Goal: Task Accomplishment & Management: Use online tool/utility

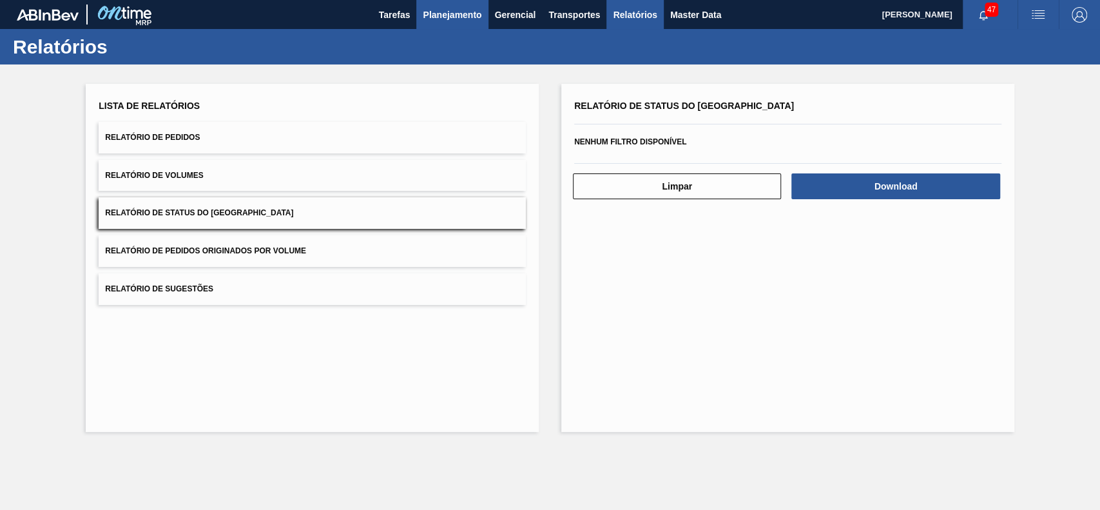
click at [466, 24] on button "Planejamento" at bounding box center [452, 14] width 72 height 29
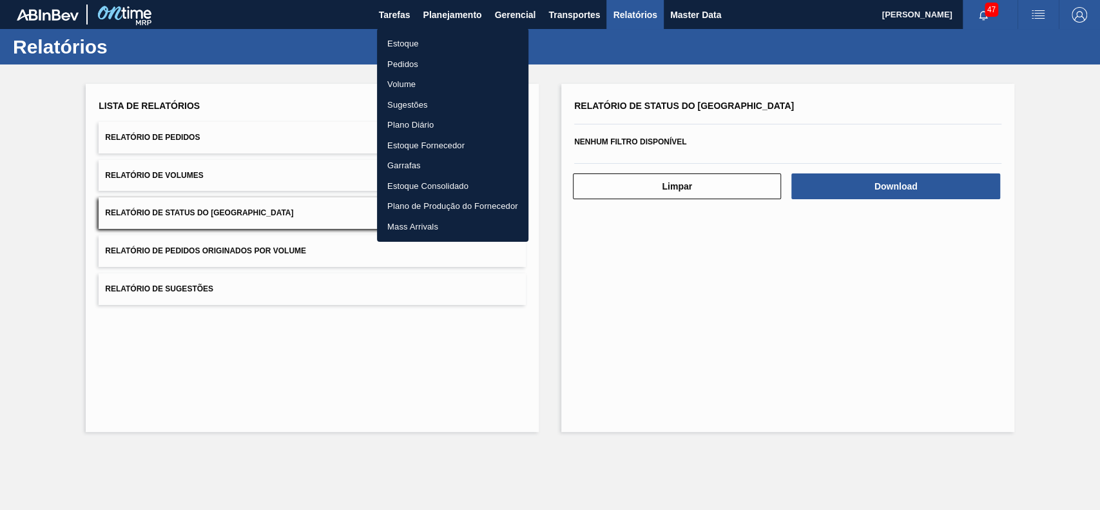
click at [407, 45] on li "Estoque" at bounding box center [452, 44] width 151 height 21
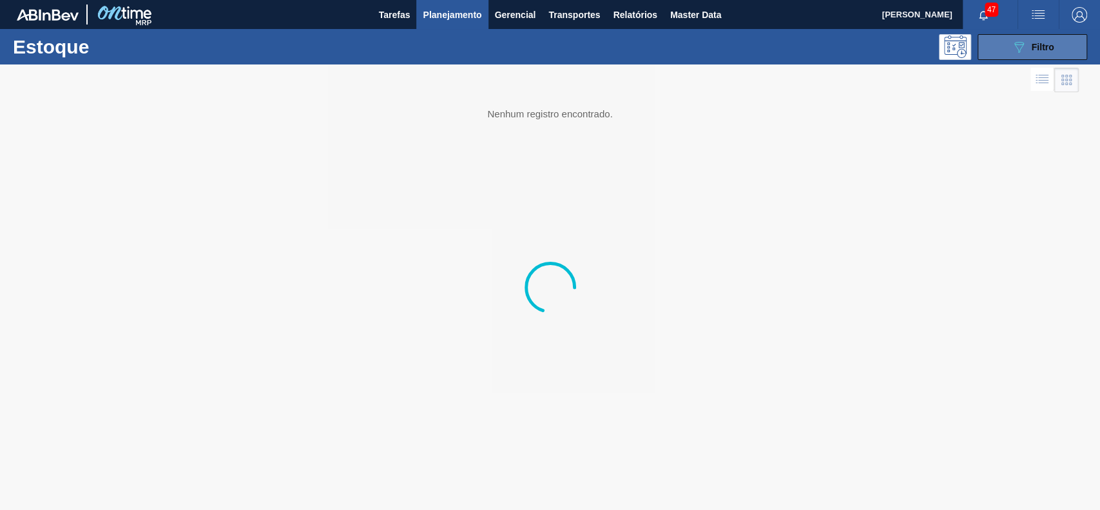
click at [996, 50] on button "089F7B8B-B2A5-4AFE-B5C0-19BA573D28AC Filtro" at bounding box center [1032, 47] width 110 height 26
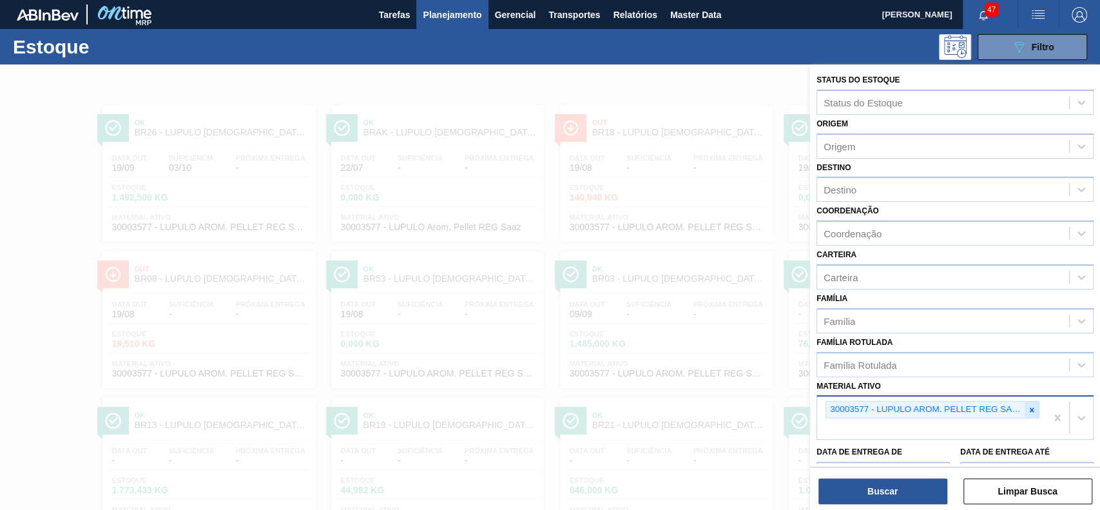
click at [1027, 407] on icon at bounding box center [1031, 409] width 9 height 9
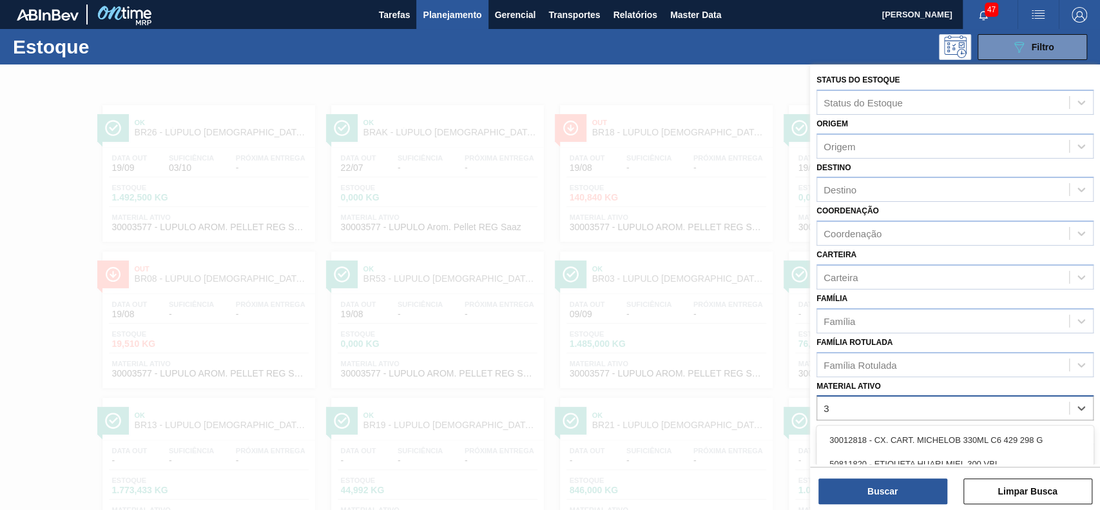
scroll to position [113, 0]
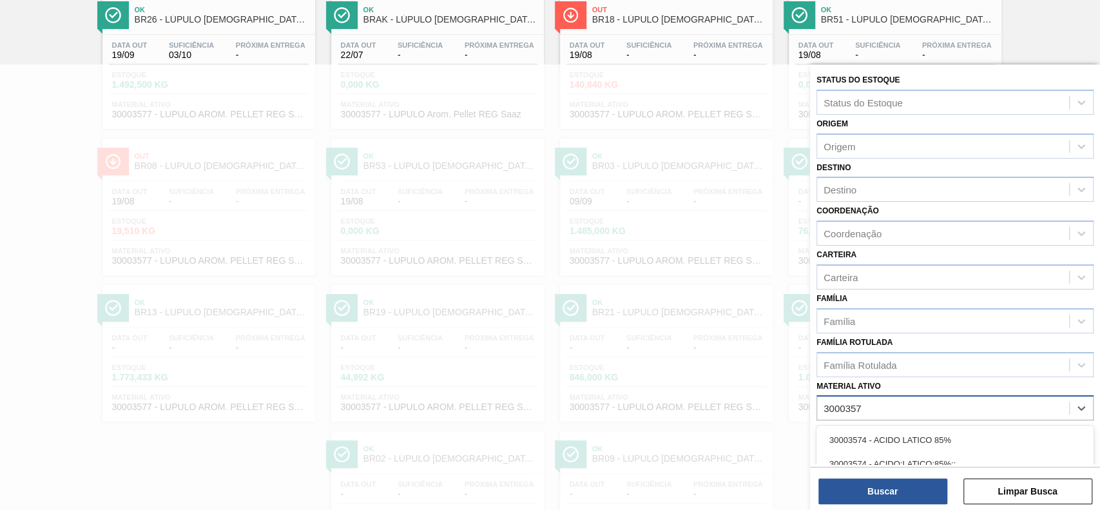
type ativo "30003577"
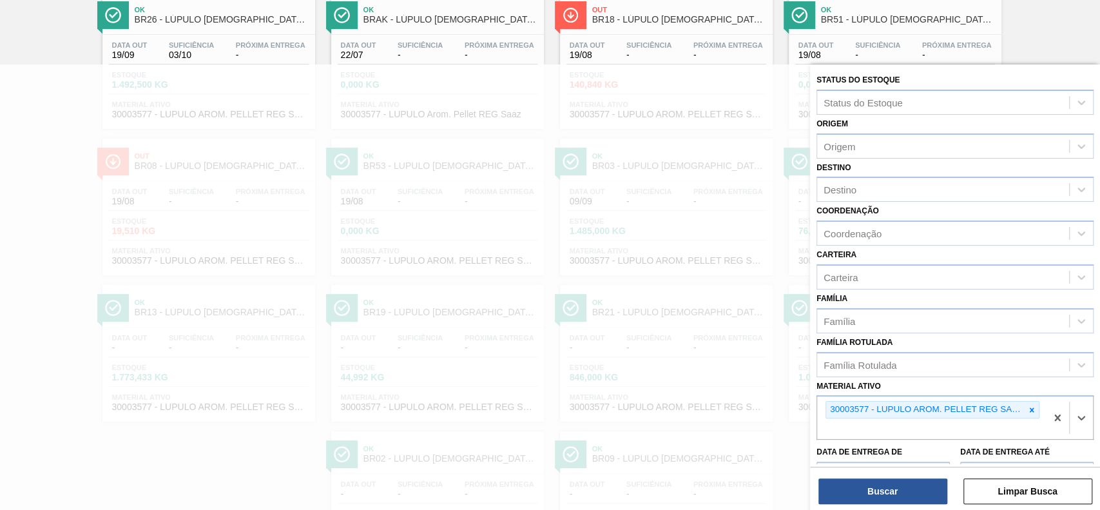
click at [923, 477] on div "Buscar Limpar Busca" at bounding box center [955, 485] width 290 height 36
click at [923, 486] on button "Buscar" at bounding box center [882, 491] width 129 height 26
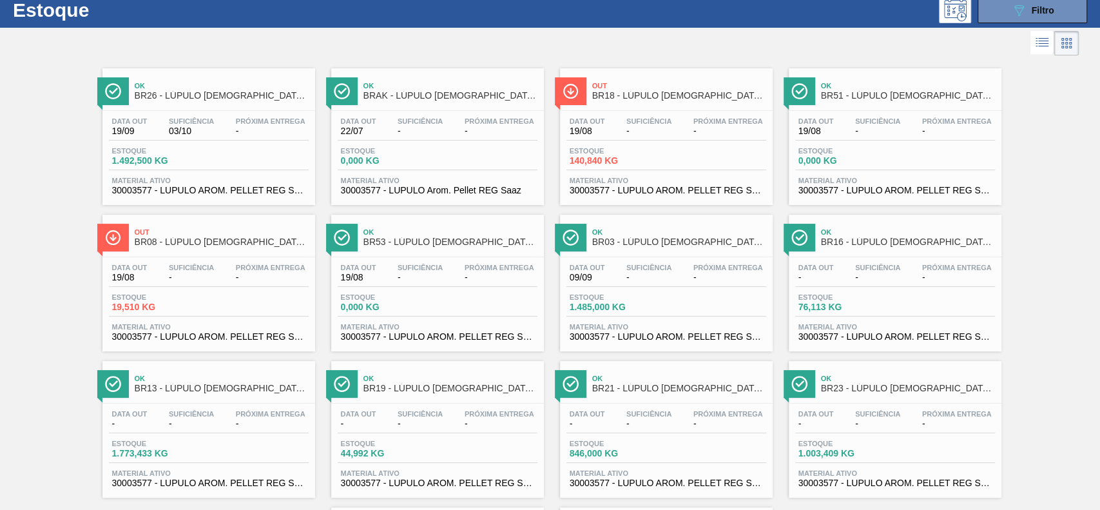
scroll to position [34, 0]
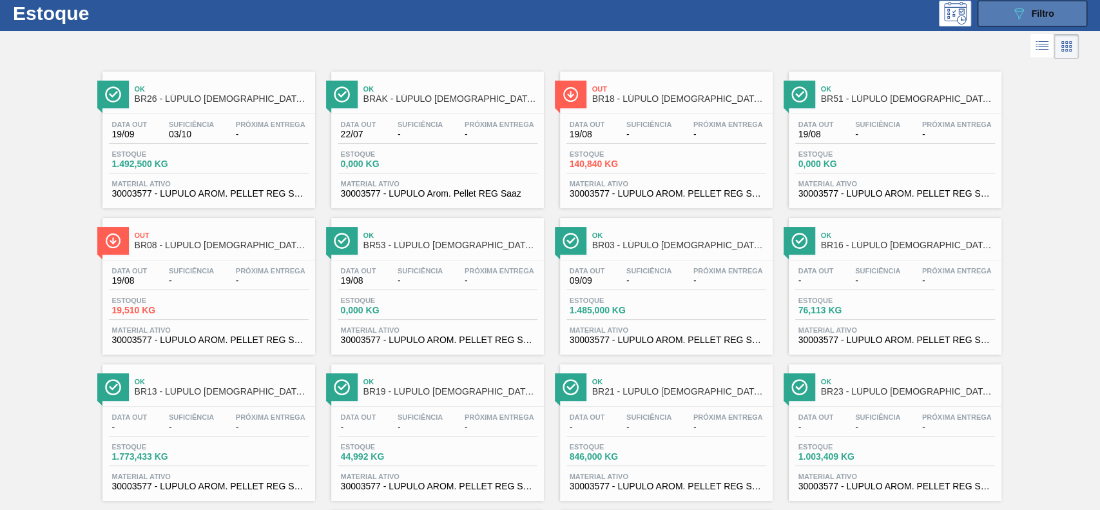
click at [1004, 3] on button "089F7B8B-B2A5-4AFE-B5C0-19BA573D28AC Filtro" at bounding box center [1032, 14] width 110 height 26
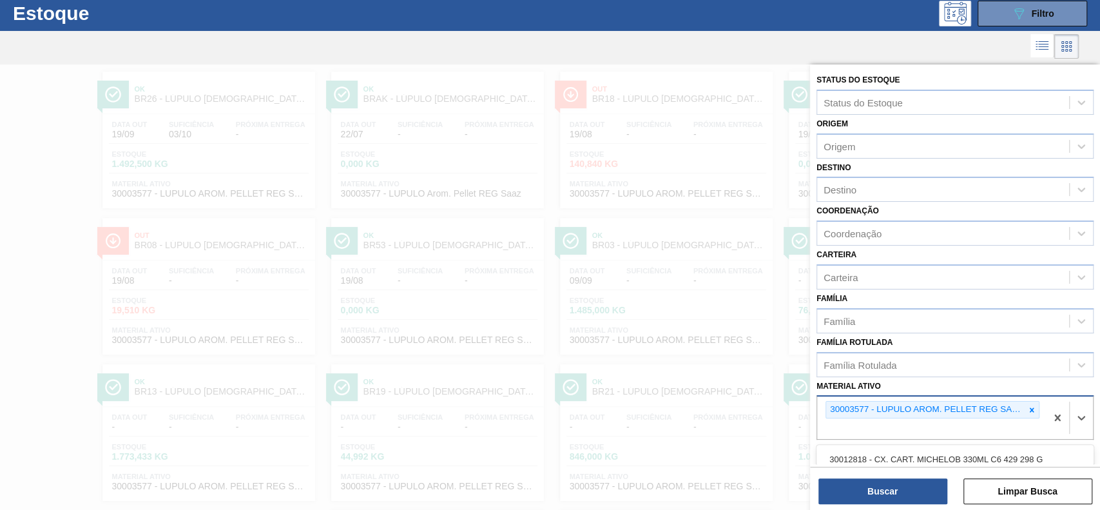
click at [1037, 410] on div "30003577 - LUPULO AROM. PELLET REG SAAZ" at bounding box center [931, 417] width 229 height 43
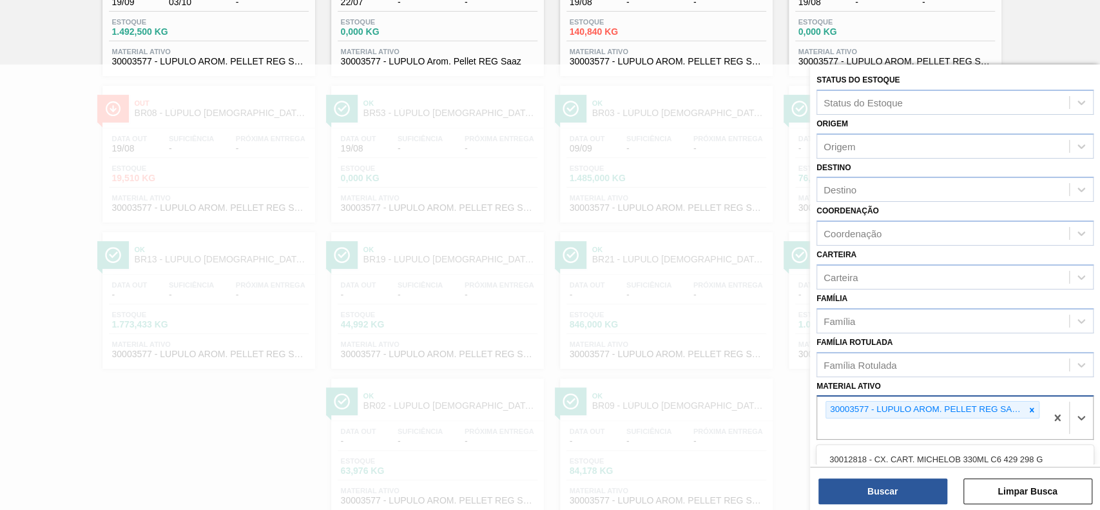
click at [1033, 410] on icon at bounding box center [1031, 409] width 9 height 9
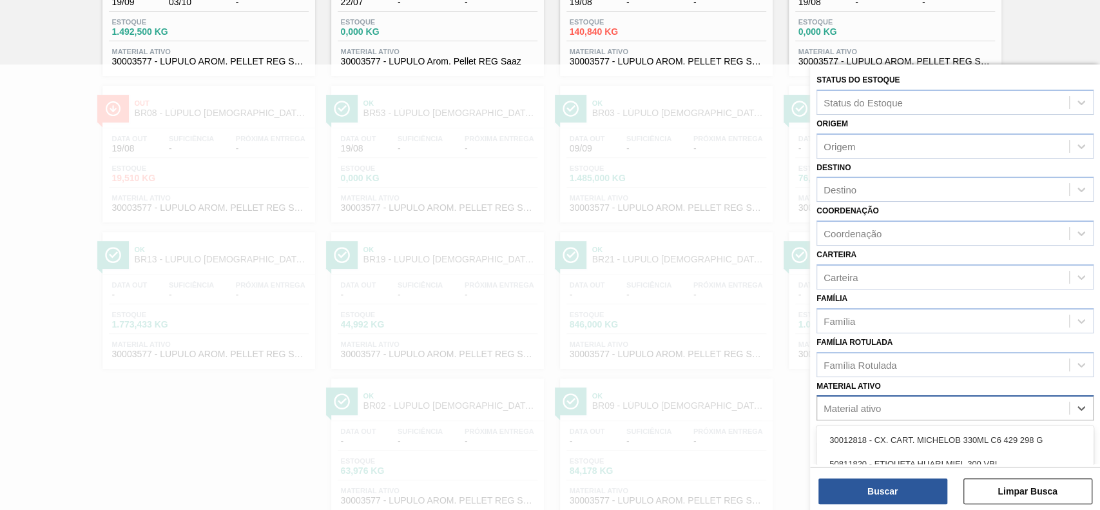
paste ativo "30003637"
type ativo "30003637"
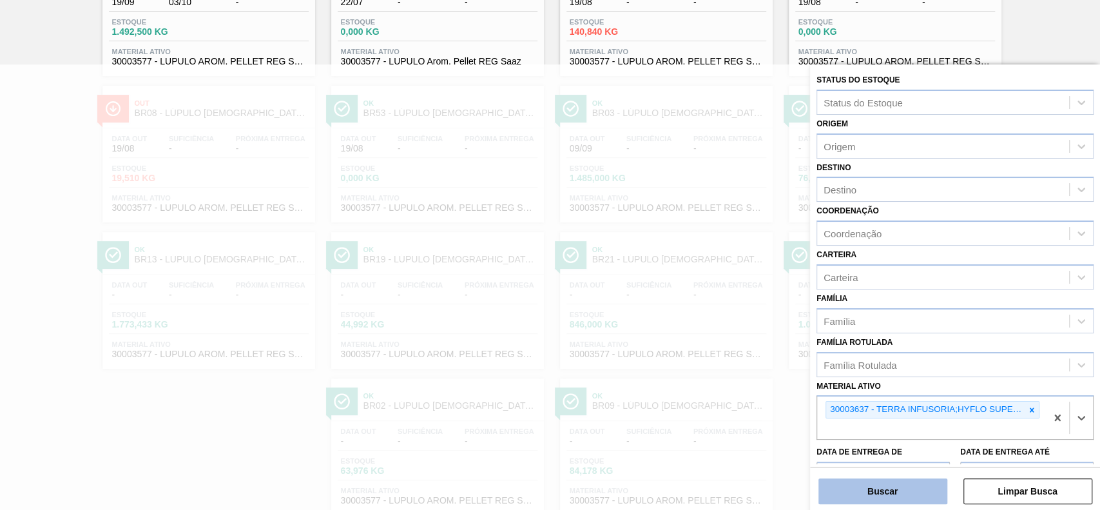
click at [913, 500] on button "Buscar" at bounding box center [882, 491] width 129 height 26
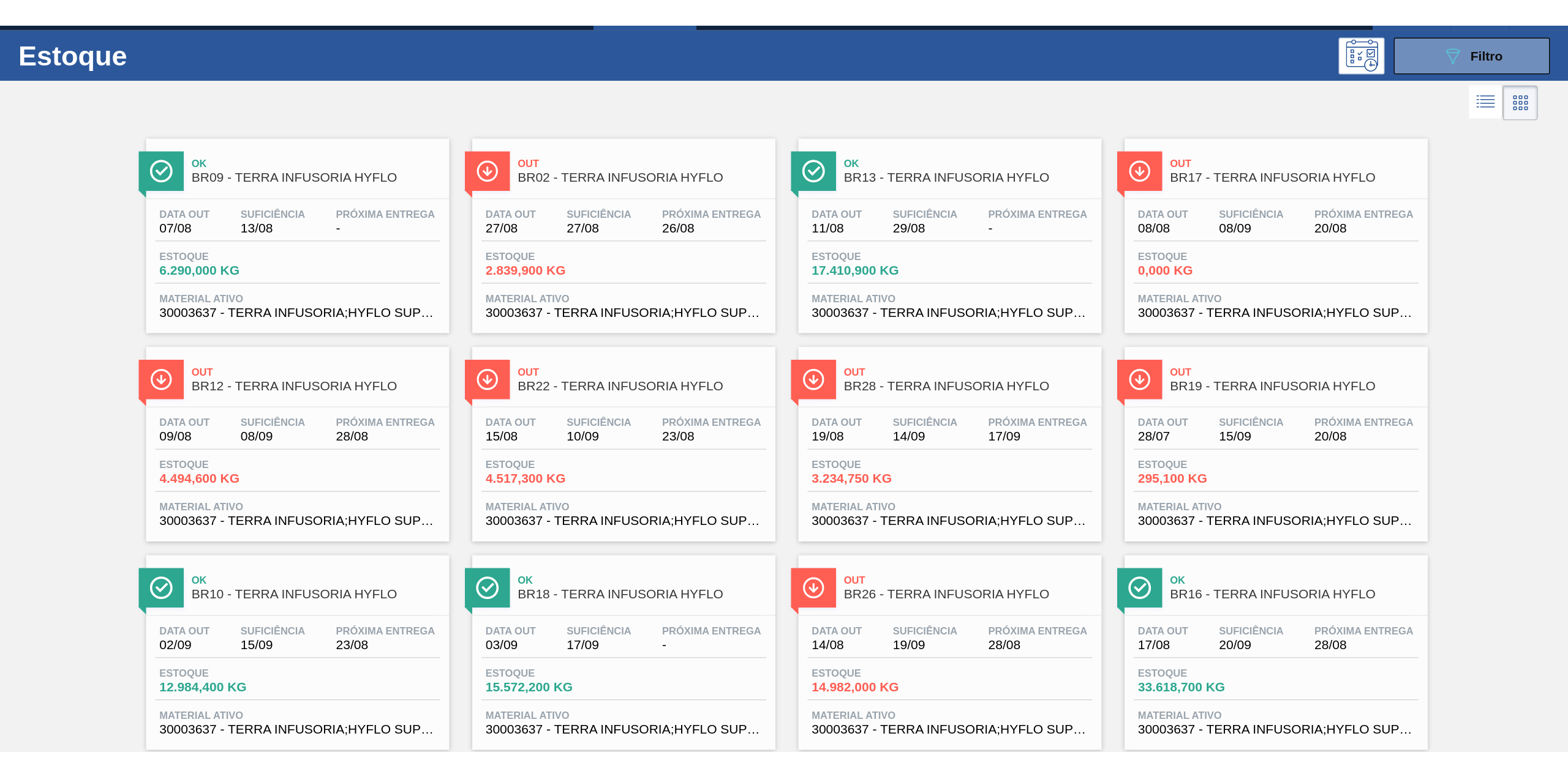
scroll to position [0, 0]
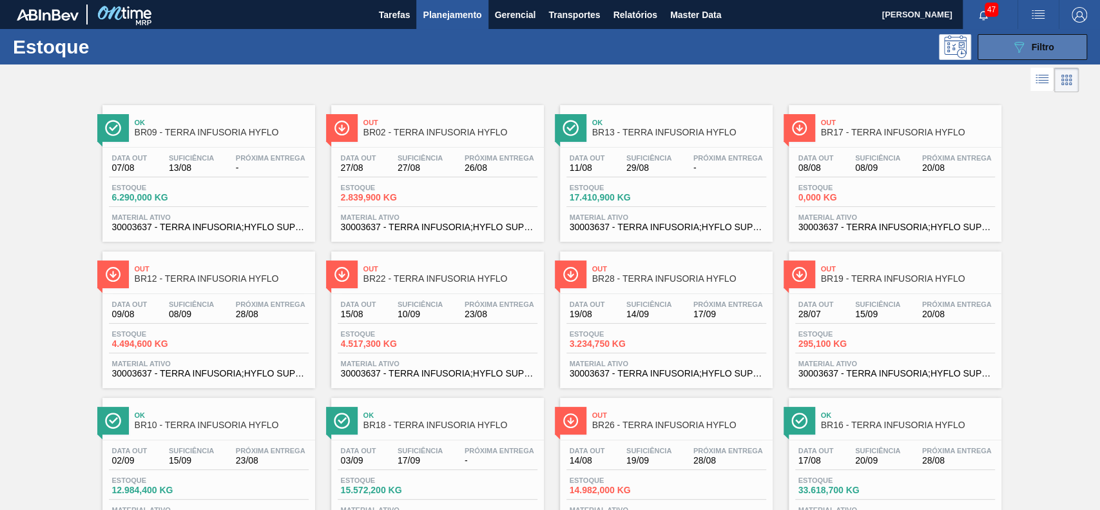
click at [1021, 55] on button "089F7B8B-B2A5-4AFE-B5C0-19BA573D28AC Filtro" at bounding box center [1032, 47] width 110 height 26
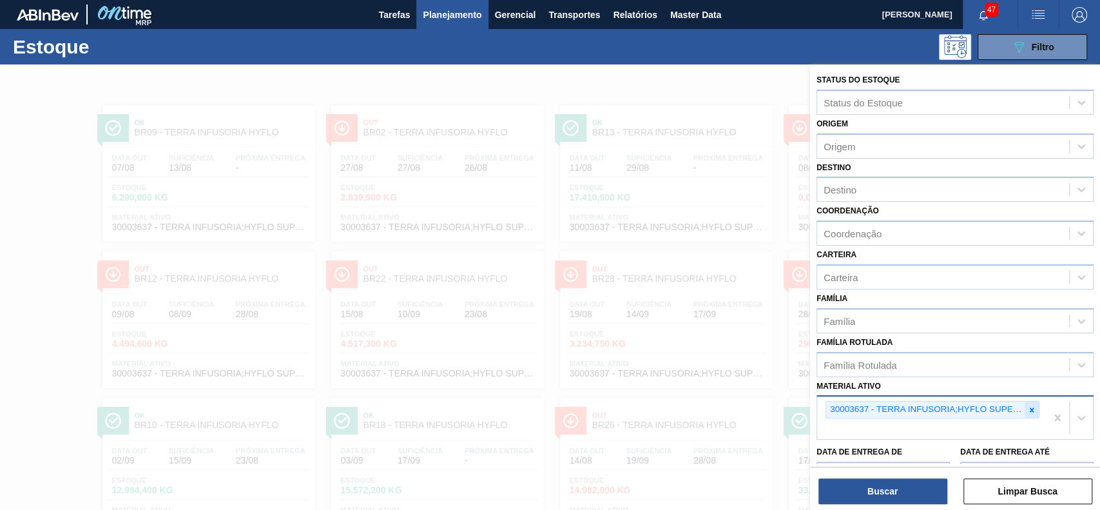
click at [1024, 410] on div at bounding box center [1031, 409] width 14 height 16
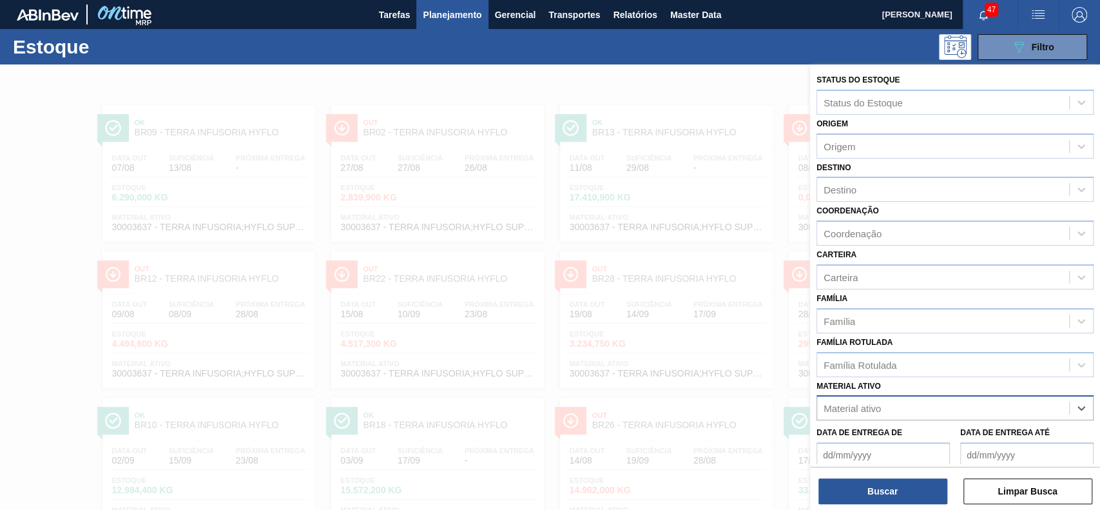
paste ativo "30003637"
type ativo "30003637"
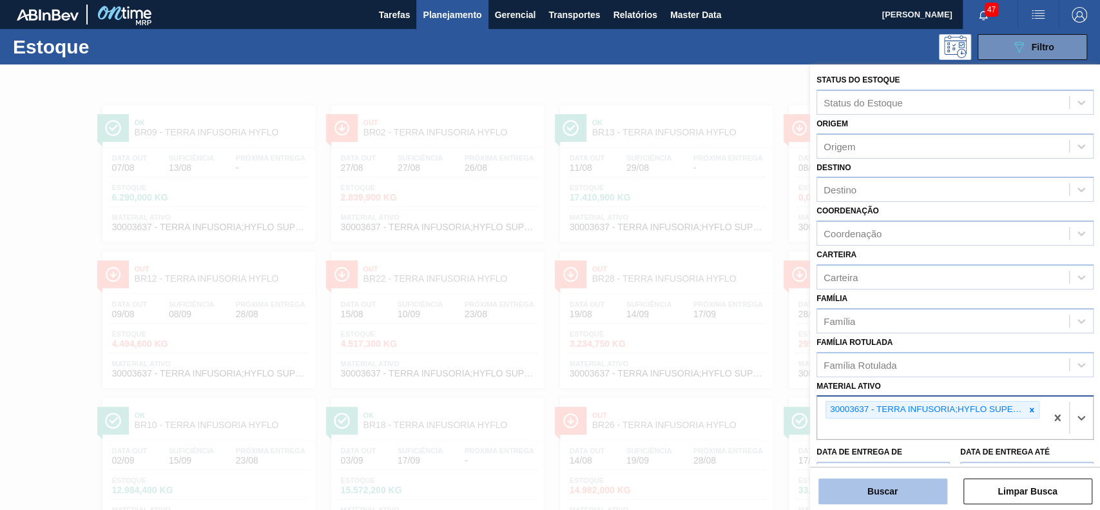
click at [924, 484] on button "Buscar" at bounding box center [882, 491] width 129 height 26
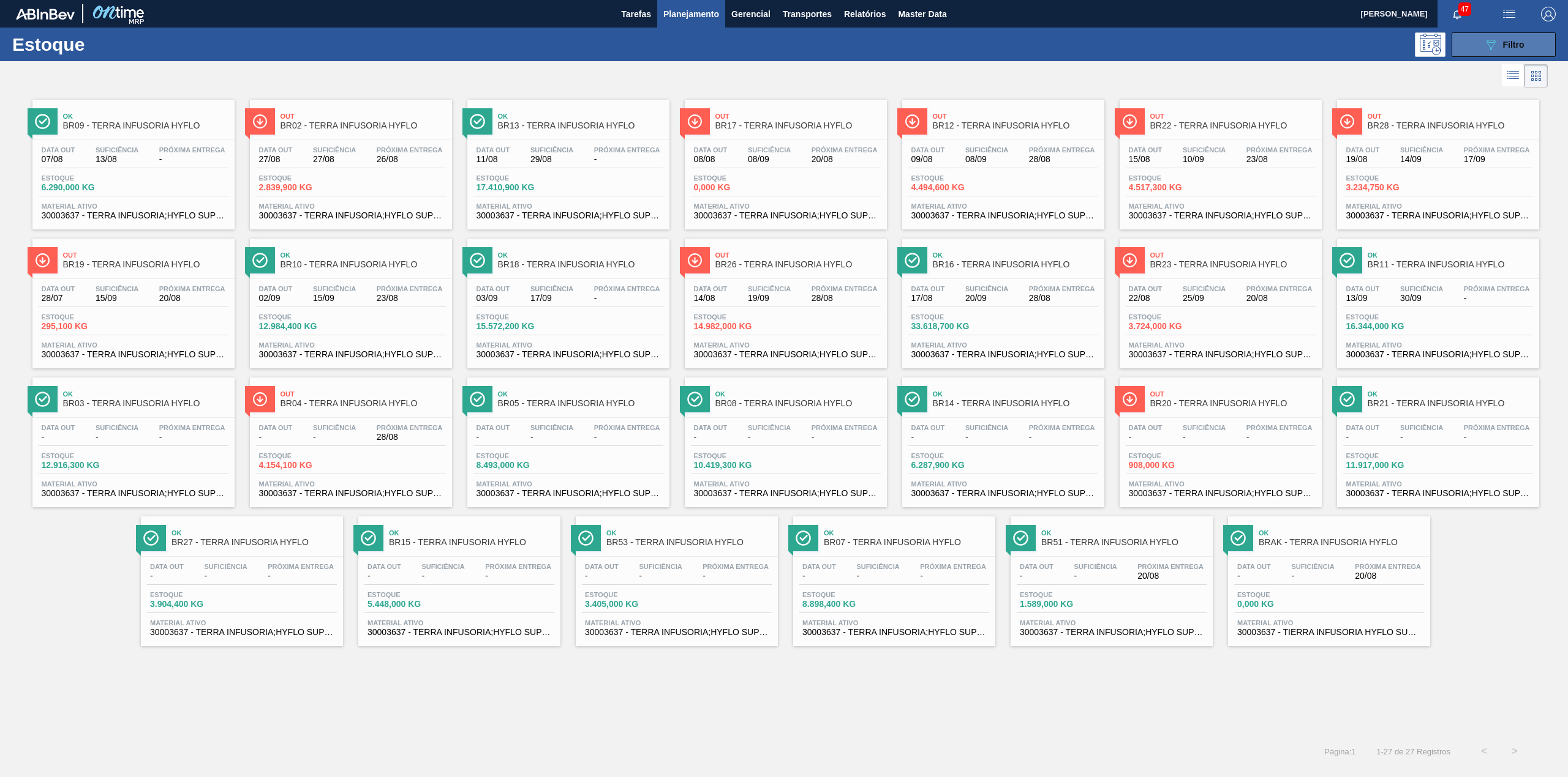
click at [1044, 44] on button "089F7B8B-B2A5-4AFE-B5C0-19BA573D28AC Filtro" at bounding box center [1503, 45] width 105 height 25
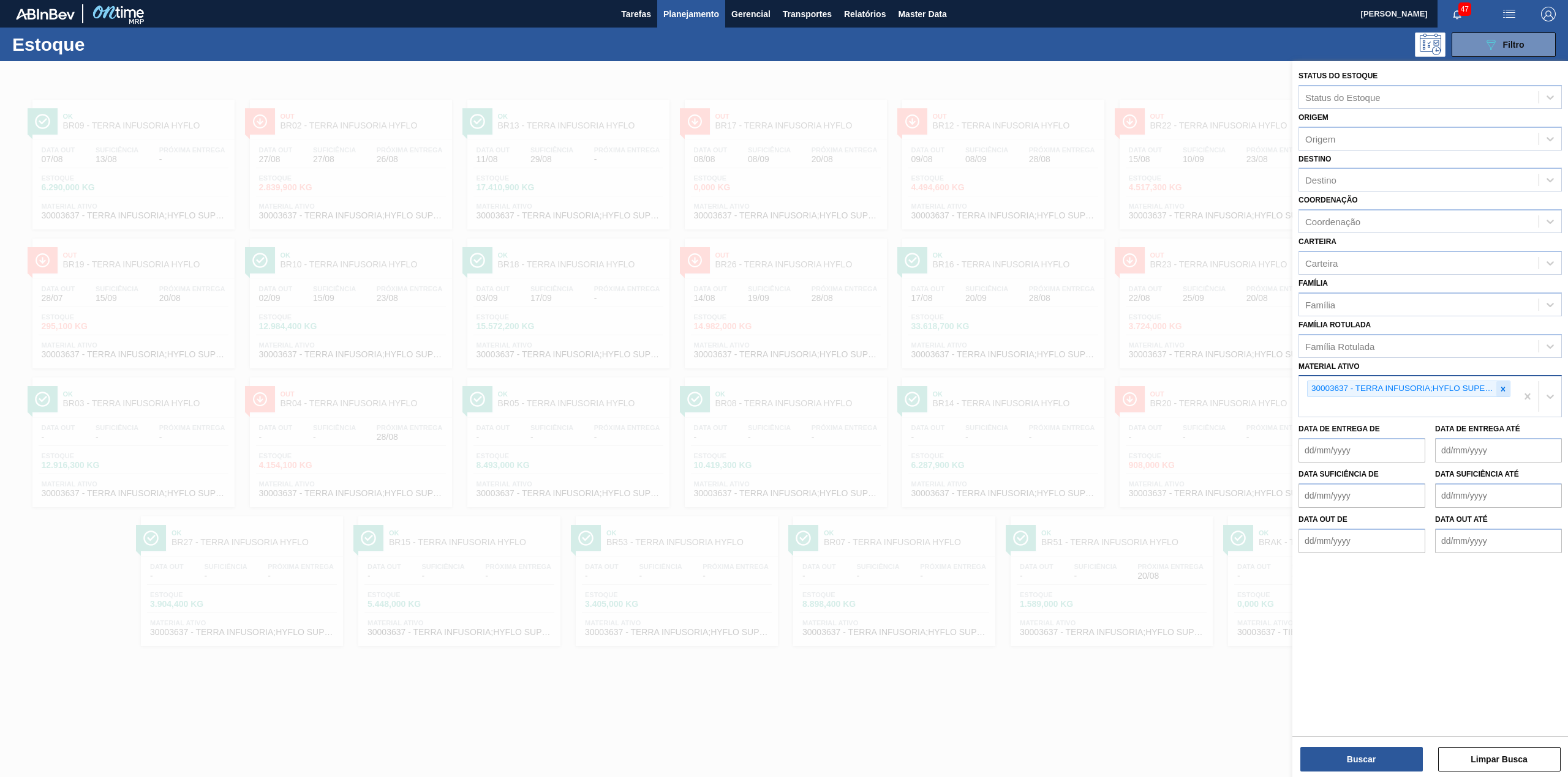
click at [1044, 385] on div at bounding box center [1502, 388] width 13 height 15
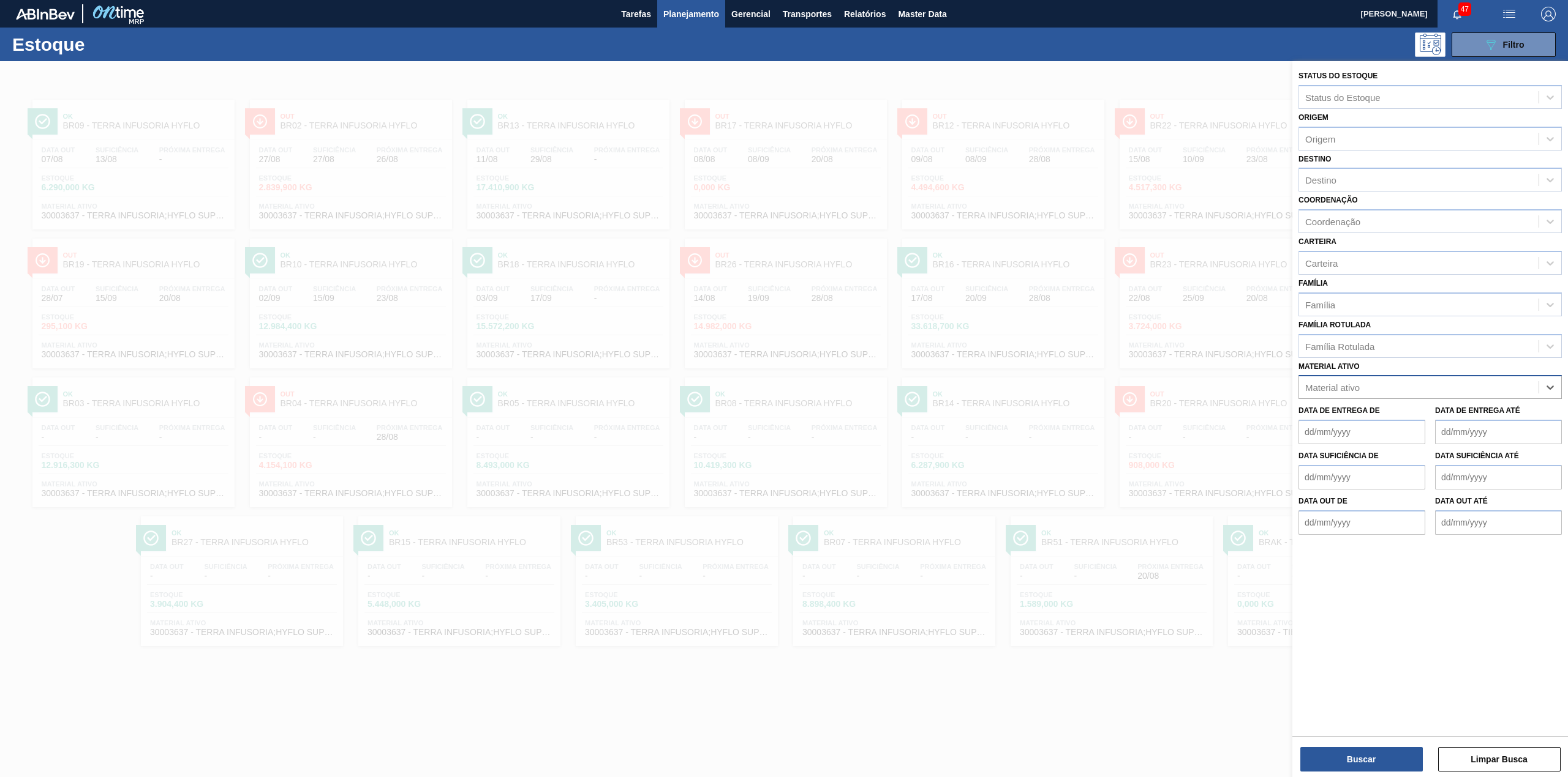
paste ativo "30009305"
type ativo "30009305"
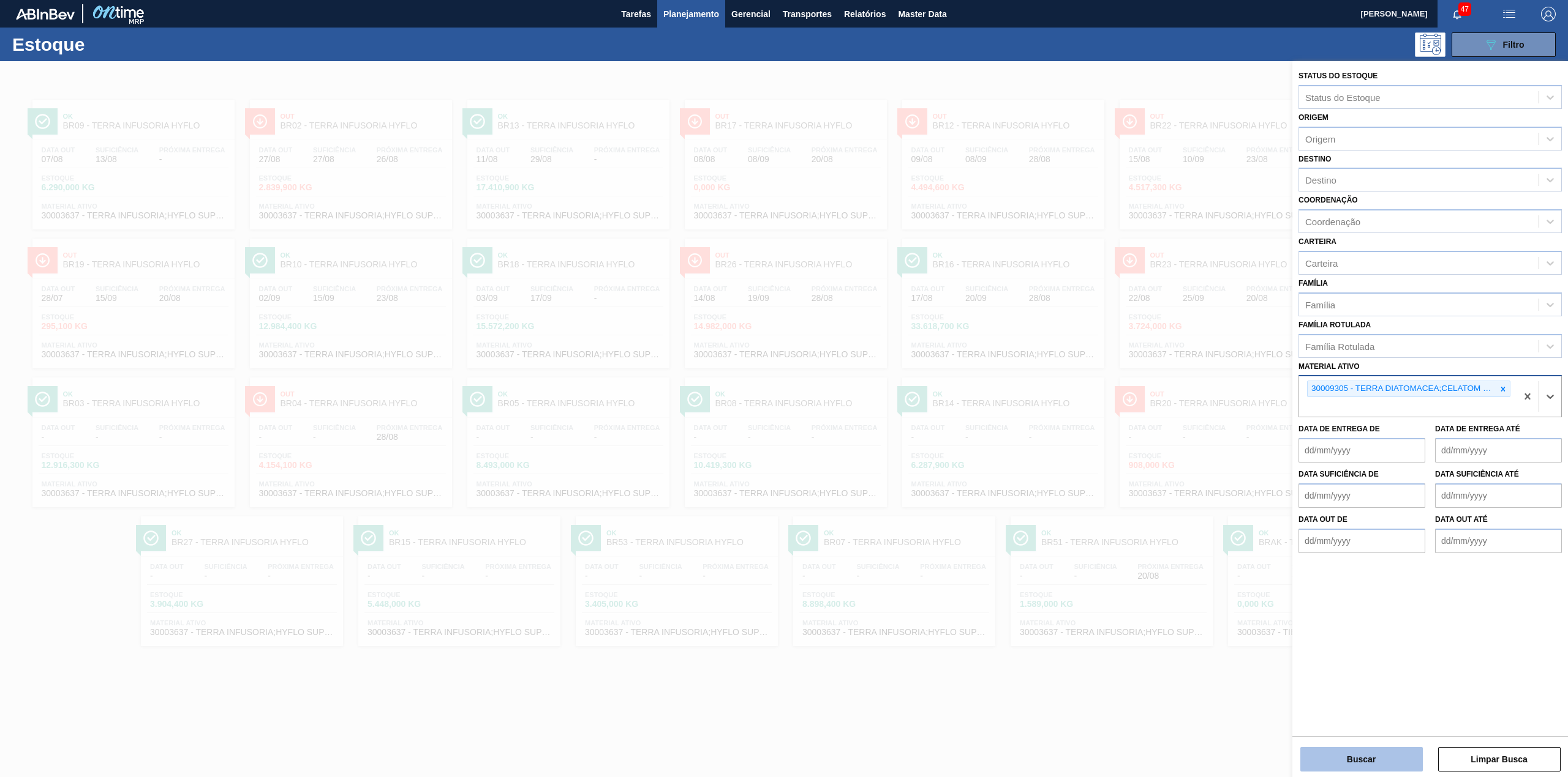
click at [1044, 483] on button "Buscar" at bounding box center [1361, 760] width 123 height 25
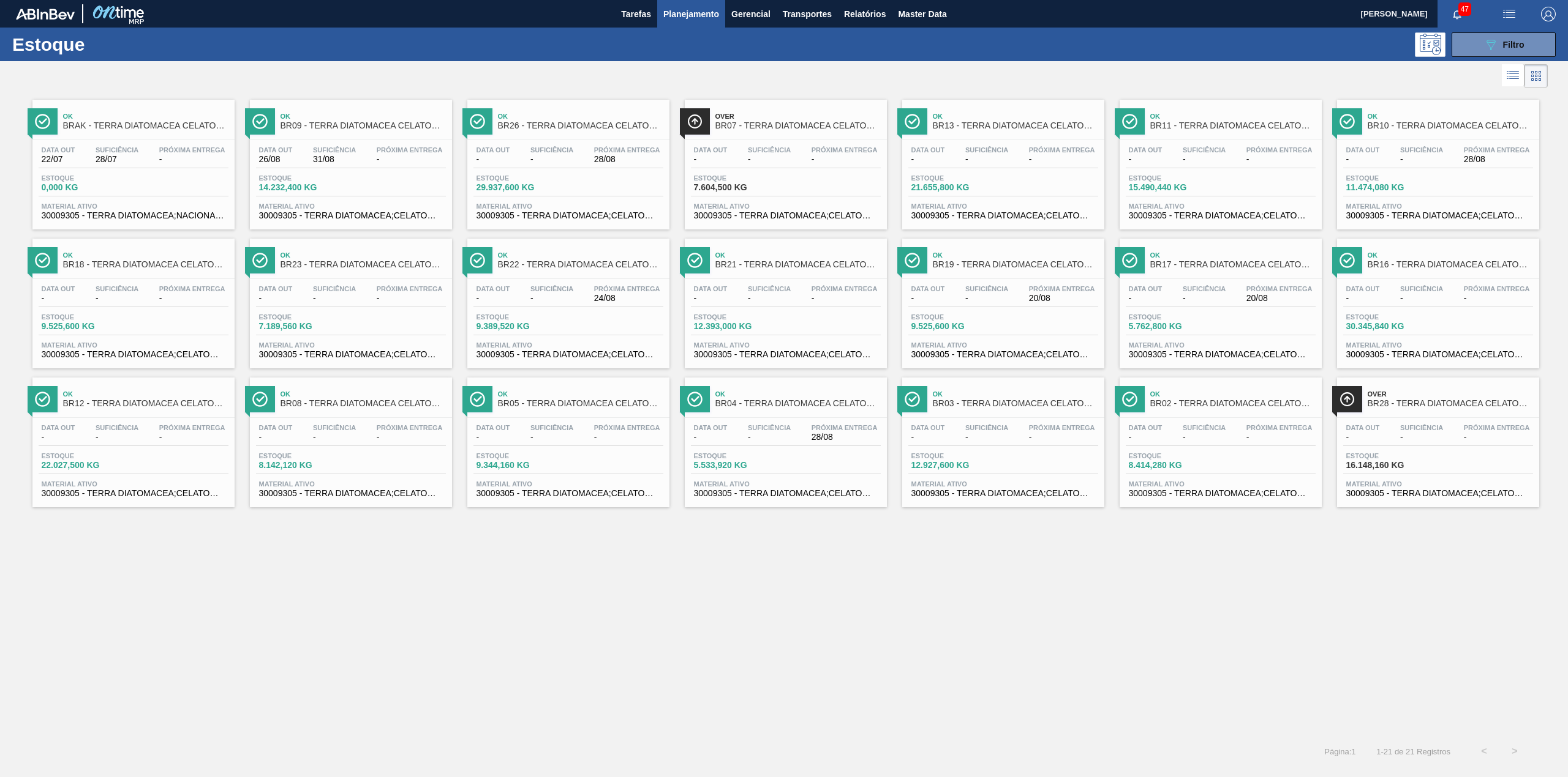
click at [1044, 50] on icon "089F7B8B-B2A5-4AFE-B5C0-19BA573D28AC" at bounding box center [1490, 44] width 14 height 14
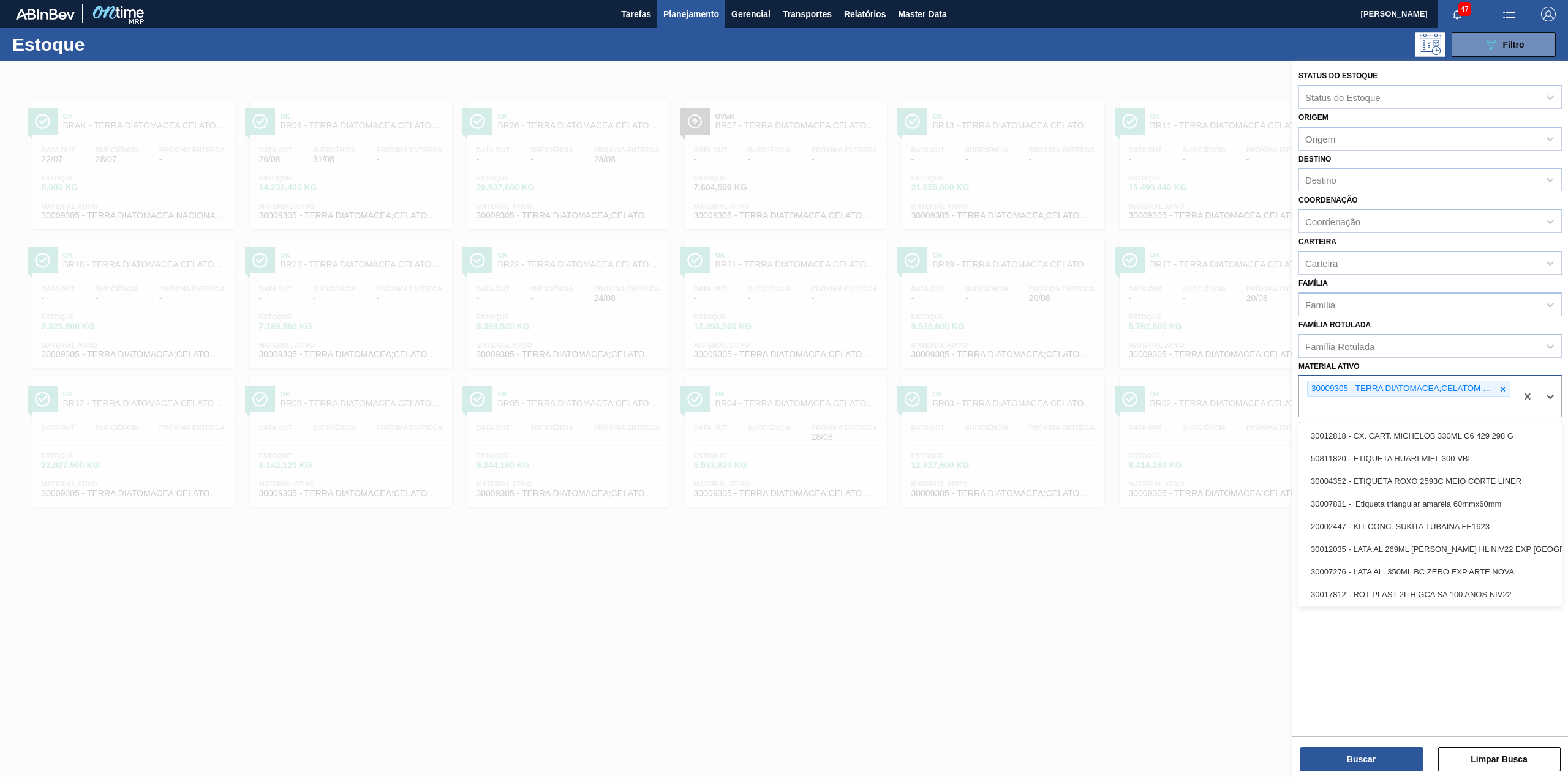
click at [1044, 395] on div "30009305 - TERRA DIATOMACEA;CELATOM FW14" at bounding box center [1408, 388] width 203 height 16
click at [1044, 389] on icon at bounding box center [1502, 388] width 9 height 9
paste ativo "30029274"
type ativo "30029274"
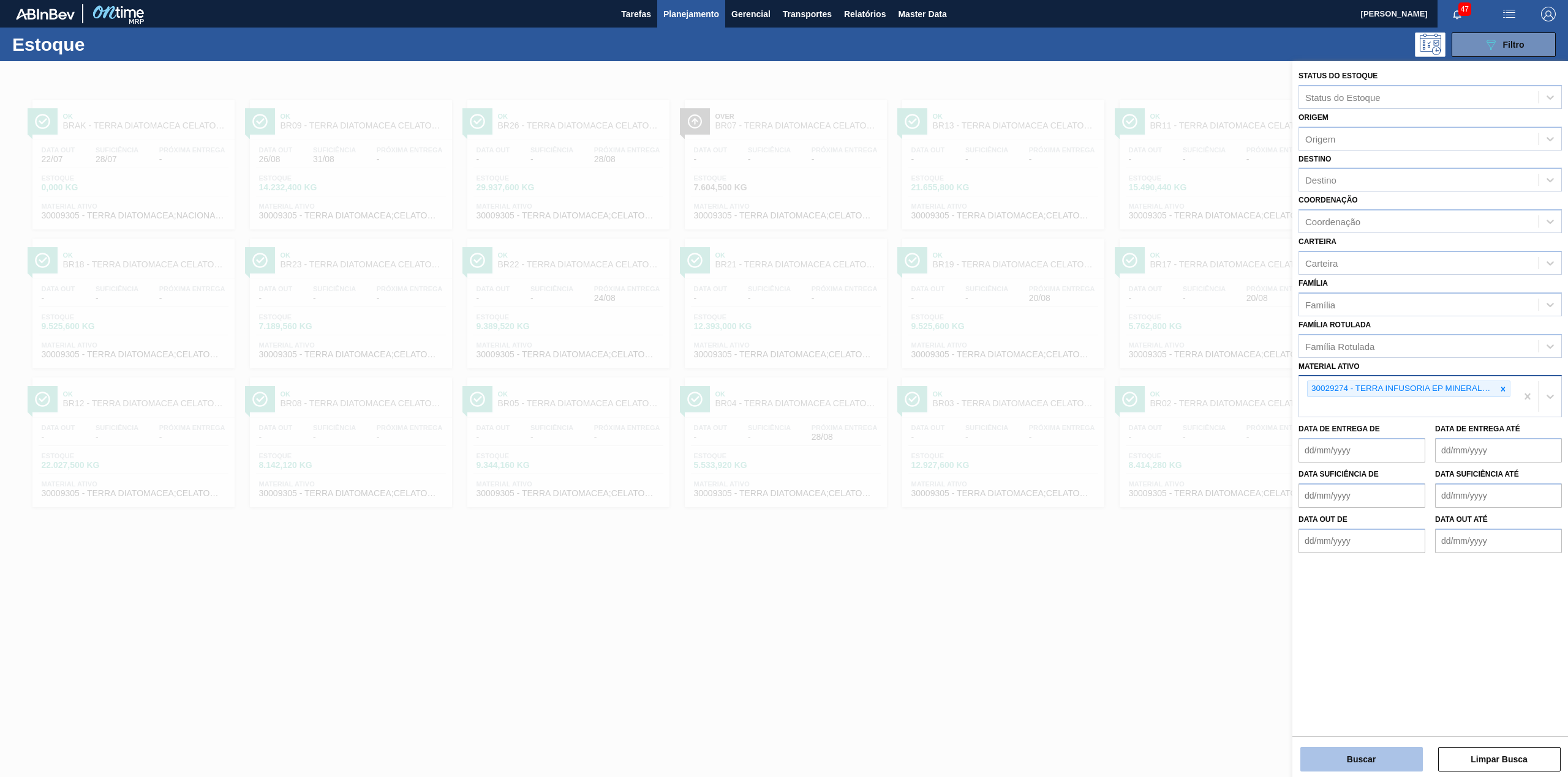
click at [1044, 483] on button "Buscar" at bounding box center [1361, 760] width 123 height 25
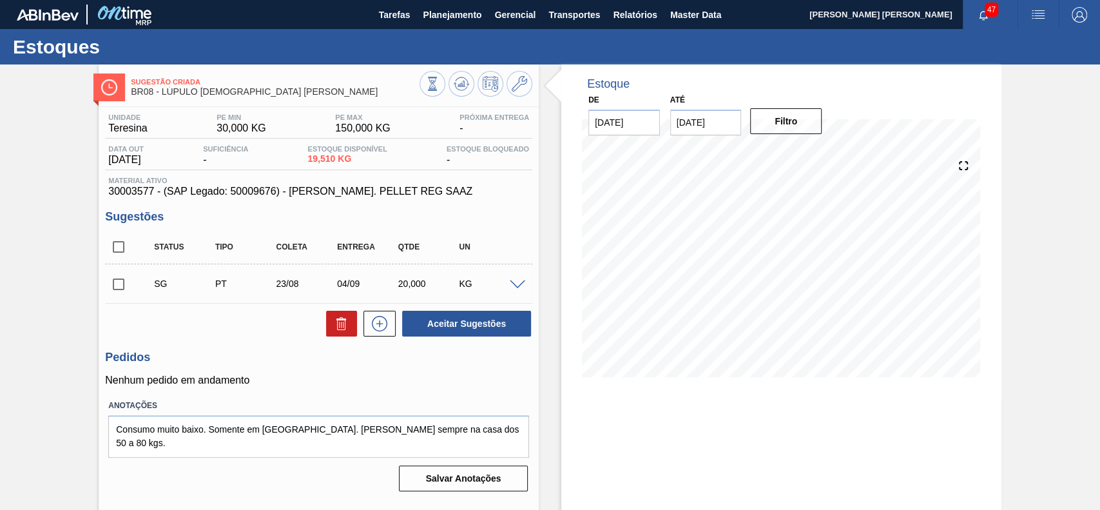
click at [510, 289] on span at bounding box center [517, 285] width 15 height 10
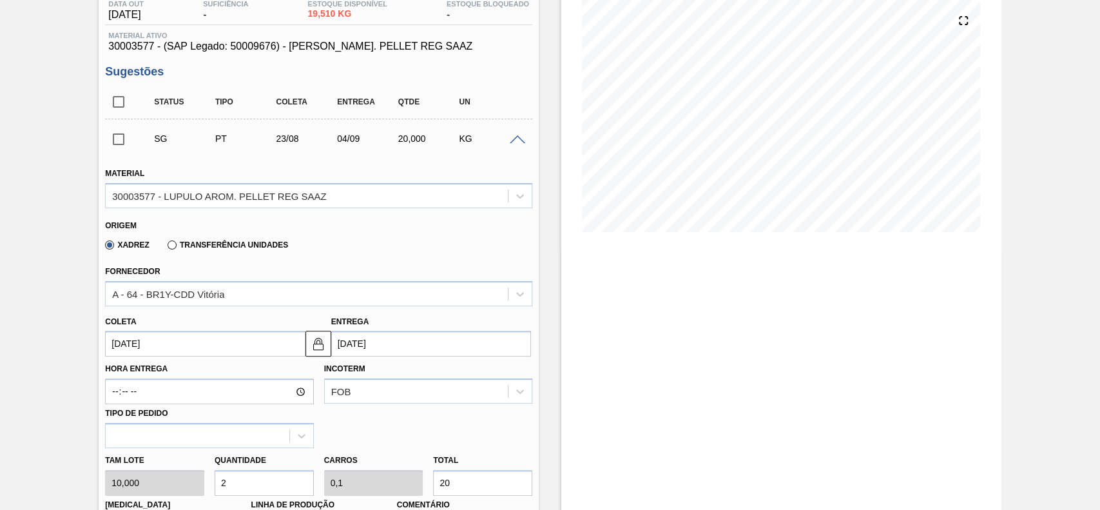
scroll to position [171, 0]
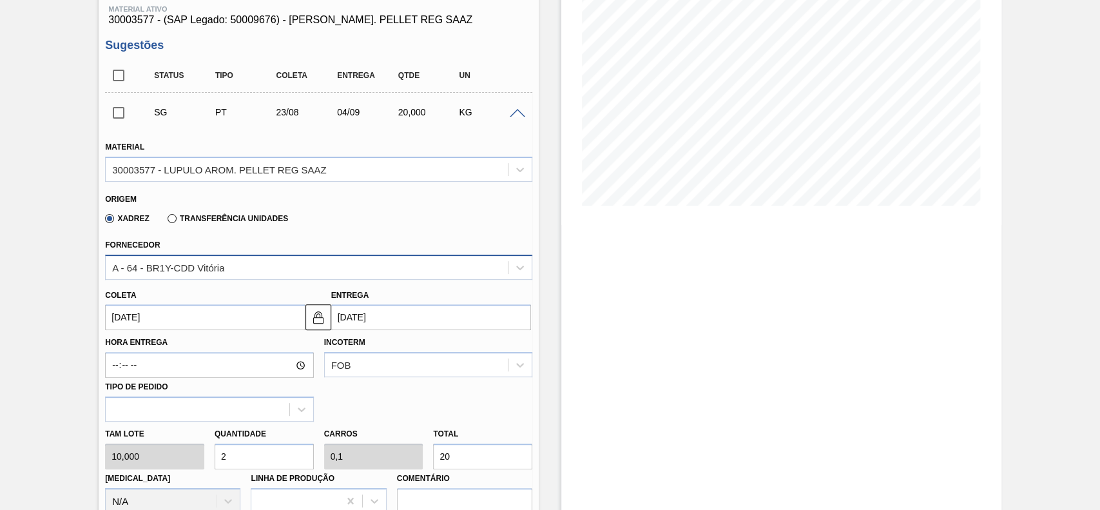
click at [245, 258] on div "A - 64 - BR1Y-CDD Vitória" at bounding box center [307, 267] width 402 height 19
drag, startPoint x: 231, startPoint y: 240, endPoint x: 196, endPoint y: 227, distance: 37.1
click at [231, 240] on div "Fornecedor A - 64 - BR1Y-CDD Vitória" at bounding box center [318, 258] width 427 height 44
click at [190, 222] on label "Transferência Unidades" at bounding box center [228, 218] width 120 height 9
click at [166, 221] on input "Transferência Unidades" at bounding box center [166, 221] width 0 height 0
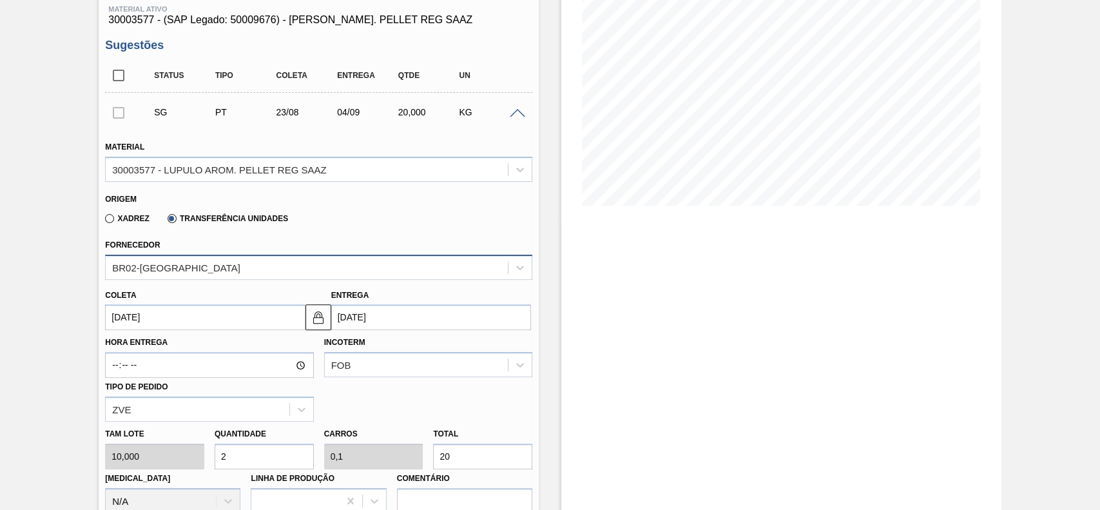
click at [197, 257] on div "BR02-Sergipe" at bounding box center [318, 267] width 427 height 25
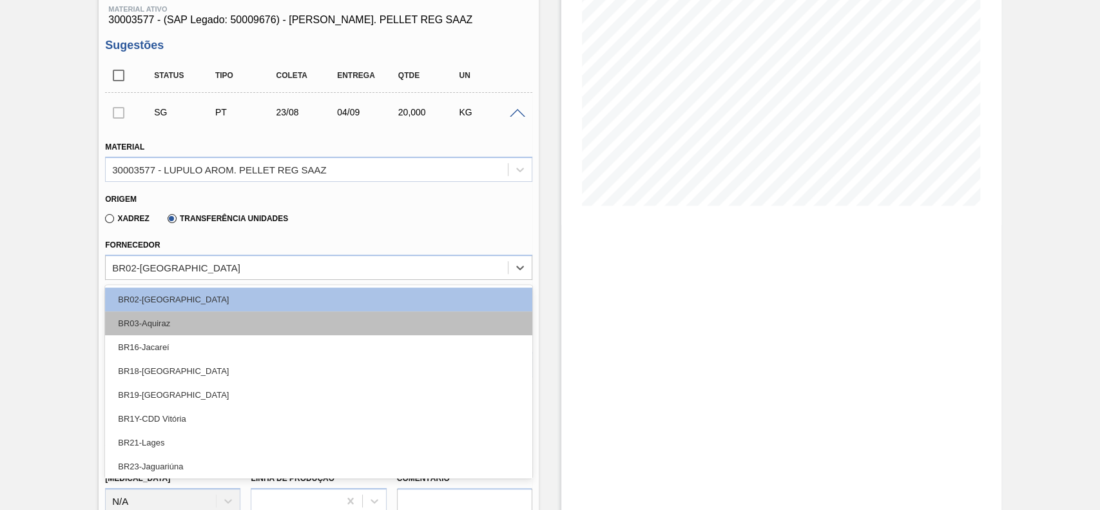
click at [222, 325] on div "BR03-Aquiraz" at bounding box center [318, 323] width 427 height 24
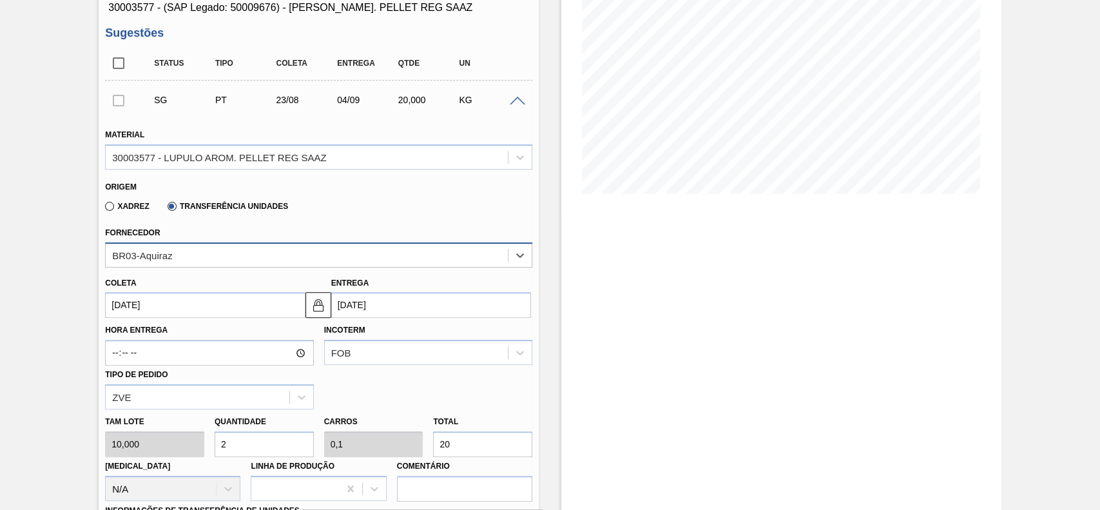
scroll to position [258, 0]
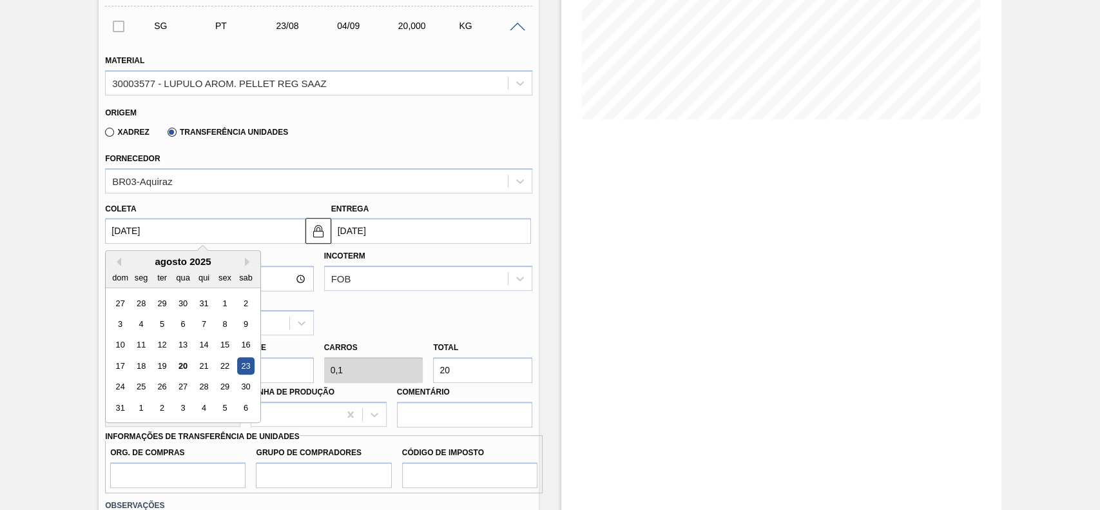
click at [199, 240] on input "23/08/2025" at bounding box center [205, 231] width 200 height 26
click at [149, 266] on div "agosto 2025" at bounding box center [183, 261] width 155 height 11
click at [187, 367] on div "20" at bounding box center [183, 365] width 17 height 17
type input "20/08/2025"
type input "01/09/2025"
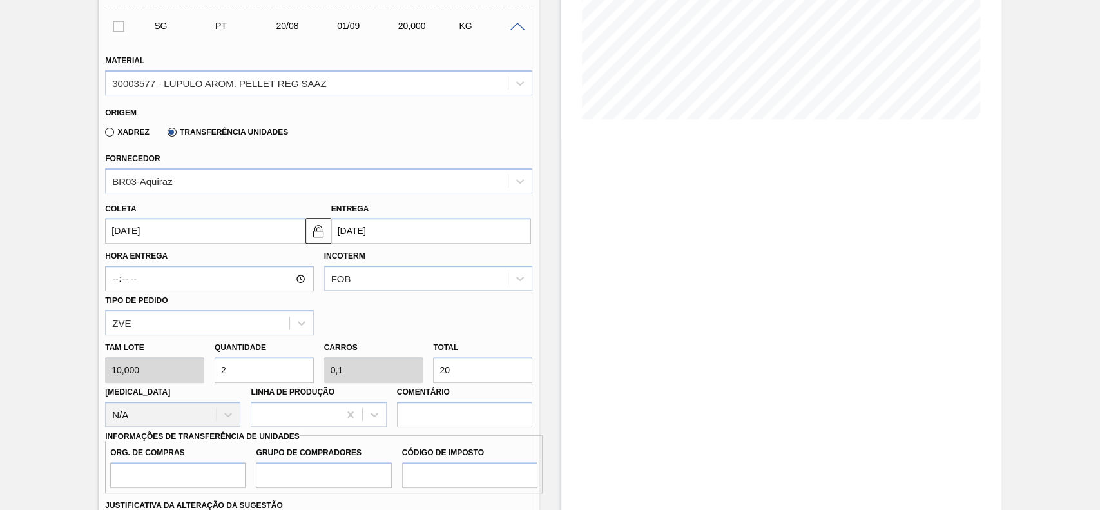
click at [258, 367] on input "2" at bounding box center [264, 370] width 99 height 26
click at [476, 368] on input "20" at bounding box center [482, 370] width 99 height 26
type input "0,7"
type input "0,035"
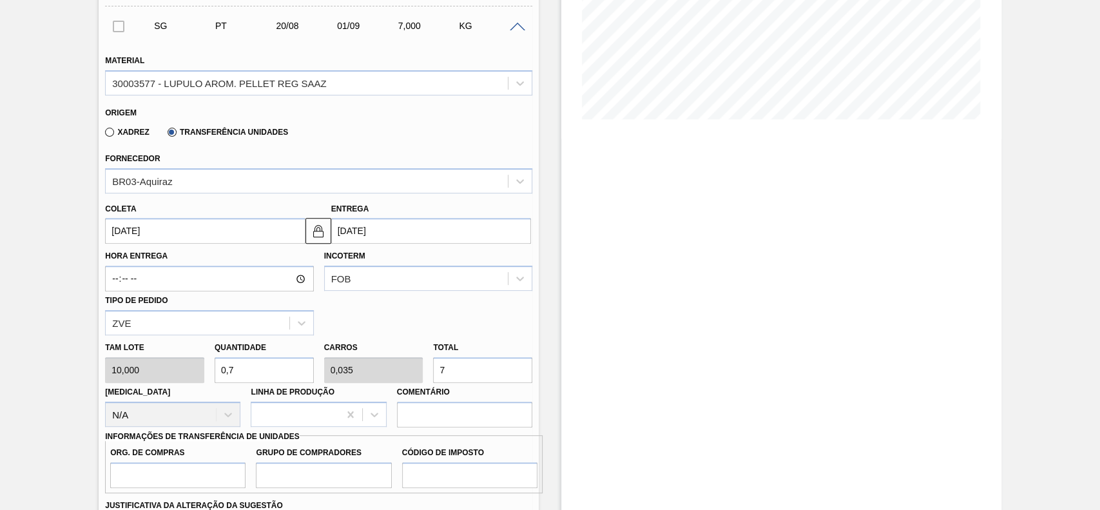
type input "7"
type input "0,35"
type input "70"
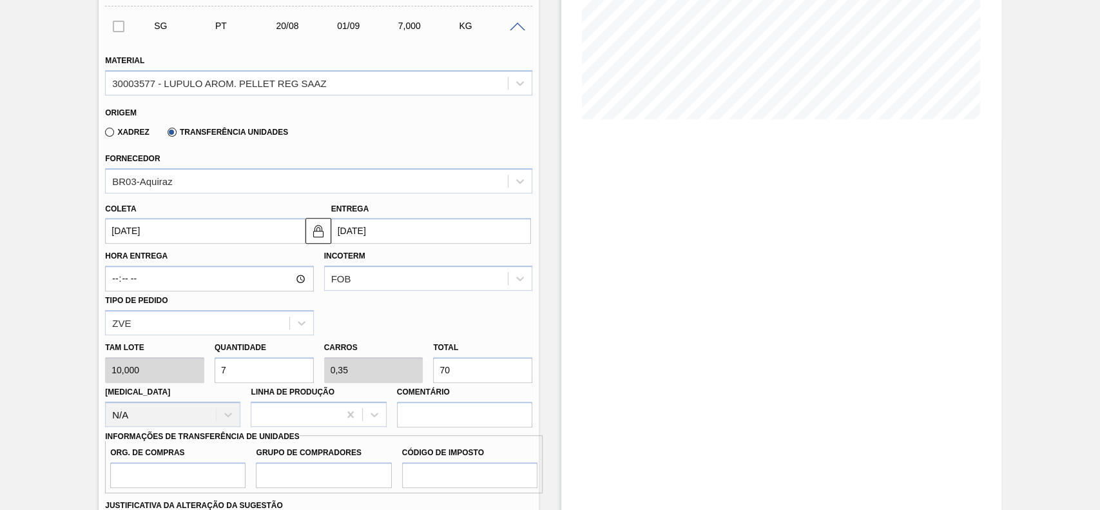
type input "3,5"
type input "700"
click at [389, 325] on div "Hora Entrega Incoterm FOB Tipo de pedido ZVE" at bounding box center [319, 289] width 438 height 91
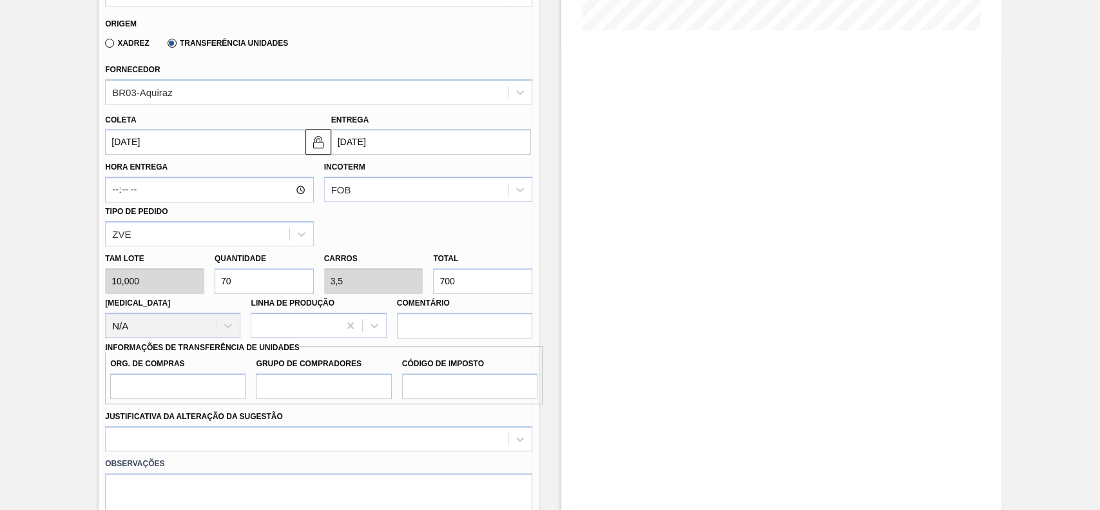
scroll to position [429, 0]
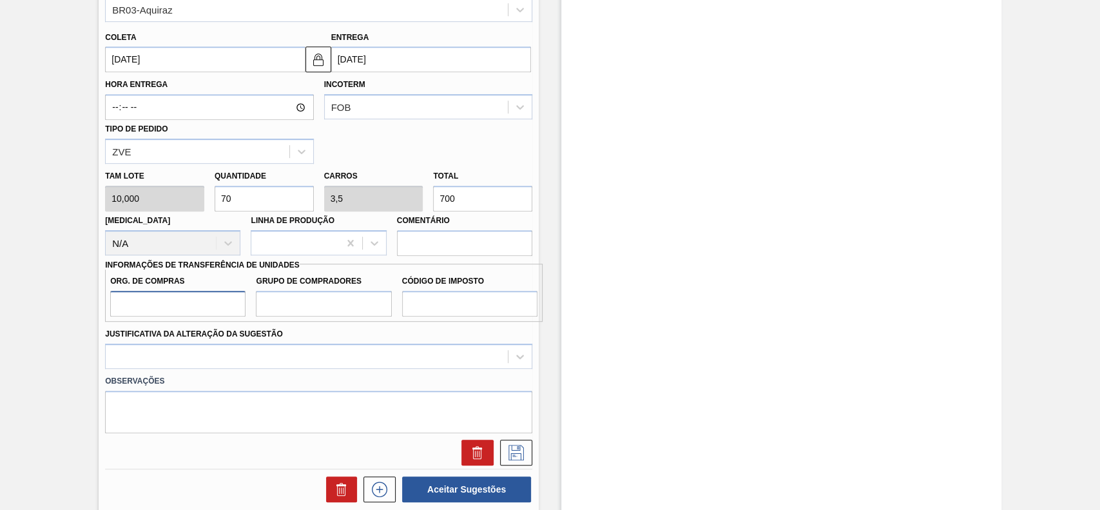
click at [208, 307] on input "Org. de Compras" at bounding box center [177, 304] width 135 height 26
type input "BR00"
click at [278, 313] on input "Grupo de Compradores" at bounding box center [323, 304] width 135 height 26
type input "A01"
click at [455, 316] on input "Código de Imposto" at bounding box center [469, 304] width 135 height 26
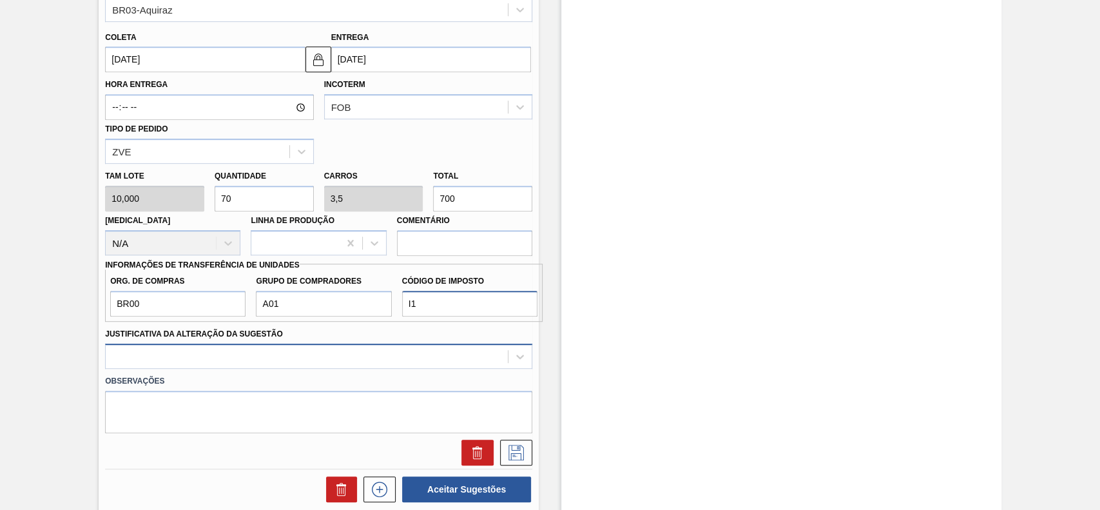
type input "I1"
click at [318, 356] on div at bounding box center [318, 355] width 427 height 25
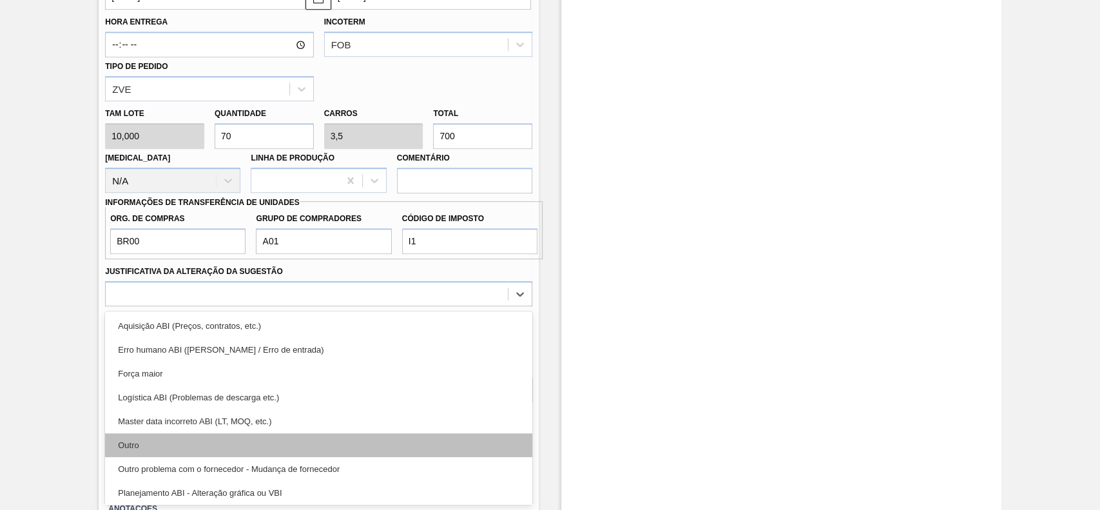
click at [231, 440] on div "Outro" at bounding box center [318, 445] width 427 height 24
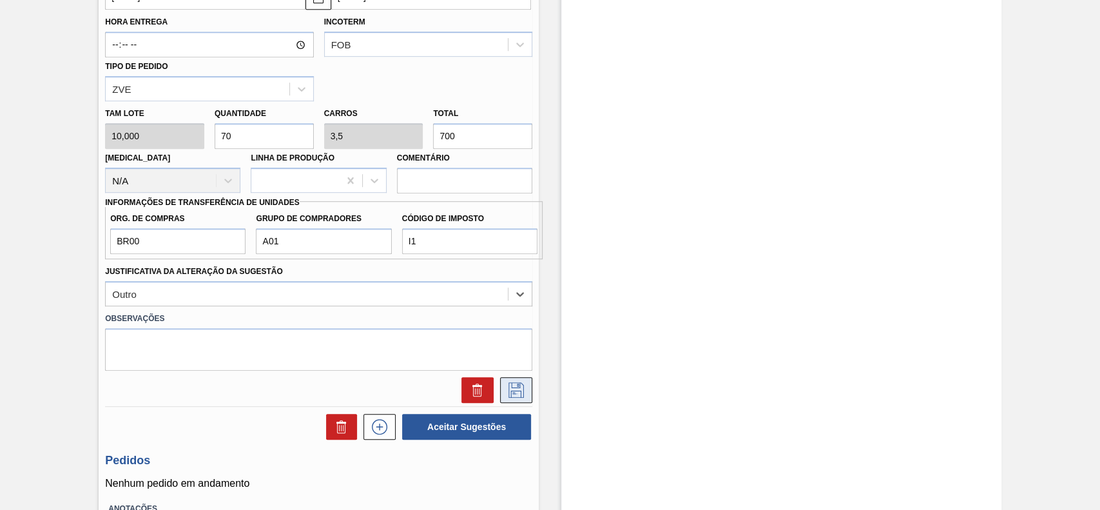
click at [524, 387] on icon at bounding box center [516, 389] width 21 height 15
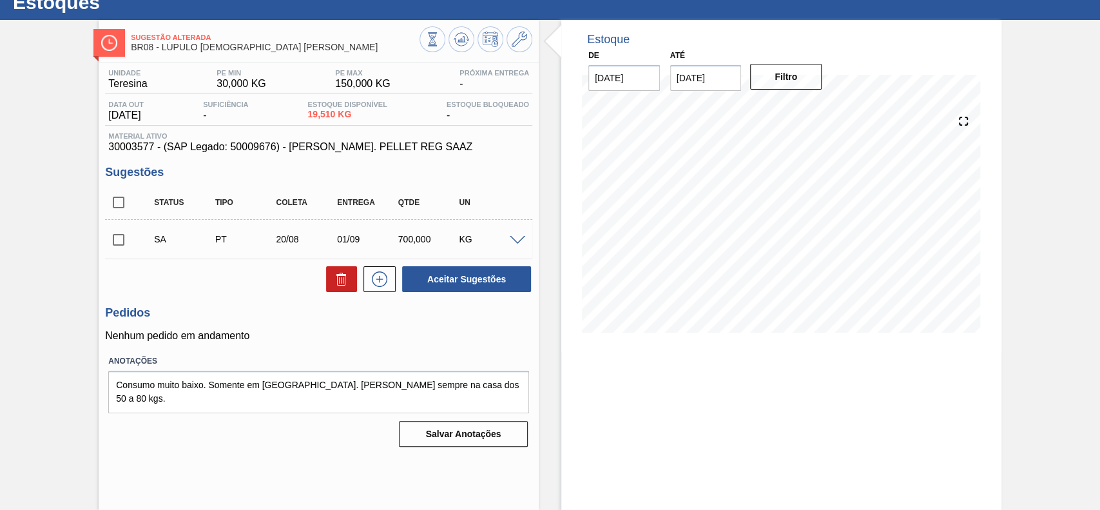
scroll to position [44, 0]
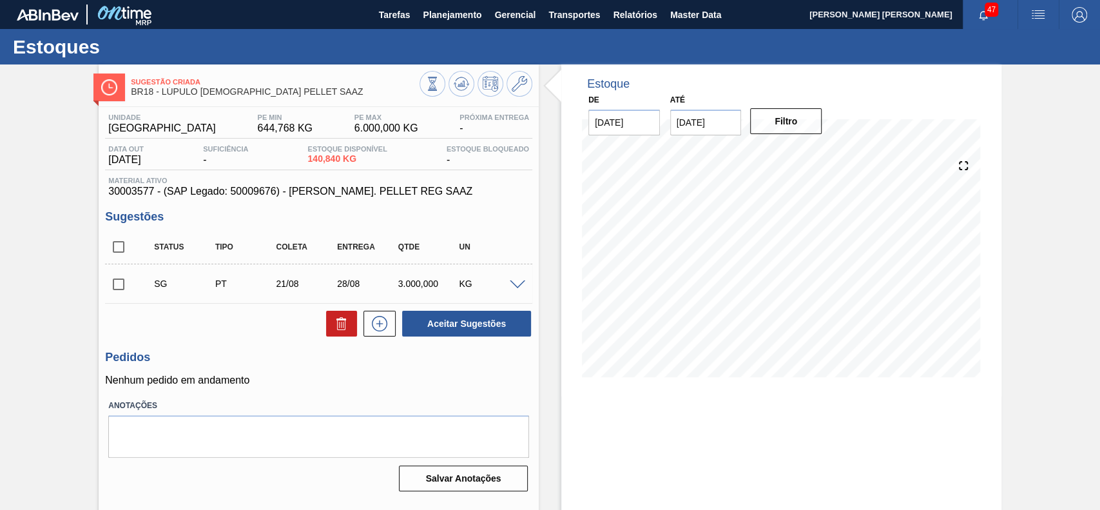
click at [512, 282] on span at bounding box center [517, 285] width 15 height 10
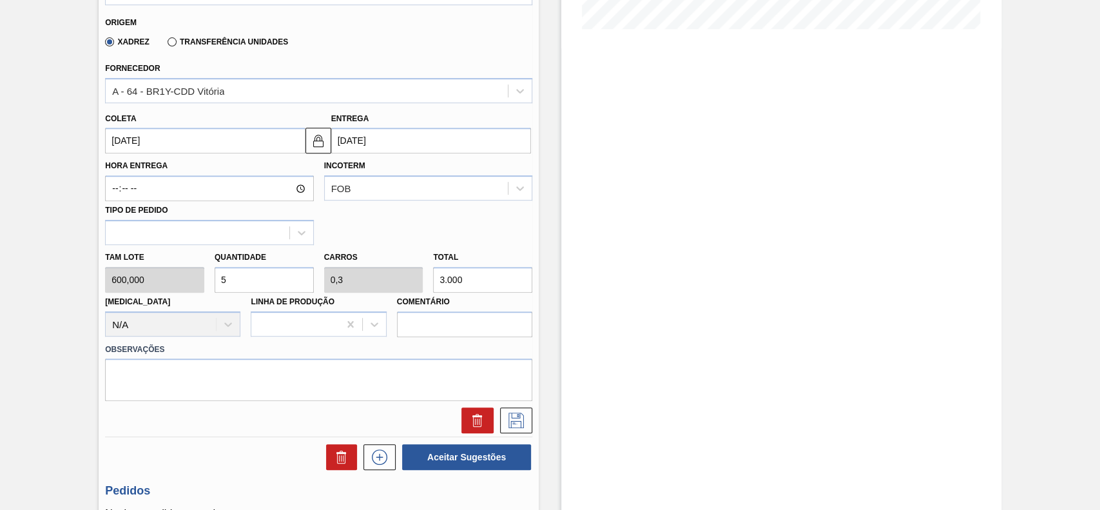
scroll to position [258, 0]
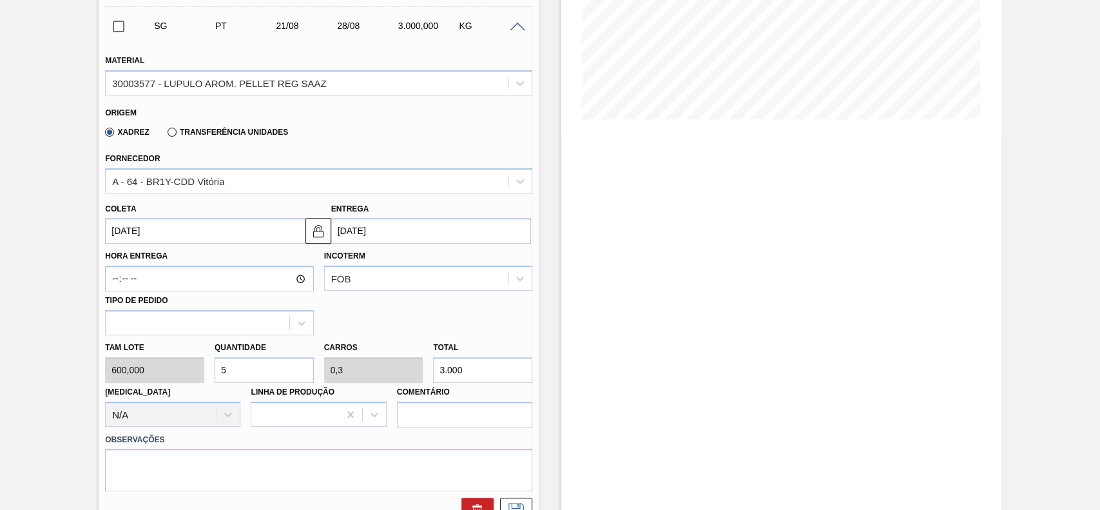
click at [218, 131] on label "Transferência Unidades" at bounding box center [228, 132] width 120 height 9
click at [166, 135] on input "Transferência Unidades" at bounding box center [166, 135] width 0 height 0
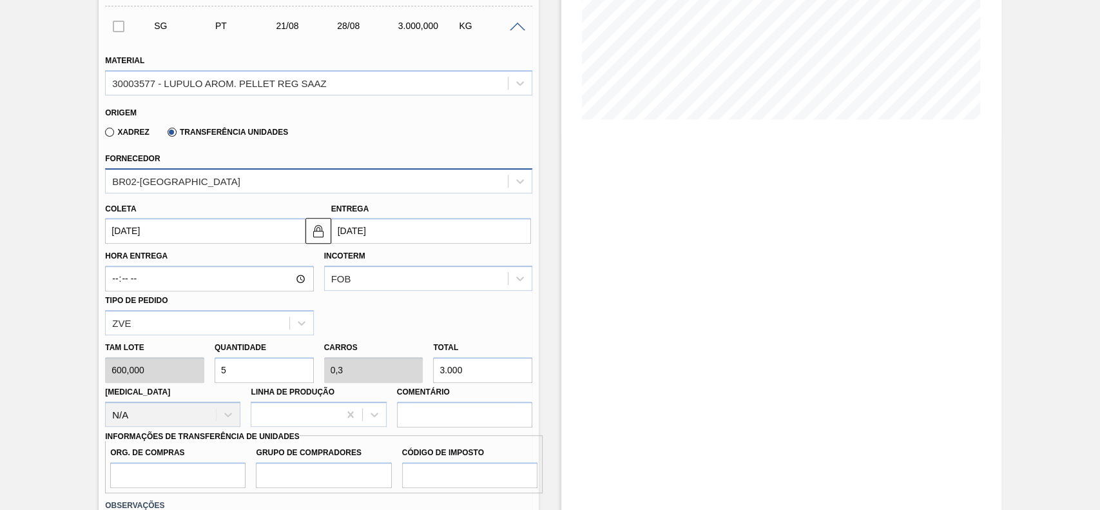
click at [193, 176] on div "BR02-Sergipe" at bounding box center [307, 180] width 402 height 19
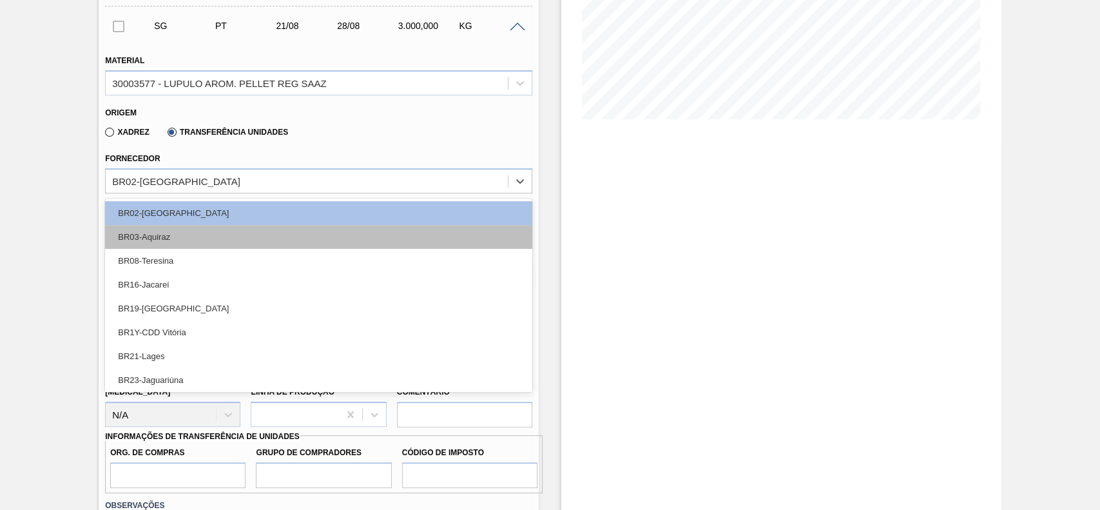
click at [188, 236] on div "BR03-Aquiraz" at bounding box center [318, 237] width 427 height 24
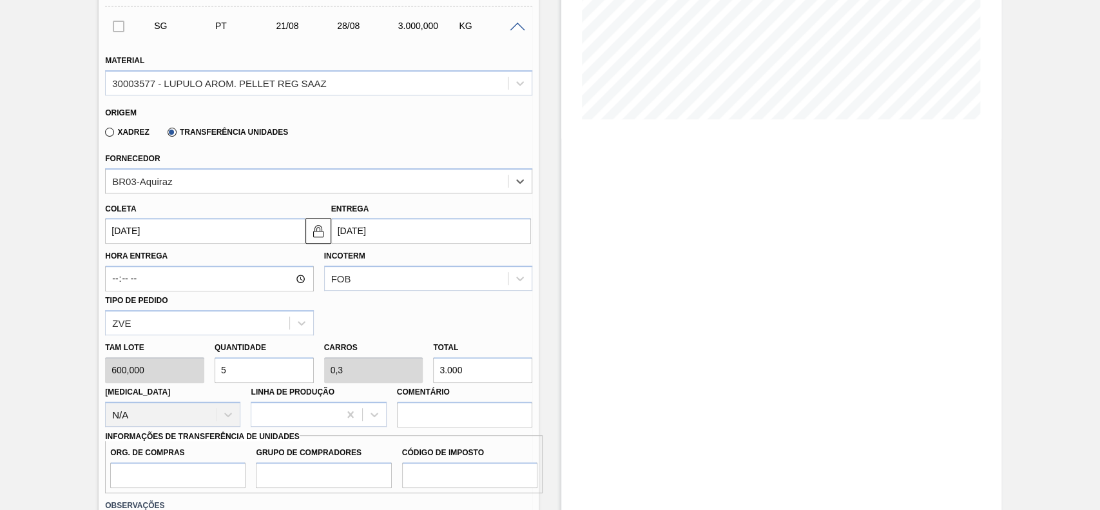
click at [226, 235] on input "[DATE]" at bounding box center [205, 231] width 200 height 26
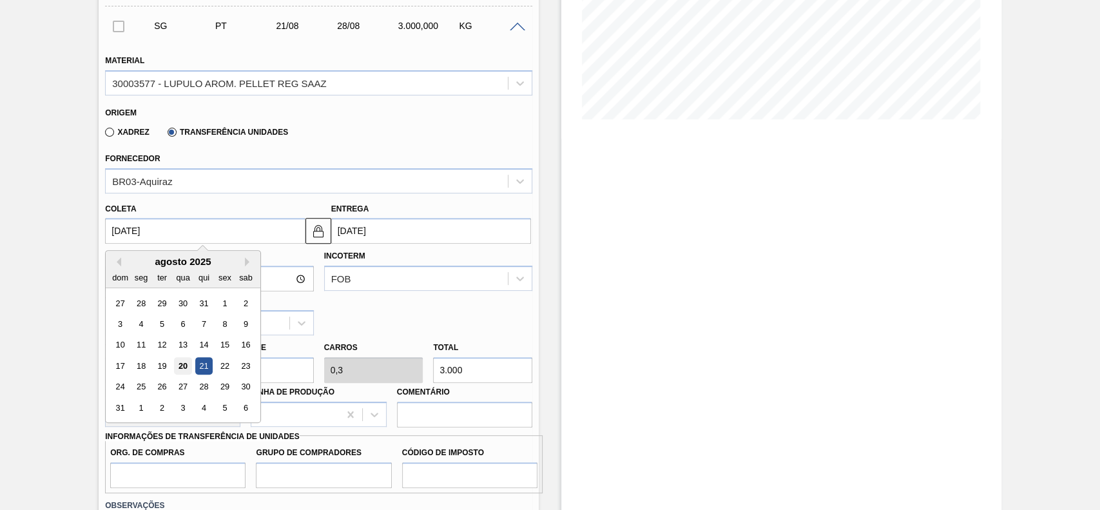
click at [182, 364] on div "20" at bounding box center [183, 365] width 17 height 17
type input "[DATE]"
type input "27/08/2025"
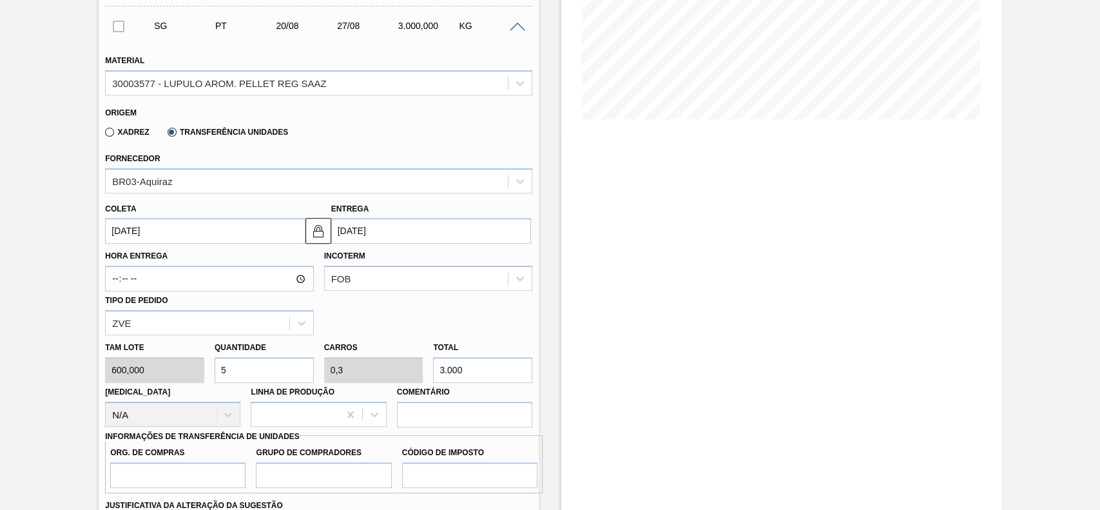
click at [467, 369] on input "3.000" at bounding box center [482, 370] width 99 height 26
type input "0,012"
type input "0,001"
type input "7"
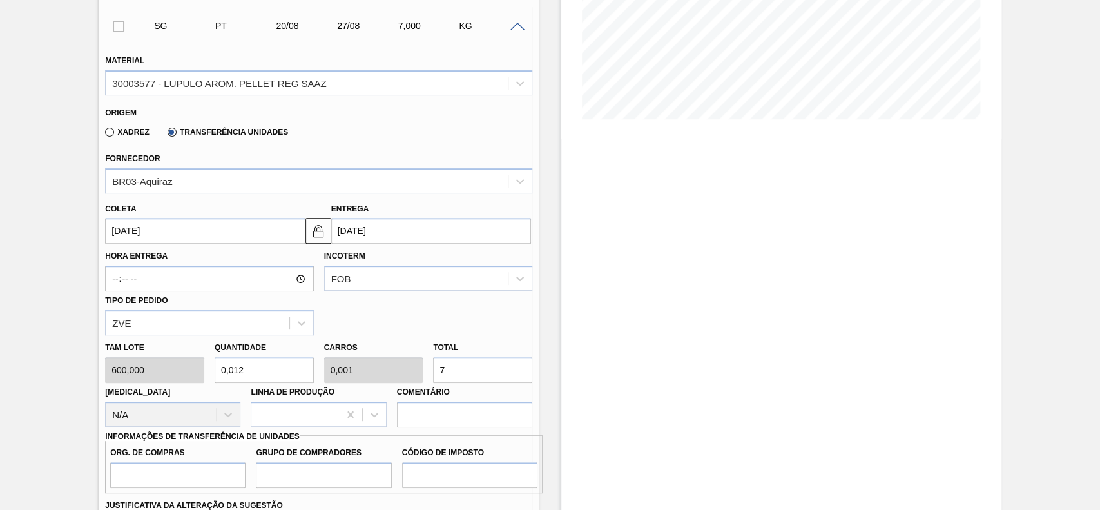
type input "0,117"
type input "0,007"
type input "70"
type input "1,167"
type input "0,07"
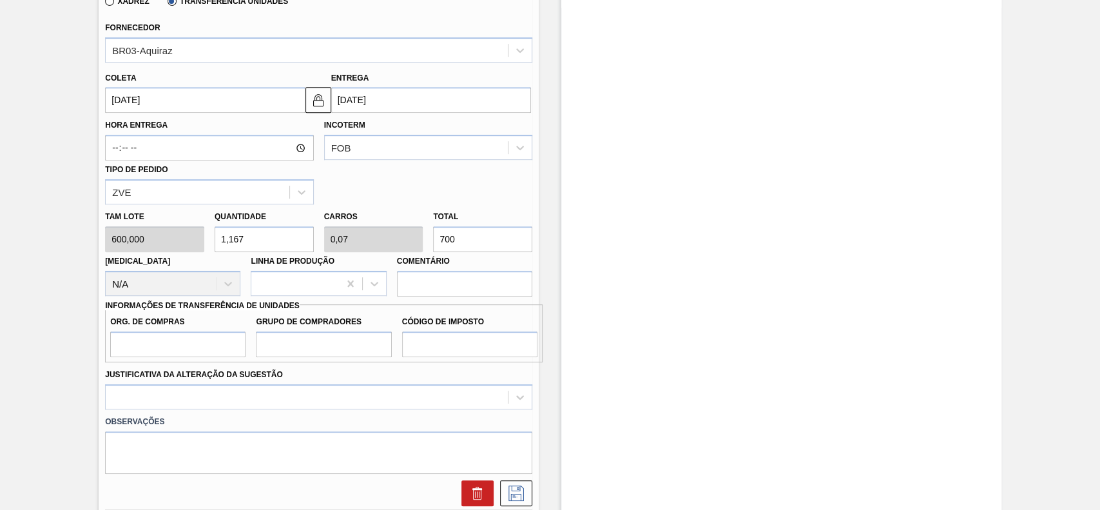
scroll to position [429, 0]
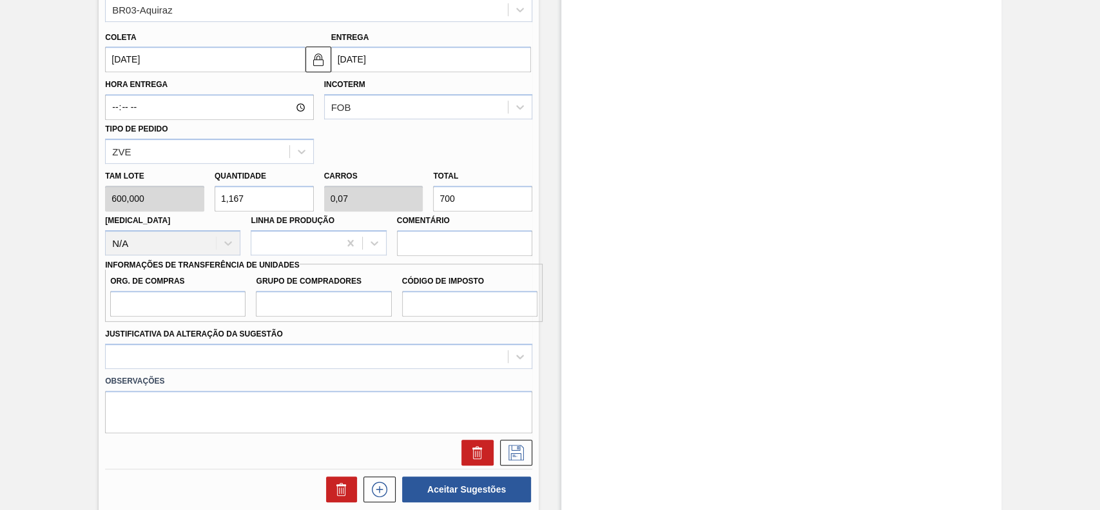
type input "700"
drag, startPoint x: 209, startPoint y: 302, endPoint x: 191, endPoint y: 315, distance: 23.1
click at [209, 302] on input "Org. de Compras" at bounding box center [177, 304] width 135 height 26
type input "BR00"
click at [280, 311] on input "Grupo de Compradores" at bounding box center [323, 304] width 135 height 26
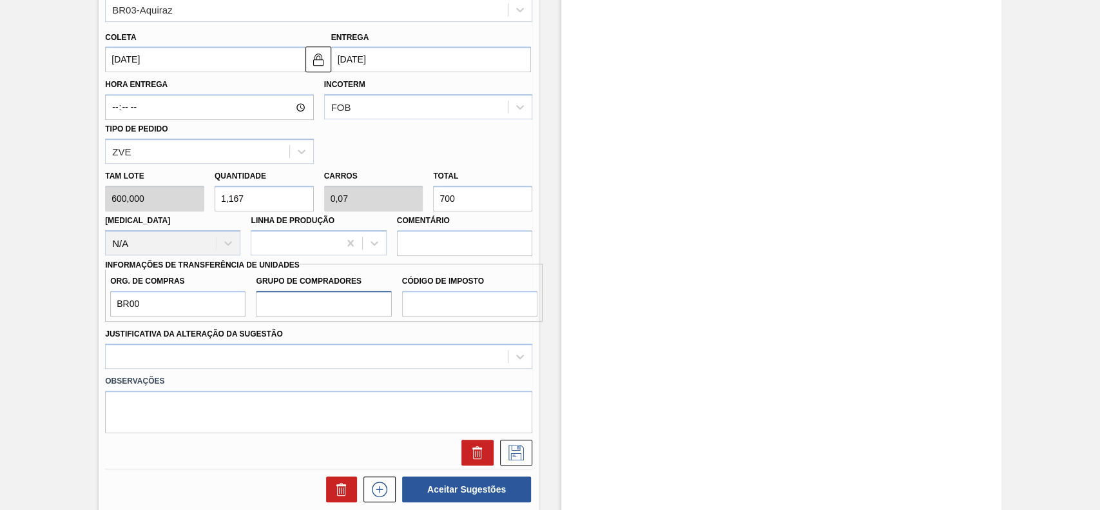
type input "A01"
drag, startPoint x: 461, startPoint y: 304, endPoint x: 459, endPoint y: 316, distance: 11.8
click at [459, 307] on input "Código de Imposto" at bounding box center [469, 304] width 135 height 26
click at [417, 311] on input "Código de Imposto" at bounding box center [469, 304] width 135 height 26
type input "I1"
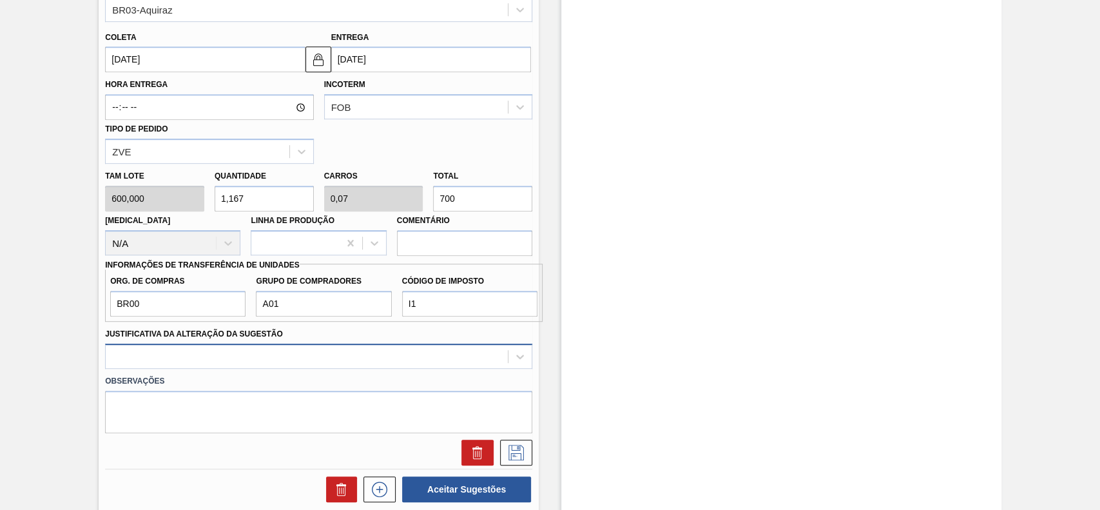
click at [243, 369] on div "Observações" at bounding box center [319, 401] width 438 height 64
click at [208, 358] on div at bounding box center [318, 355] width 427 height 25
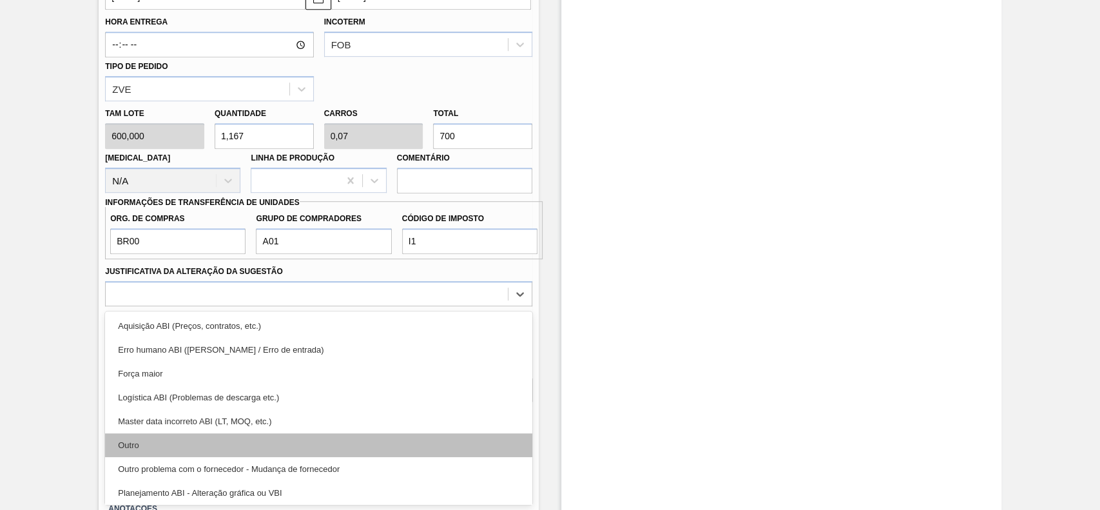
click at [178, 436] on div "Outro" at bounding box center [318, 445] width 427 height 24
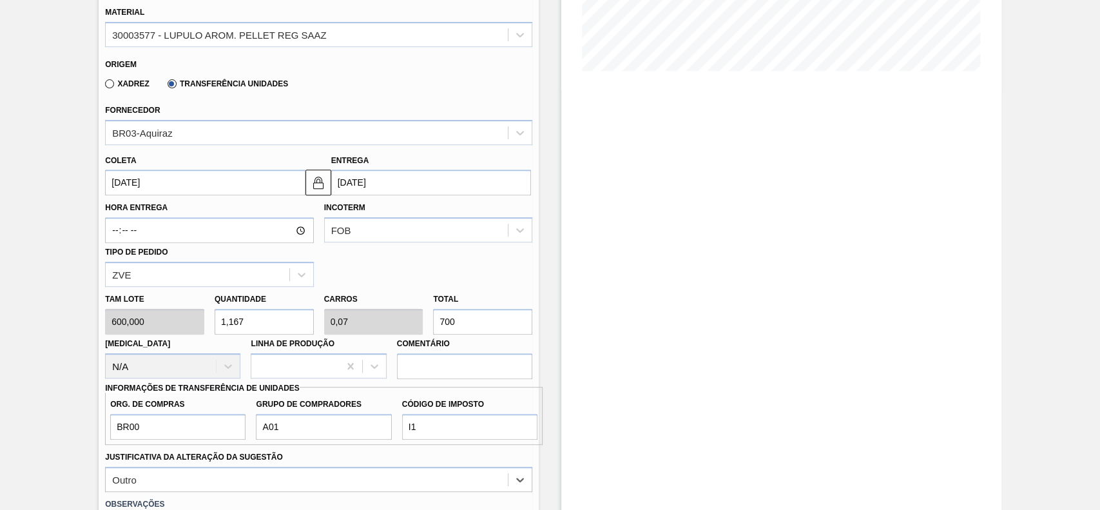
scroll to position [406, 0]
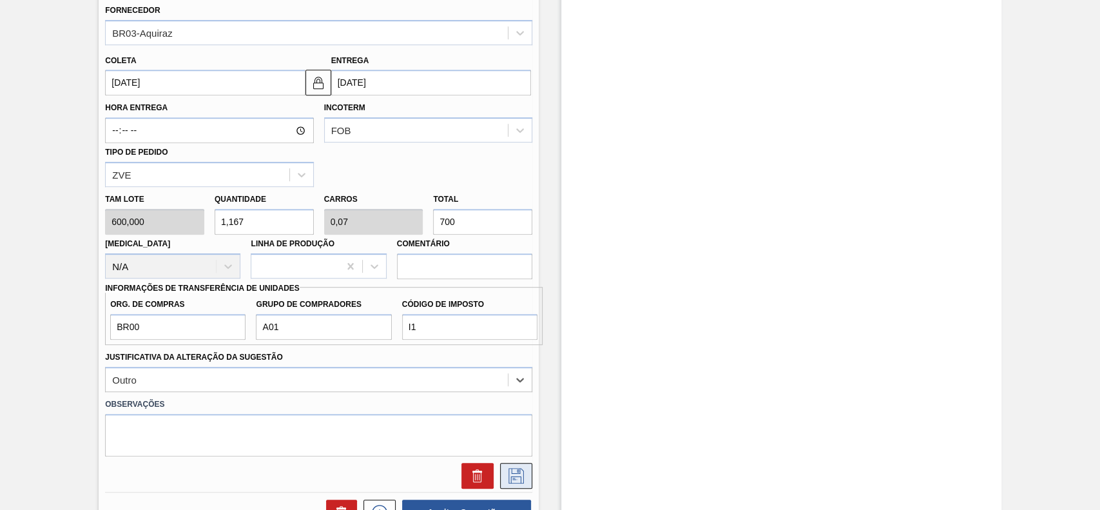
click at [518, 470] on icon at bounding box center [516, 475] width 21 height 15
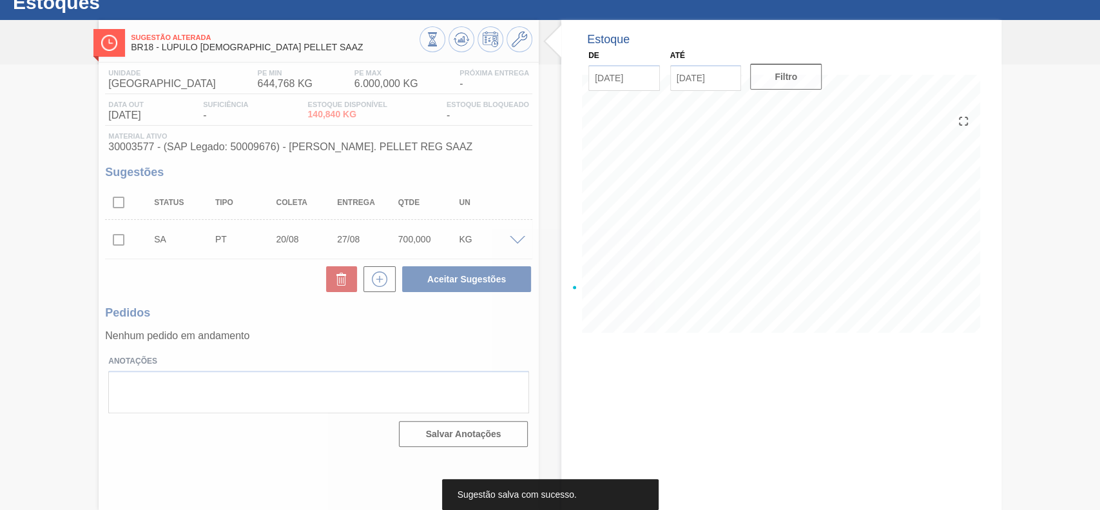
scroll to position [44, 0]
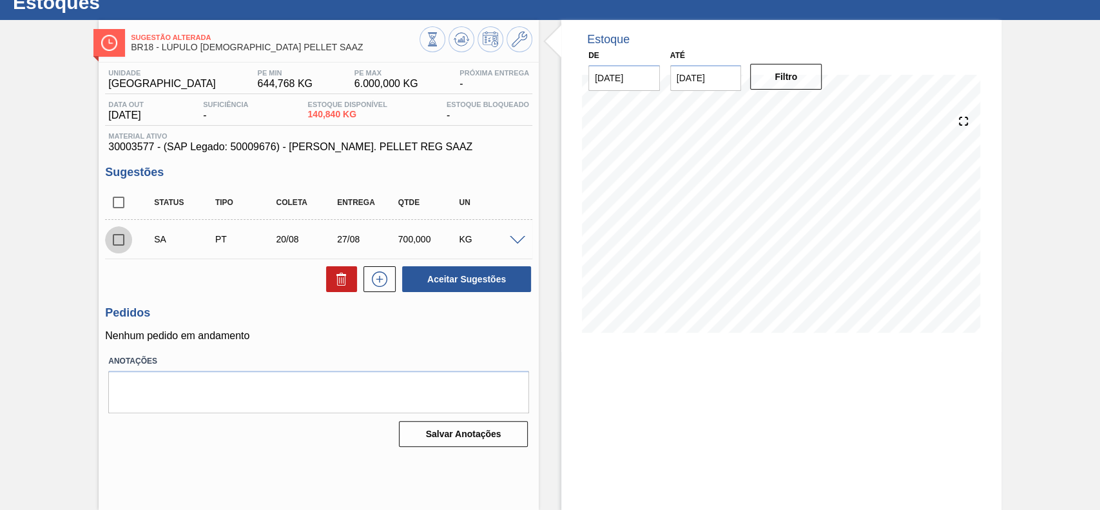
click at [128, 243] on input "checkbox" at bounding box center [118, 239] width 27 height 27
click at [454, 279] on button "Aceitar Sugestões" at bounding box center [466, 279] width 129 height 26
checkbox input "false"
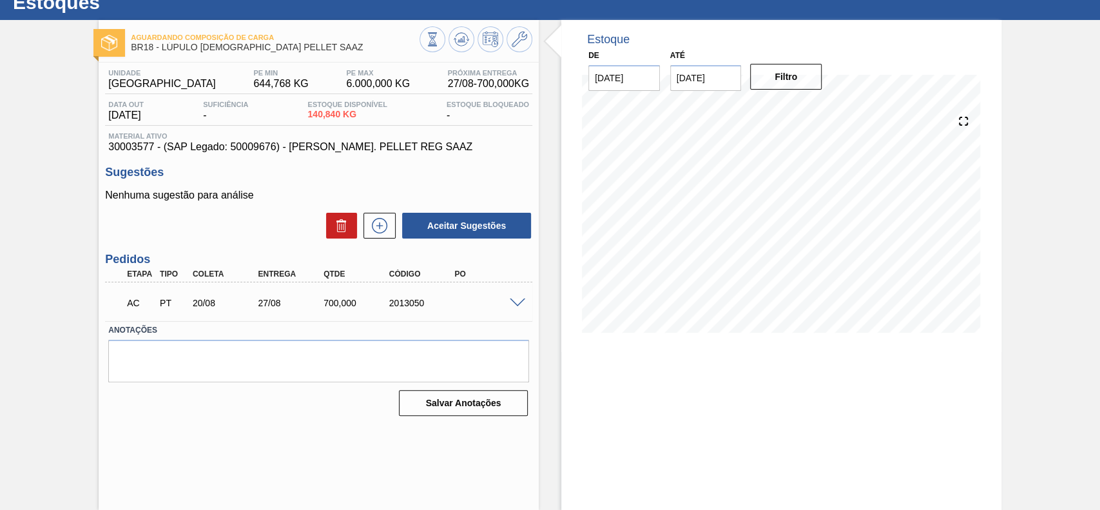
click at [517, 301] on span at bounding box center [517, 303] width 15 height 10
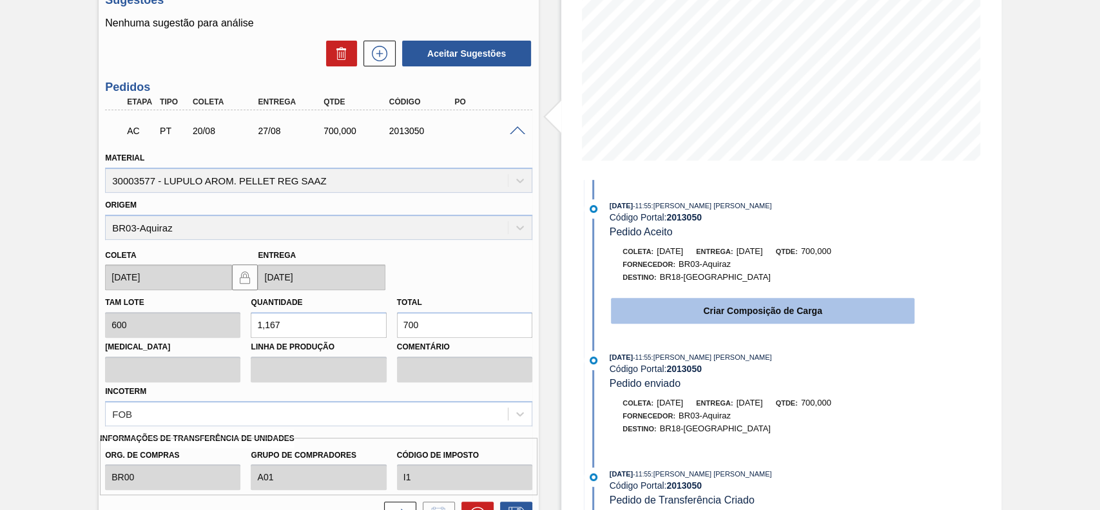
click at [737, 308] on button "Criar Composição de Carga" at bounding box center [762, 311] width 303 height 26
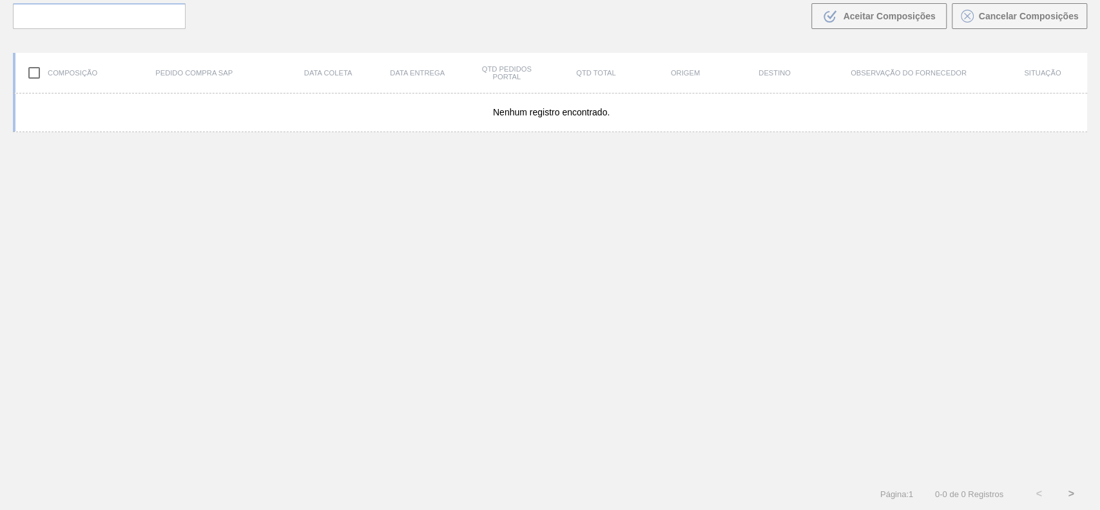
scroll to position [93, 0]
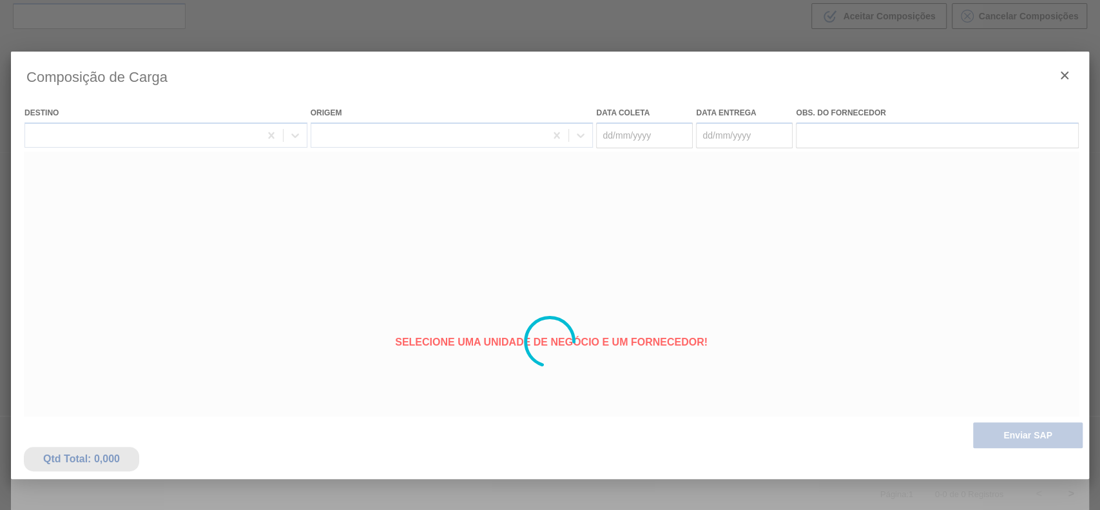
type coleta "20/08/2025"
type entrega "27/08/2025"
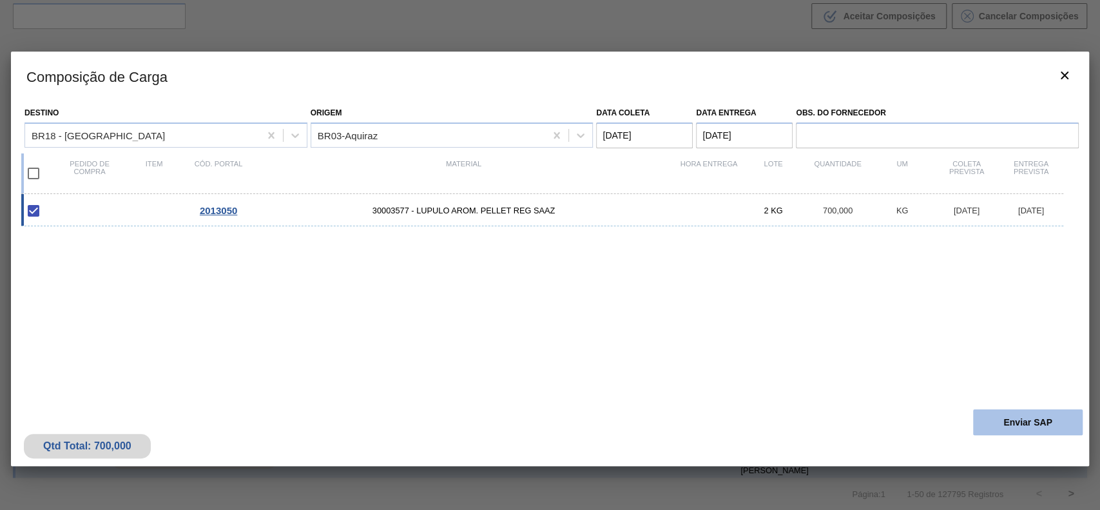
click at [1021, 412] on button "Enviar SAP" at bounding box center [1028, 422] width 110 height 26
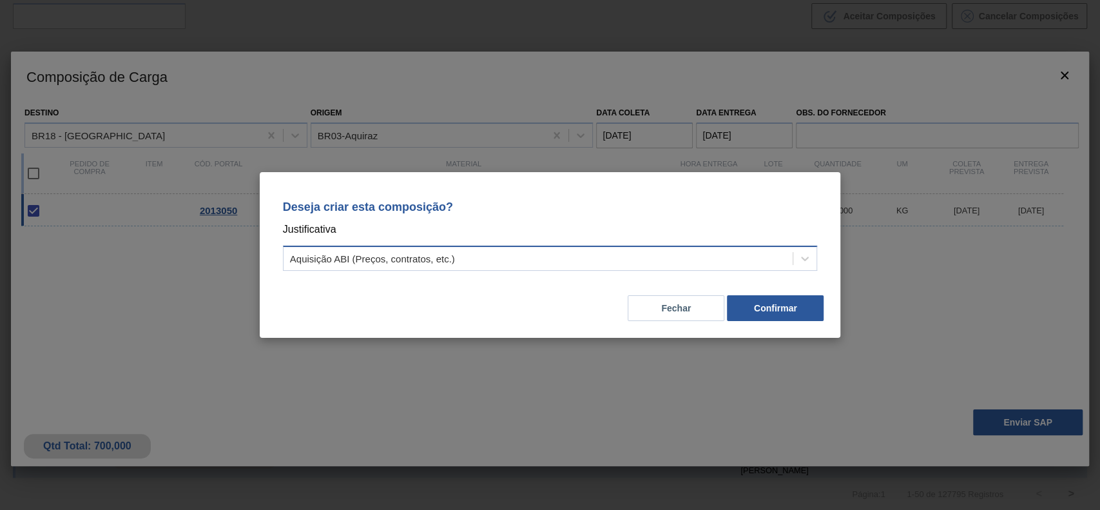
click at [502, 257] on div "Aquisição ABI (Preços, contratos, etc.)" at bounding box center [539, 258] width 510 height 19
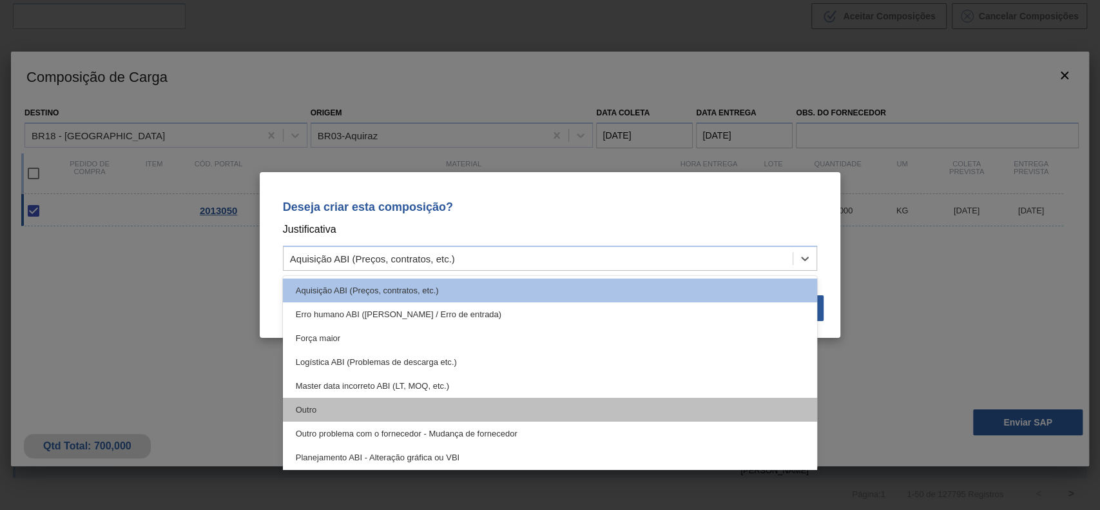
click at [368, 401] on div "Outro" at bounding box center [550, 410] width 535 height 24
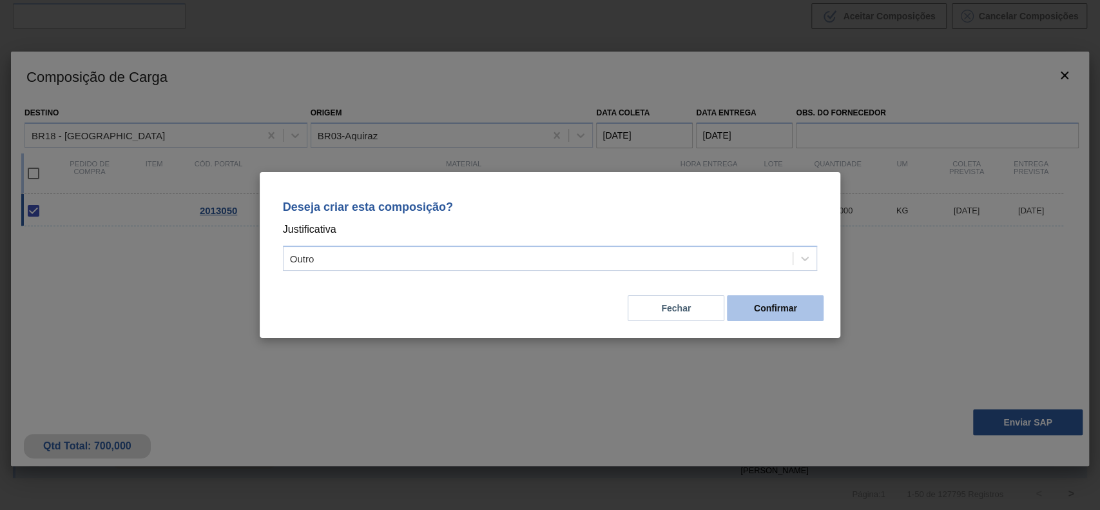
click at [759, 307] on button "Confirmar" at bounding box center [775, 308] width 97 height 26
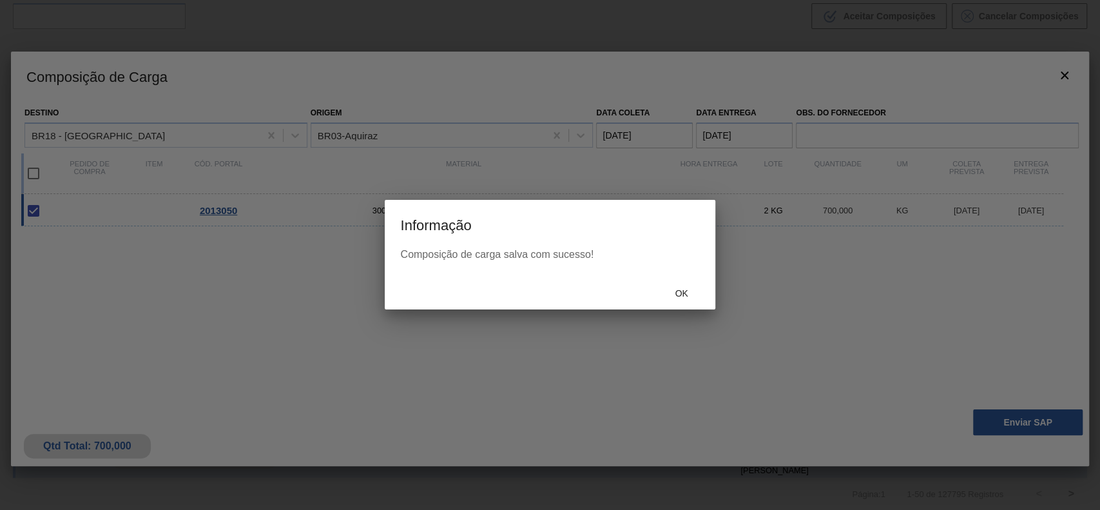
click at [688, 300] on div "Ok" at bounding box center [681, 293] width 57 height 24
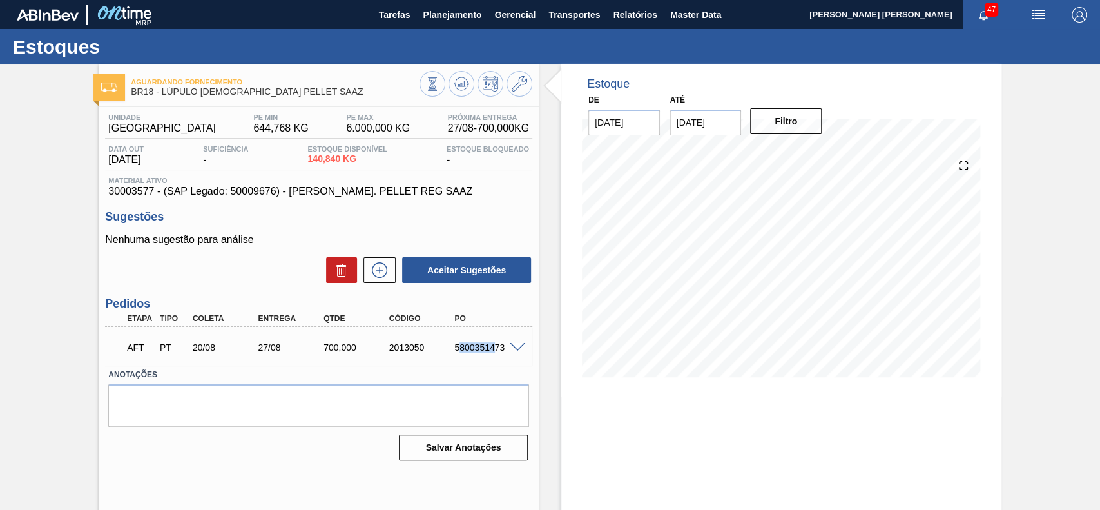
click at [491, 354] on div "AFT PT 20/08 27/08 700,000 2013050 5800351473" at bounding box center [315, 346] width 393 height 26
click at [457, 348] on div "5800351473" at bounding box center [487, 347] width 73 height 10
drag, startPoint x: 452, startPoint y: 347, endPoint x: 521, endPoint y: 349, distance: 68.3
click at [521, 349] on div "AFT PT 20/08 27/08 700,000 2013050 5800351473" at bounding box center [318, 346] width 427 height 32
copy div "5800351473"
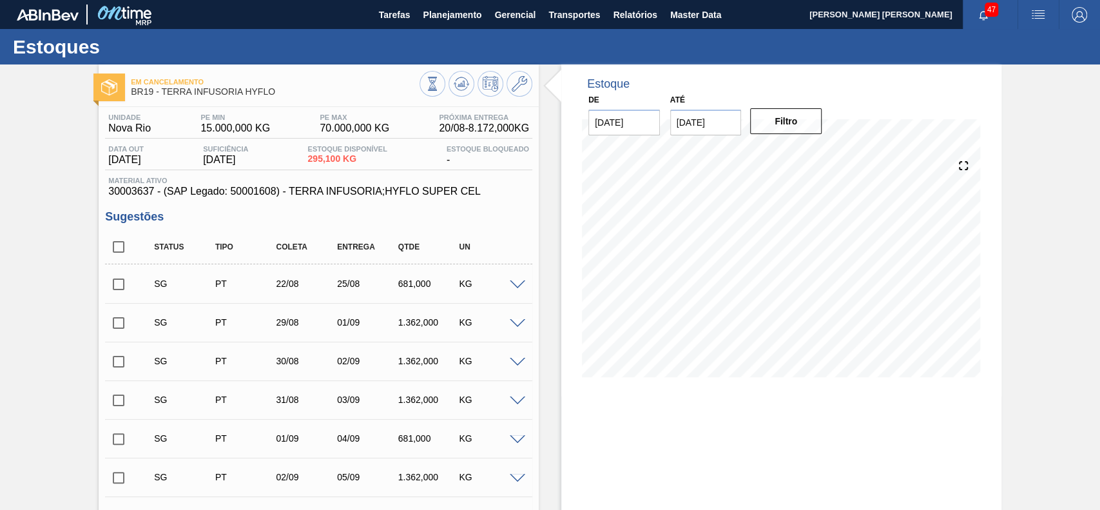
click at [119, 245] on input "checkbox" at bounding box center [118, 246] width 27 height 27
checkbox input "true"
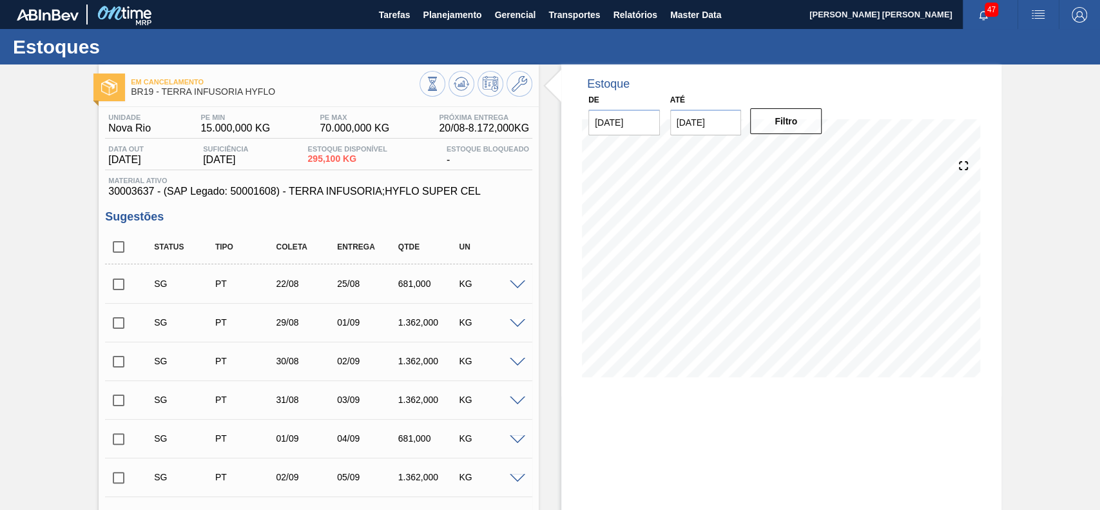
checkbox input "true"
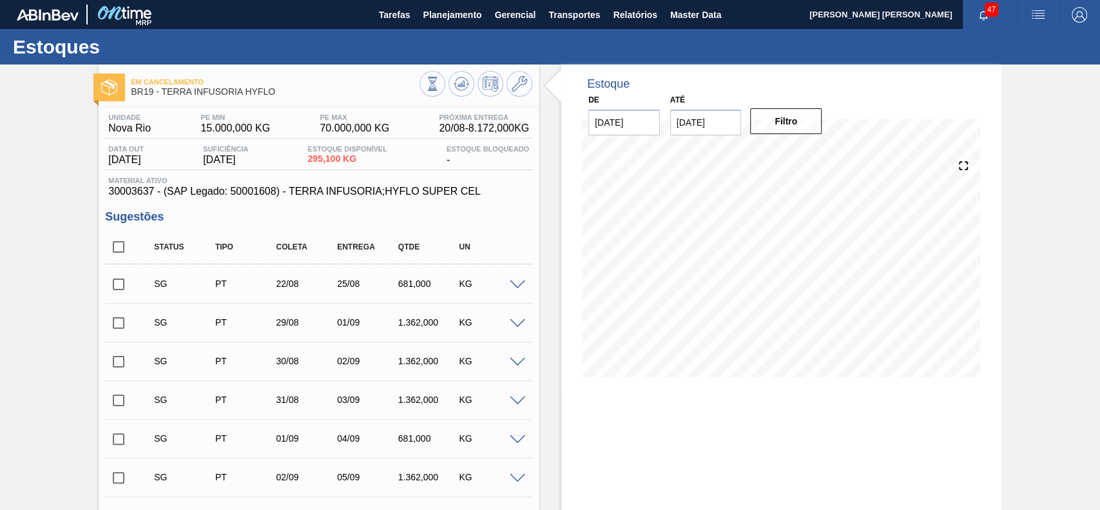
checkbox input "true"
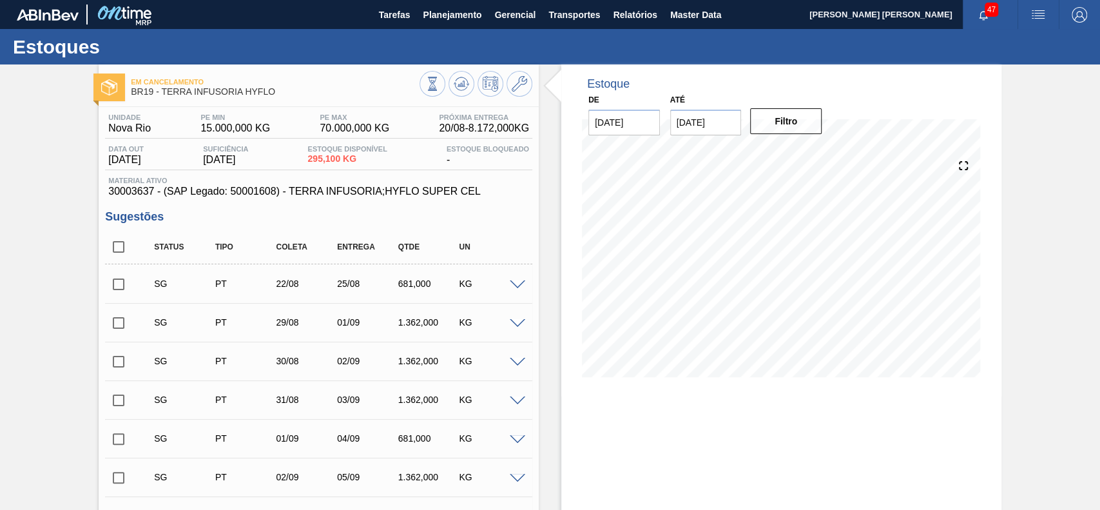
checkbox input "true"
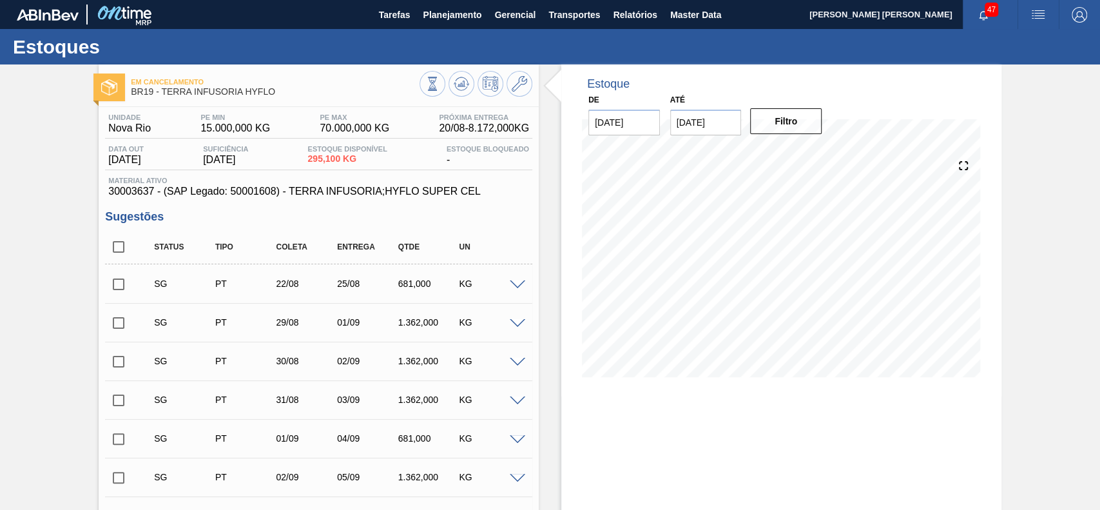
checkbox input "true"
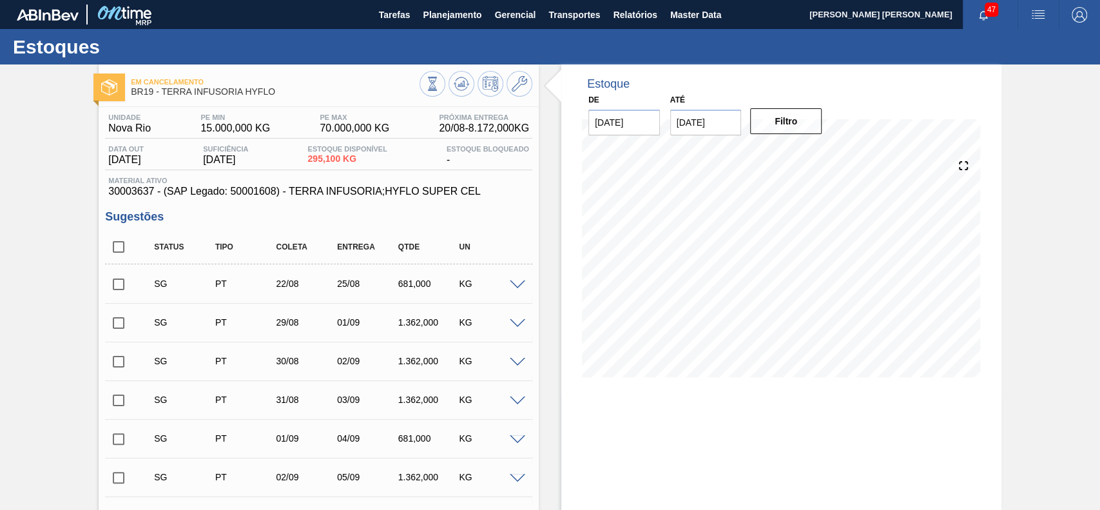
checkbox input "true"
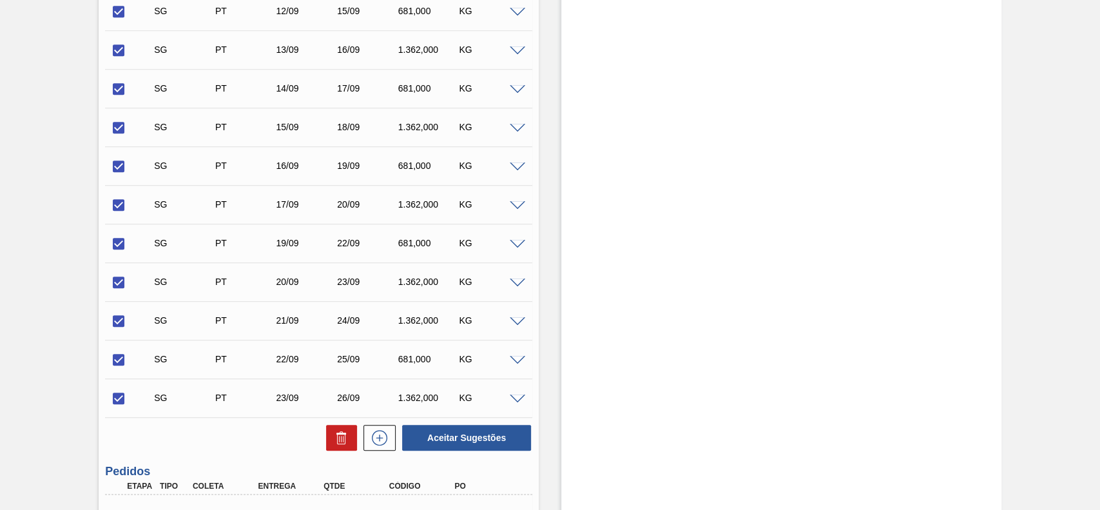
scroll to position [981, 0]
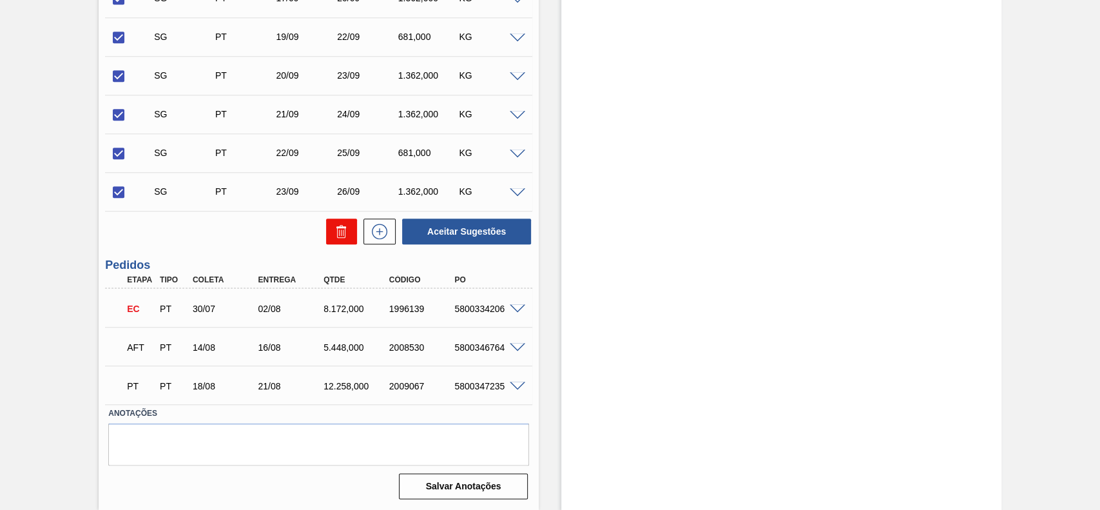
click at [349, 236] on button at bounding box center [341, 231] width 31 height 26
checkbox input "false"
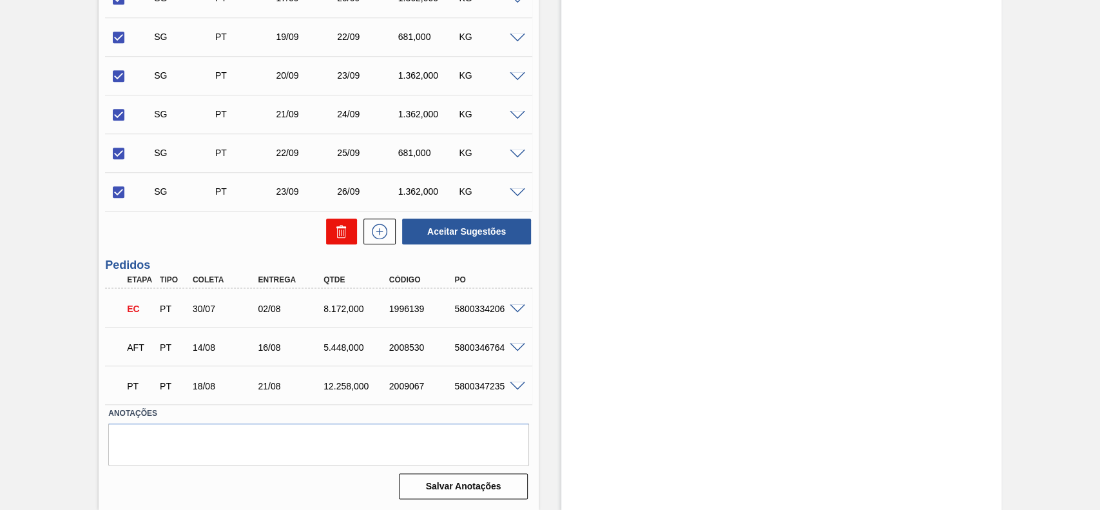
checkbox input "false"
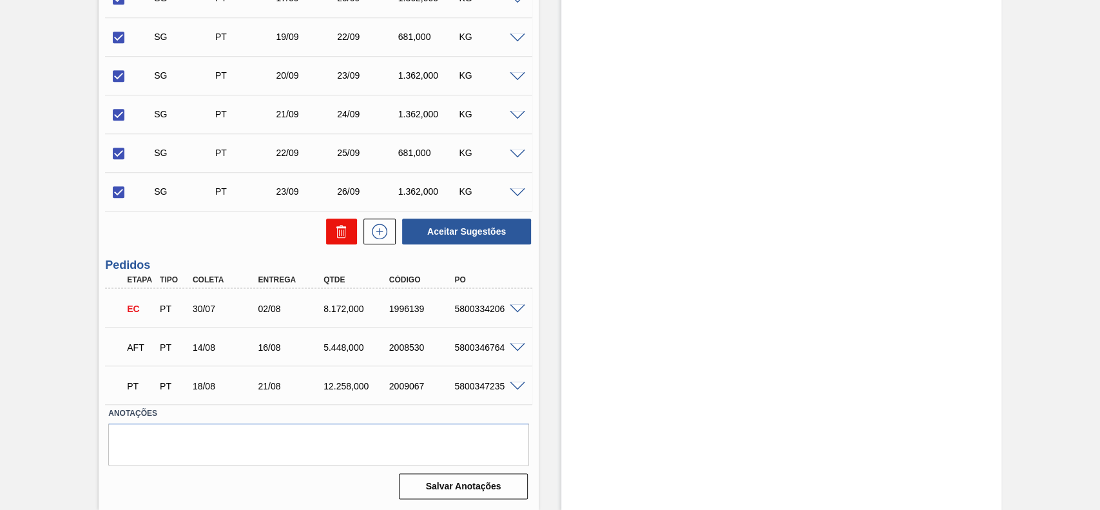
checkbox input "false"
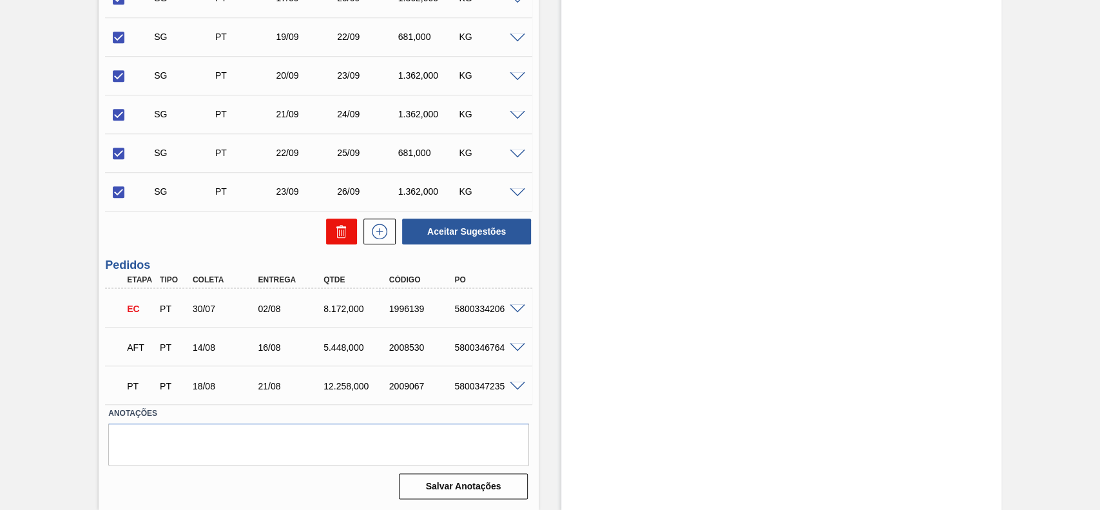
checkbox input "false"
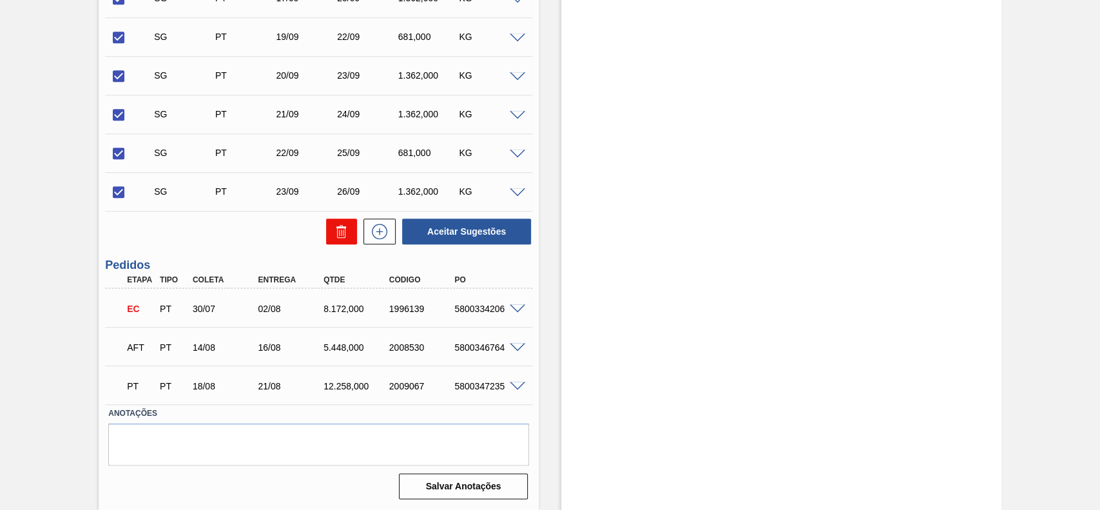
checkbox input "false"
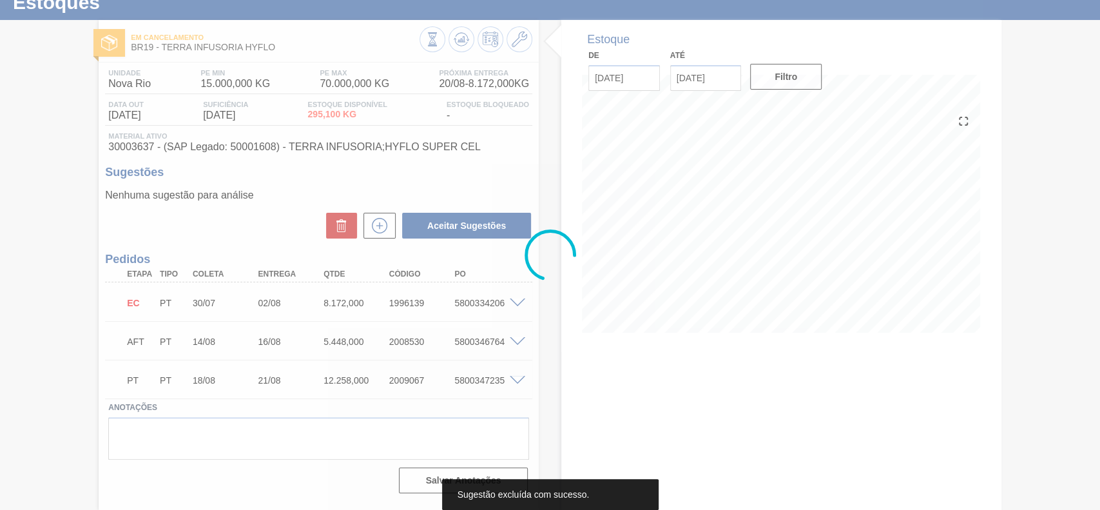
scroll to position [44, 0]
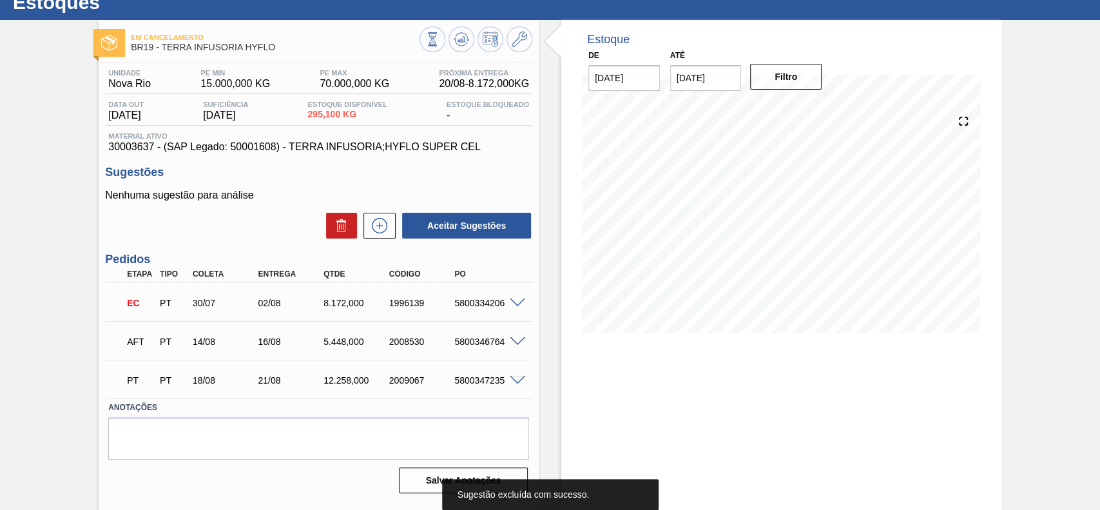
click at [517, 345] on span at bounding box center [517, 342] width 15 height 10
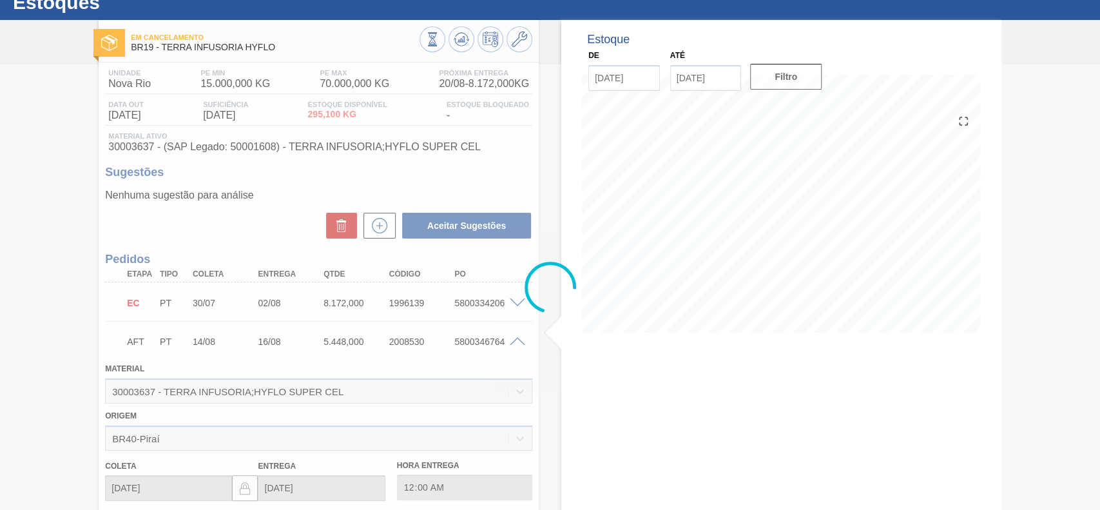
click at [517, 344] on div at bounding box center [550, 286] width 1100 height 445
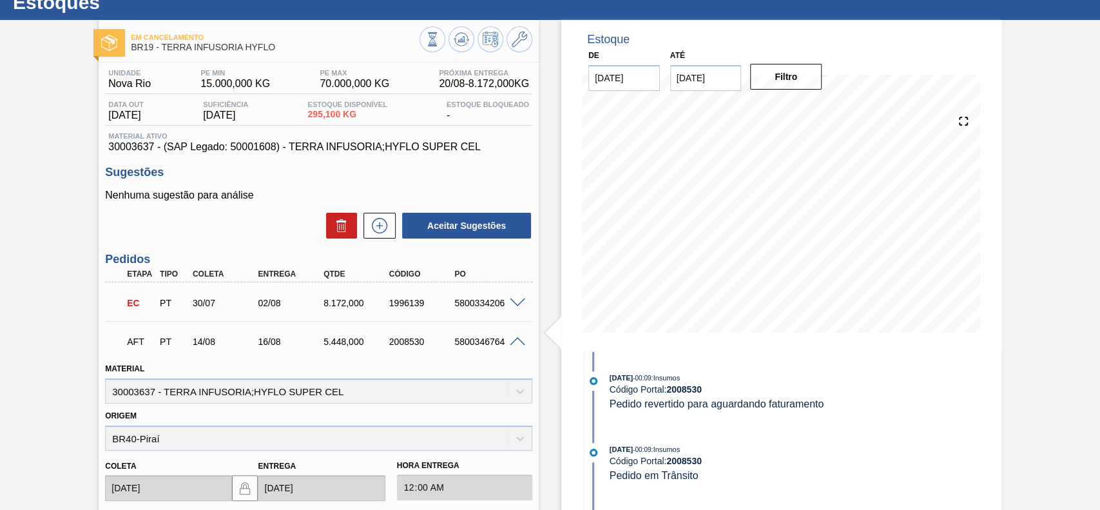
click at [515, 341] on span at bounding box center [517, 342] width 15 height 10
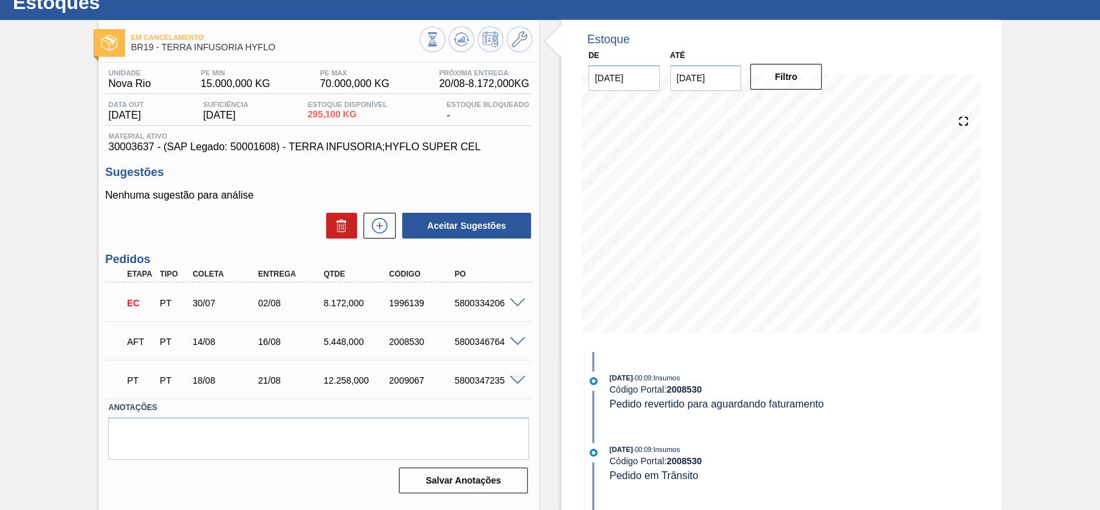
click at [507, 341] on div at bounding box center [519, 341] width 26 height 10
click at [515, 341] on span at bounding box center [517, 342] width 15 height 10
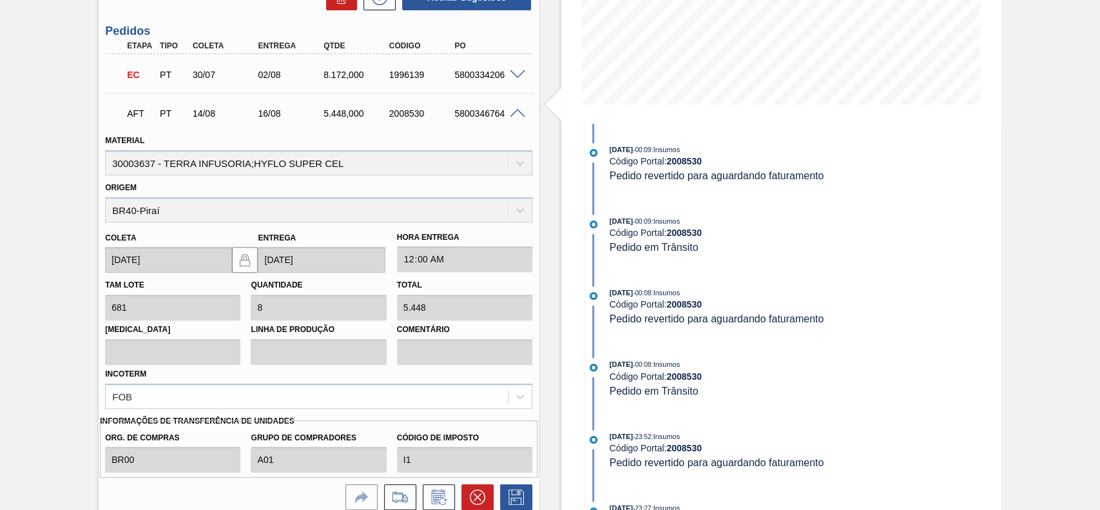
scroll to position [421, 0]
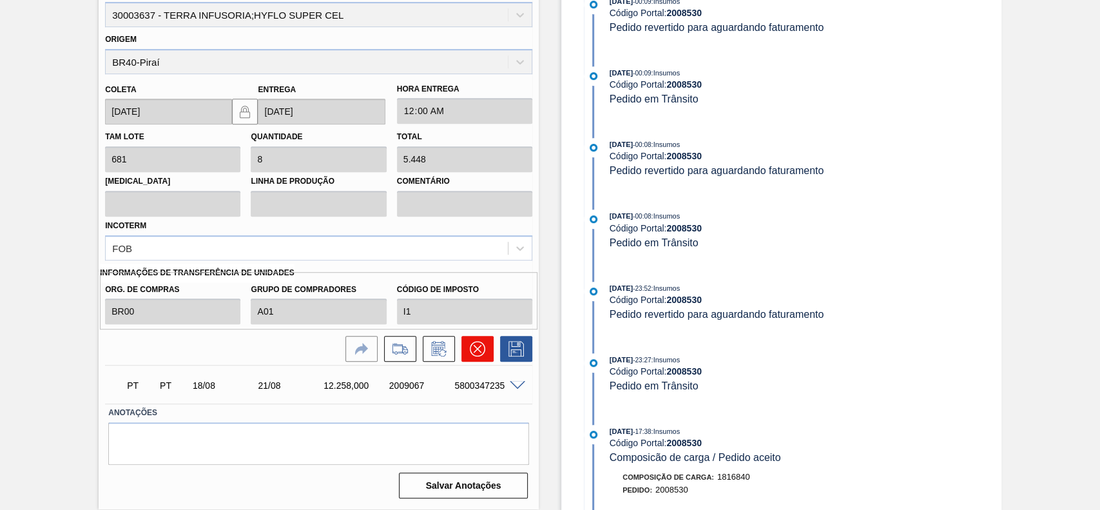
click at [480, 358] on button at bounding box center [477, 349] width 32 height 26
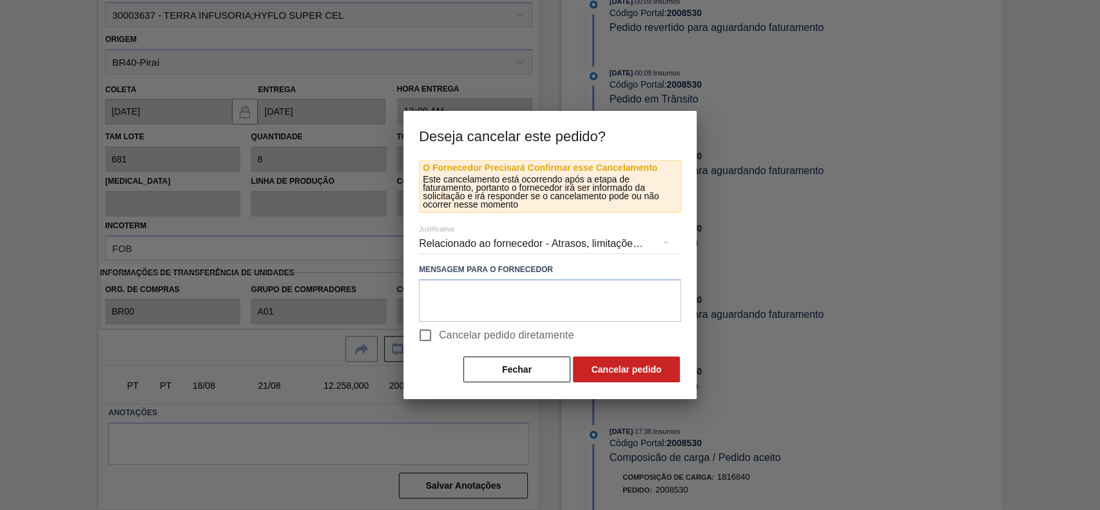
click at [447, 342] on span "Cancelar pedido diretamente" at bounding box center [506, 334] width 135 height 15
click at [439, 342] on input "Cancelar pedido diretamente" at bounding box center [425, 335] width 27 height 27
checkbox input "true"
click at [641, 372] on button "Cancelar pedido" at bounding box center [626, 369] width 107 height 26
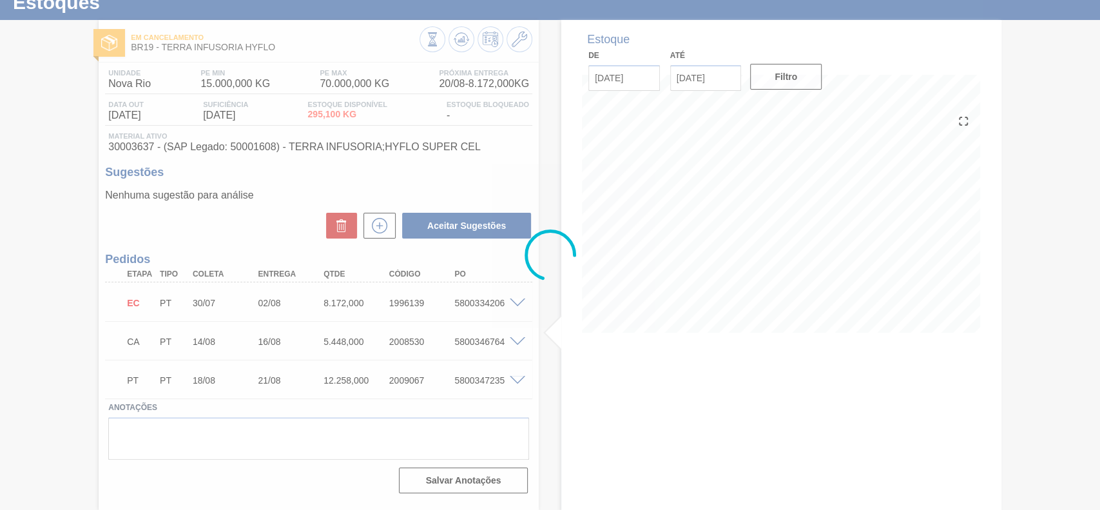
scroll to position [44, 0]
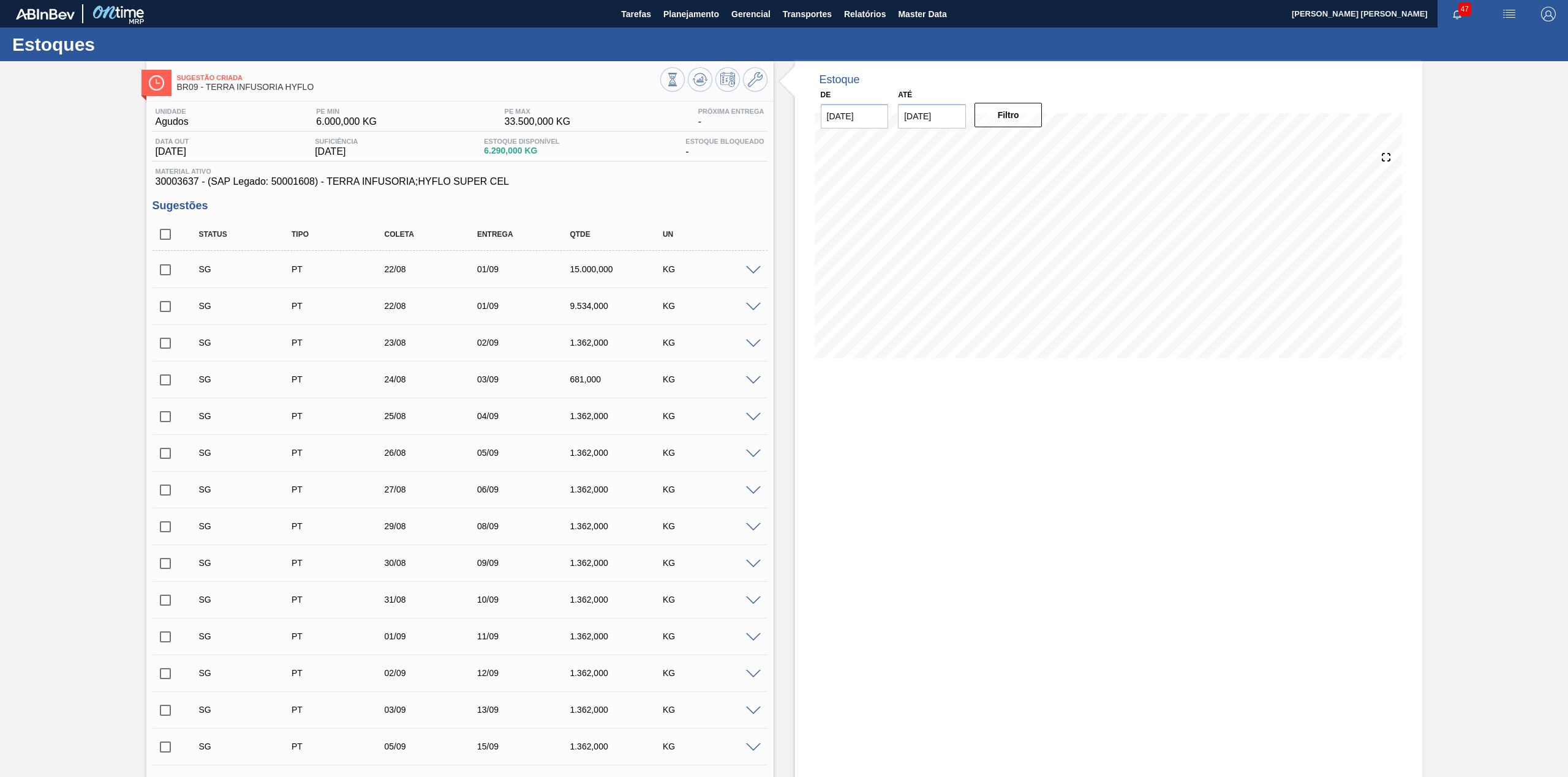
click at [169, 238] on input "checkbox" at bounding box center [164, 234] width 26 height 26
checkbox input "true"
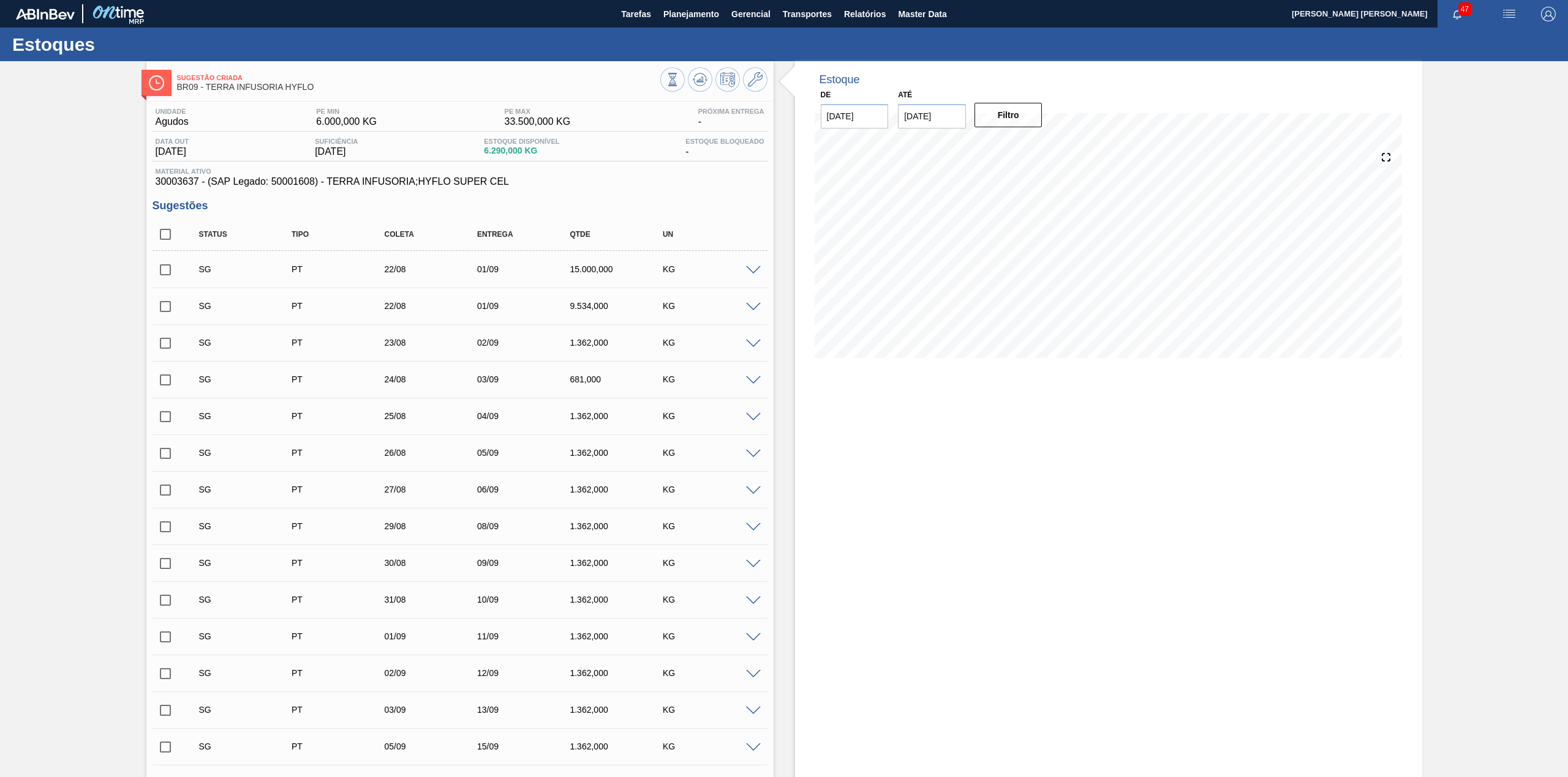
checkbox input "true"
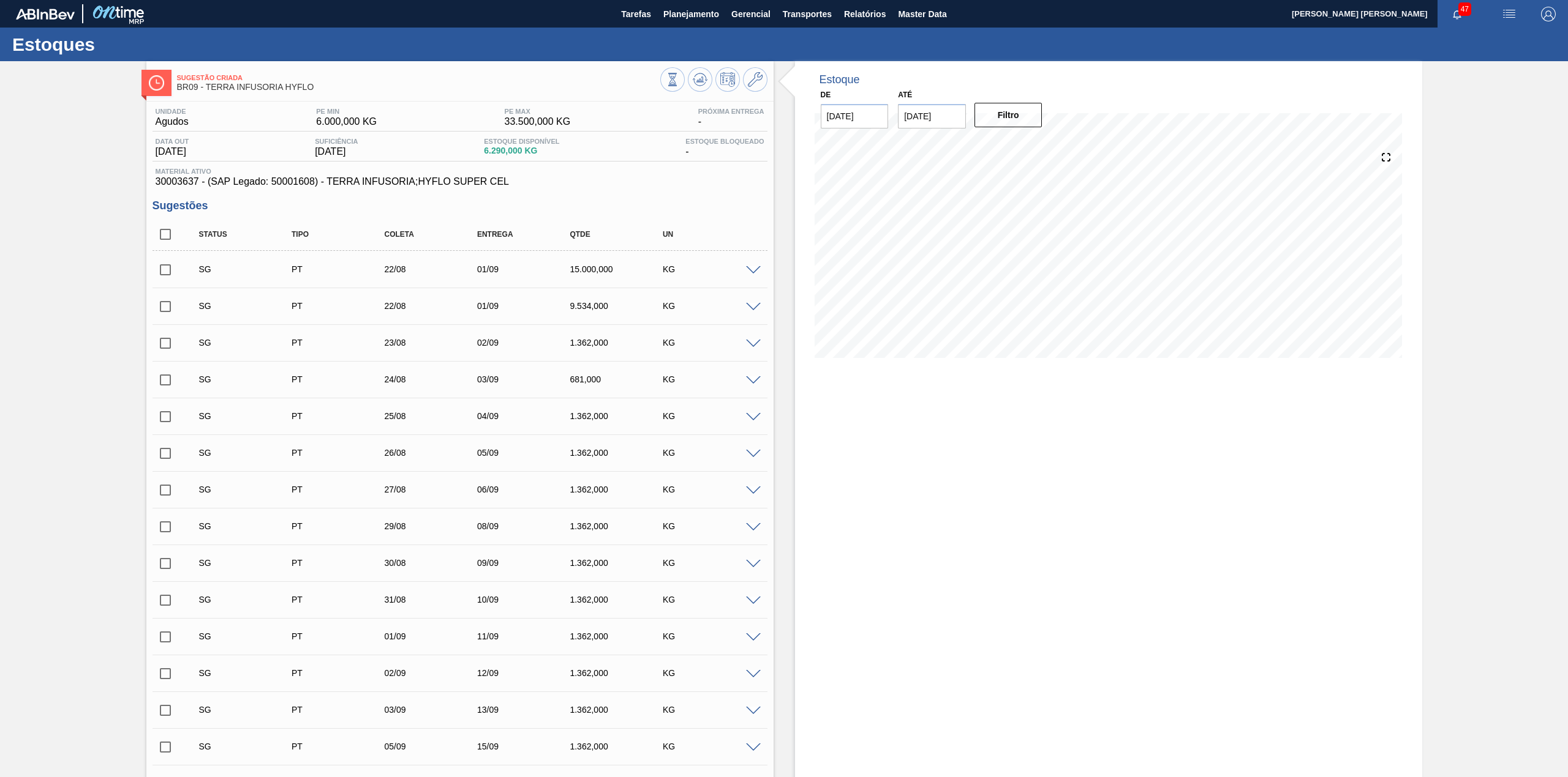
checkbox input "true"
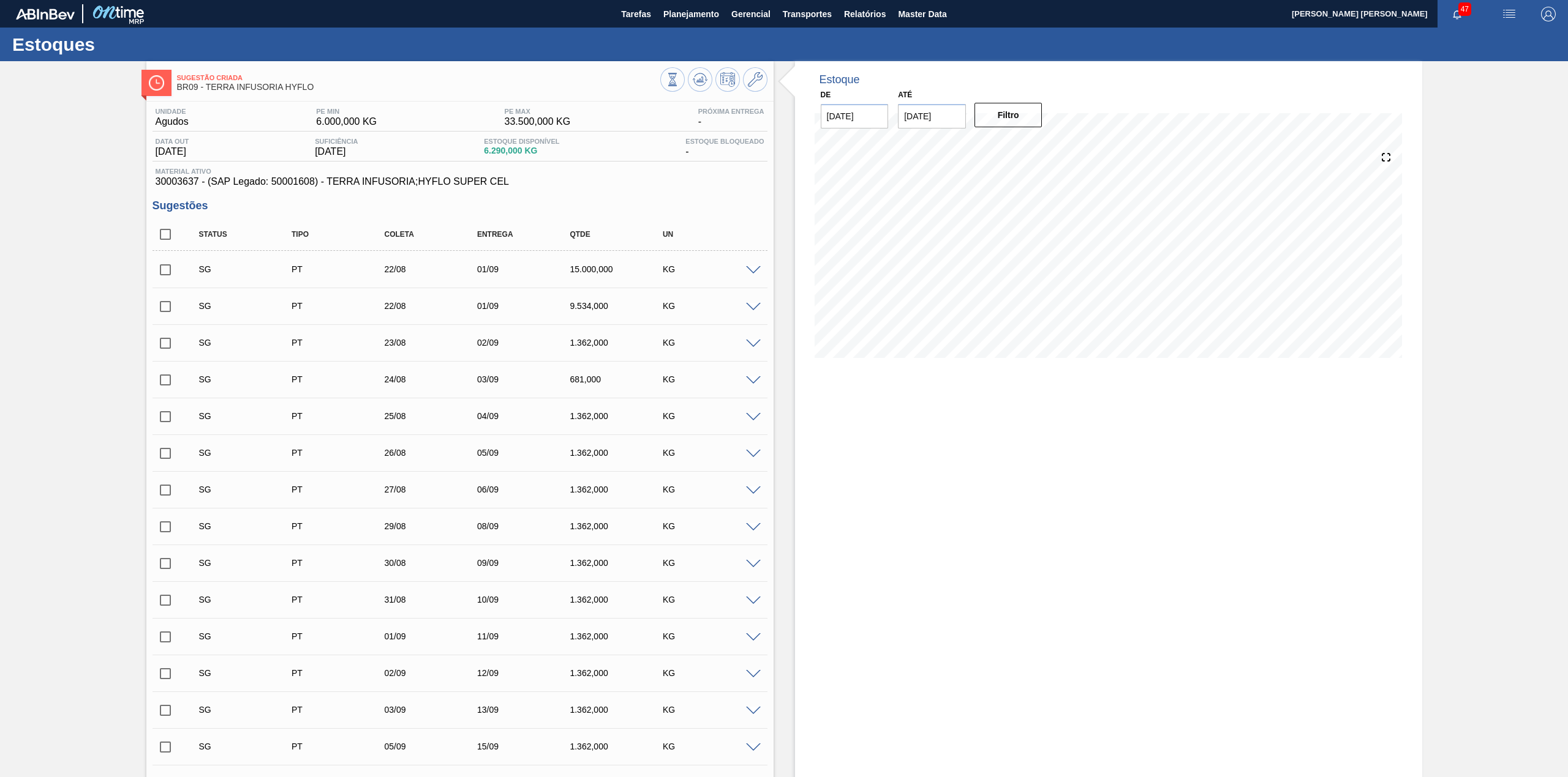
checkbox input "true"
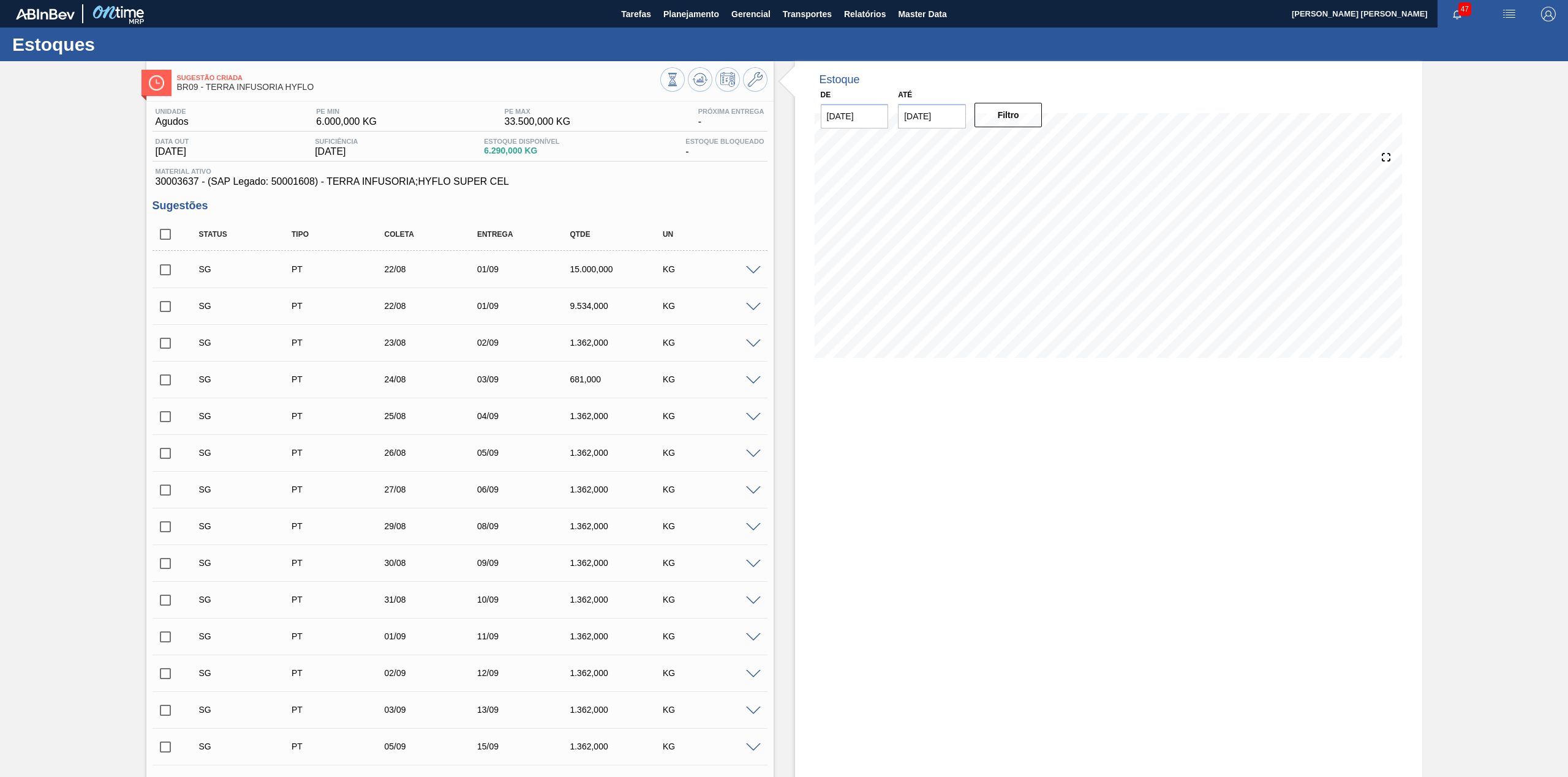
checkbox input "true"
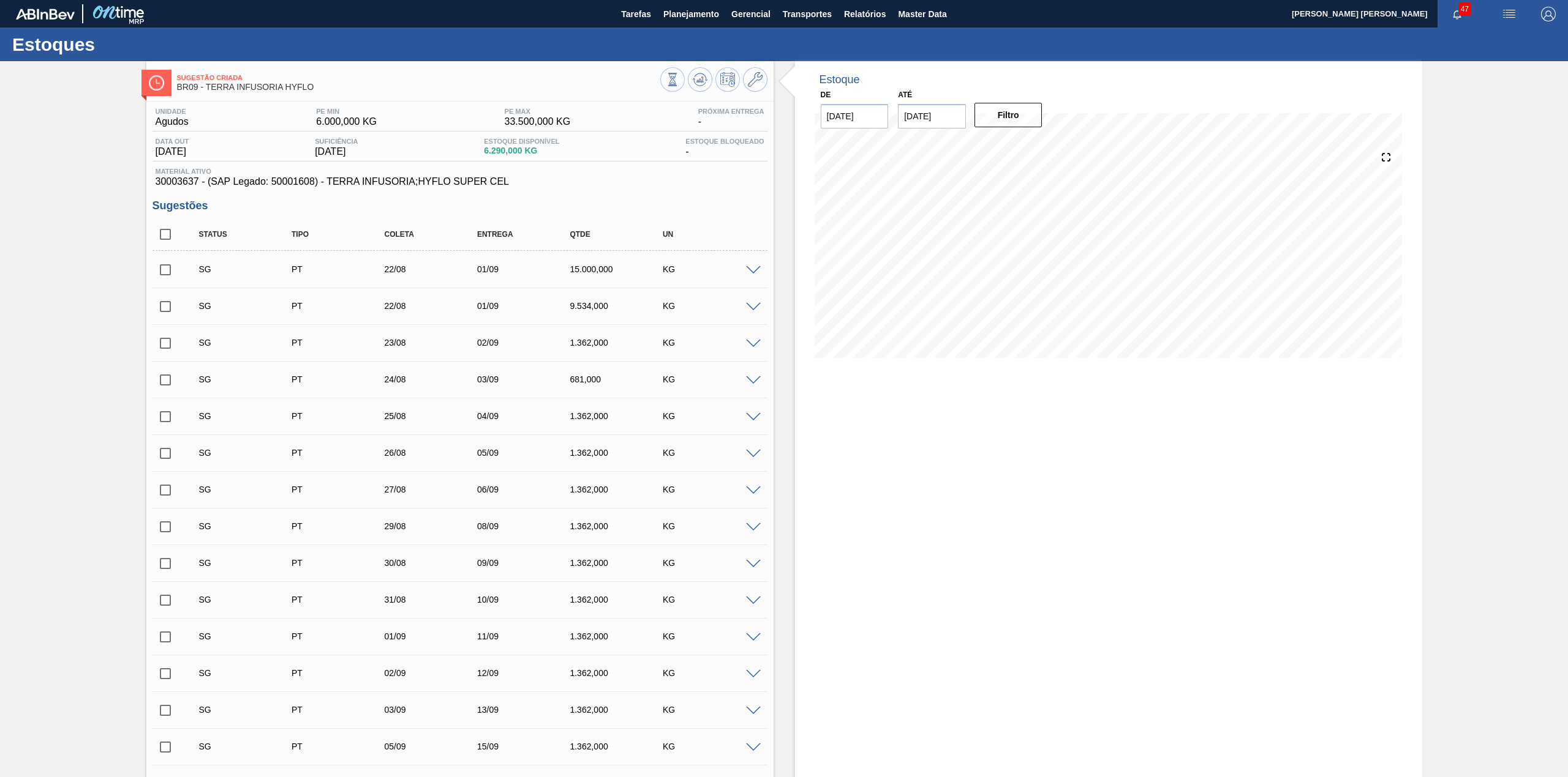
checkbox input "true"
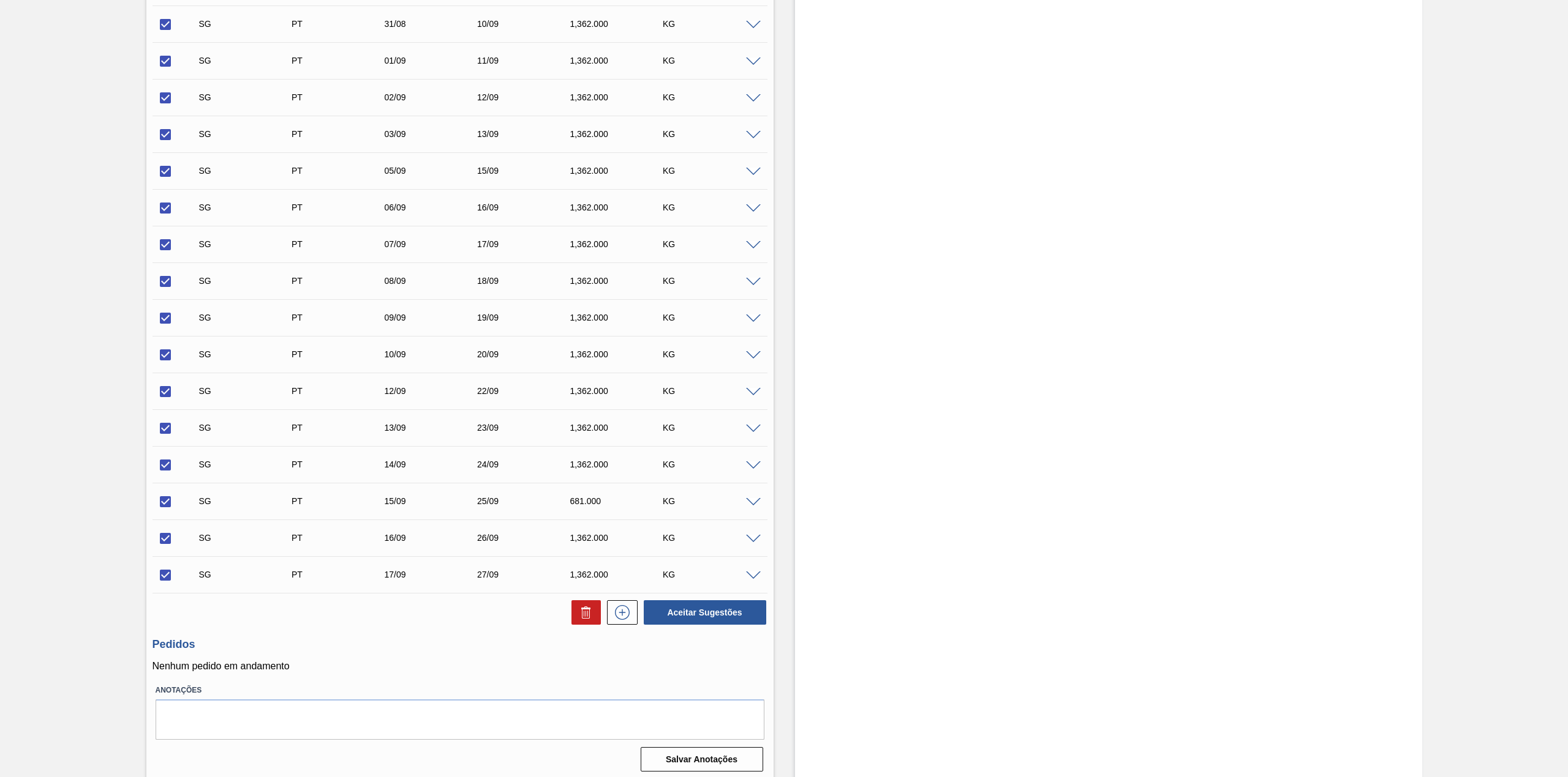
scroll to position [580, 0]
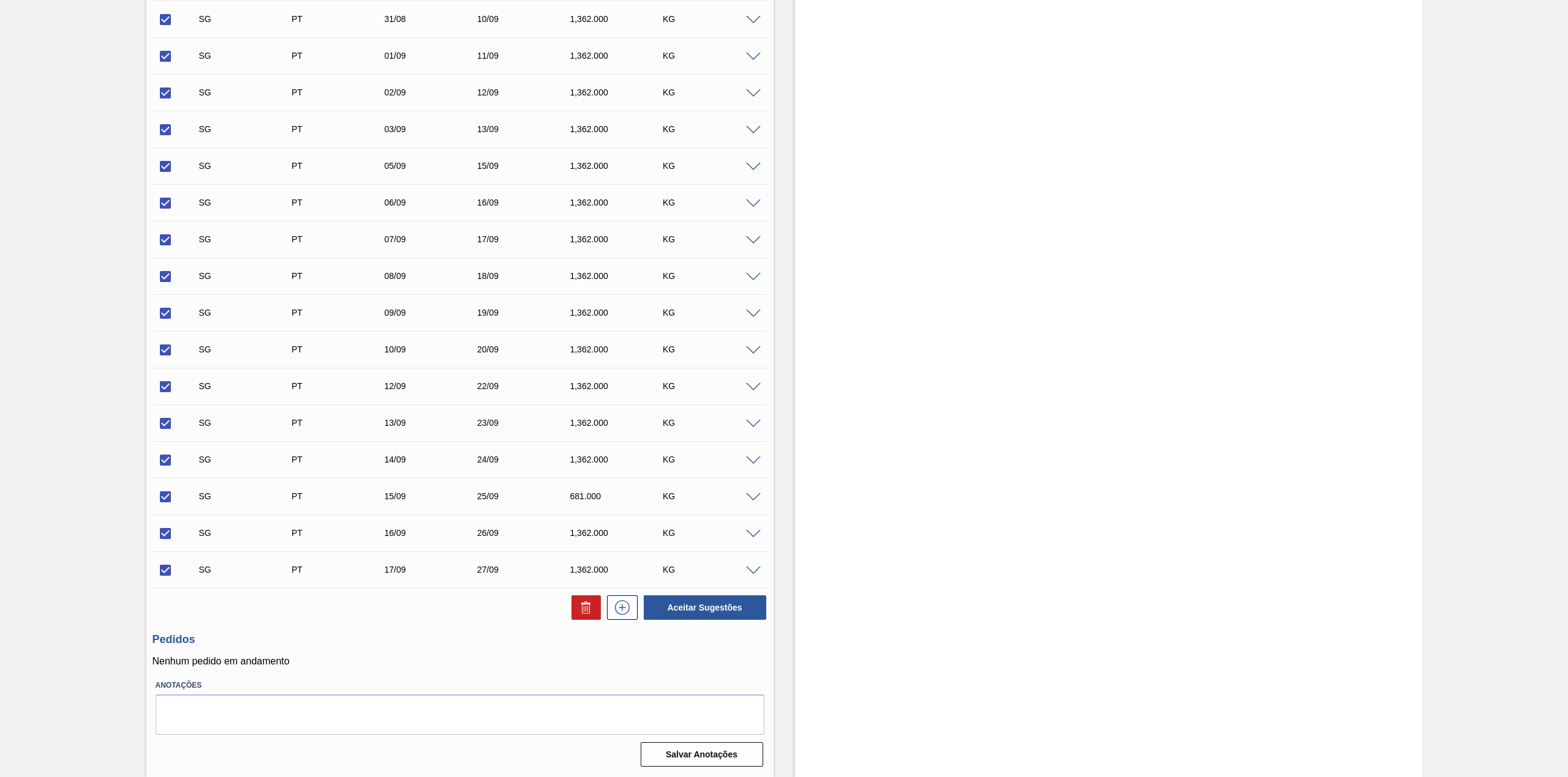
click at [601, 608] on div at bounding box center [619, 608] width 37 height 25
click at [594, 611] on button at bounding box center [585, 608] width 29 height 25
checkbox input "false"
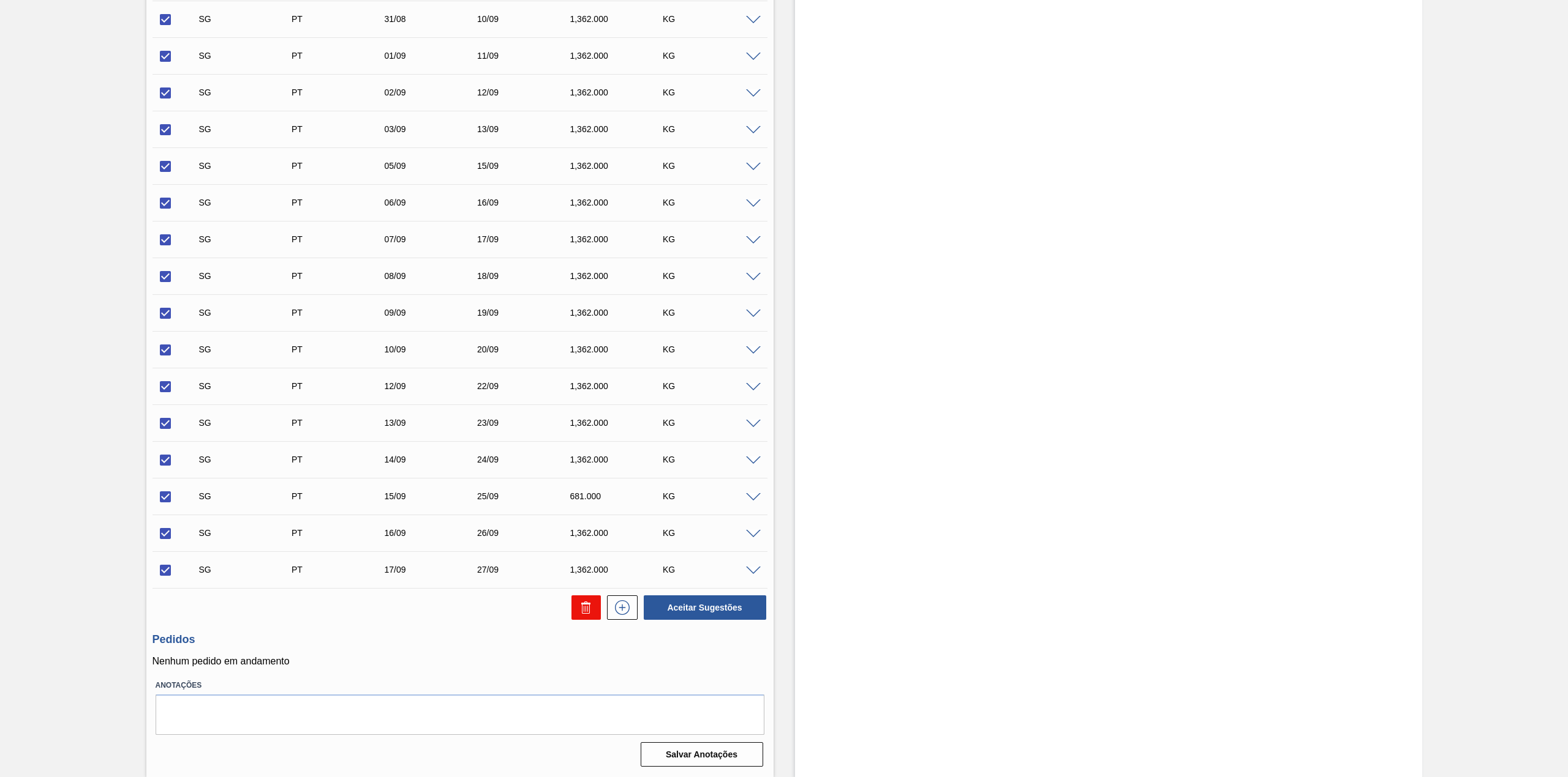
checkbox input "false"
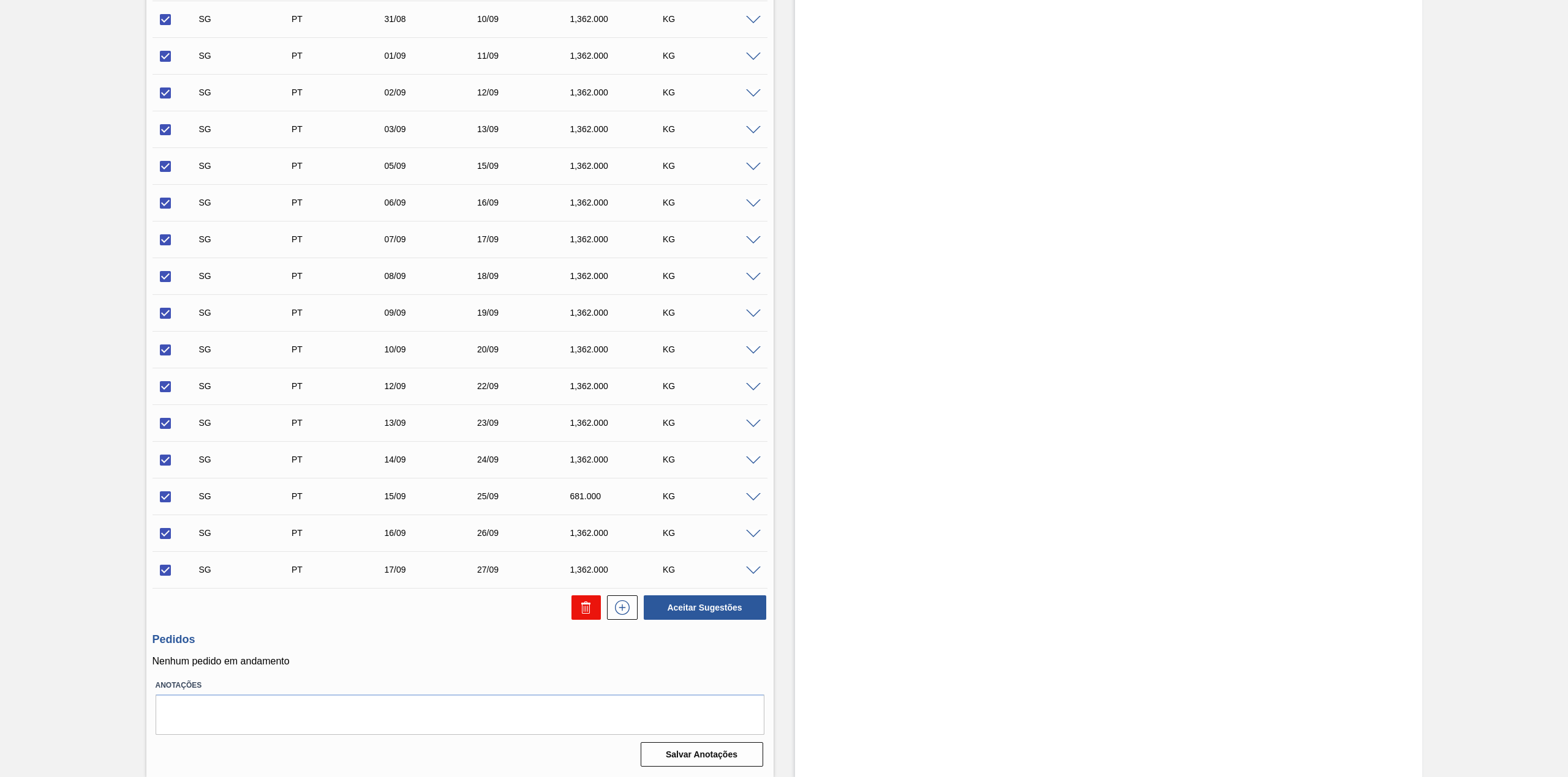
checkbox input "false"
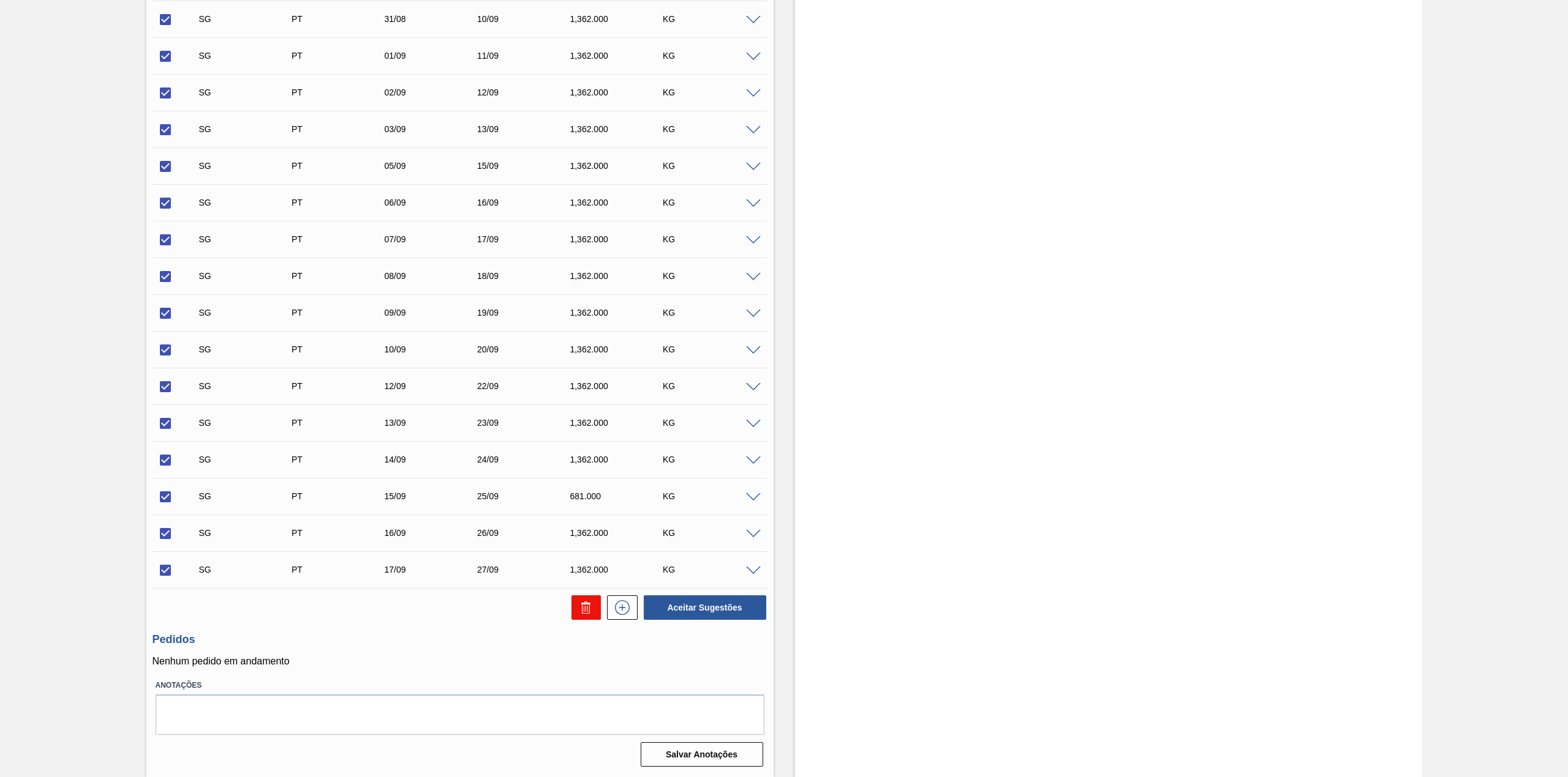
checkbox input "false"
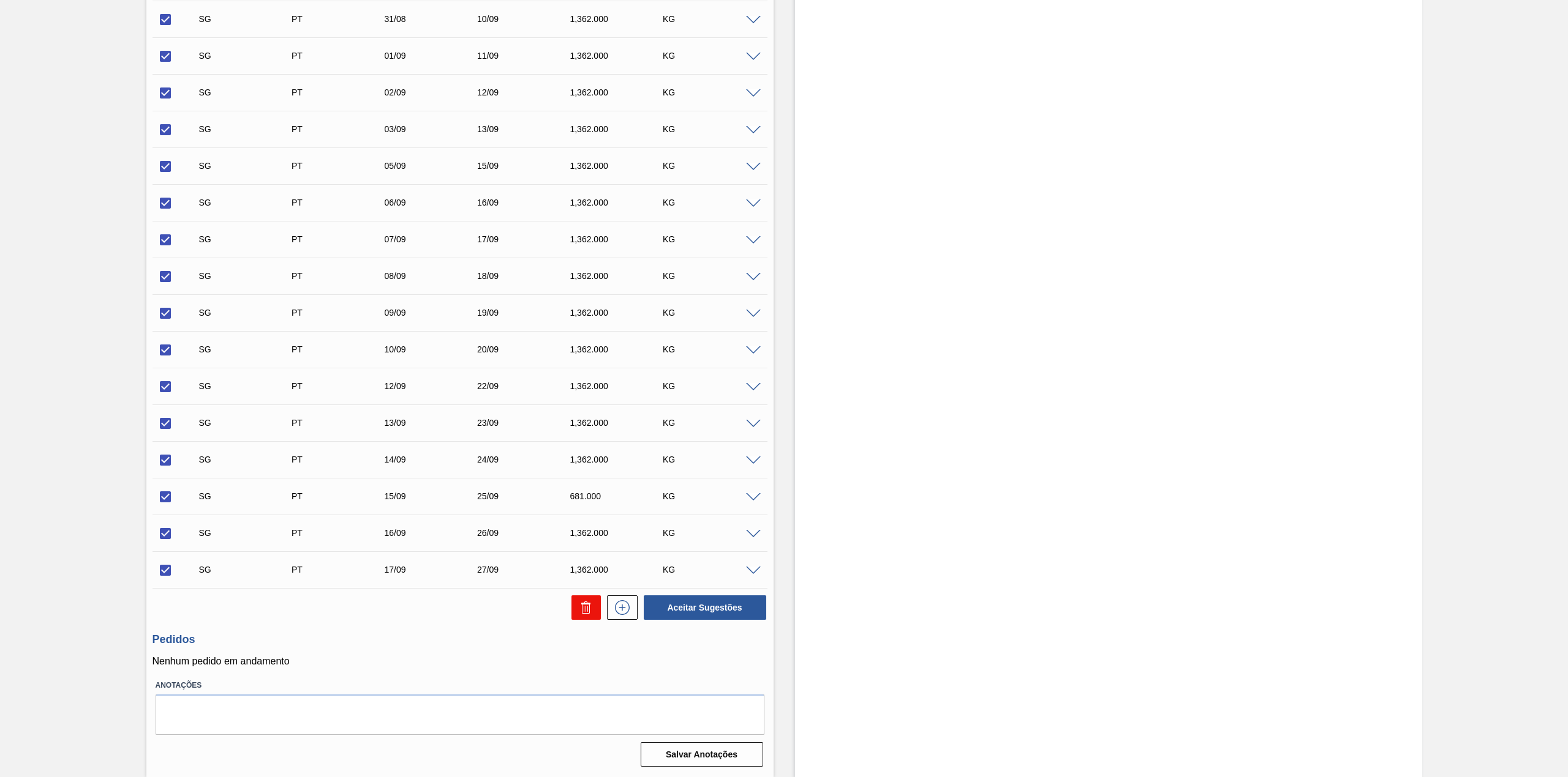
checkbox input "false"
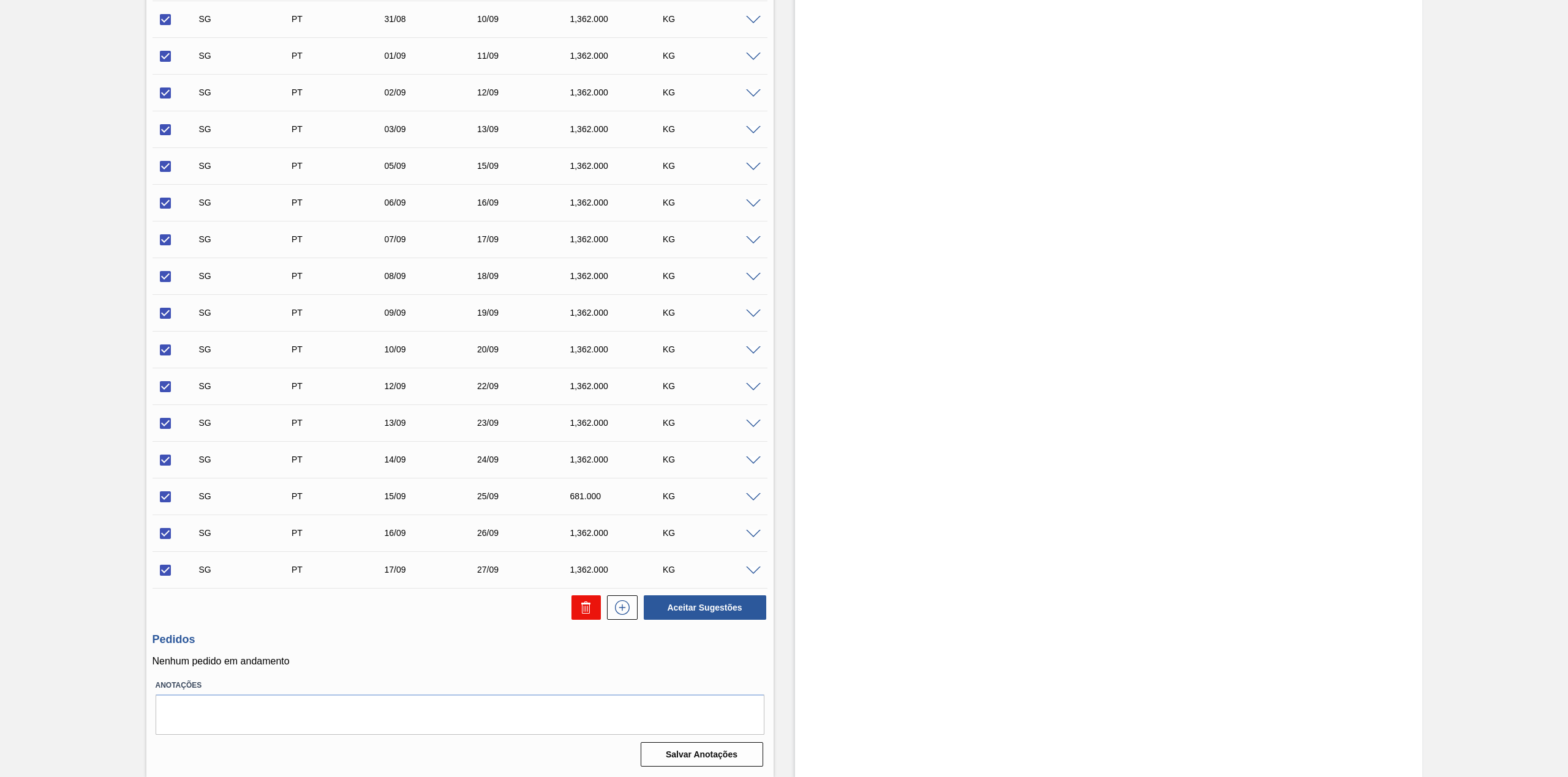
checkbox input "false"
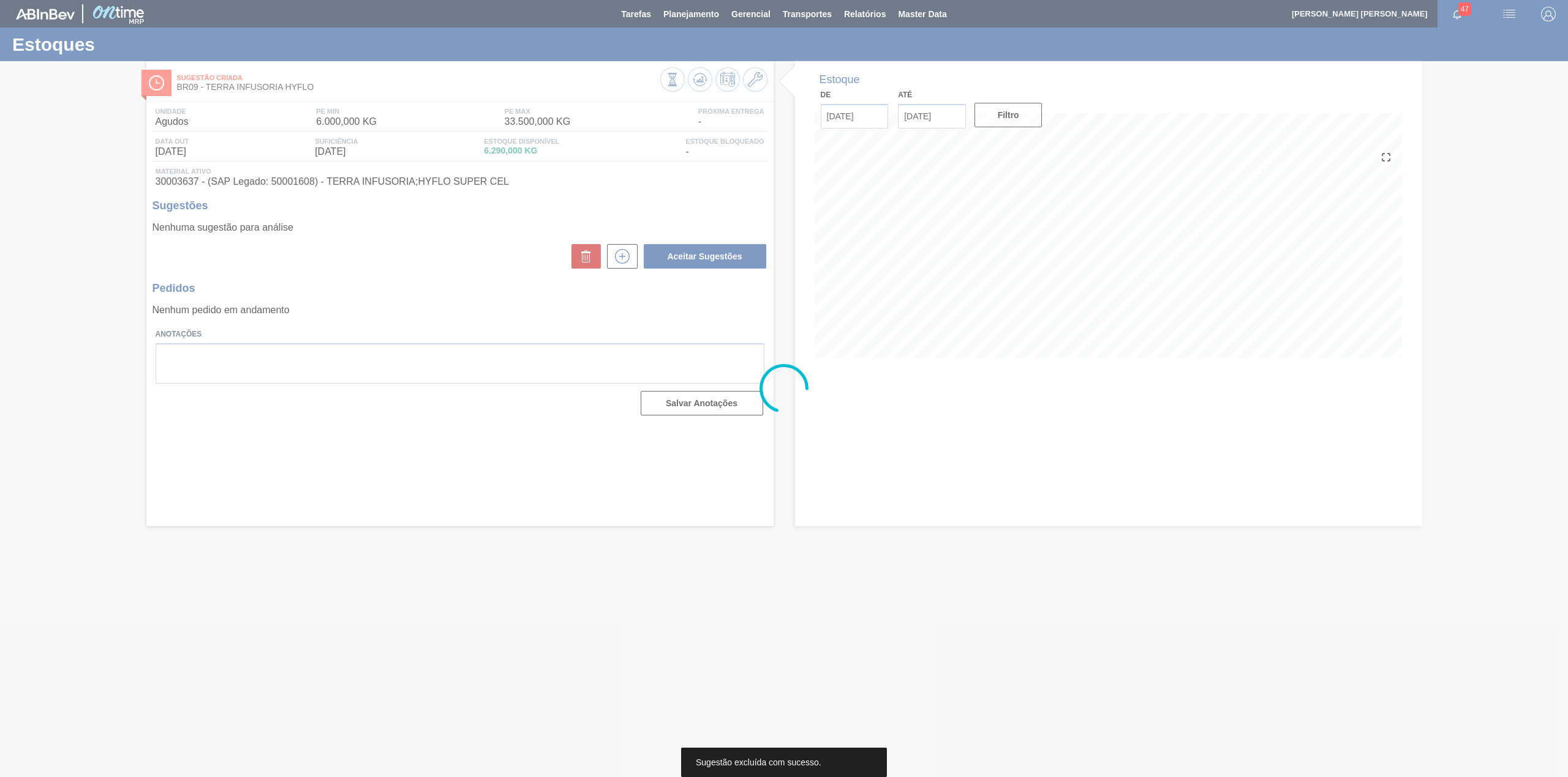
scroll to position [0, 0]
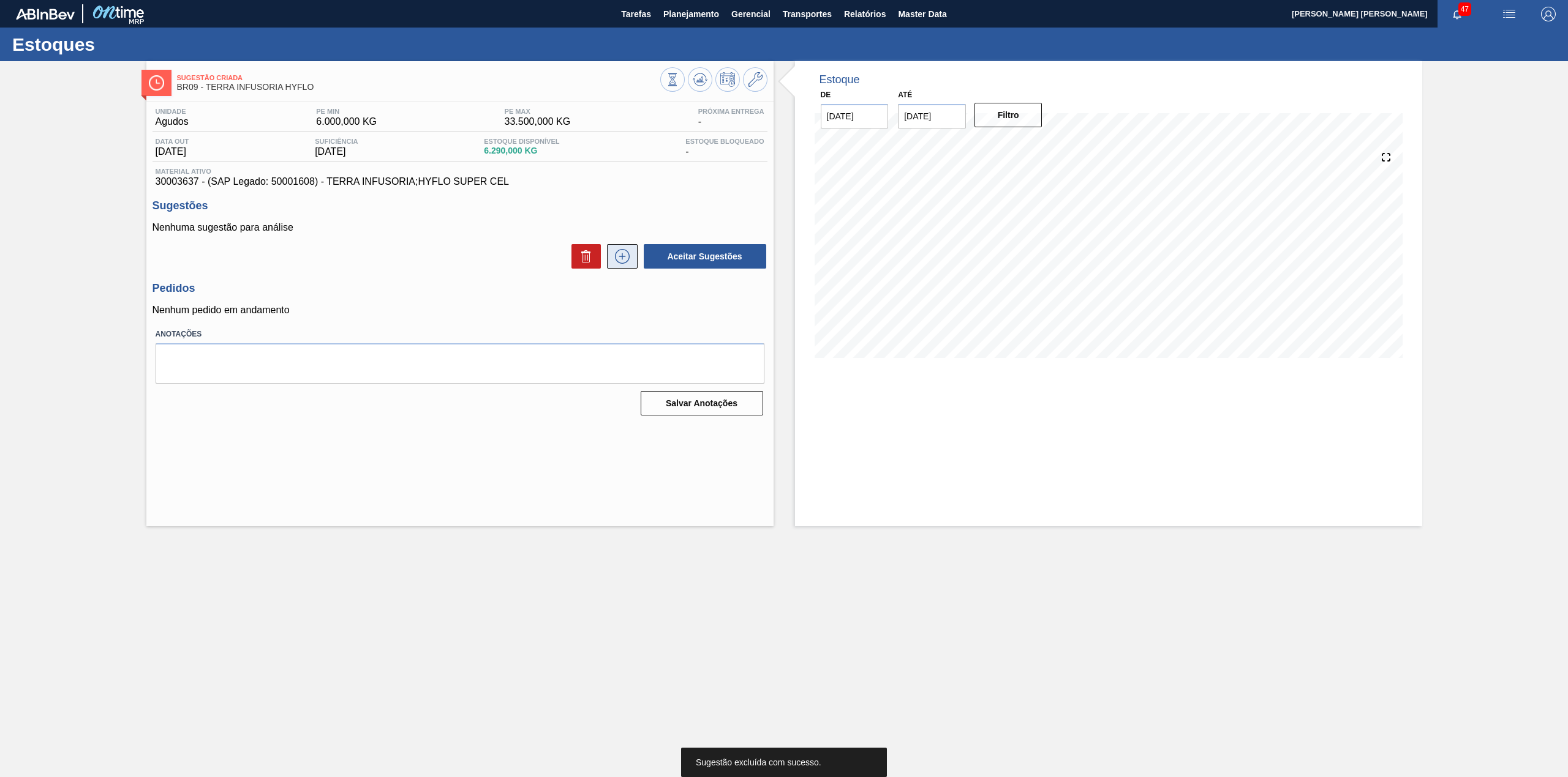
click at [622, 258] on icon at bounding box center [621, 256] width 1 height 7
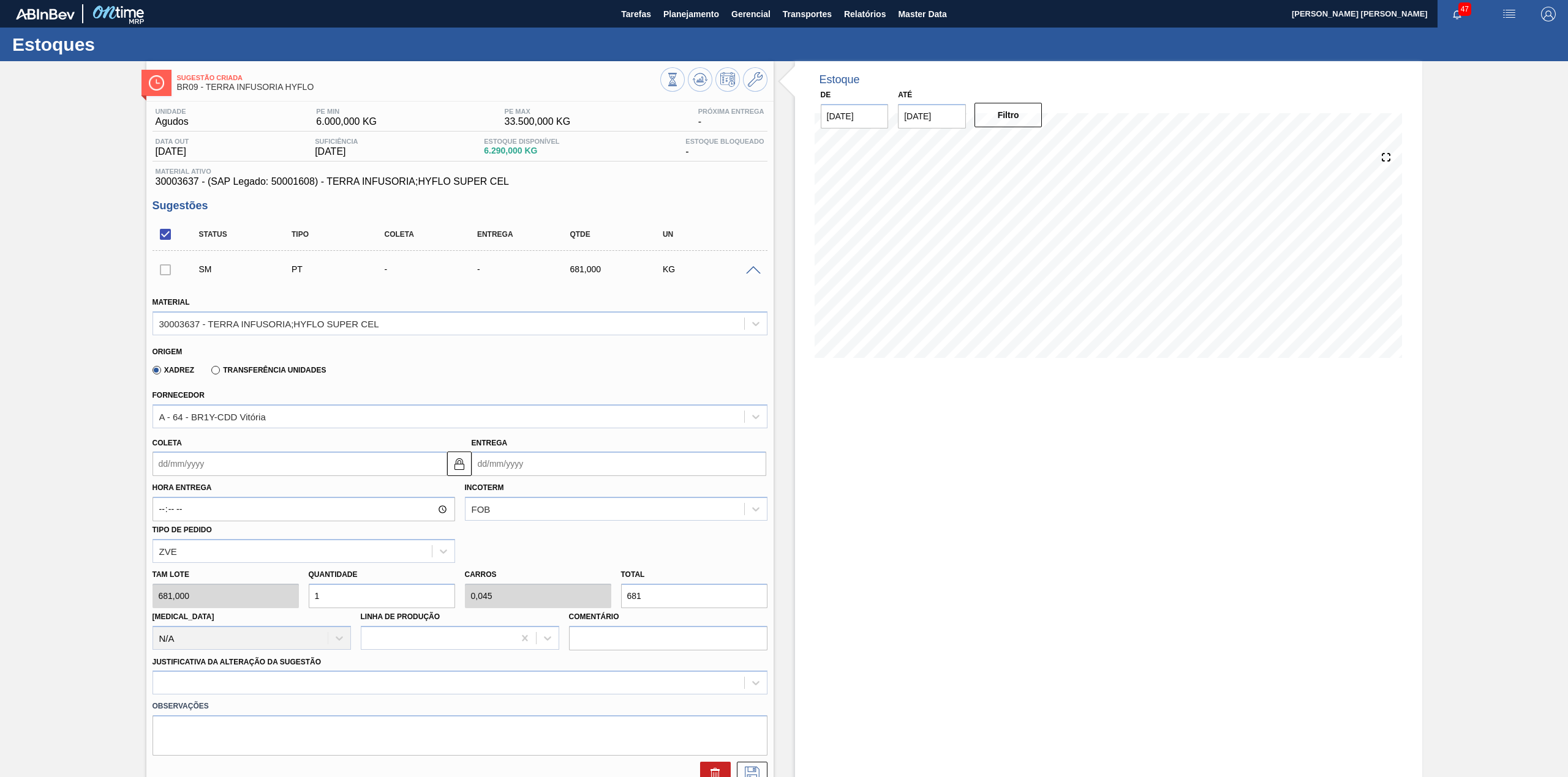
scroll to position [162, 0]
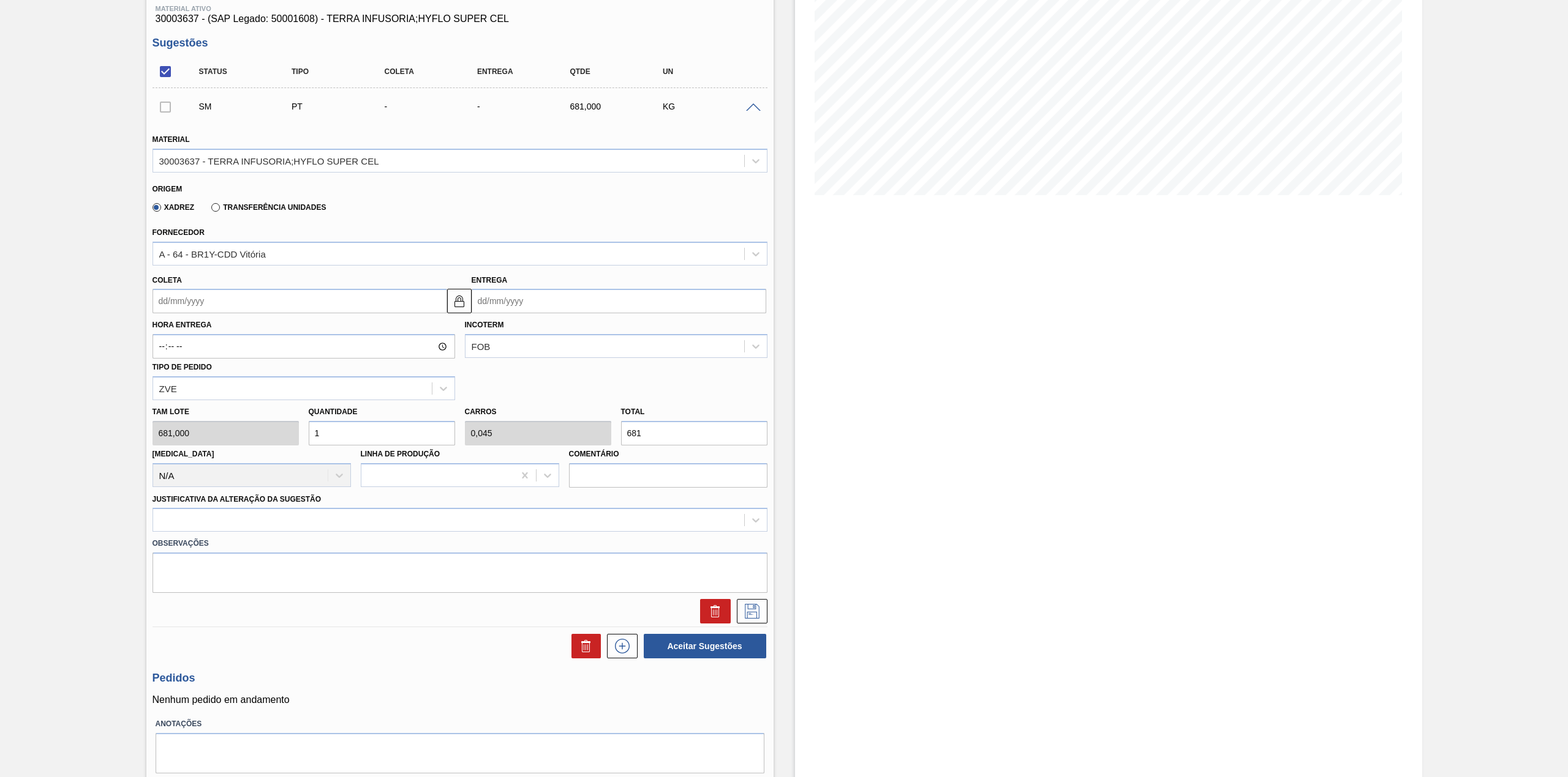
click at [361, 445] on input "1" at bounding box center [382, 433] width 146 height 25
type input "0"
type input "8"
type input "0,363"
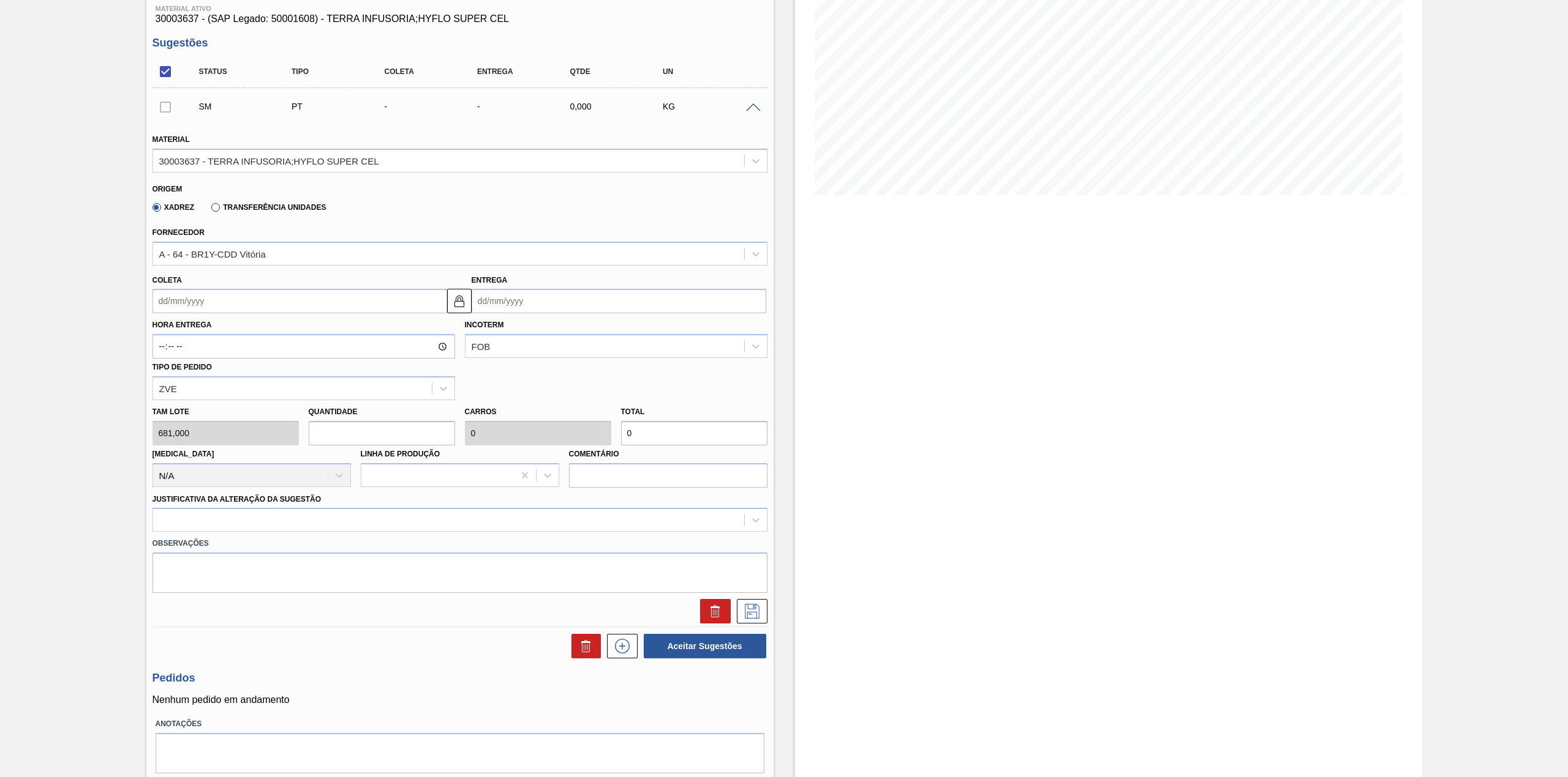
type input "5.448"
type input "8"
click at [382, 522] on div at bounding box center [449, 521] width 591 height 18
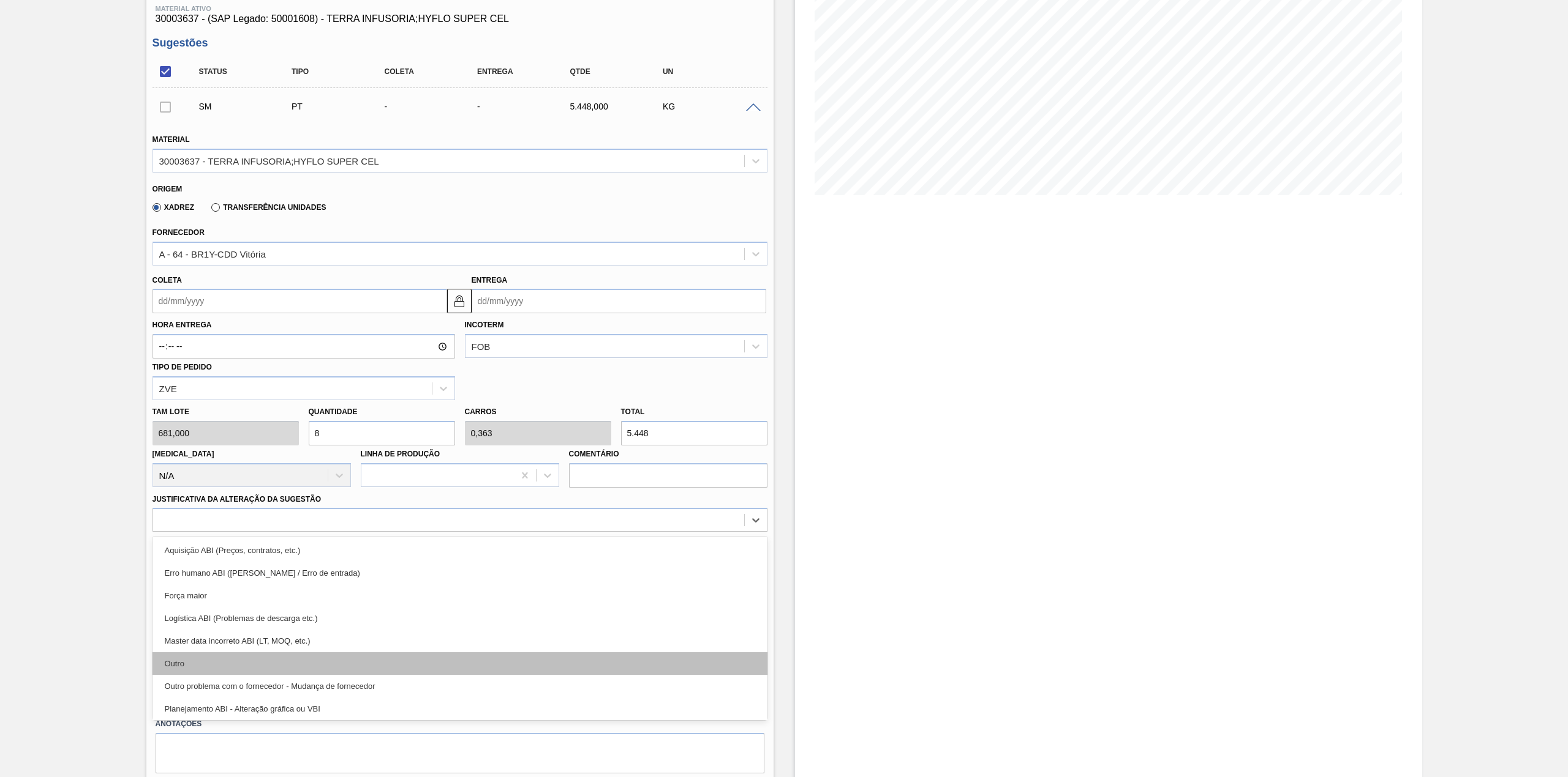
click at [247, 659] on div "Outro" at bounding box center [459, 664] width 615 height 23
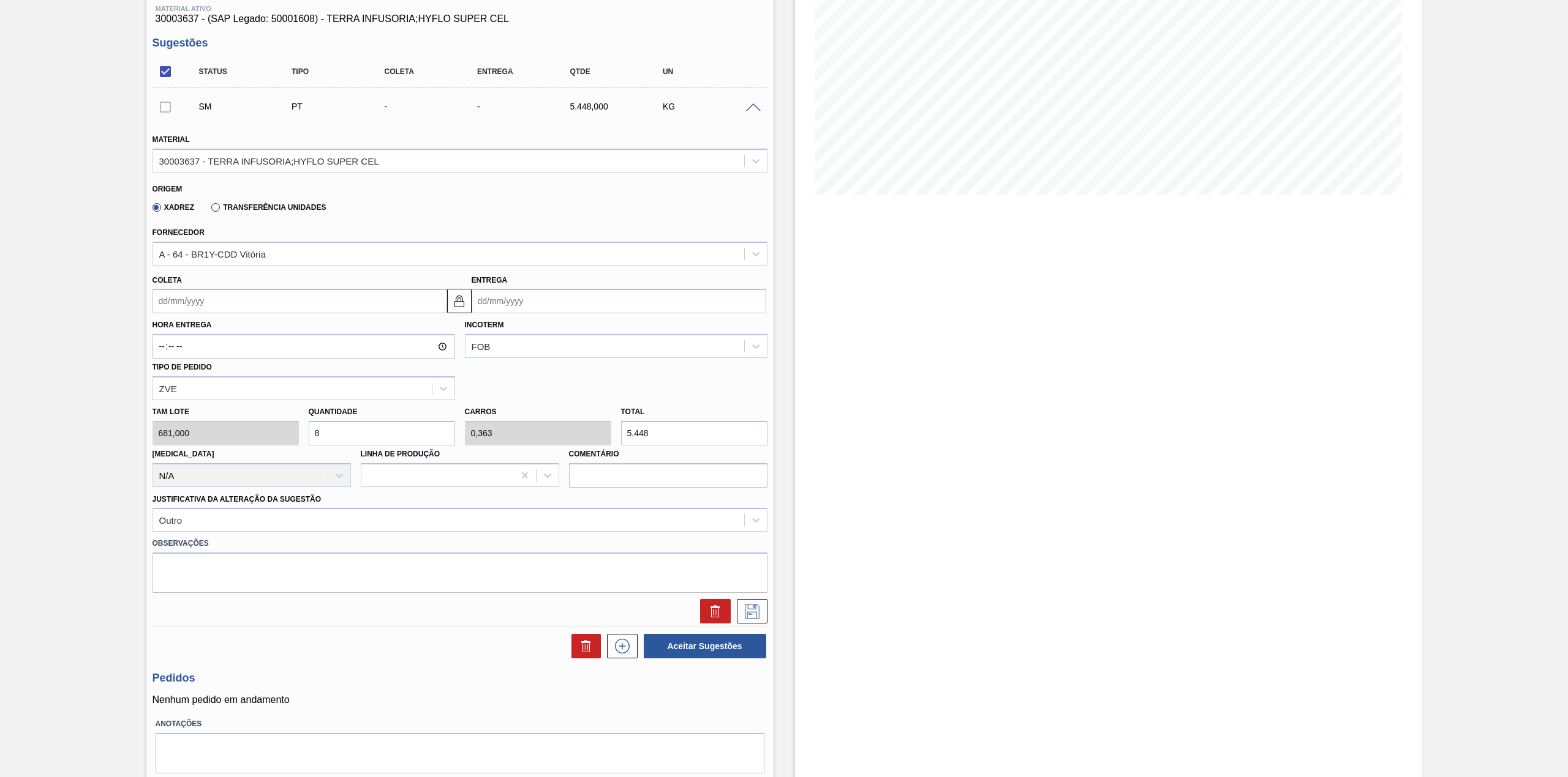
click at [233, 314] on div "Hora Entrega Incoterm FOB Tipo de pedido ZVE" at bounding box center [459, 356] width 624 height 86
click at [240, 305] on input "Coleta" at bounding box center [299, 301] width 295 height 25
click at [182, 449] on div "25" at bounding box center [186, 449] width 16 height 16
type input "[DATE]"
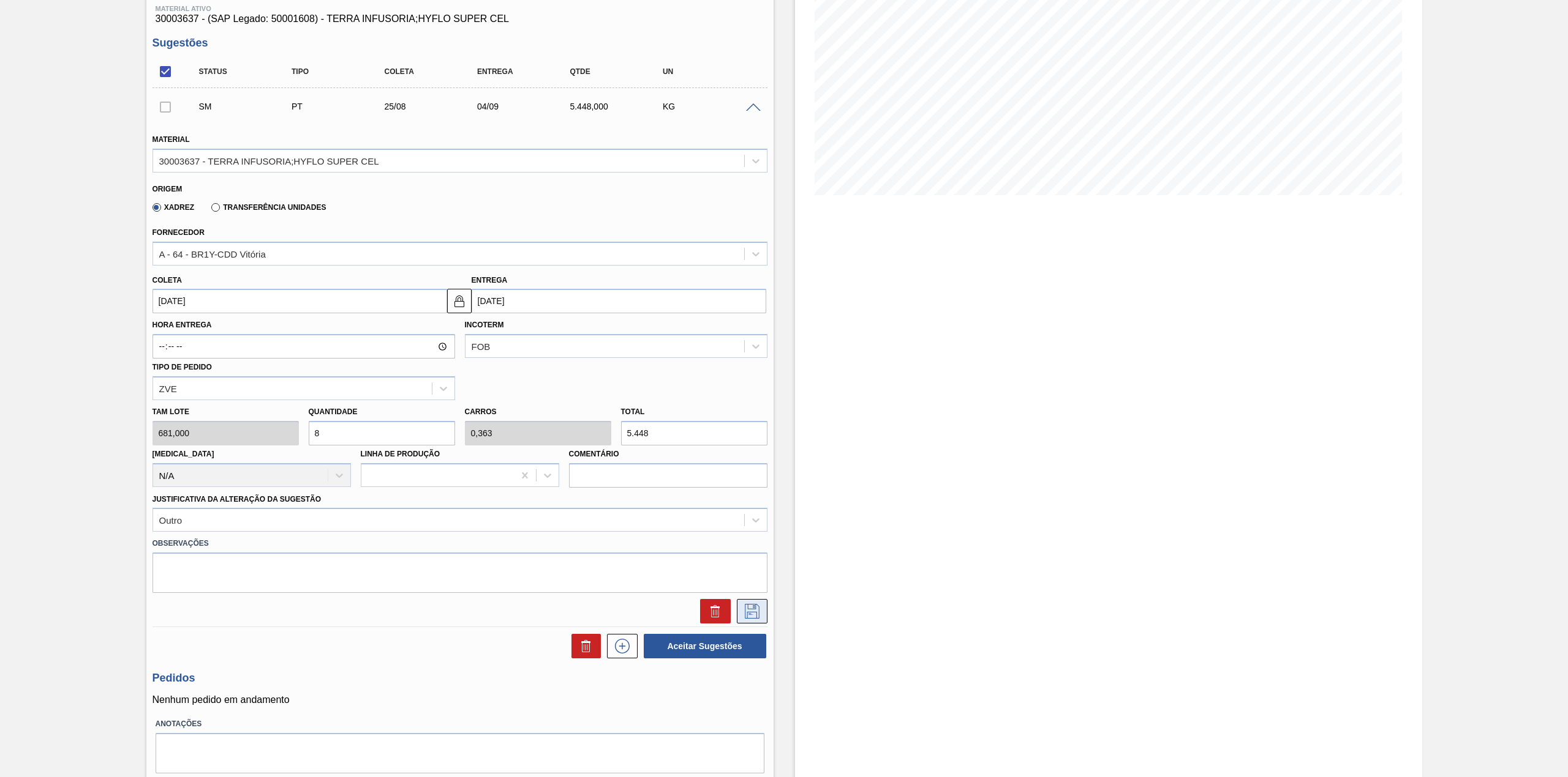
click at [753, 605] on icon at bounding box center [751, 610] width 6 height 9
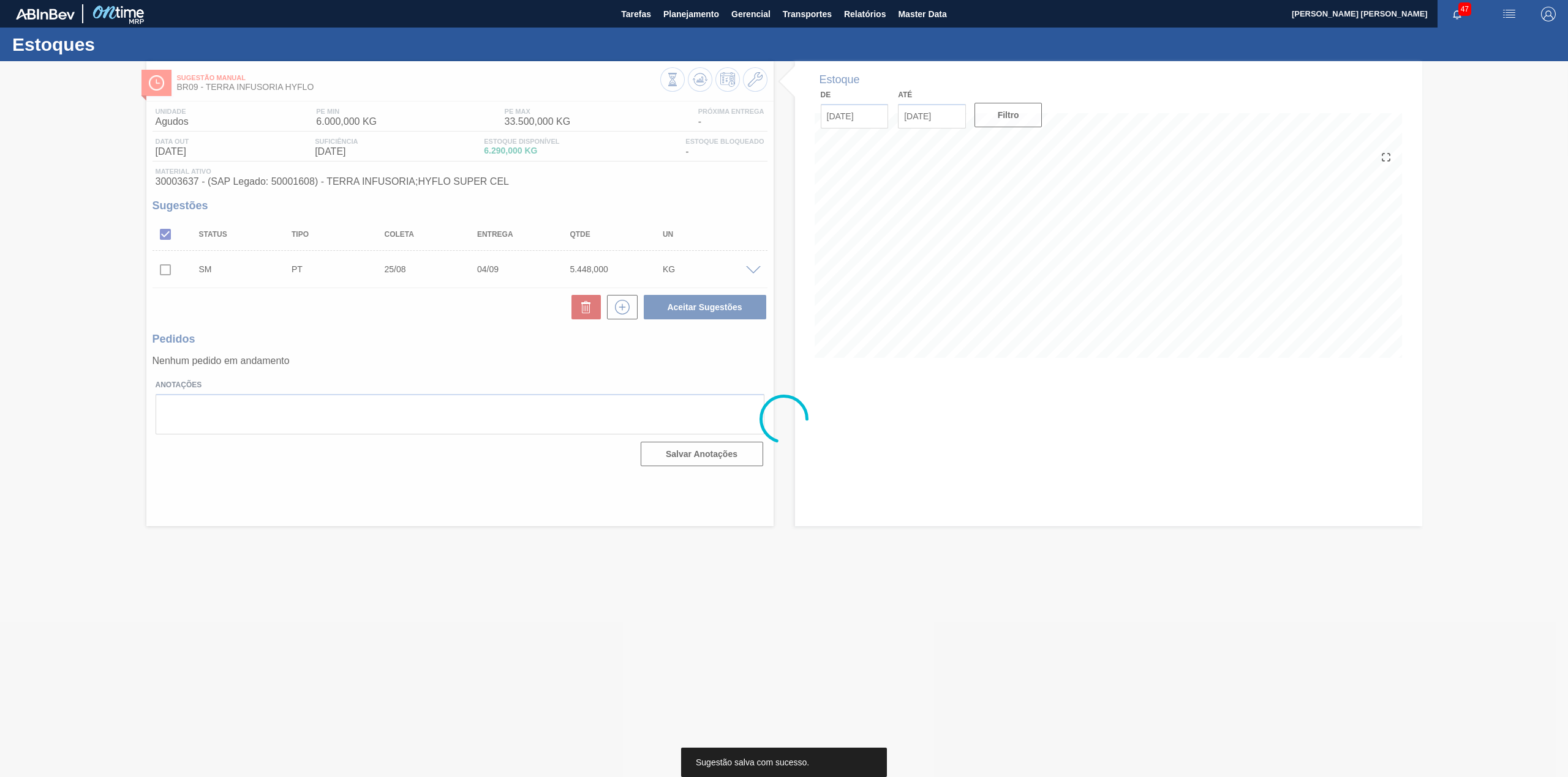
scroll to position [0, 0]
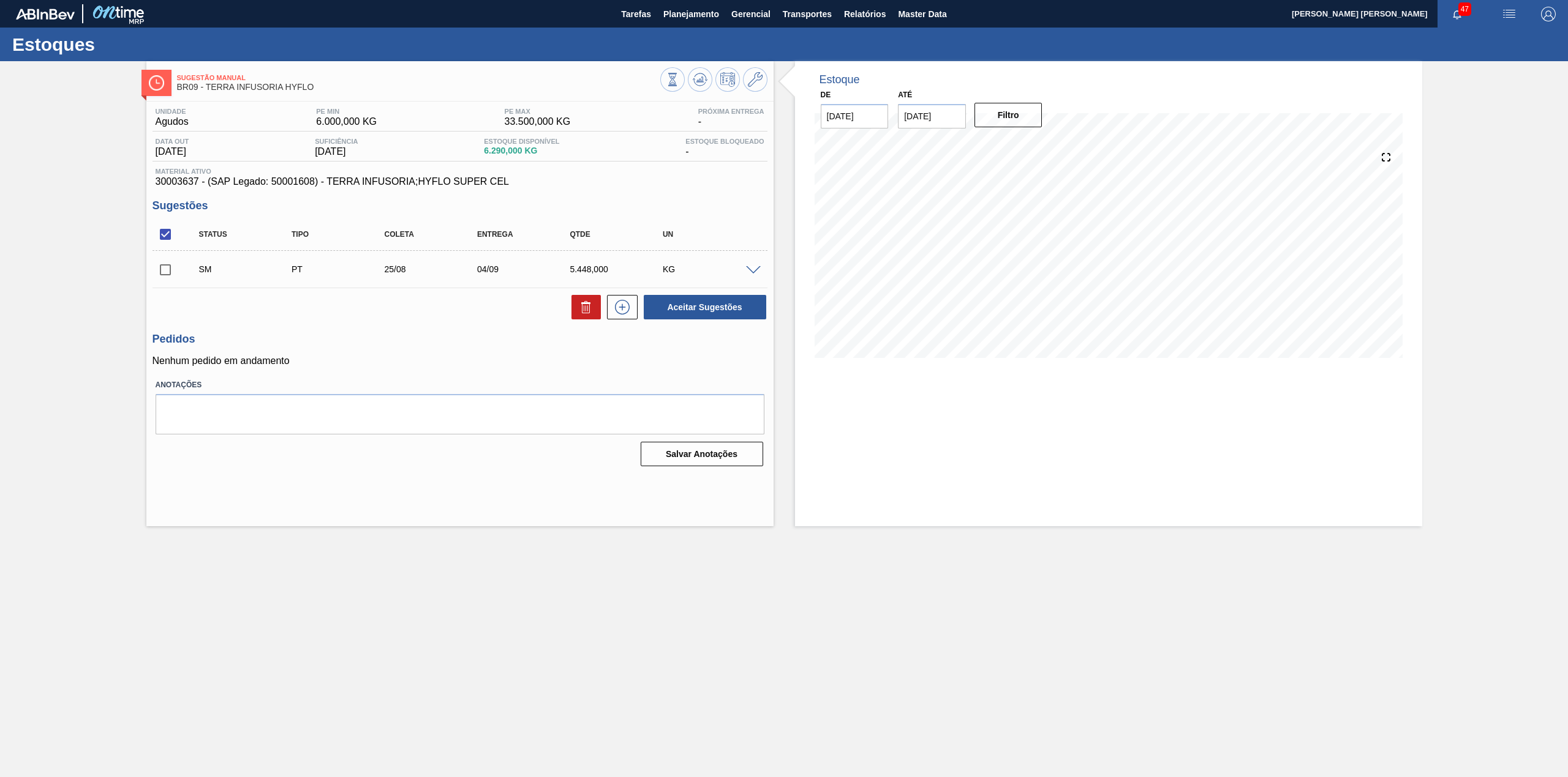
click at [169, 275] on input "checkbox" at bounding box center [164, 270] width 26 height 26
checkbox input "true"
click at [696, 301] on button "Aceitar Sugestões" at bounding box center [704, 308] width 123 height 25
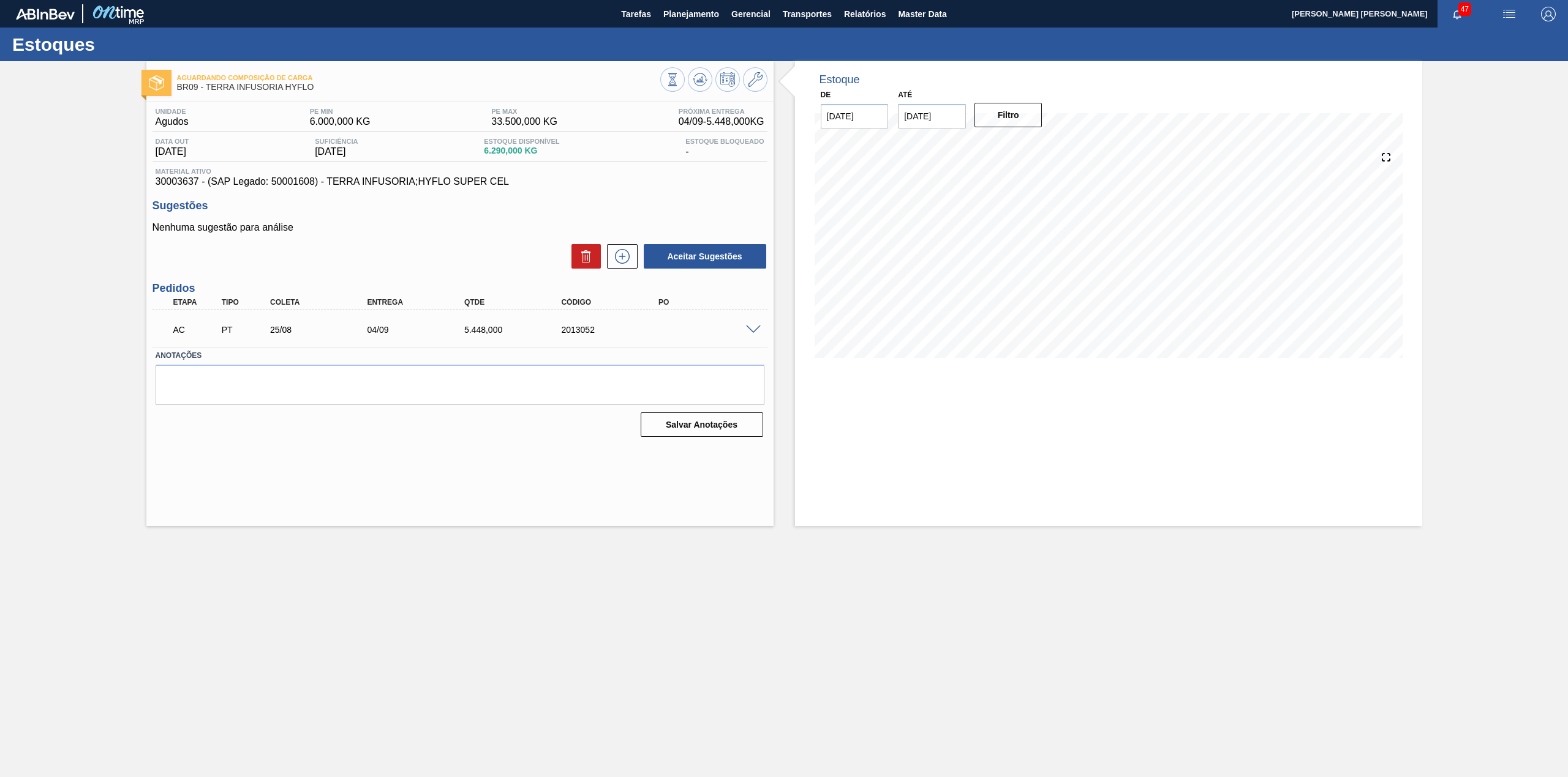
click at [960, 114] on input "03/09/2025" at bounding box center [932, 117] width 68 height 25
click at [1032, 152] on div "sab" at bounding box center [1031, 160] width 16 height 16
click at [1034, 147] on button "Next Month" at bounding box center [1034, 145] width 9 height 9
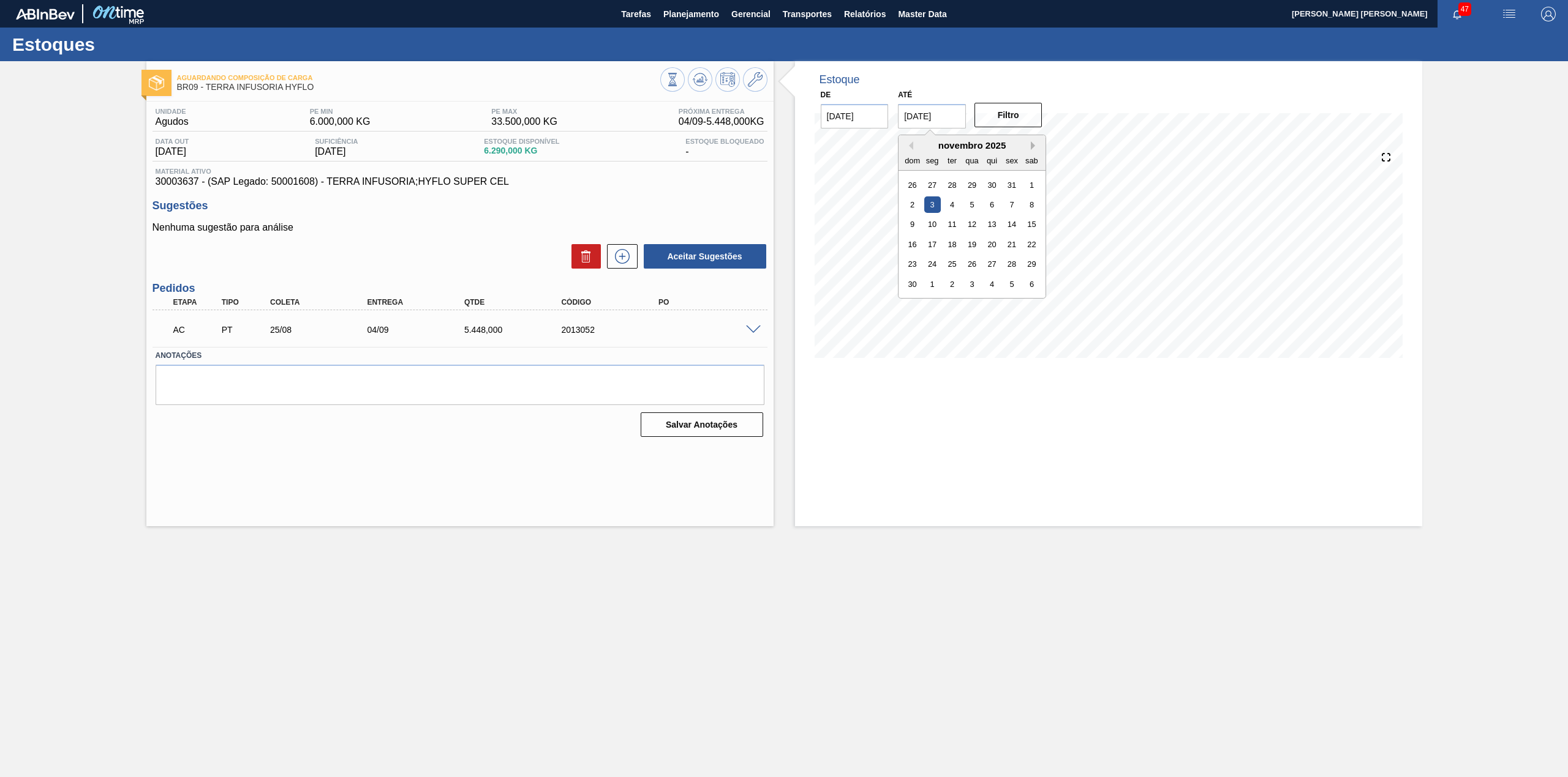
click at [1034, 147] on button "Next Month" at bounding box center [1034, 145] width 9 height 9
click at [1024, 262] on div "4" at bounding box center [1031, 263] width 16 height 16
type input "[DATE]"
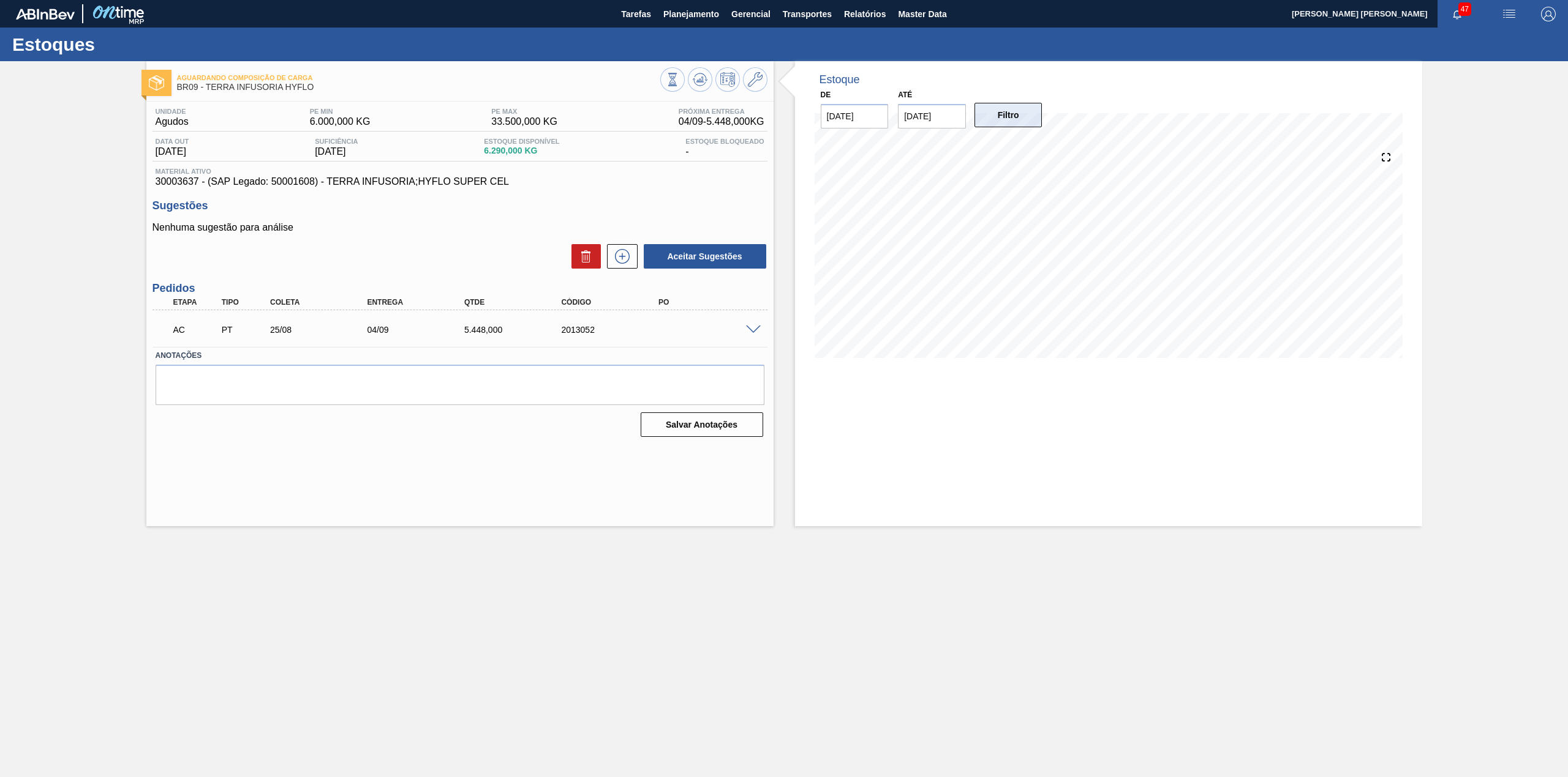
click at [994, 119] on button "Filtro" at bounding box center [1008, 115] width 68 height 25
click at [700, 88] on button at bounding box center [700, 80] width 25 height 25
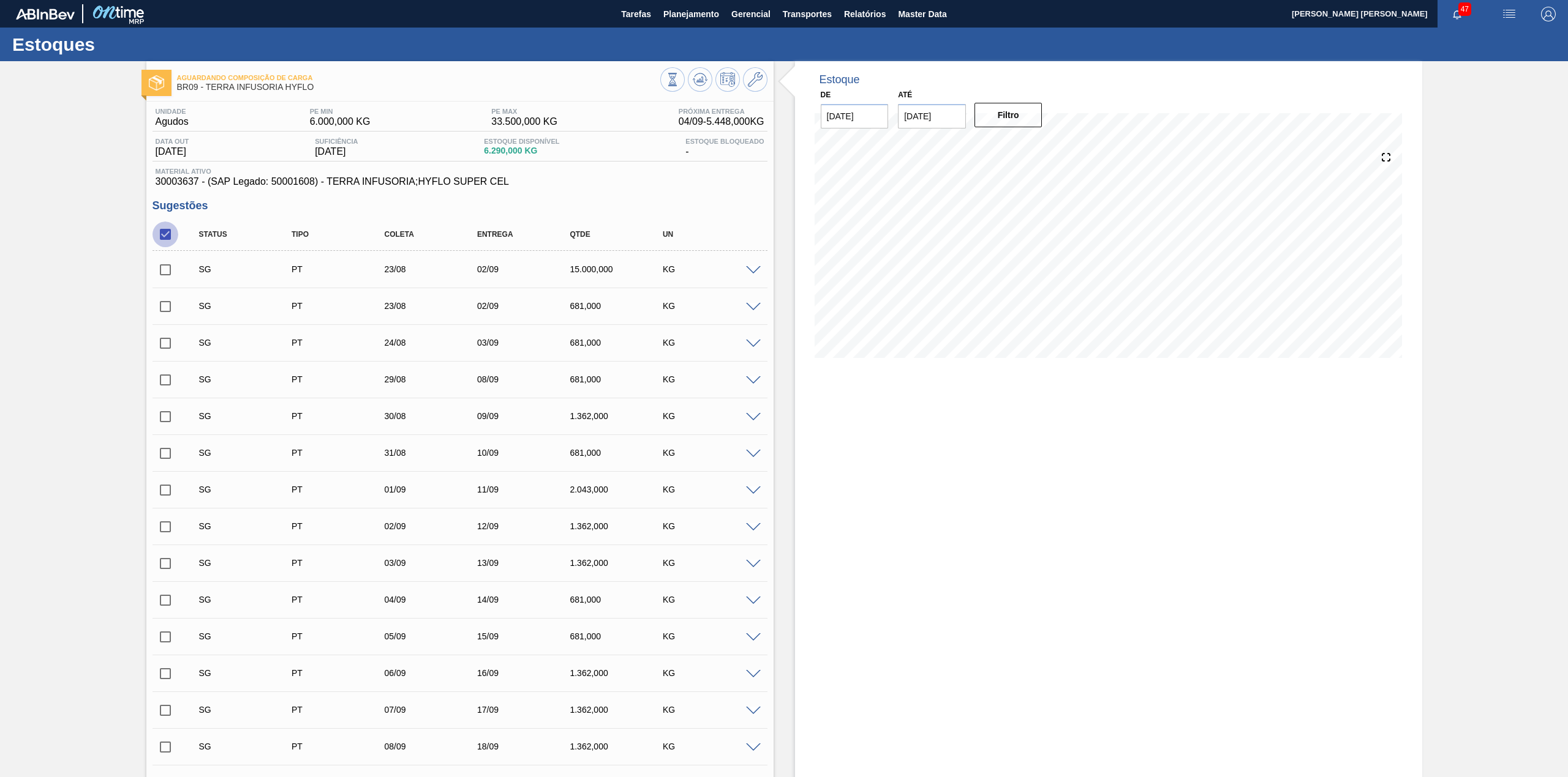
click at [172, 240] on input "checkbox" at bounding box center [164, 234] width 26 height 26
click at [169, 237] on input "checkbox" at bounding box center [164, 234] width 26 height 26
checkbox input "true"
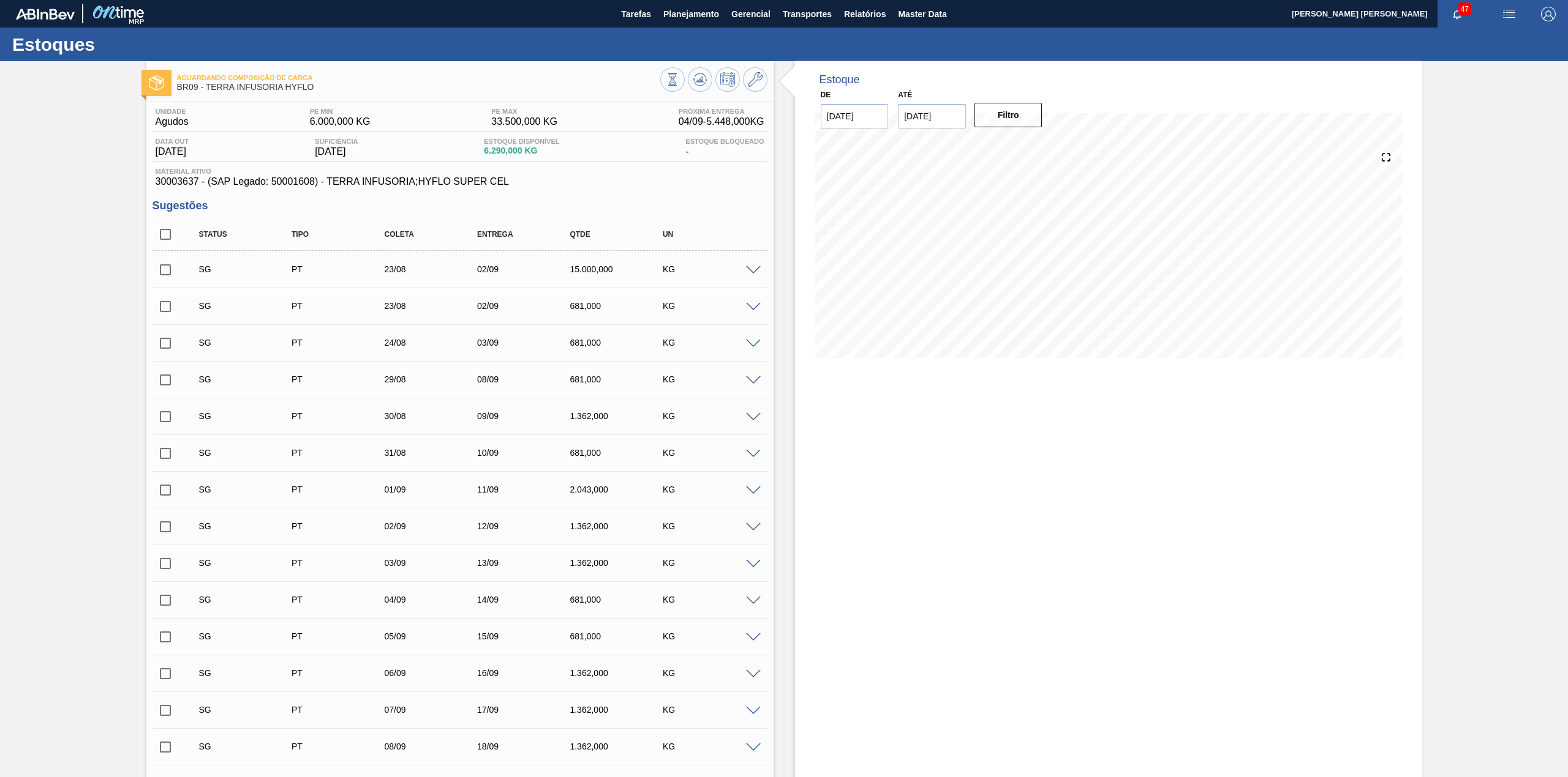
checkbox input "true"
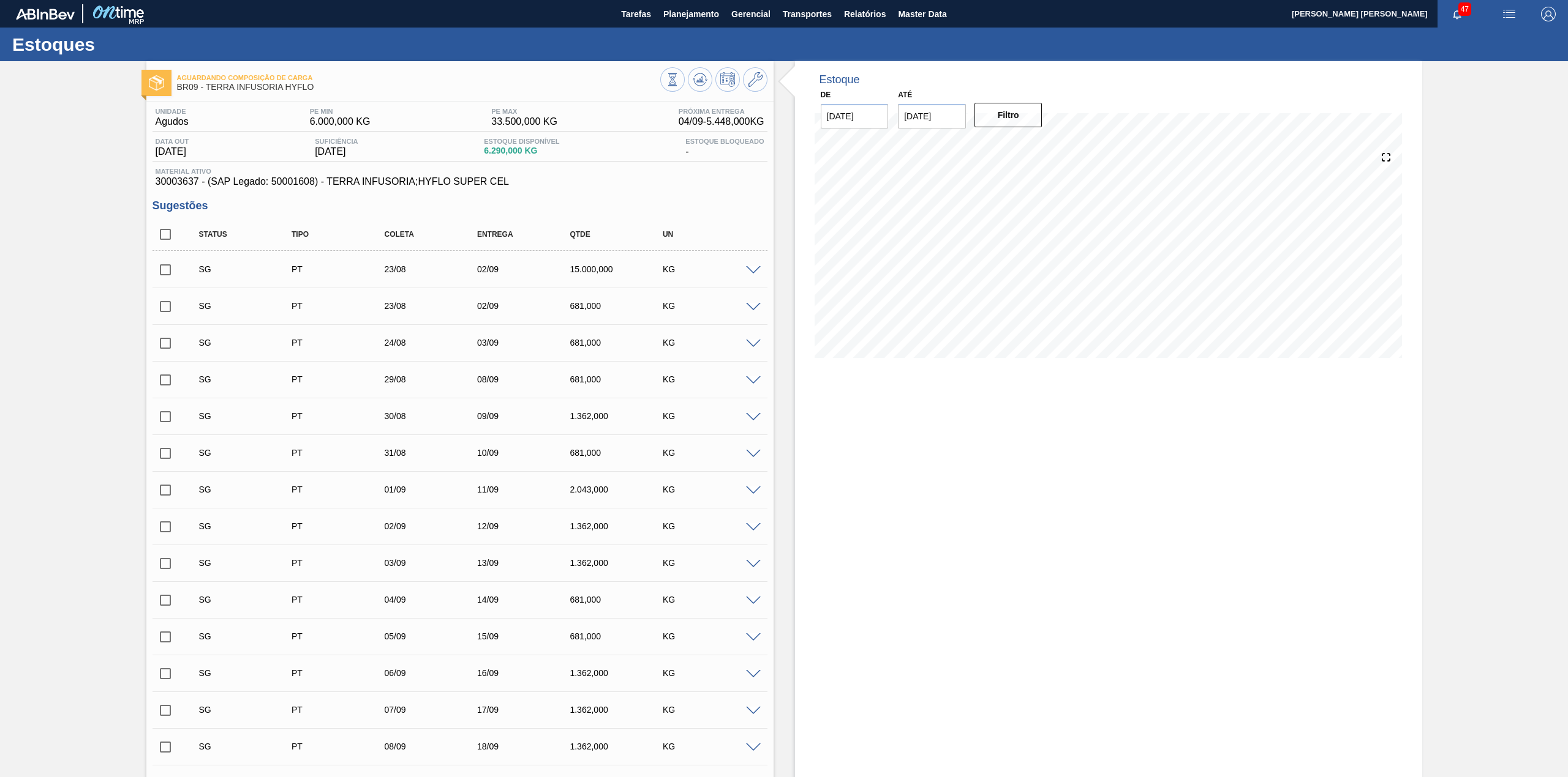
checkbox input "true"
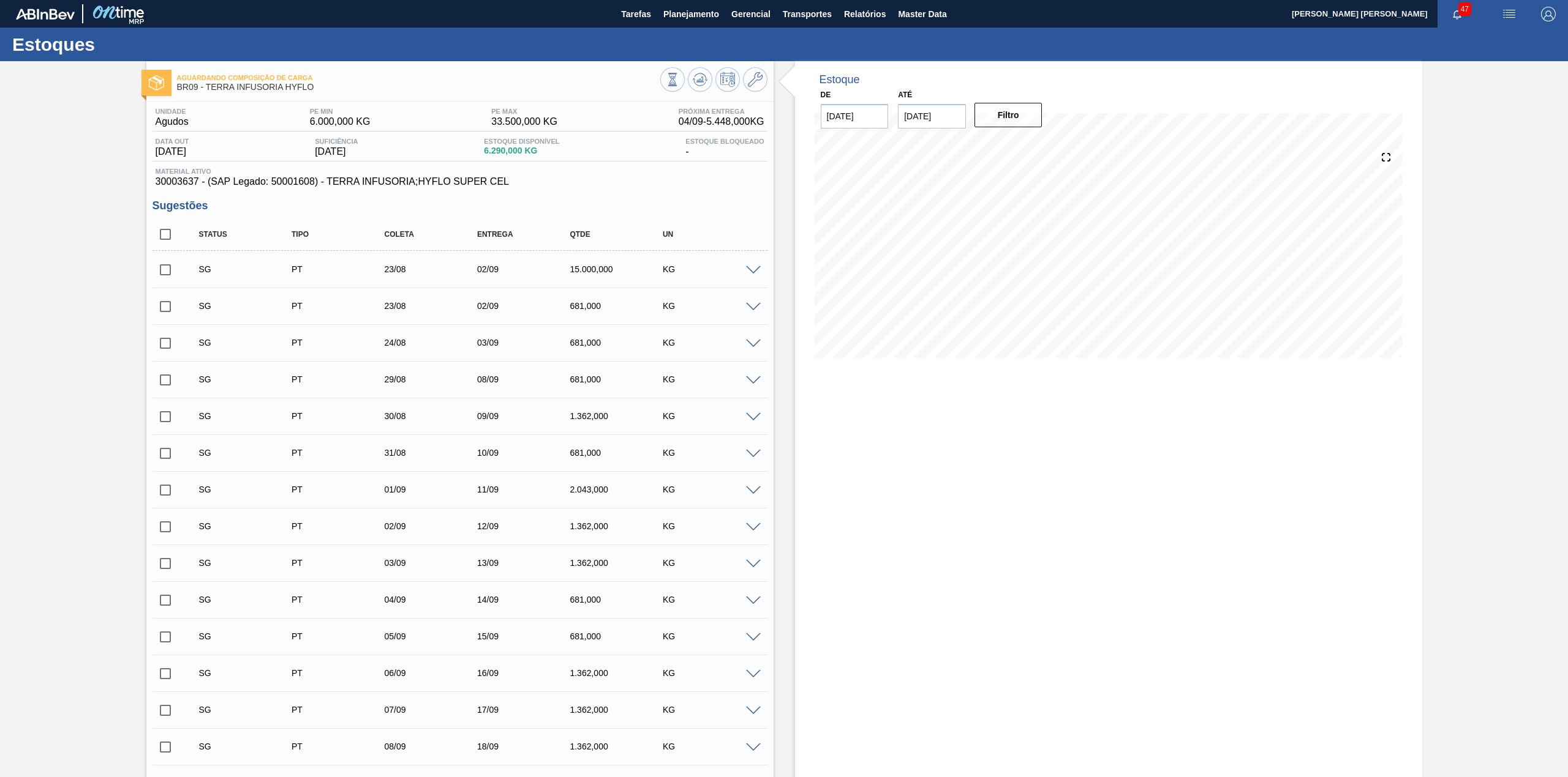
checkbox input "true"
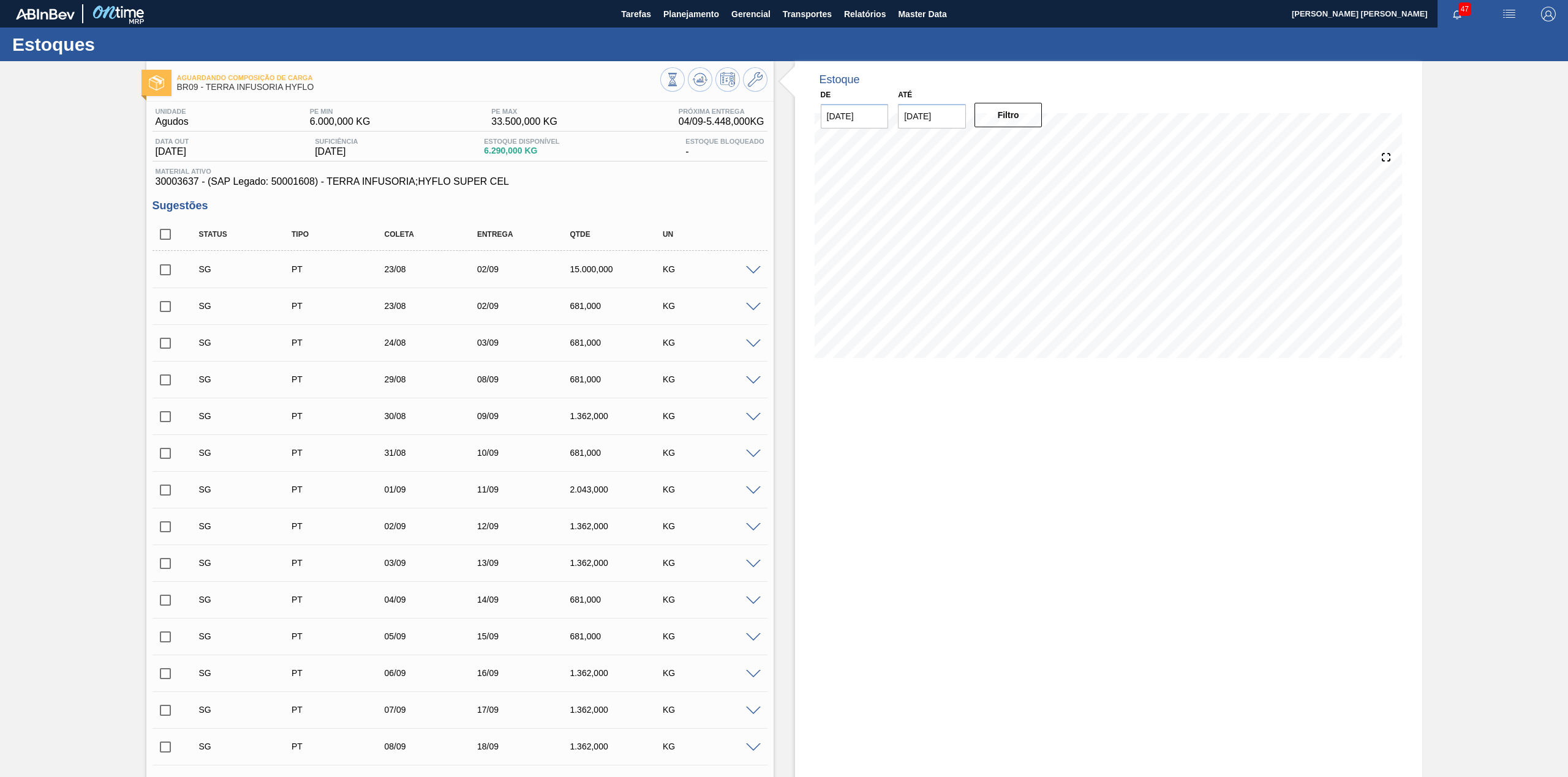
checkbox input "true"
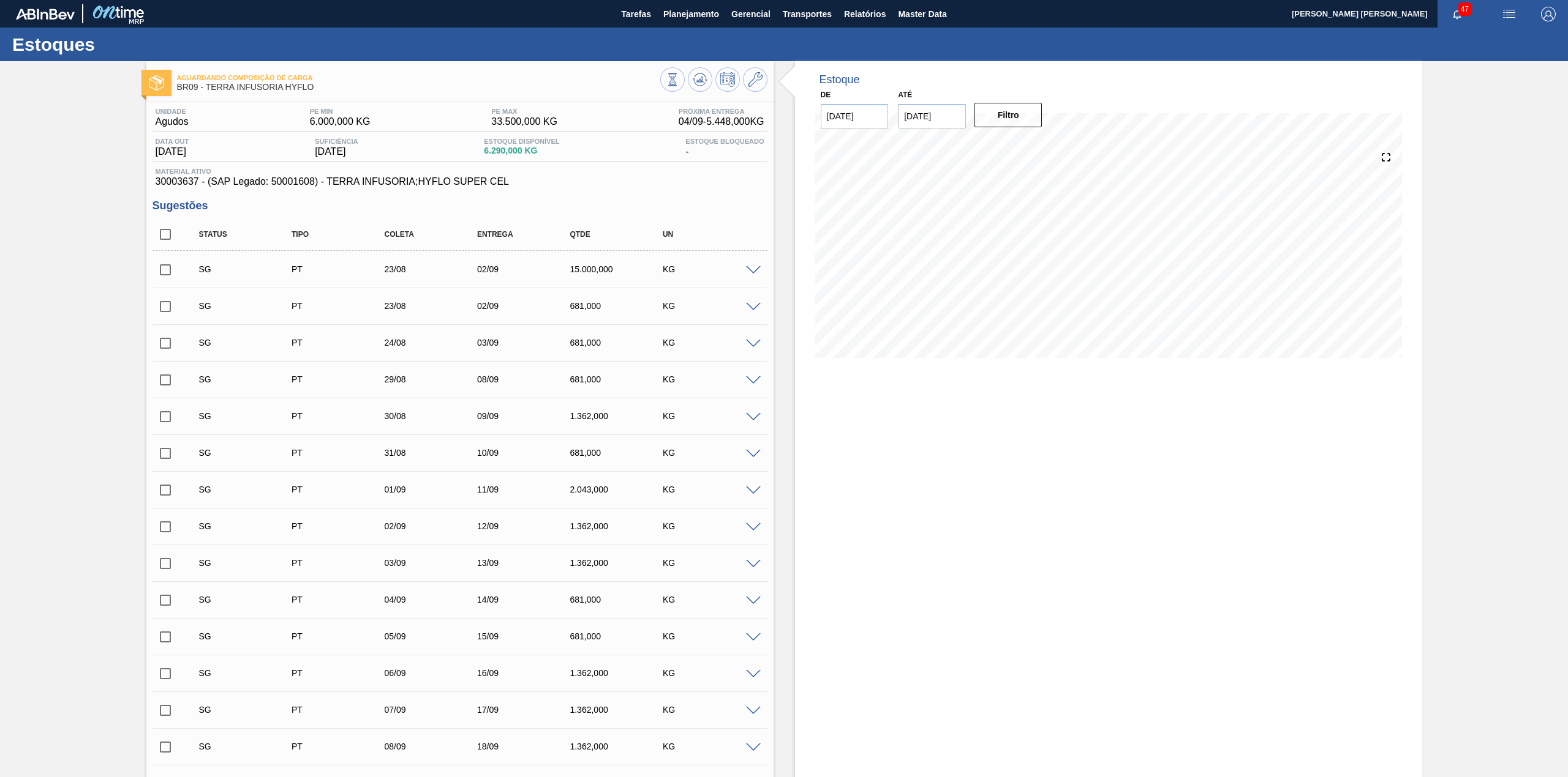
checkbox input "true"
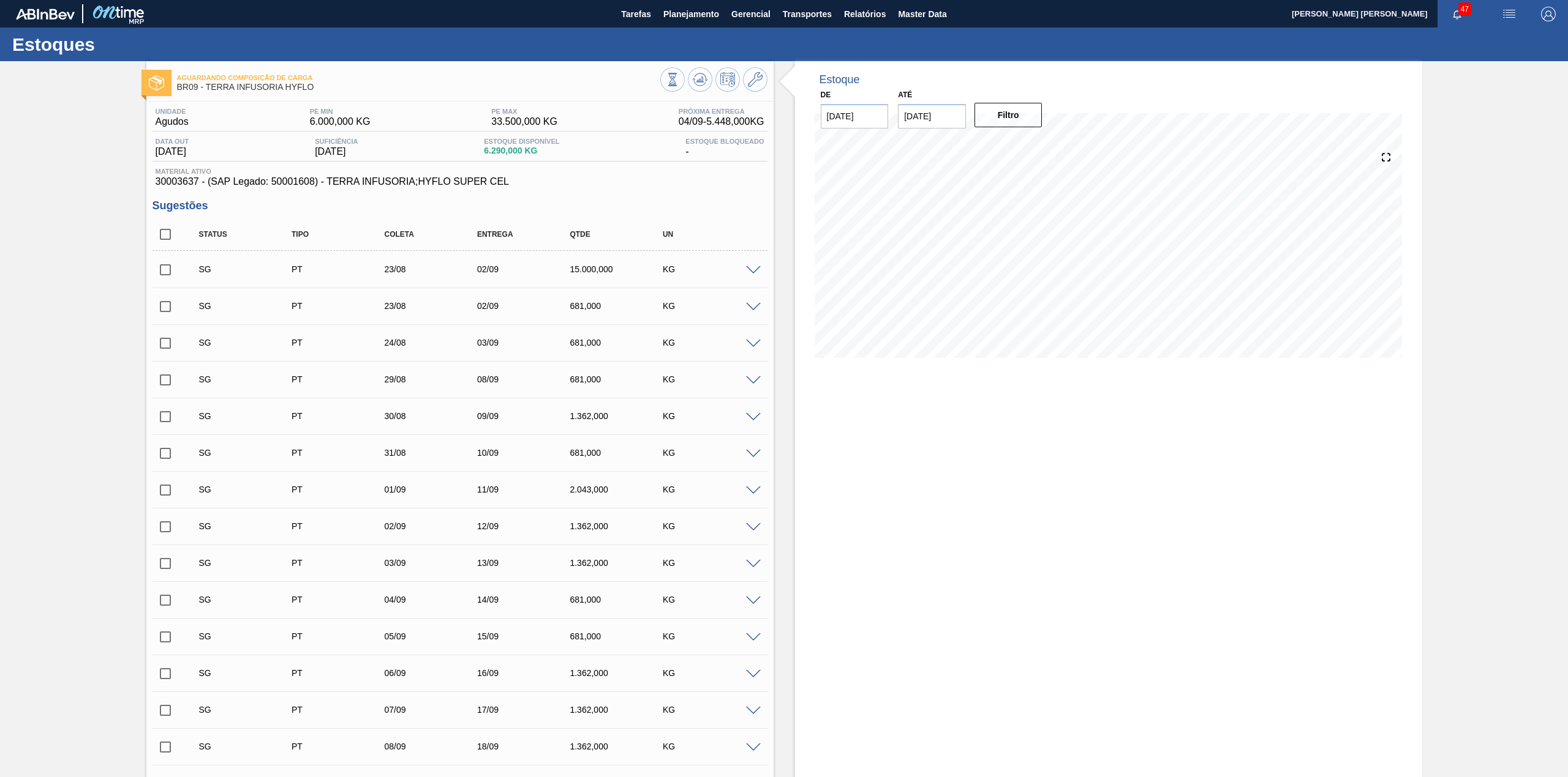
checkbox input "true"
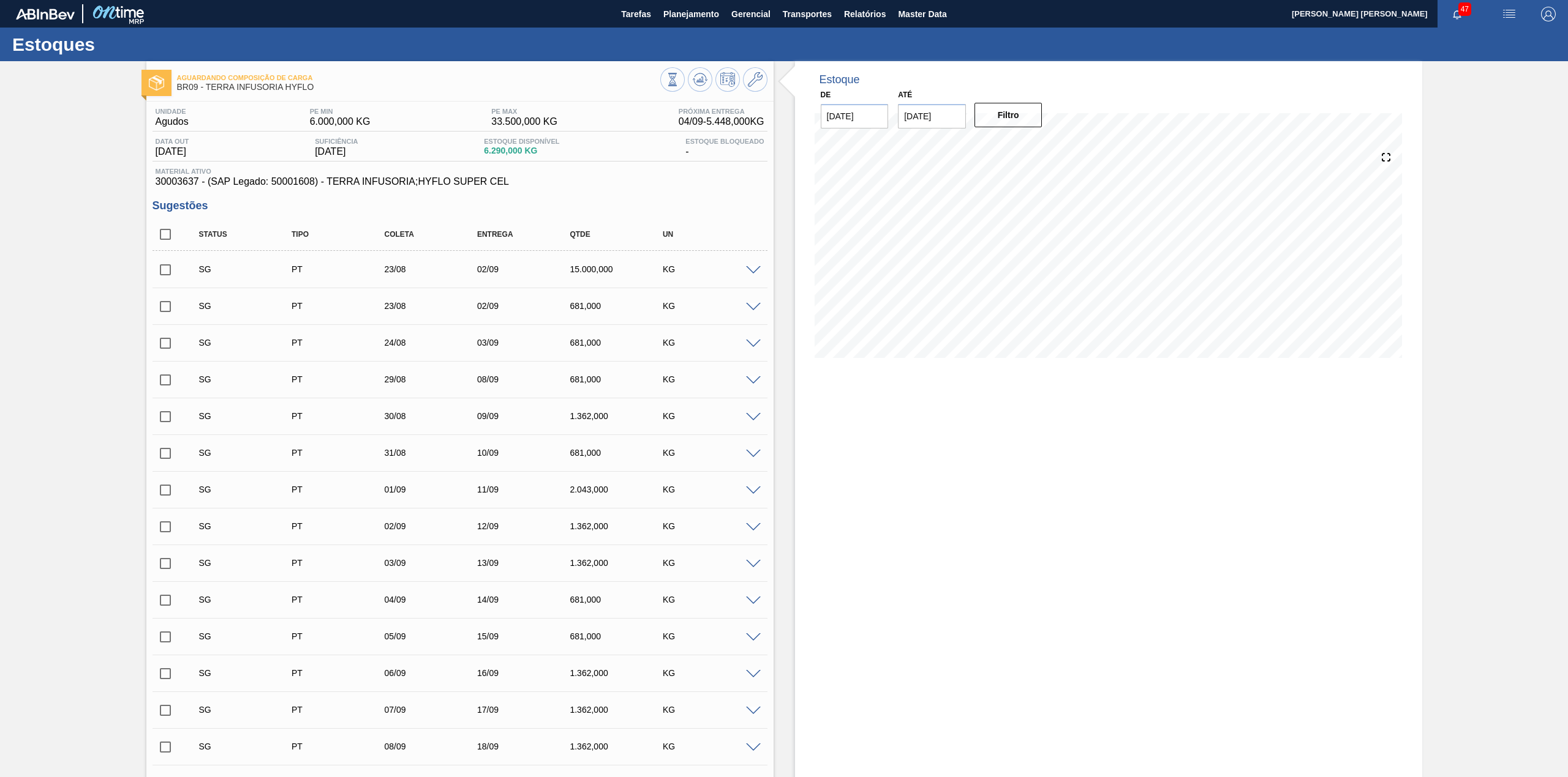
checkbox input "true"
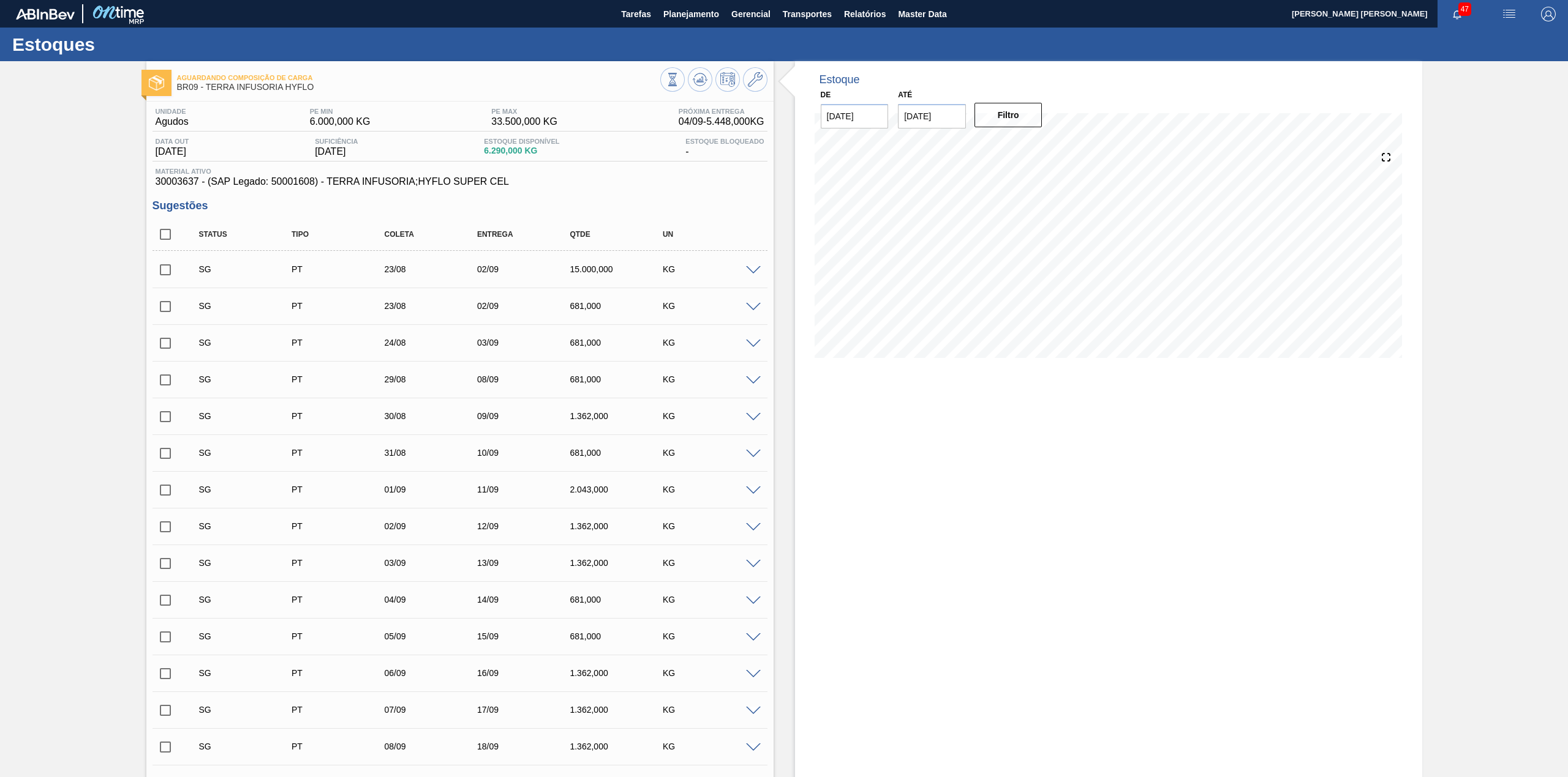
checkbox input "true"
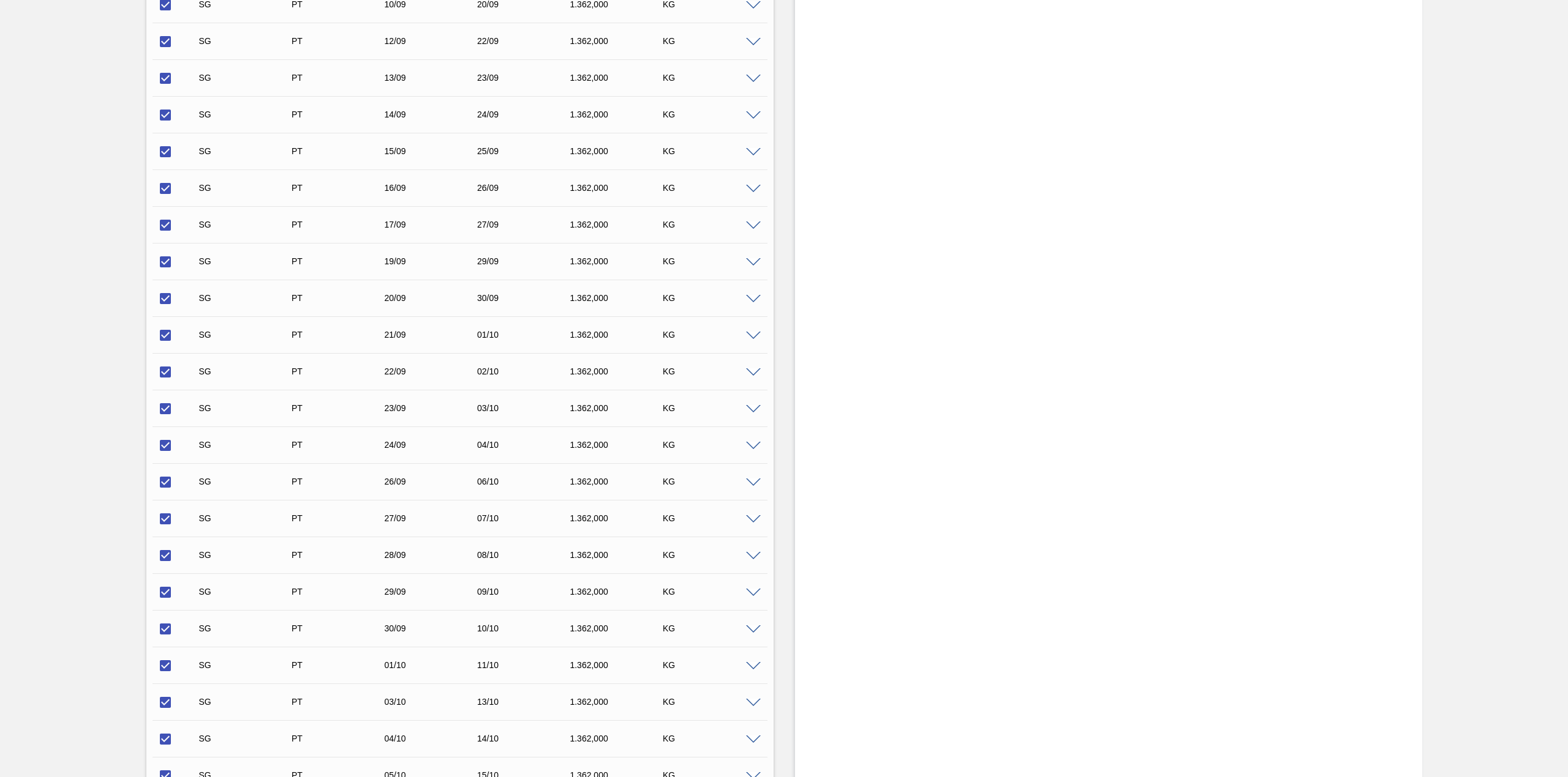
scroll to position [1153, 0]
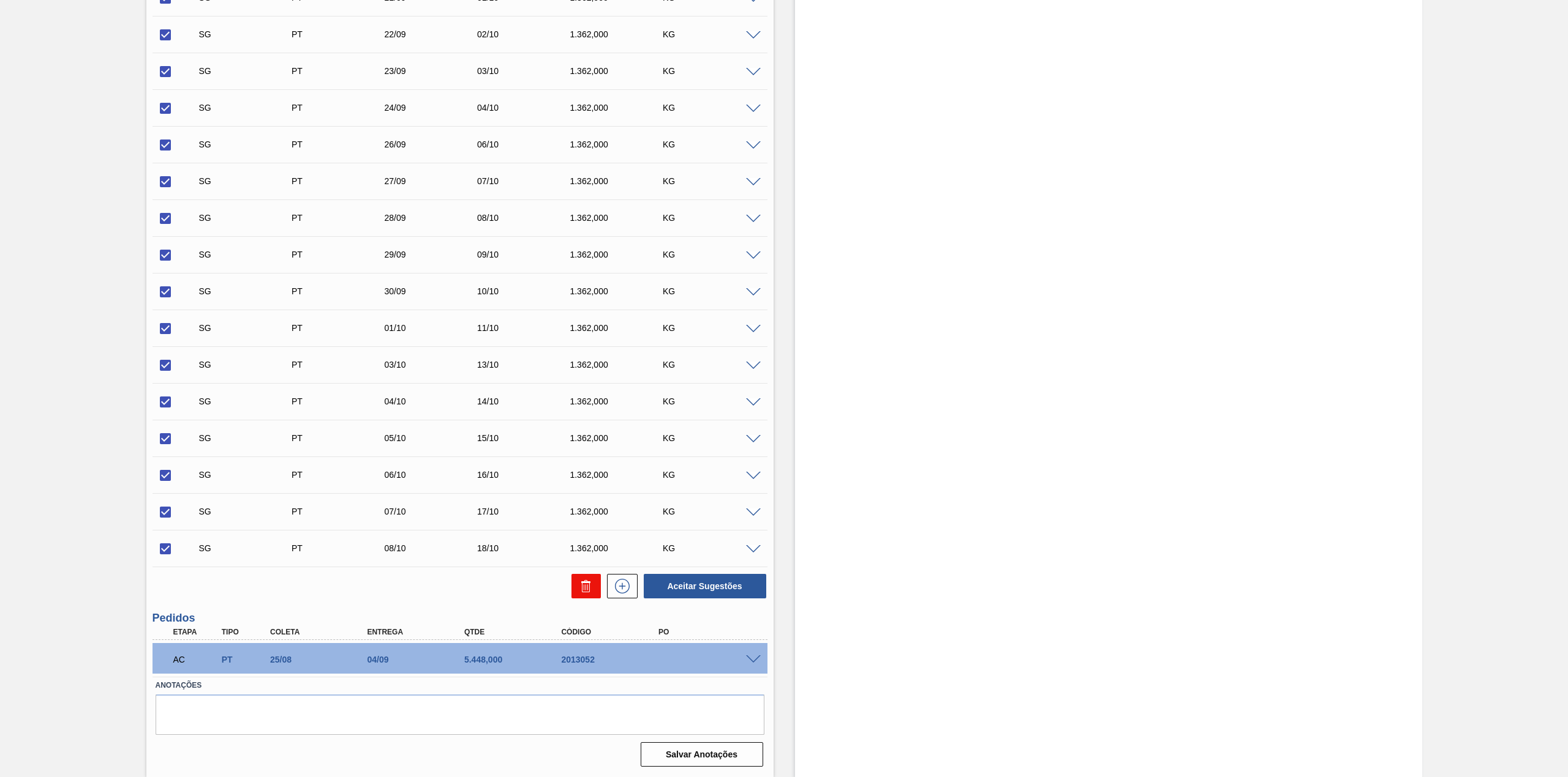
click at [0, 0] on icon at bounding box center [0, 0] width 0 height 0
checkbox input "false"
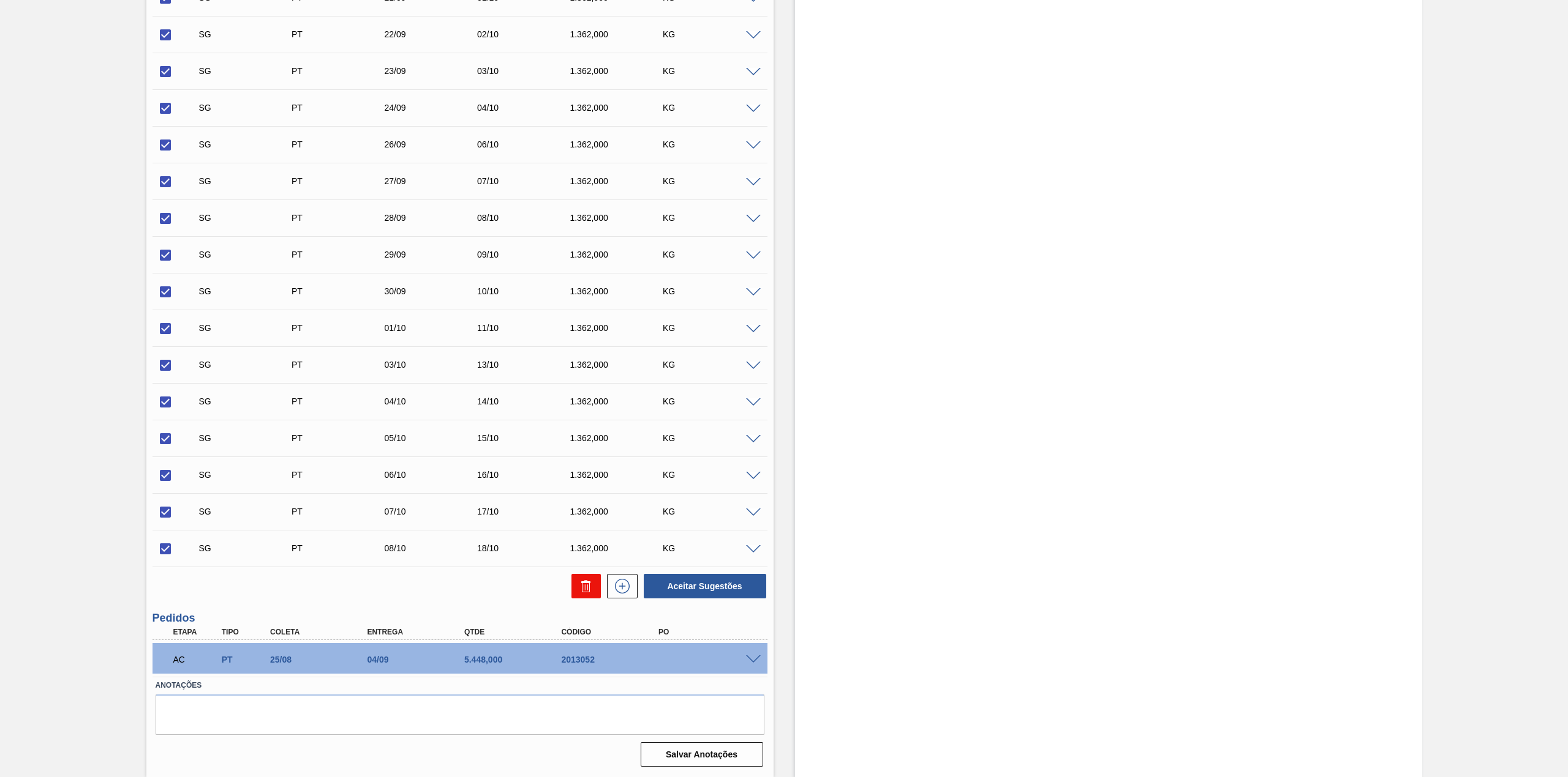
checkbox input "false"
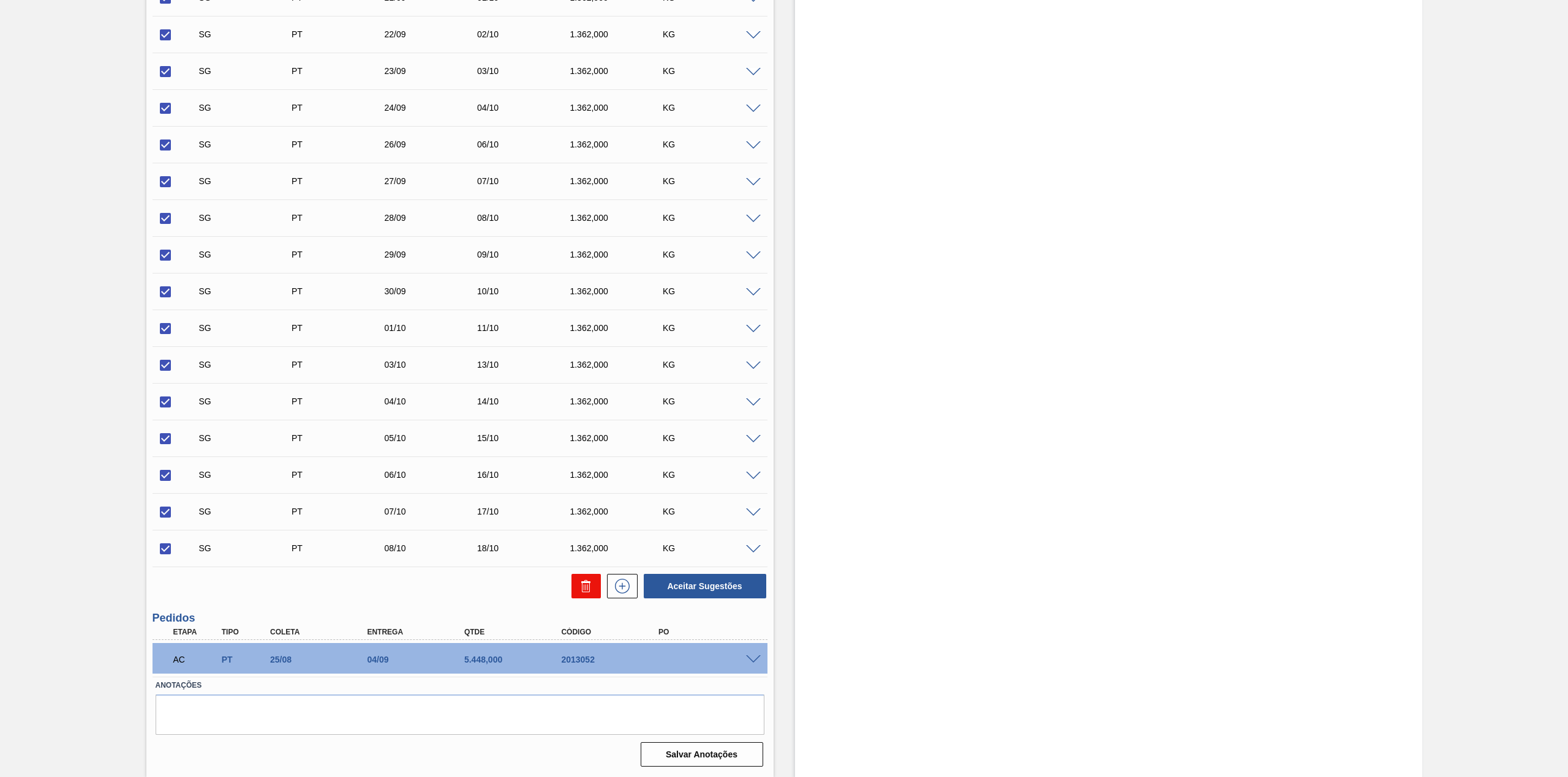
checkbox input "false"
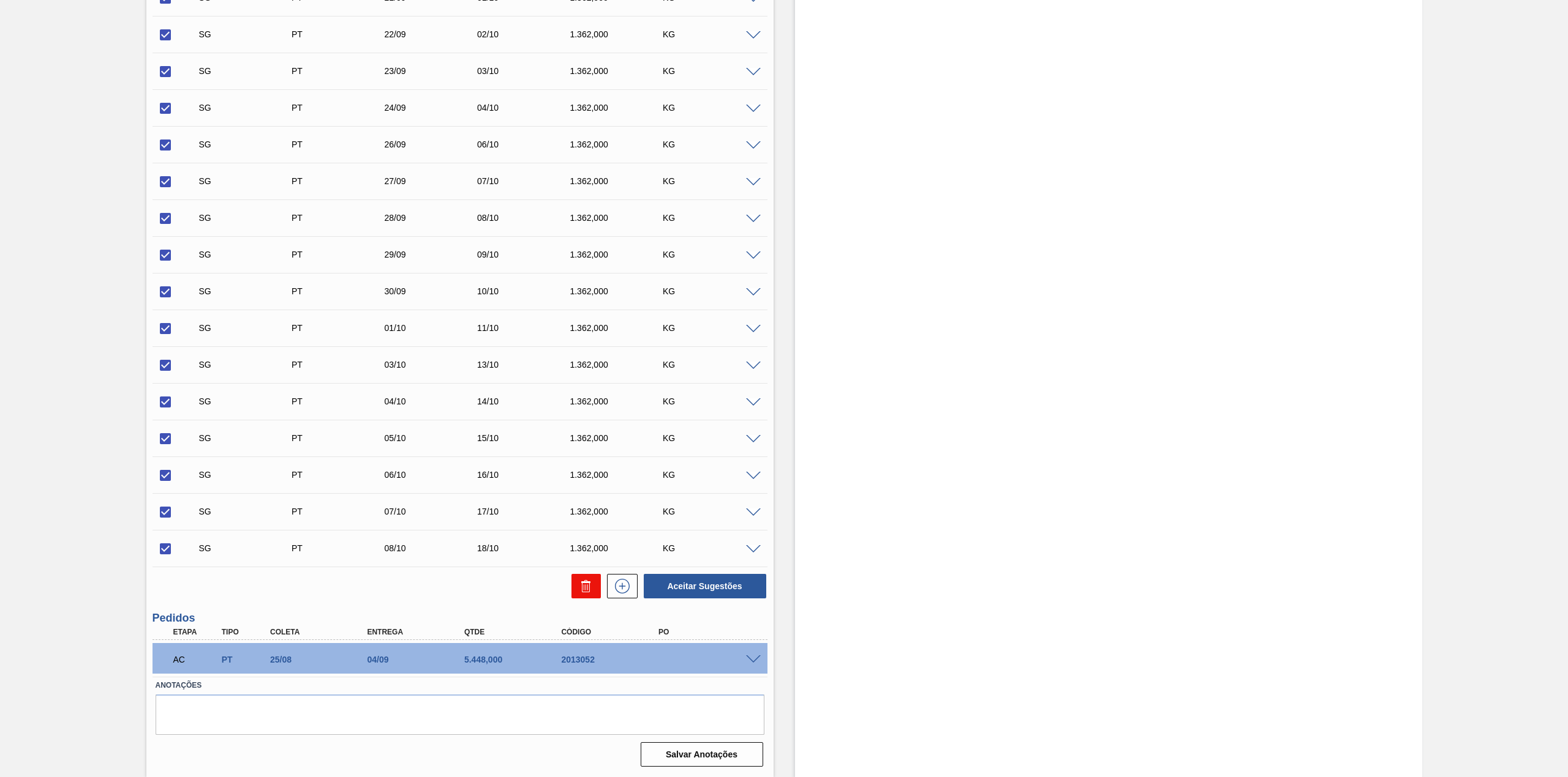
checkbox input "false"
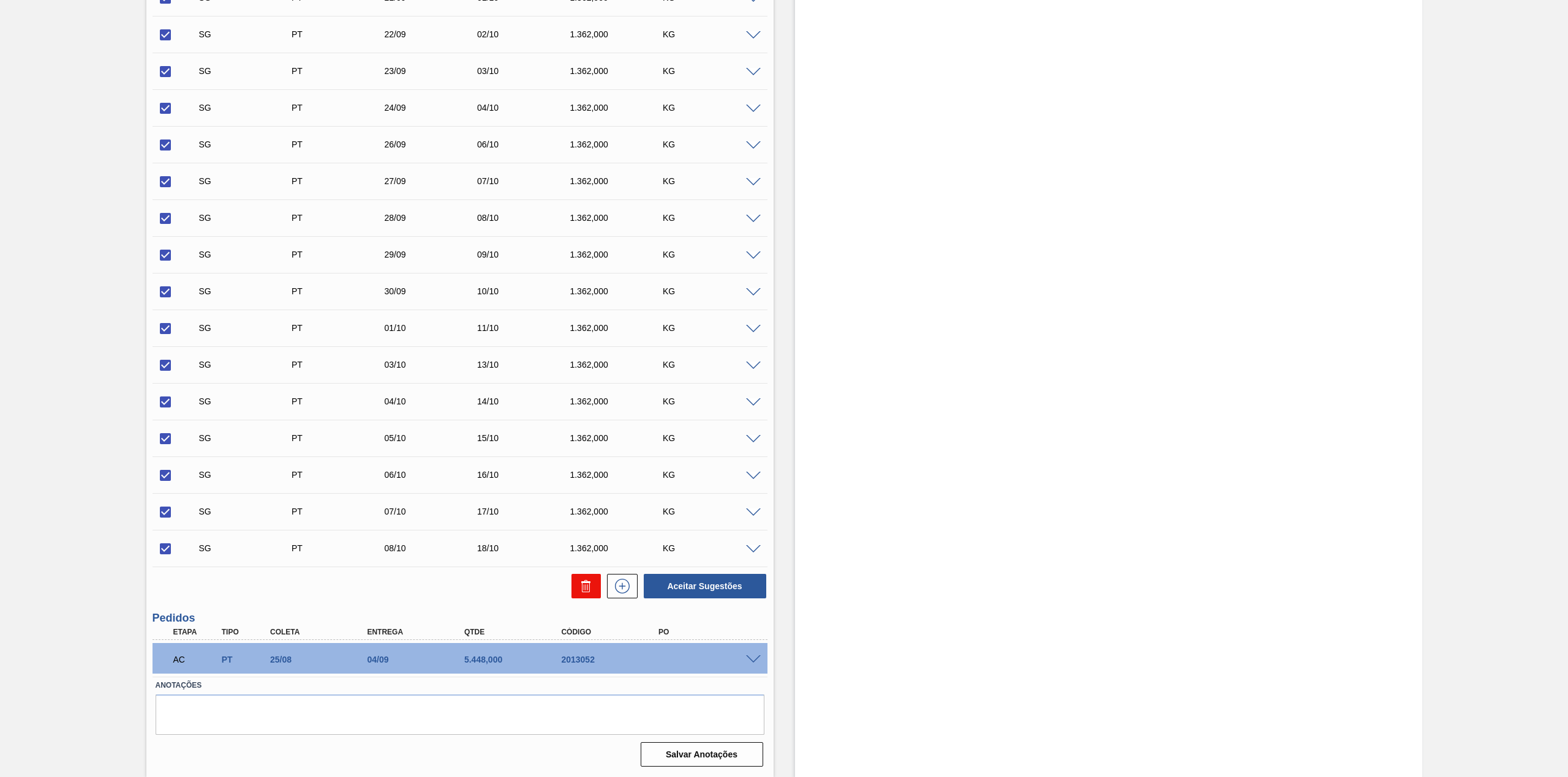
checkbox input "false"
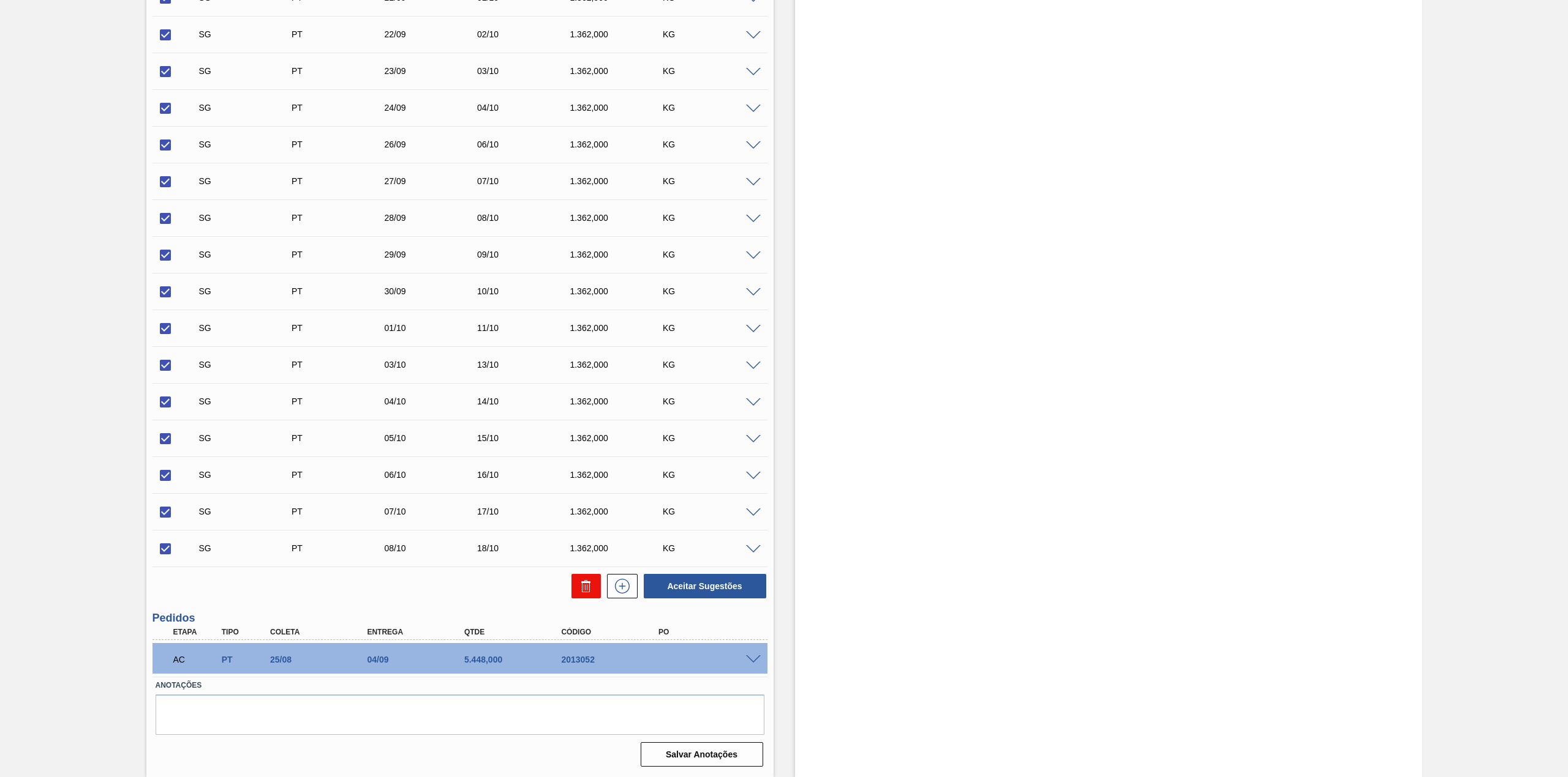
checkbox input "false"
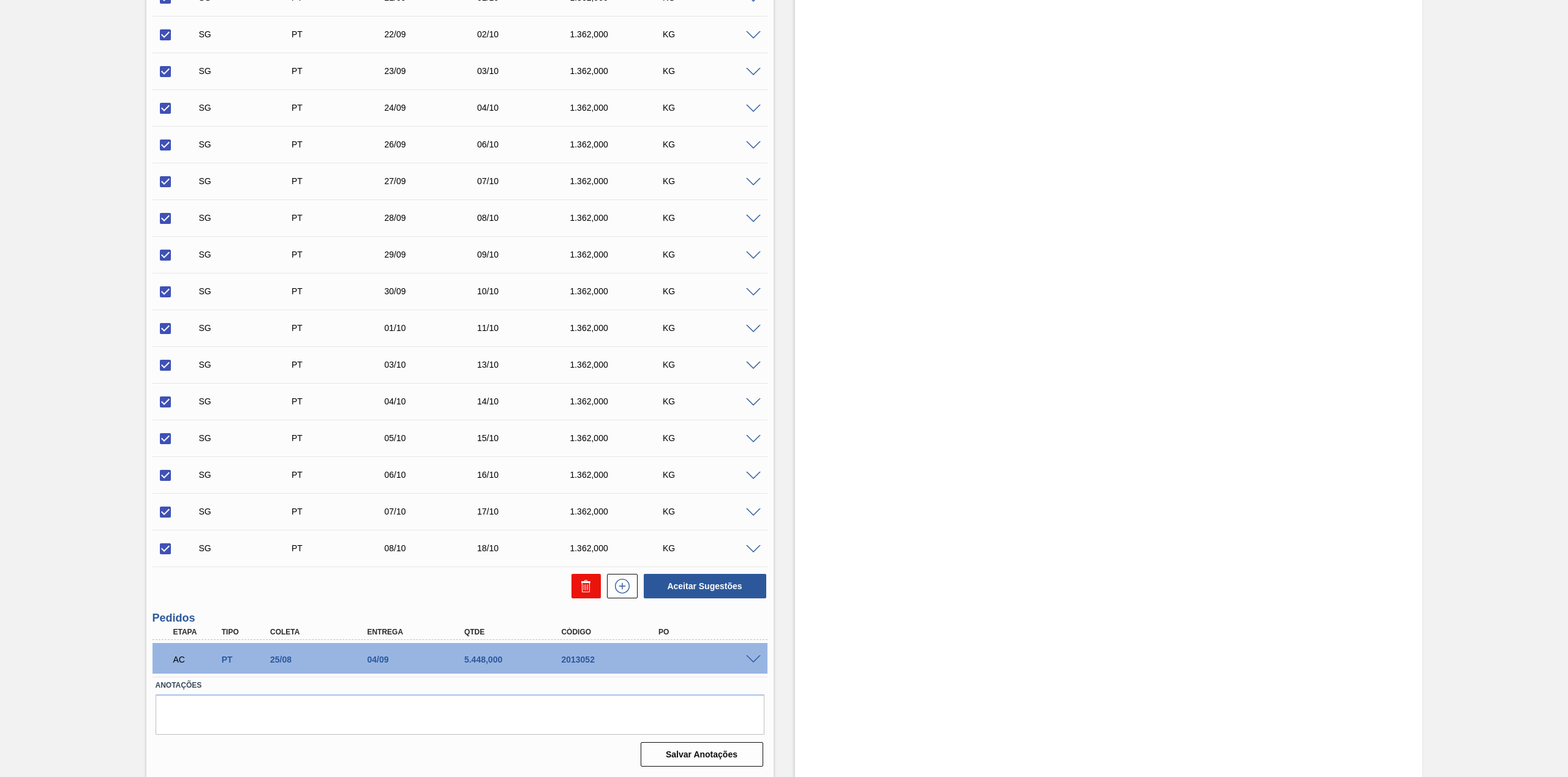
checkbox input "false"
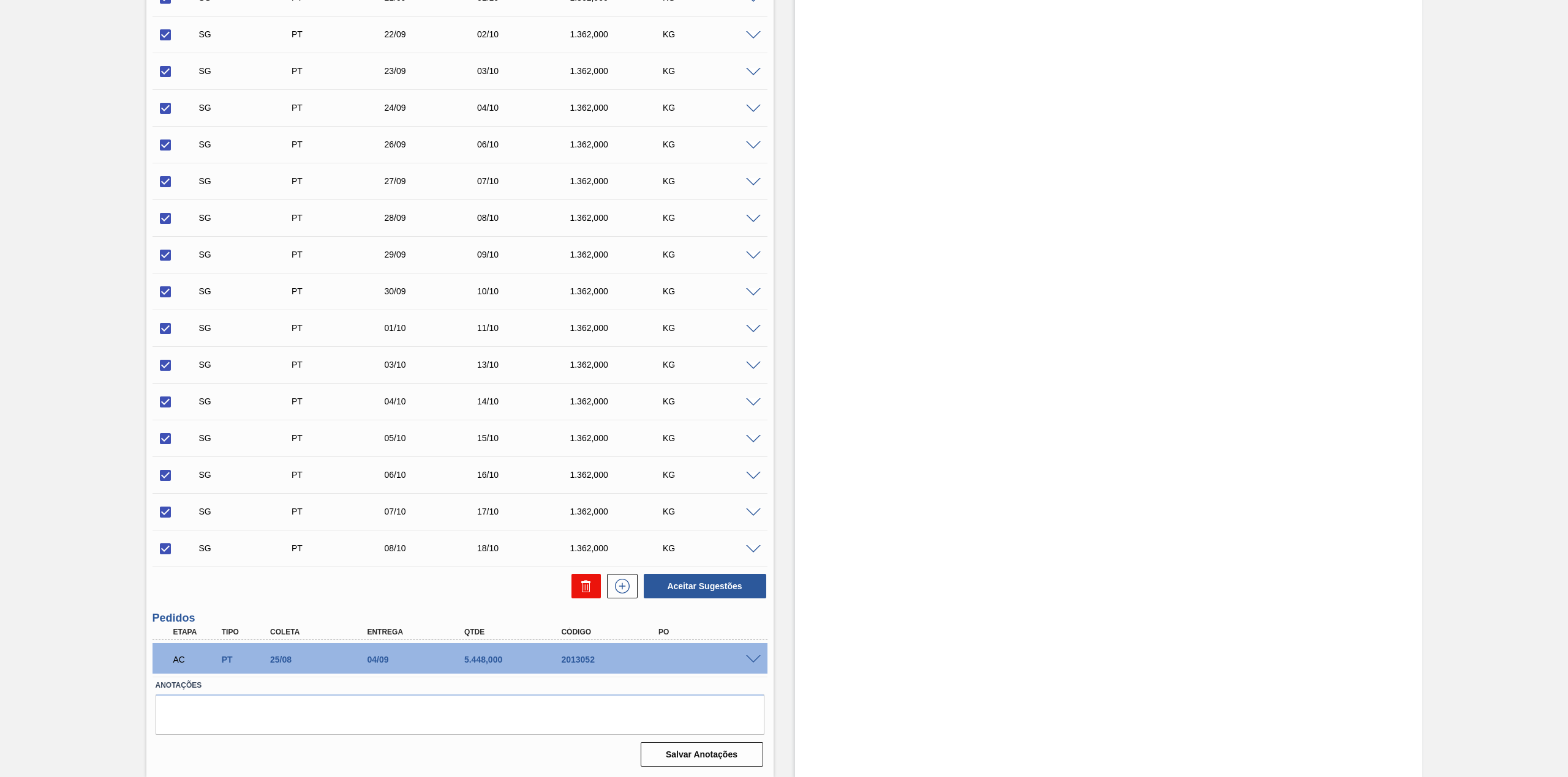
checkbox input "false"
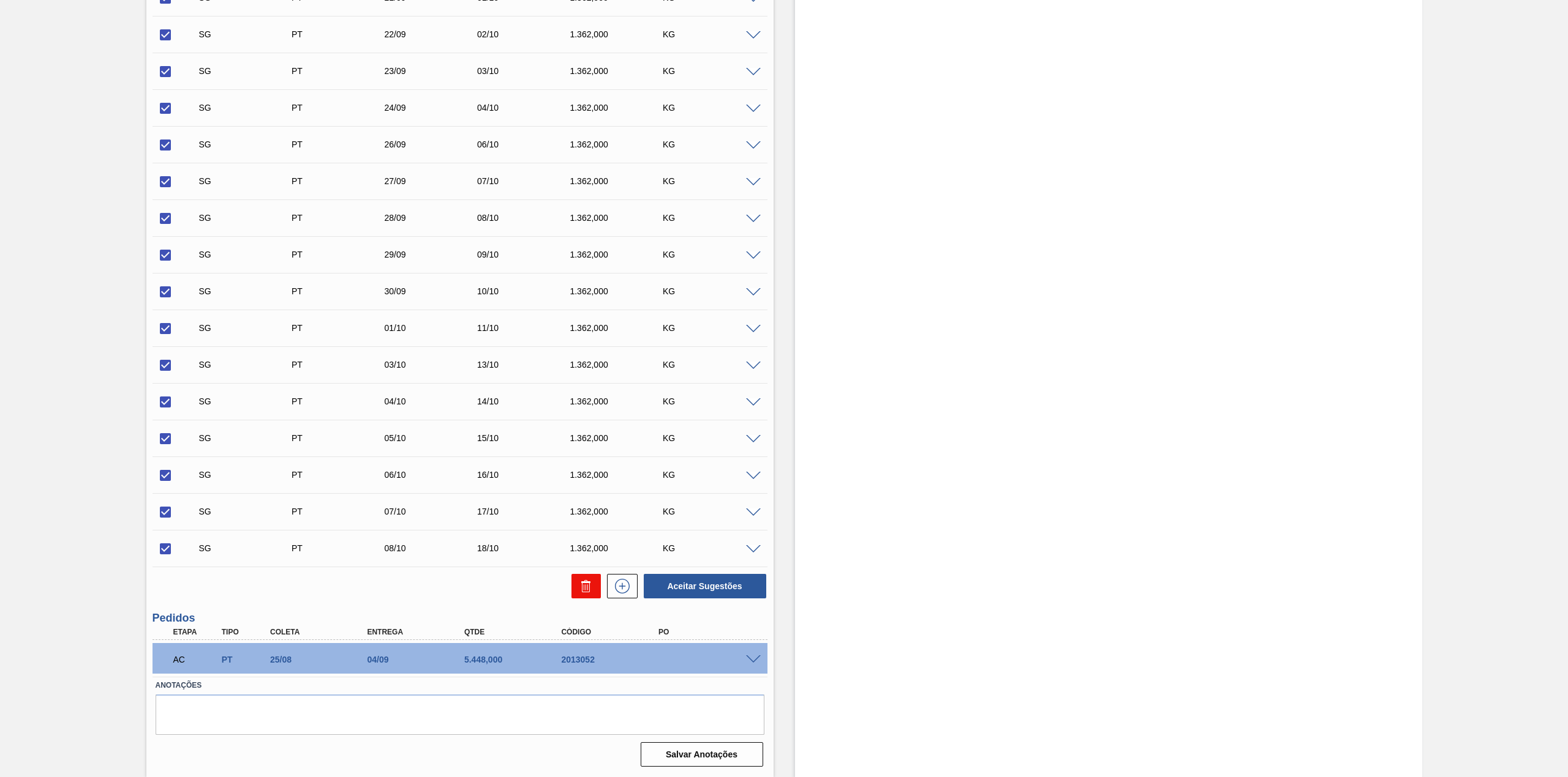
checkbox input "false"
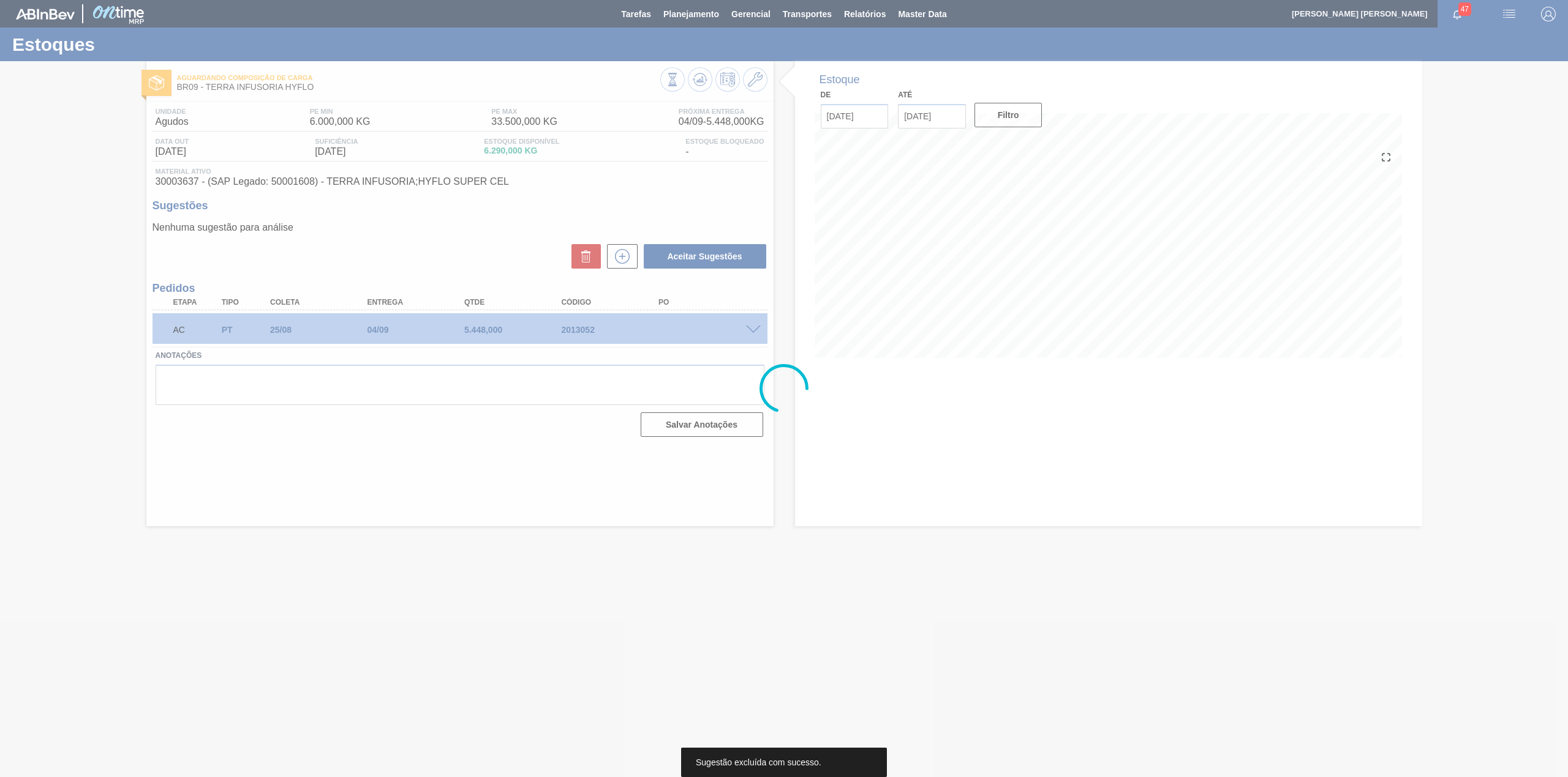
scroll to position [0, 0]
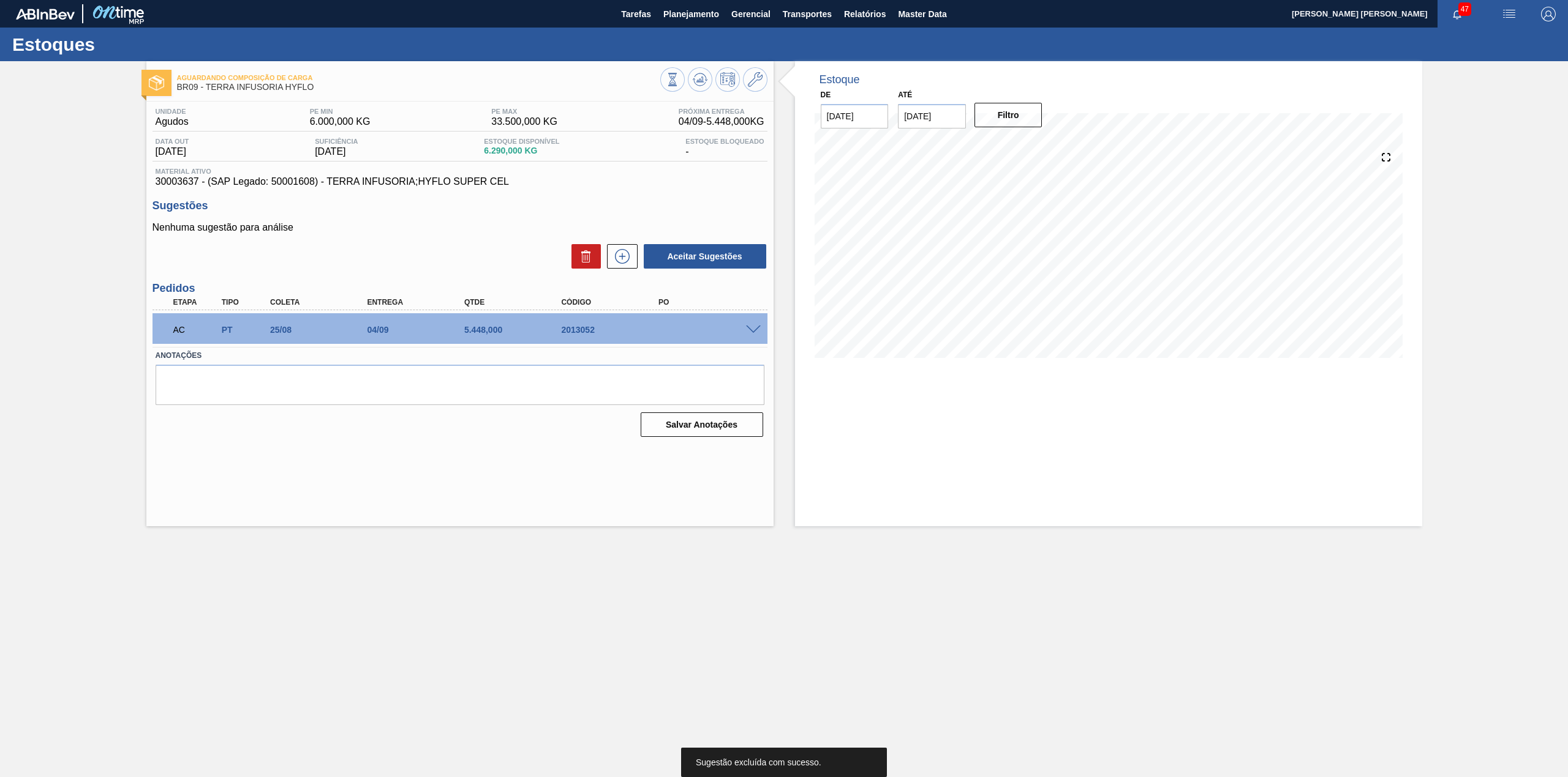
click at [750, 326] on span at bounding box center [753, 331] width 14 height 9
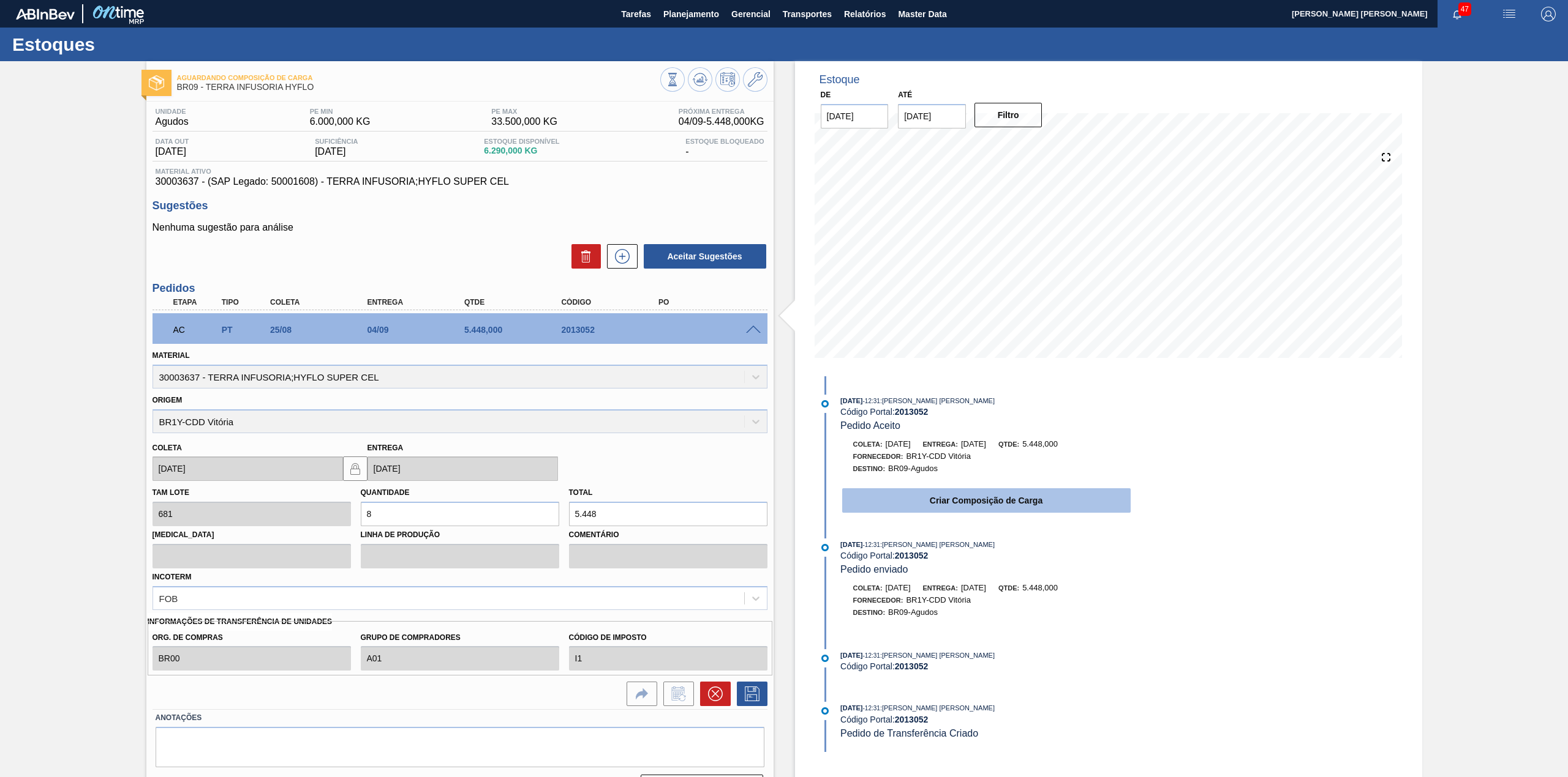
click at [949, 505] on button "Criar Composição de Carga" at bounding box center [985, 501] width 288 height 25
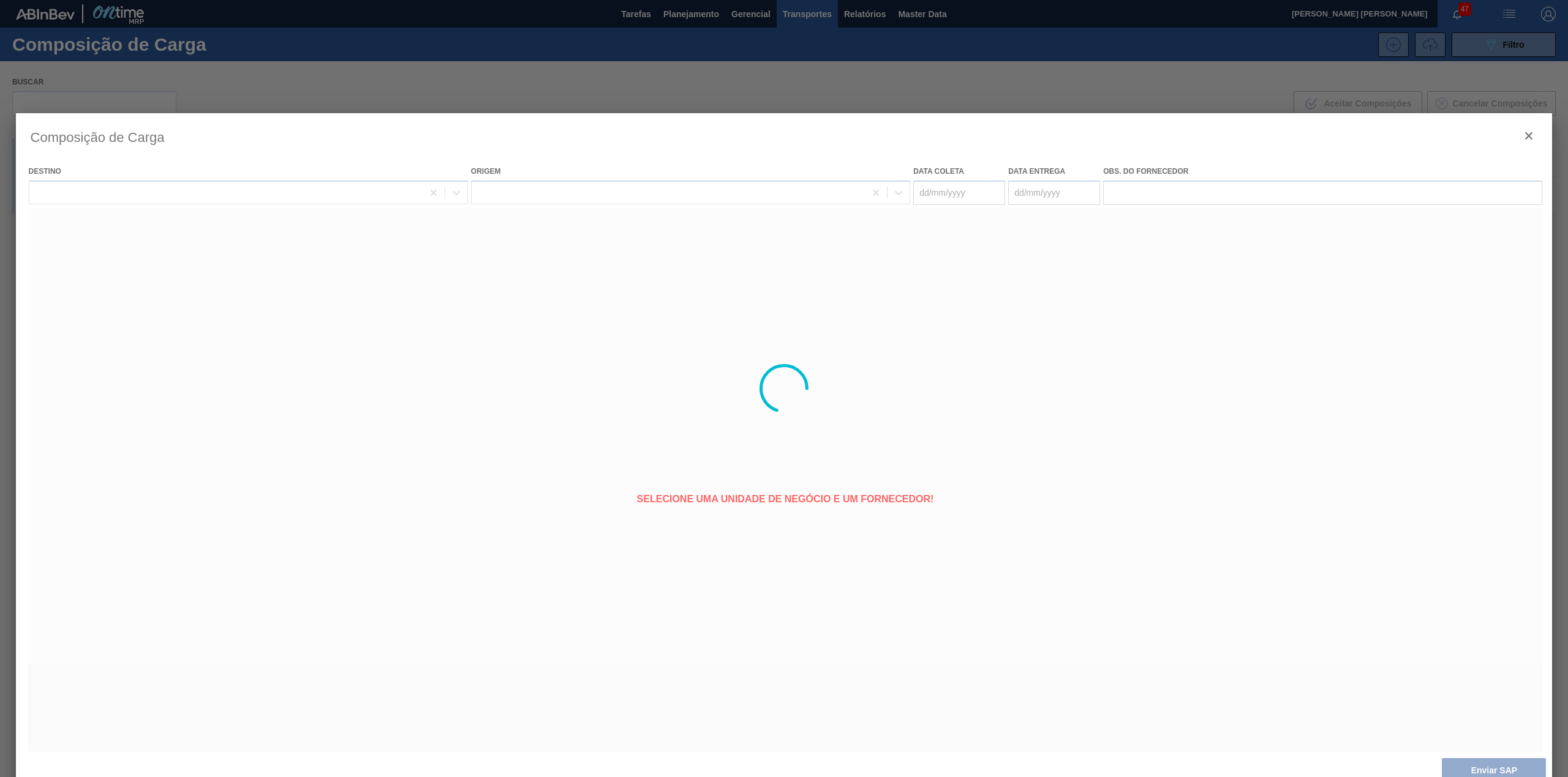
type coleta "[DATE]"
type entrega "[DATE]"
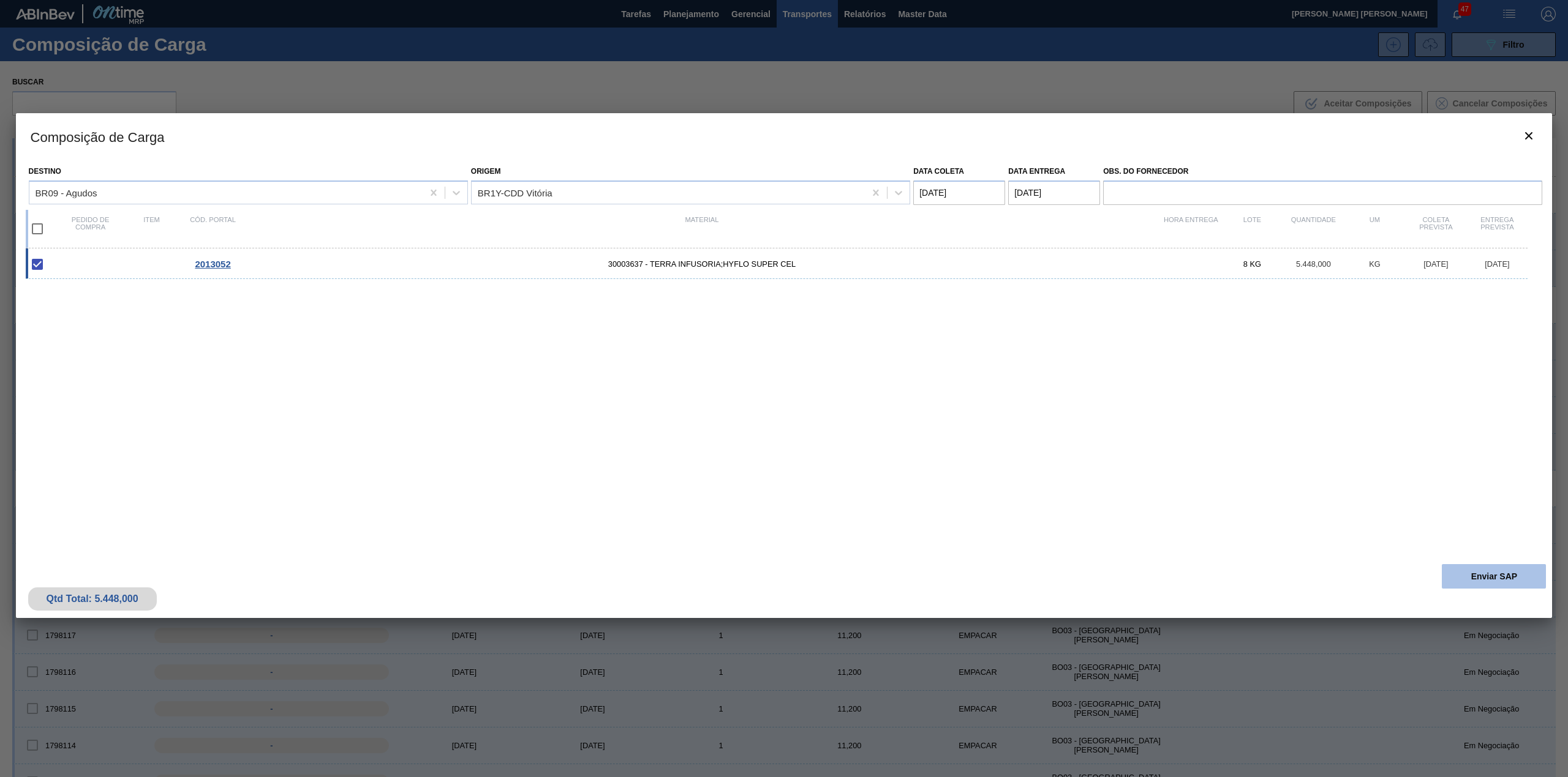
click at [1456, 583] on button "Enviar SAP" at bounding box center [1494, 577] width 105 height 25
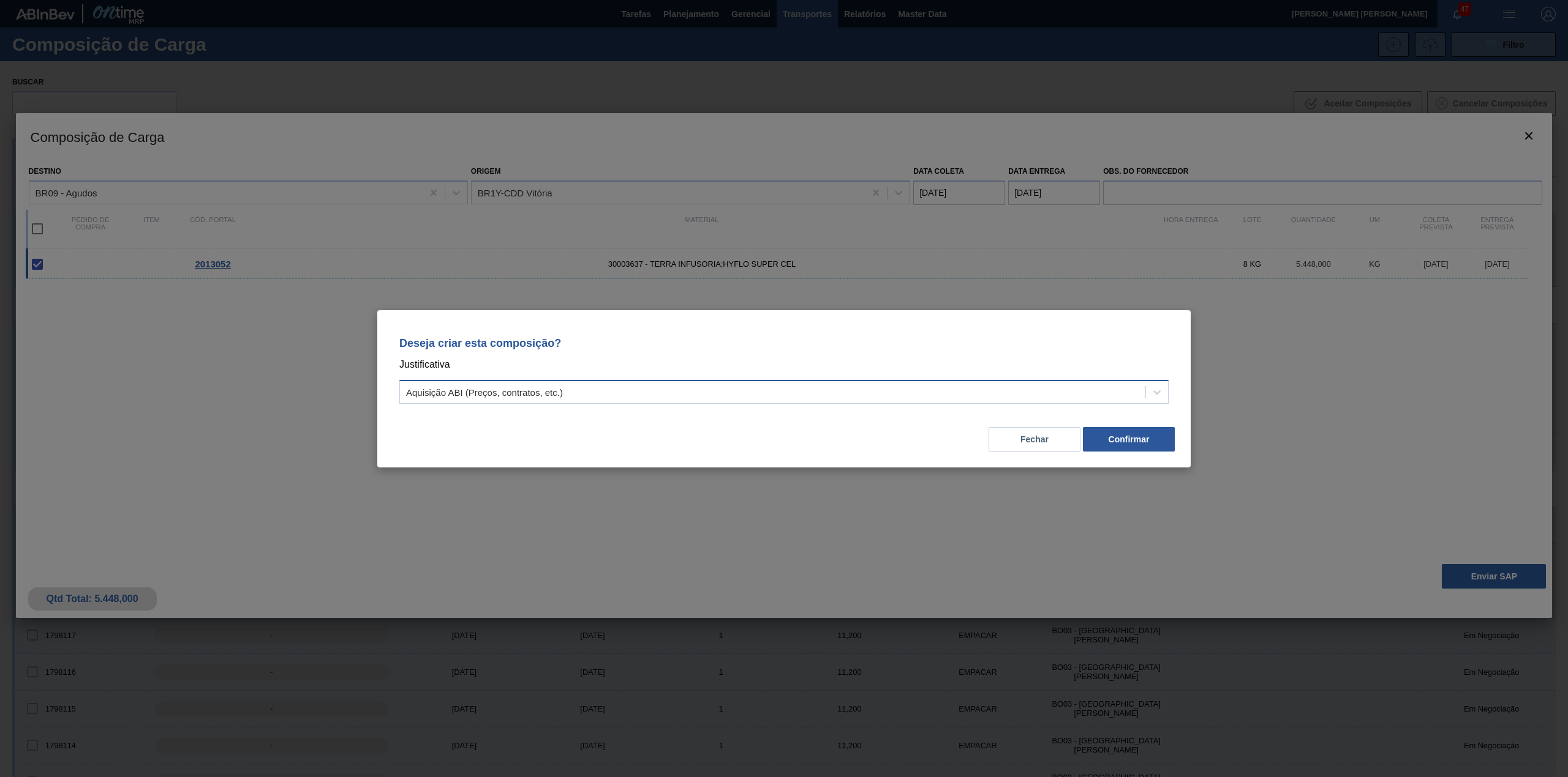
drag, startPoint x: 803, startPoint y: 391, endPoint x: 796, endPoint y: 394, distance: 7.6
click at [802, 391] on div "Aquisição ABI (Preços, contratos, etc.)" at bounding box center [773, 391] width 745 height 18
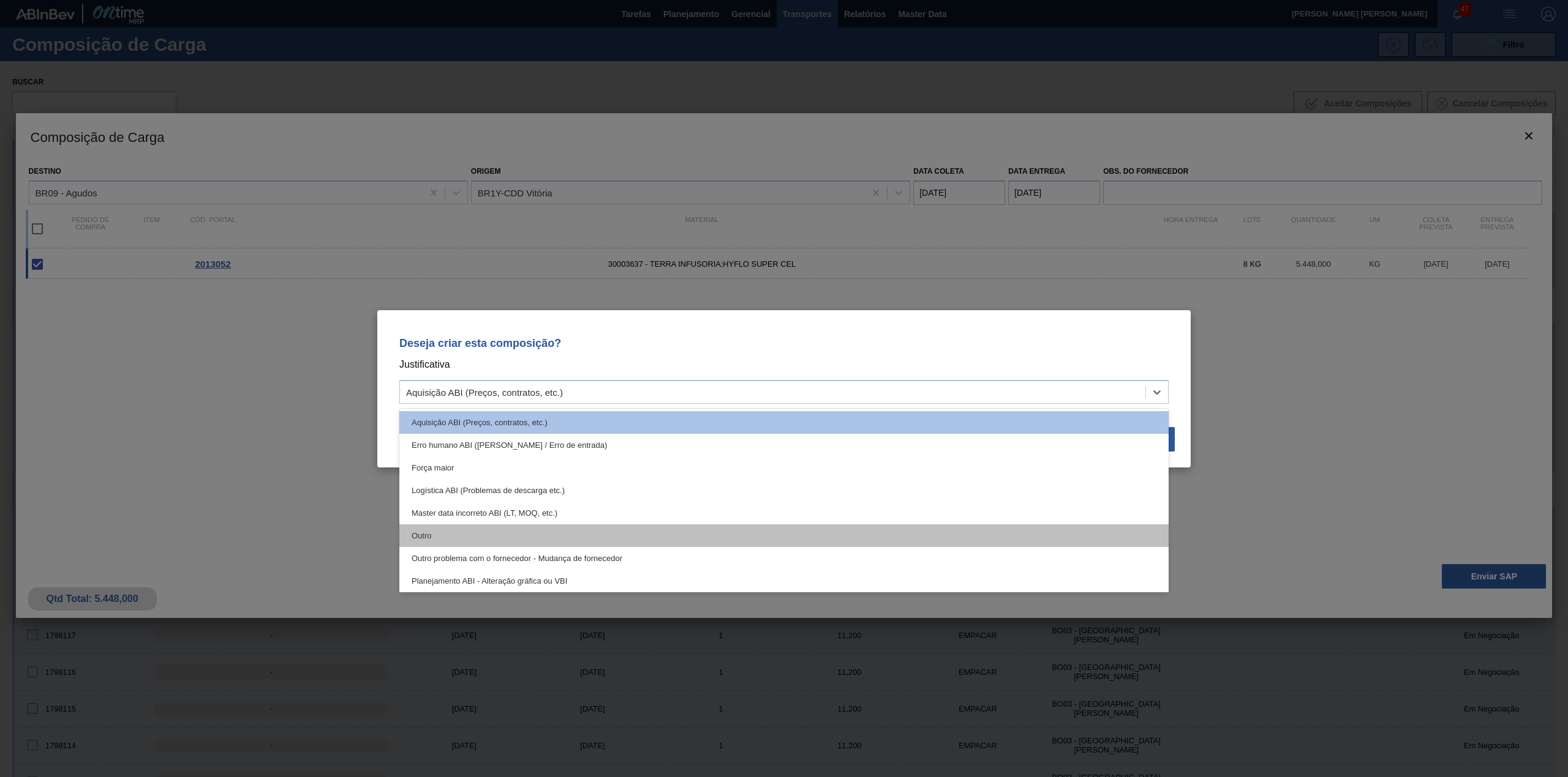
click at [444, 529] on div "Outro" at bounding box center [783, 536] width 769 height 23
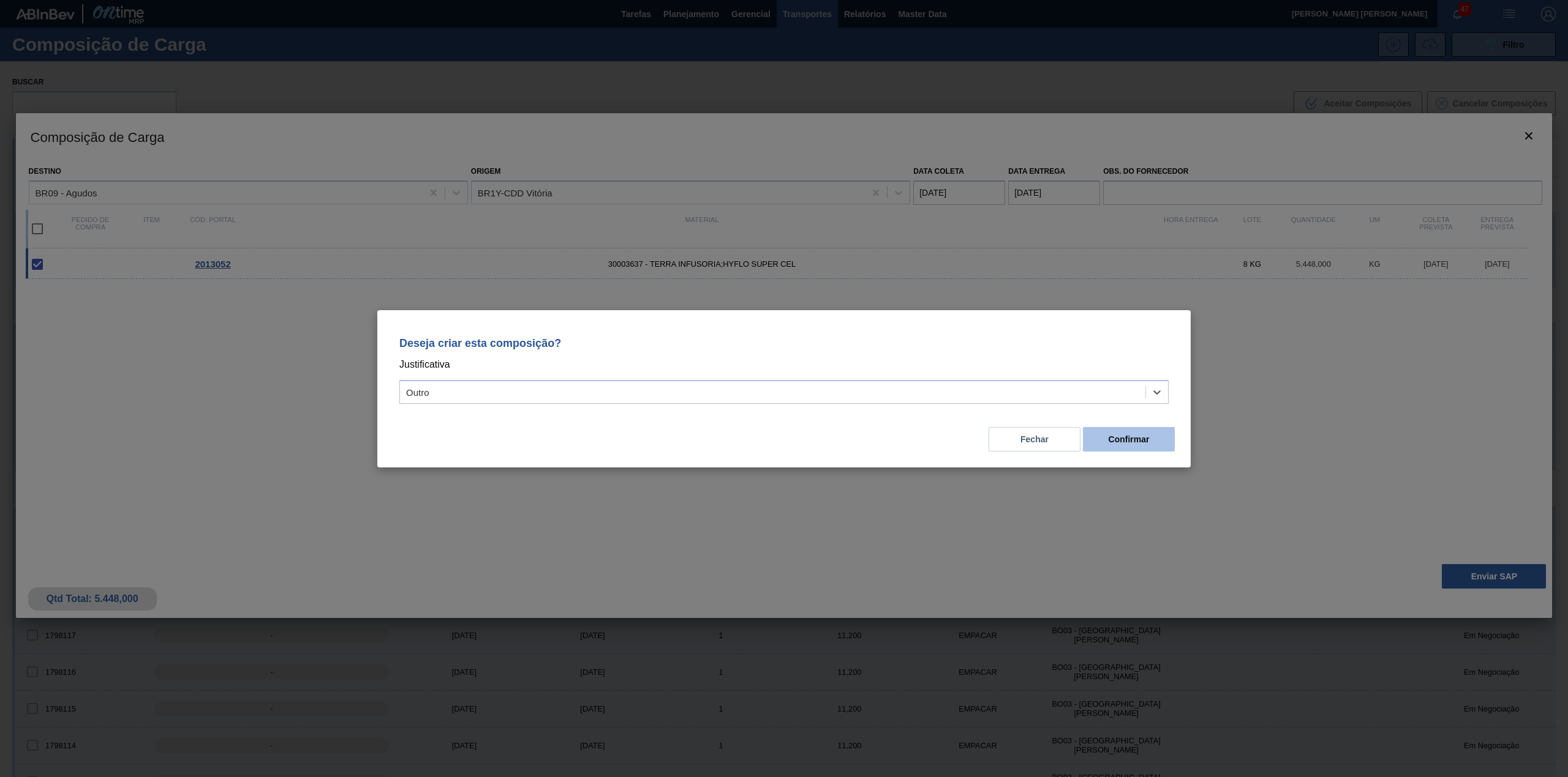
click at [1119, 440] on button "Confirmar" at bounding box center [1128, 440] width 92 height 25
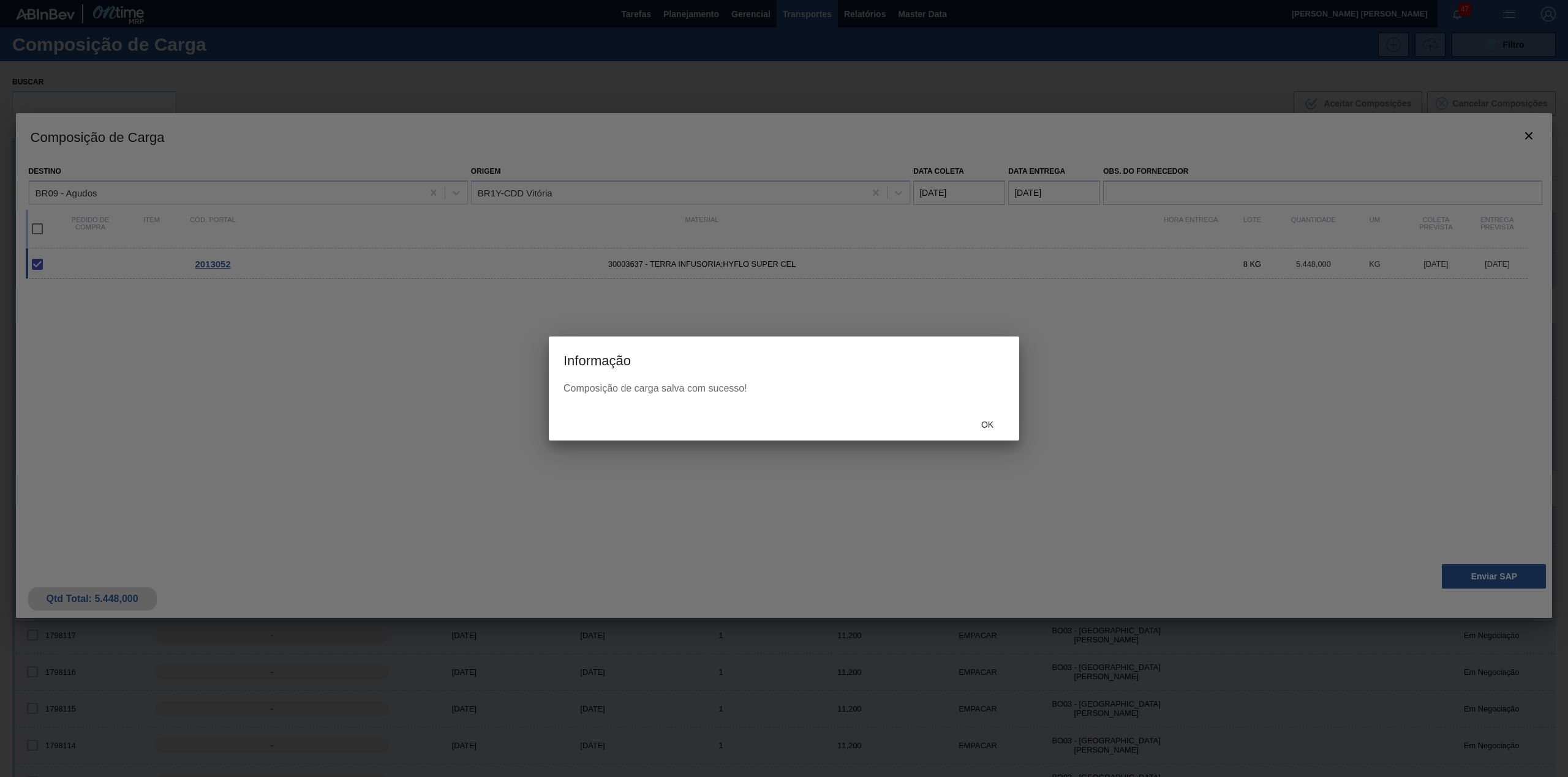
click at [994, 423] on span "Ok" at bounding box center [987, 425] width 32 height 9
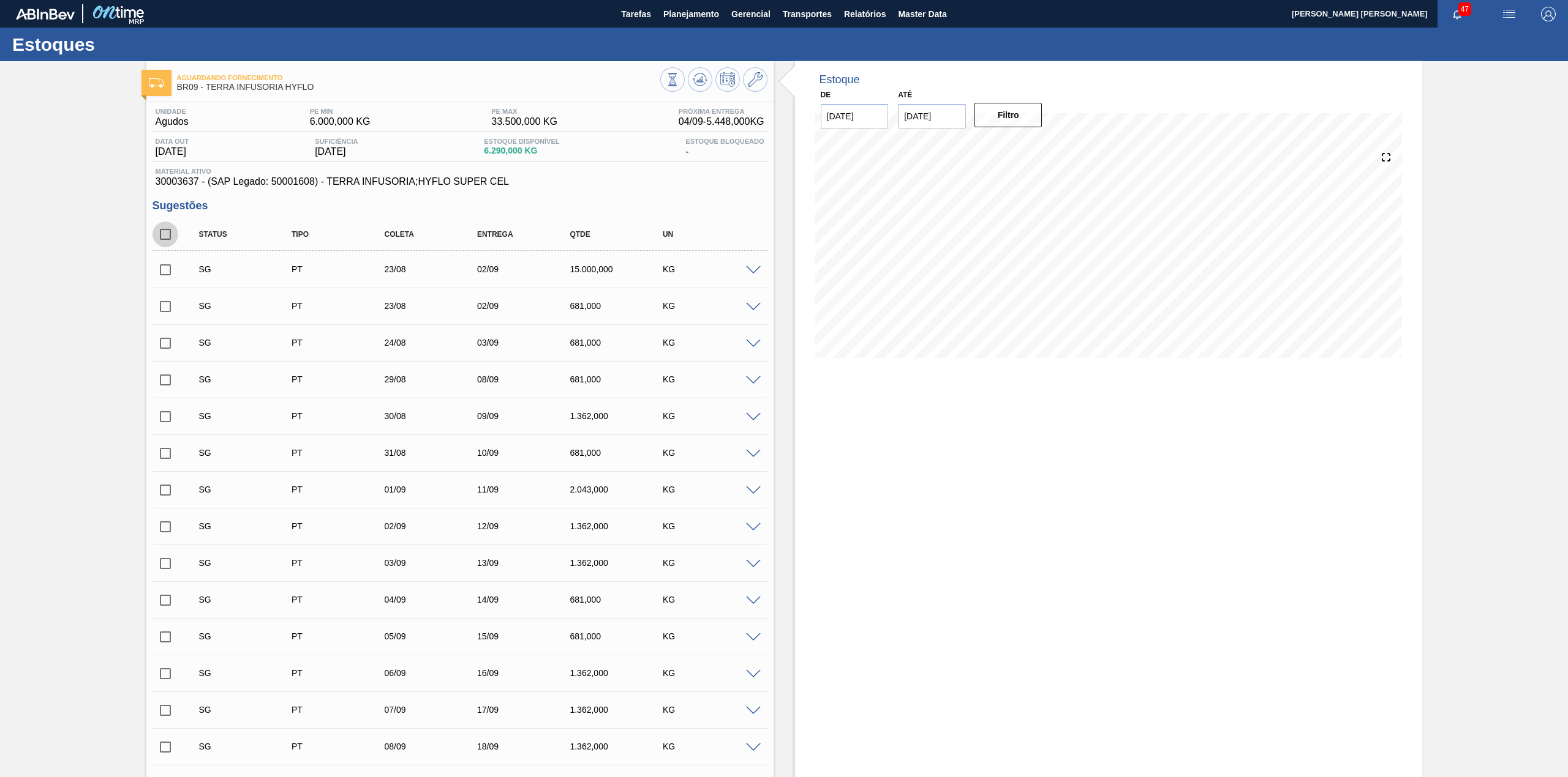
click at [169, 238] on input "checkbox" at bounding box center [164, 234] width 26 height 26
checkbox input "true"
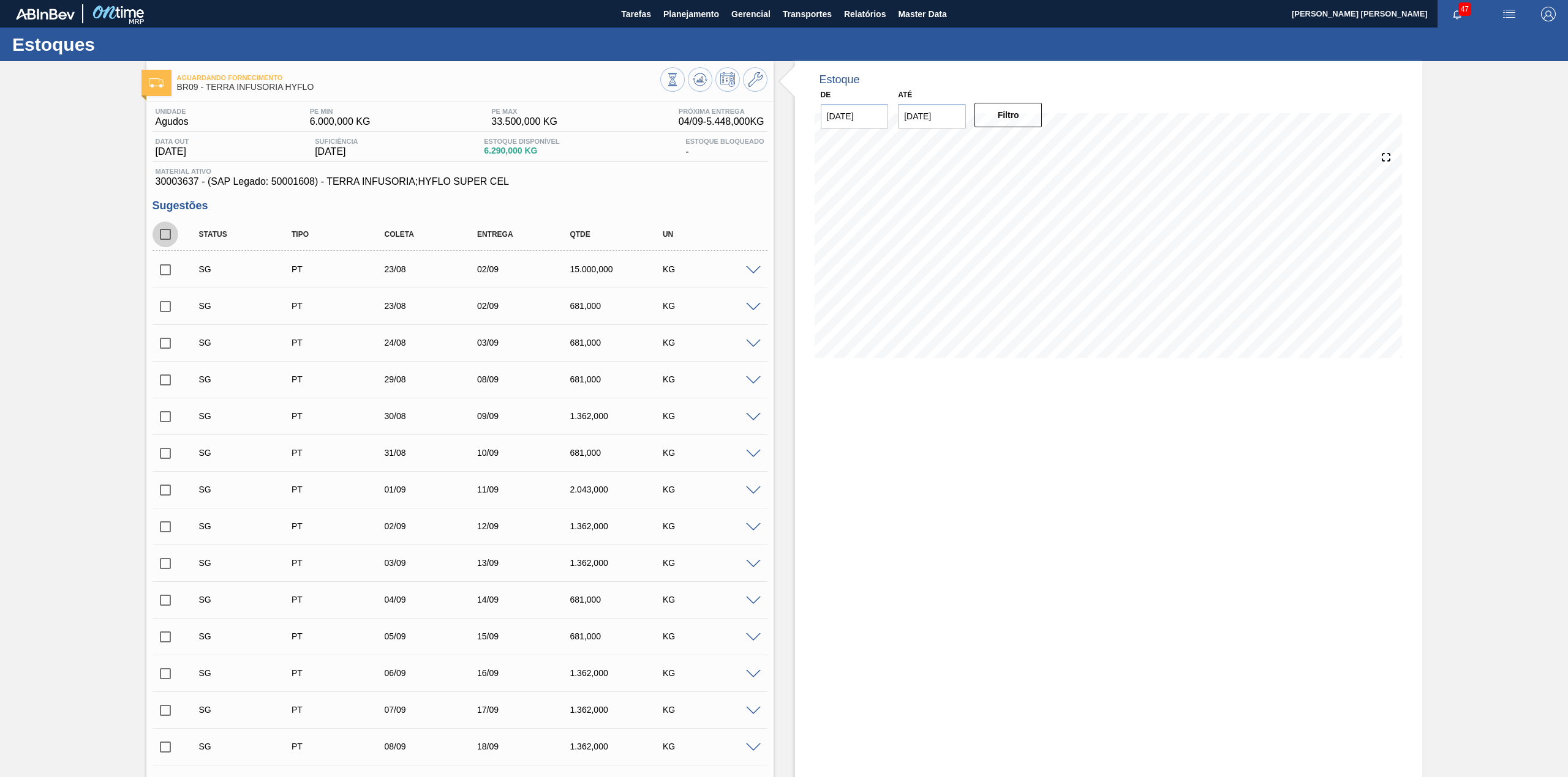
checkbox input "true"
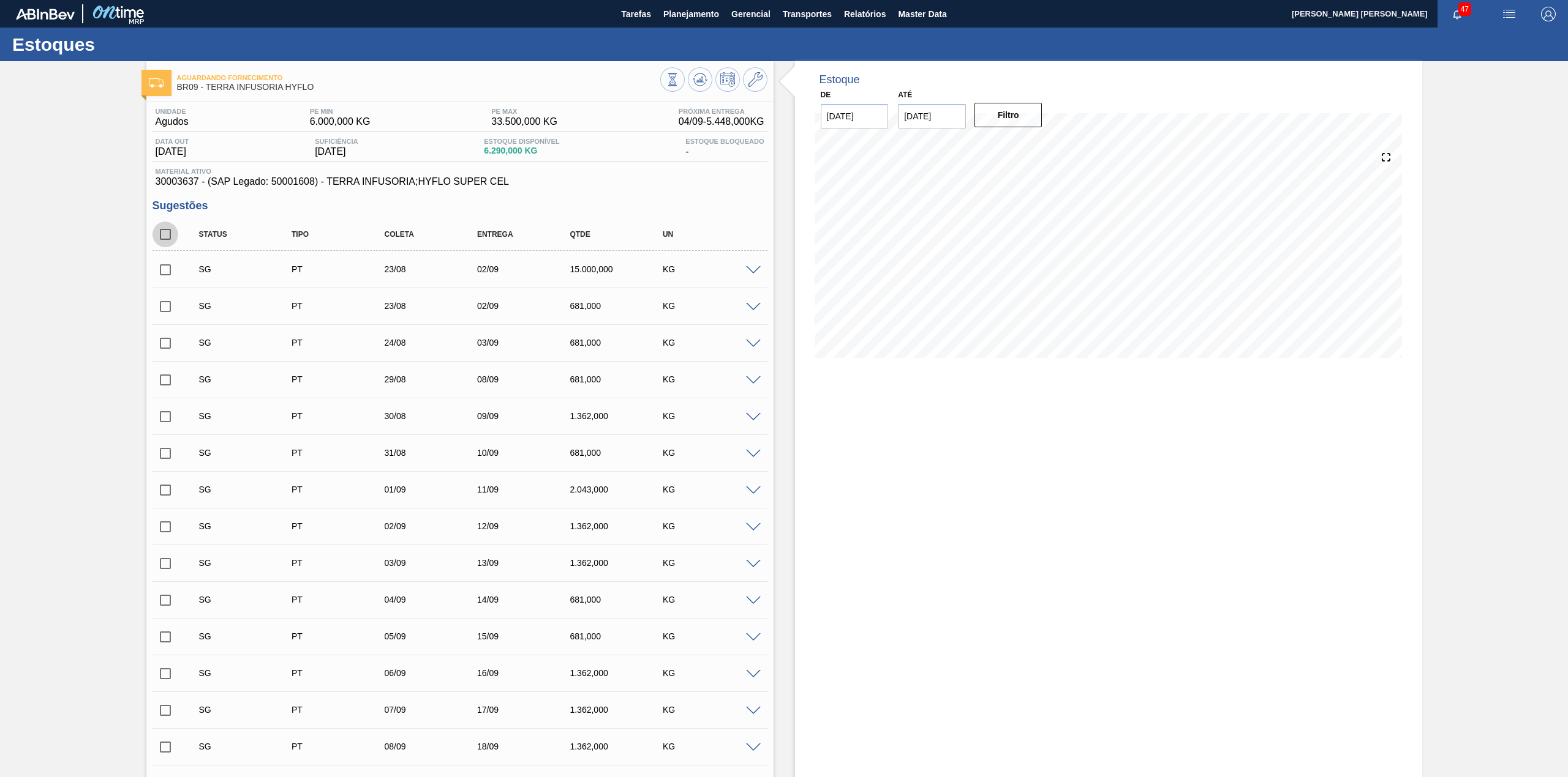
checkbox input "true"
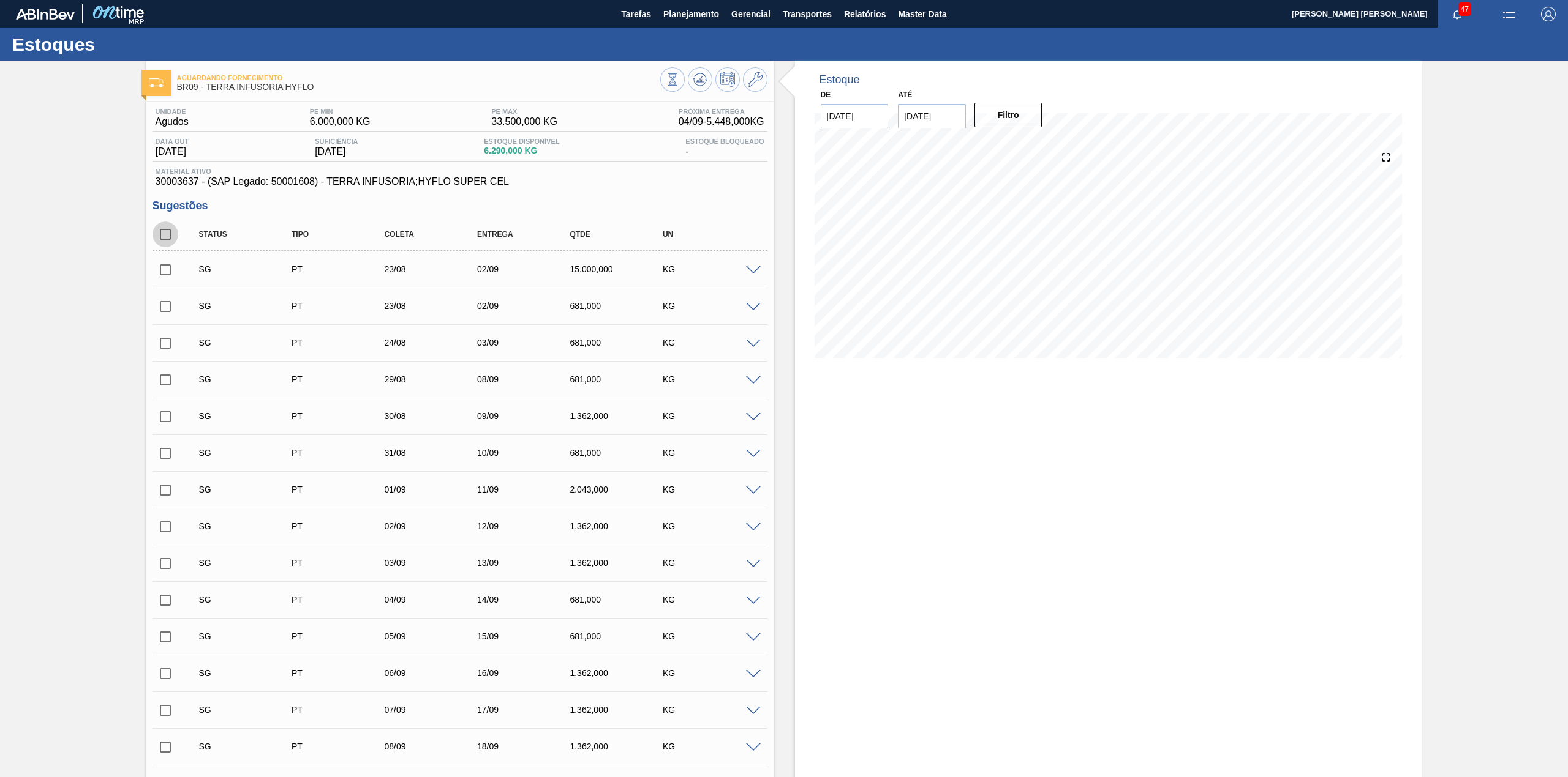
checkbox input "true"
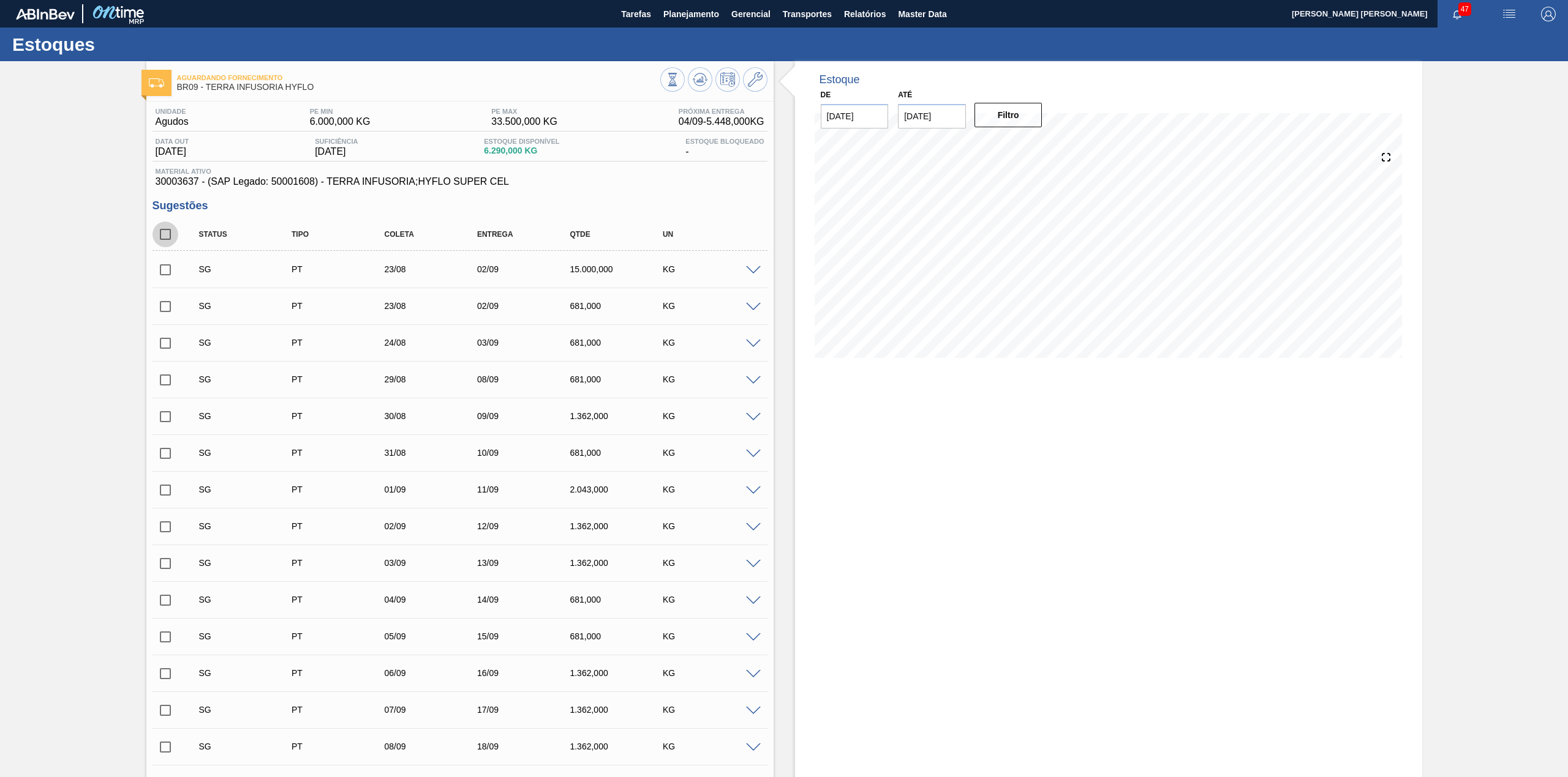
checkbox input "true"
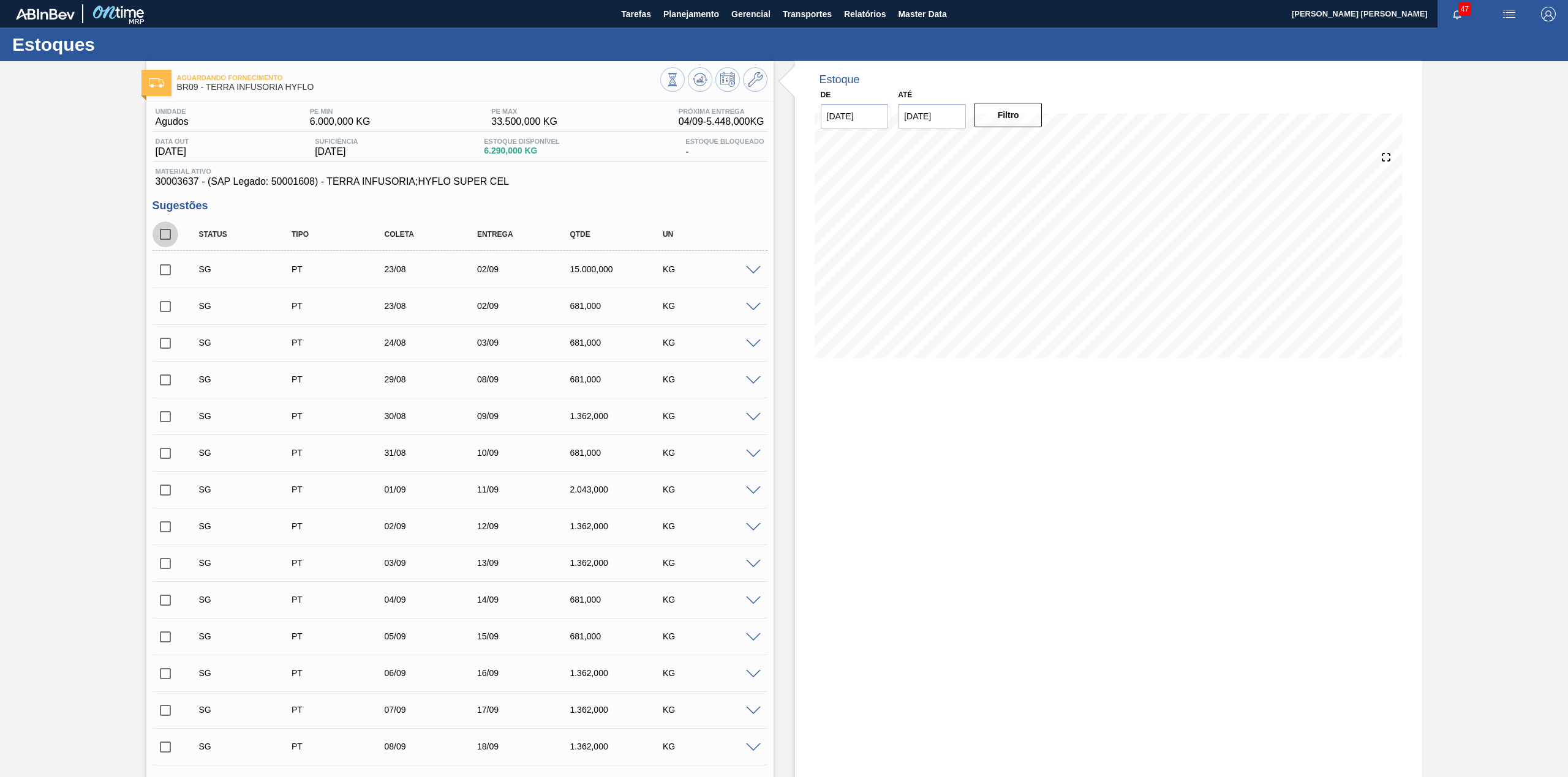
checkbox input "true"
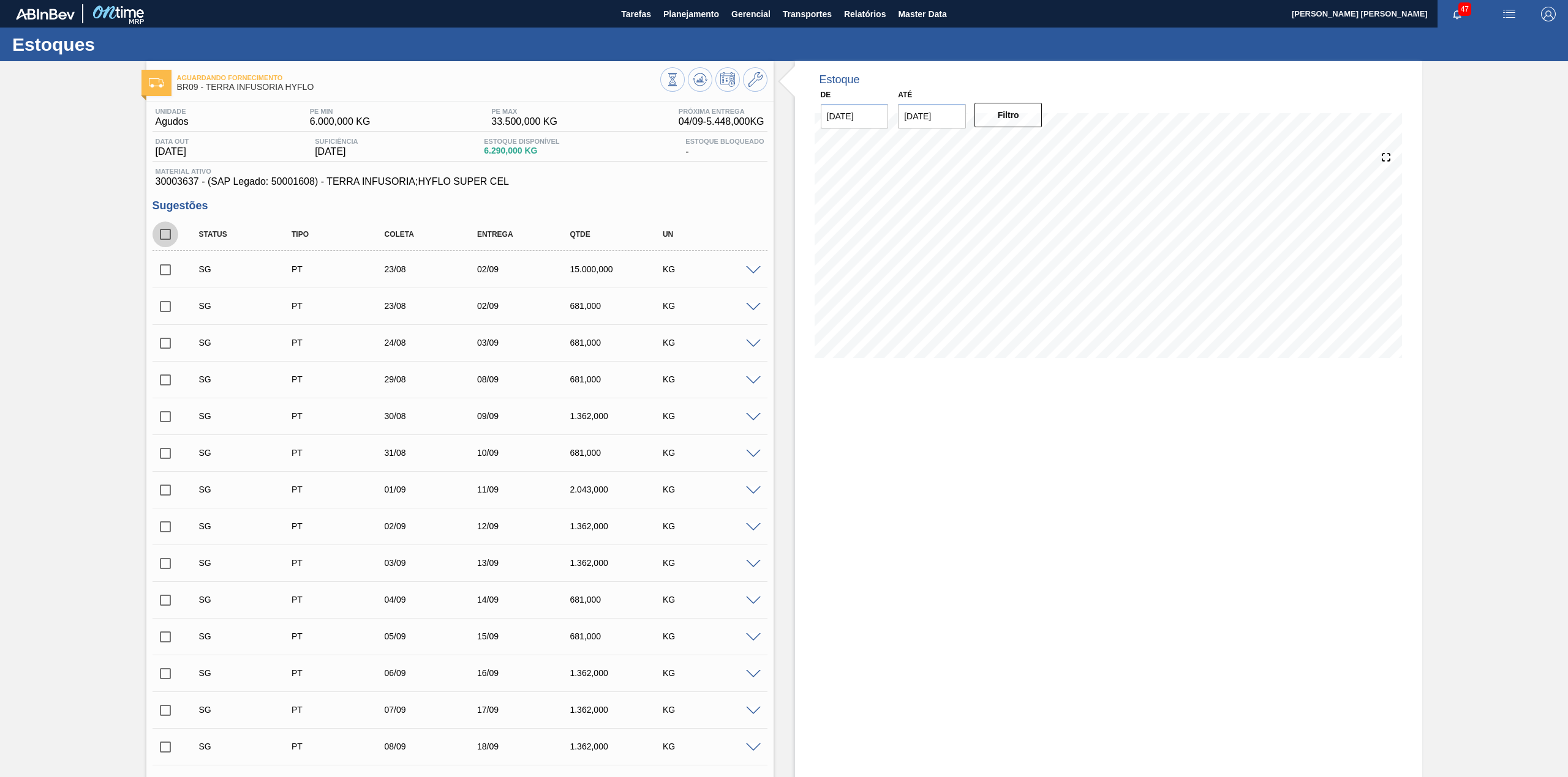
checkbox input "true"
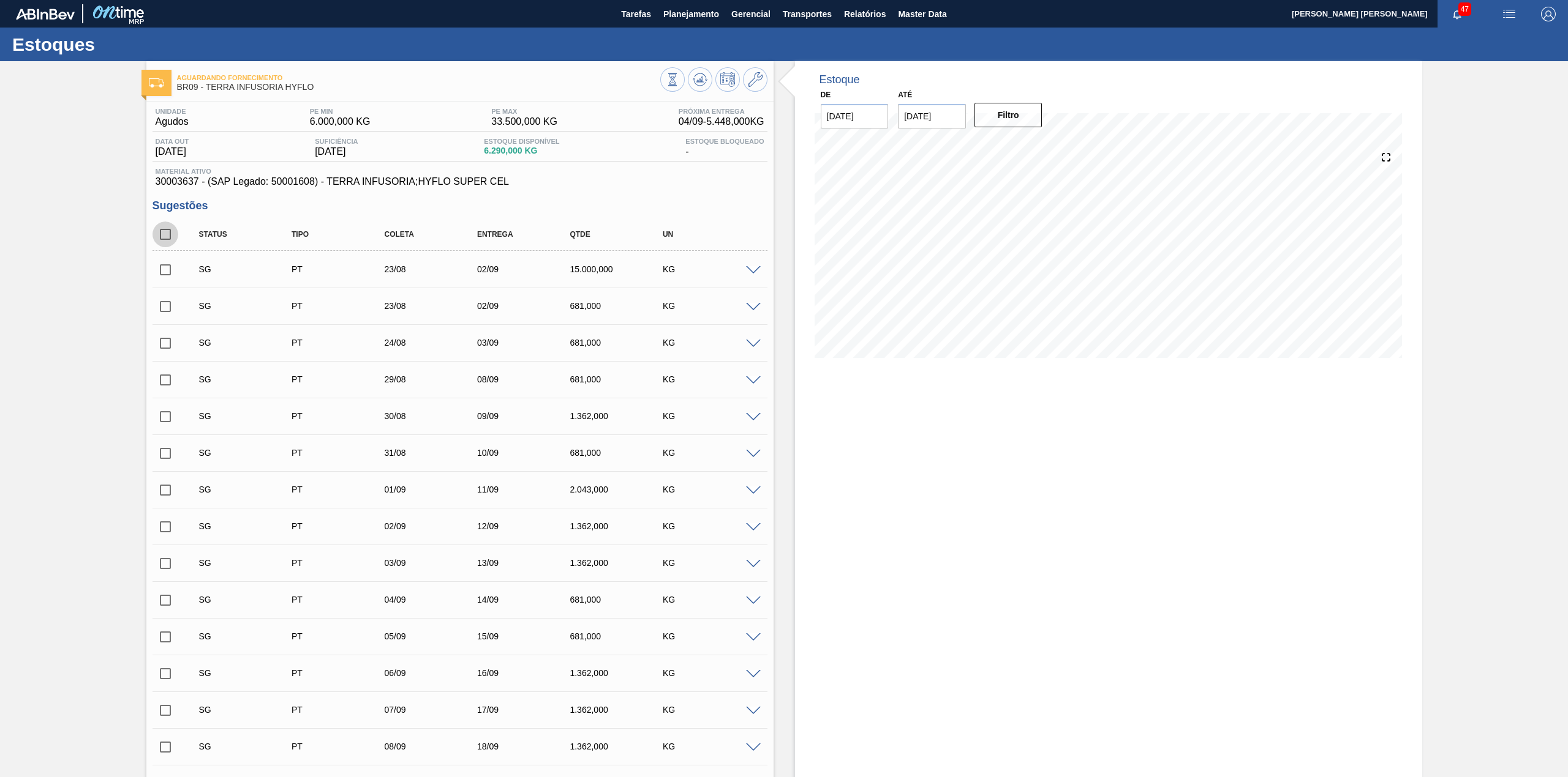
checkbox input "true"
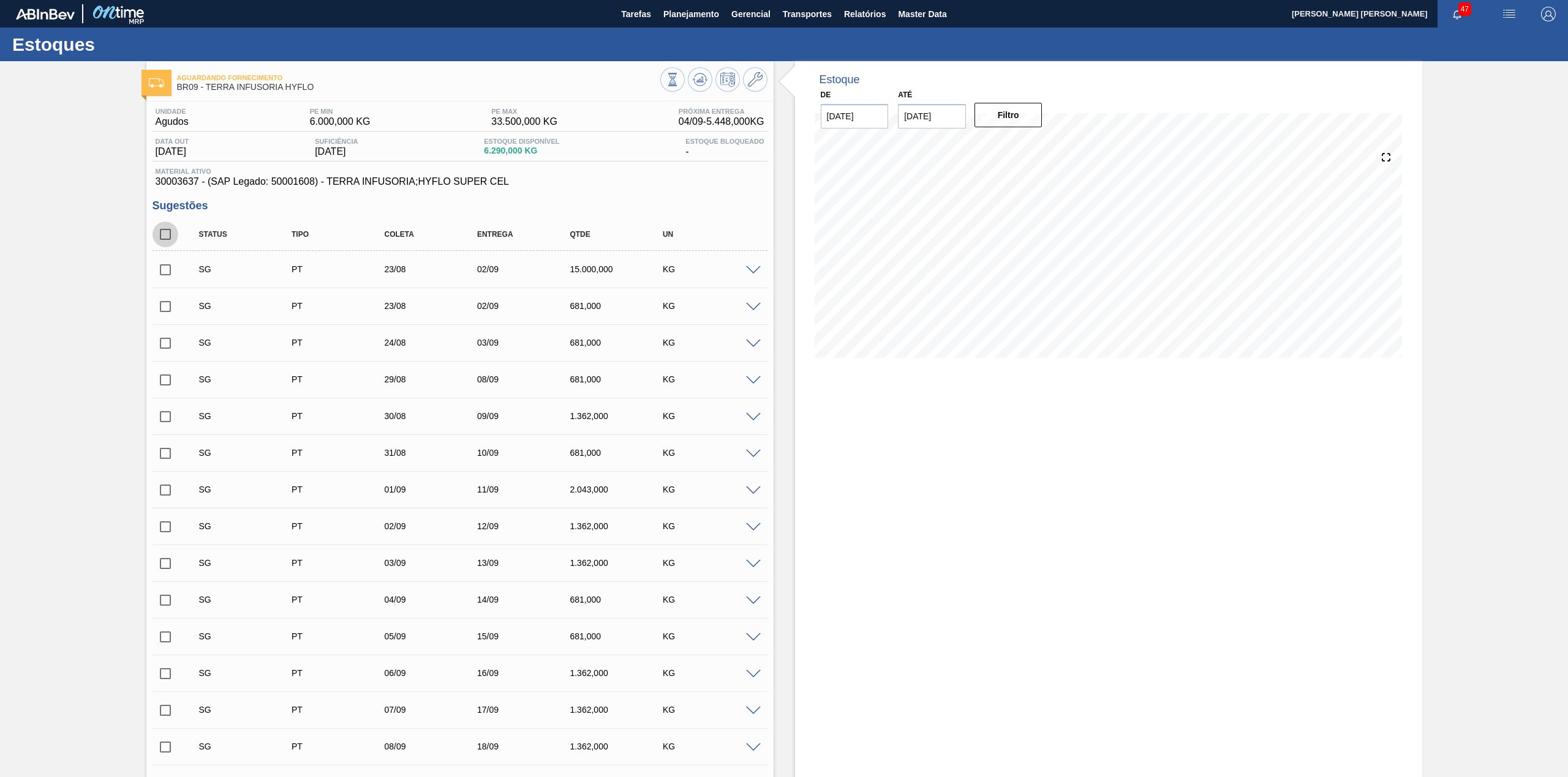
checkbox input "true"
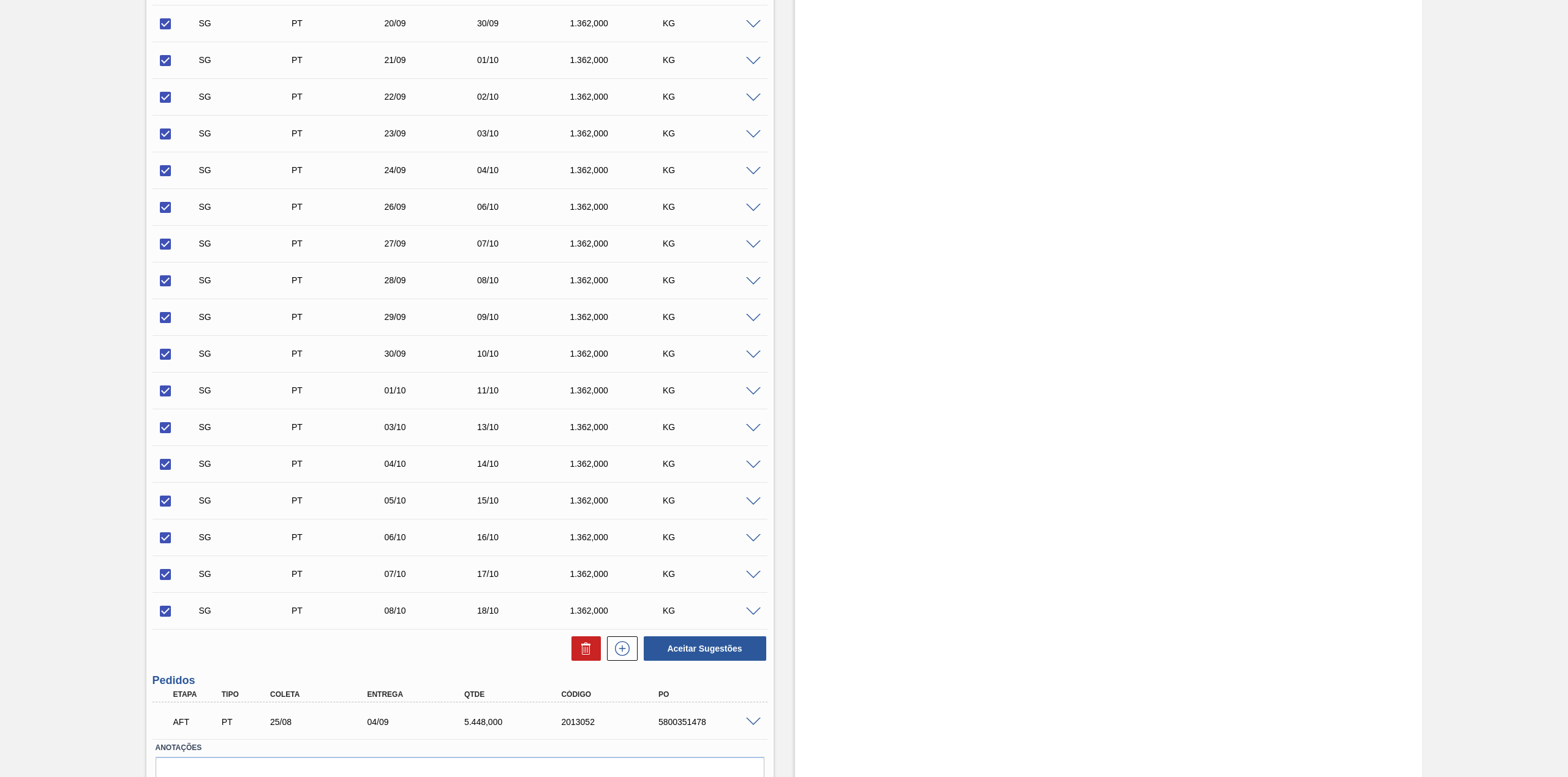
scroll to position [1153, 0]
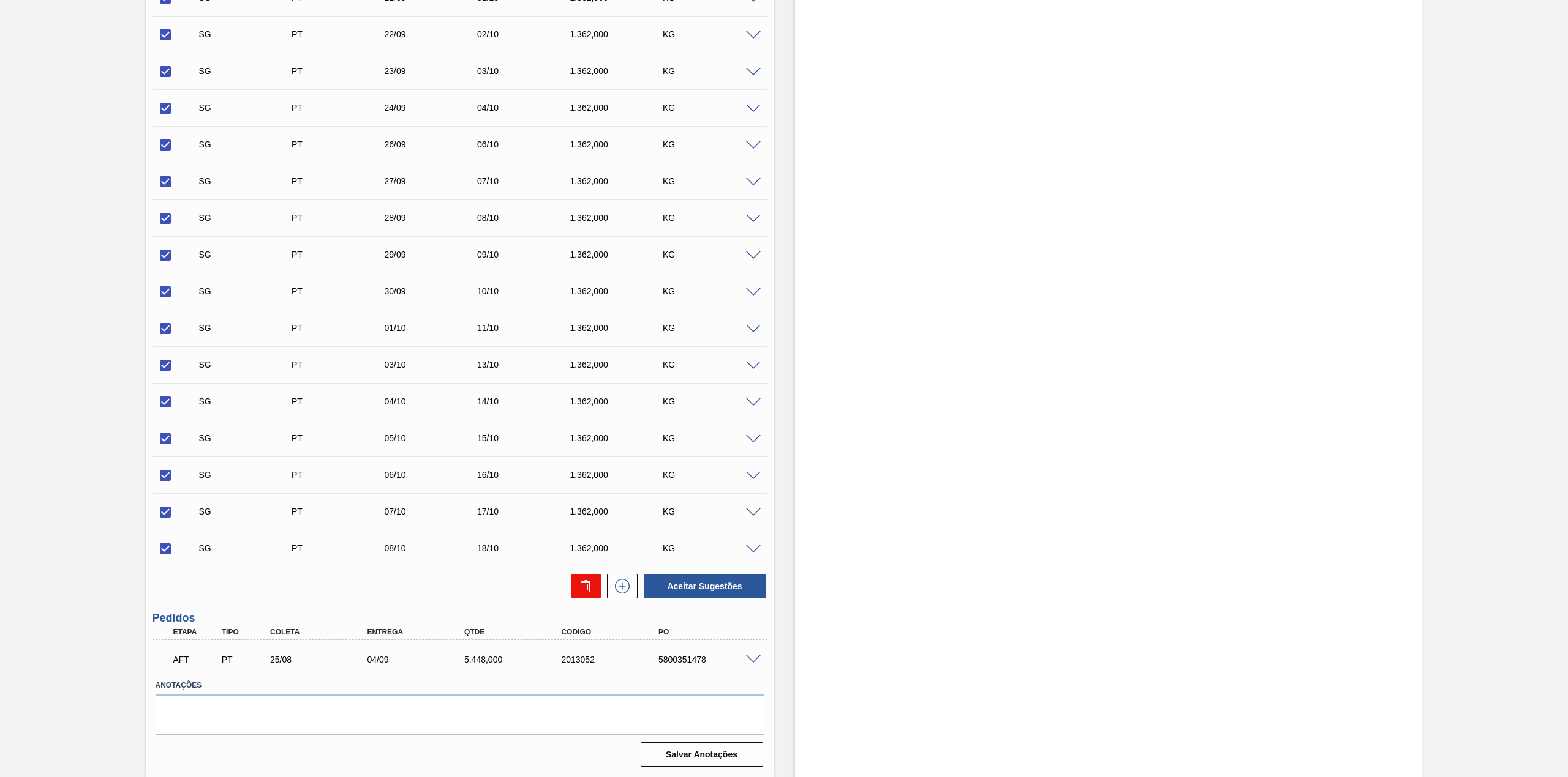
click at [586, 597] on button at bounding box center [585, 586] width 29 height 25
checkbox input "false"
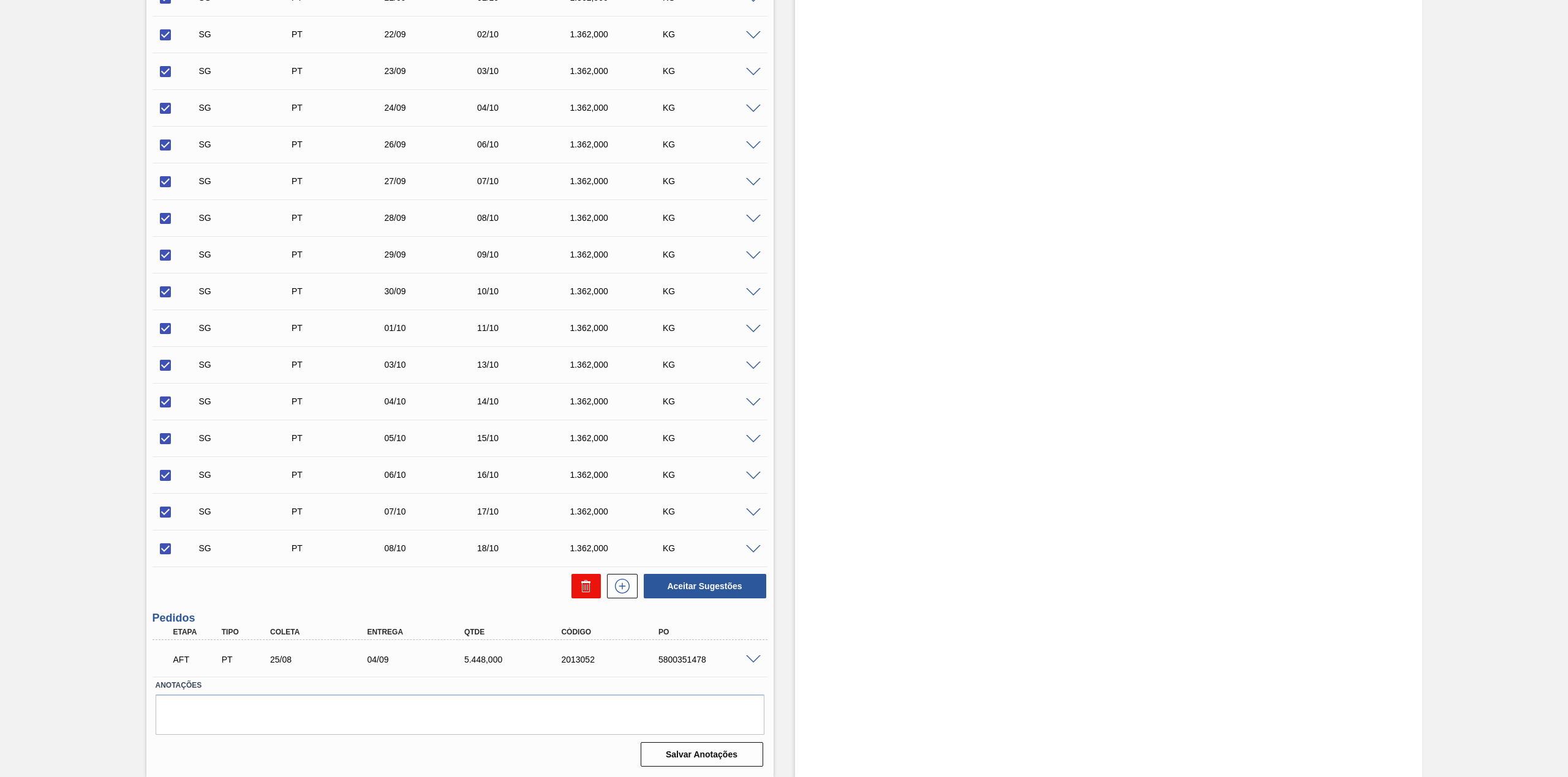
checkbox input "false"
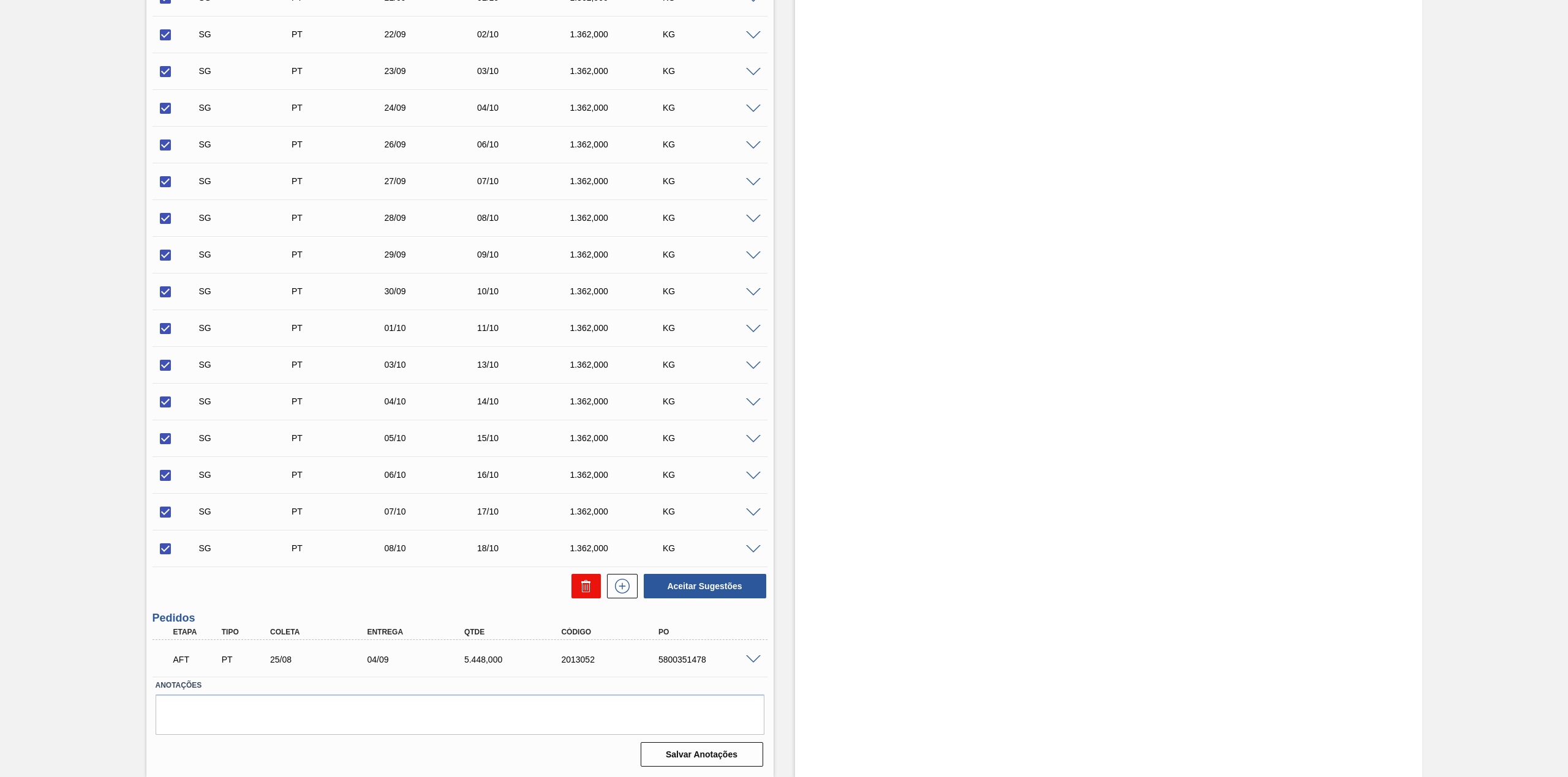
checkbox input "false"
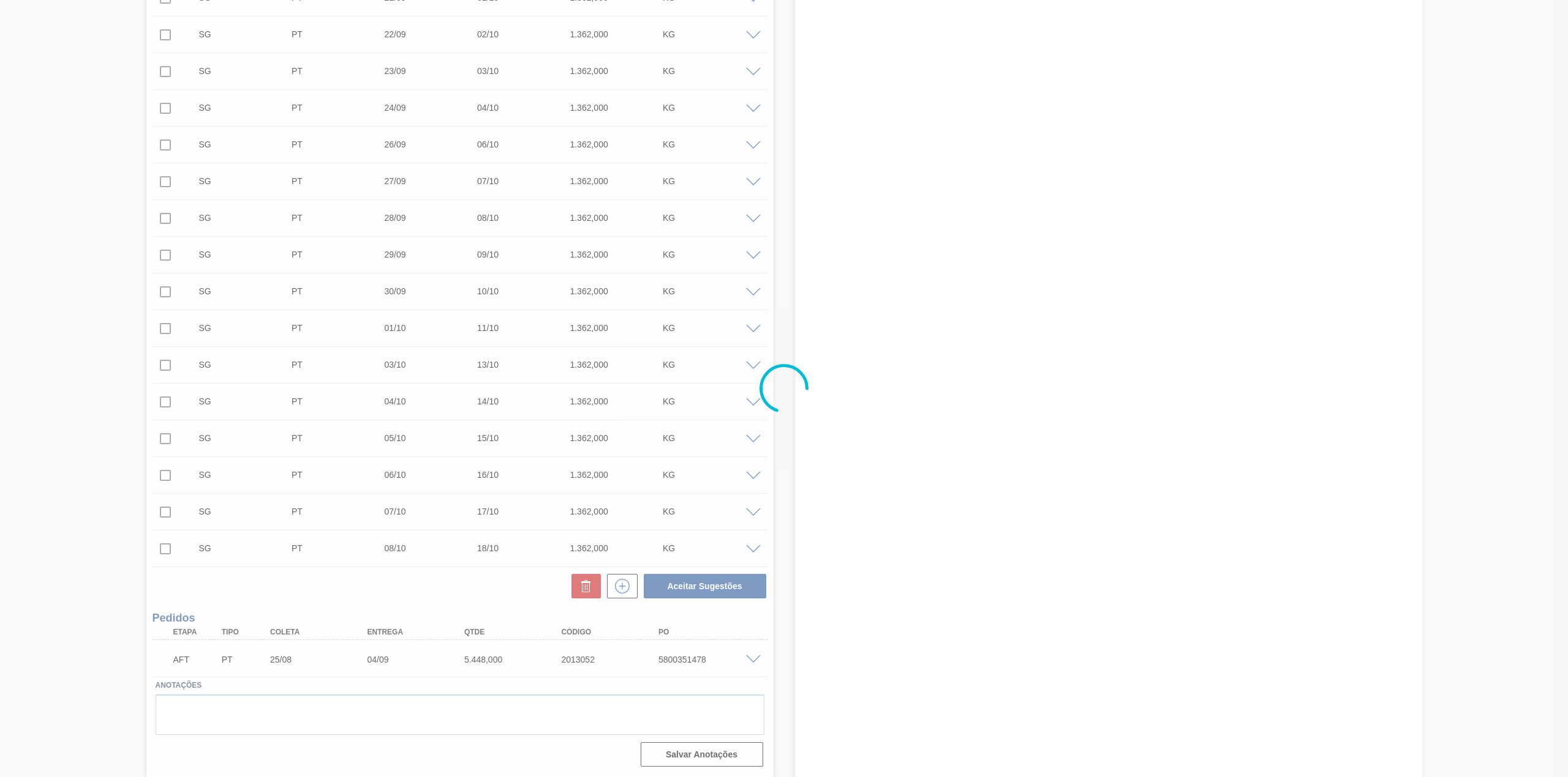
scroll to position [0, 0]
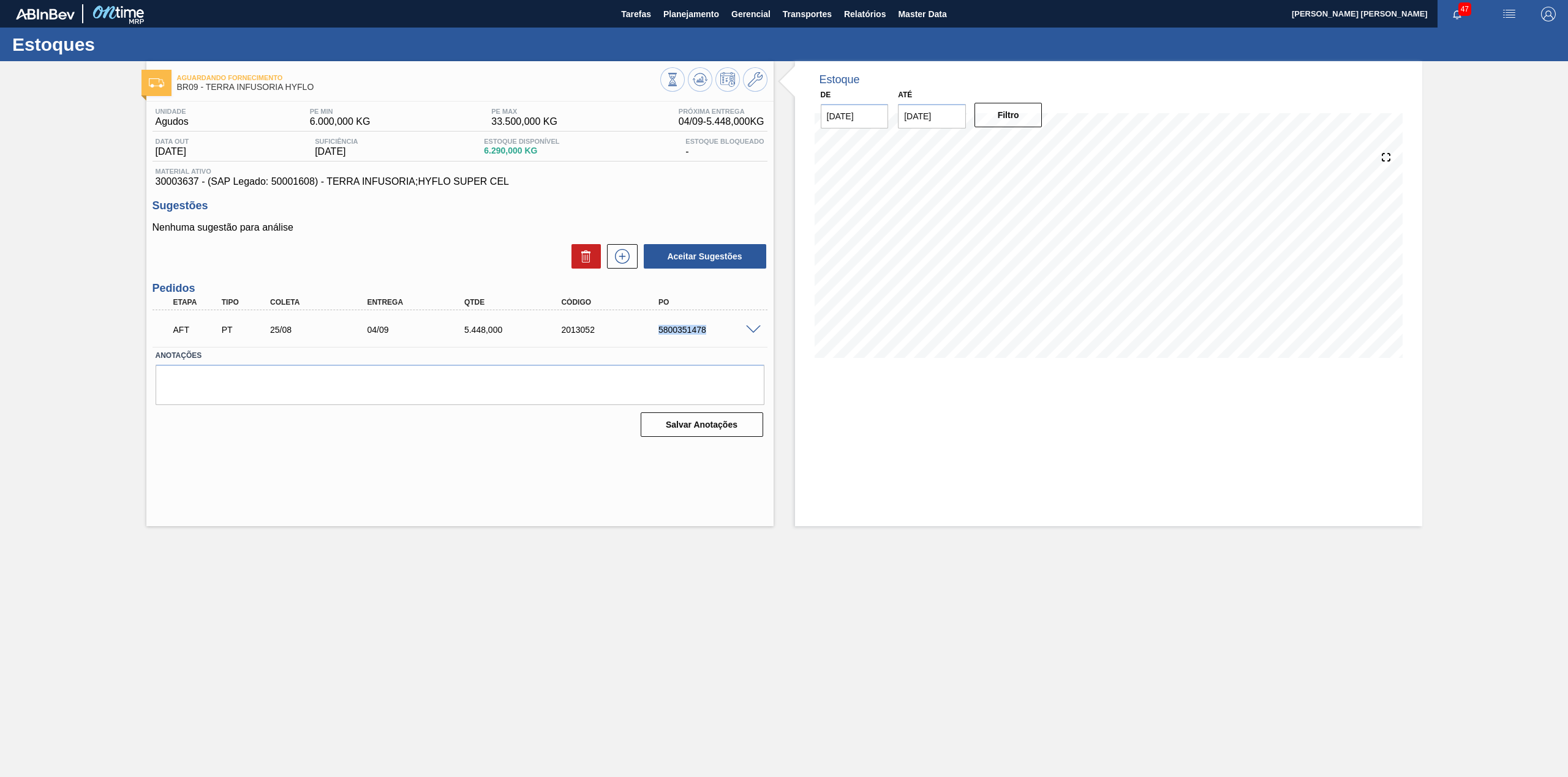
drag, startPoint x: 660, startPoint y: 332, endPoint x: 721, endPoint y: 344, distance: 62.2
click at [721, 344] on div "AFT PT 25/08 04/09 5.448,000 2013052 5800351478" at bounding box center [459, 329] width 615 height 30
copy div "5800351478"
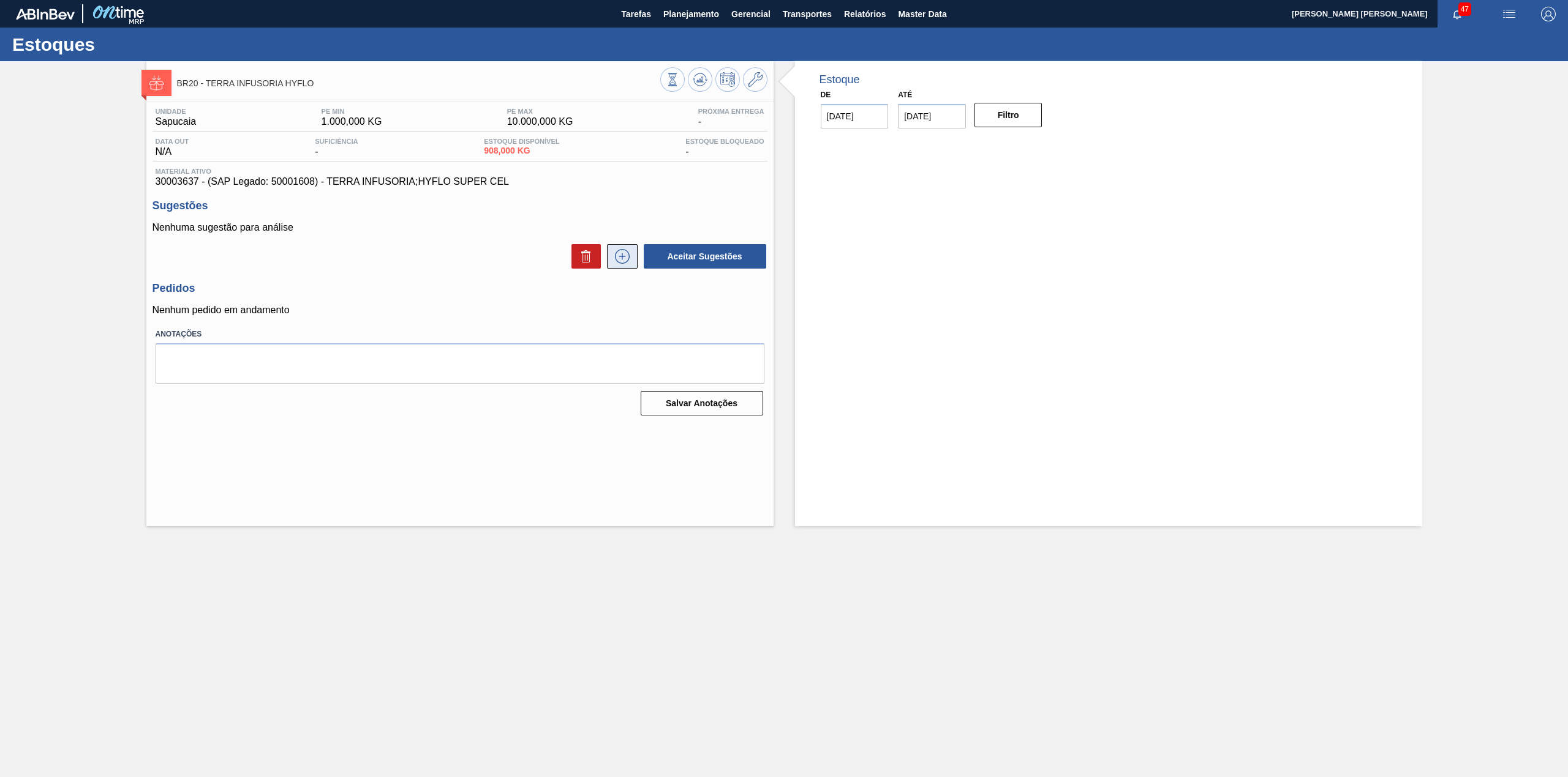
click at [619, 258] on icon at bounding box center [621, 256] width 20 height 14
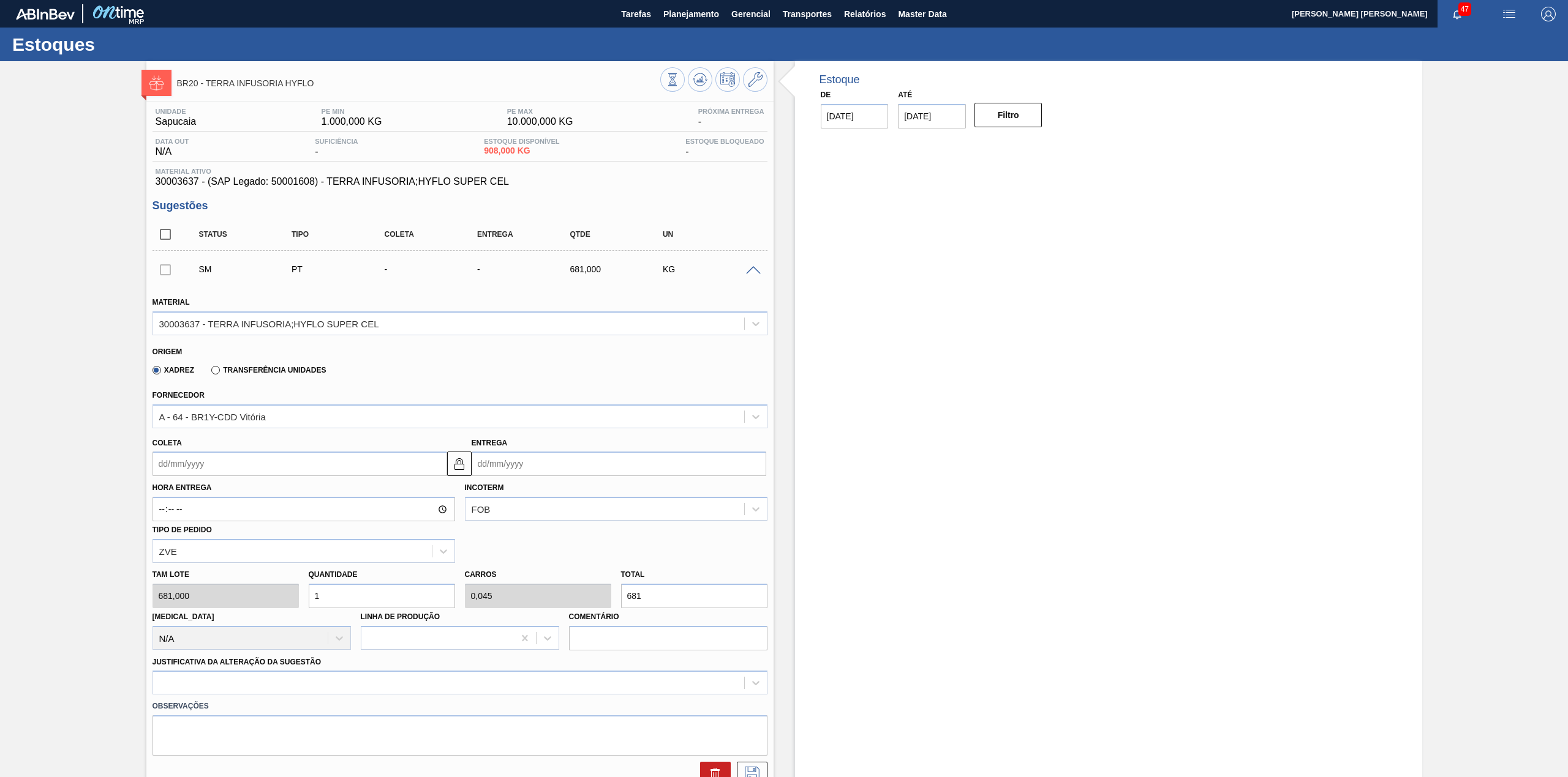
click at [259, 463] on input "Coleta" at bounding box center [299, 464] width 295 height 25
click at [180, 613] on div "25" at bounding box center [186, 612] width 16 height 16
type input "[DATE]"
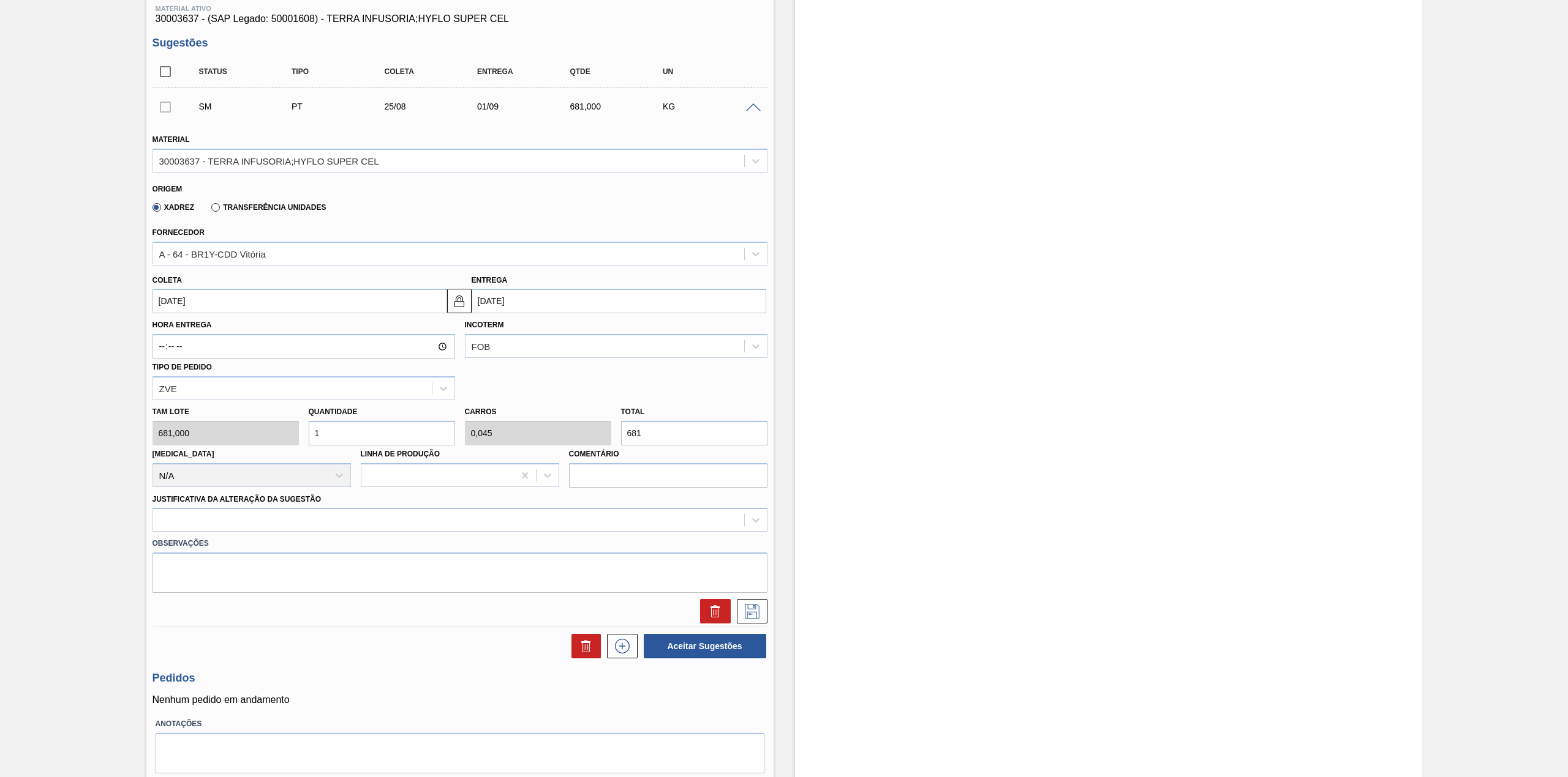
click at [355, 432] on input "1" at bounding box center [382, 433] width 146 height 25
type input "12"
type input "0,545"
type input "8.172"
type input "12"
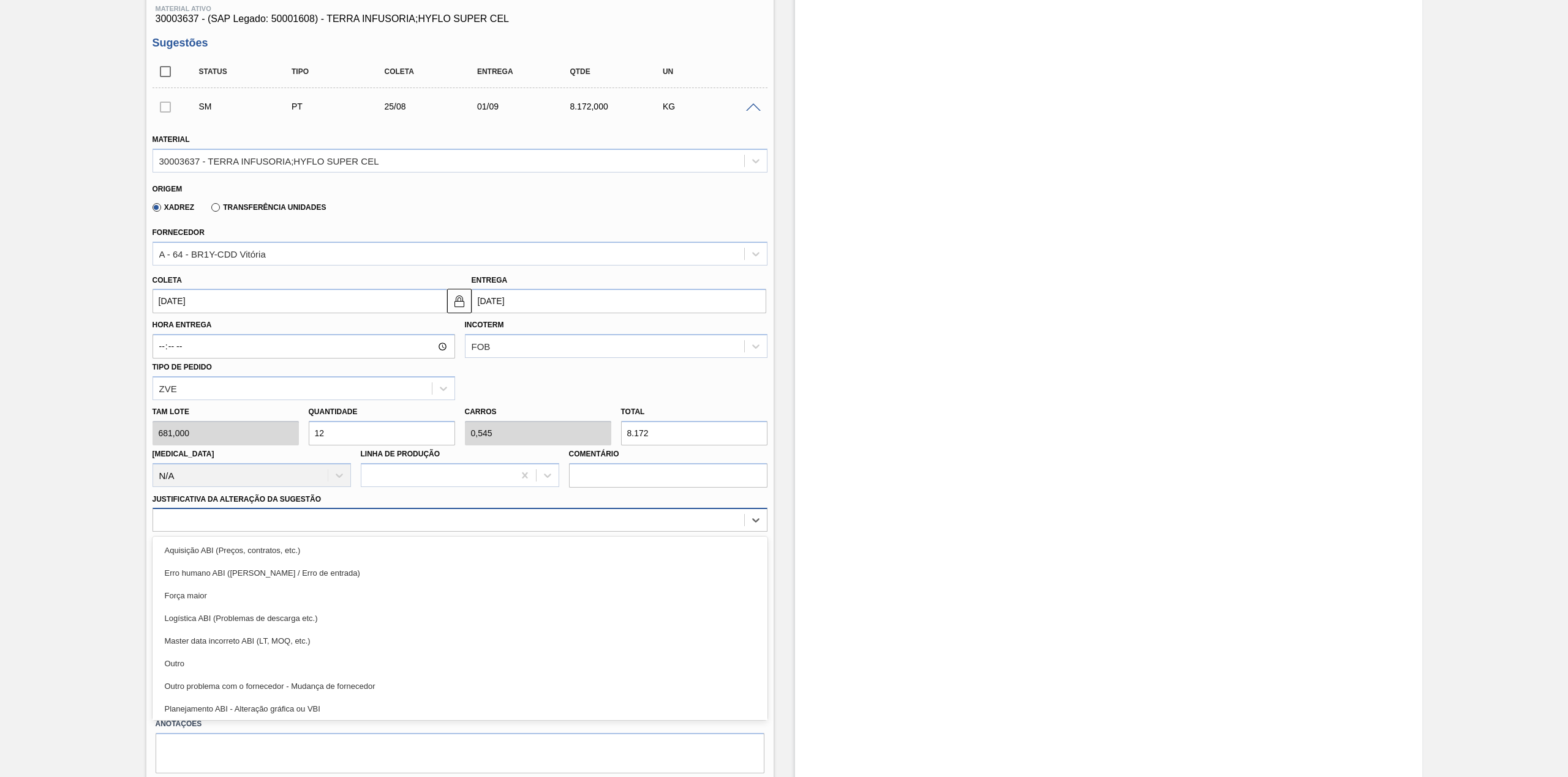
click at [299, 514] on div at bounding box center [449, 521] width 591 height 18
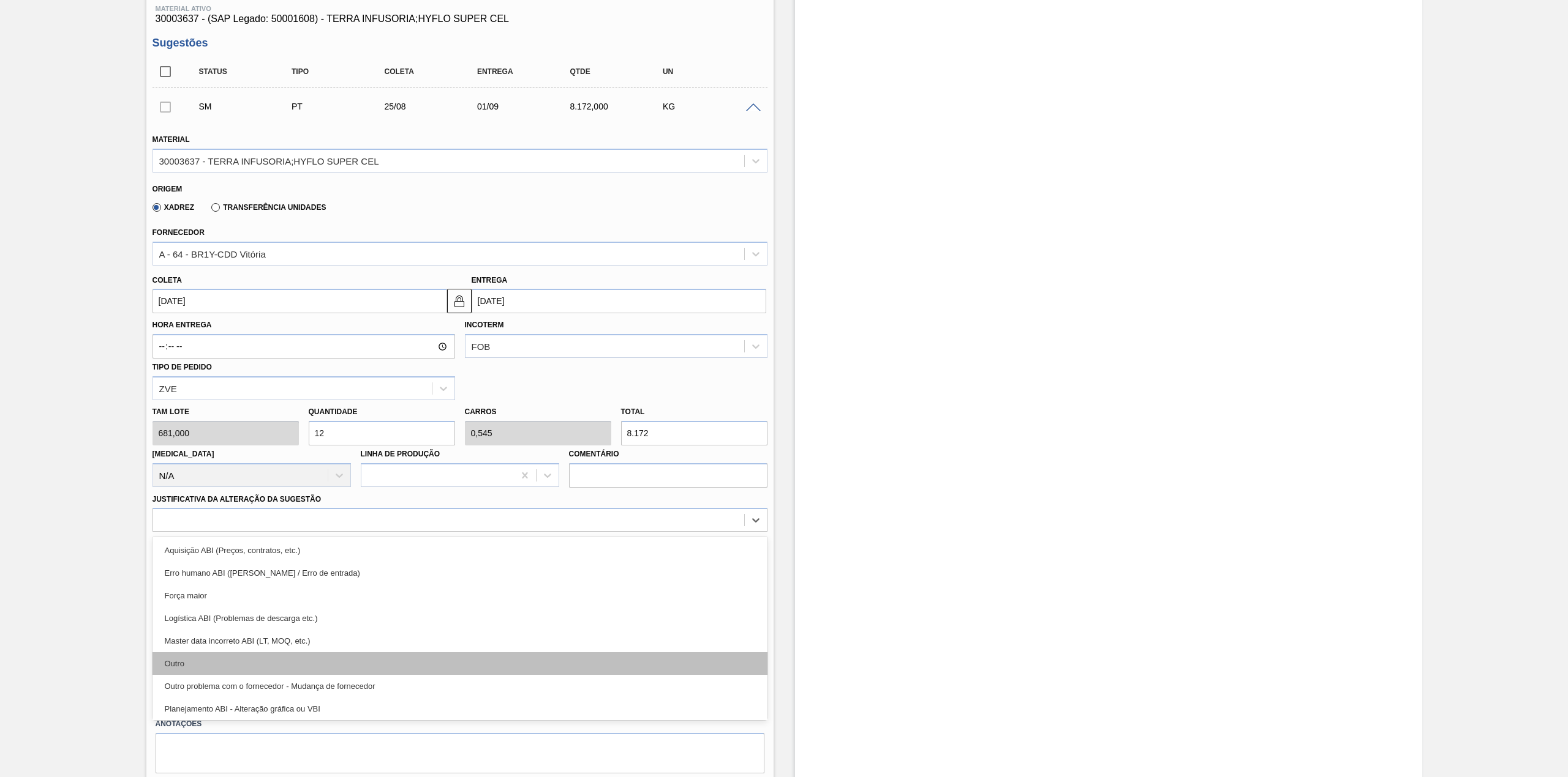
drag, startPoint x: 240, startPoint y: 652, endPoint x: 245, endPoint y: 671, distance: 19.6
click at [245, 672] on div "Aquisição ABI (Preços, contratos, etc.) Erro humano ABI (Cálculo / Erro de entr…" at bounding box center [459, 628] width 615 height 183
click at [246, 669] on div "Outro" at bounding box center [459, 664] width 615 height 23
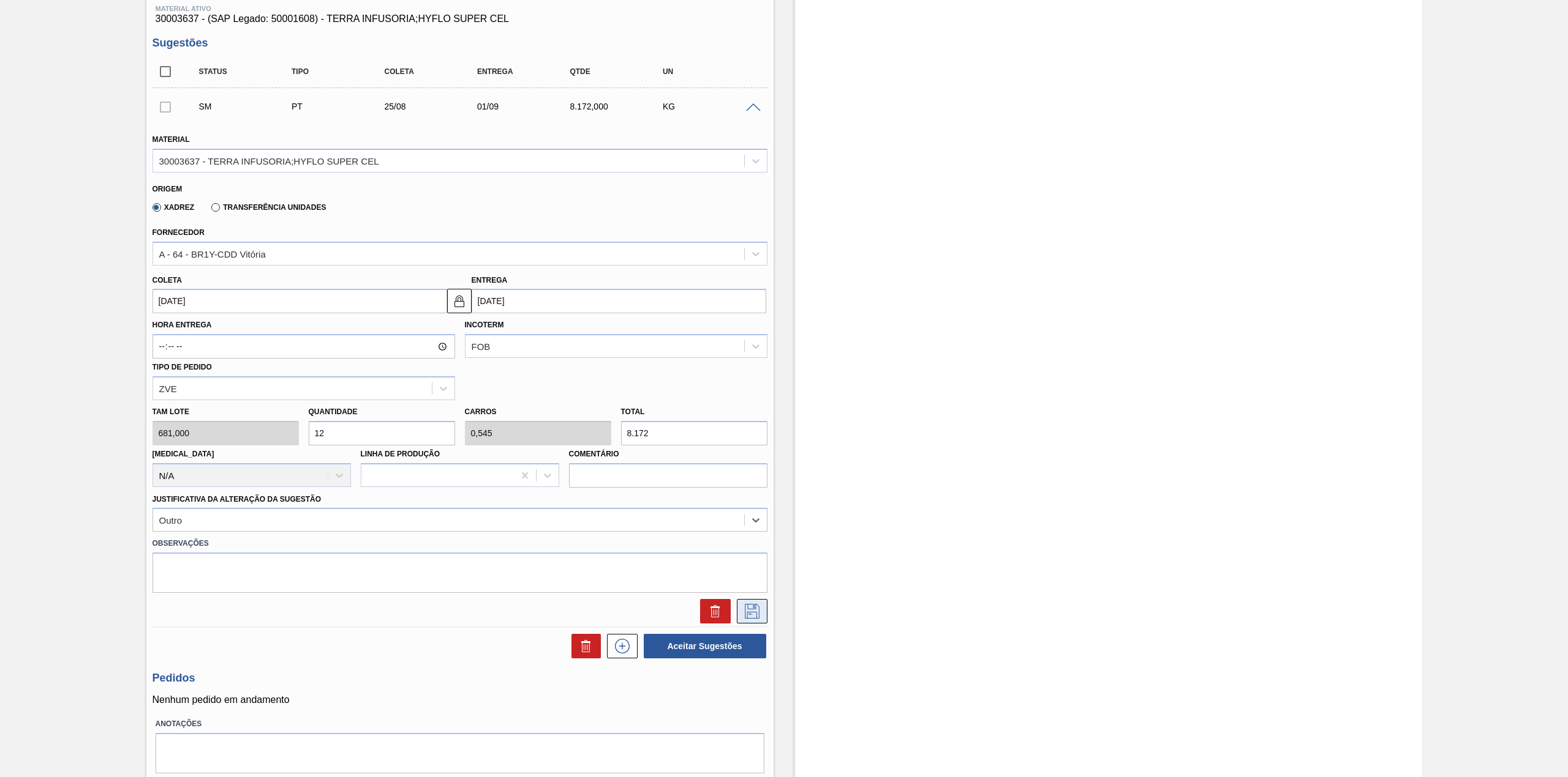
click at [739, 615] on button at bounding box center [752, 612] width 30 height 25
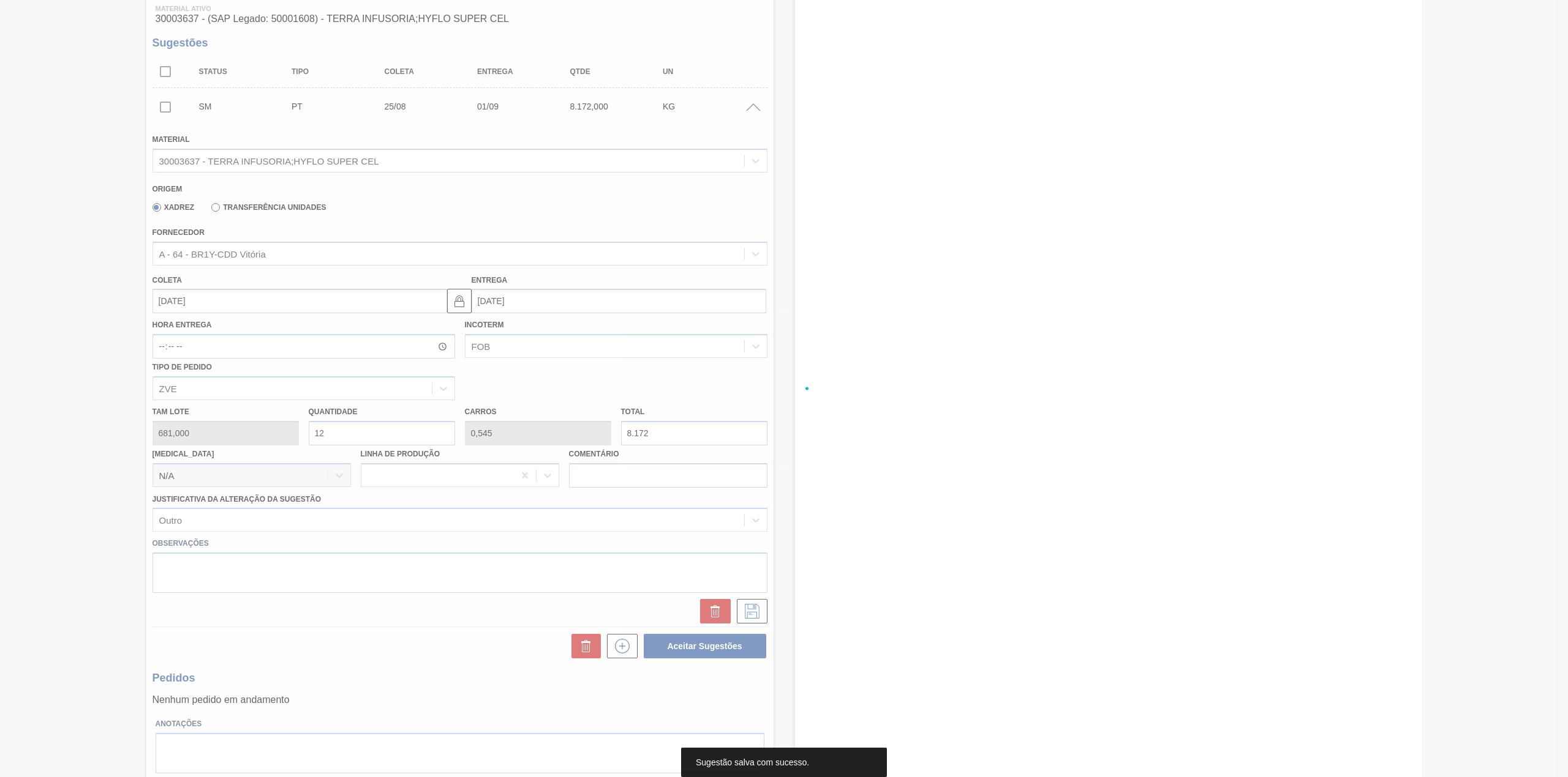
scroll to position [0, 0]
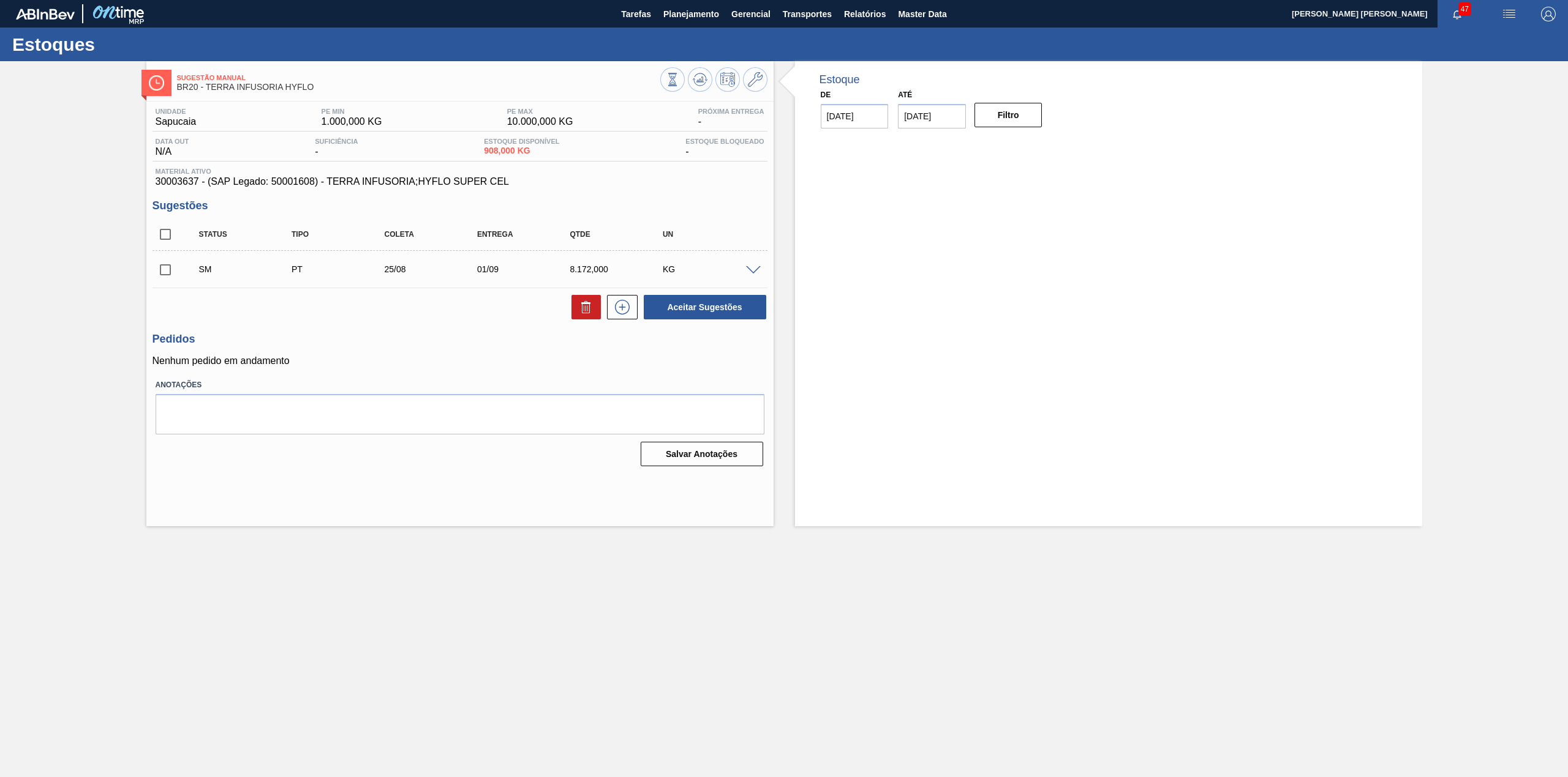
click at [169, 270] on input "checkbox" at bounding box center [164, 270] width 26 height 26
click at [751, 275] on span at bounding box center [753, 271] width 14 height 9
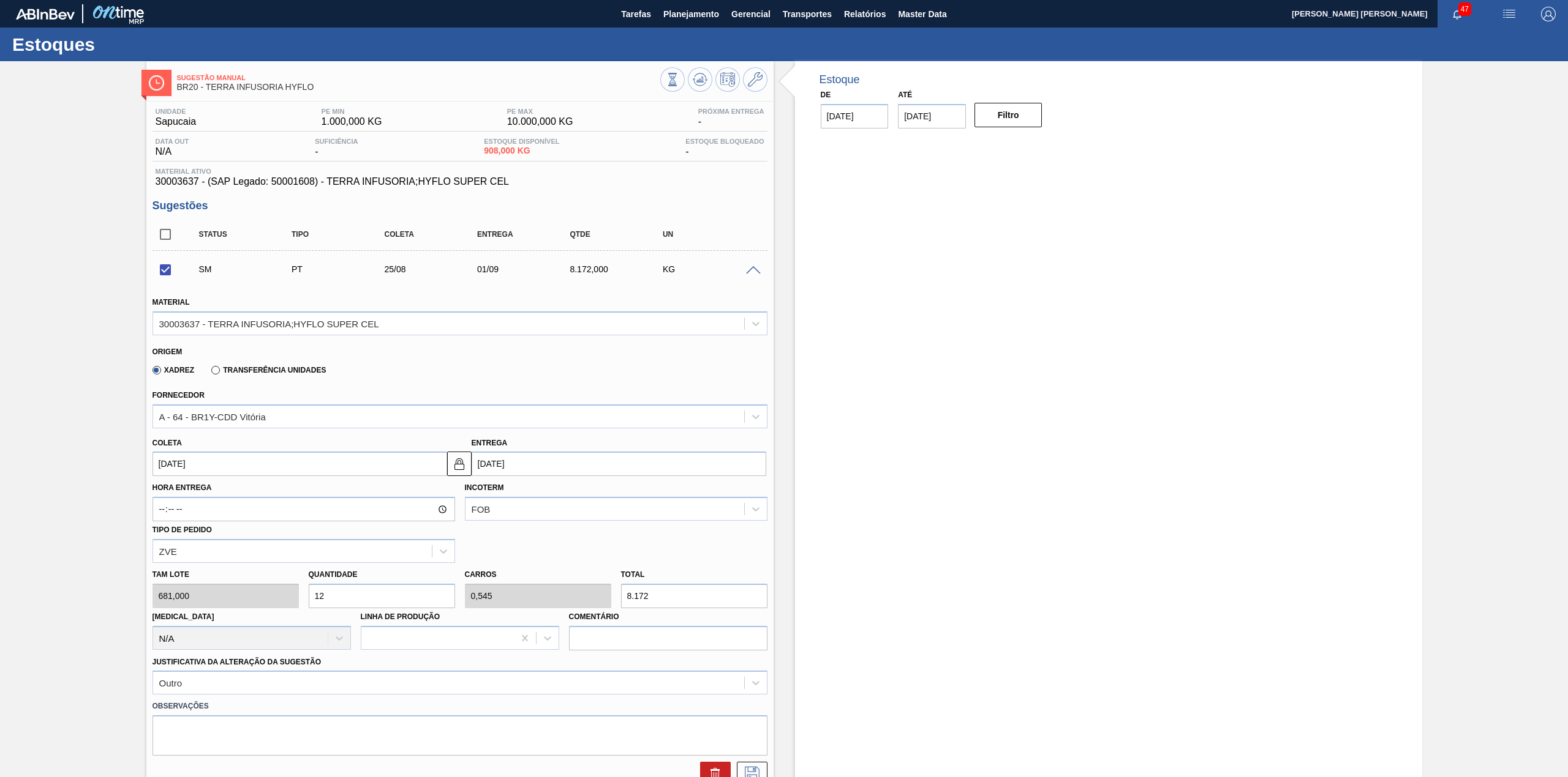
click at [752, 275] on span at bounding box center [753, 271] width 14 height 9
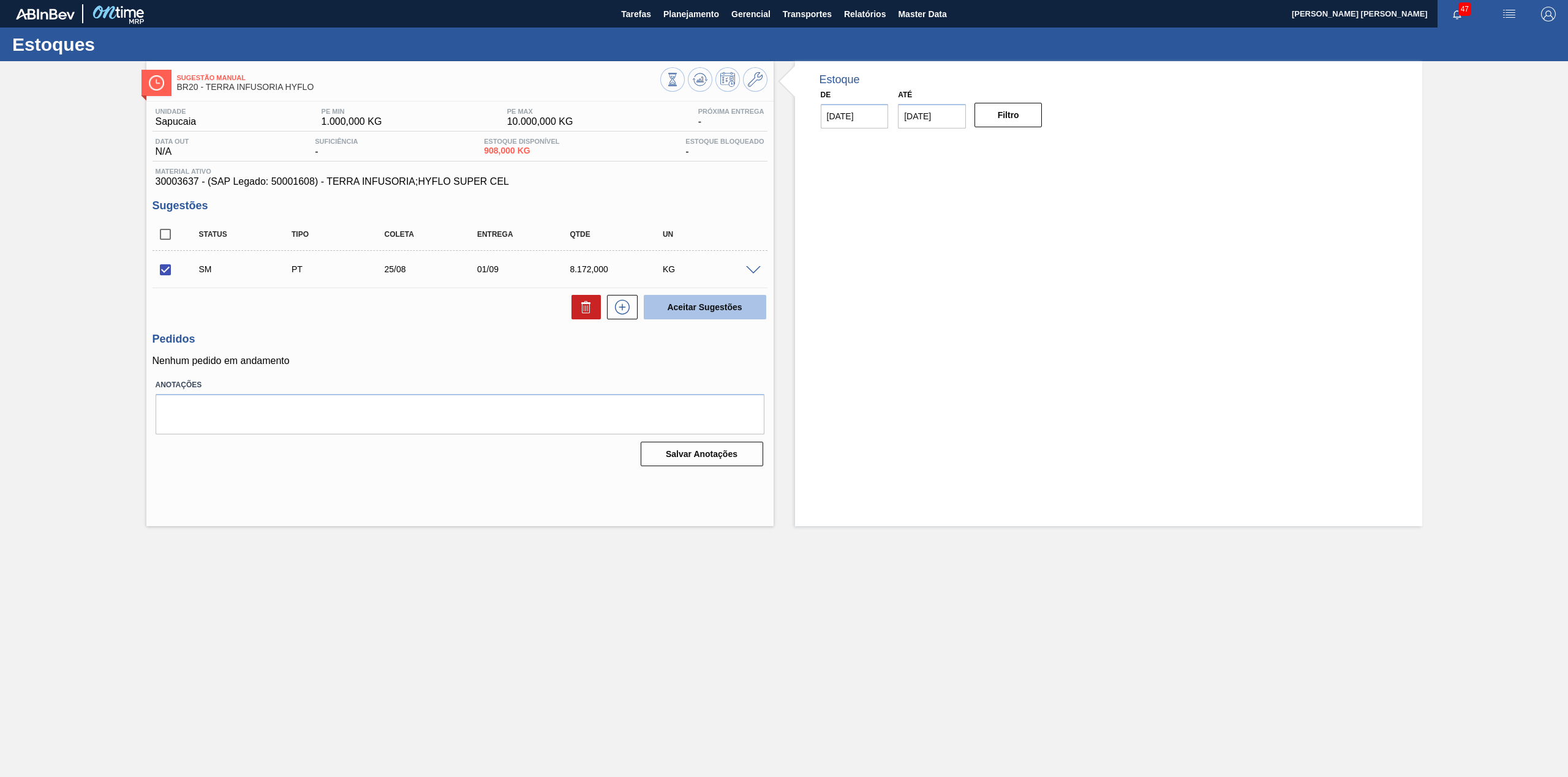
click at [697, 309] on button "Aceitar Sugestões" at bounding box center [704, 308] width 123 height 25
checkbox input "false"
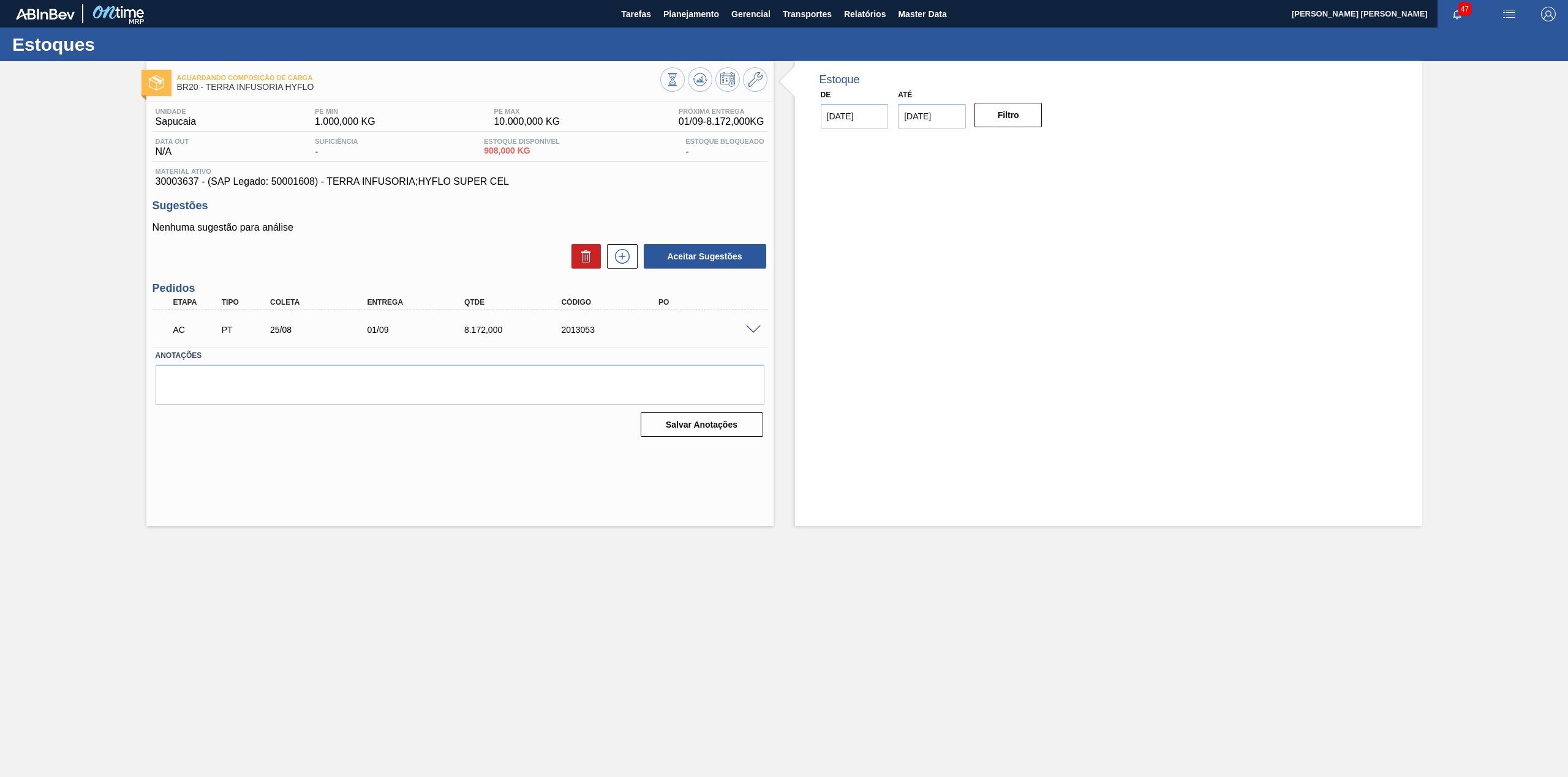
click at [751, 330] on span at bounding box center [753, 331] width 14 height 9
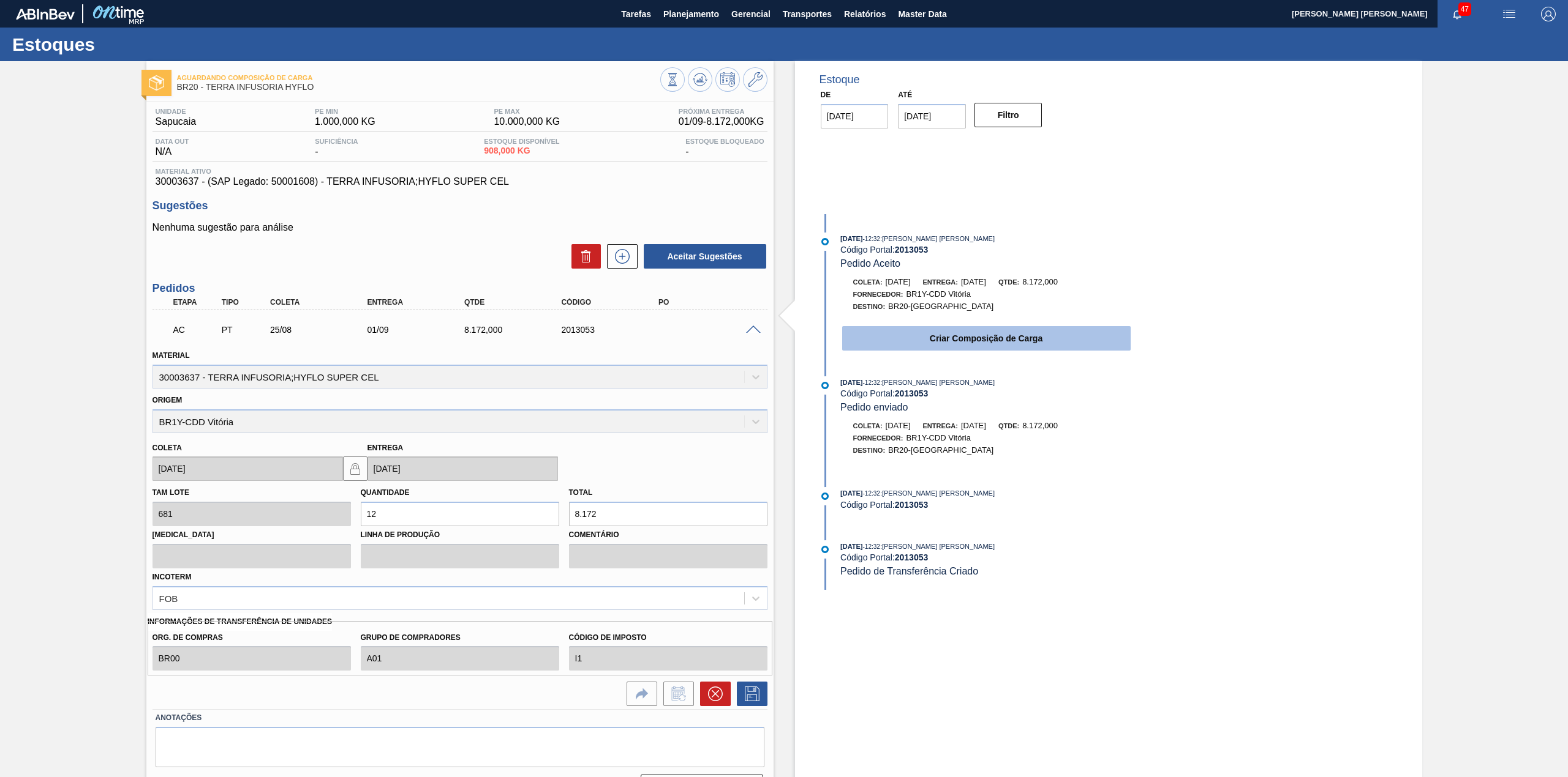
click at [909, 346] on button "Criar Composição de Carga" at bounding box center [985, 338] width 288 height 25
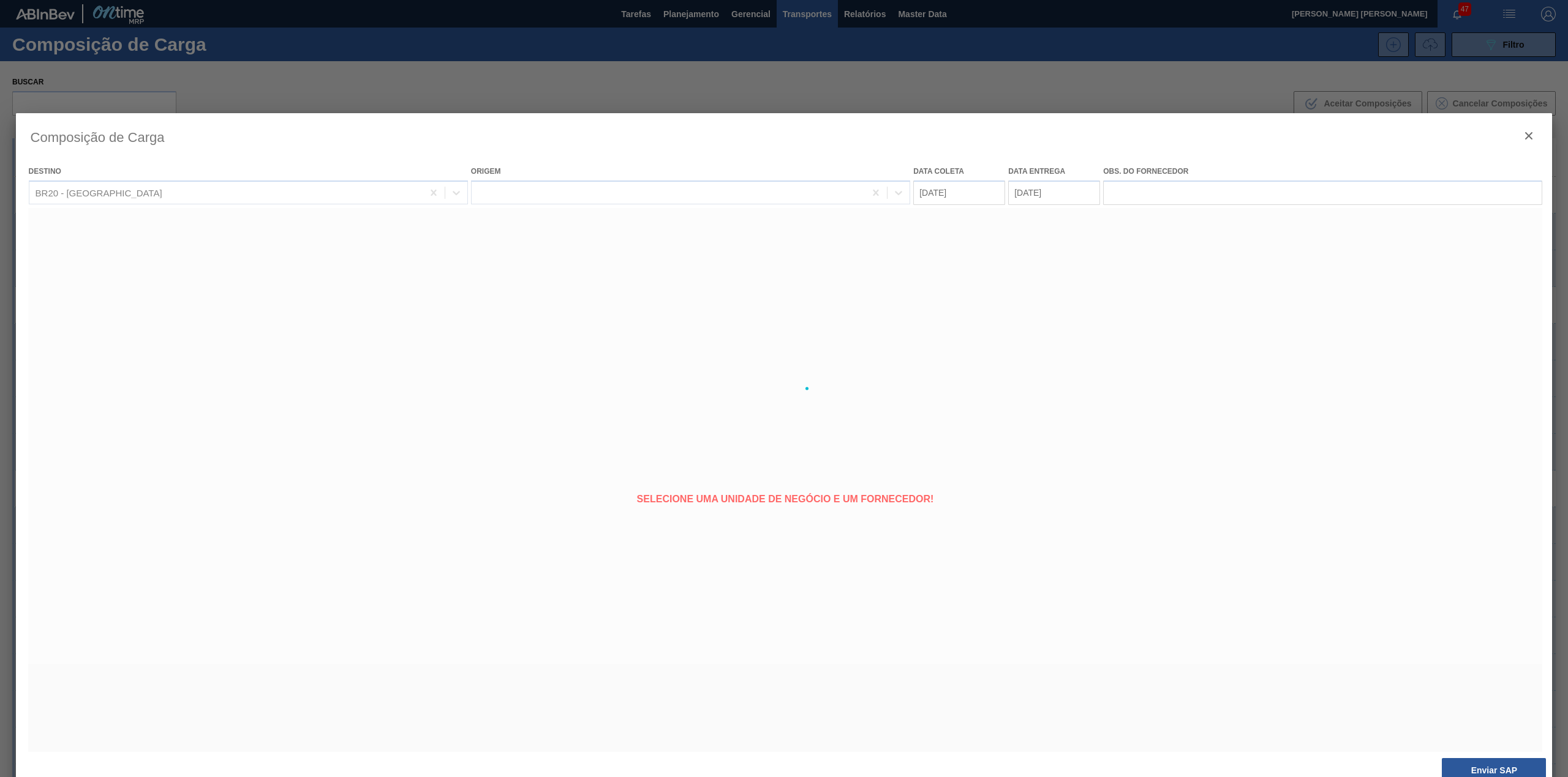
type coleta "[DATE]"
type entrega "[DATE]"
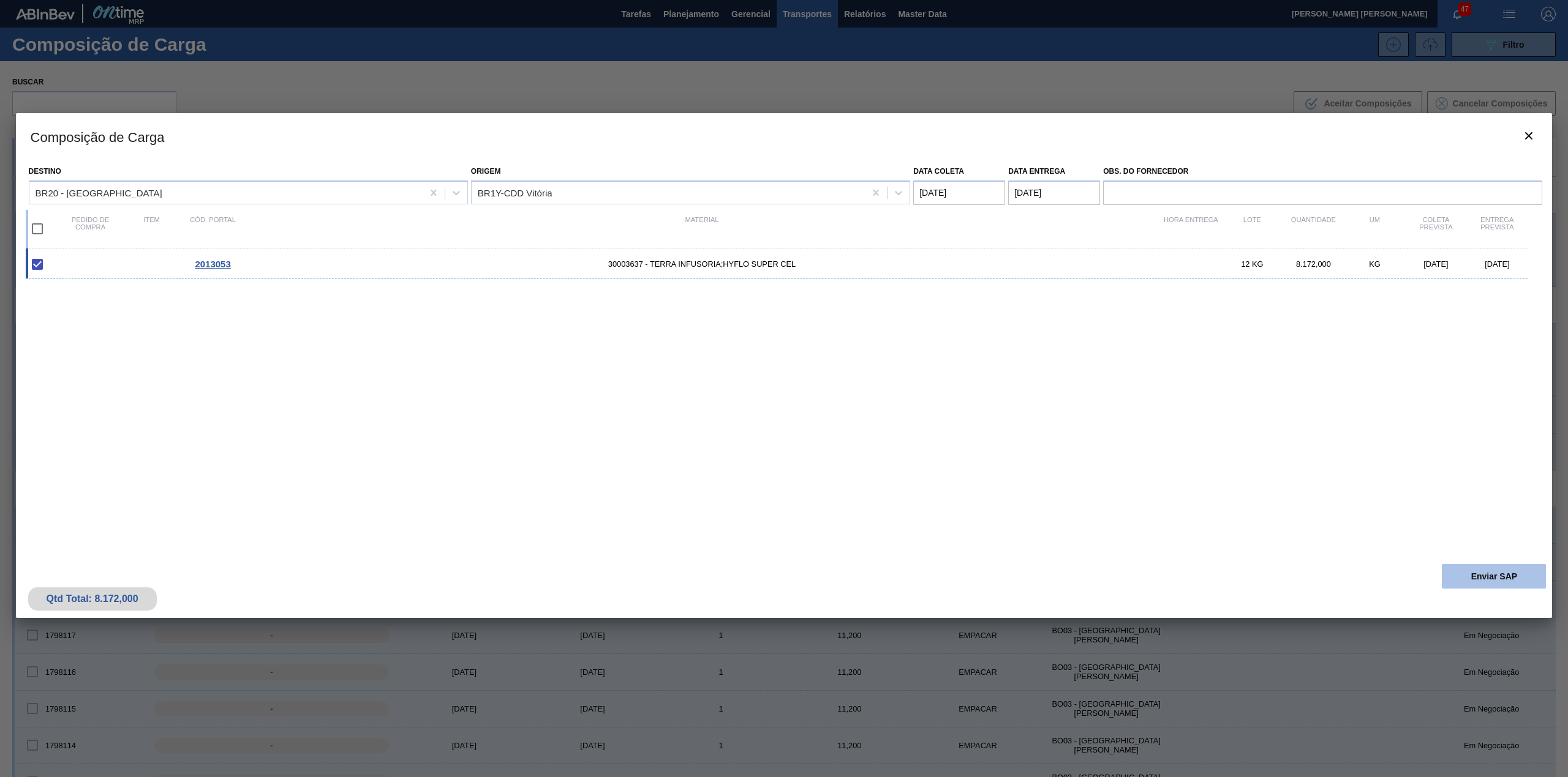
click at [1463, 578] on button "Enviar SAP" at bounding box center [1494, 577] width 105 height 25
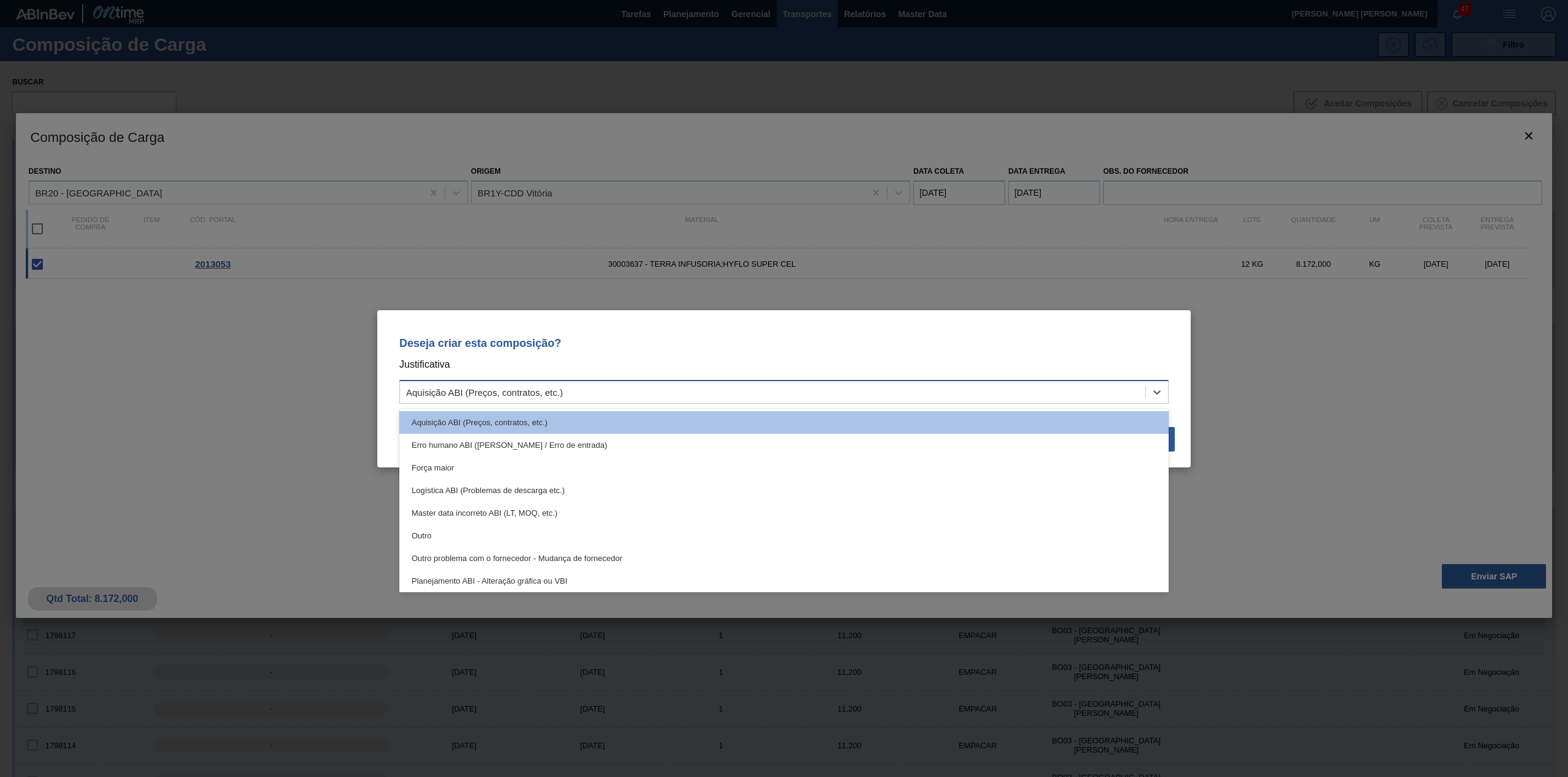
click at [872, 395] on div "Aquisição ABI (Preços, contratos, etc.)" at bounding box center [773, 391] width 745 height 18
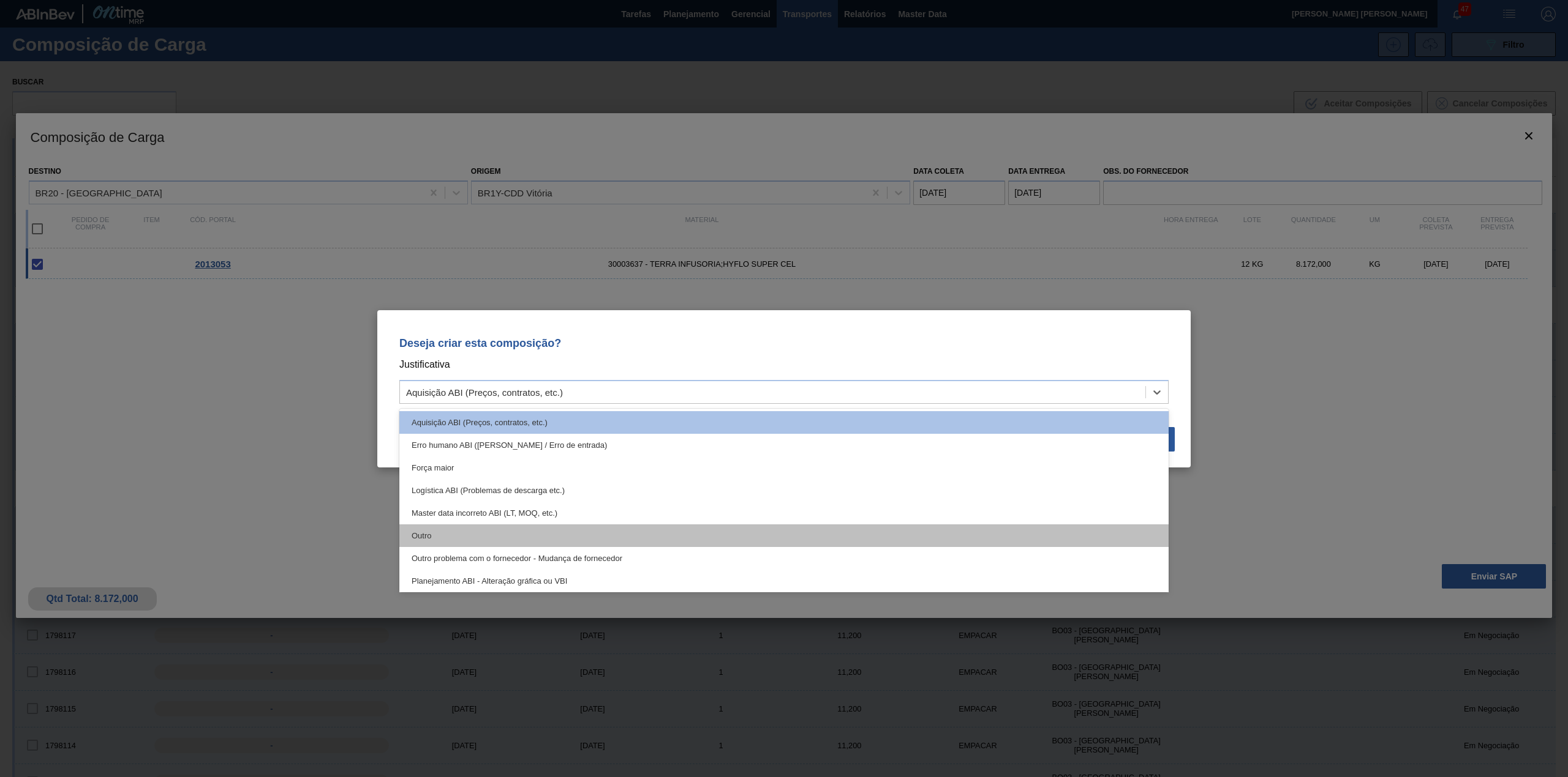
click at [479, 530] on div "Outro" at bounding box center [783, 536] width 769 height 23
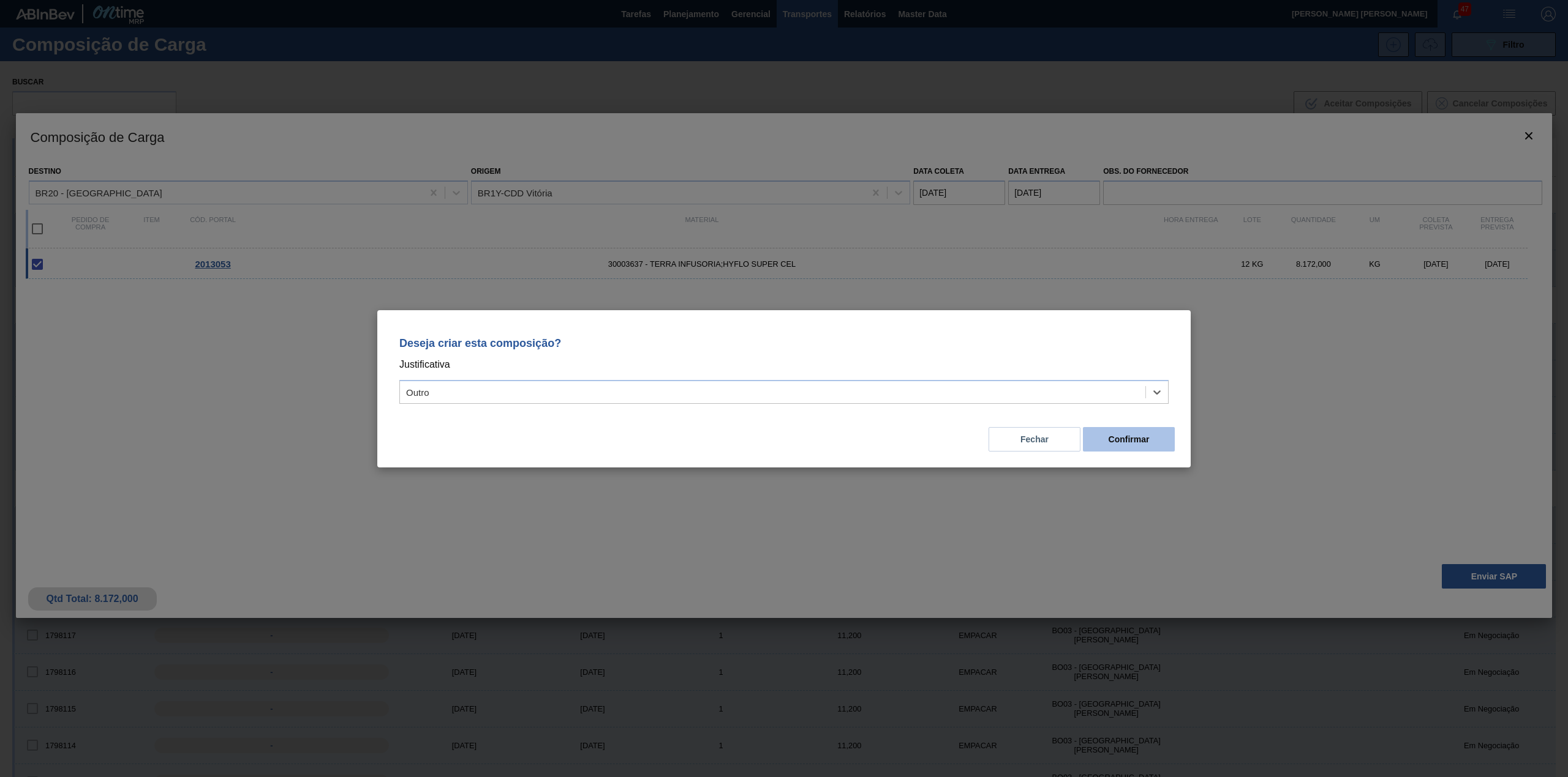
click at [1147, 444] on button "Confirmar" at bounding box center [1128, 440] width 92 height 25
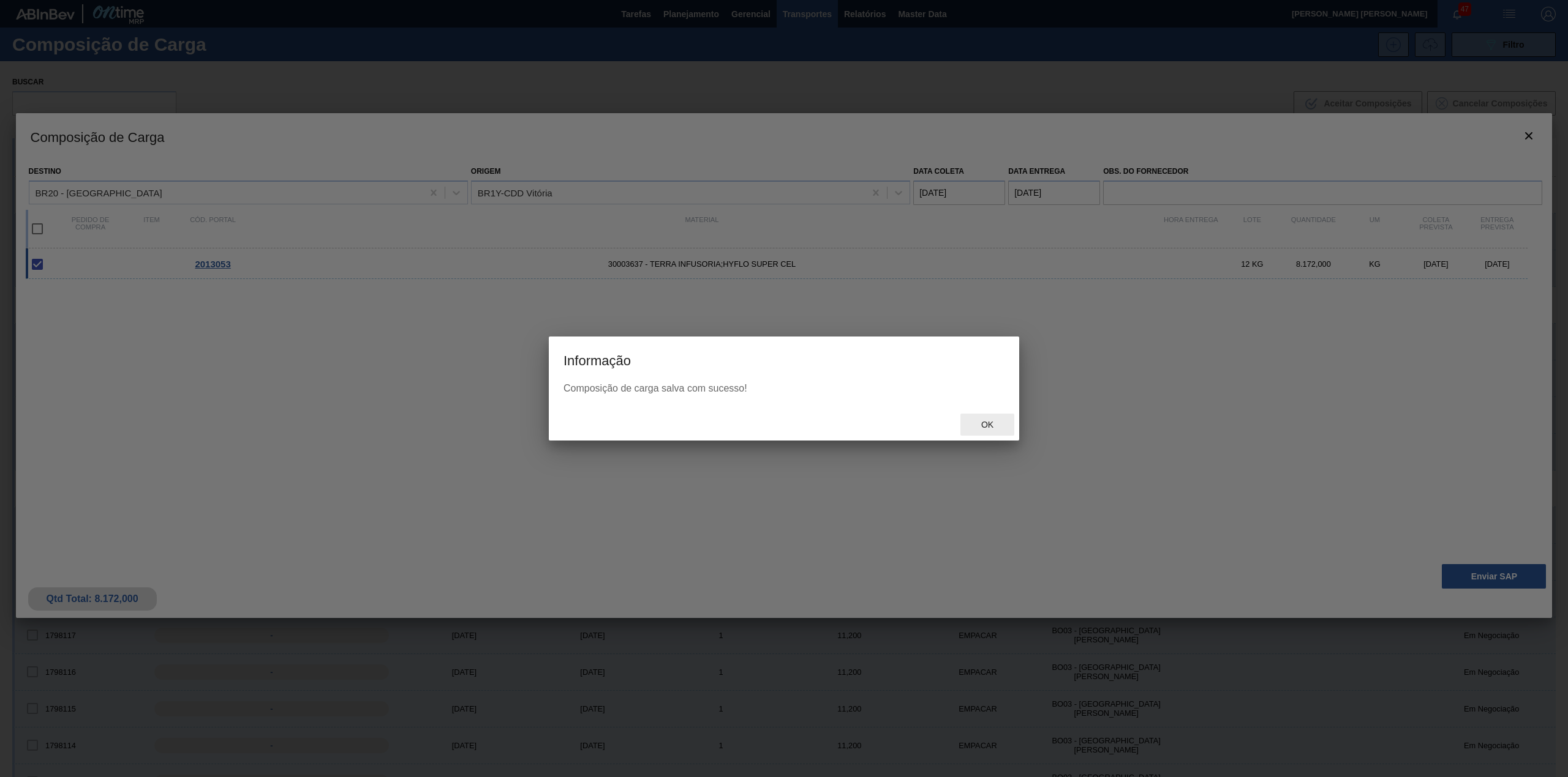
click at [985, 417] on div "Ok" at bounding box center [986, 426] width 54 height 23
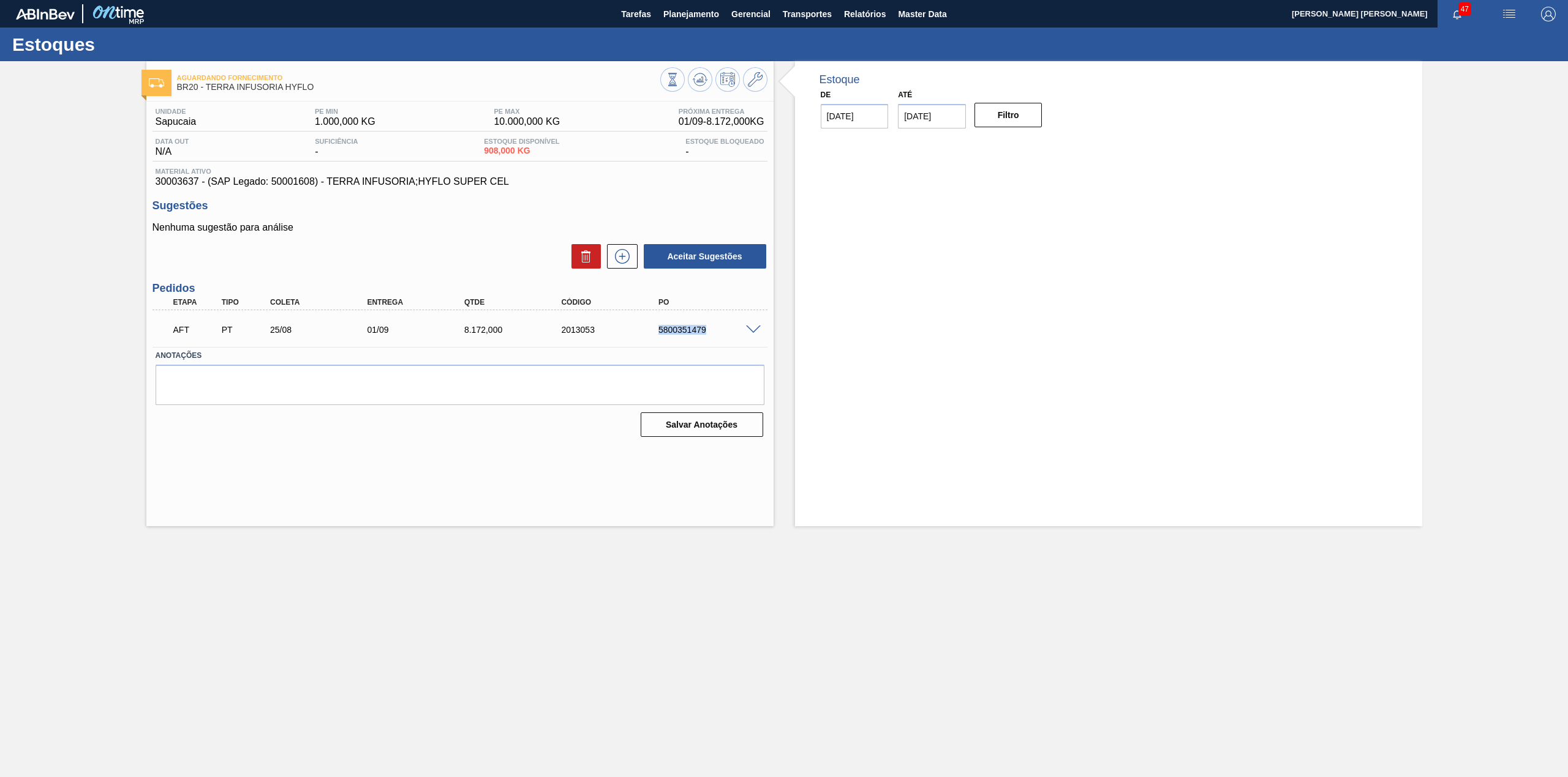
drag, startPoint x: 659, startPoint y: 328, endPoint x: 703, endPoint y: 335, distance: 44.6
click at [703, 335] on div "AFT PT 25/08 01/09 8.172,000 2013053 5800351479" at bounding box center [456, 329] width 583 height 25
copy div "5800351479"
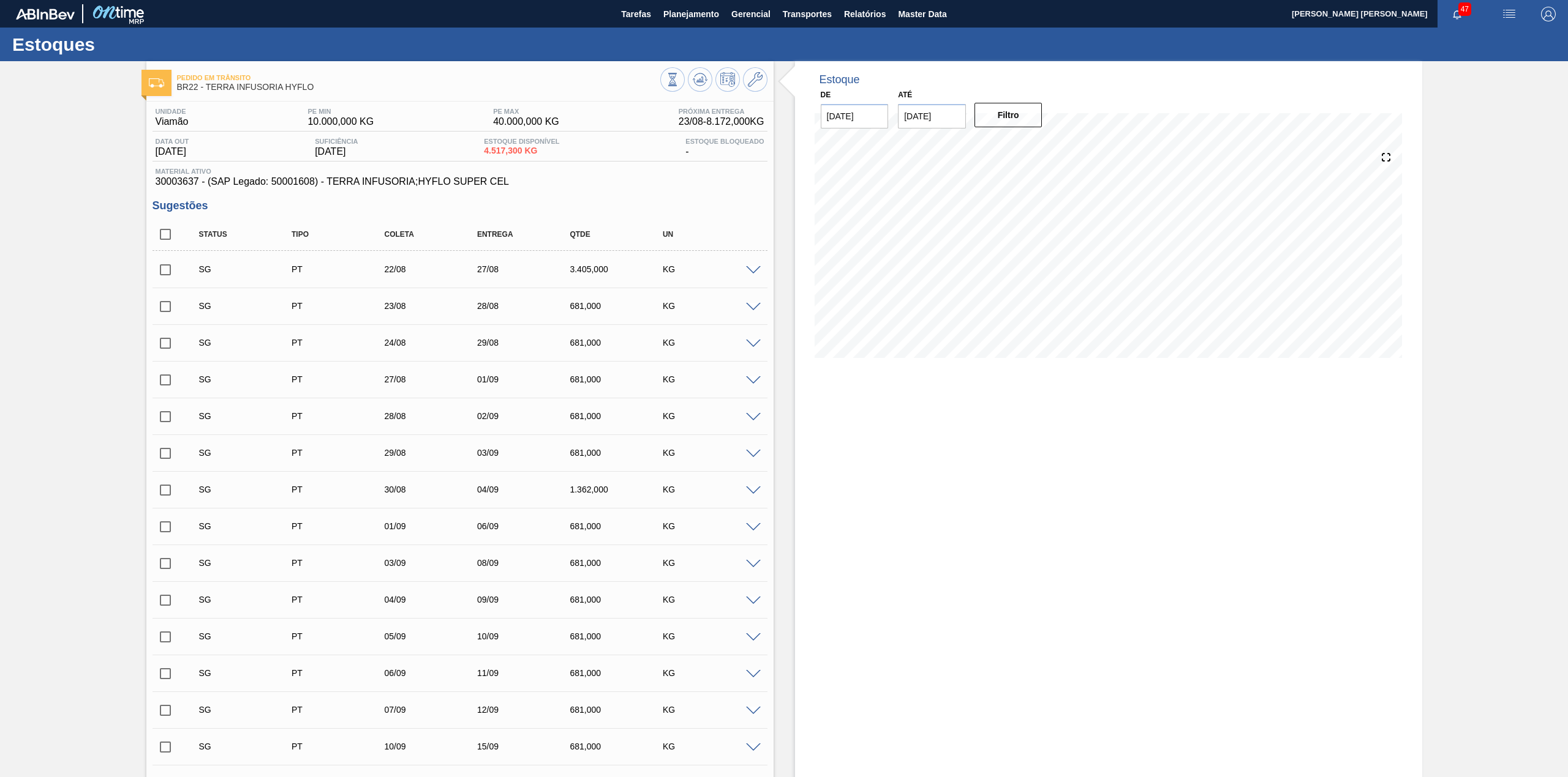
click at [171, 234] on input "checkbox" at bounding box center [164, 234] width 26 height 26
checkbox input "true"
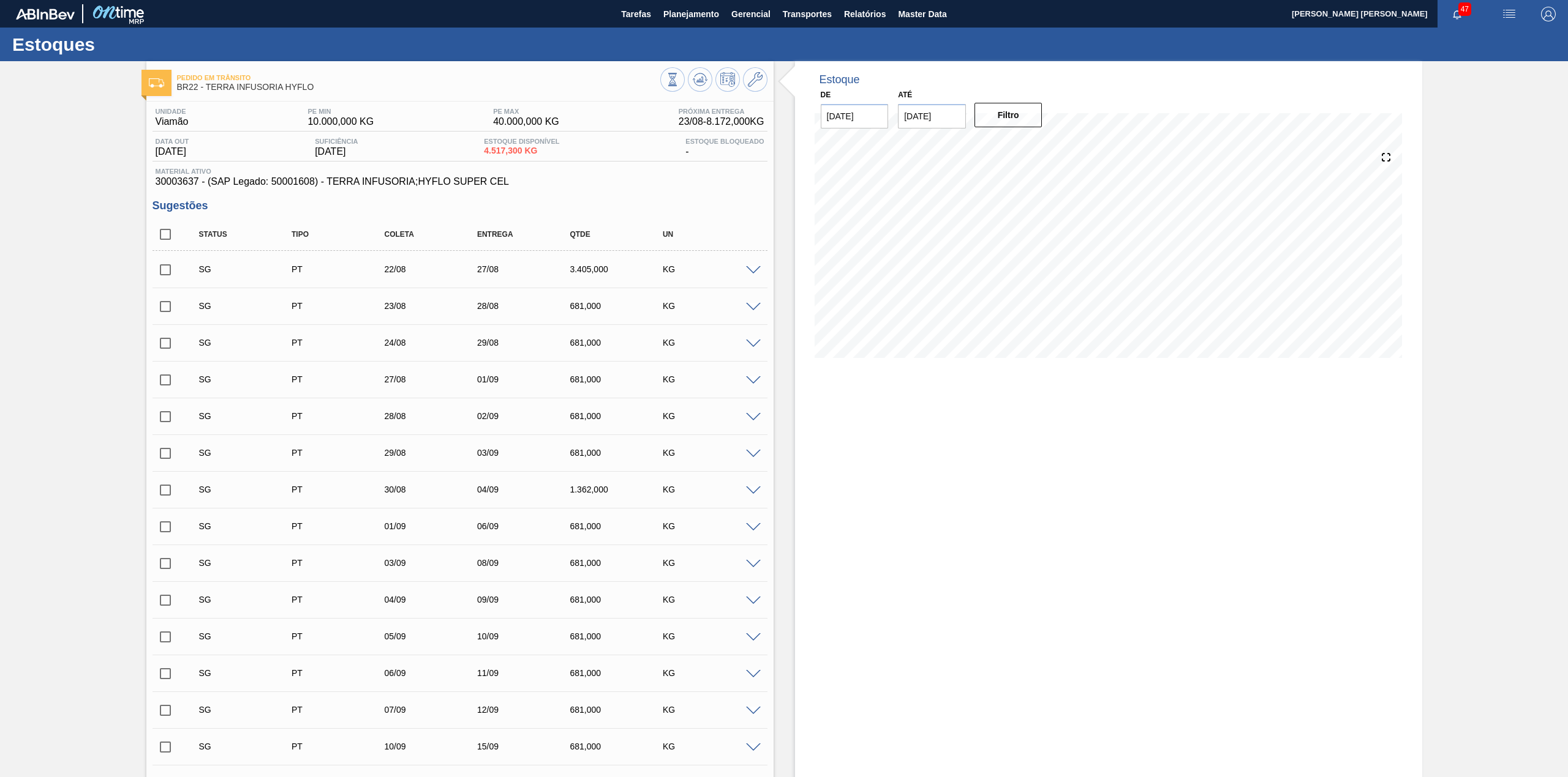
checkbox input "true"
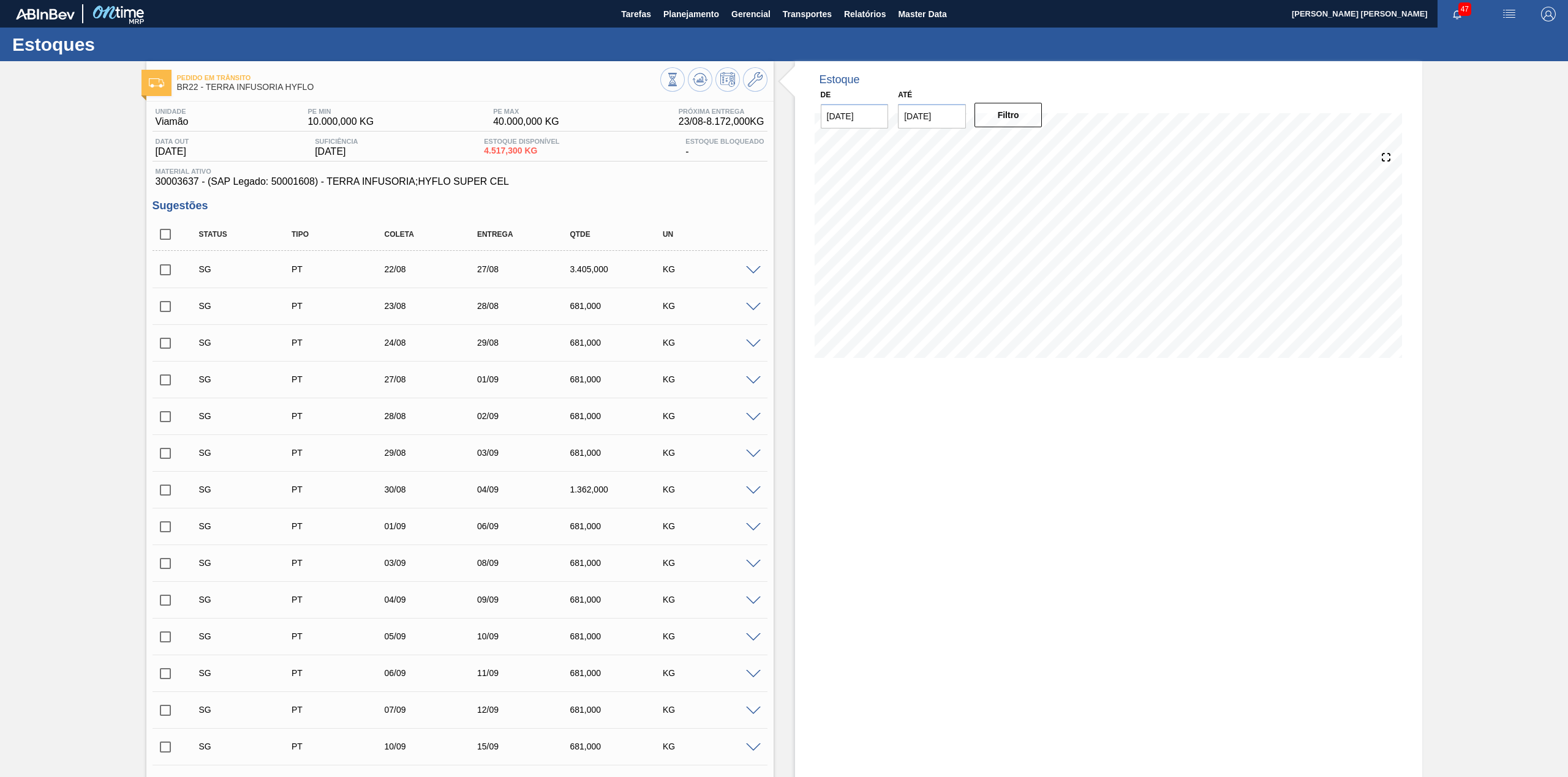
checkbox input "true"
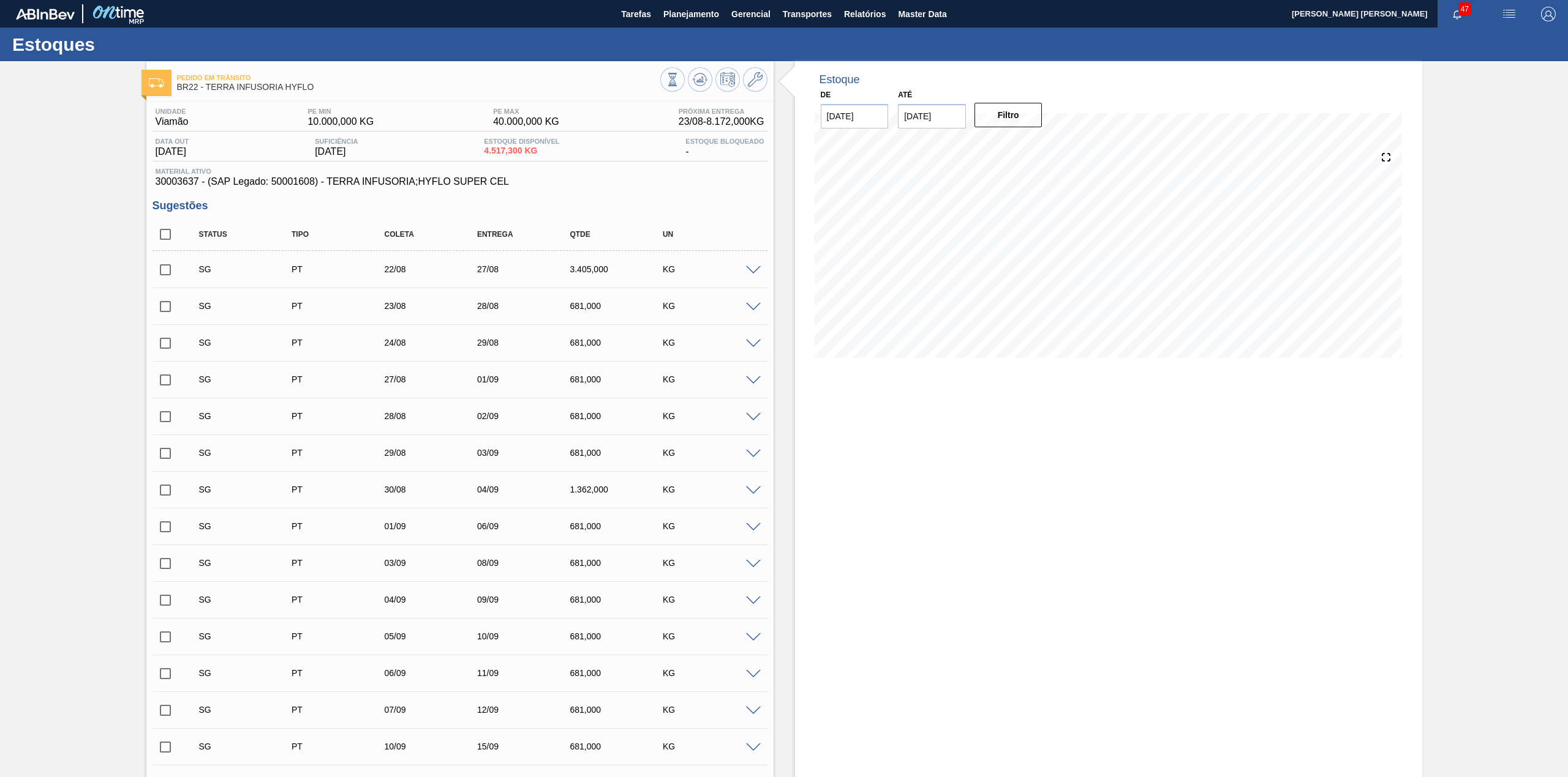
checkbox input "true"
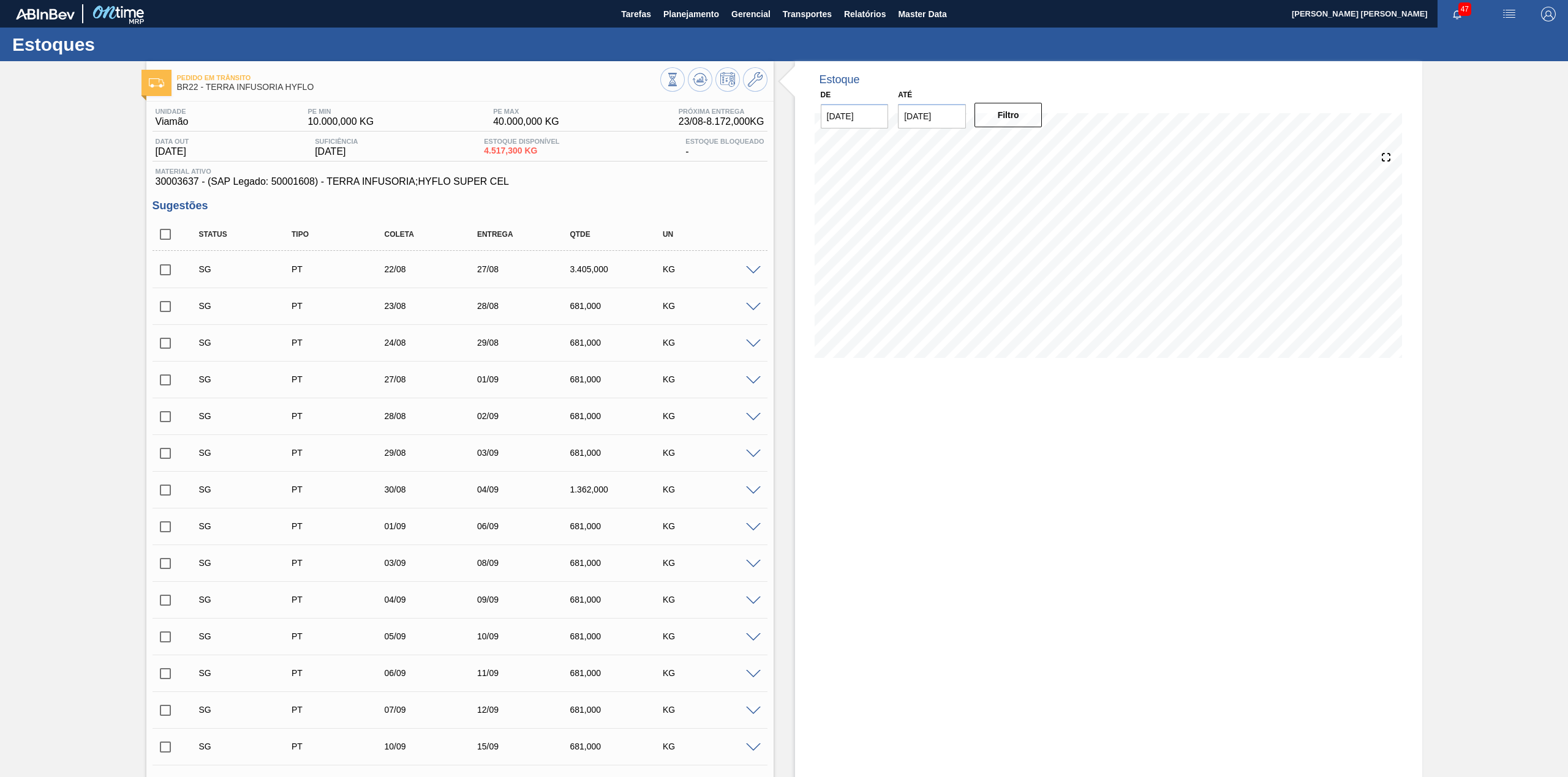
checkbox input "true"
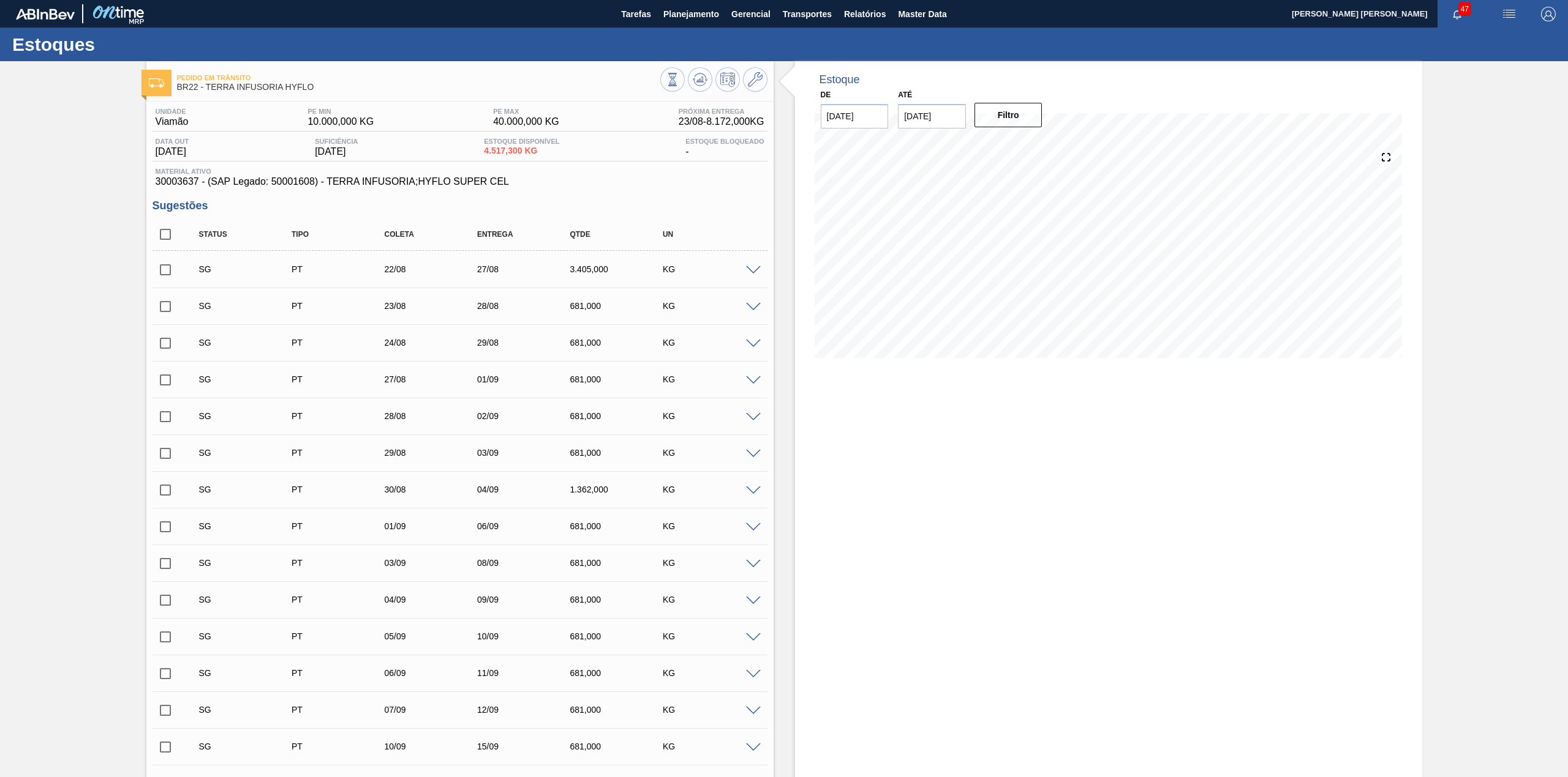
checkbox input "true"
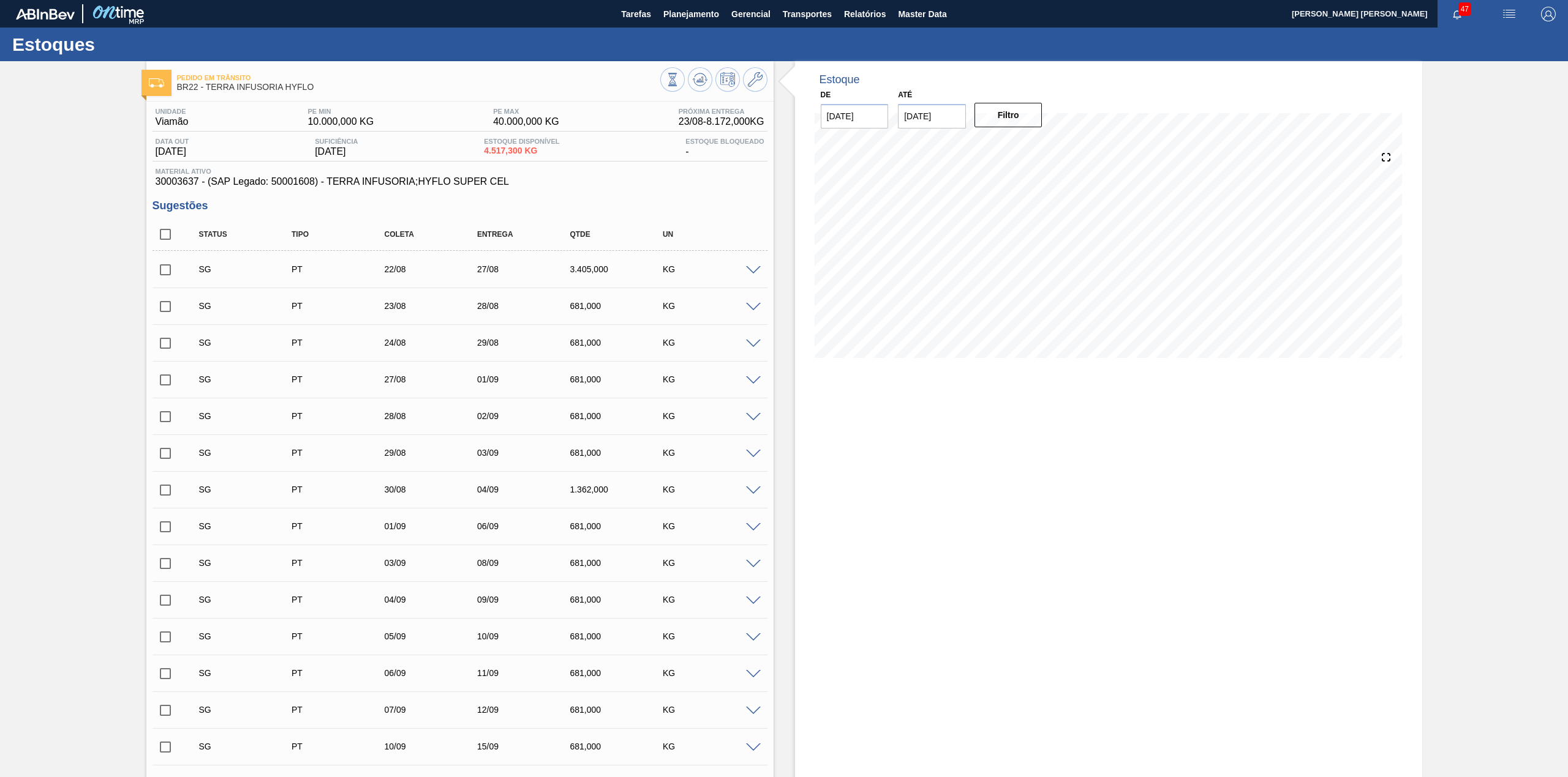
checkbox input "true"
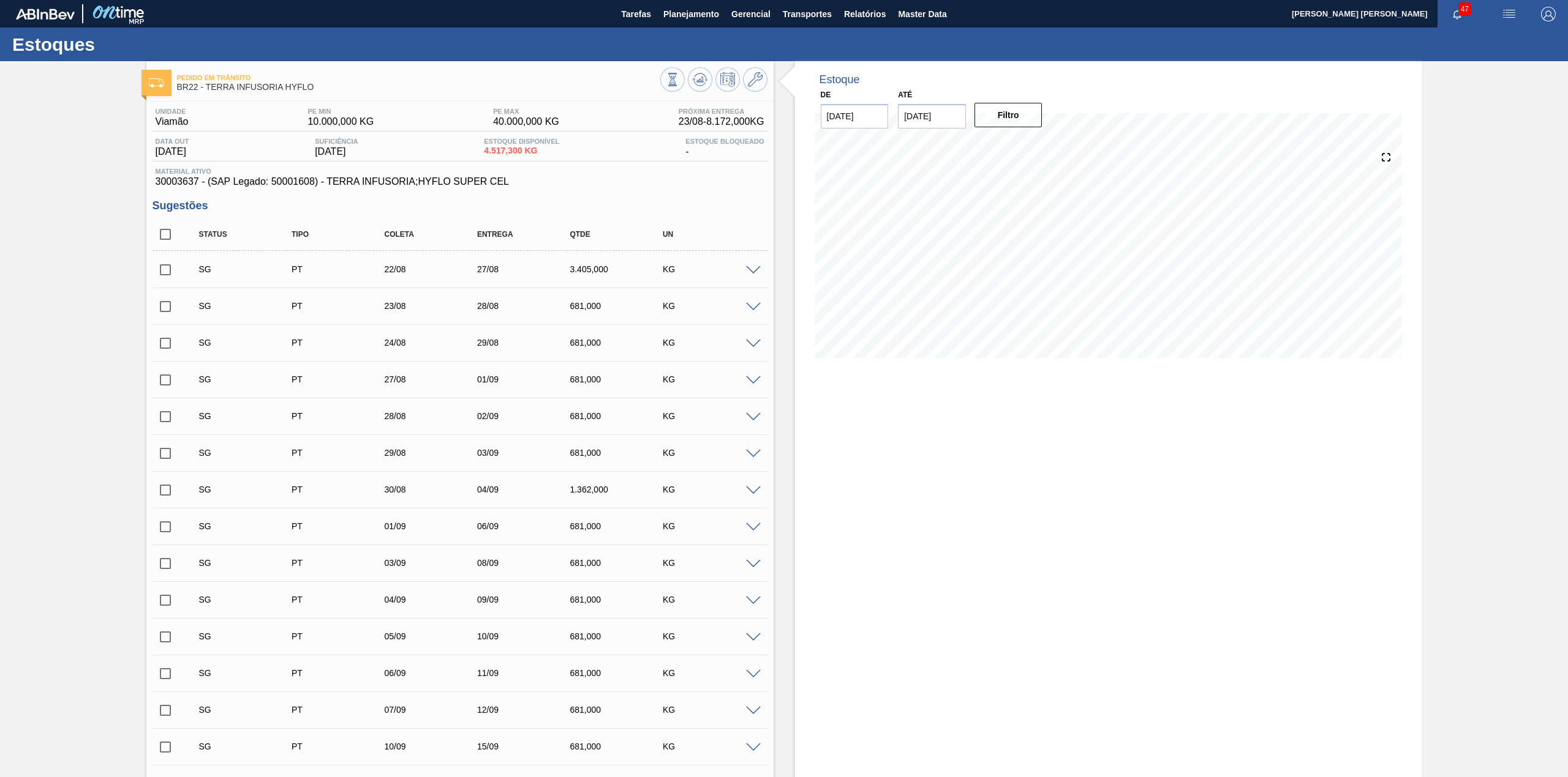
checkbox input "true"
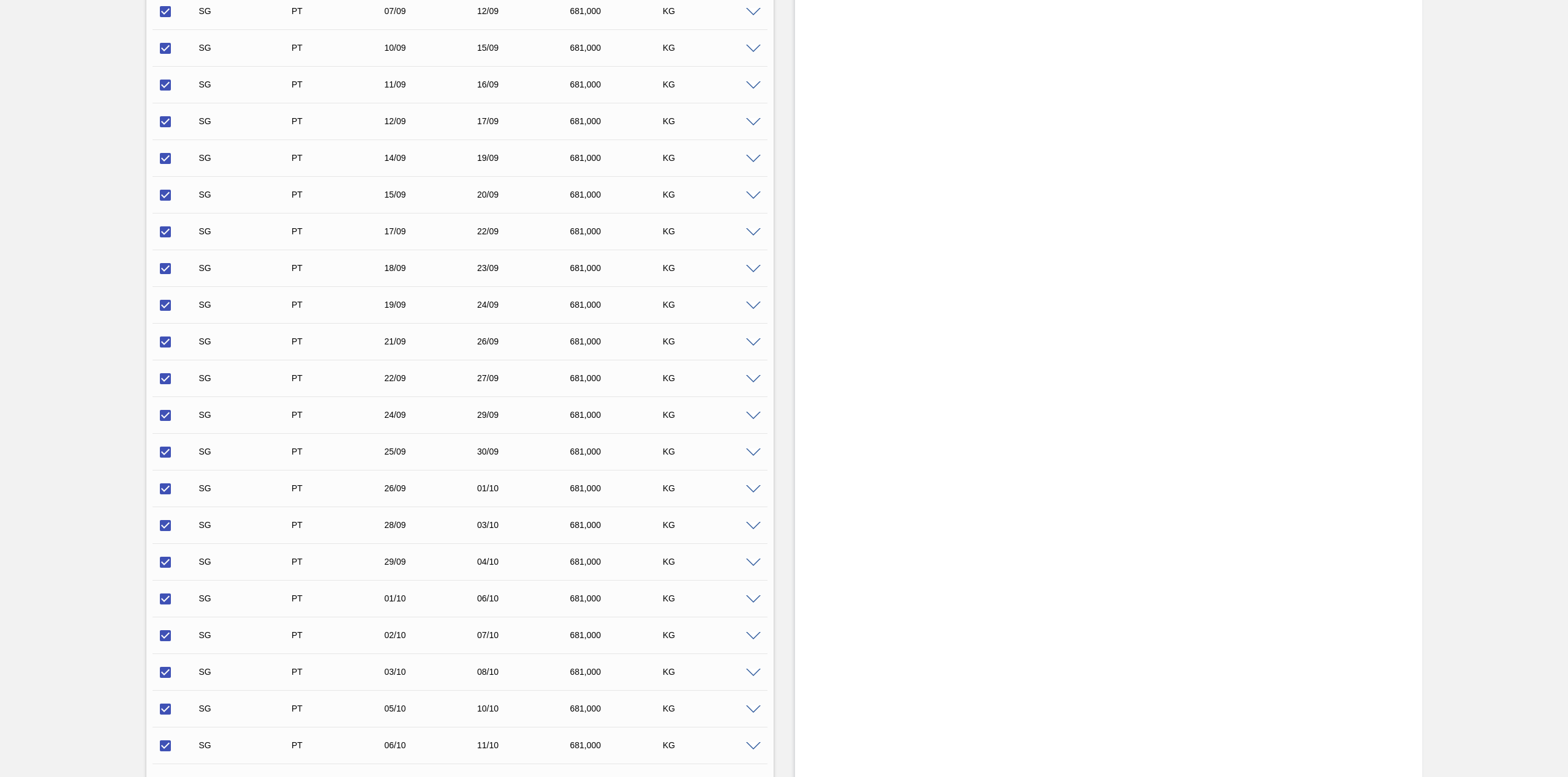
scroll to position [970, 0]
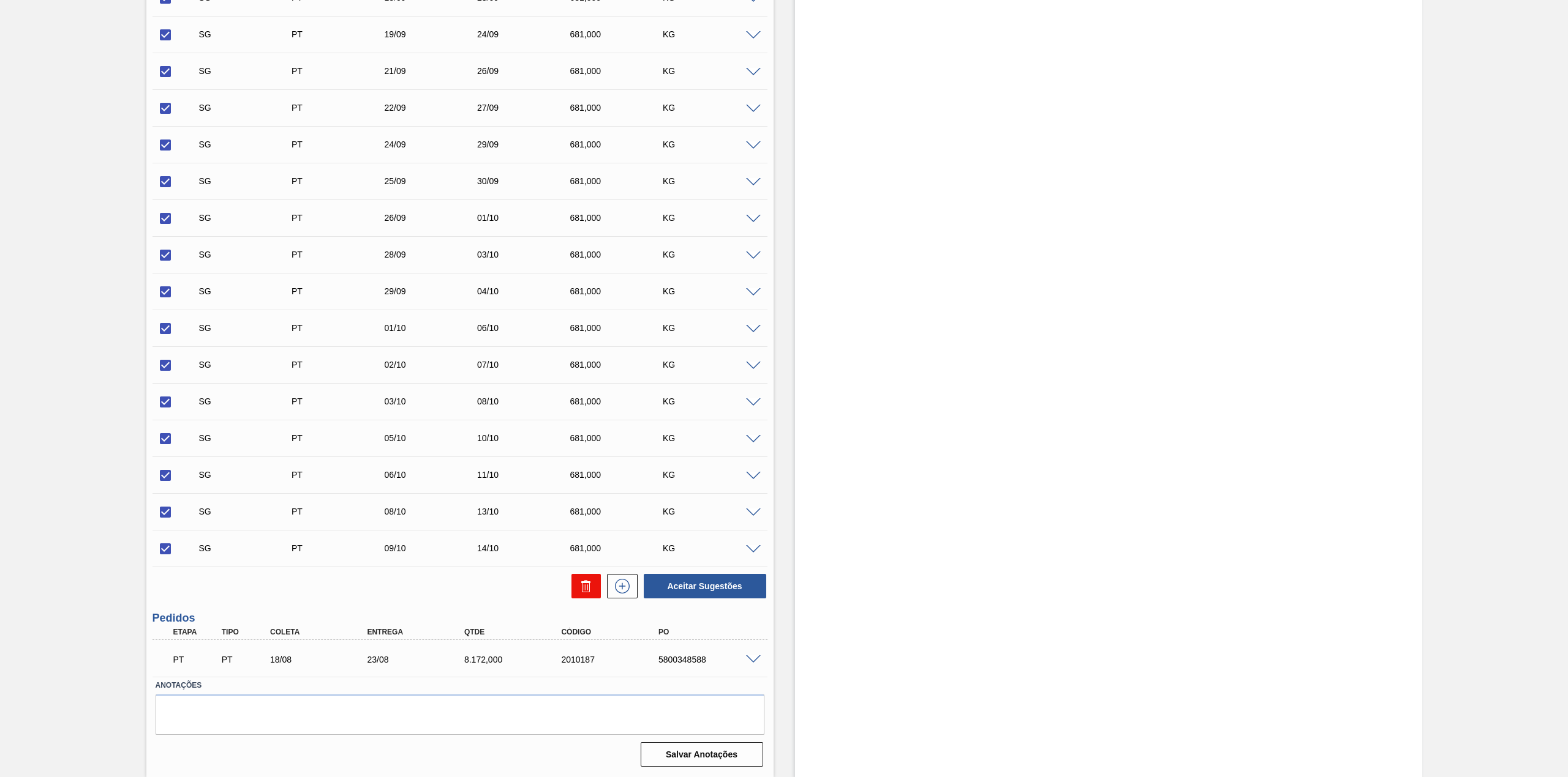
click at [585, 591] on icon at bounding box center [585, 586] width 14 height 14
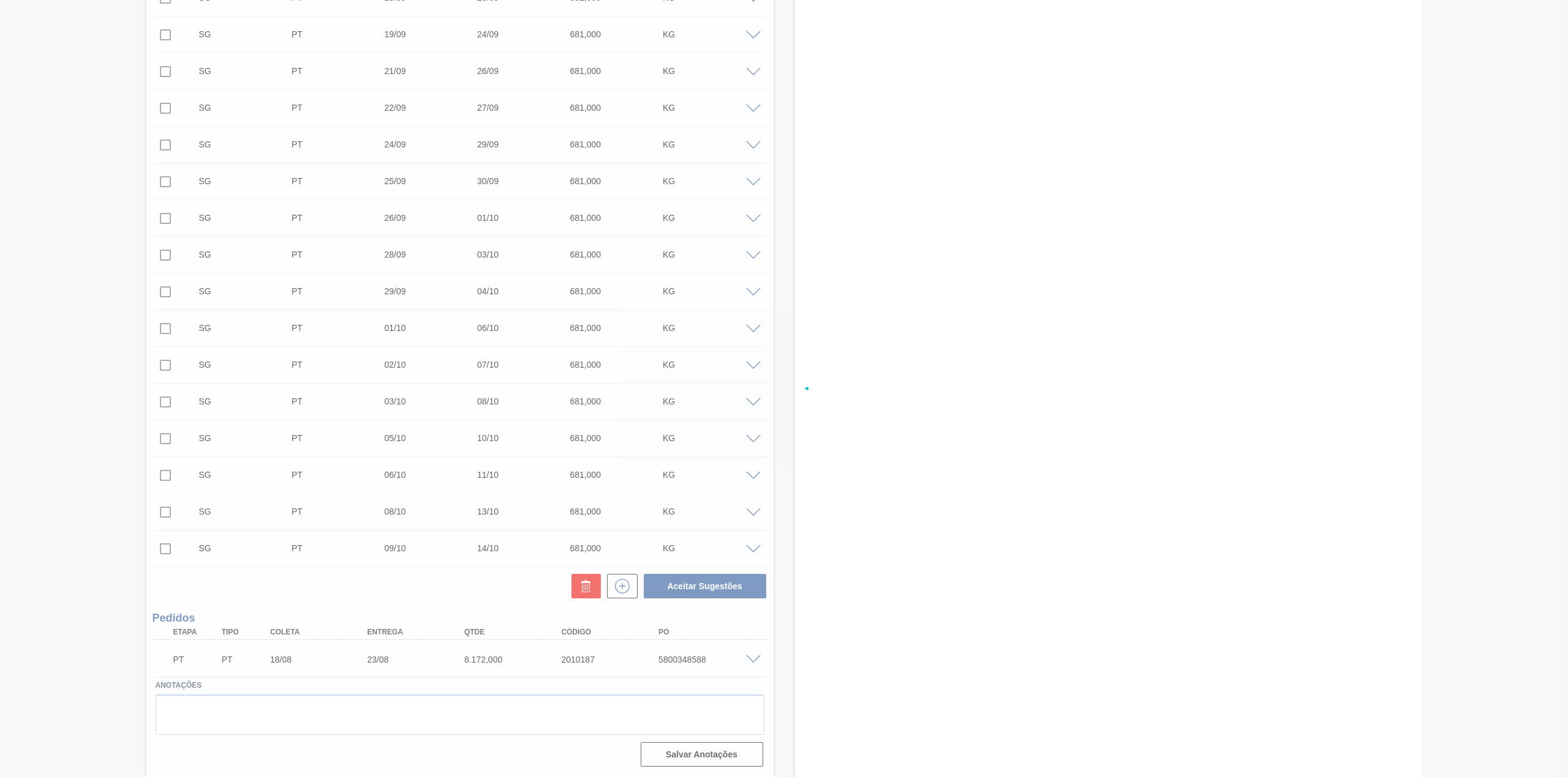
checkbox input "false"
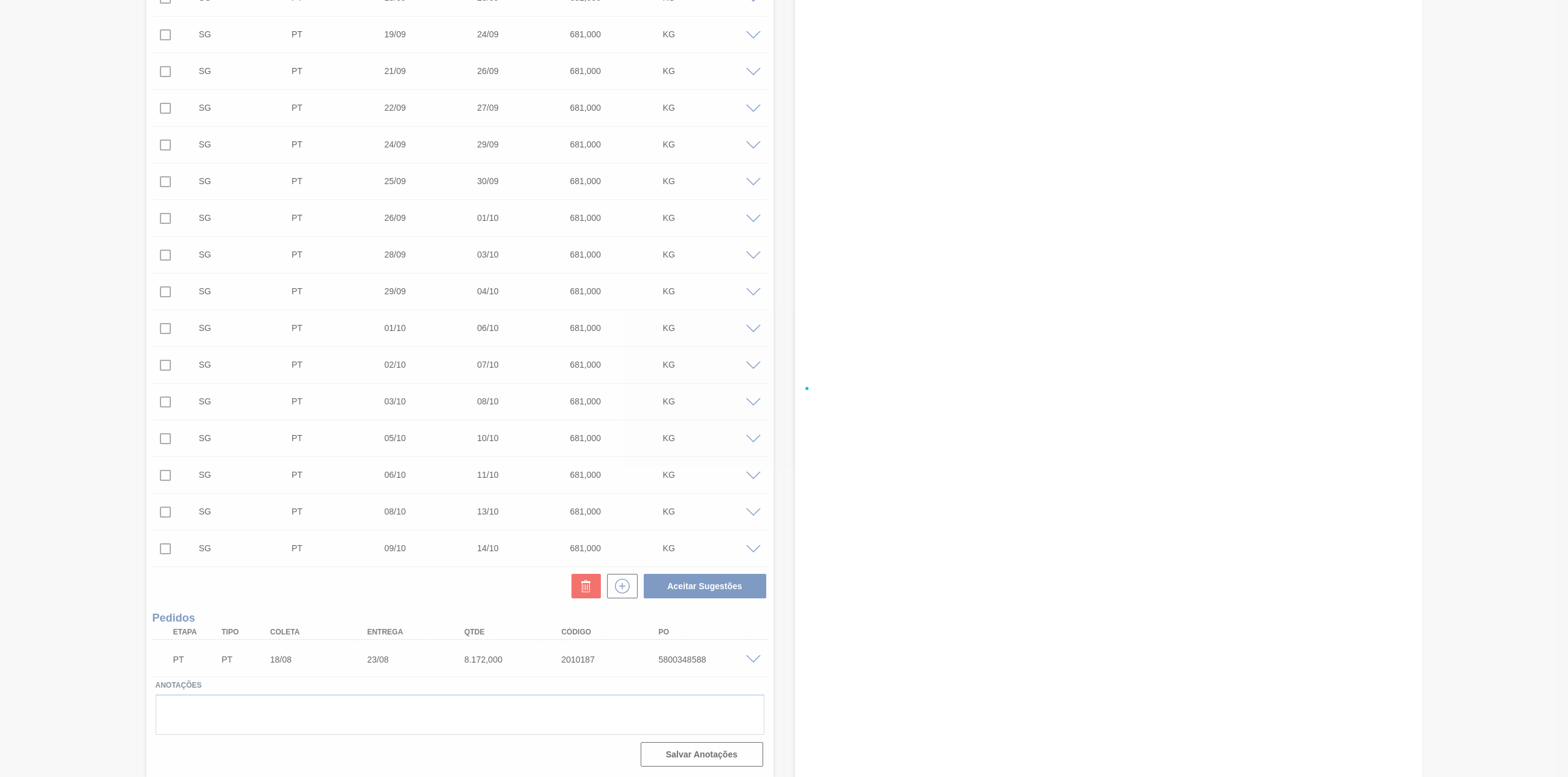
checkbox input "false"
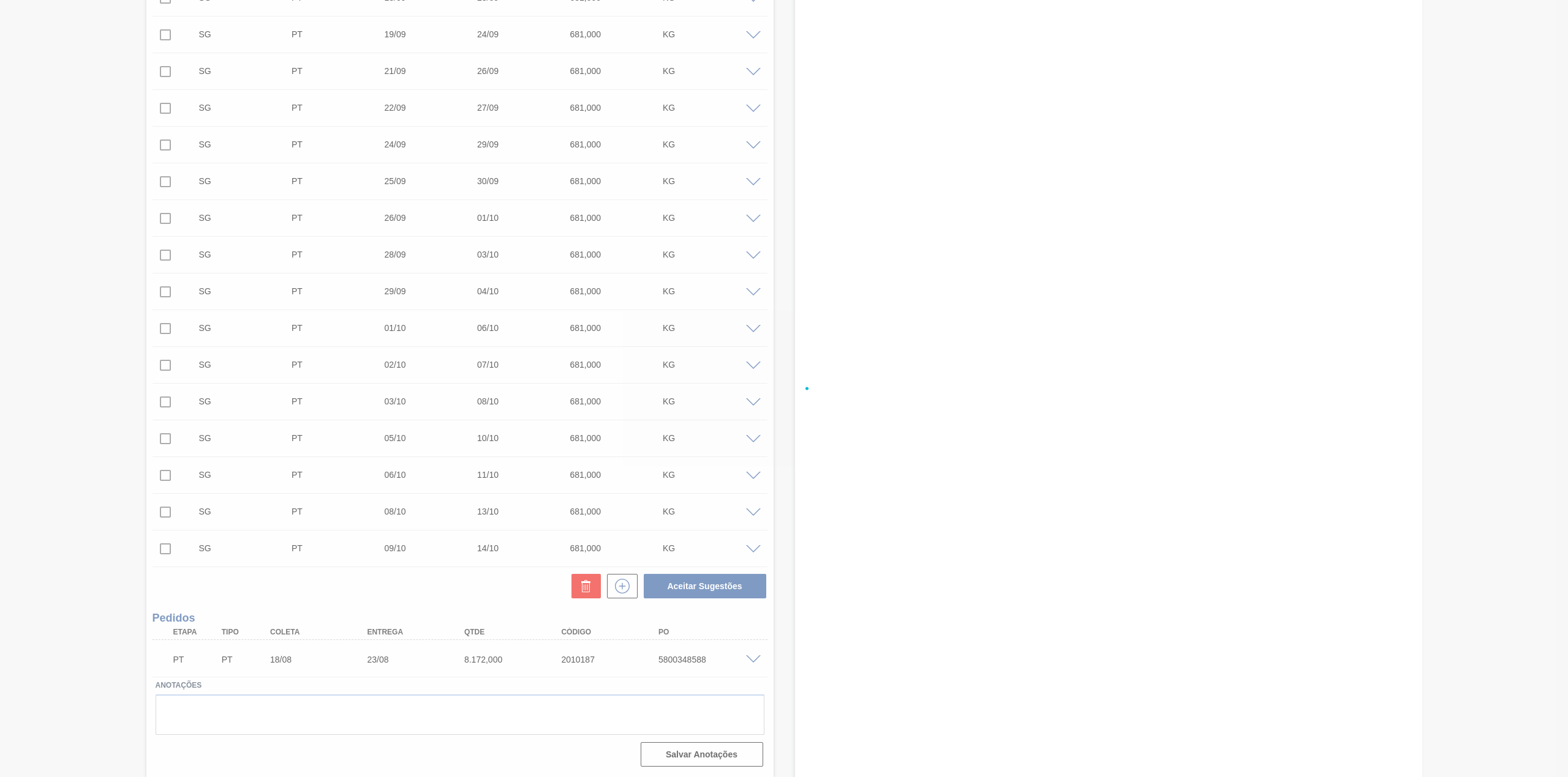
checkbox input "false"
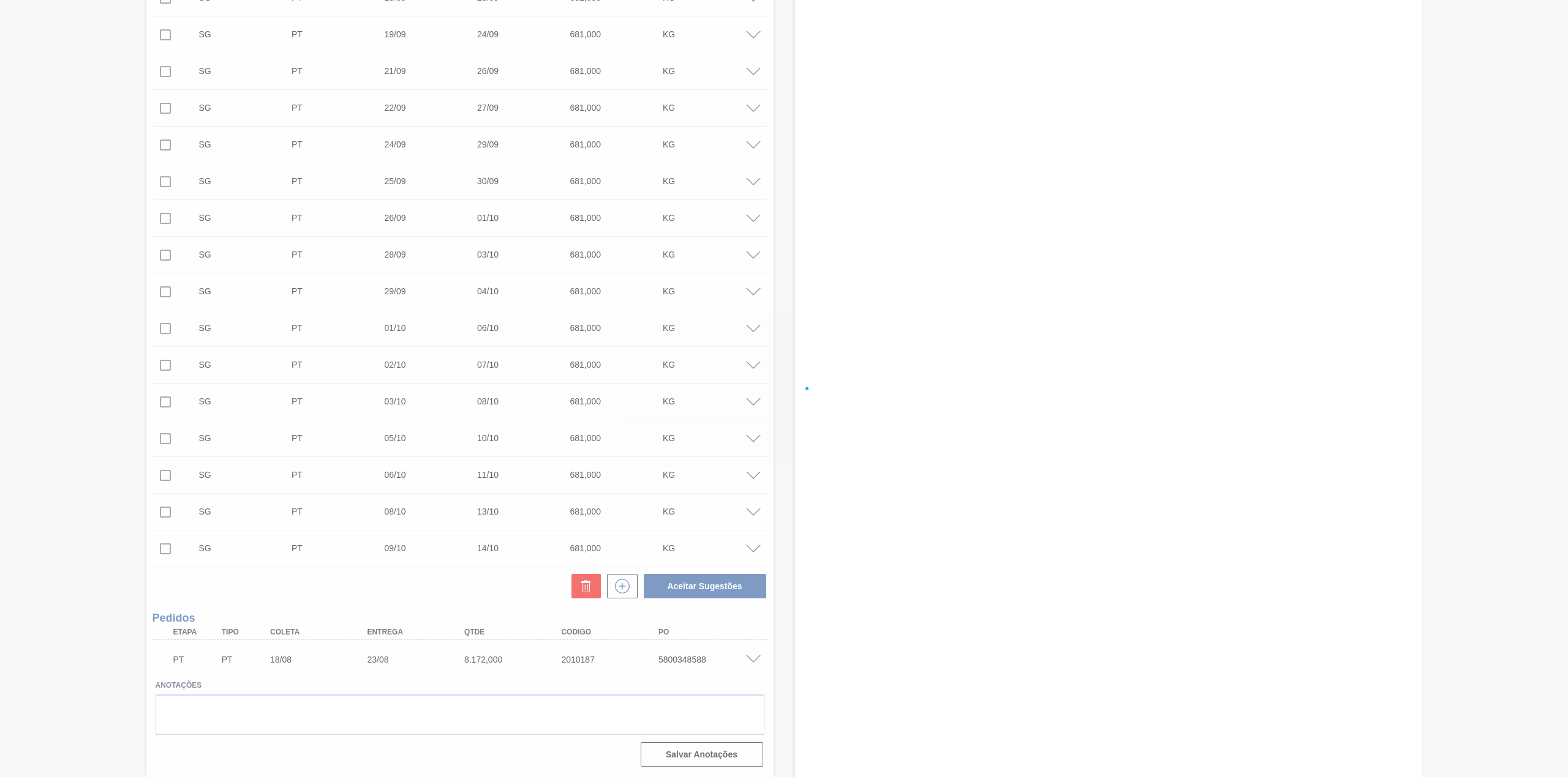
checkbox input "false"
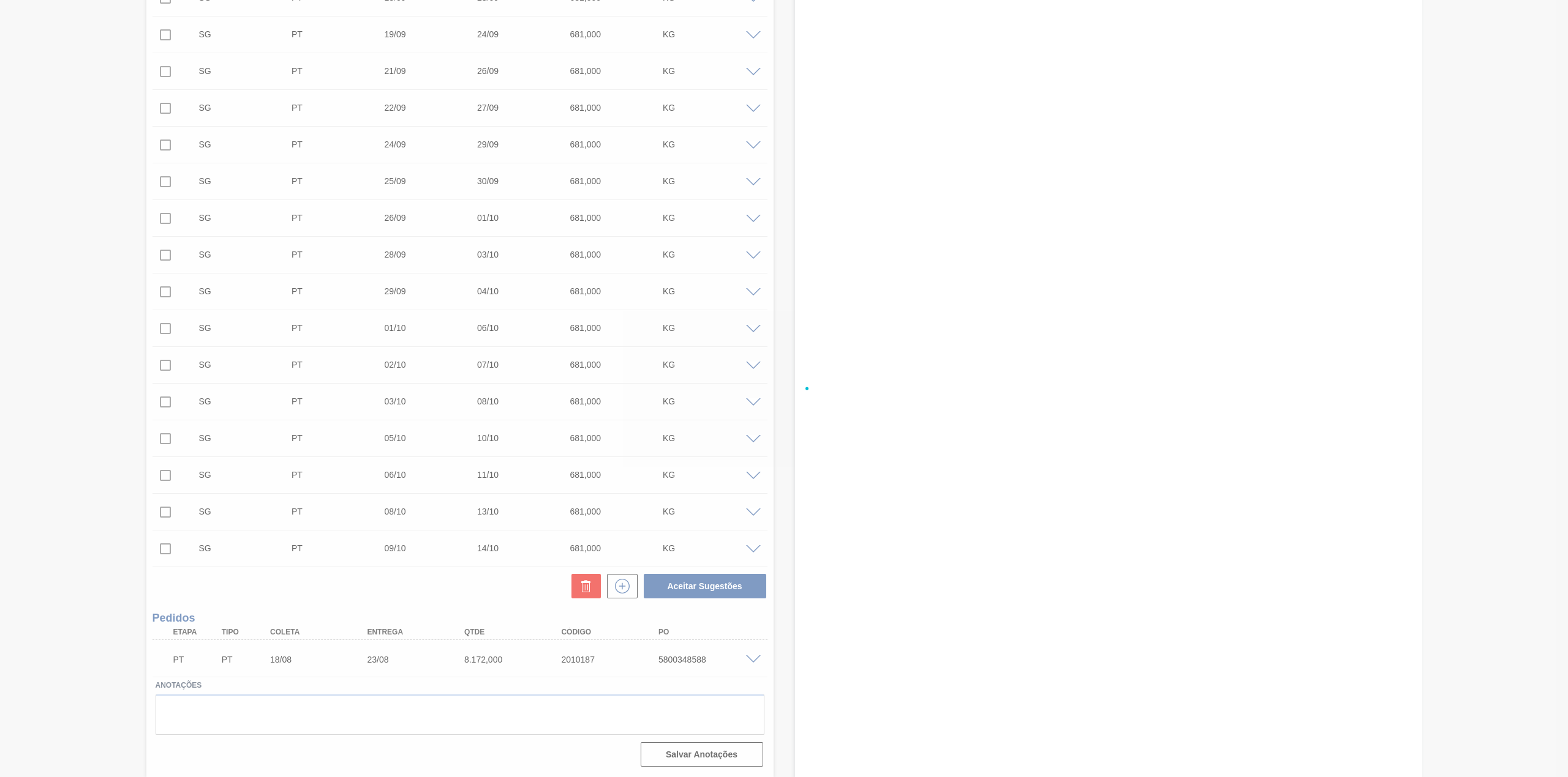
checkbox input "false"
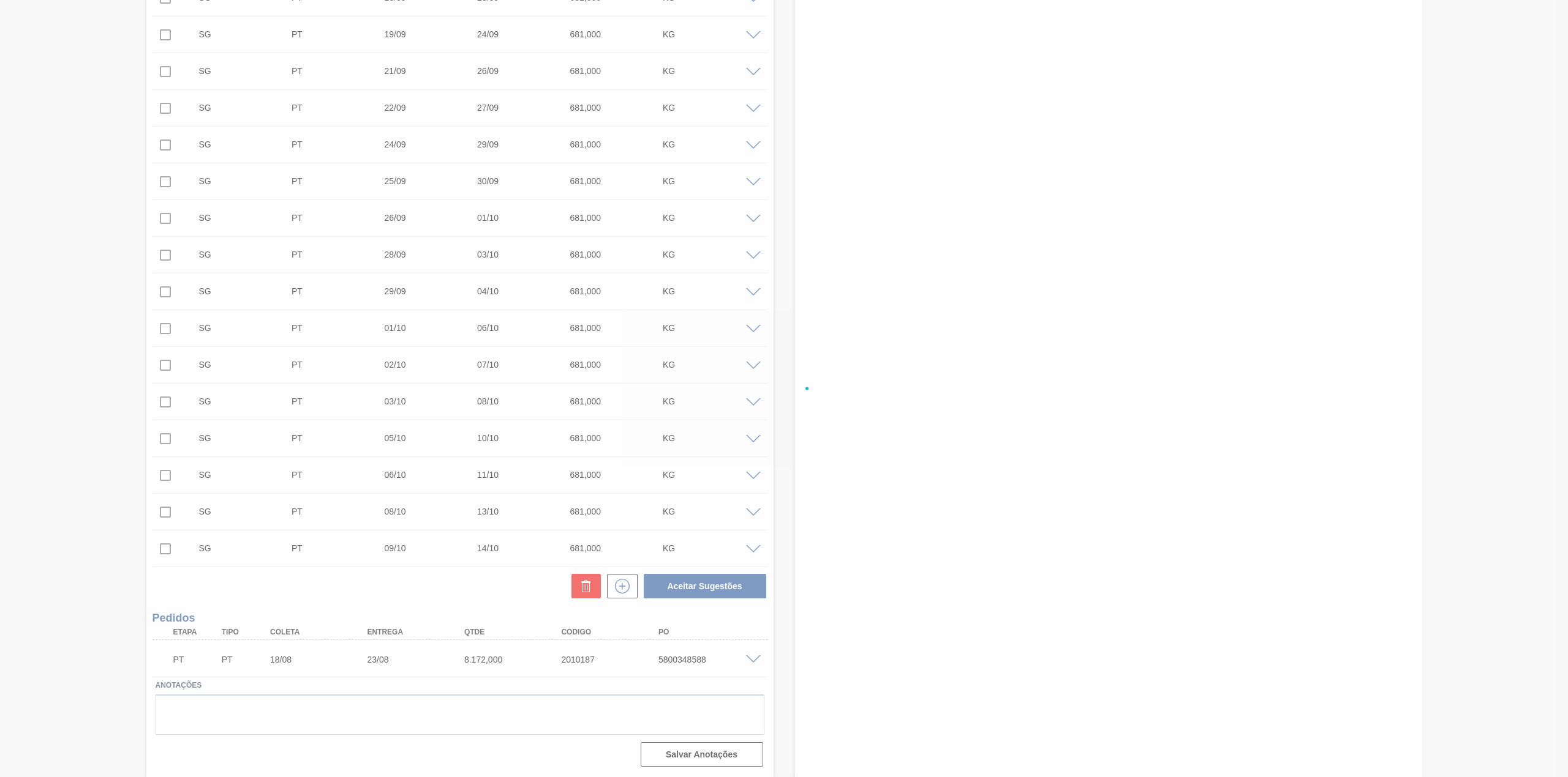
checkbox input "false"
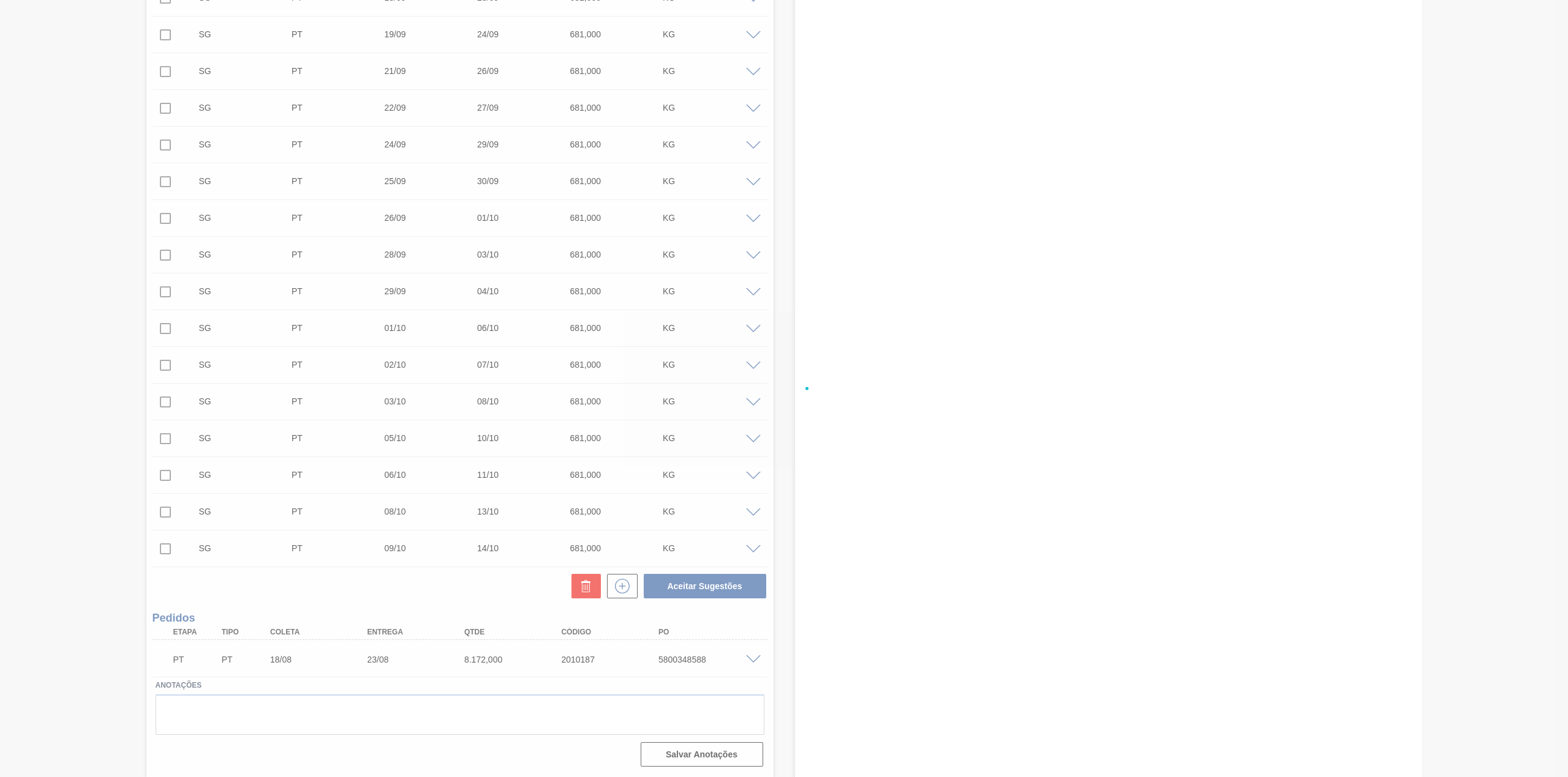
checkbox input "false"
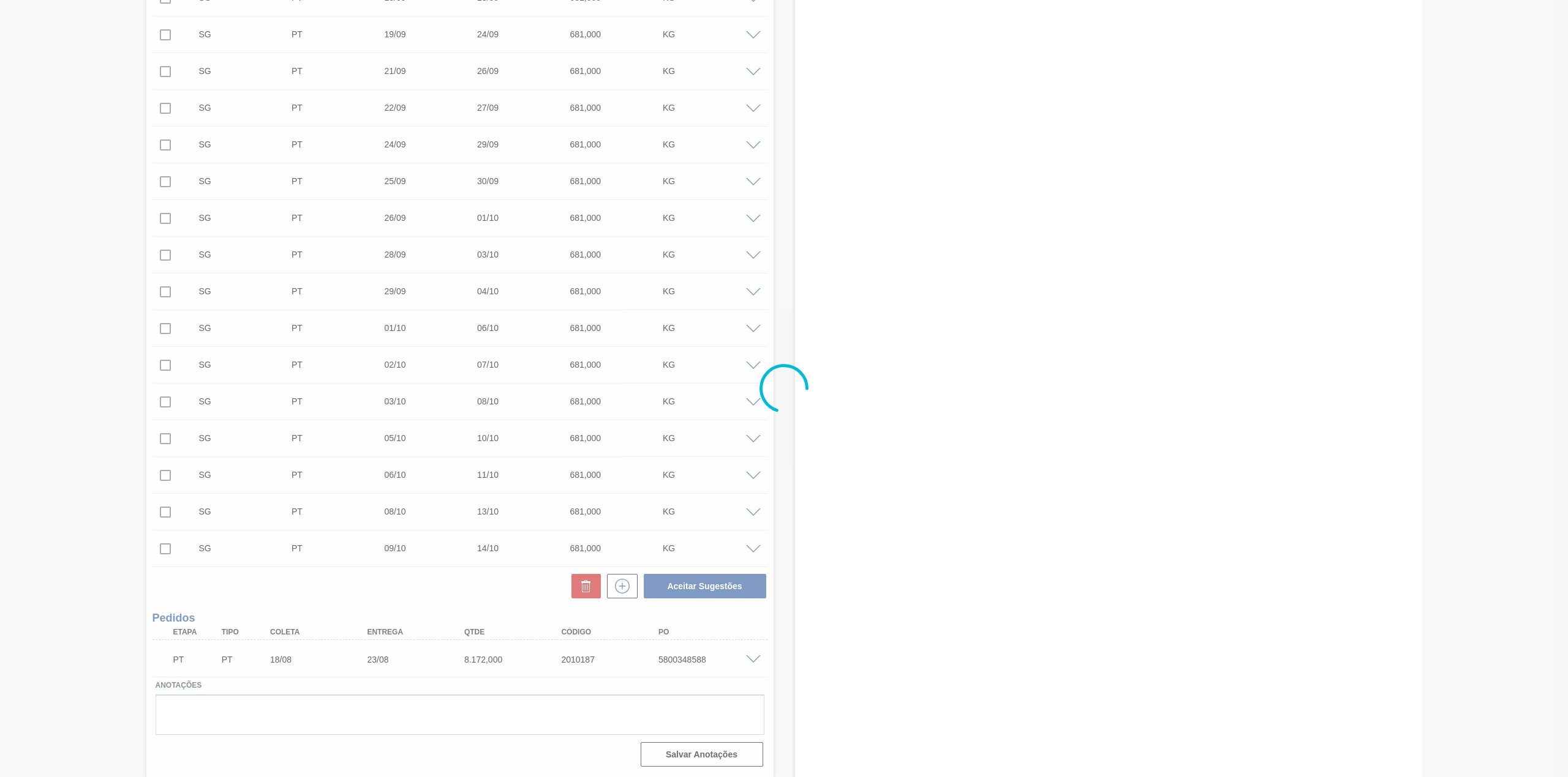
scroll to position [0, 0]
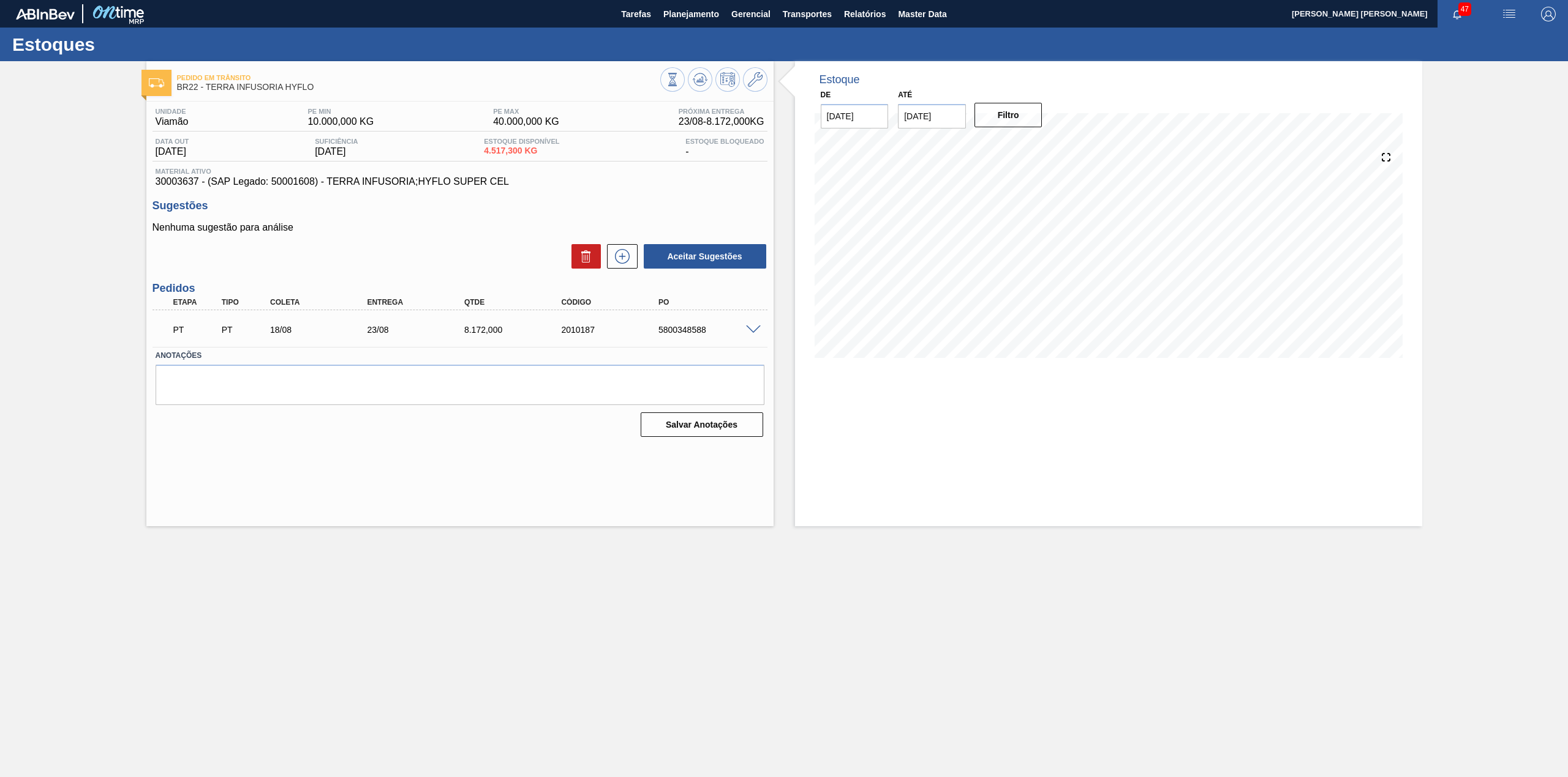
click at [750, 330] on span at bounding box center [753, 331] width 14 height 9
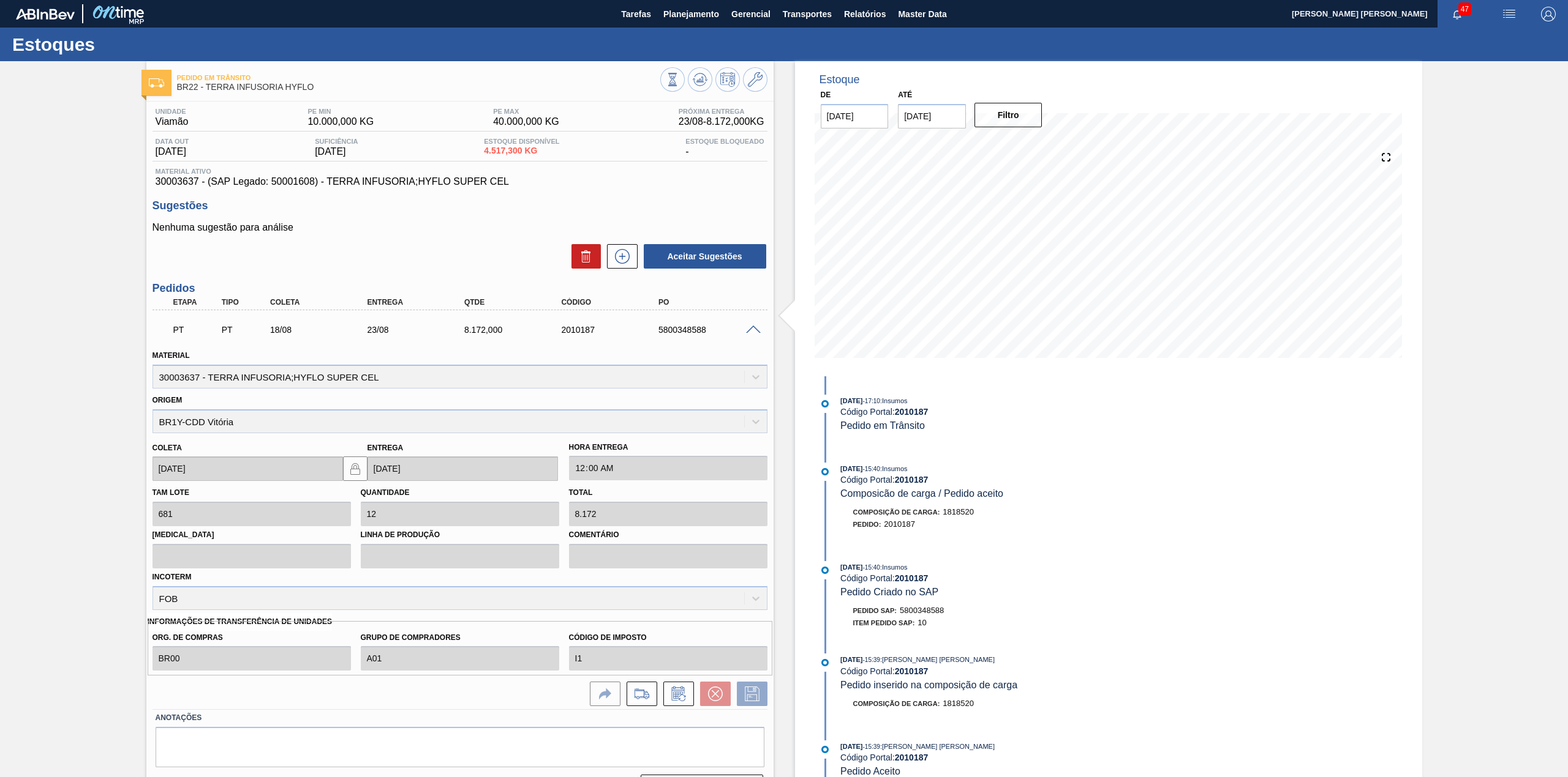
click at [750, 330] on span at bounding box center [753, 331] width 14 height 9
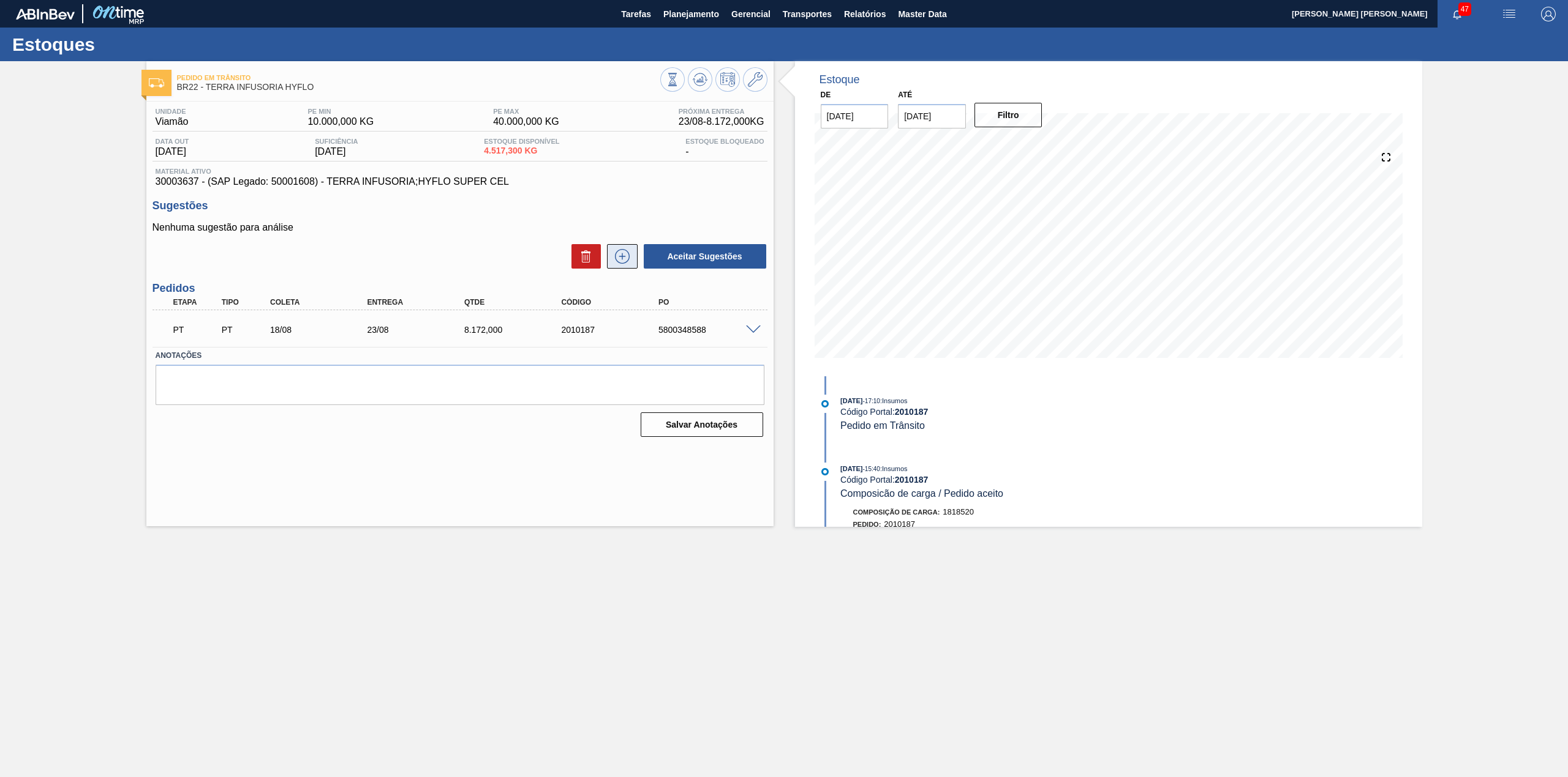
click at [624, 260] on icon at bounding box center [621, 256] width 20 height 14
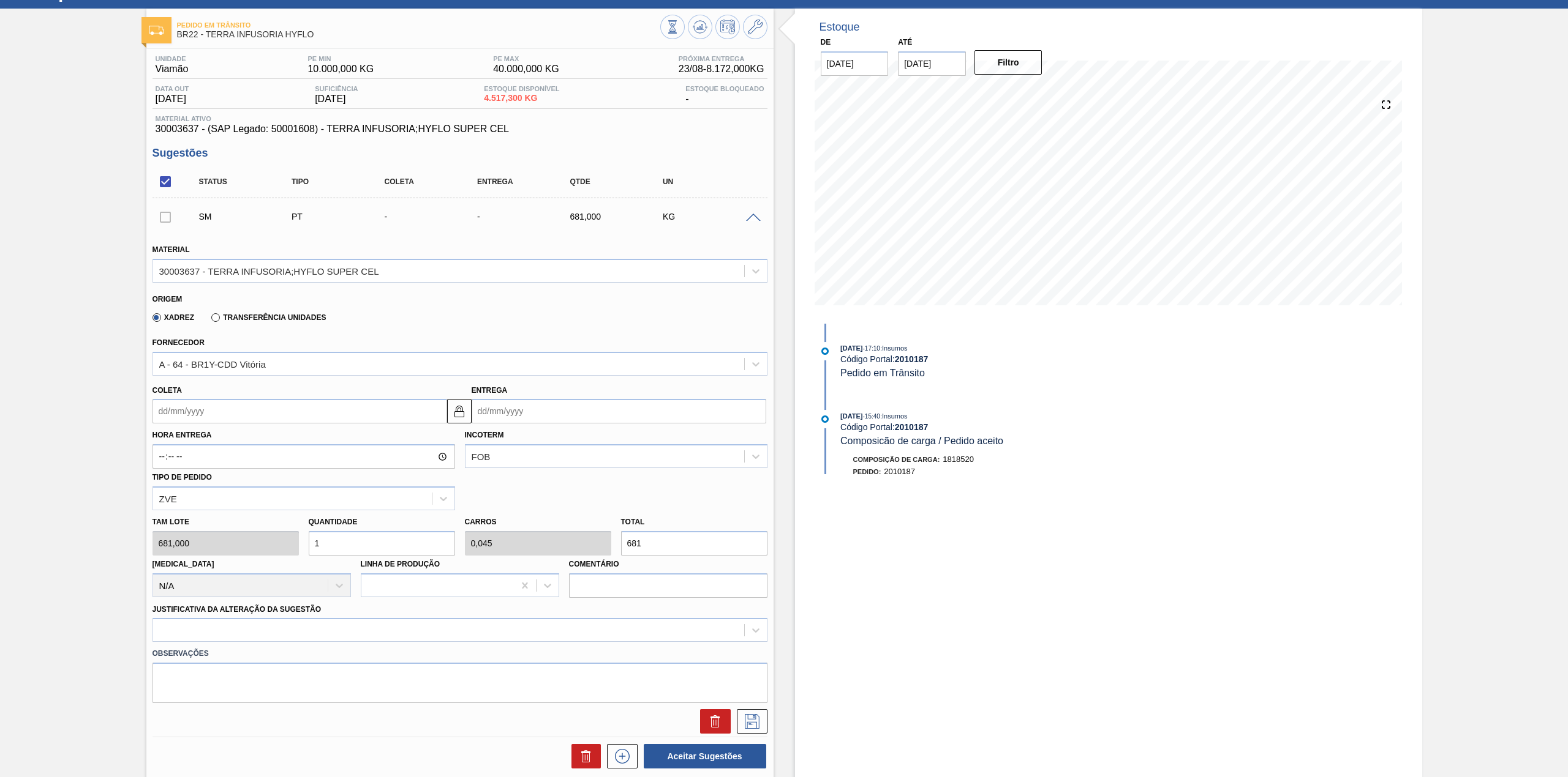
scroll to position [82, 0]
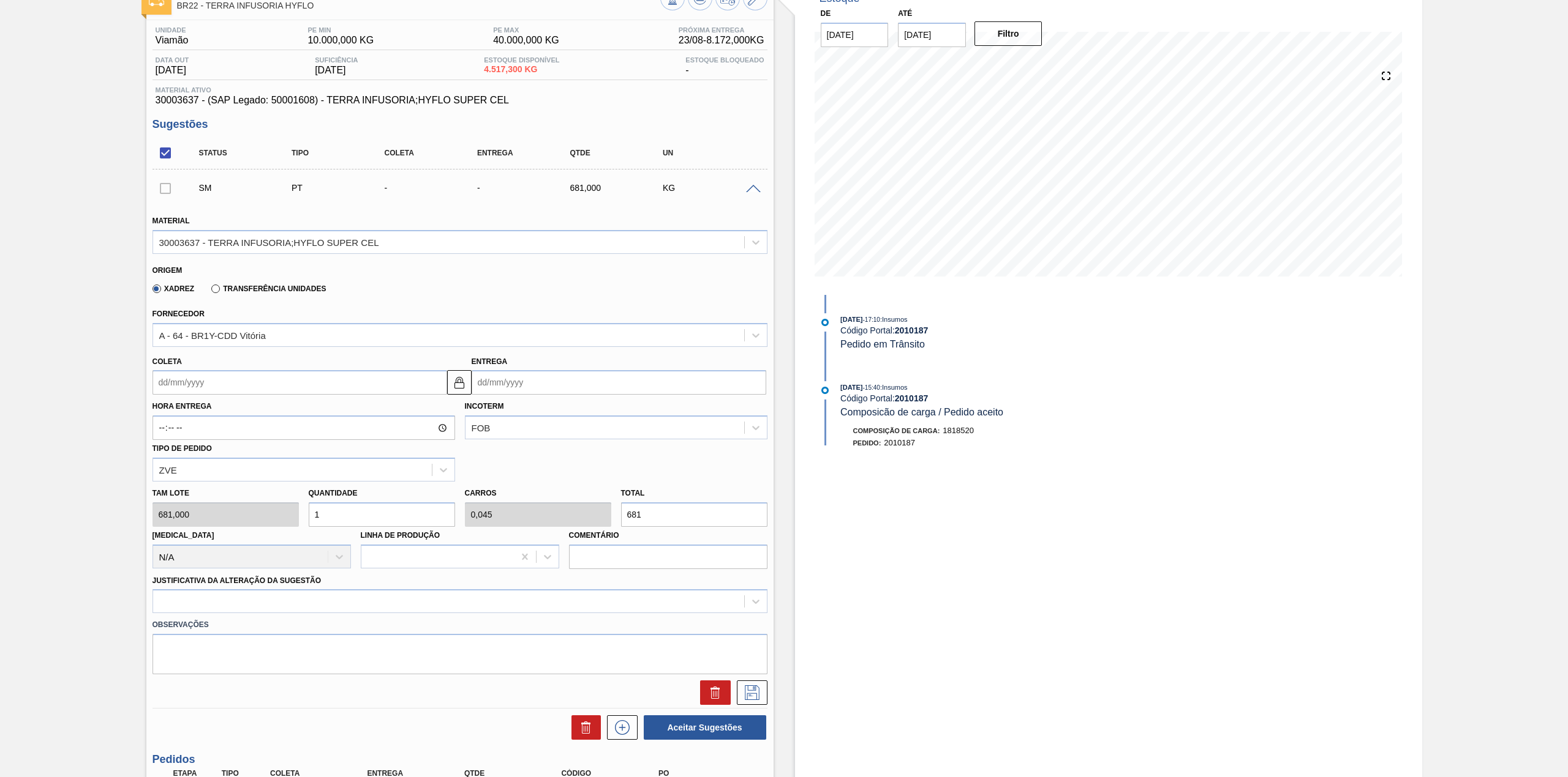
click at [228, 397] on div "Hora Entrega Incoterm FOB Tipo de pedido ZVE" at bounding box center [459, 438] width 624 height 86
click at [233, 389] on input "Coleta" at bounding box center [299, 383] width 295 height 25
click at [194, 411] on div "agosto 2025" at bounding box center [226, 411] width 147 height 10
click at [179, 533] on div "25" at bounding box center [186, 530] width 16 height 16
type input "[DATE]"
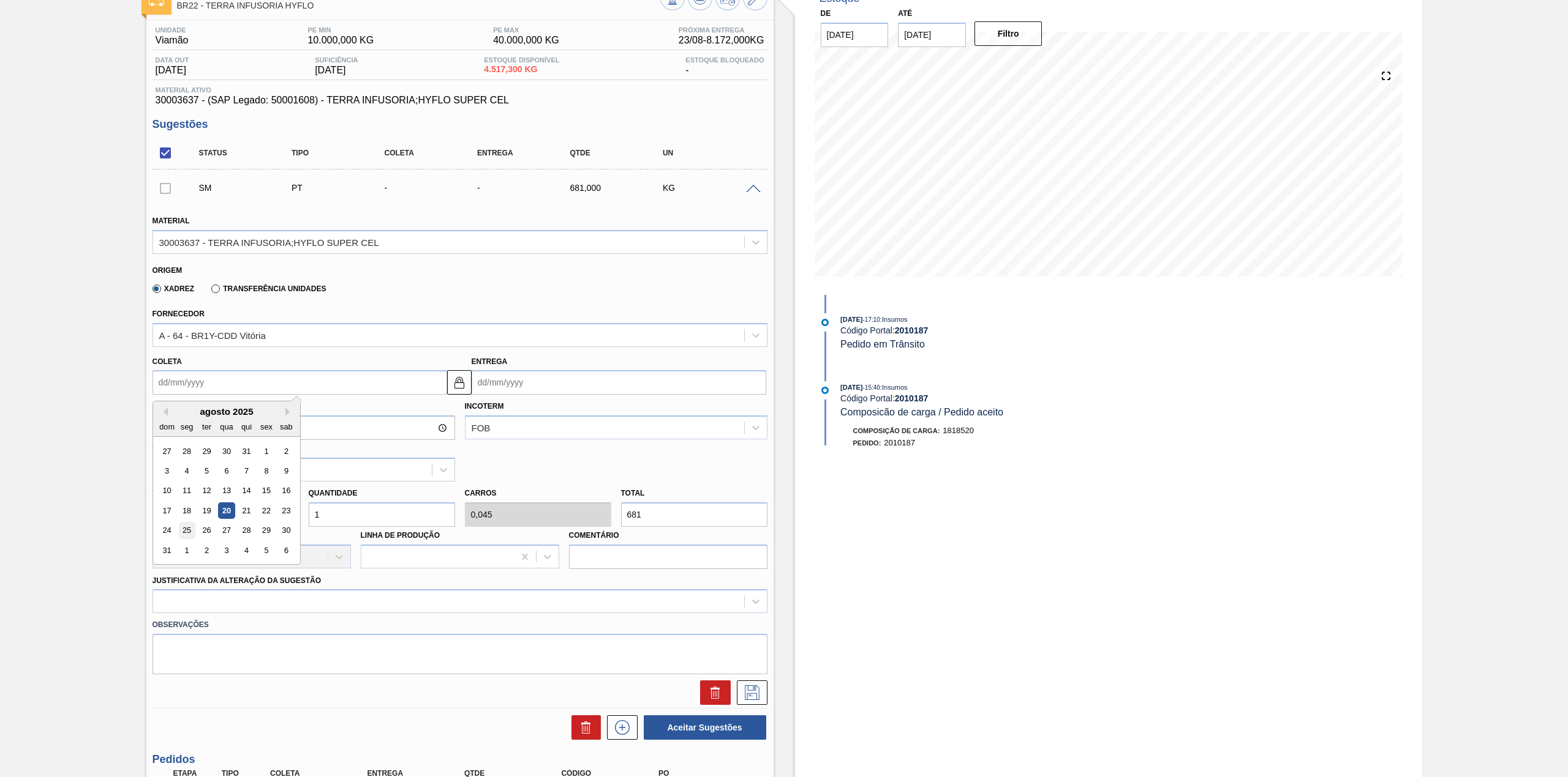
type input "[DATE]"
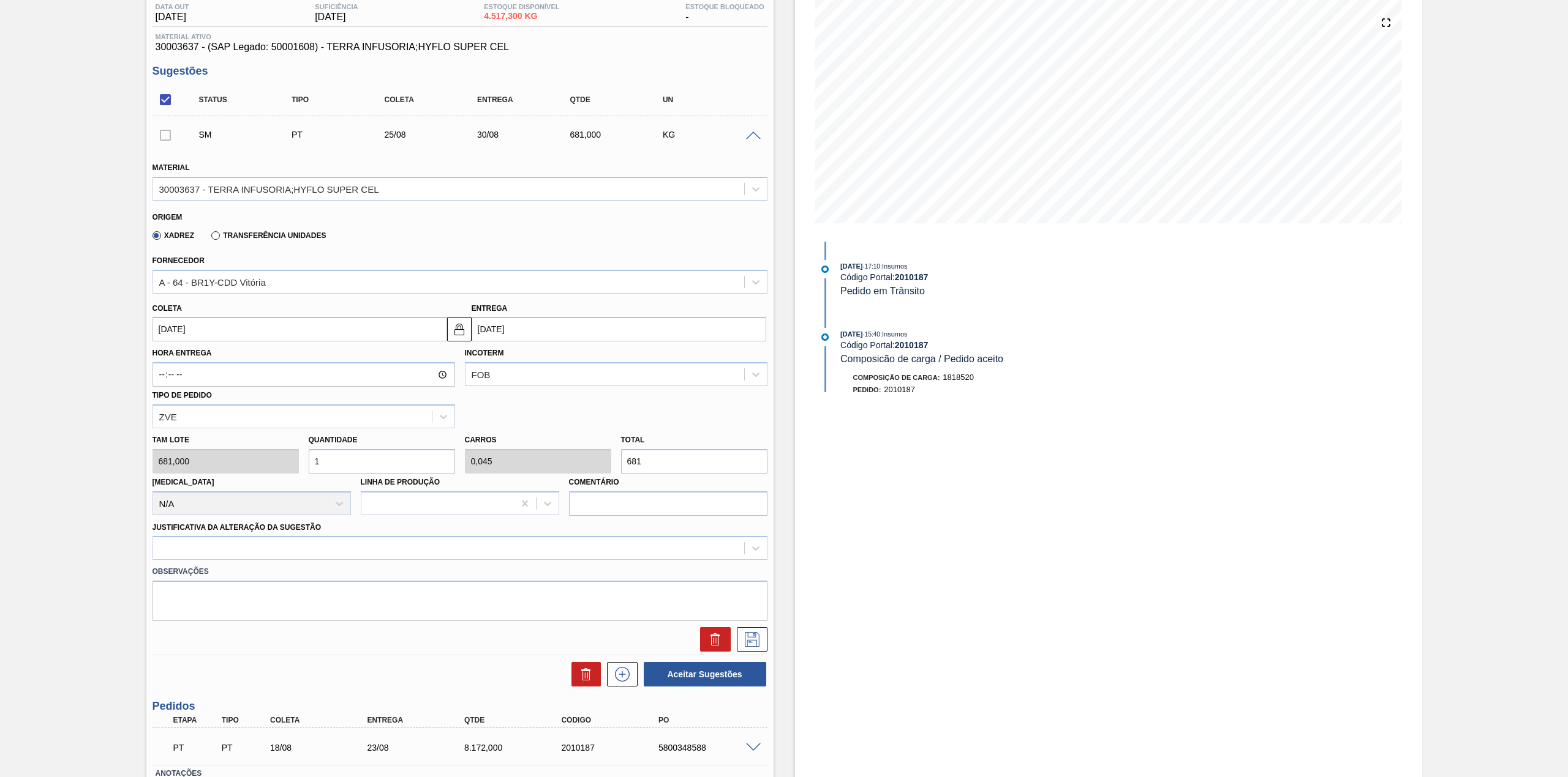
scroll to position [162, 0]
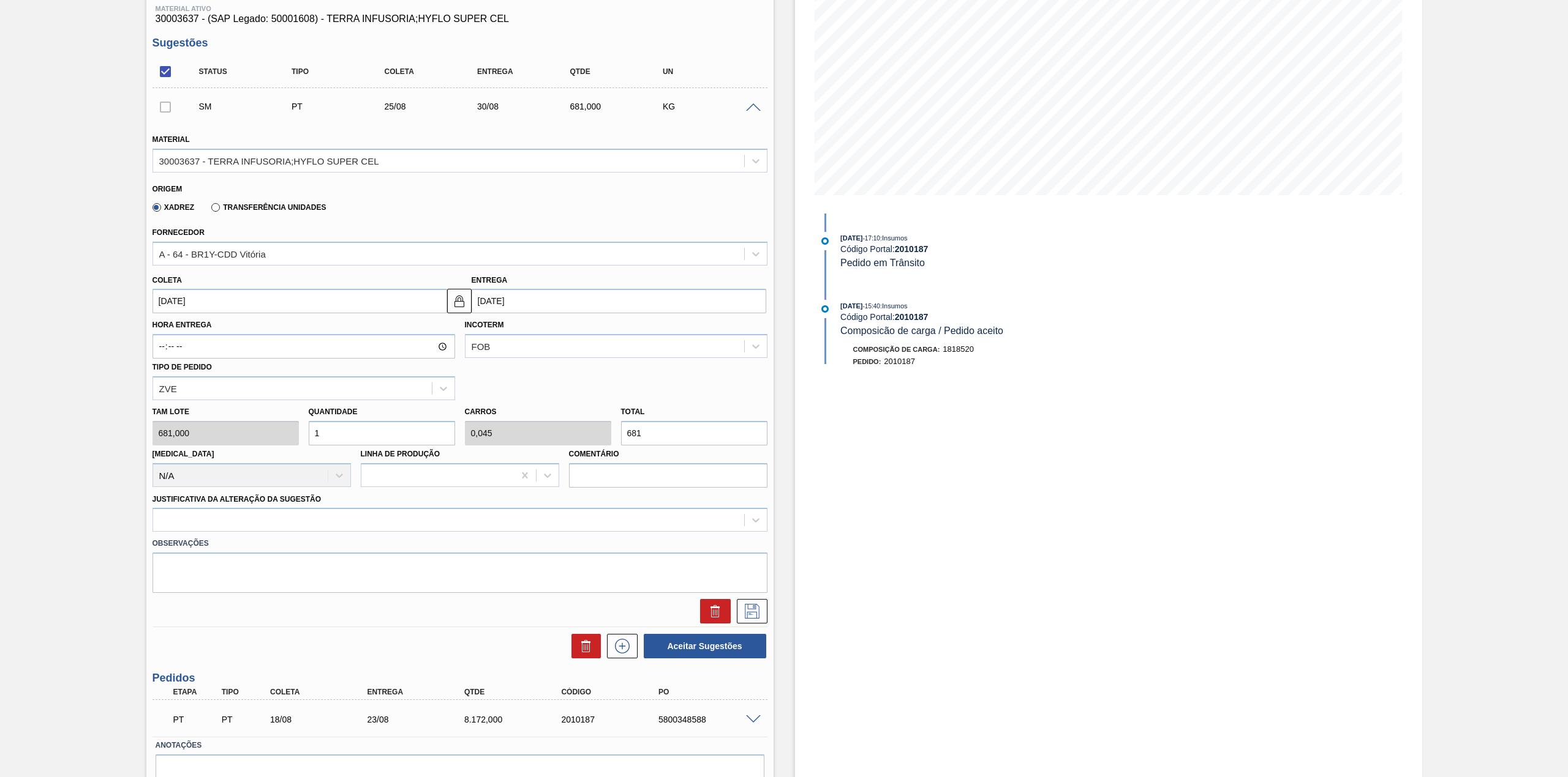
click at [361, 429] on input "1" at bounding box center [382, 433] width 146 height 25
type input "12"
type input "0,545"
type input "8.172"
type input "12"
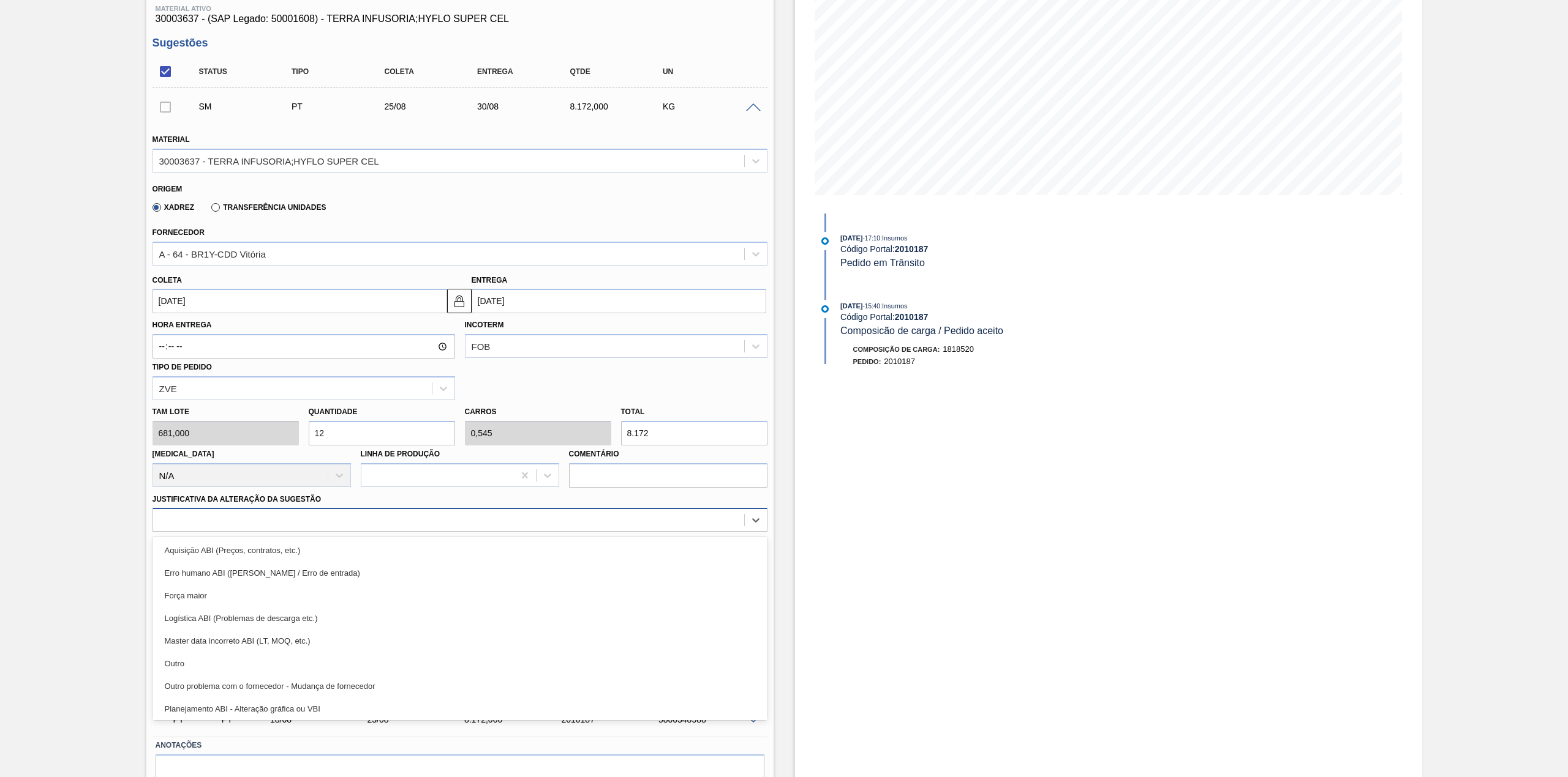
click at [317, 525] on div at bounding box center [449, 521] width 591 height 18
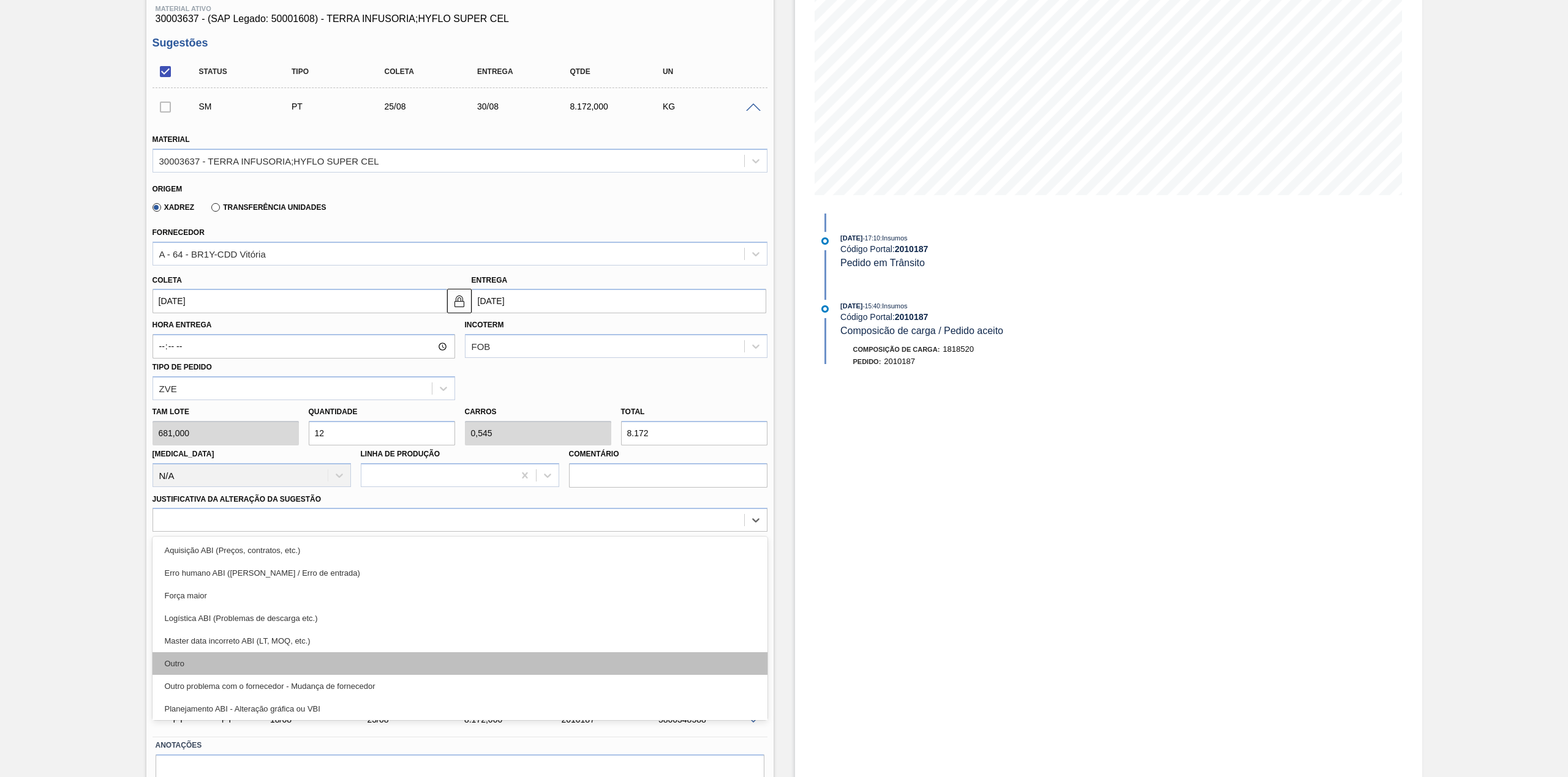
click at [233, 663] on div "Outro" at bounding box center [459, 664] width 615 height 23
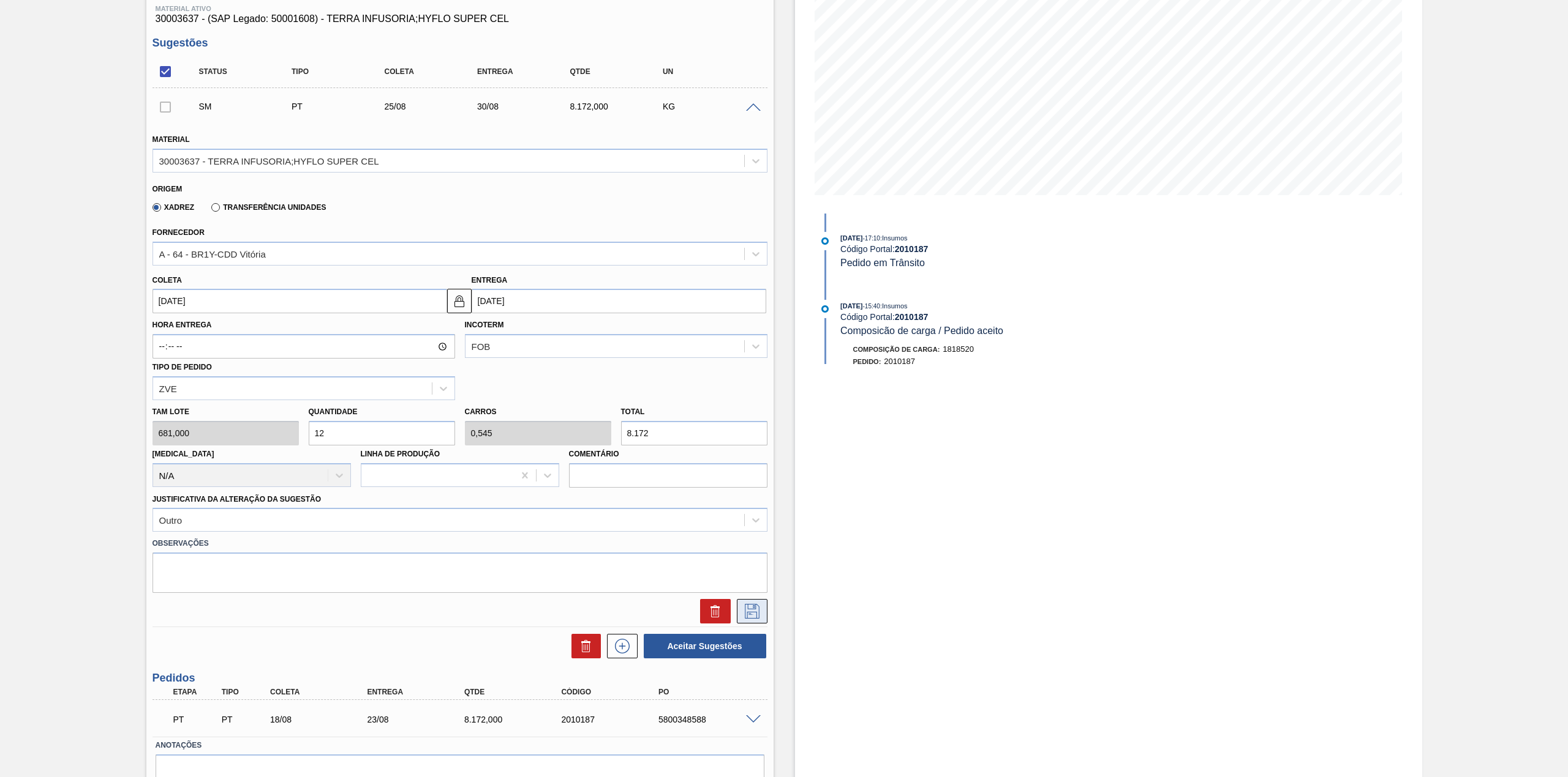
click at [750, 616] on icon at bounding box center [752, 611] width 20 height 14
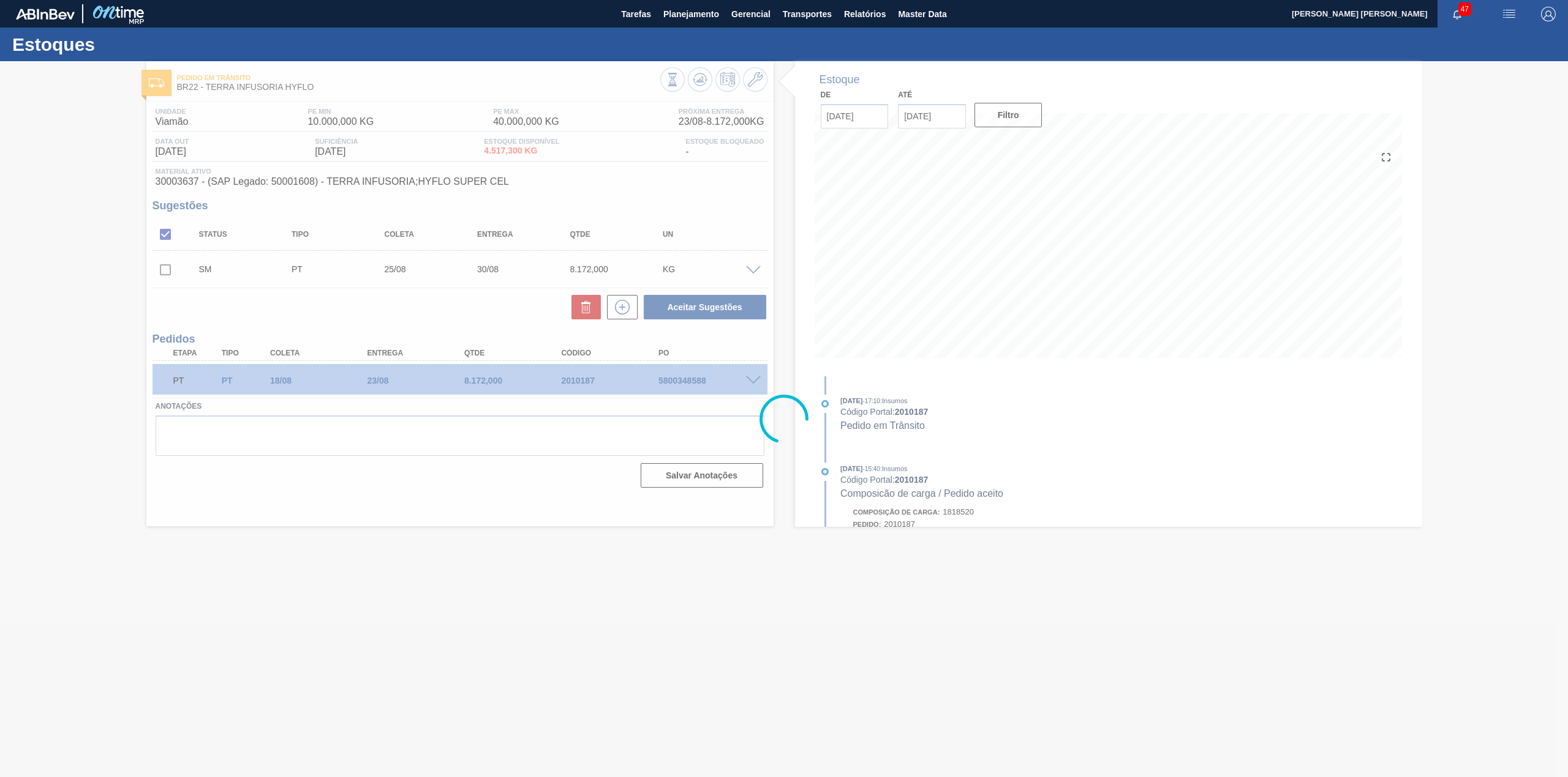
scroll to position [0, 0]
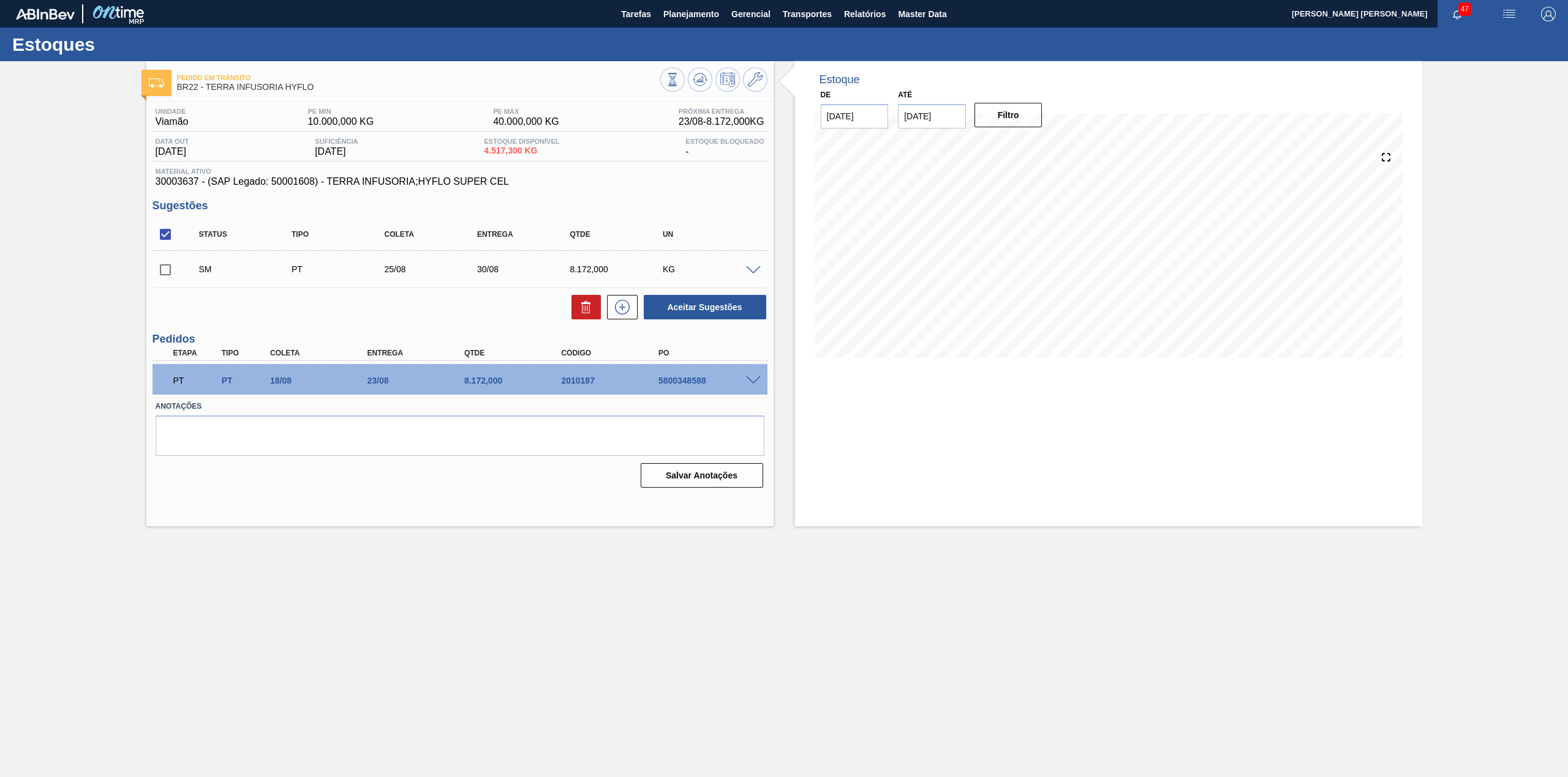
click at [167, 273] on input "checkbox" at bounding box center [164, 270] width 26 height 26
checkbox input "true"
click at [701, 305] on button "Aceitar Sugestões" at bounding box center [704, 308] width 123 height 25
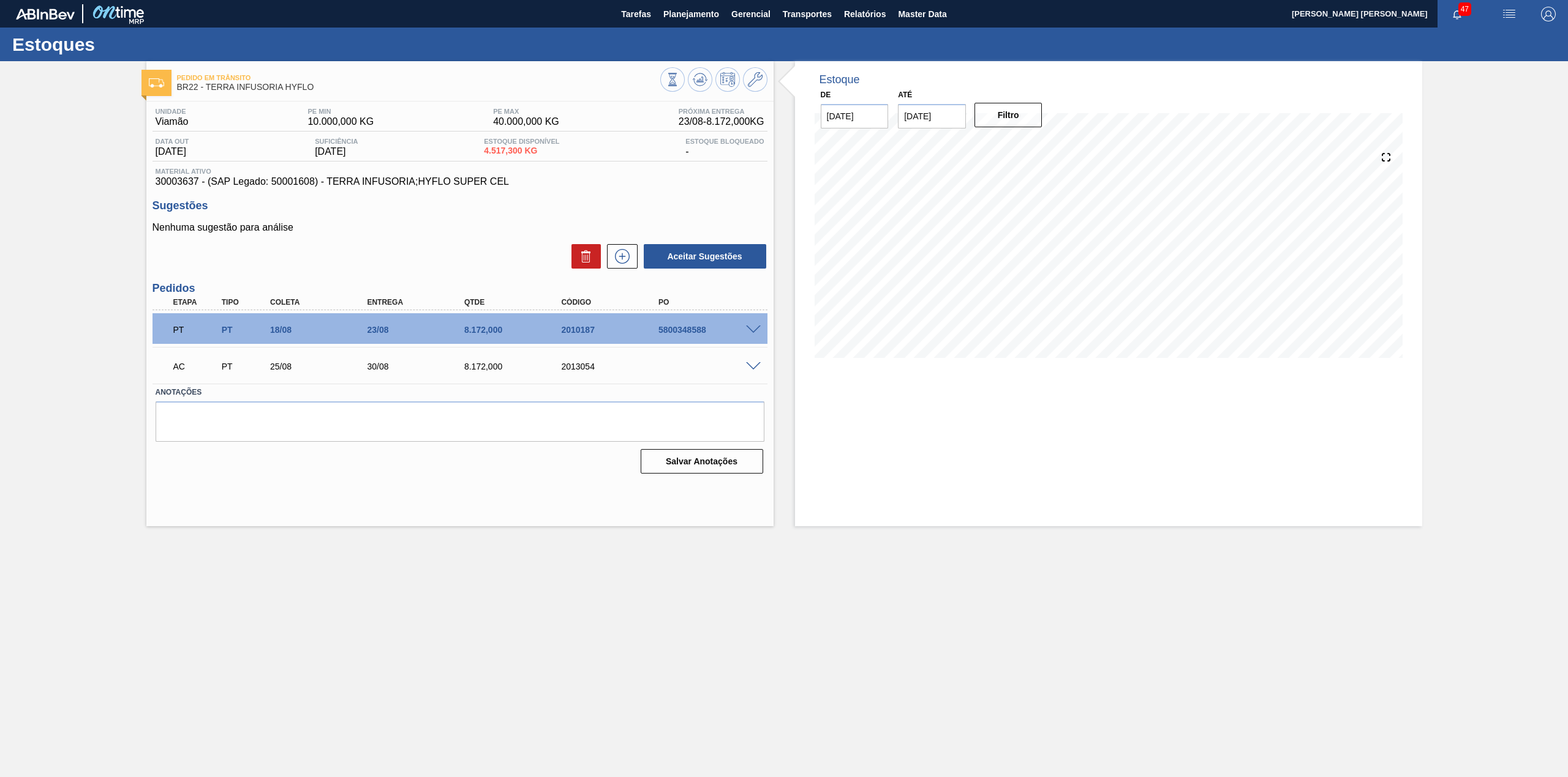
click at [747, 366] on span at bounding box center [753, 367] width 14 height 9
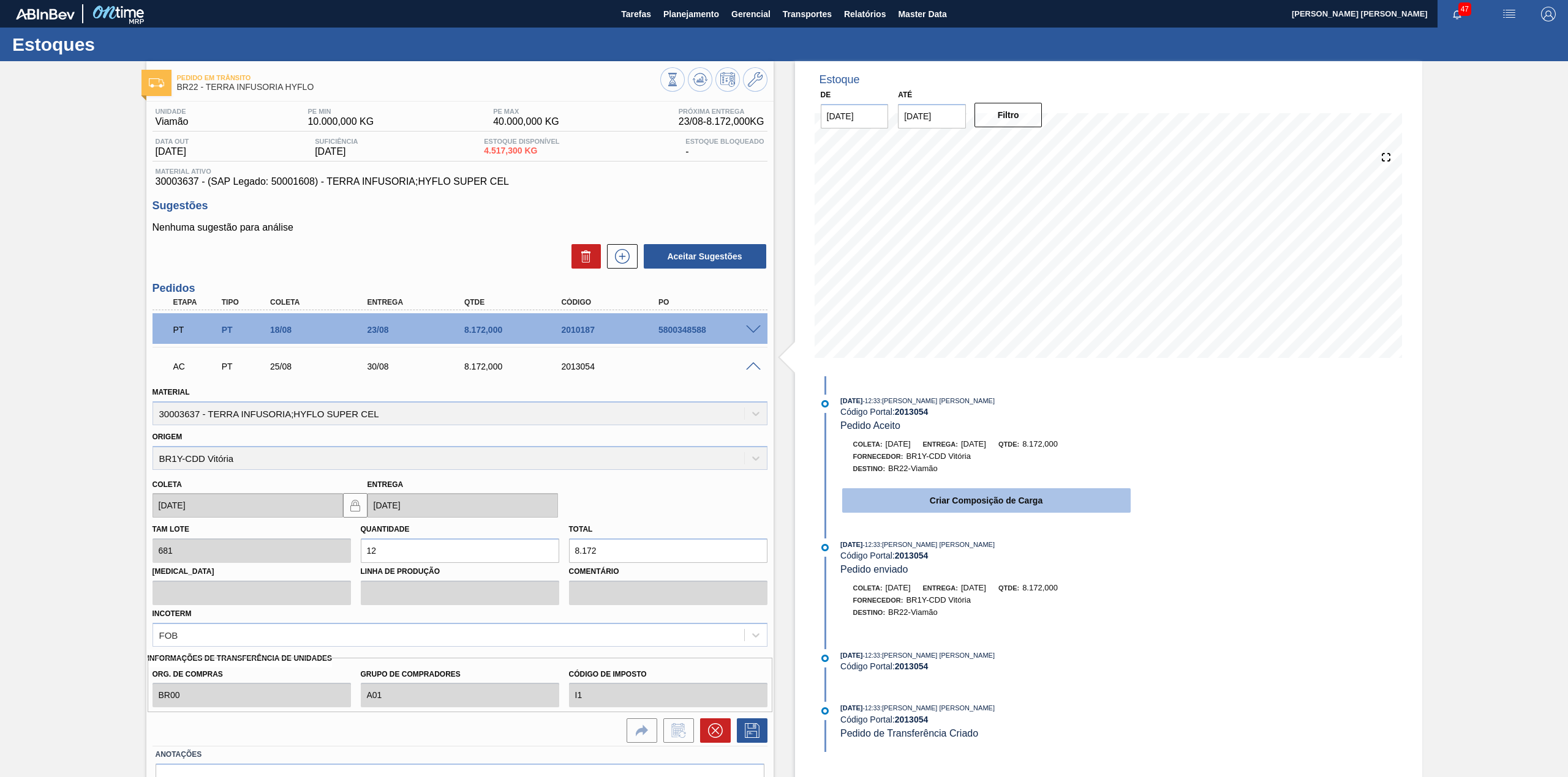
click at [922, 495] on button "Criar Composição de Carga" at bounding box center [985, 501] width 288 height 25
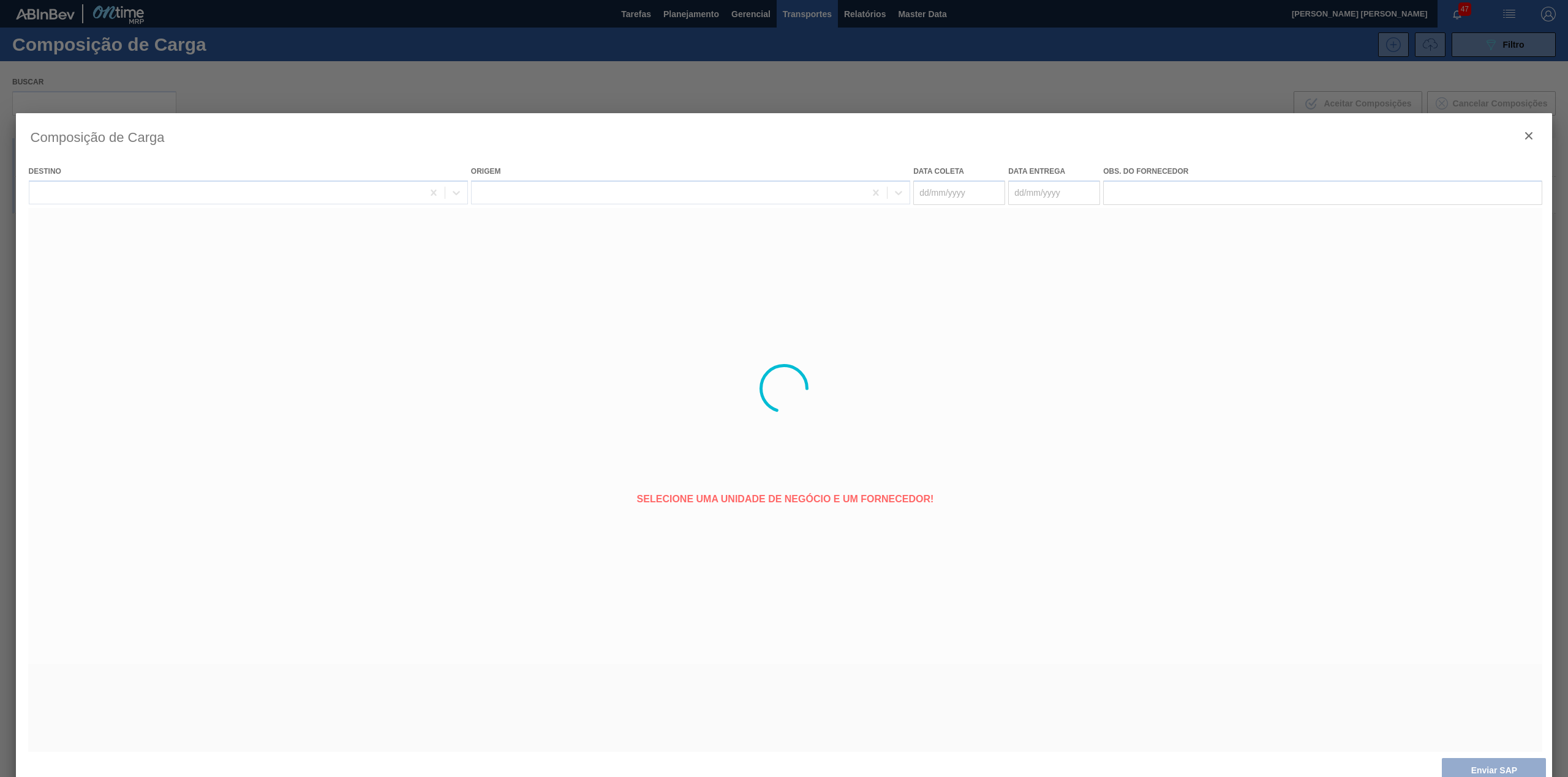
type coleta "[DATE]"
type entrega "[DATE]"
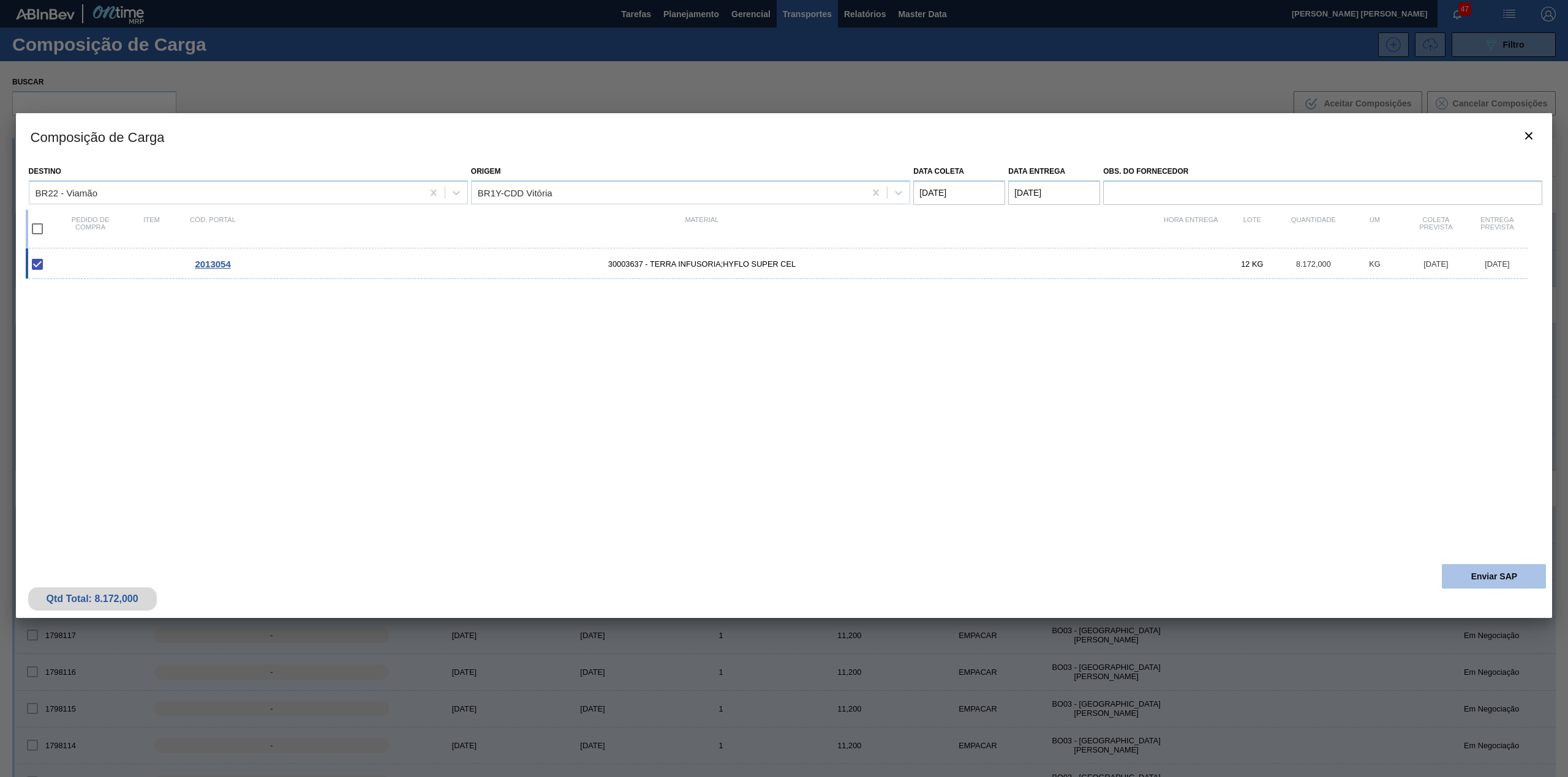
click at [1482, 578] on button "Enviar SAP" at bounding box center [1494, 577] width 105 height 25
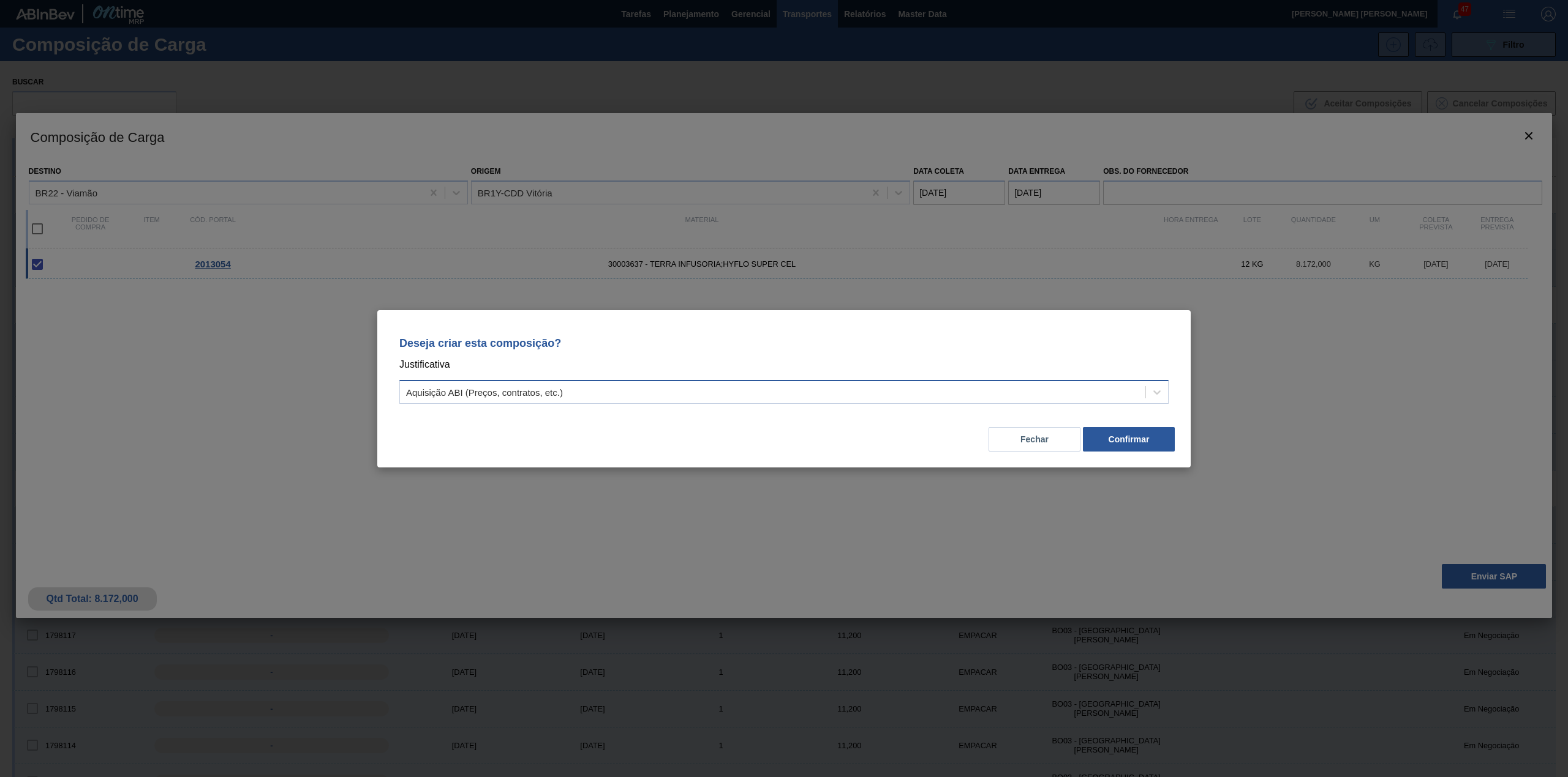
click at [750, 399] on div "Aquisição ABI (Preços, contratos, etc.)" at bounding box center [773, 391] width 745 height 18
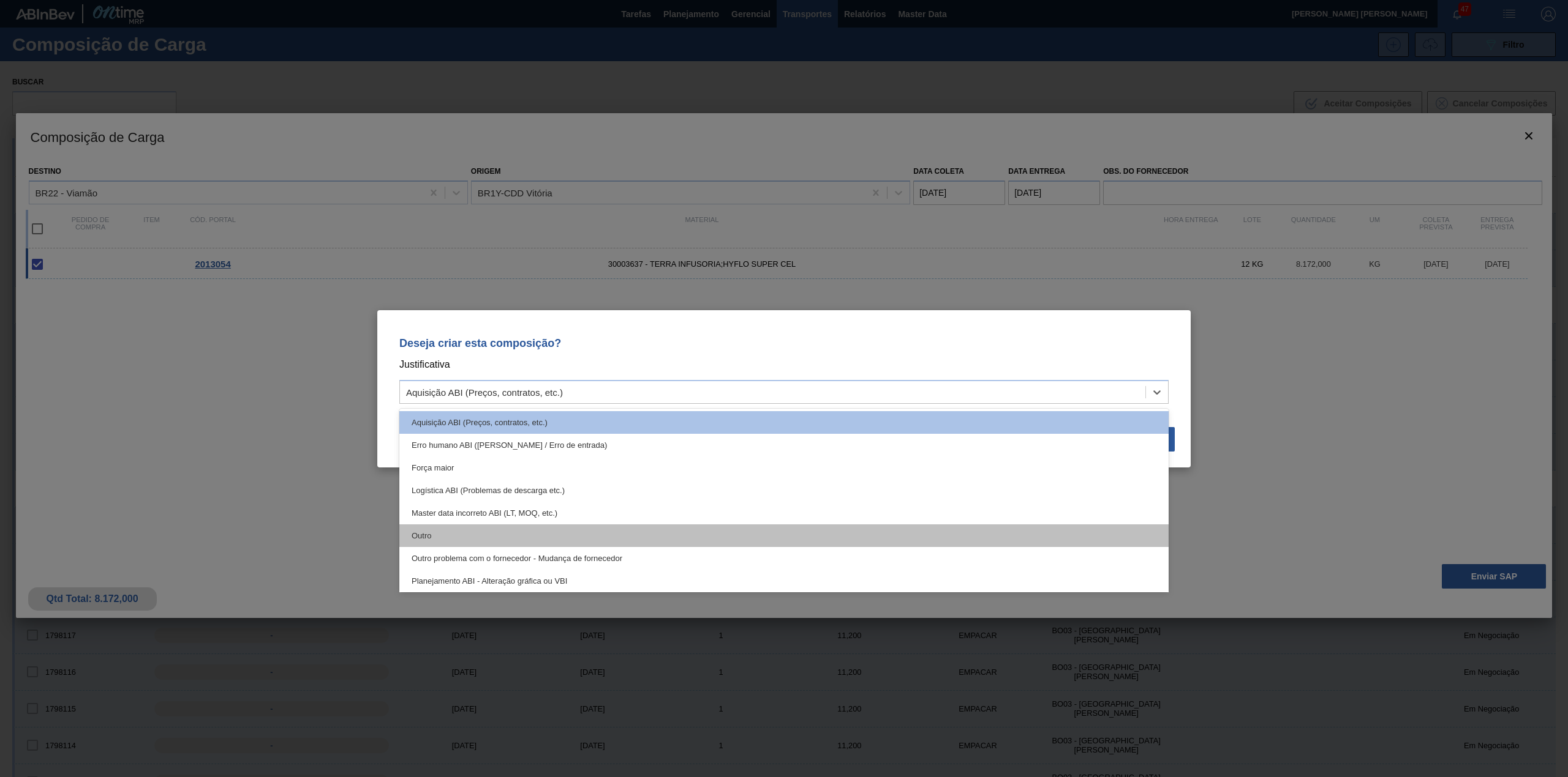
click at [444, 527] on div "Outro" at bounding box center [783, 536] width 769 height 23
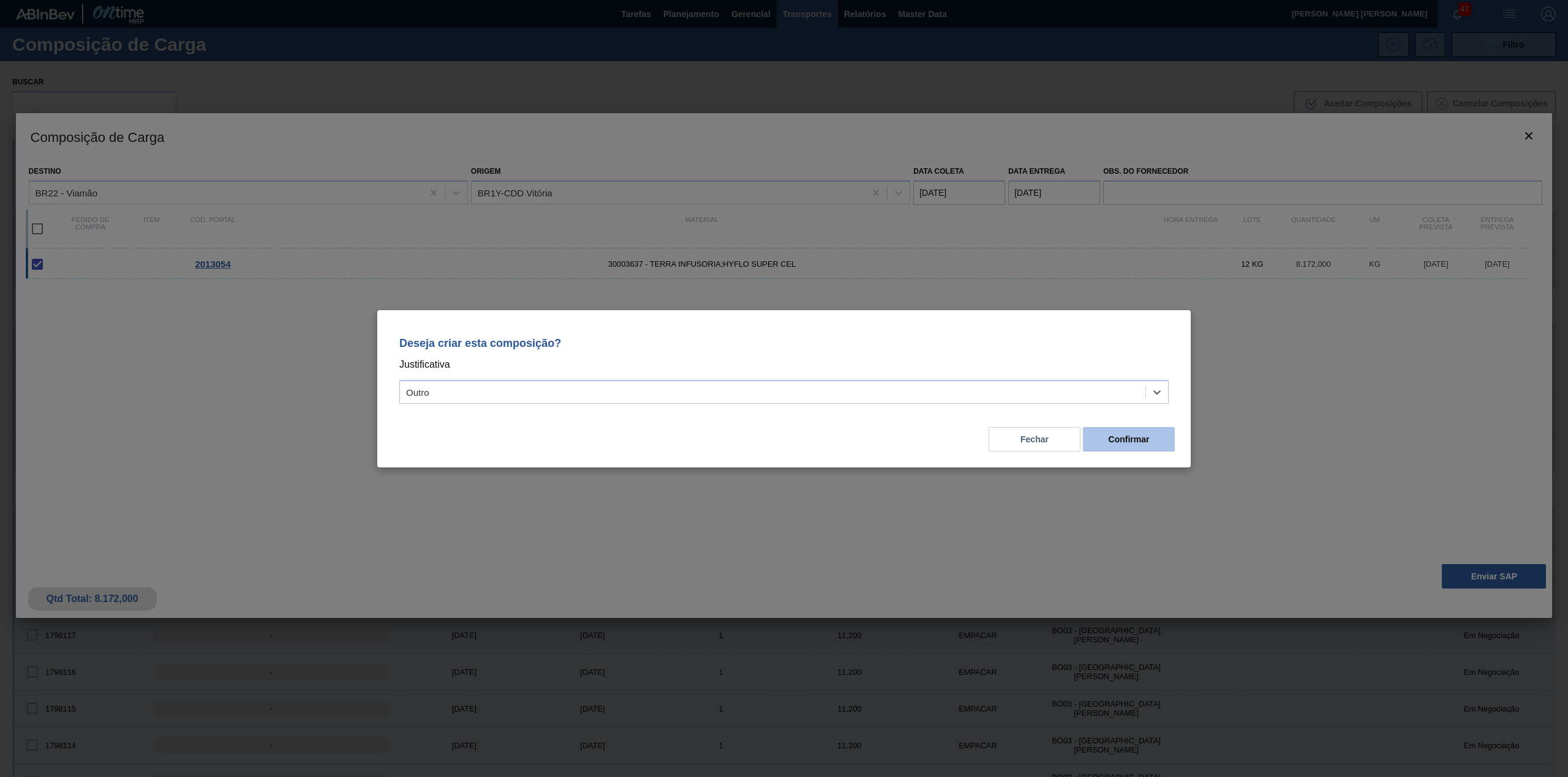
click at [1159, 440] on button "Confirmar" at bounding box center [1128, 440] width 92 height 25
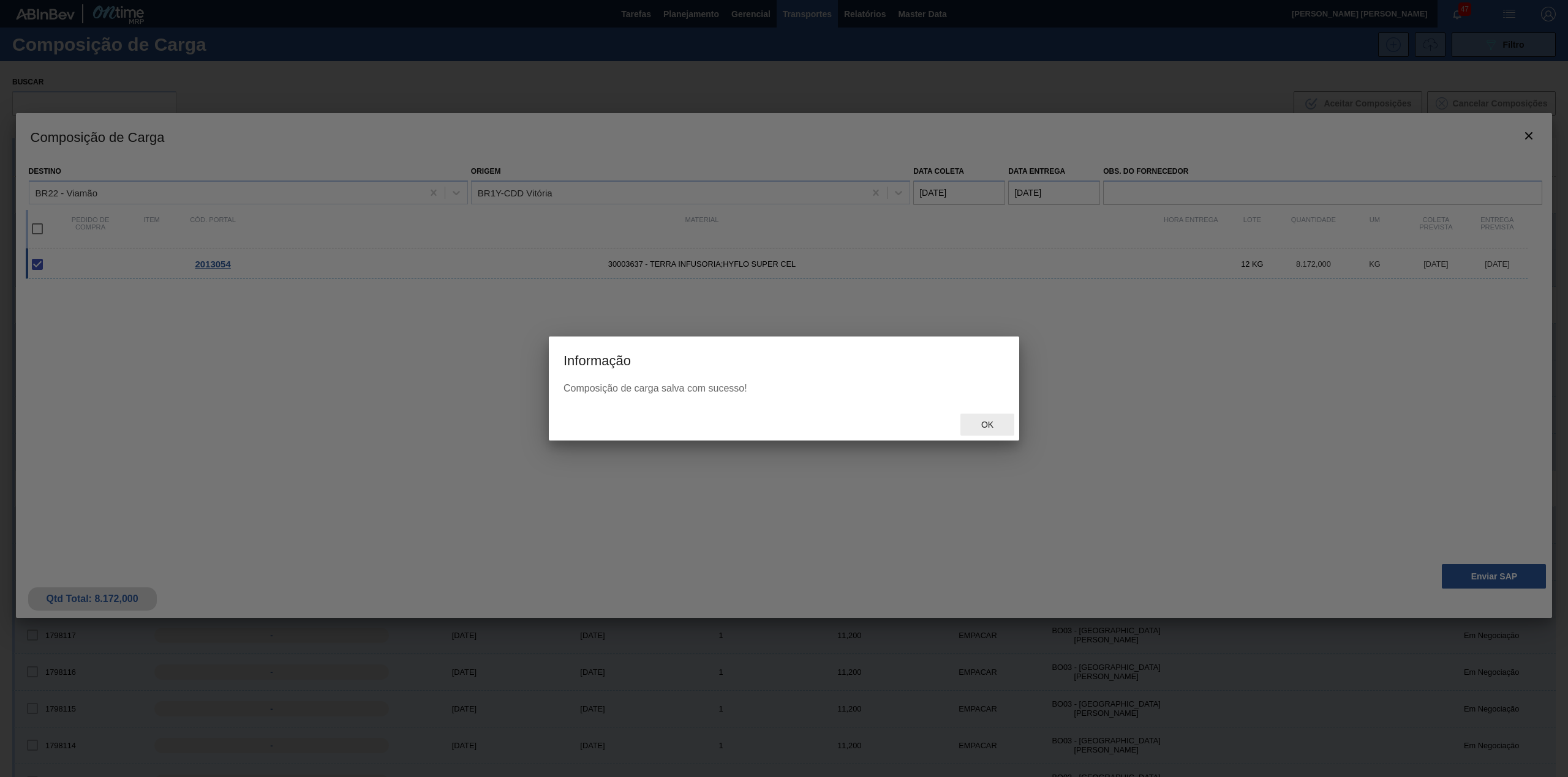
click at [1010, 420] on div "Ok" at bounding box center [986, 426] width 54 height 23
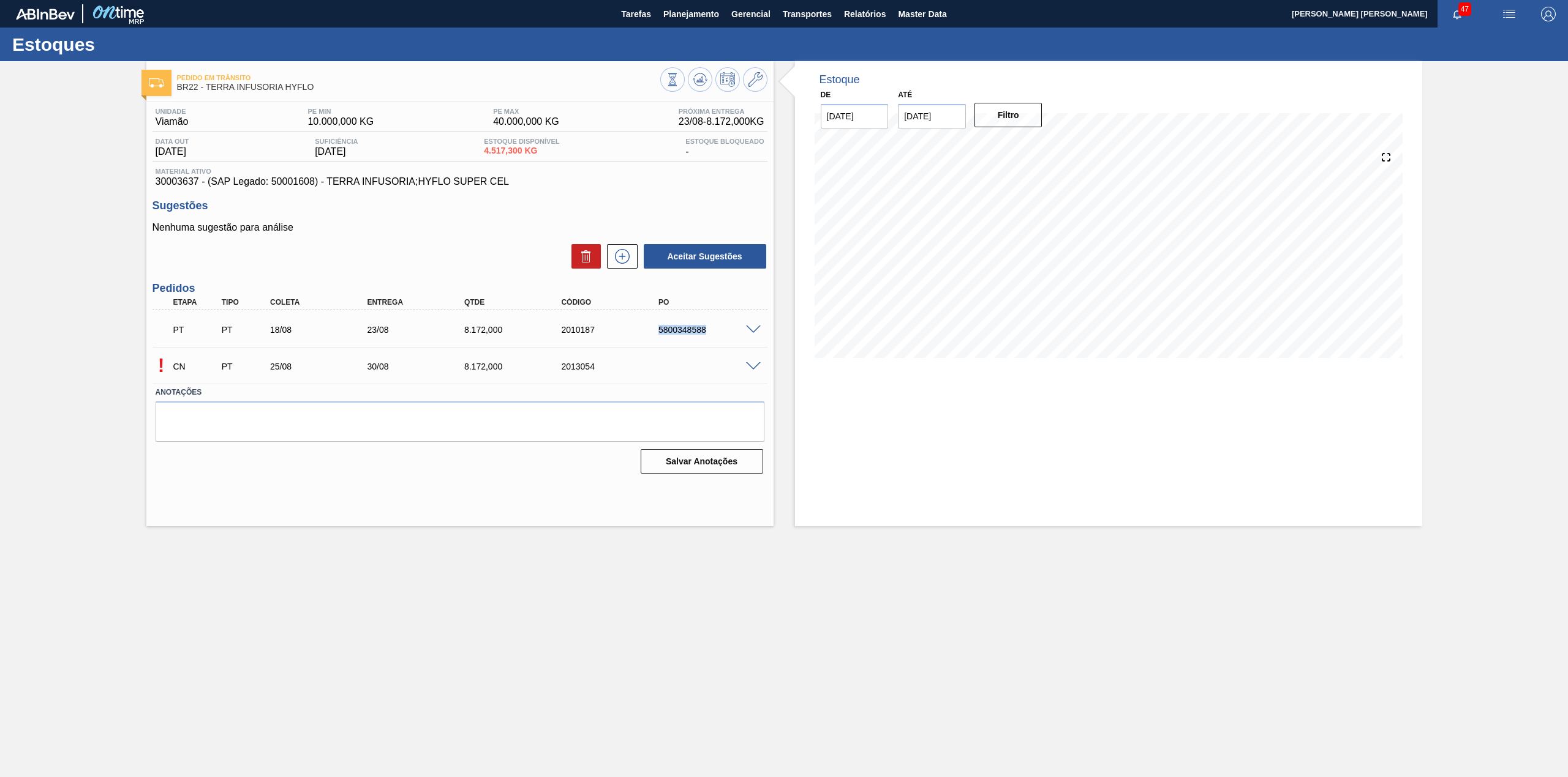
drag, startPoint x: 650, startPoint y: 336, endPoint x: 716, endPoint y: 334, distance: 66.0
click at [716, 334] on div "PT PT 18/08 23/08 8.172,000 2010187 5800348588" at bounding box center [456, 329] width 583 height 25
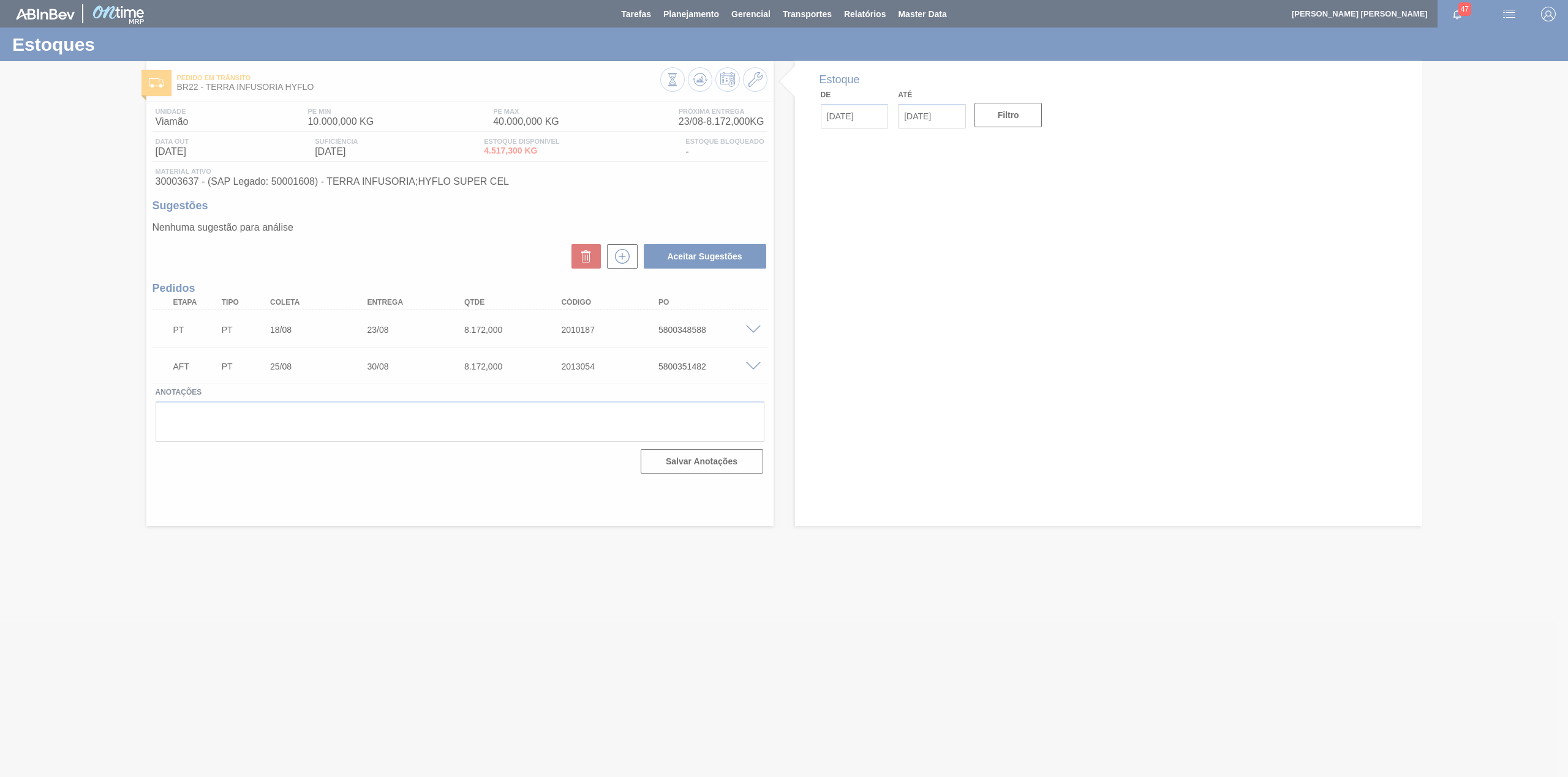
click at [660, 368] on div at bounding box center [784, 388] width 1568 height 777
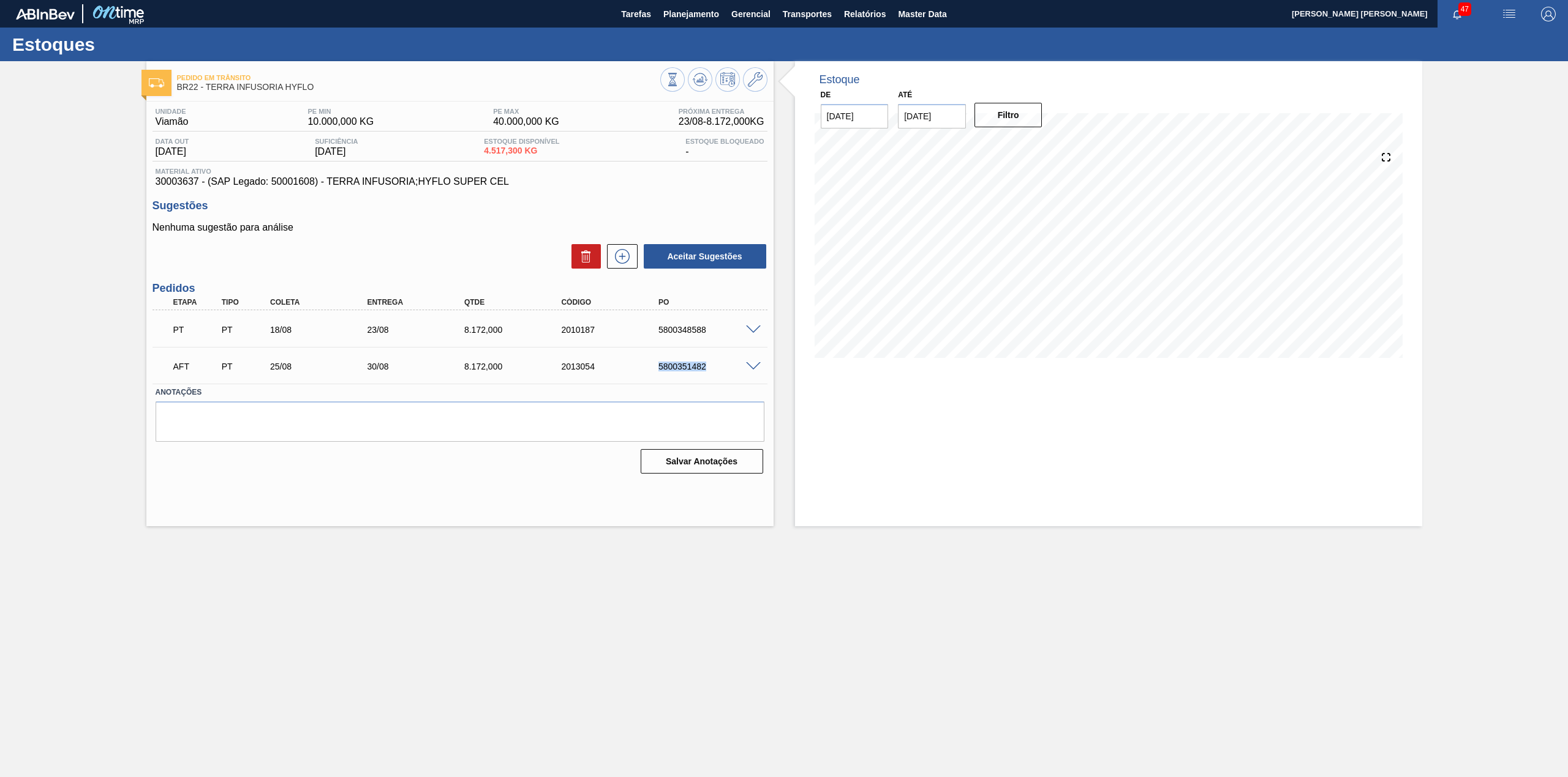
drag, startPoint x: 654, startPoint y: 365, endPoint x: 709, endPoint y: 375, distance: 55.9
click at [709, 375] on div "AFT PT 25/08 30/08 8.172,000 2013054 5800351482" at bounding box center [456, 366] width 583 height 25
copy div "5800351482"
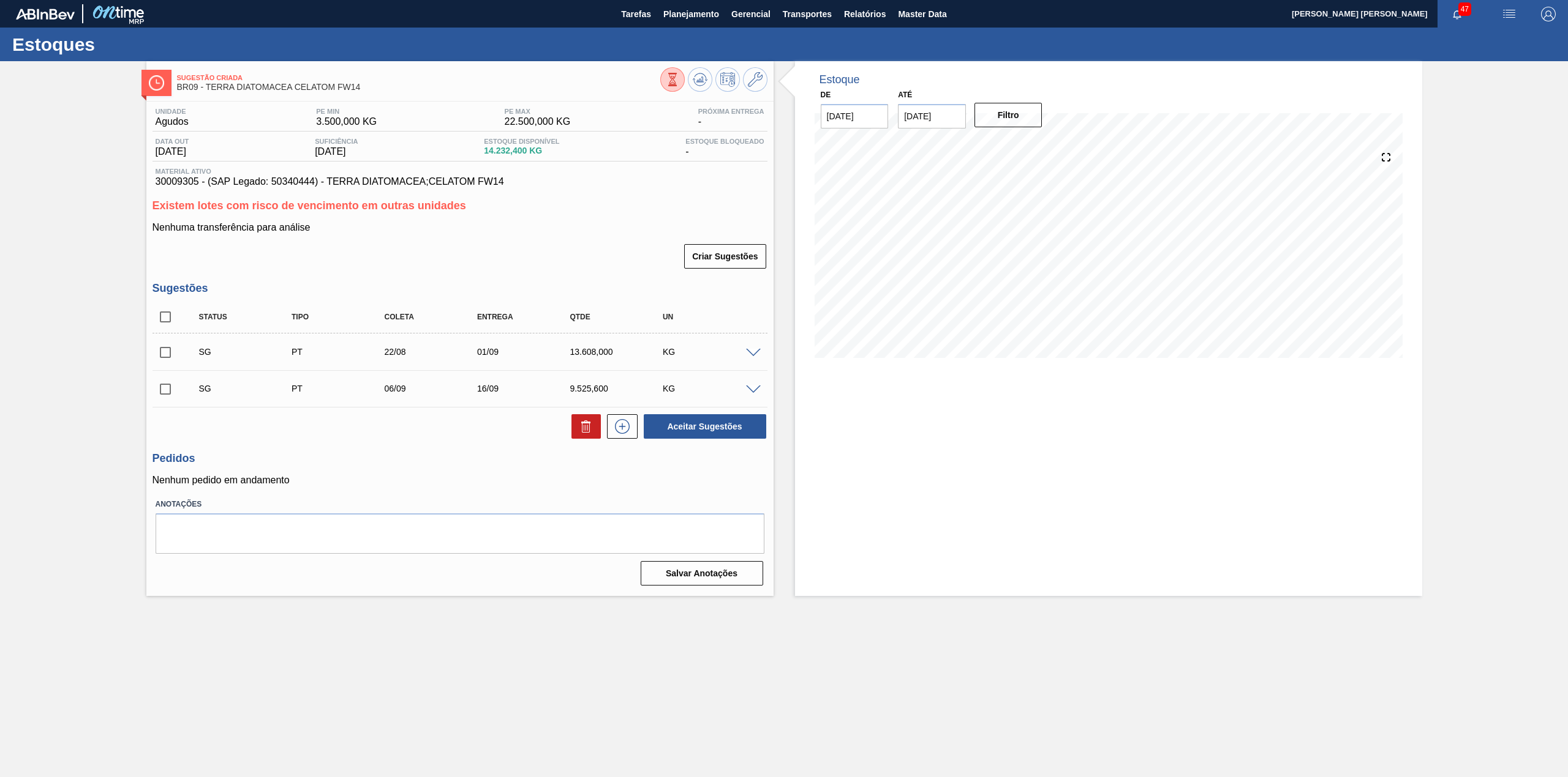
click at [751, 353] on span at bounding box center [753, 353] width 14 height 9
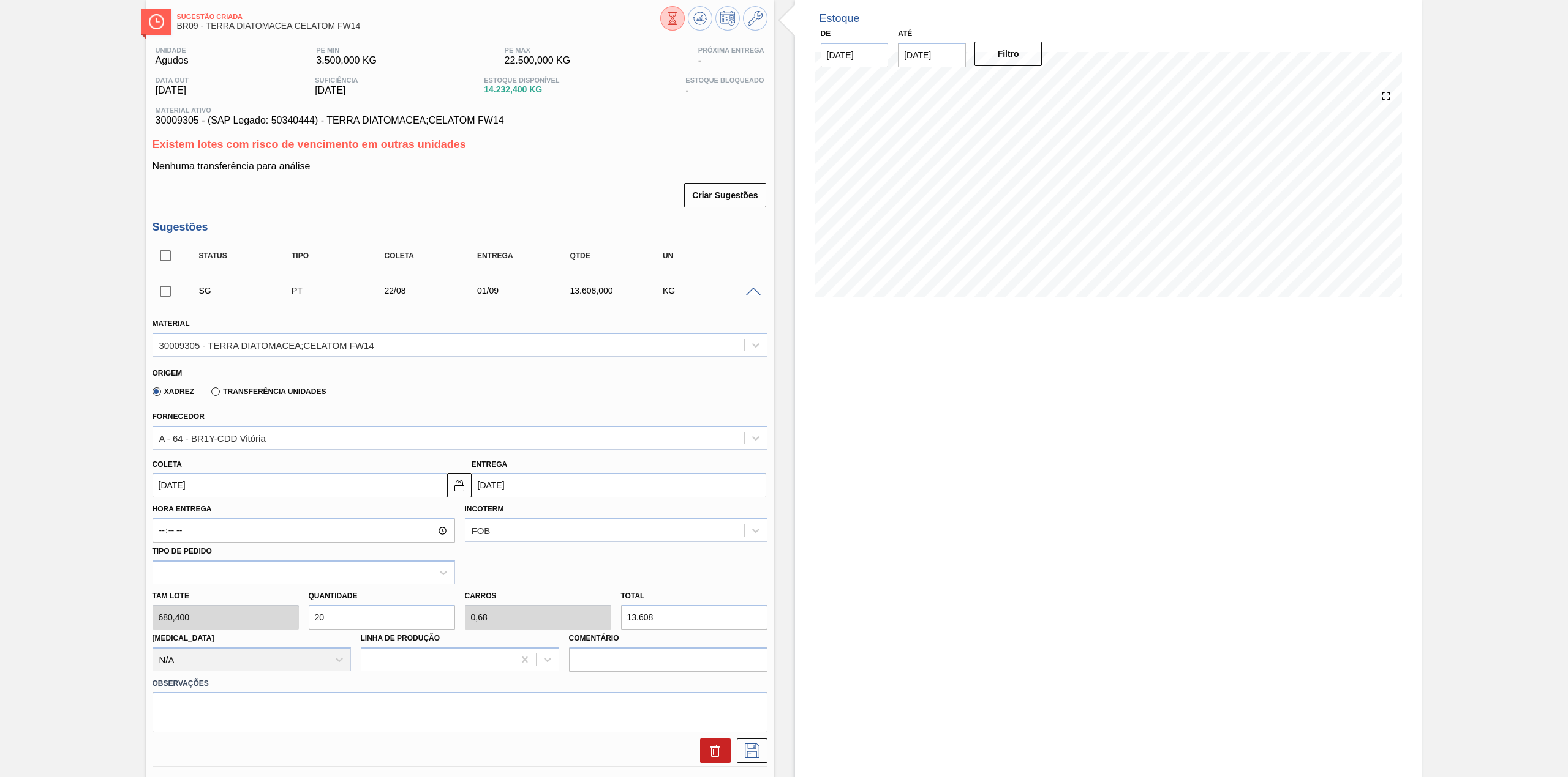
scroll to position [162, 0]
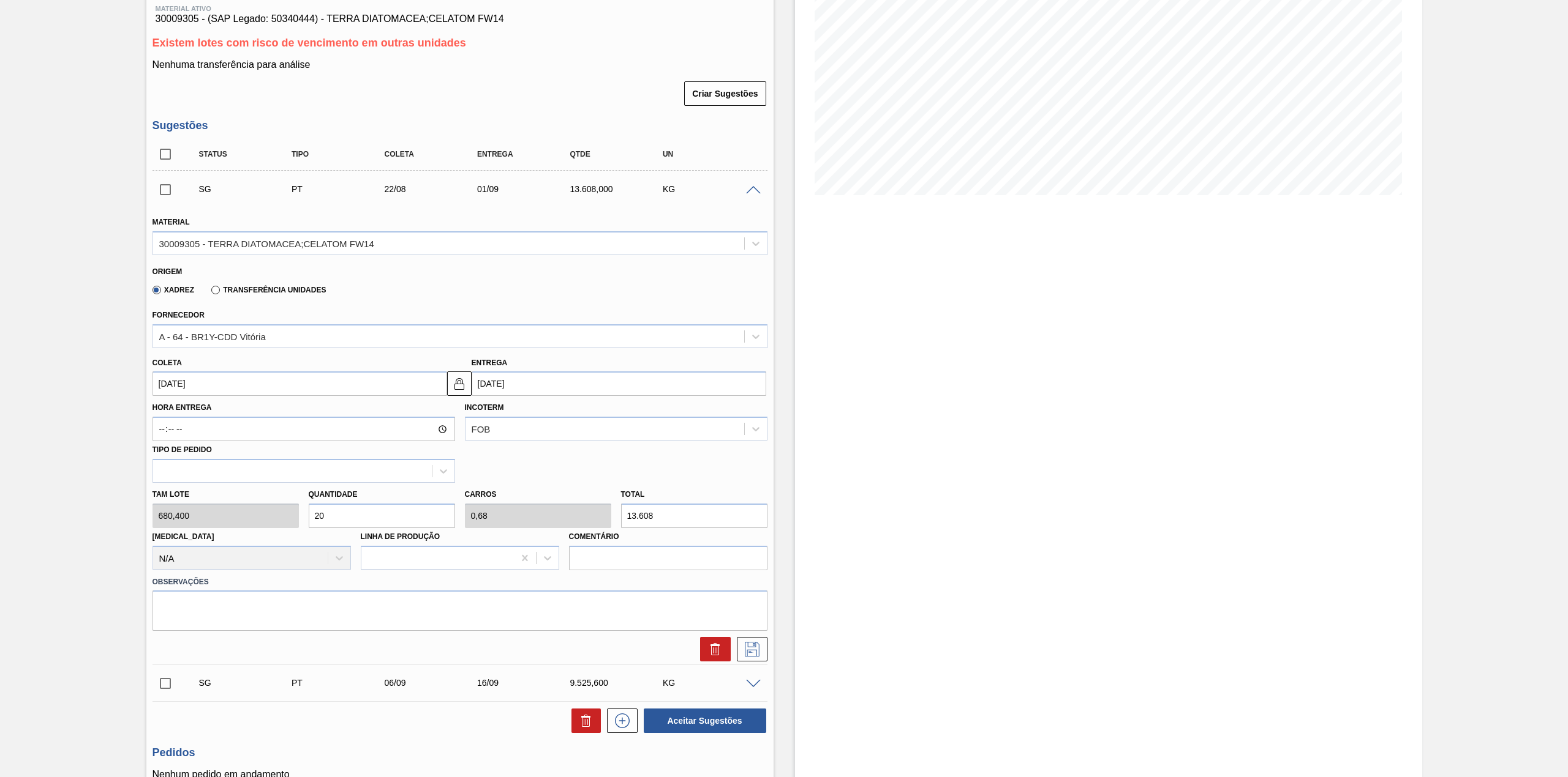
click at [237, 392] on input "[DATE]" at bounding box center [299, 384] width 295 height 25
click at [184, 535] on div "25" at bounding box center [186, 532] width 16 height 16
type input "[DATE]"
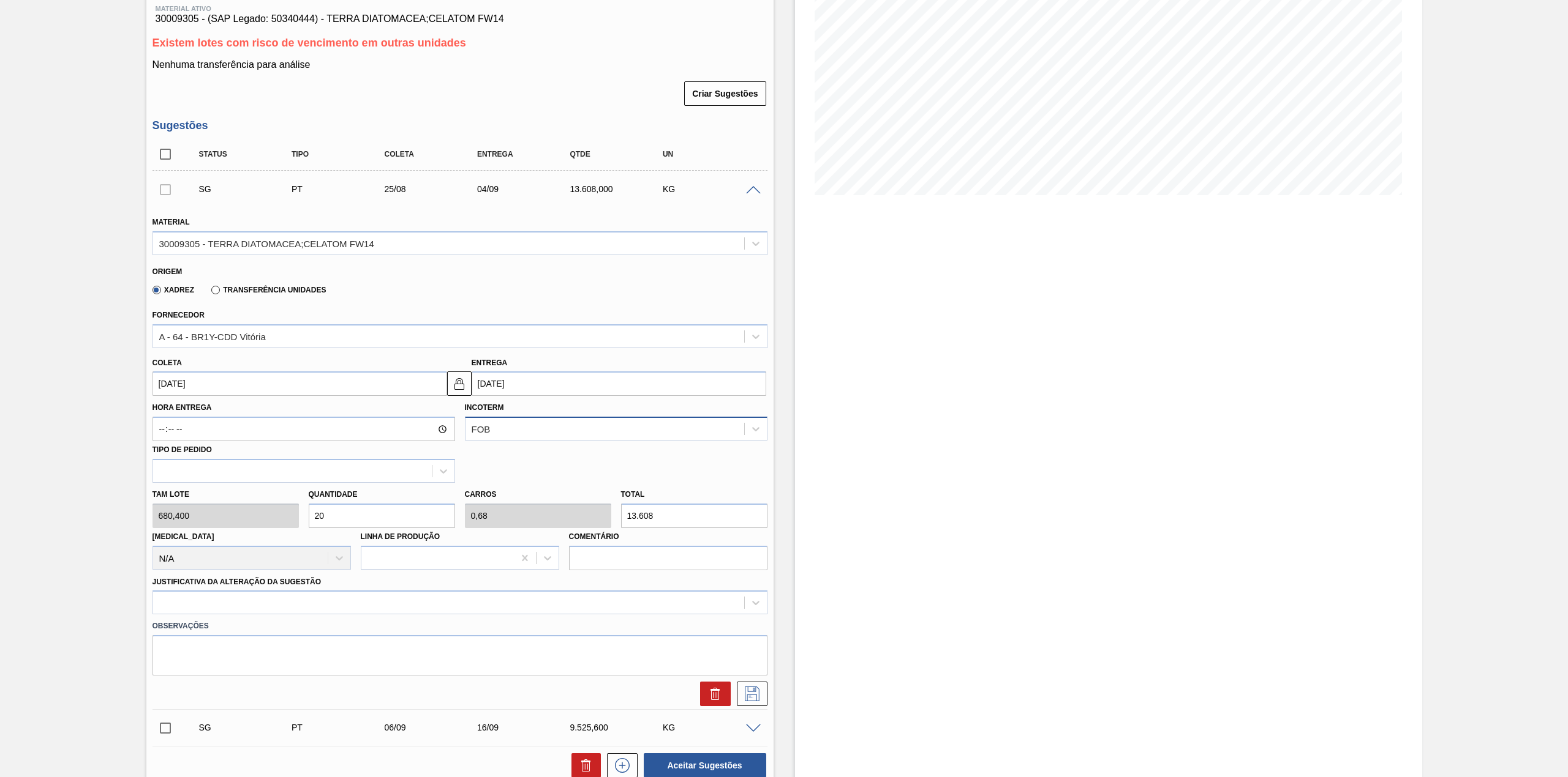
scroll to position [245, 0]
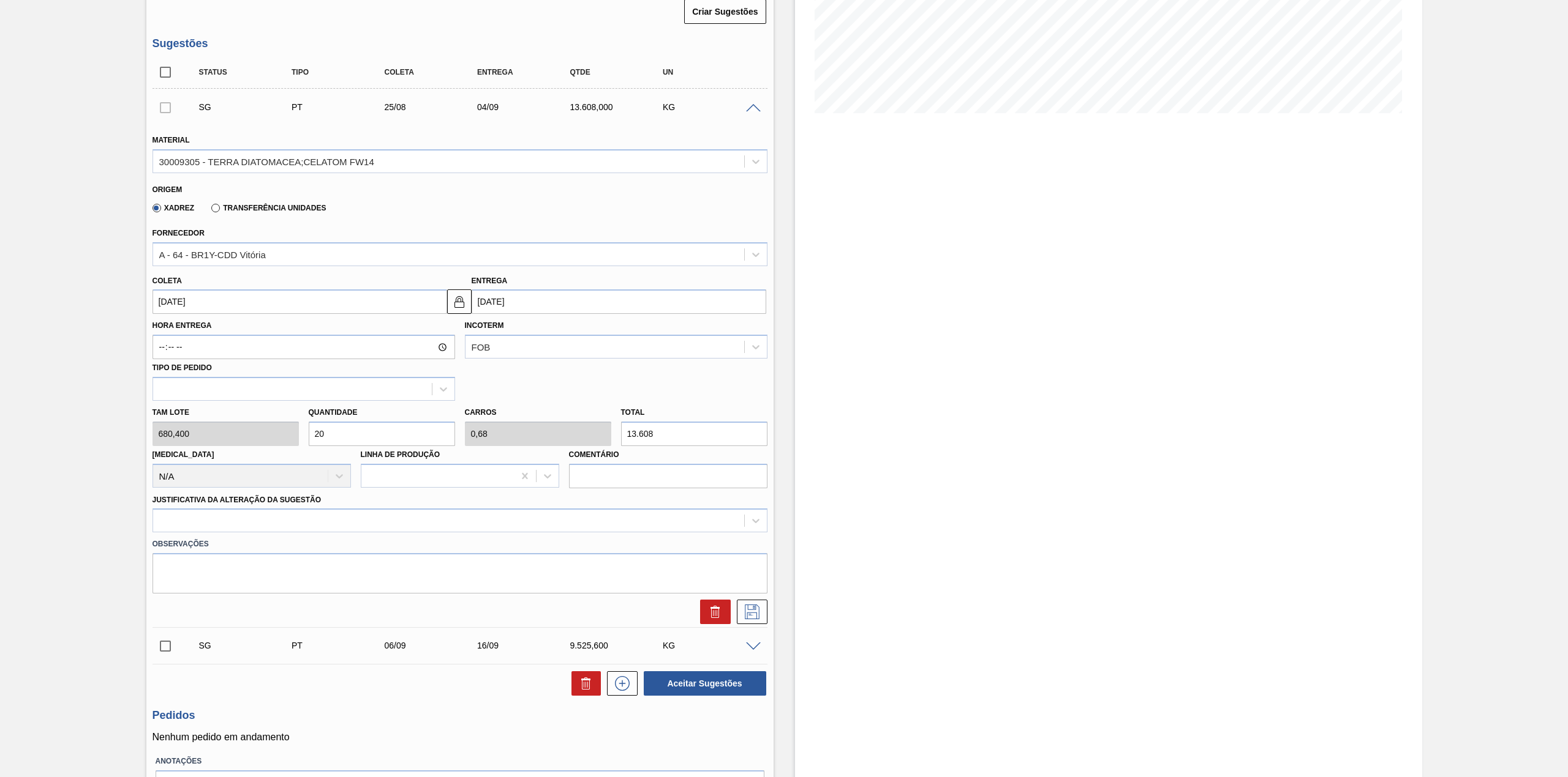
click at [385, 442] on input "20" at bounding box center [382, 434] width 146 height 25
type input "4"
type input "0,136"
type input "2.721,6"
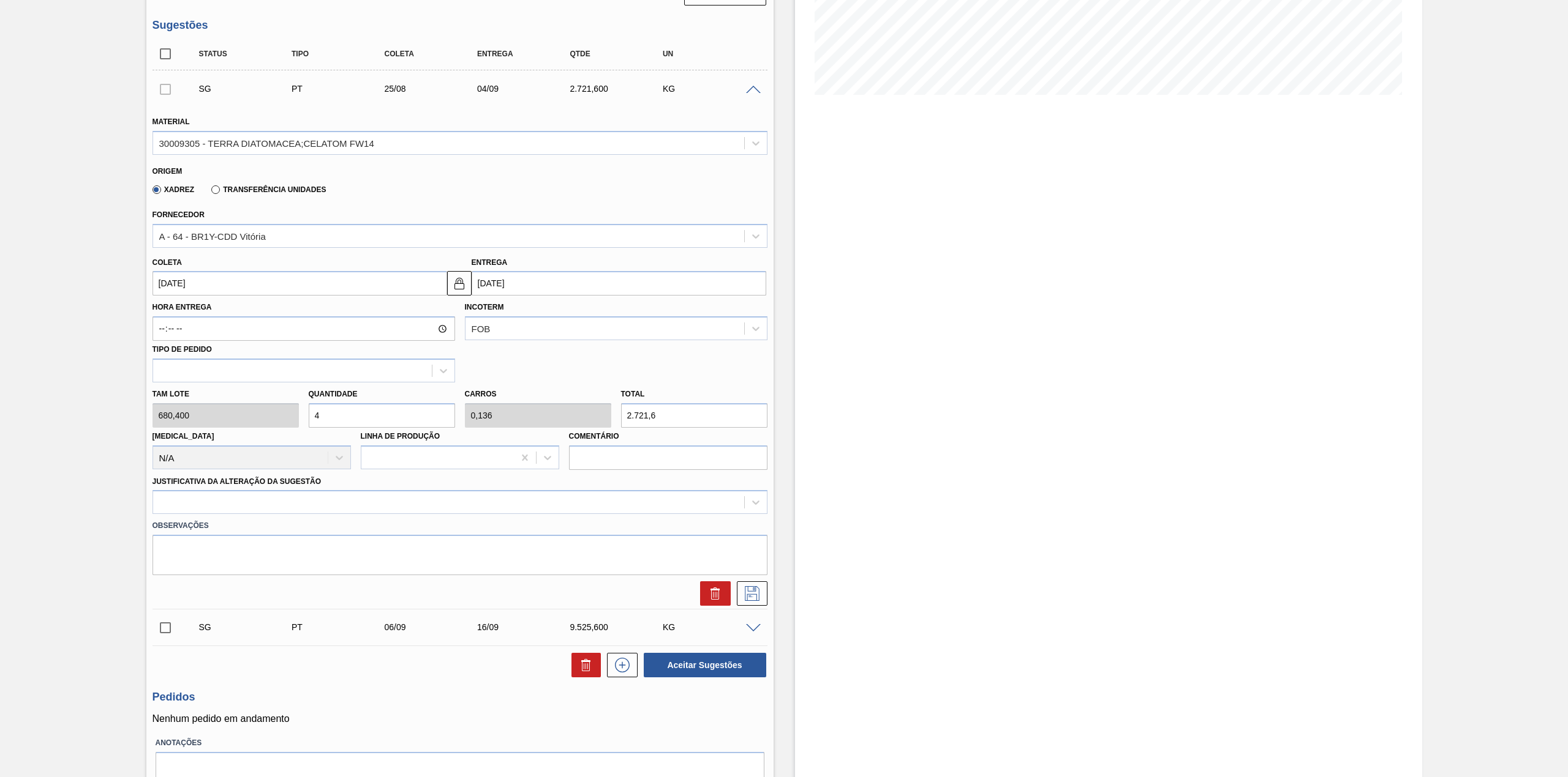
scroll to position [319, 0]
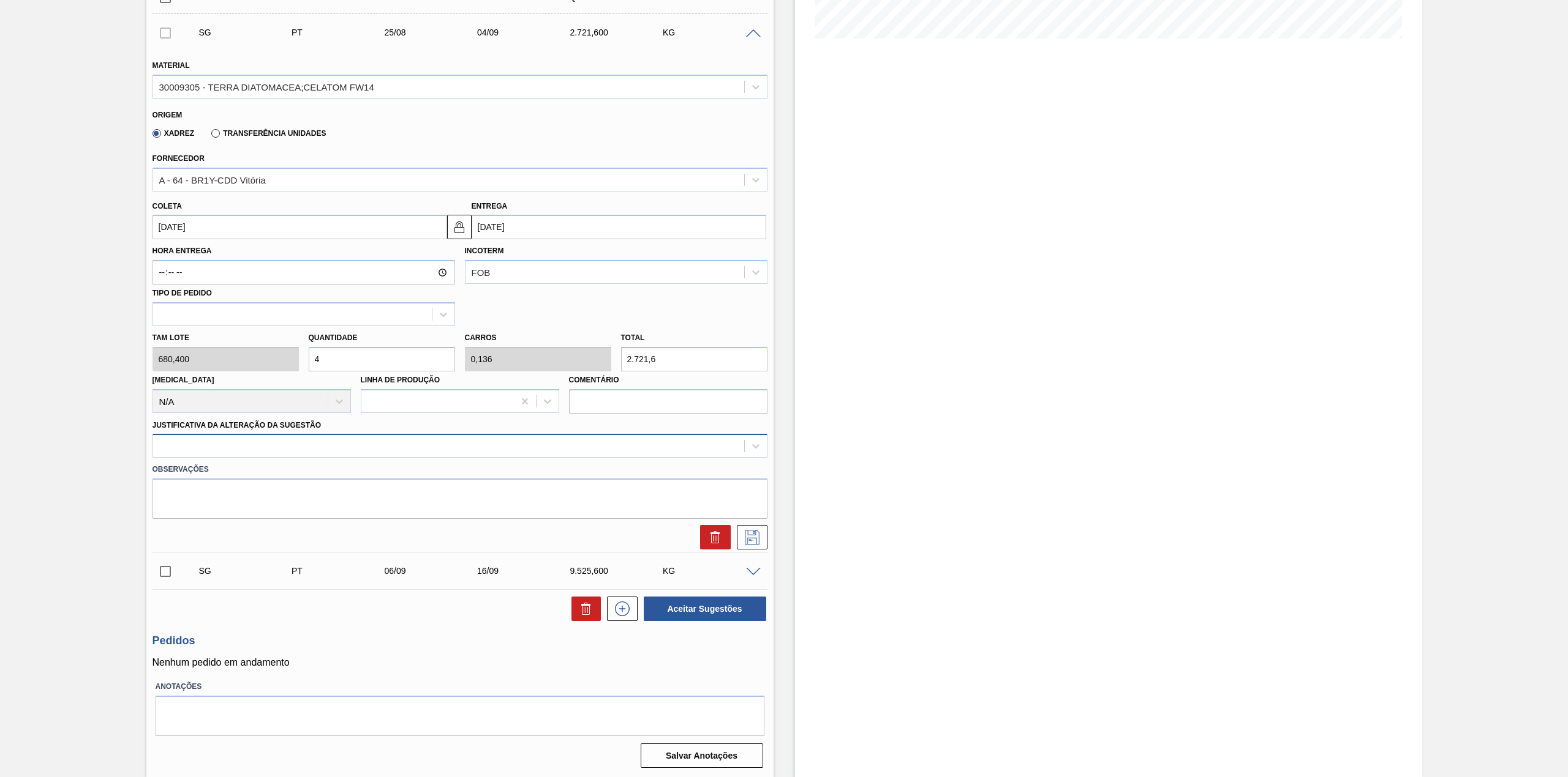
type input "4"
click at [273, 453] on div at bounding box center [459, 445] width 615 height 24
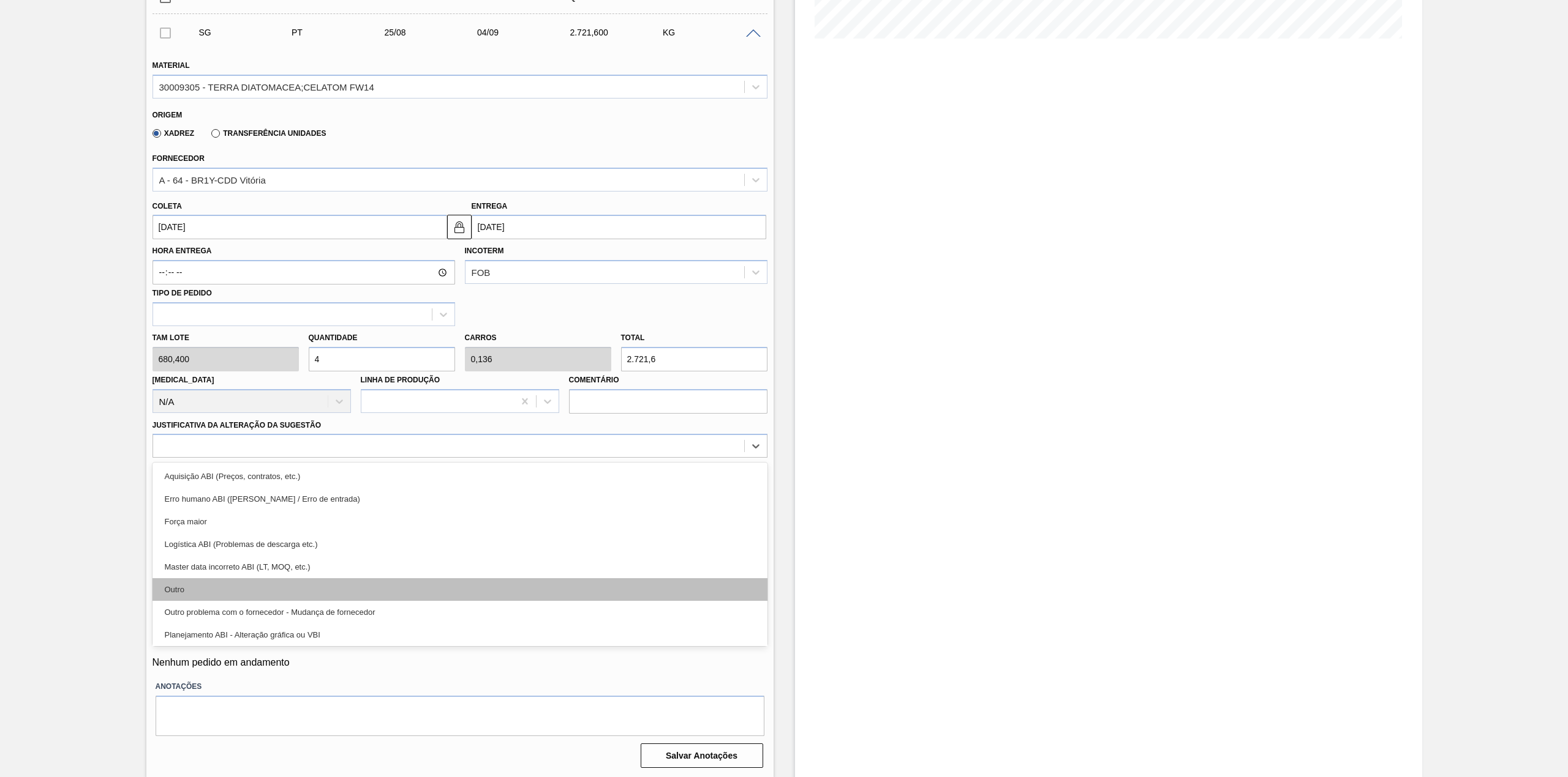
click at [246, 579] on div "Outro" at bounding box center [459, 590] width 615 height 23
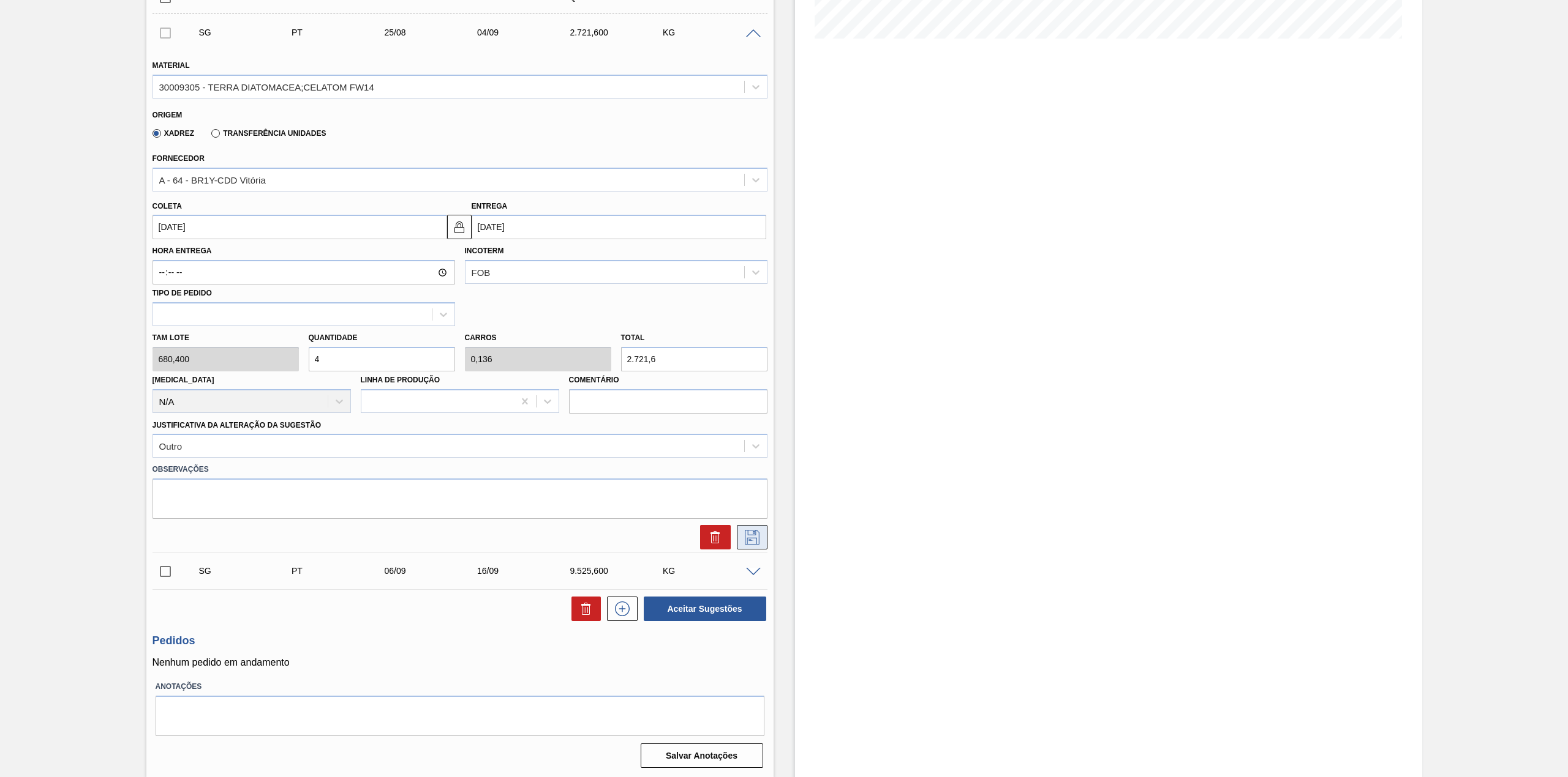
click at [752, 537] on icon at bounding box center [752, 537] width 20 height 14
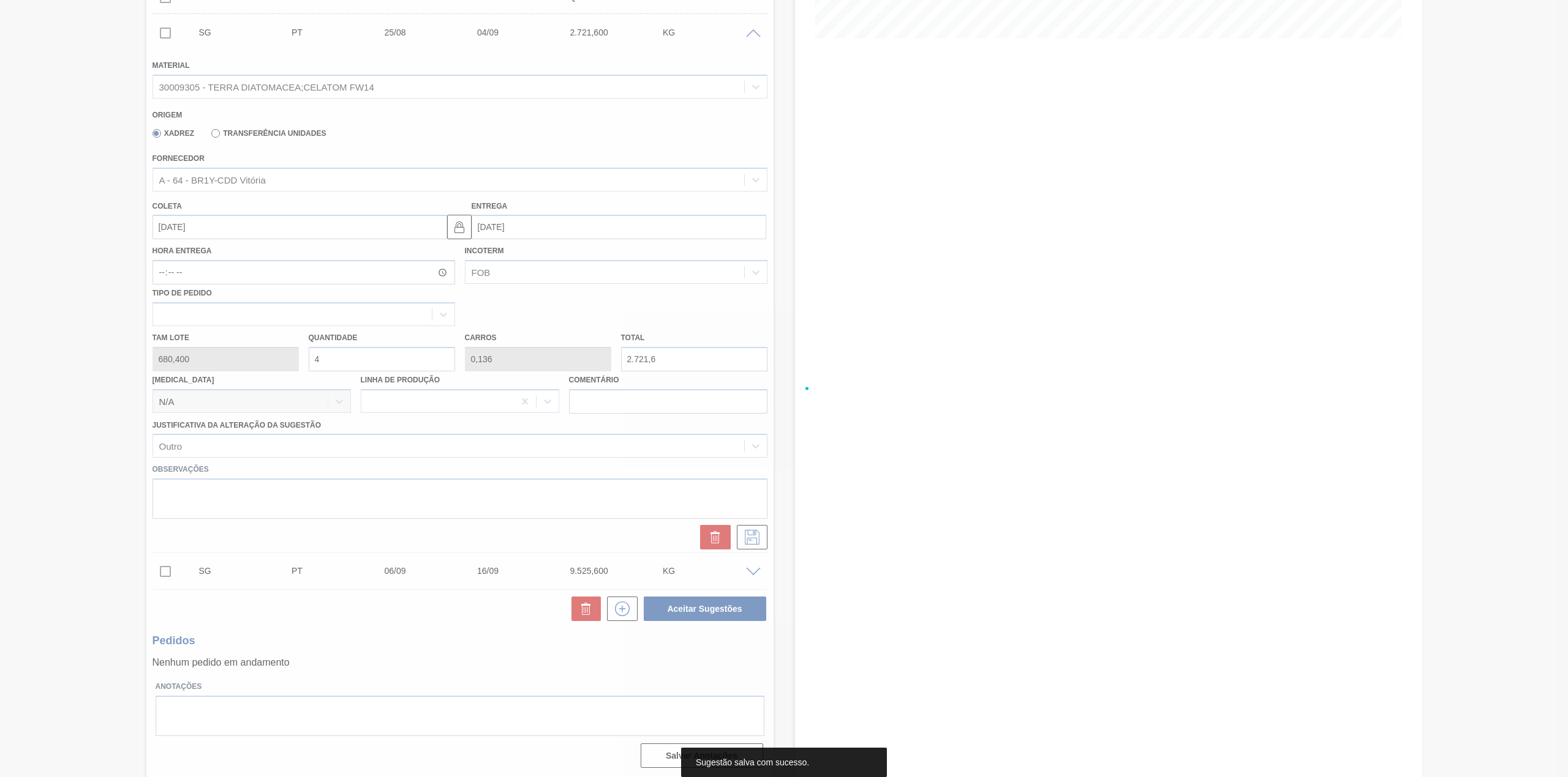
scroll to position [0, 0]
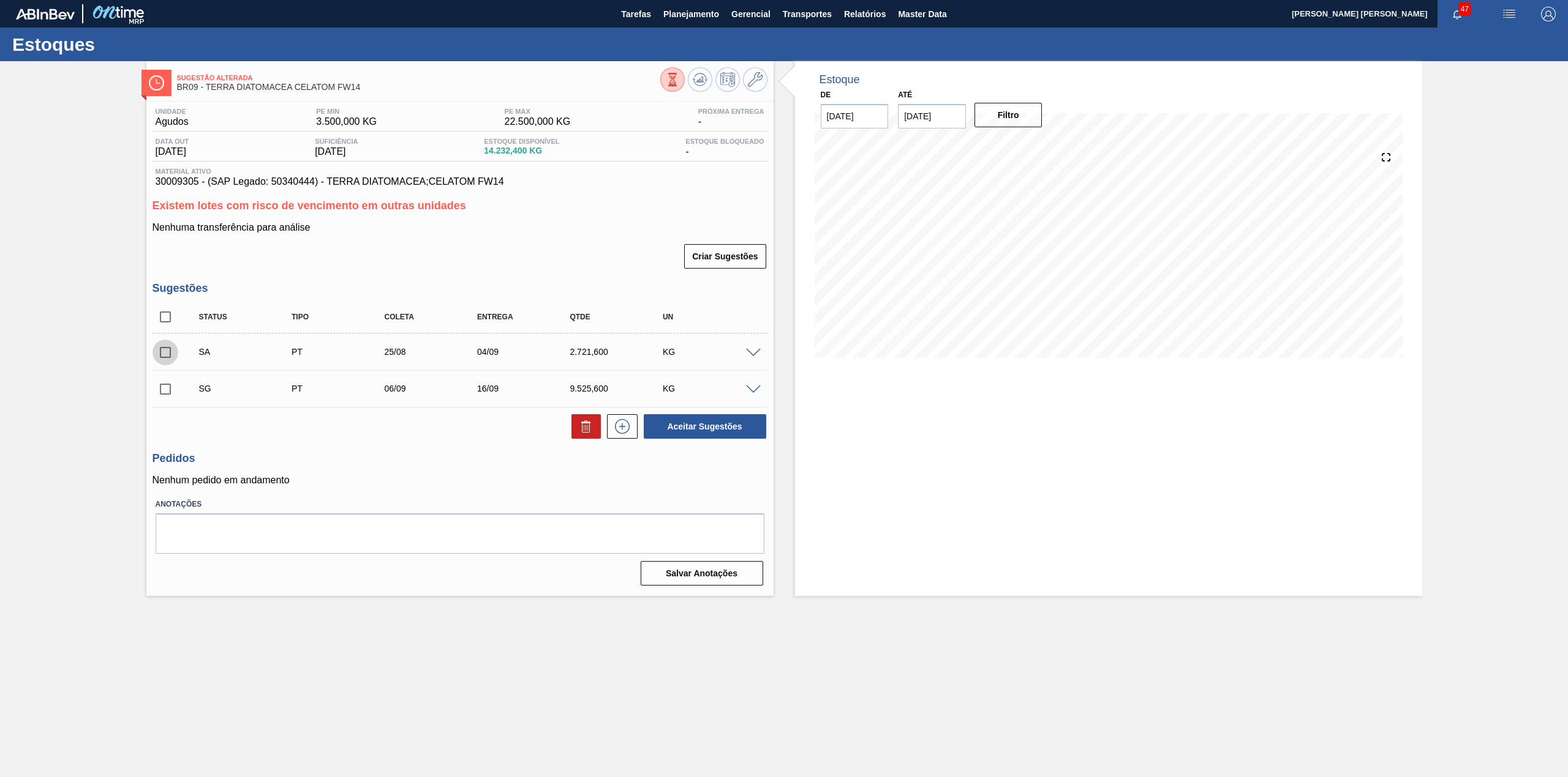
click at [154, 356] on input "checkbox" at bounding box center [164, 352] width 26 height 26
click at [726, 431] on button "Aceitar Sugestões" at bounding box center [704, 426] width 123 height 25
checkbox input "false"
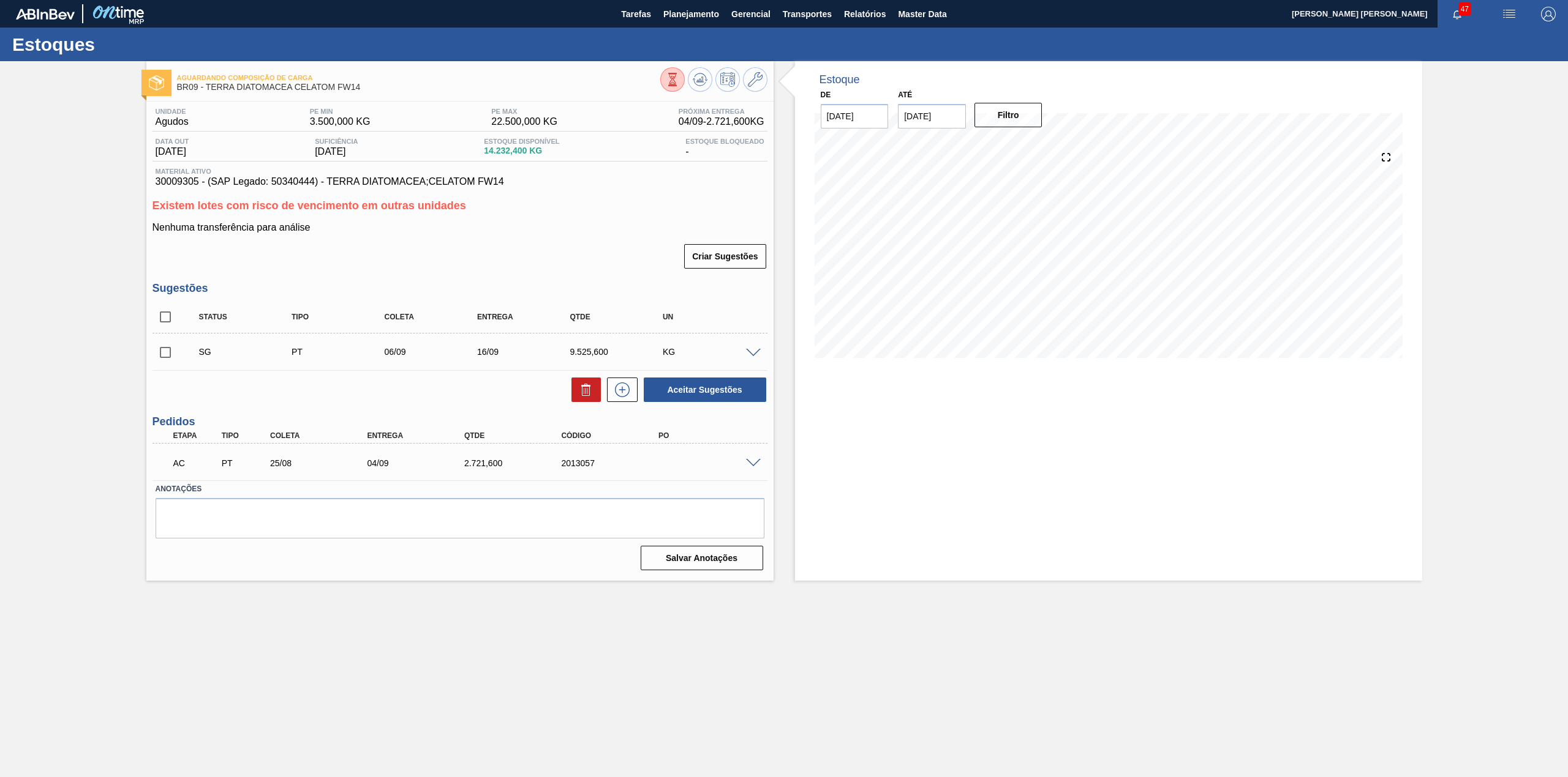
click at [752, 463] on span at bounding box center [753, 464] width 14 height 9
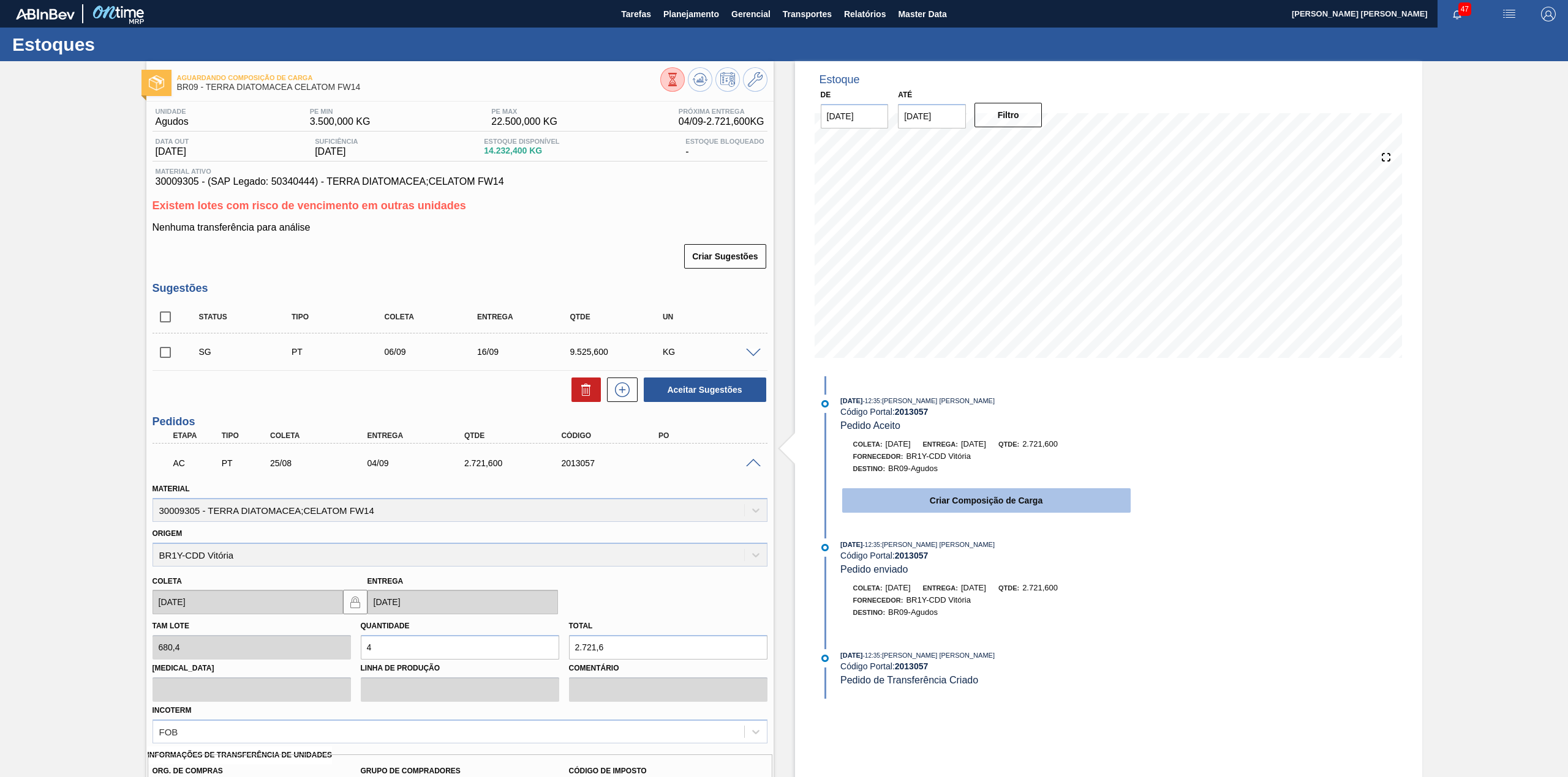
click at [934, 502] on button "Criar Composição de Carga" at bounding box center [985, 501] width 288 height 25
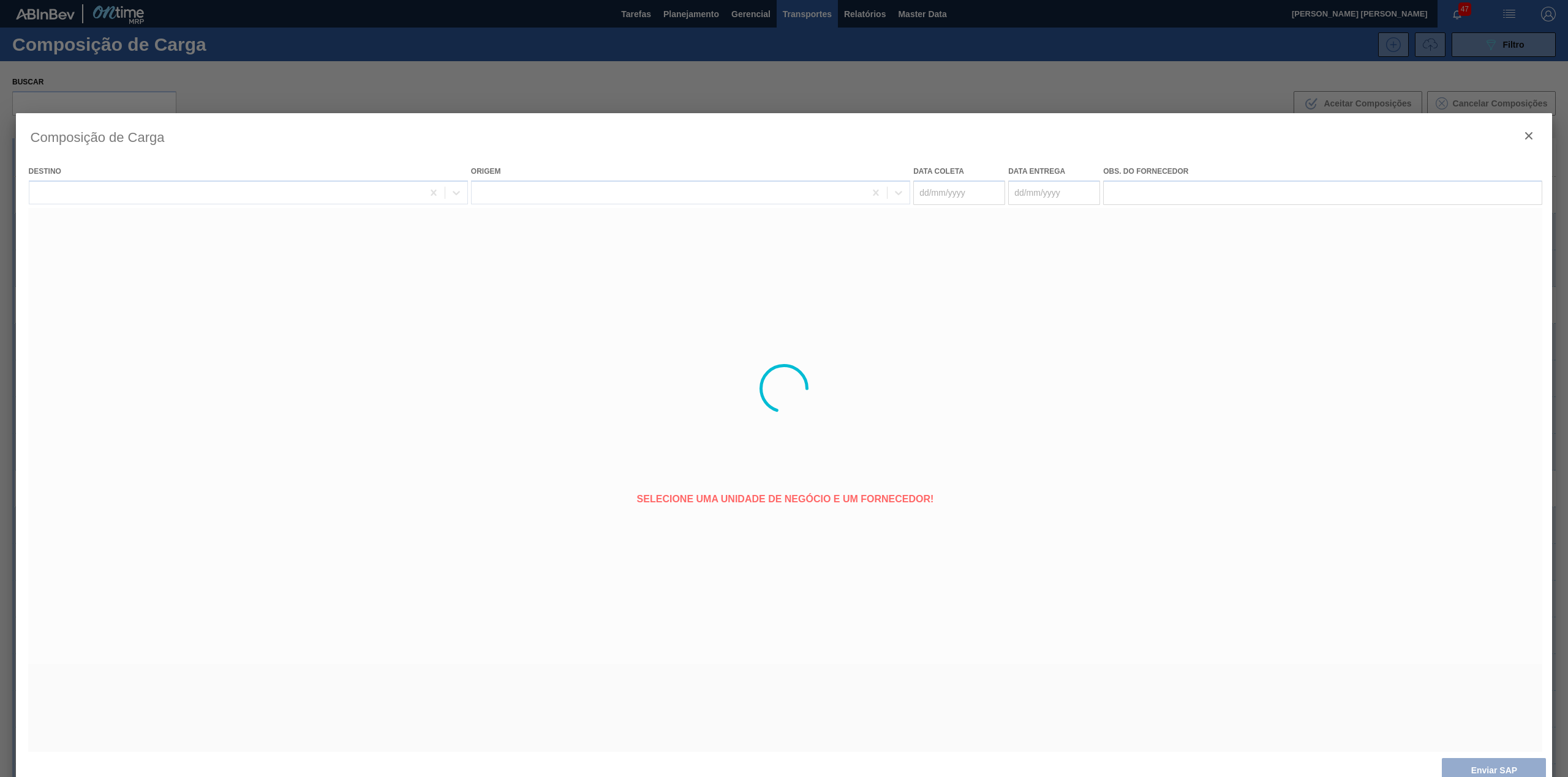
type coleta "[DATE]"
type entrega "04/09/2025"
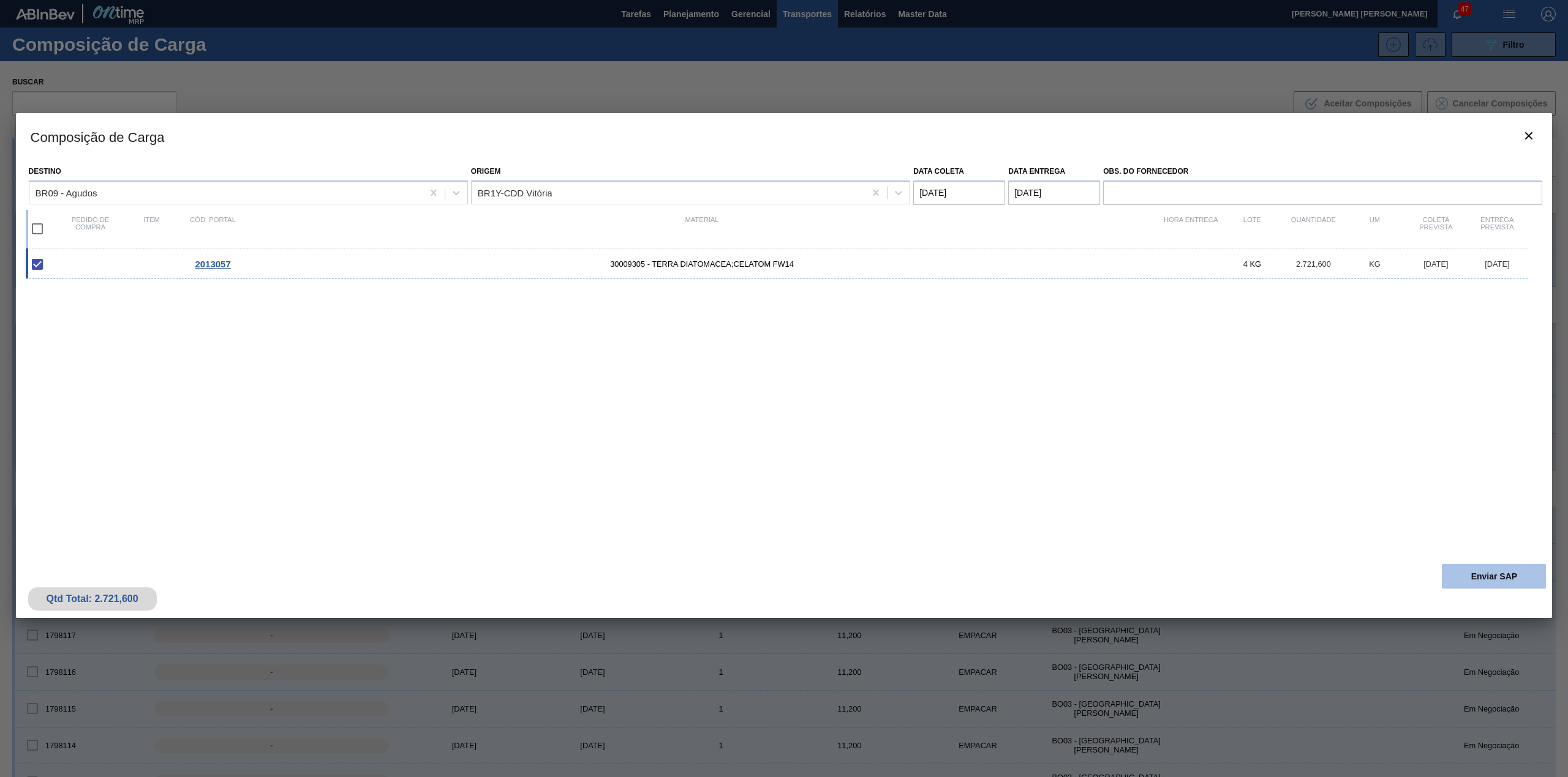
click at [1495, 585] on button "Enviar SAP" at bounding box center [1494, 577] width 105 height 25
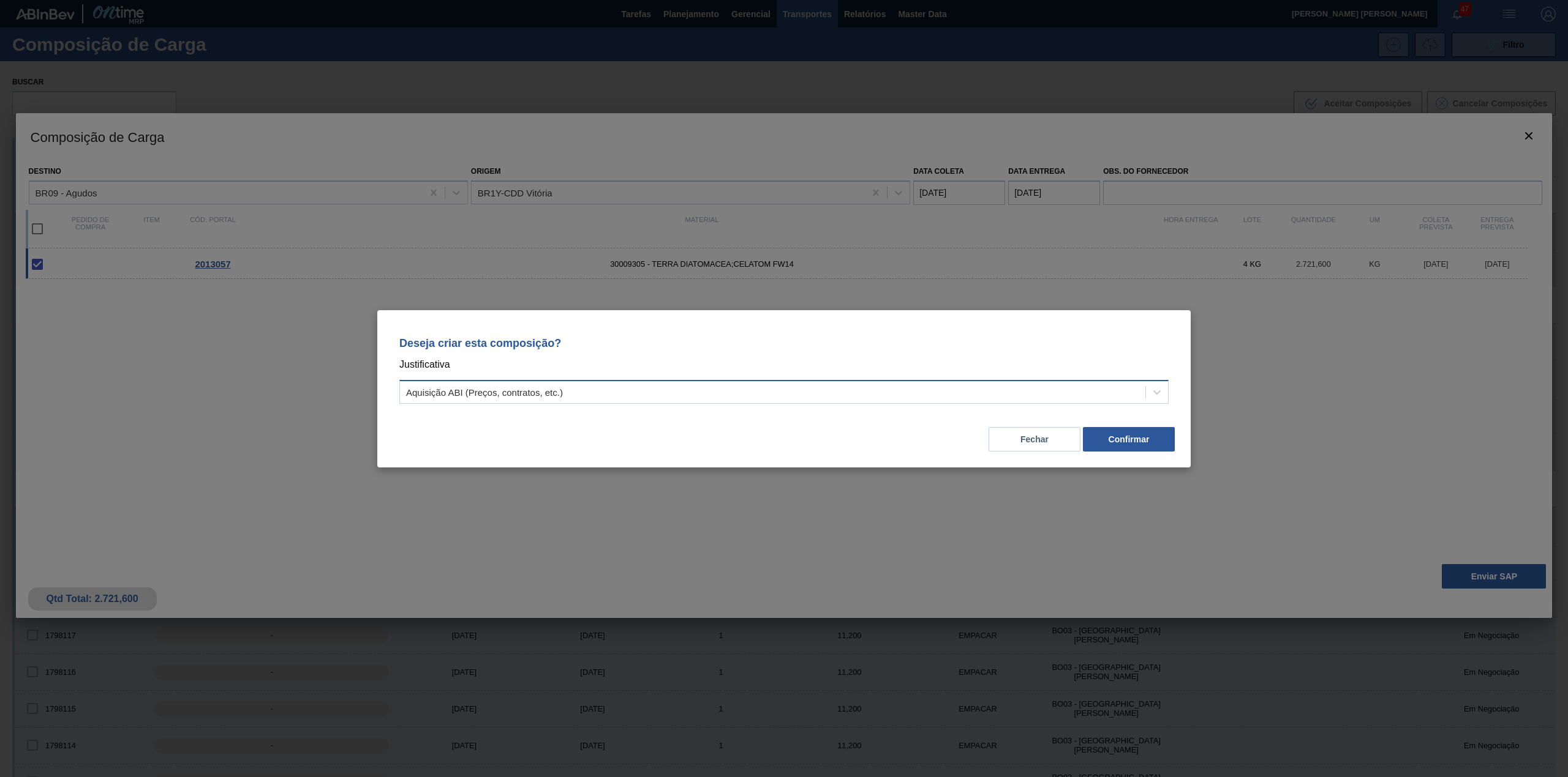
click at [615, 400] on div "Aquisição ABI (Preços, contratos, etc.)" at bounding box center [783, 391] width 769 height 24
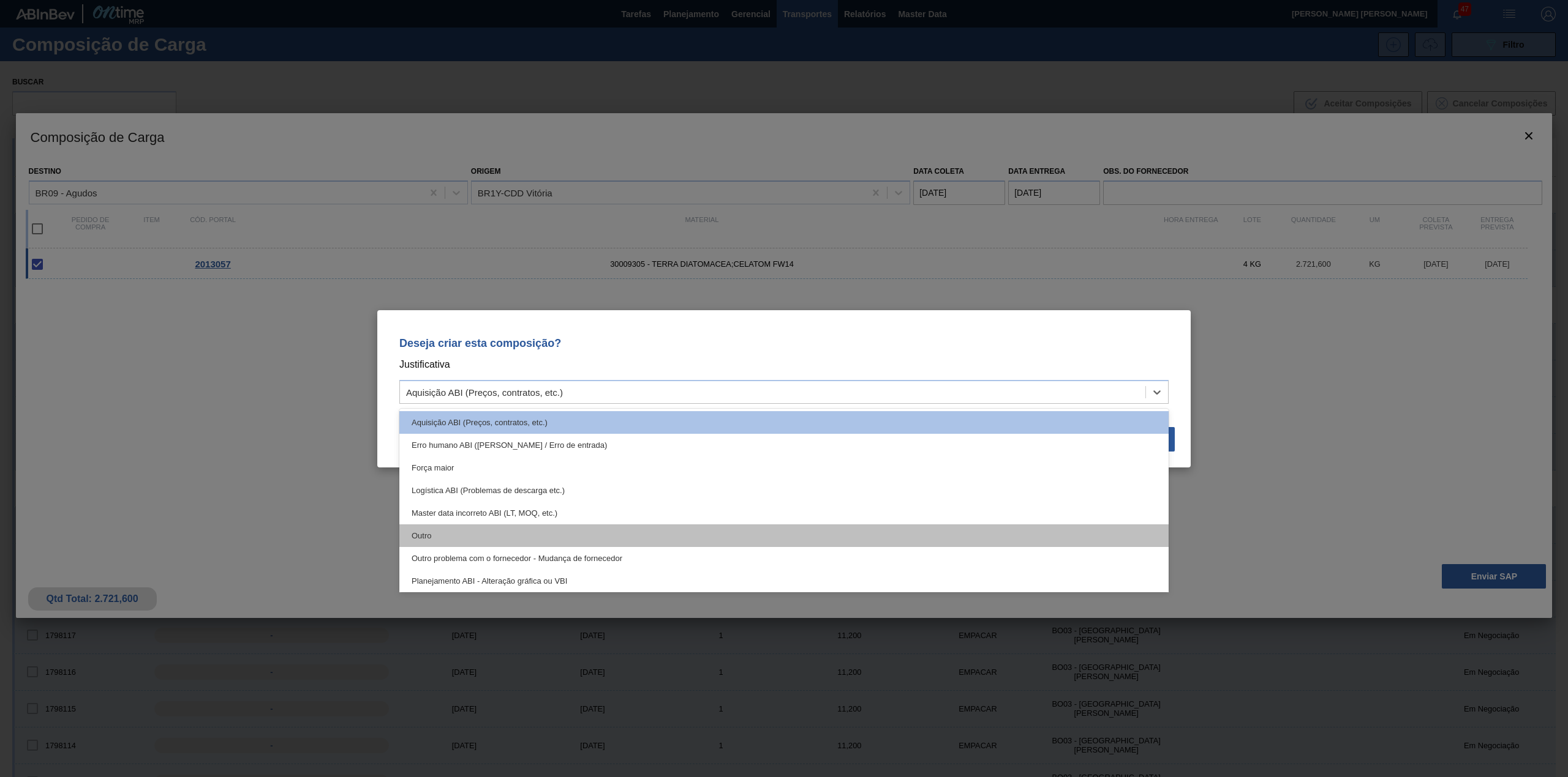
click at [516, 524] on div "Outro" at bounding box center [783, 536] width 769 height 23
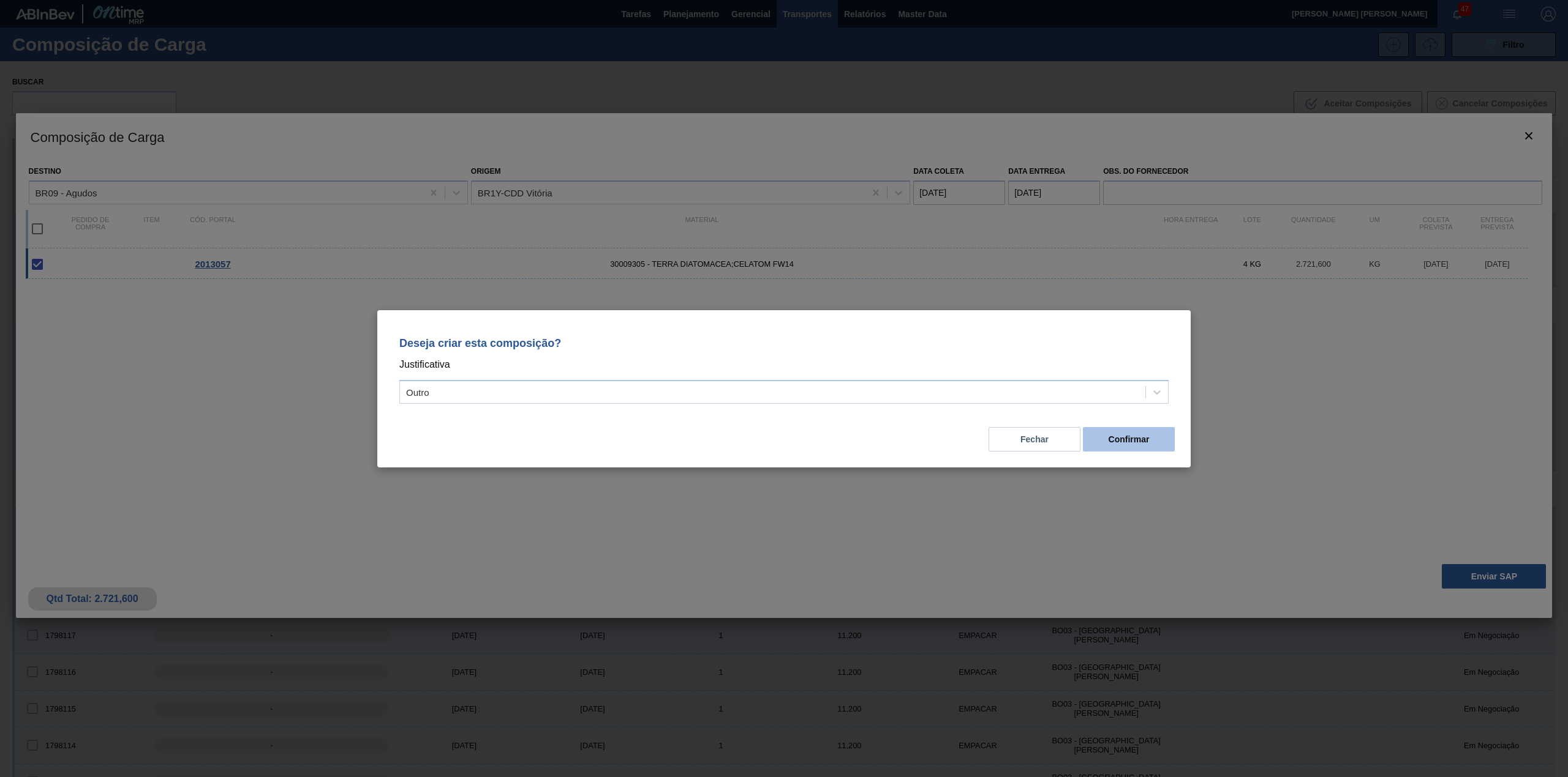
click at [1115, 434] on button "Confirmar" at bounding box center [1128, 440] width 92 height 25
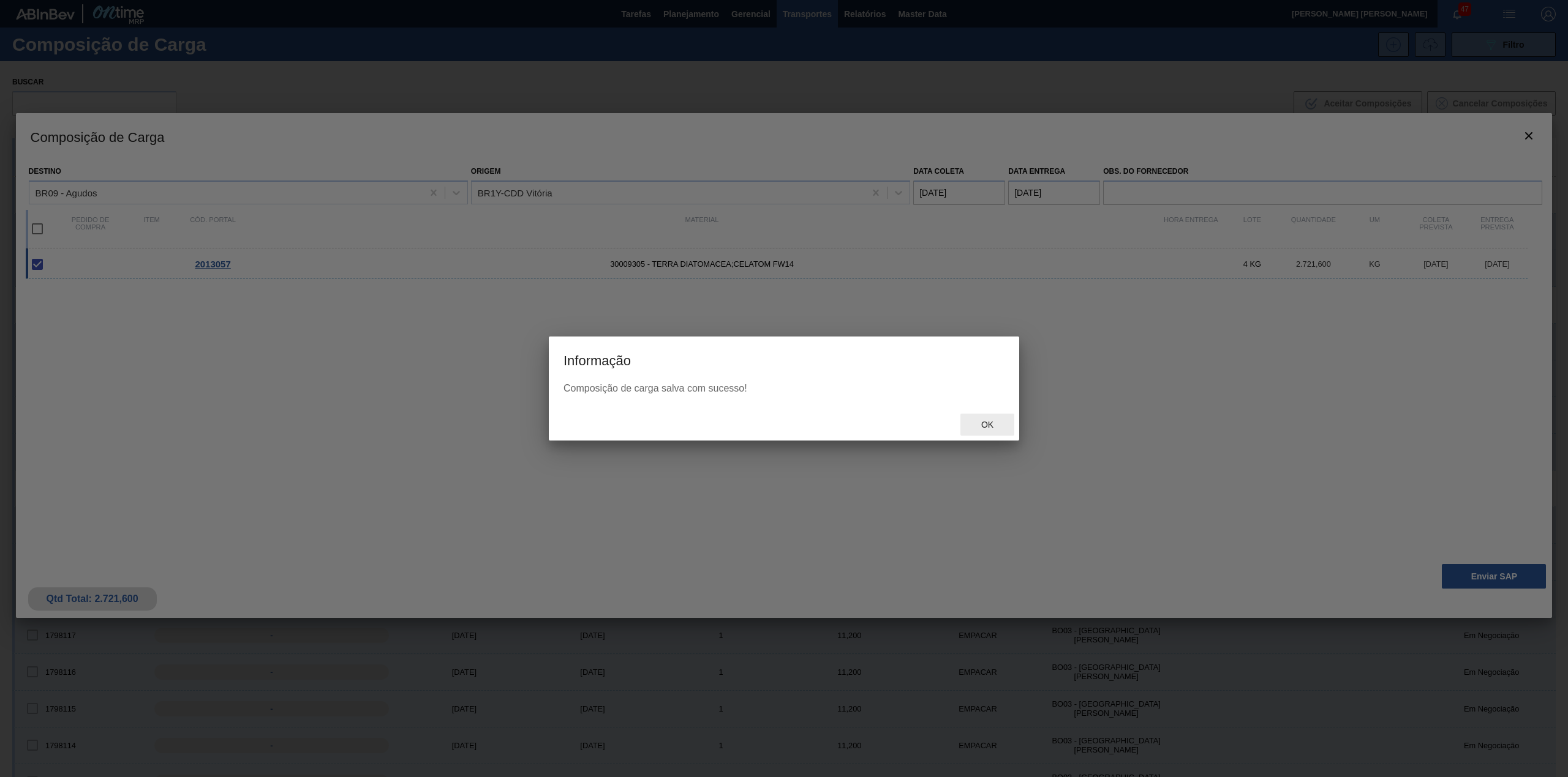
click at [983, 417] on div "Ok" at bounding box center [986, 426] width 54 height 23
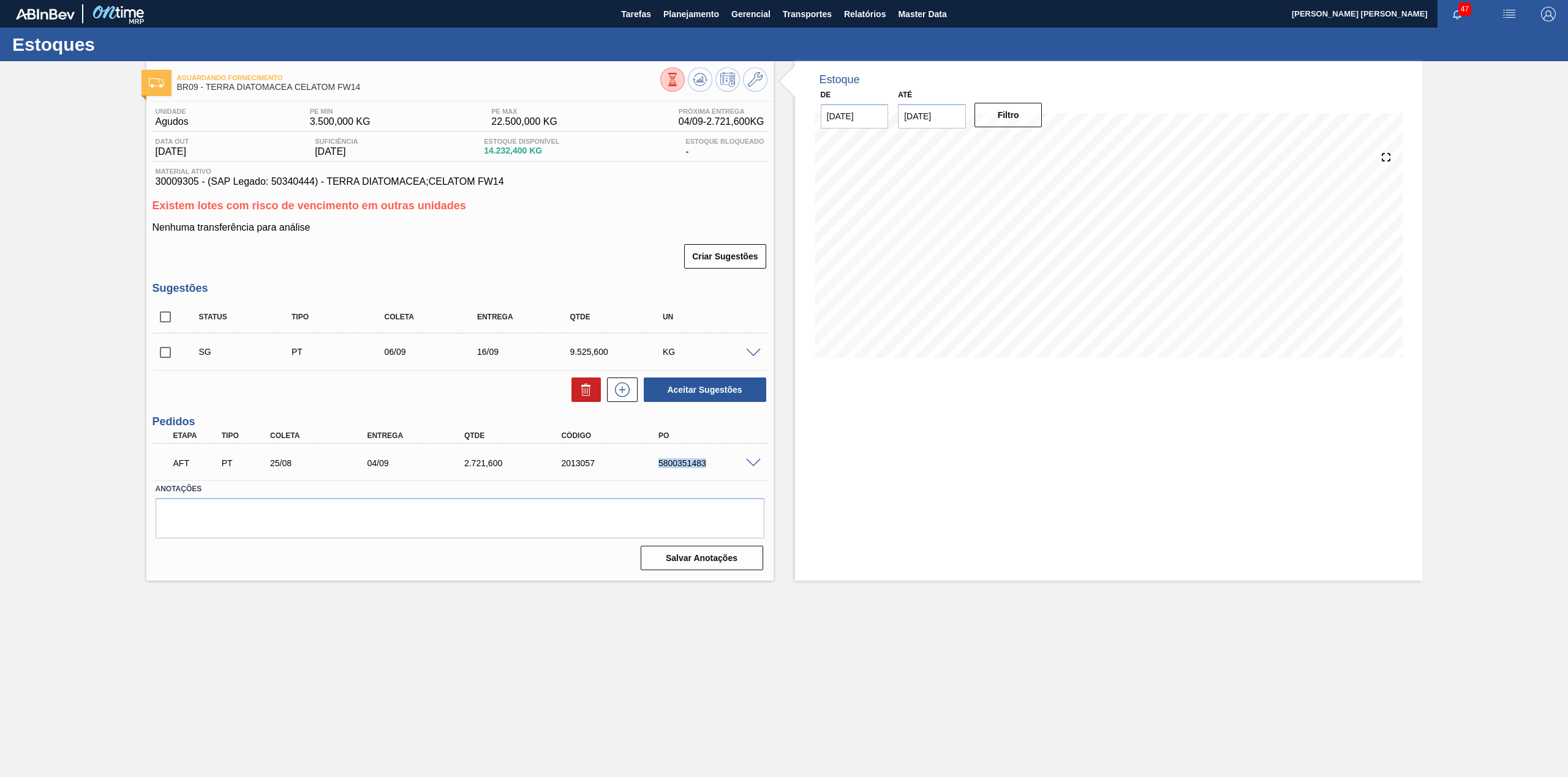
drag, startPoint x: 652, startPoint y: 465, endPoint x: 709, endPoint y: 473, distance: 57.6
click at [709, 473] on div "AFT PT 25/08 04/09 2.721,[PHONE_NUMBER] 5800351483" at bounding box center [456, 463] width 583 height 25
copy div "5800351483"
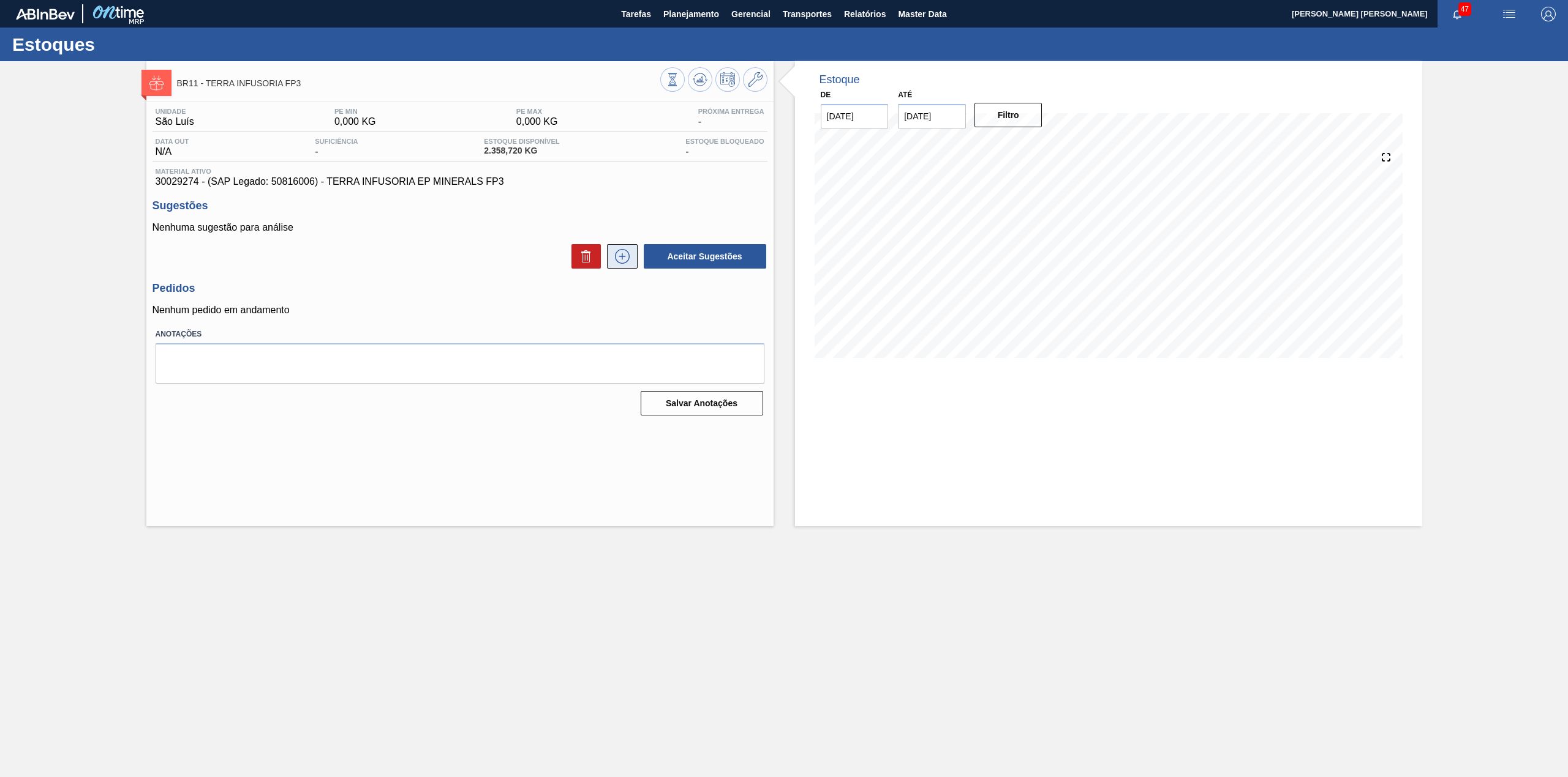
click at [621, 258] on icon at bounding box center [621, 256] width 20 height 14
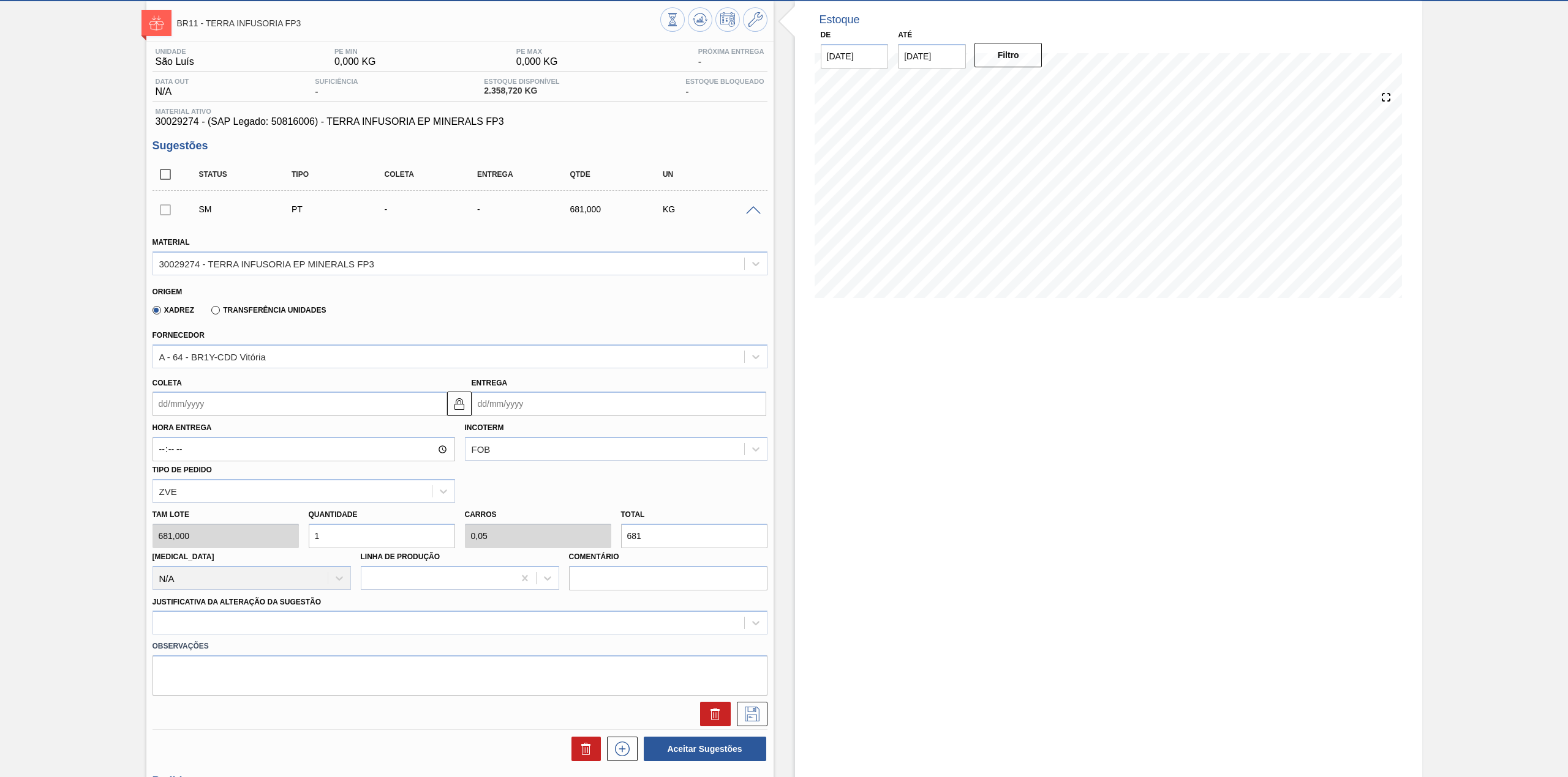
scroll to position [162, 0]
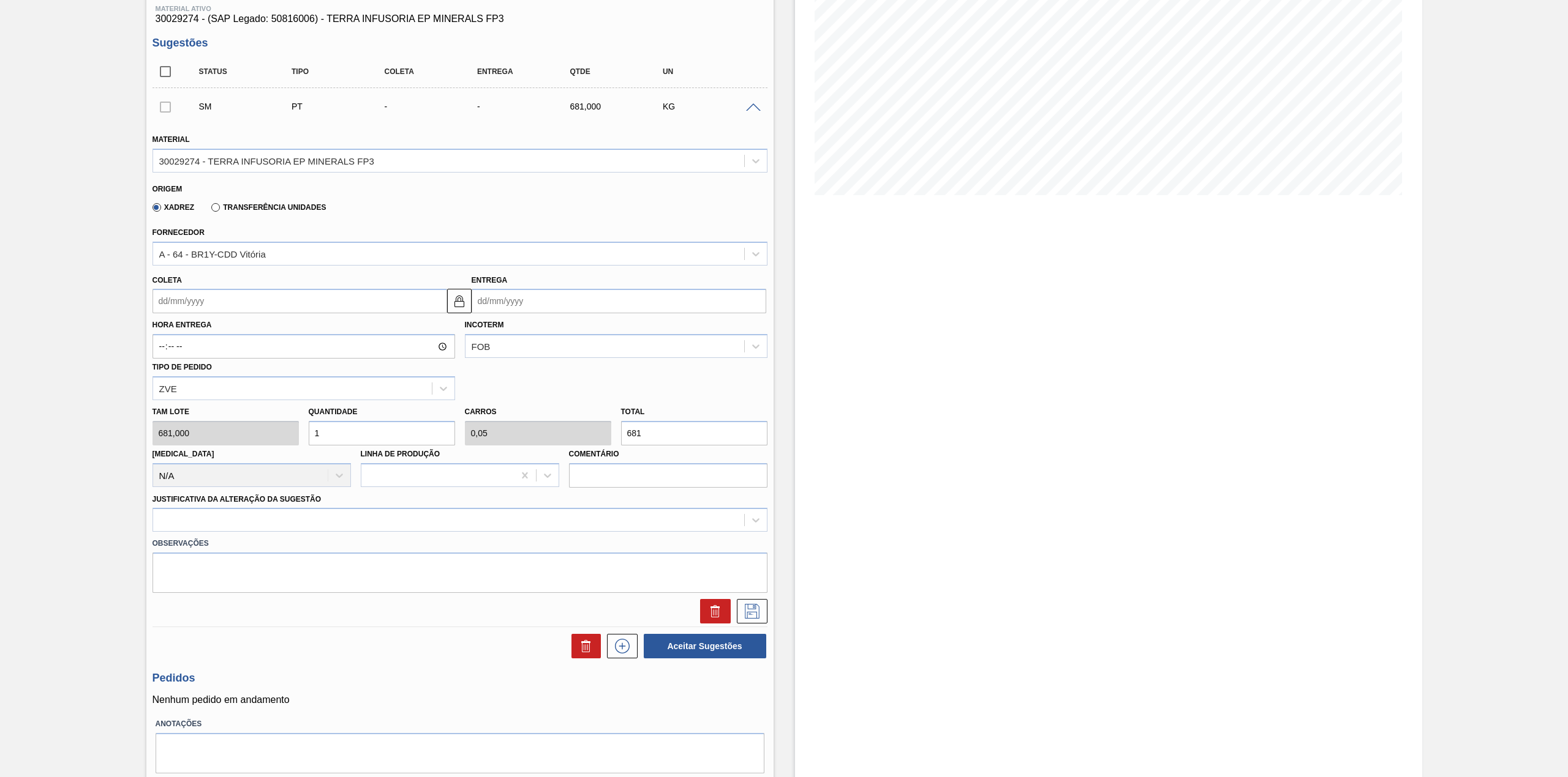
click at [228, 292] on input "Coleta" at bounding box center [299, 301] width 295 height 25
click at [177, 323] on div "agosto 2025 dom seg ter qua qui sex sab" at bounding box center [226, 337] width 147 height 35
click at [185, 451] on div "25" at bounding box center [186, 449] width 16 height 16
type input "[DATE]"
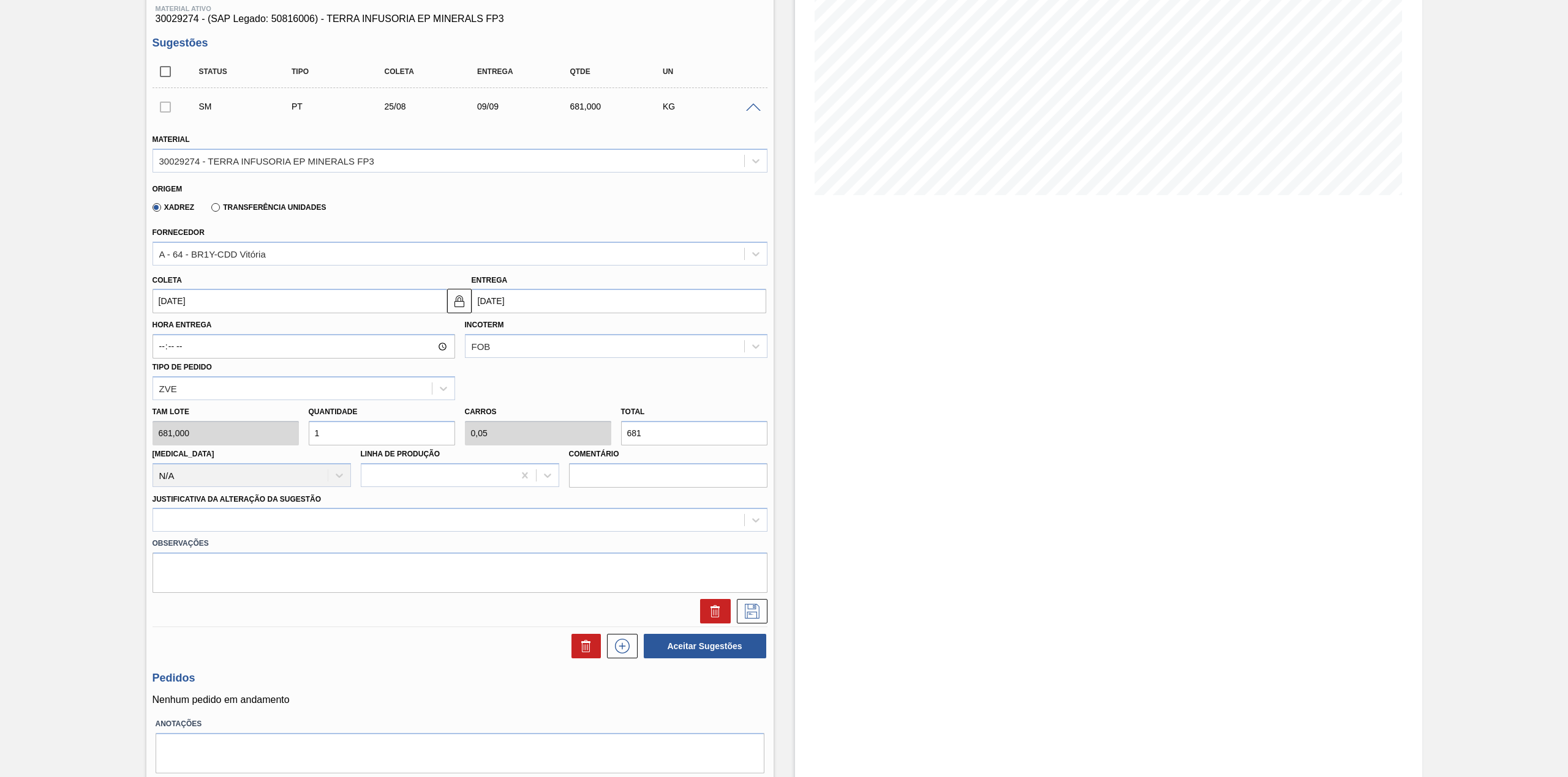
click at [356, 444] on input "1" at bounding box center [382, 433] width 146 height 25
type input "12"
type input "0,6"
type input "8.172"
type input "12"
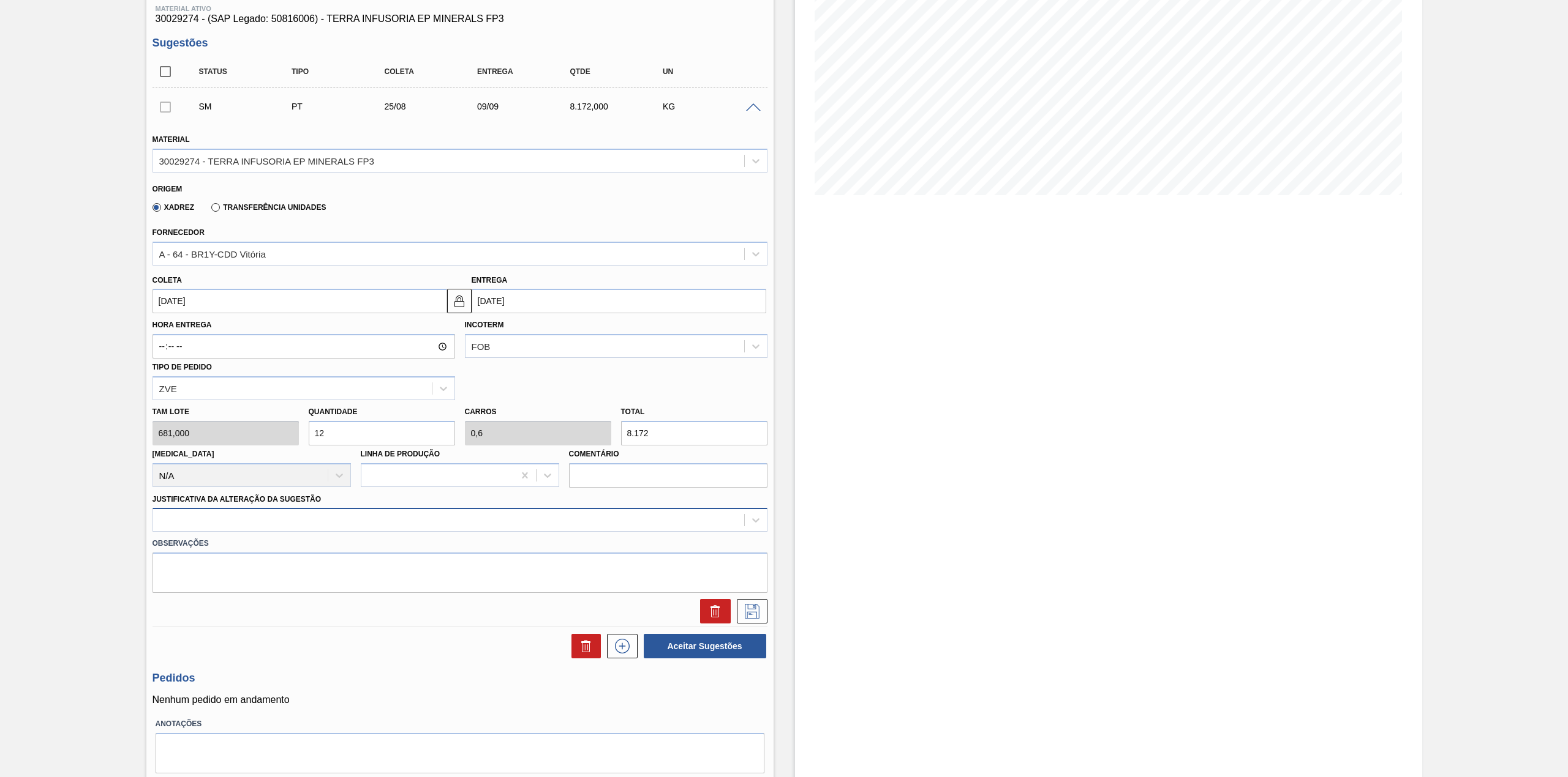
click at [335, 515] on div at bounding box center [449, 521] width 591 height 18
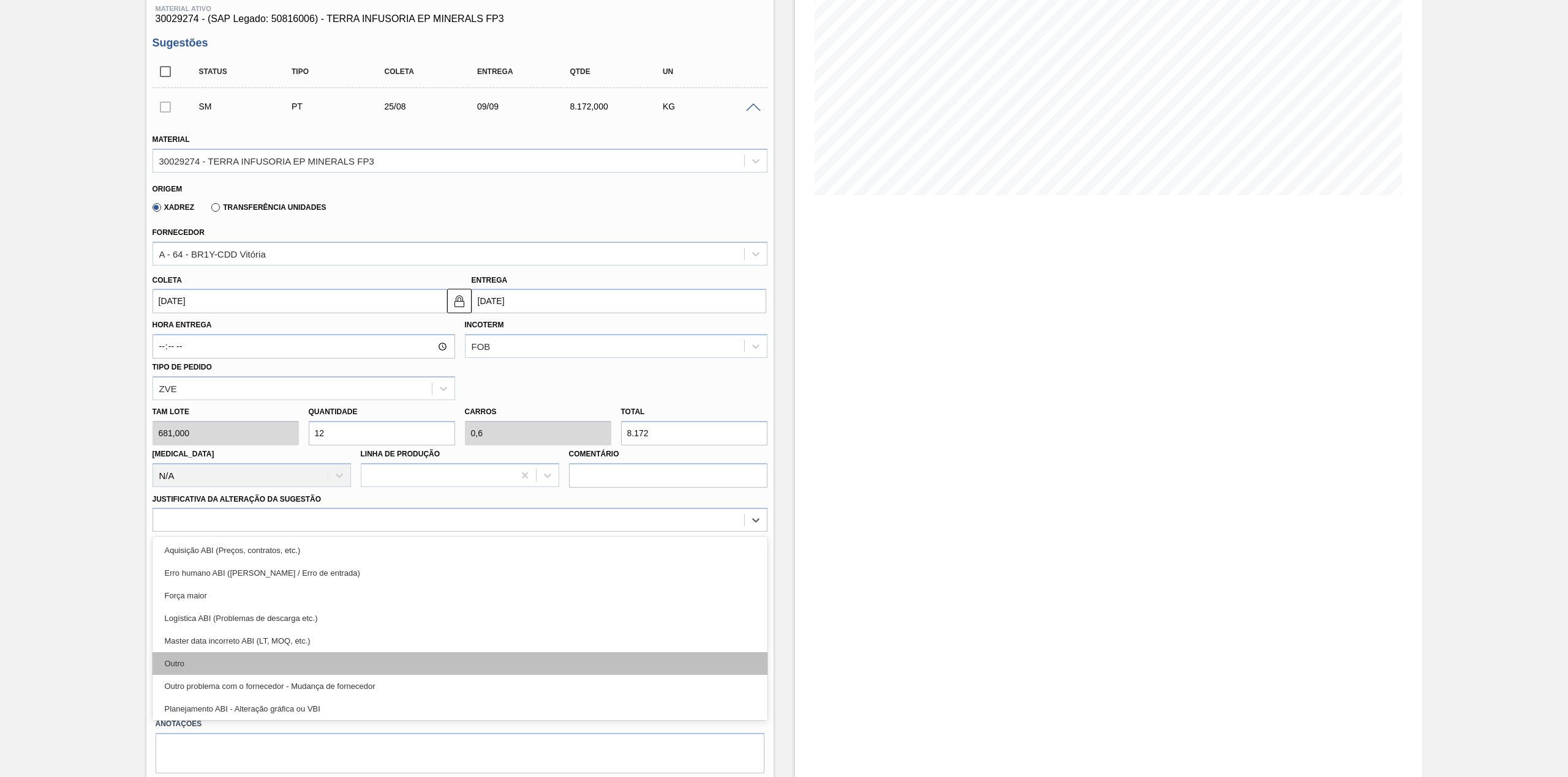
click at [263, 658] on div "Outro" at bounding box center [459, 664] width 615 height 23
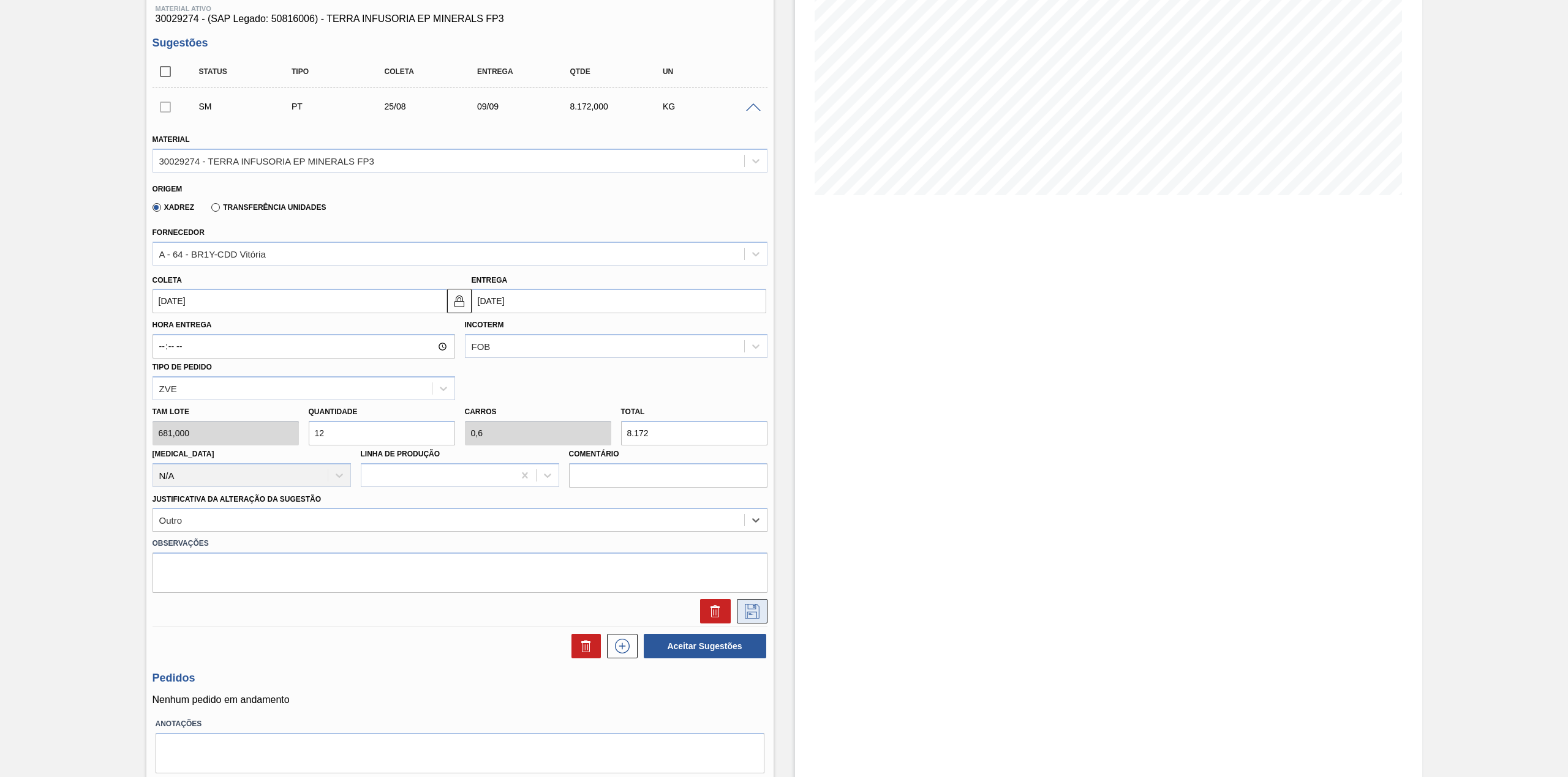
click at [738, 614] on button at bounding box center [752, 612] width 30 height 25
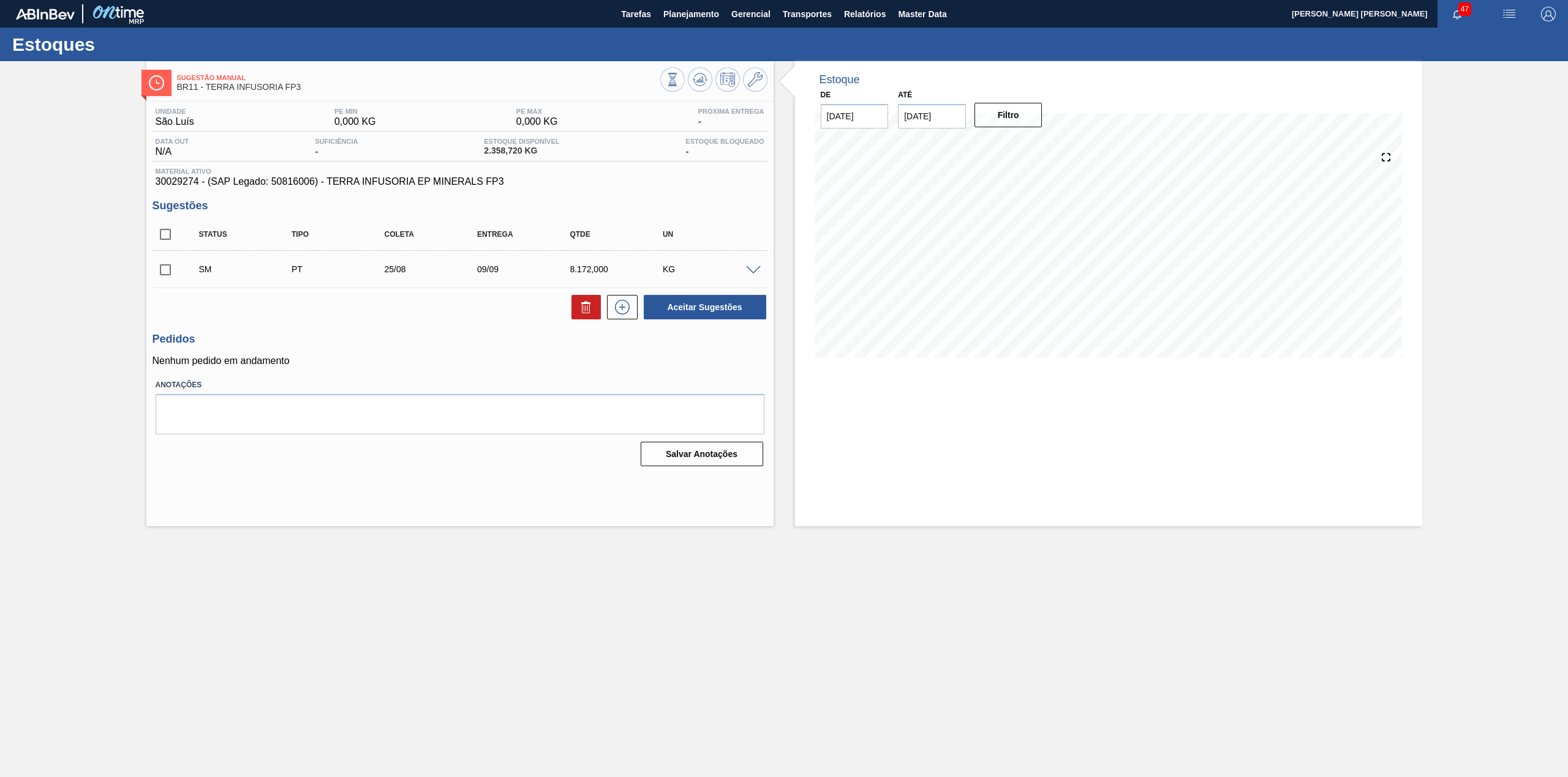
scroll to position [0, 0]
click at [171, 268] on input "checkbox" at bounding box center [164, 270] width 26 height 26
click at [705, 311] on button "Aceitar Sugestões" at bounding box center [704, 308] width 123 height 25
checkbox input "false"
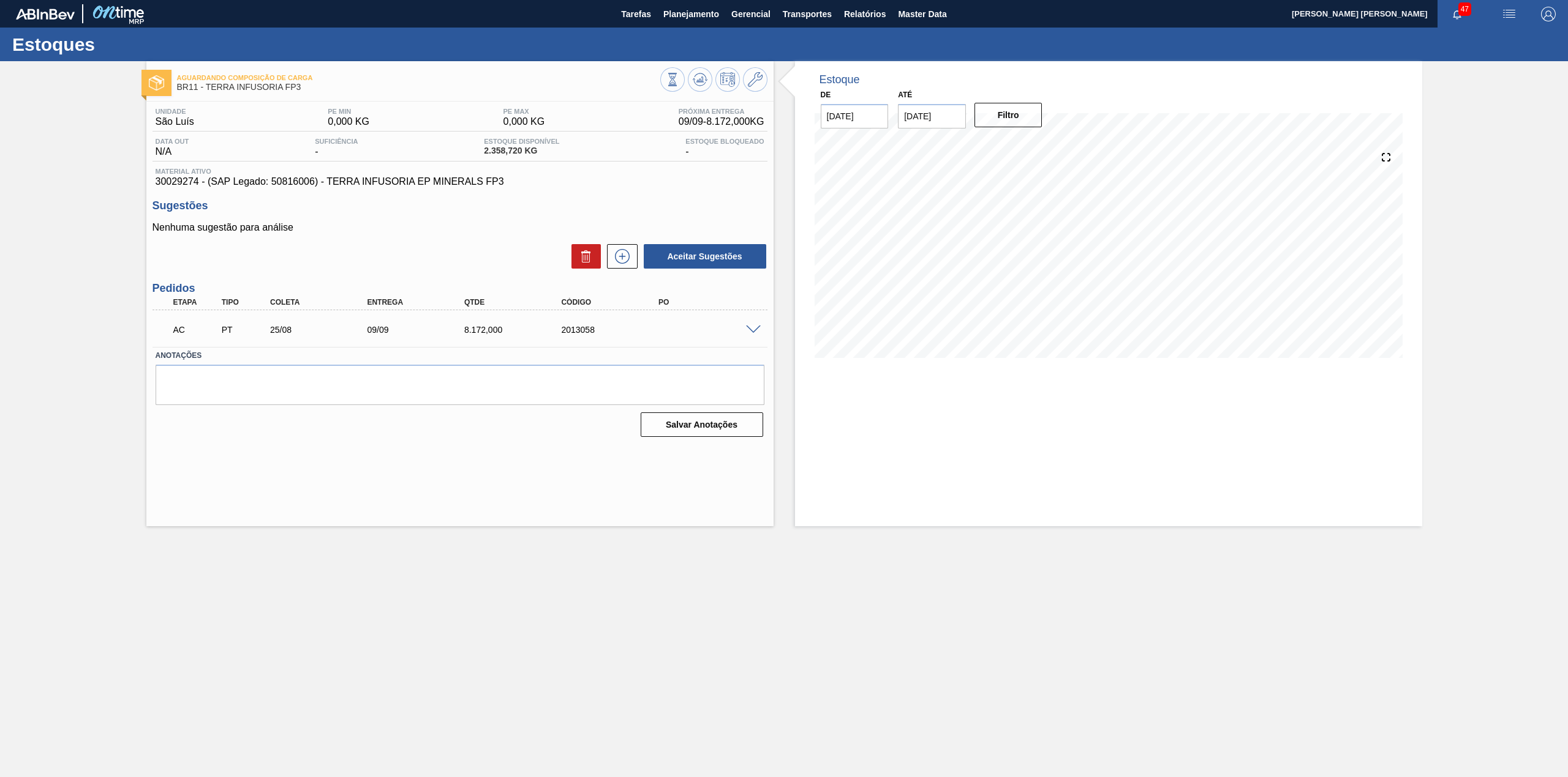
click at [755, 330] on span at bounding box center [753, 331] width 14 height 9
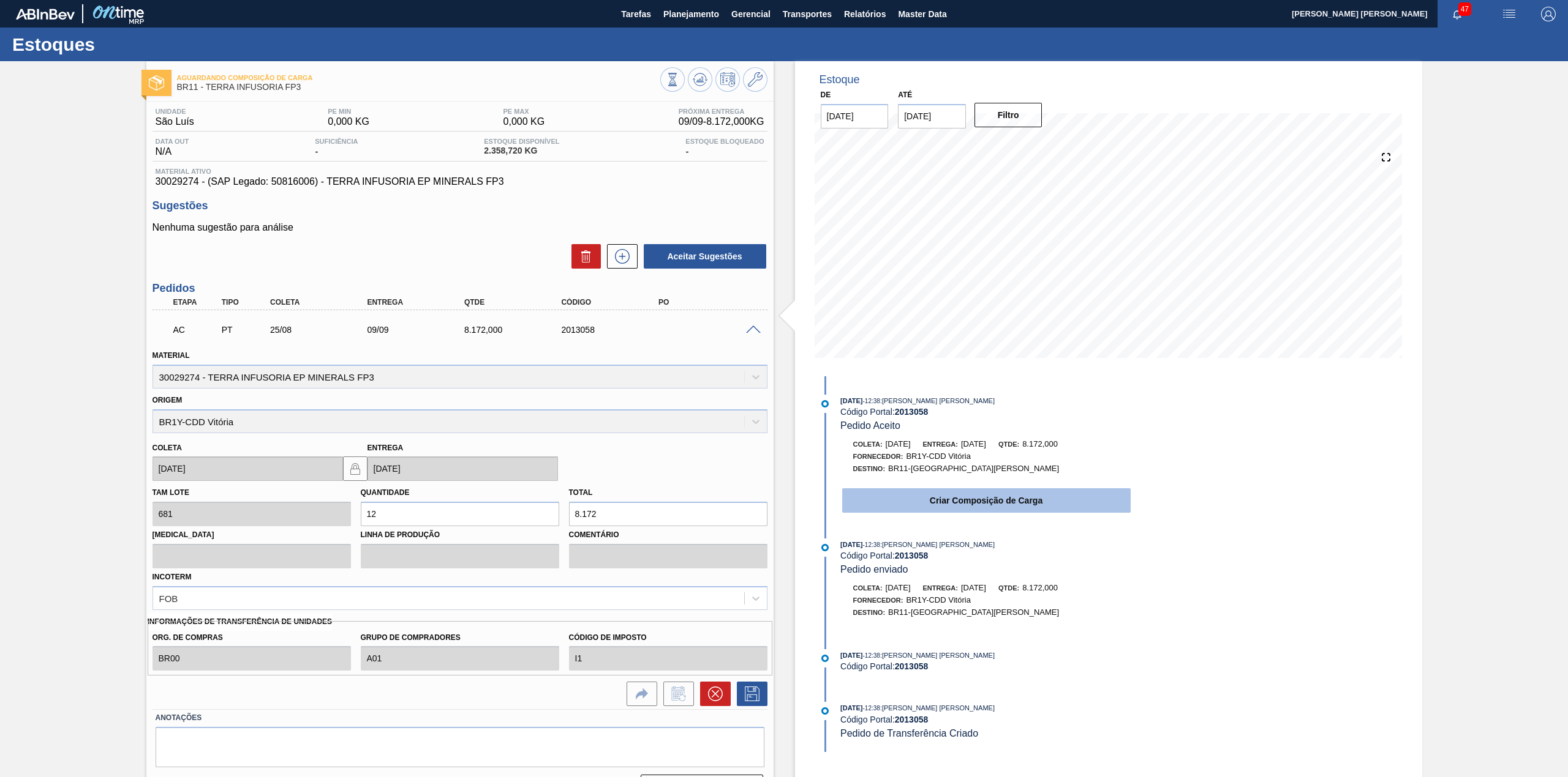
click at [941, 505] on button "Criar Composição de Carga" at bounding box center [985, 501] width 288 height 25
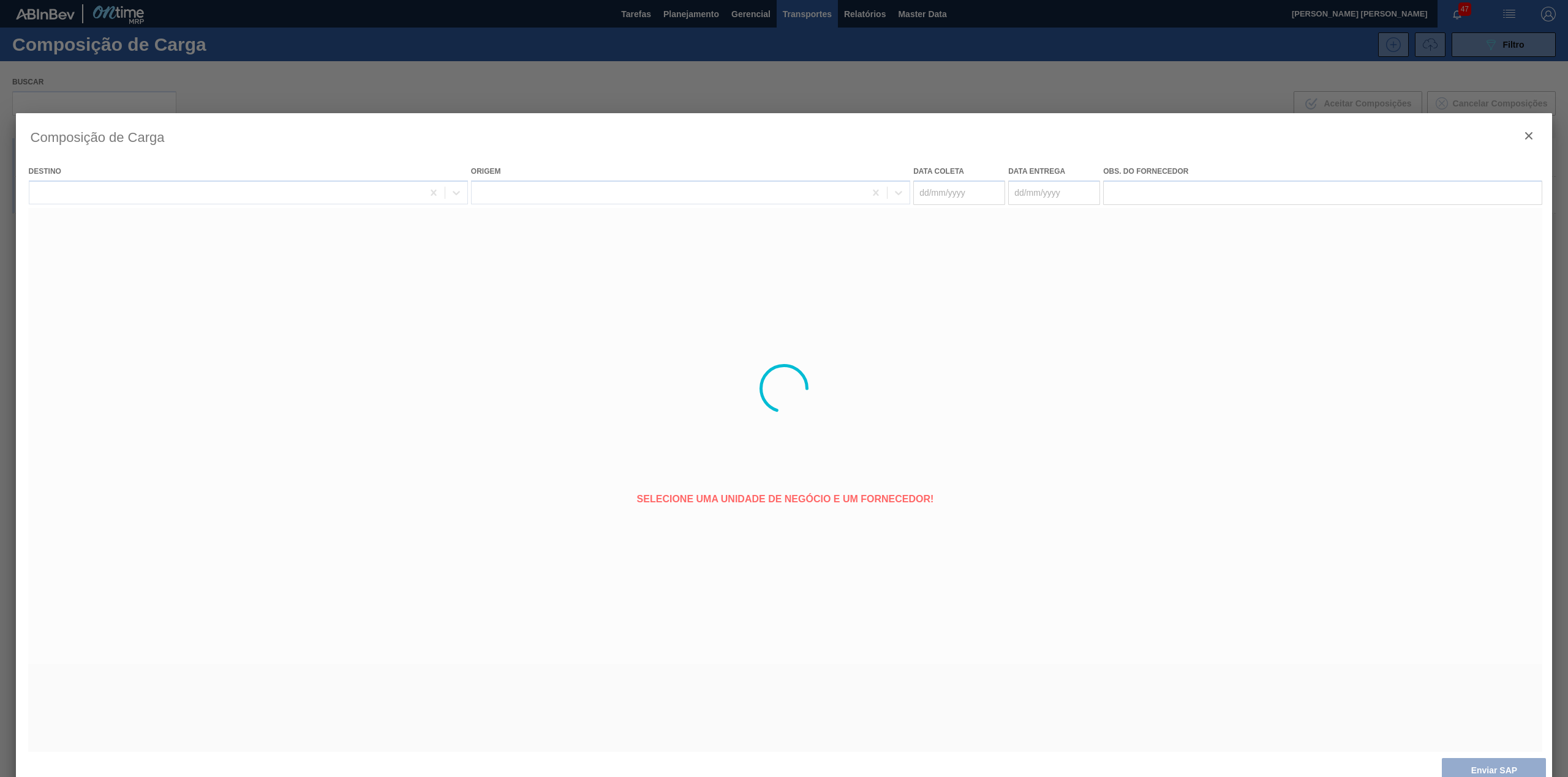
type coleta "[DATE]"
type entrega "[DATE]"
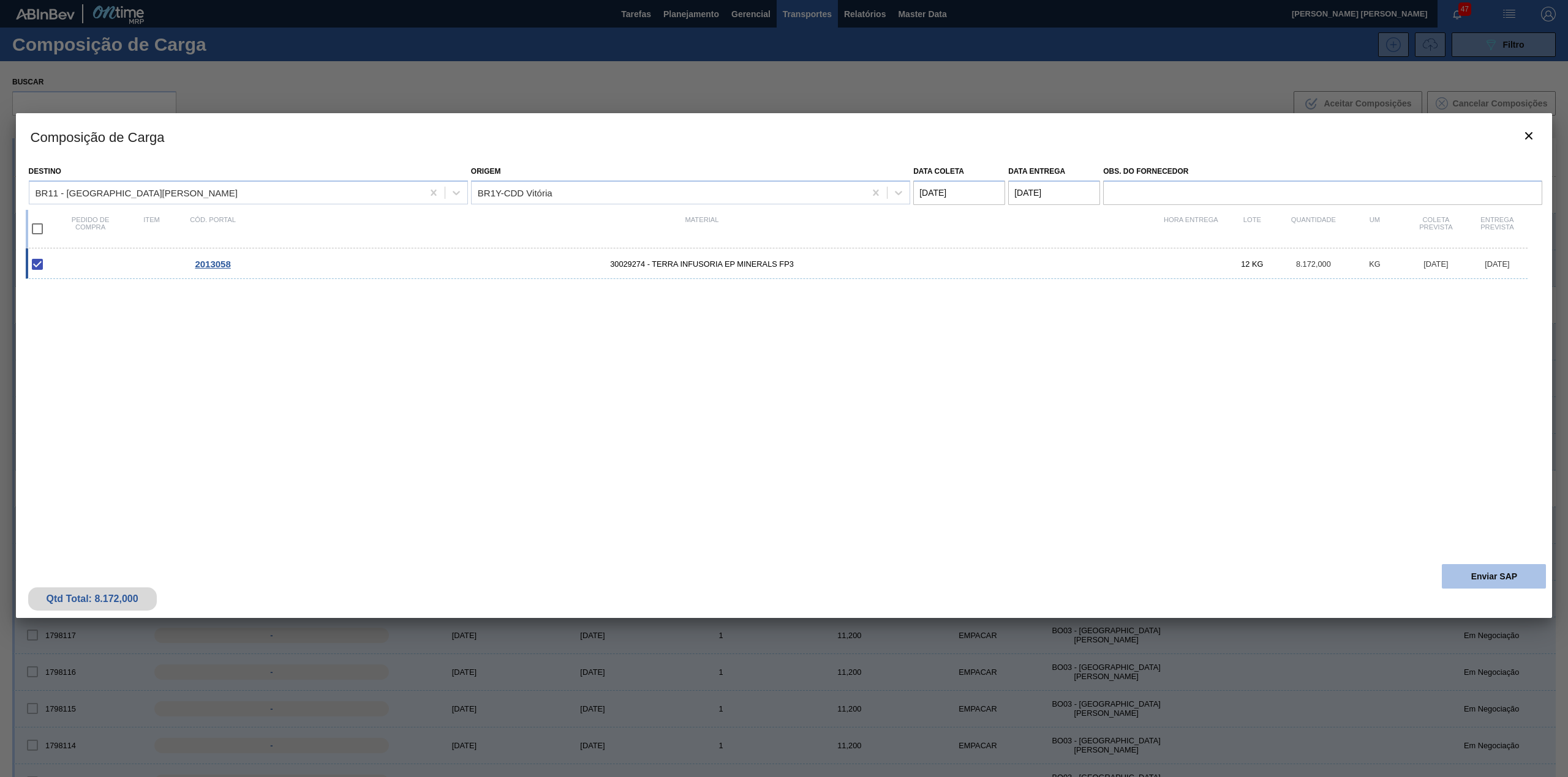
click at [1476, 576] on button "Enviar SAP" at bounding box center [1494, 577] width 105 height 25
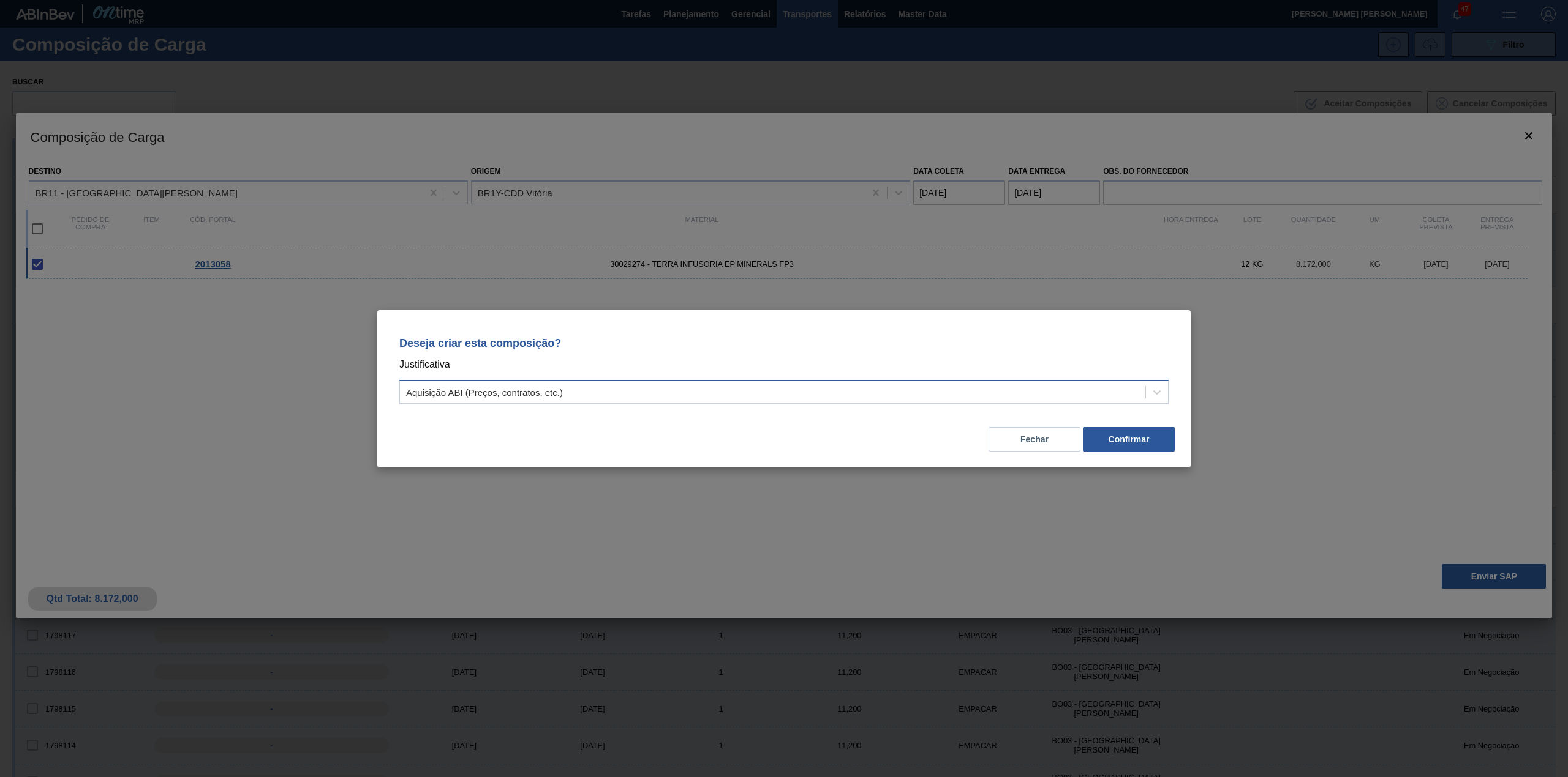
click at [567, 389] on div "Aquisição ABI (Preços, contratos, etc.)" at bounding box center [773, 391] width 745 height 18
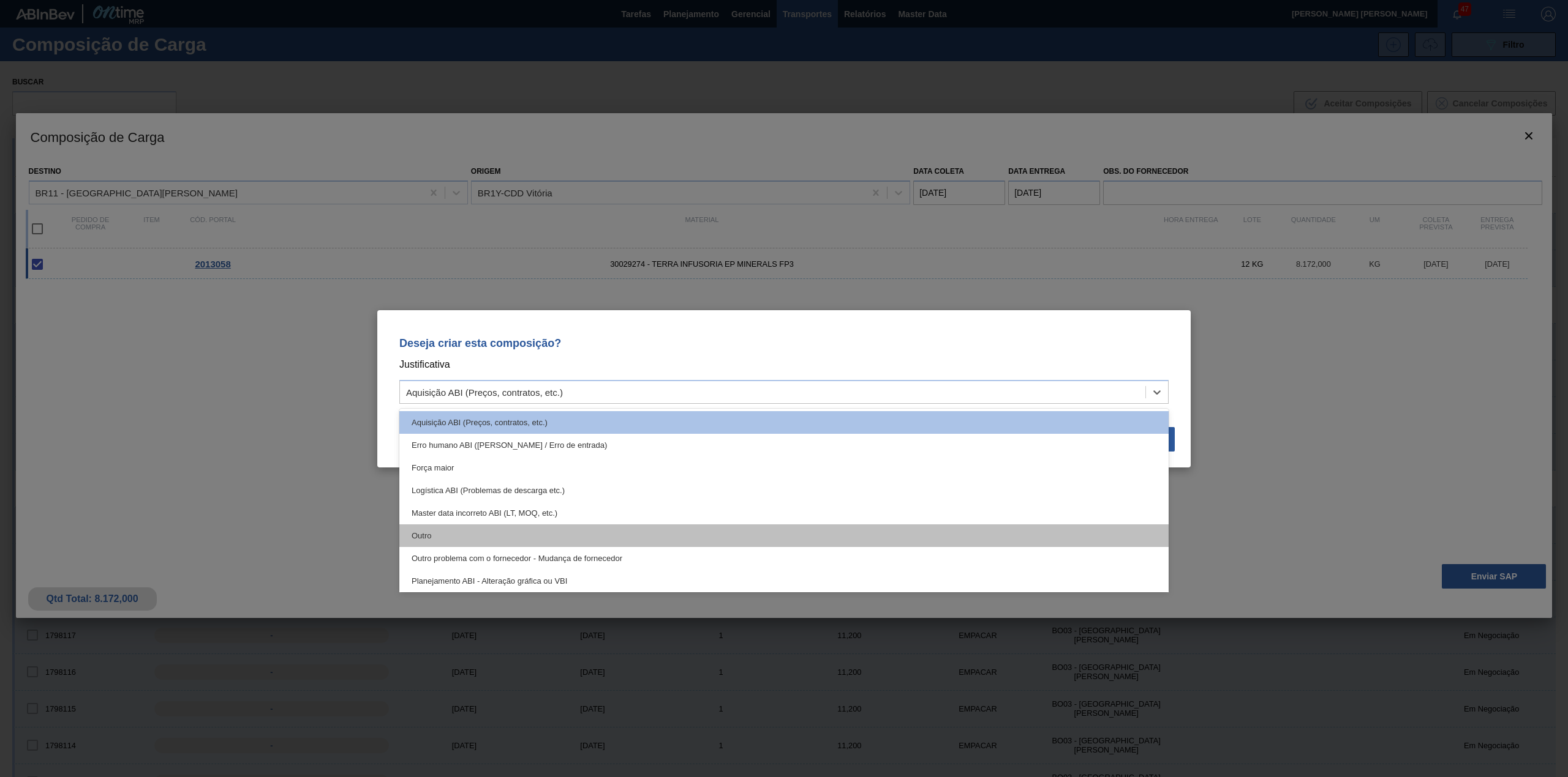
click at [512, 524] on div "Outro" at bounding box center [783, 536] width 769 height 23
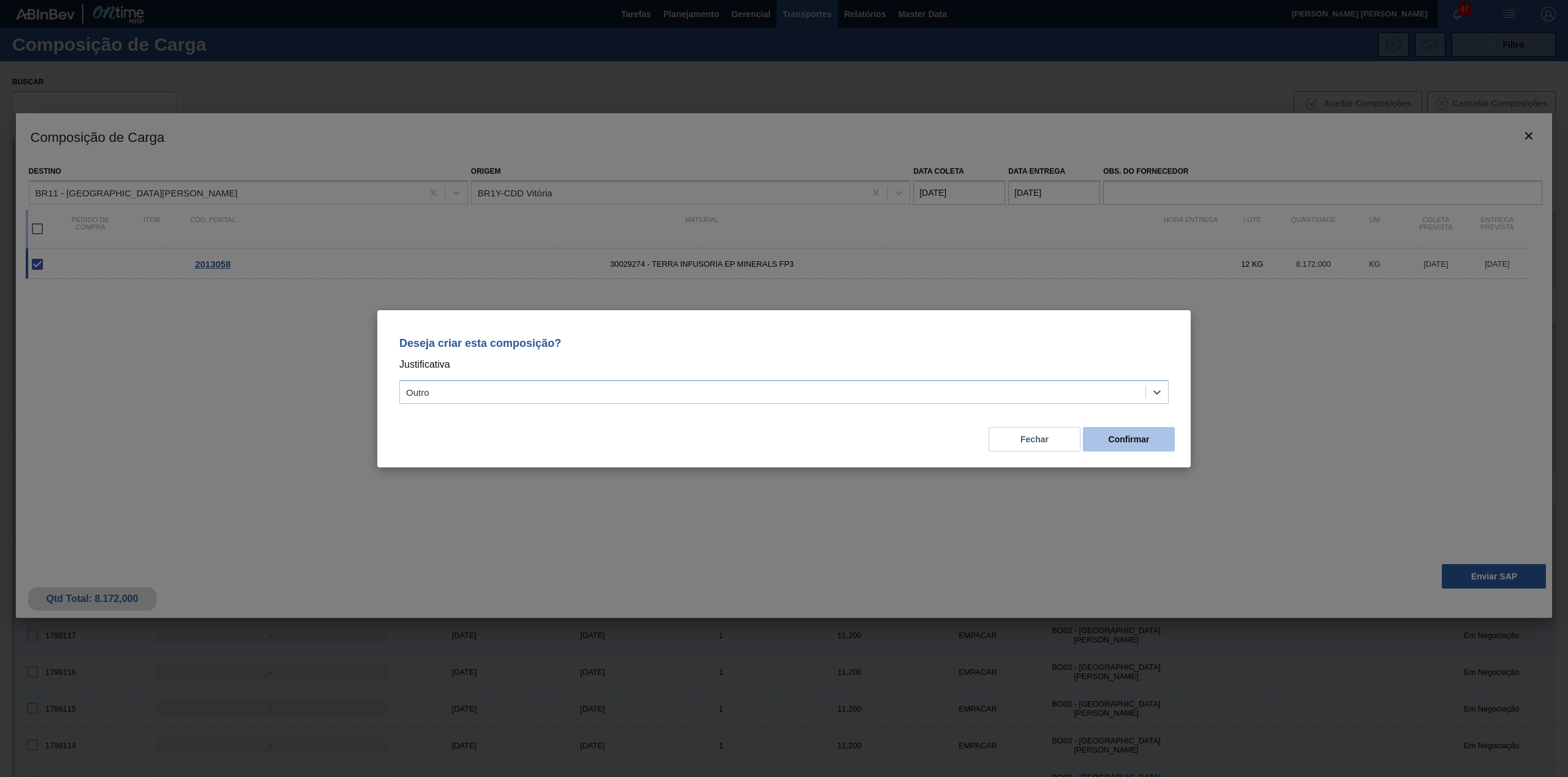
click at [1132, 445] on button "Confirmar" at bounding box center [1128, 440] width 92 height 25
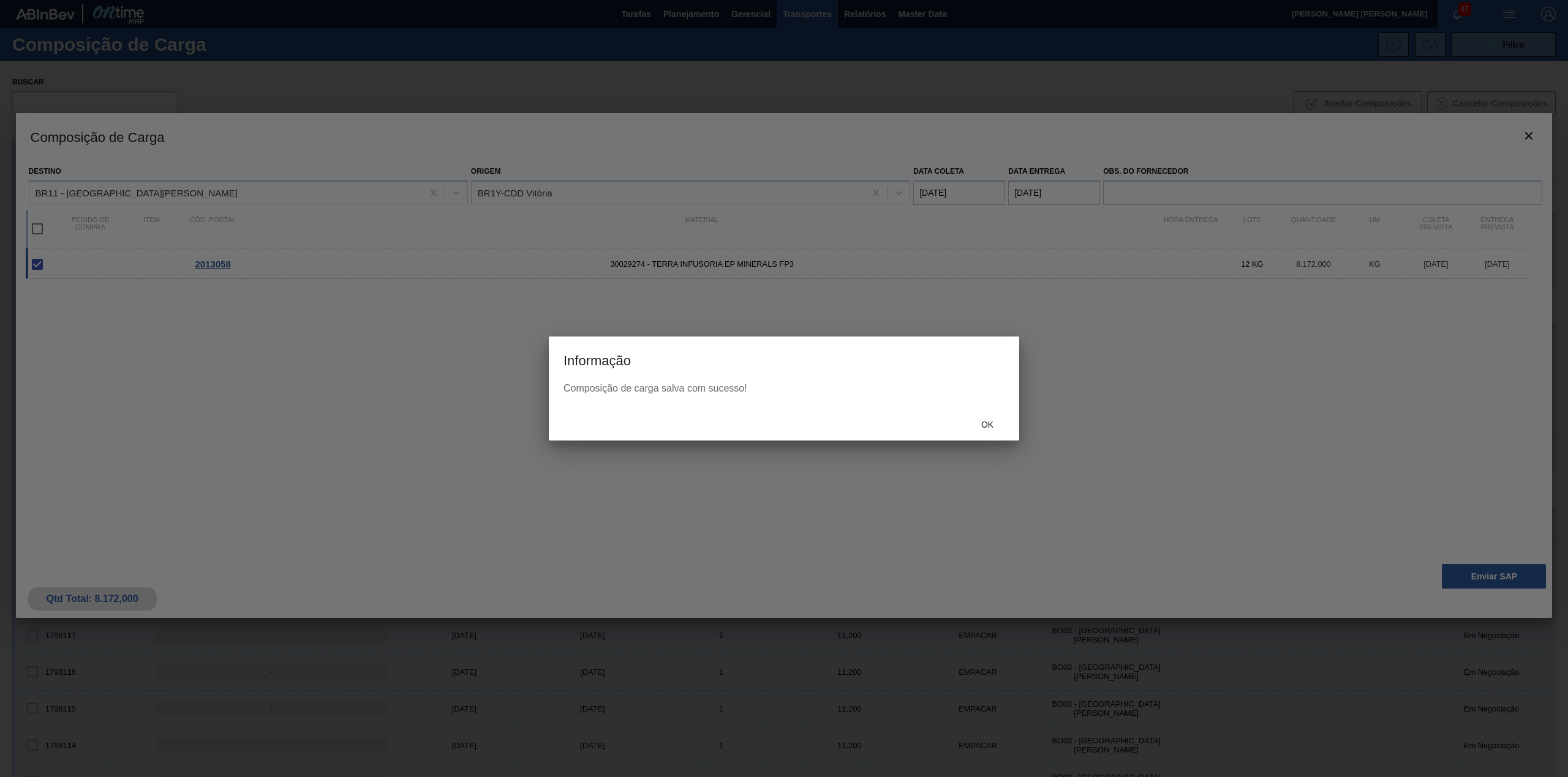
click at [983, 426] on span "Ok" at bounding box center [987, 425] width 32 height 9
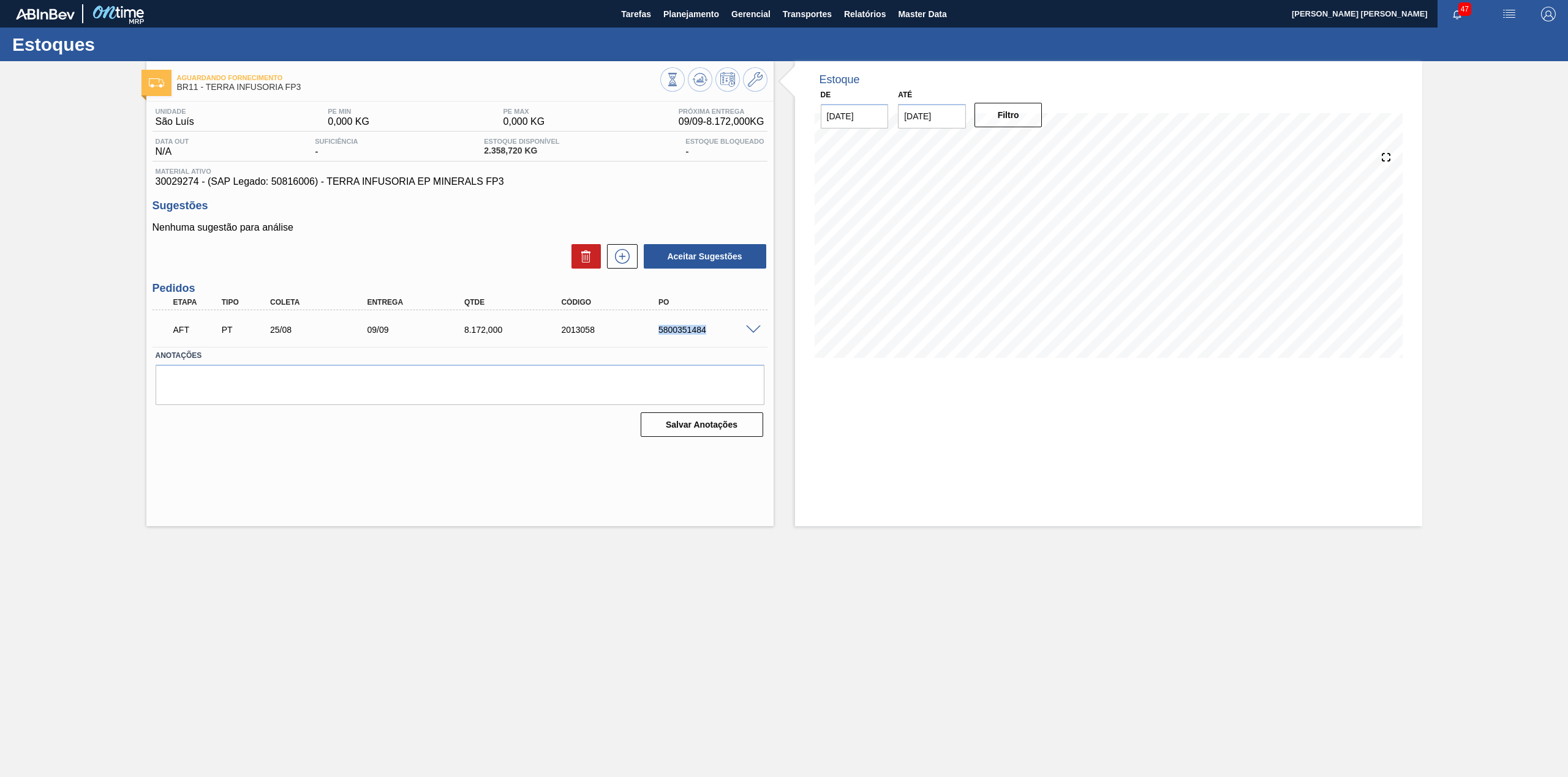
drag, startPoint x: 646, startPoint y: 332, endPoint x: 712, endPoint y: 343, distance: 66.9
click at [712, 343] on div "AFT PT 25/08 09/09 8.172,000 2013058 5800351484" at bounding box center [459, 329] width 615 height 30
copy div "5800351484"
click at [751, 329] on span at bounding box center [753, 331] width 14 height 9
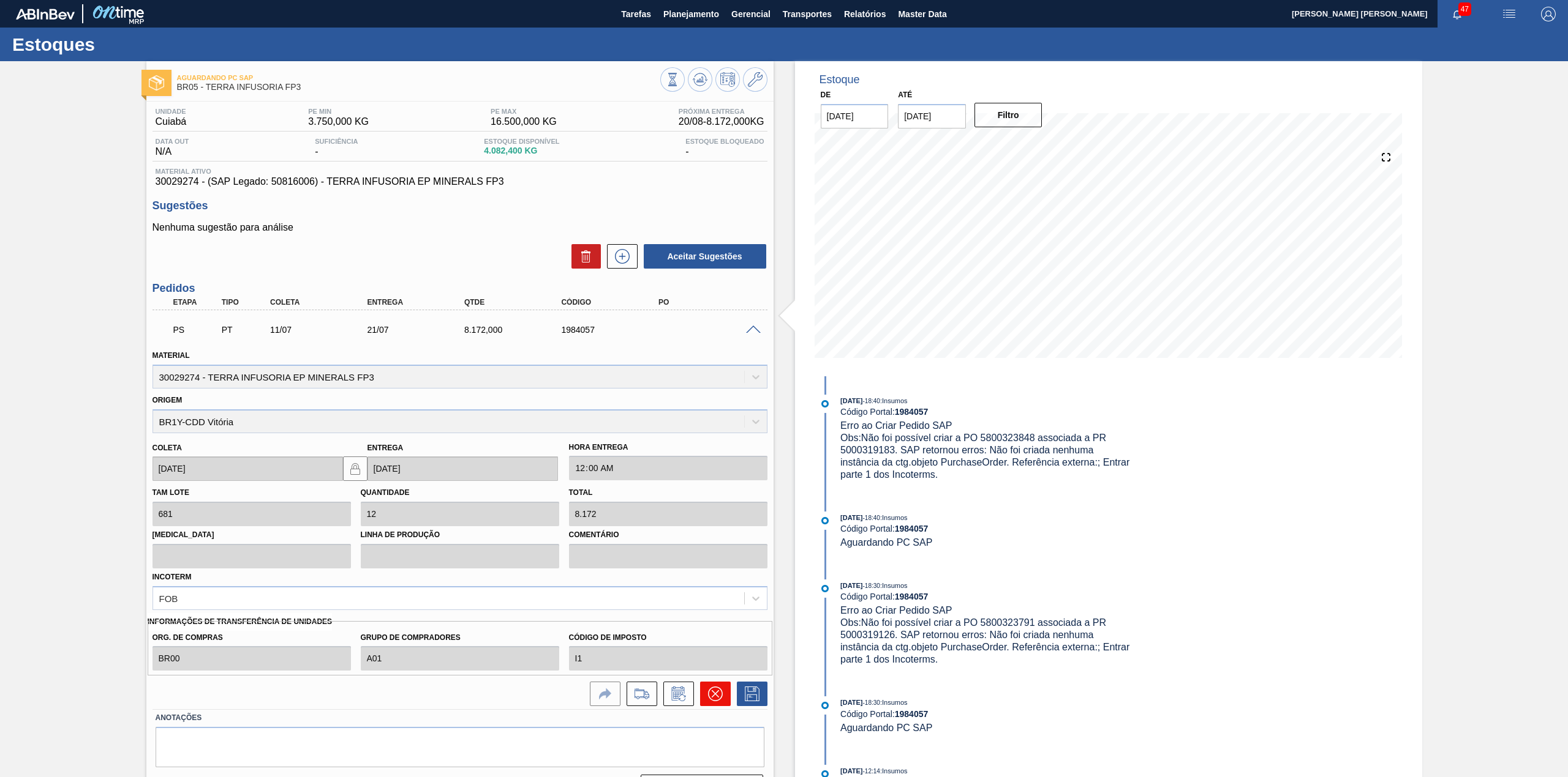
click at [717, 696] on icon at bounding box center [715, 693] width 14 height 14
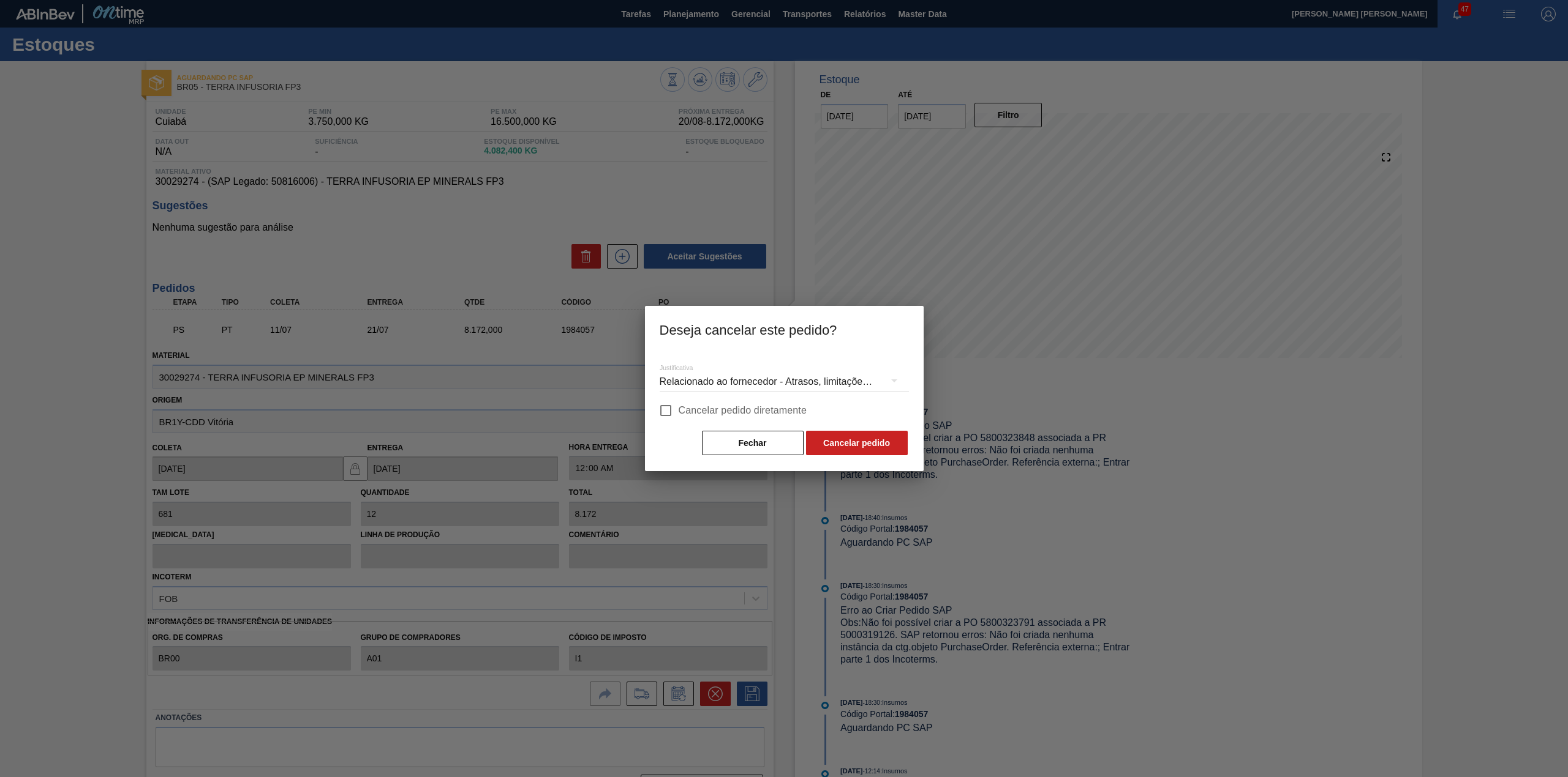
click at [679, 407] on span "Cancelar pedido diretamente" at bounding box center [742, 410] width 128 height 14
click at [679, 407] on input "Cancelar pedido diretamente" at bounding box center [665, 410] width 26 height 26
checkbox input "true"
click at [866, 436] on button "Cancelar pedido" at bounding box center [856, 444] width 102 height 25
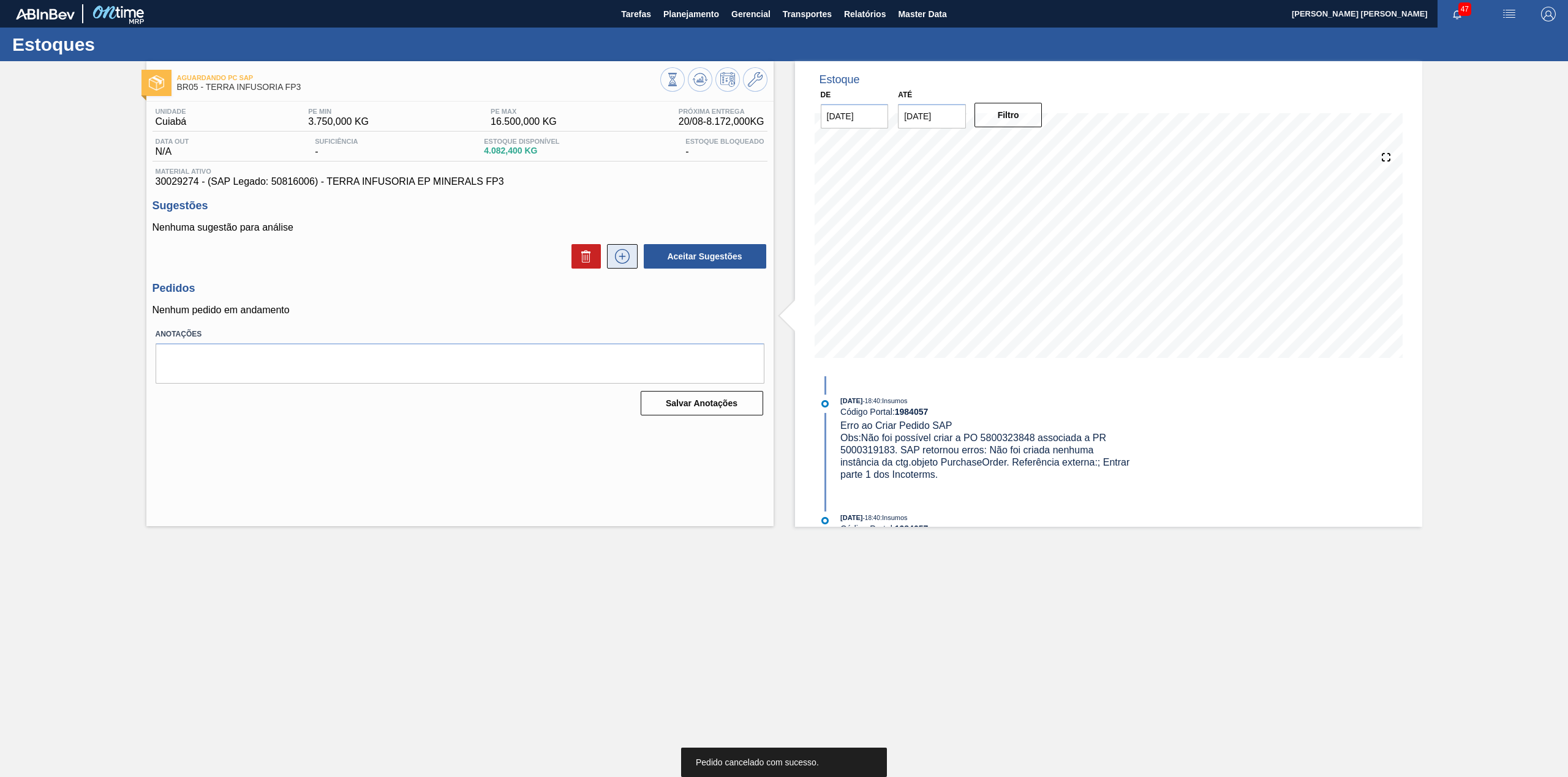
click at [616, 257] on icon at bounding box center [621, 256] width 20 height 14
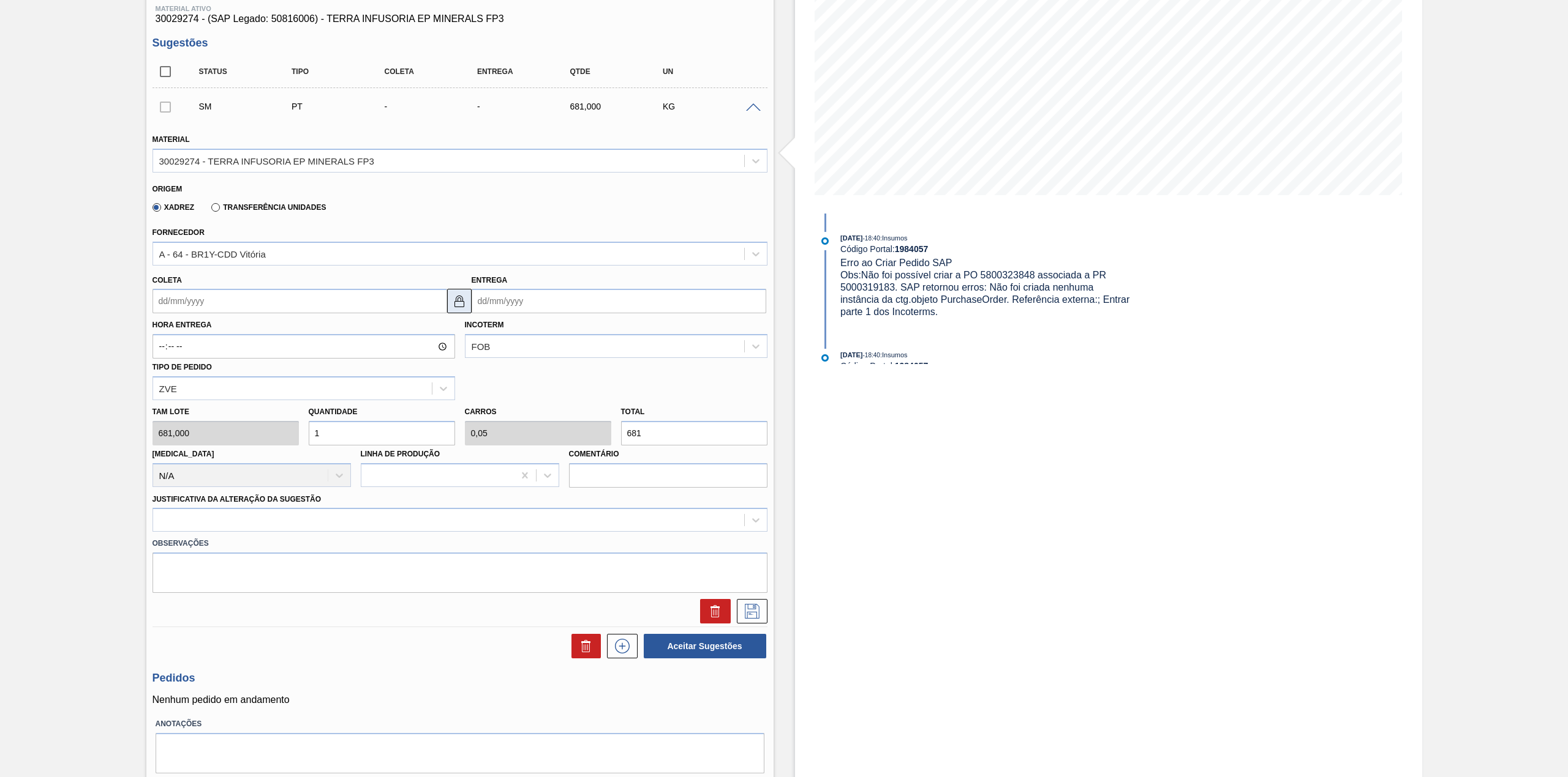
scroll to position [82, 0]
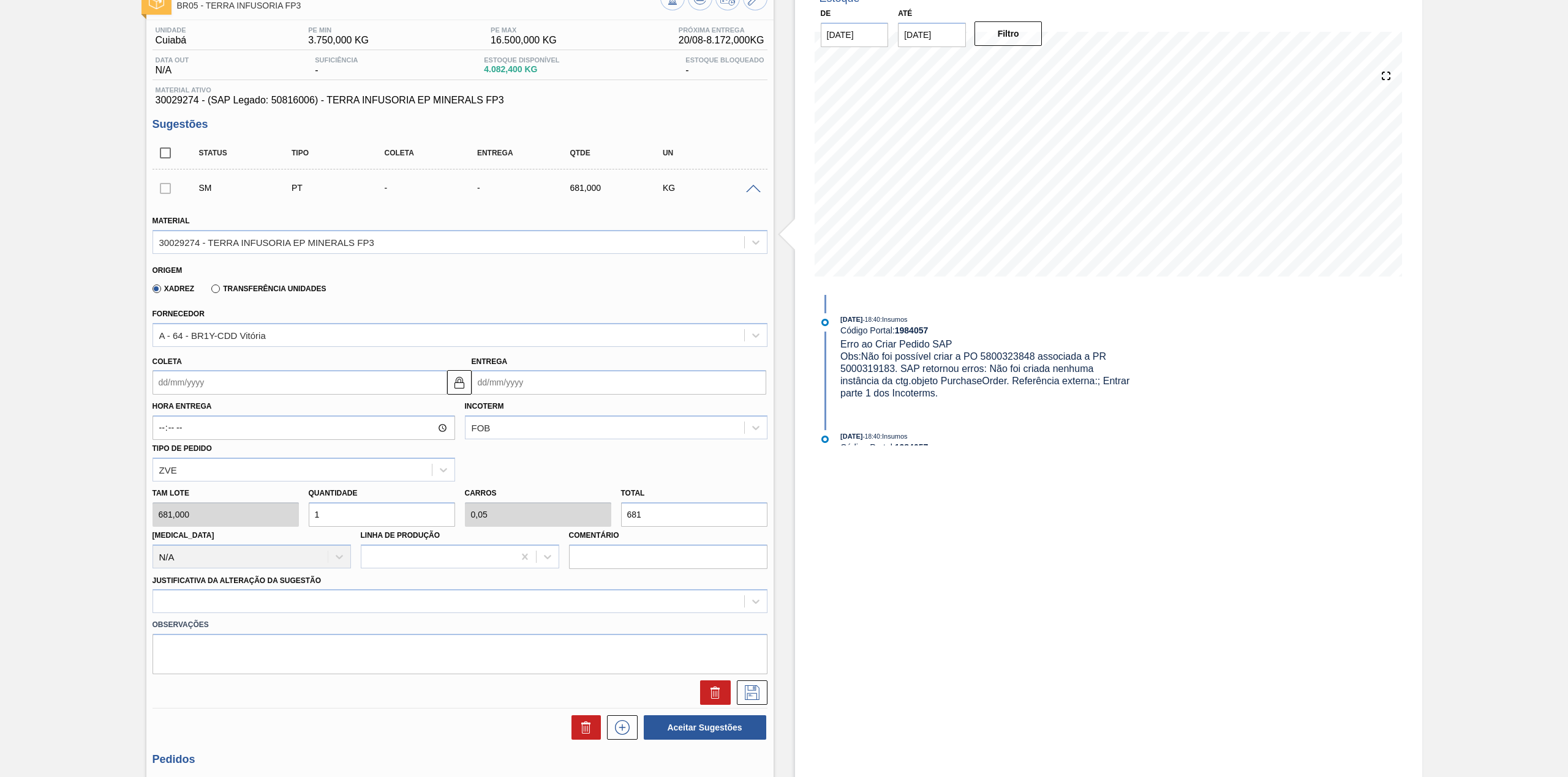
click at [290, 386] on input "Coleta" at bounding box center [299, 383] width 295 height 25
click at [191, 532] on div "25" at bounding box center [186, 530] width 16 height 16
type input "[DATE]"
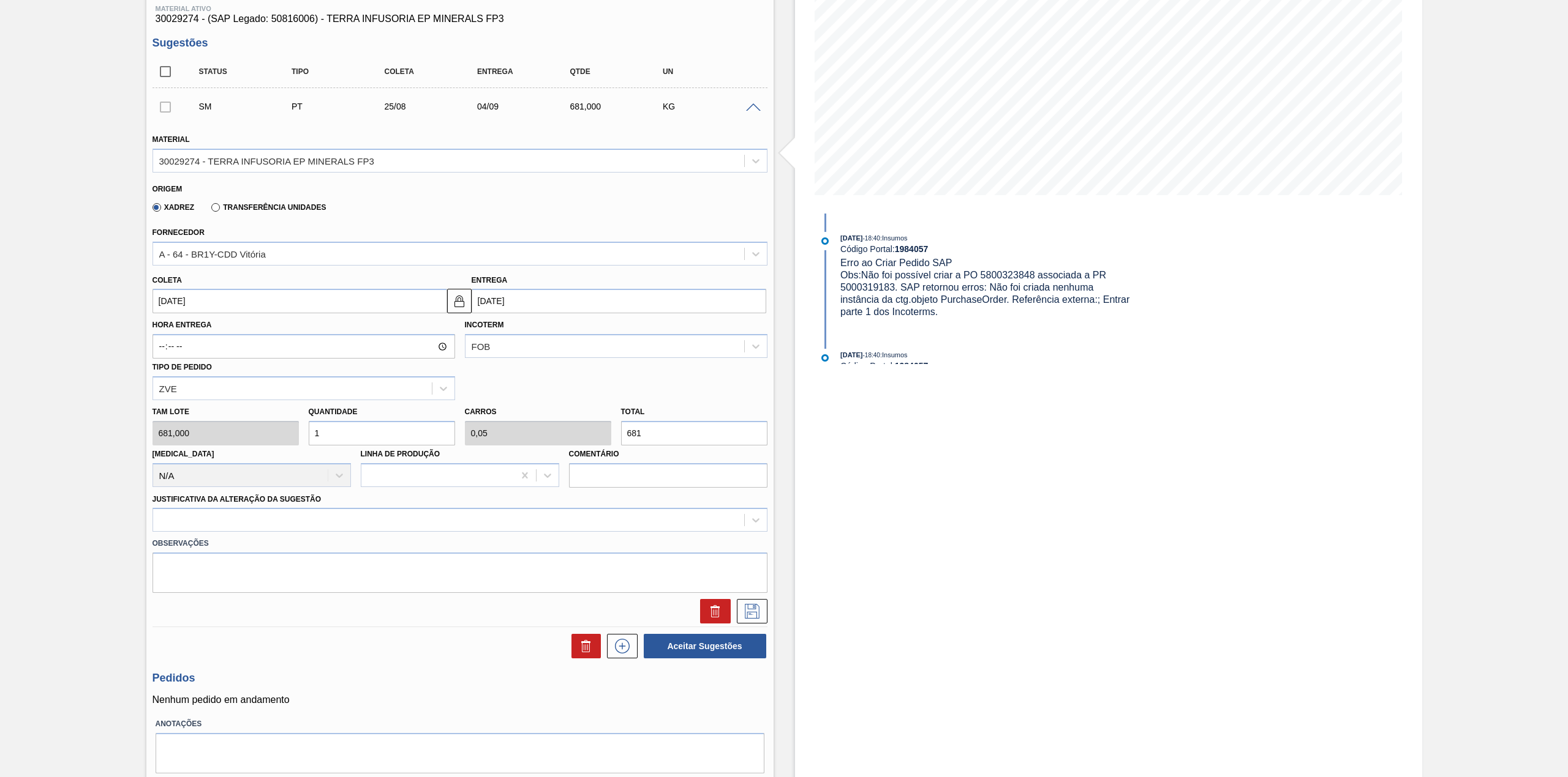
click at [351, 445] on div "[PERSON_NAME] 681,000 Quantidade 1 Carros 0,05 Total 681 [MEDICAL_DATA] N/A Lin…" at bounding box center [459, 444] width 624 height 87
click at [349, 442] on input "1" at bounding box center [382, 433] width 146 height 25
type input "12"
type input "0,6"
type input "8.172"
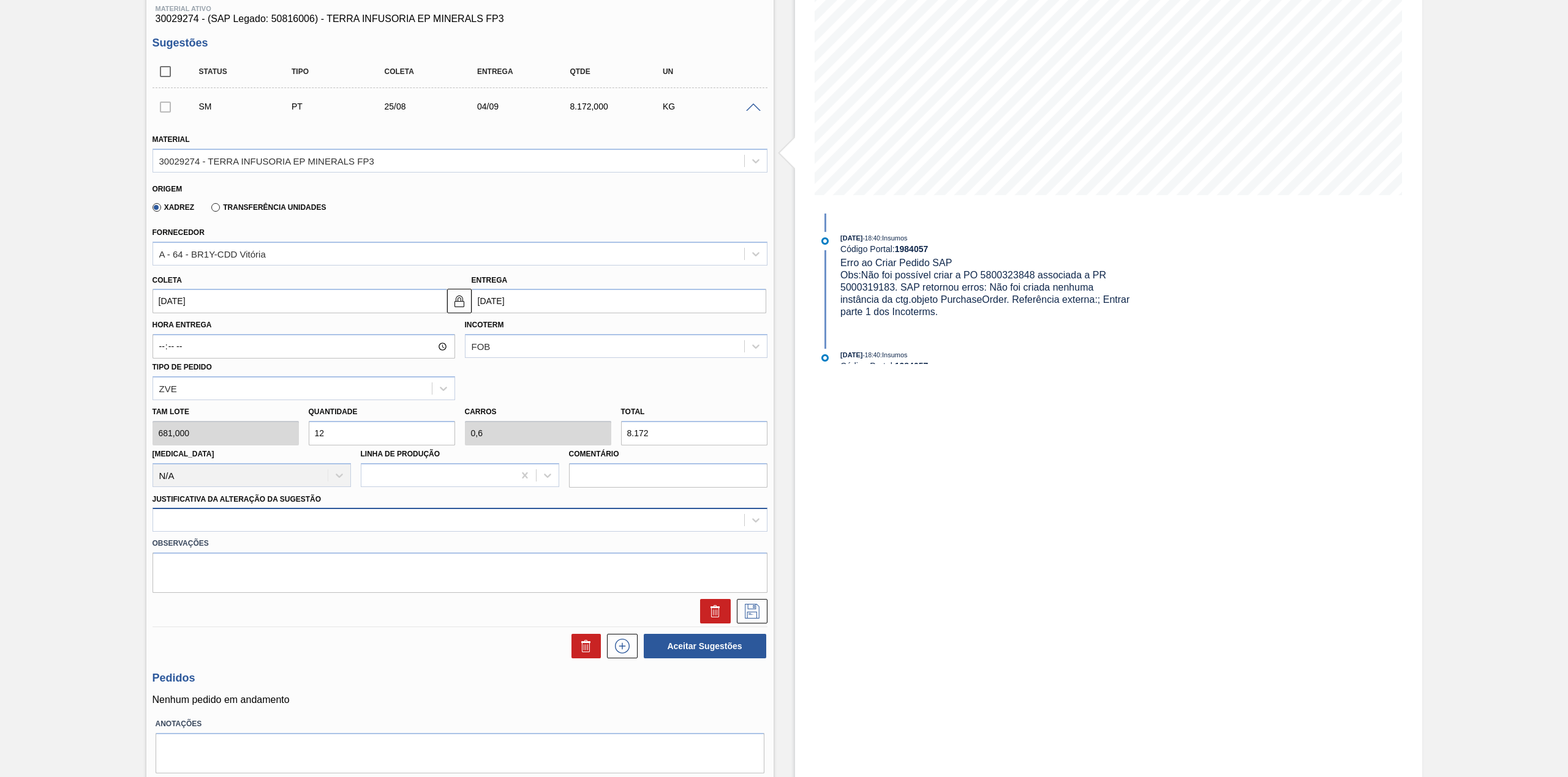
type input "12"
click at [355, 529] on div at bounding box center [459, 520] width 615 height 24
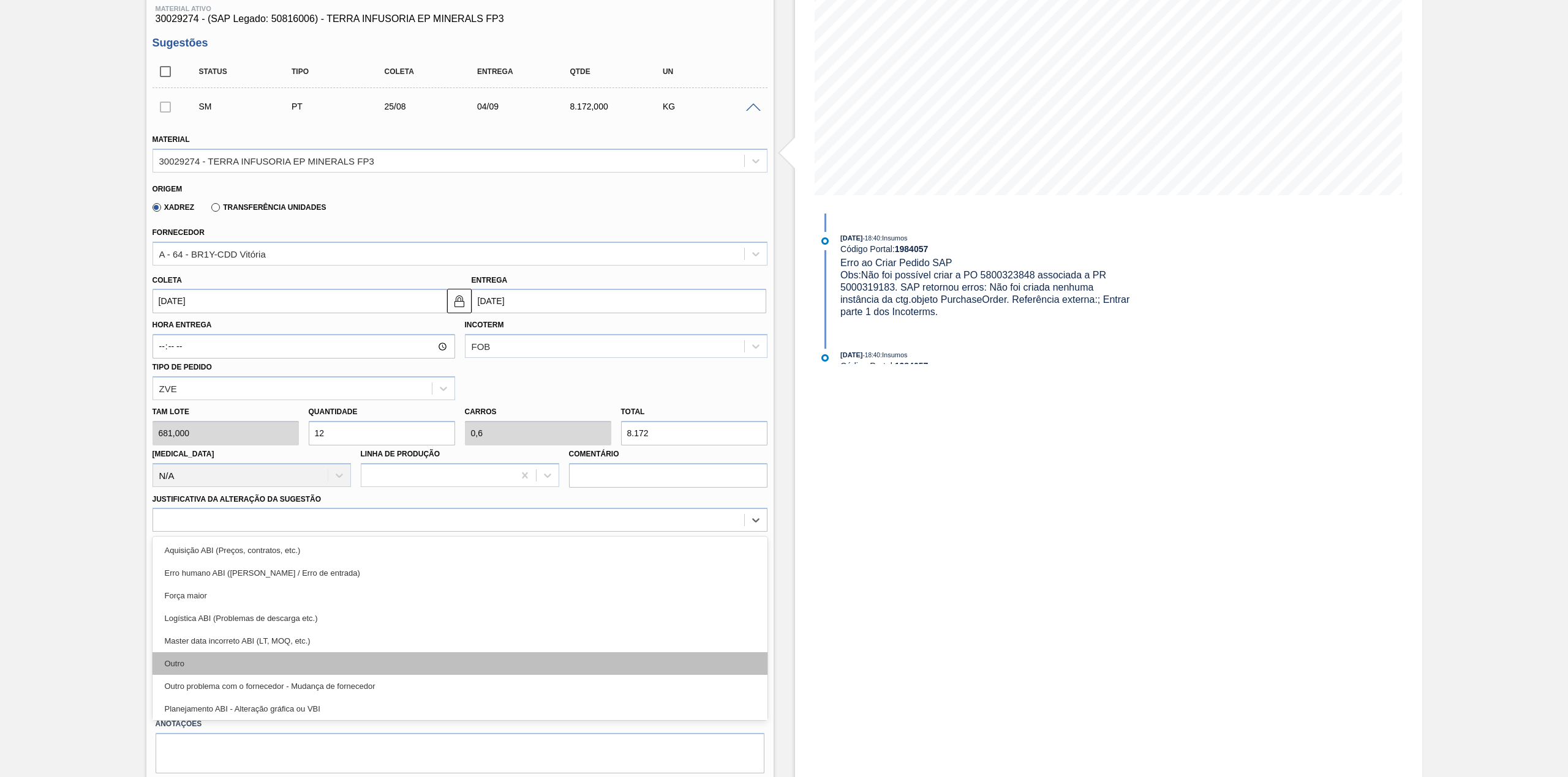
click at [283, 656] on div "Outro" at bounding box center [459, 664] width 615 height 23
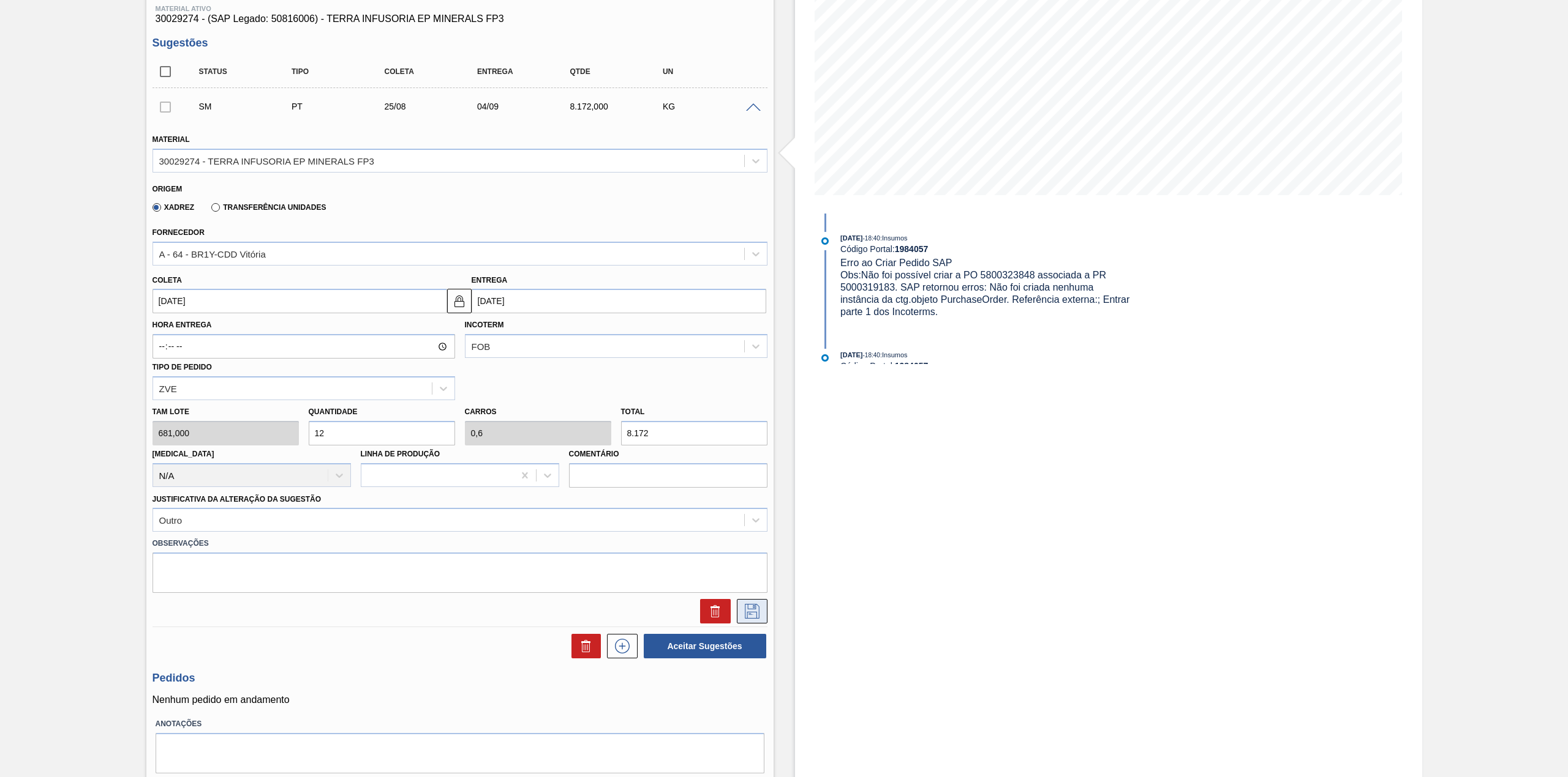
click at [756, 600] on button at bounding box center [752, 612] width 30 height 25
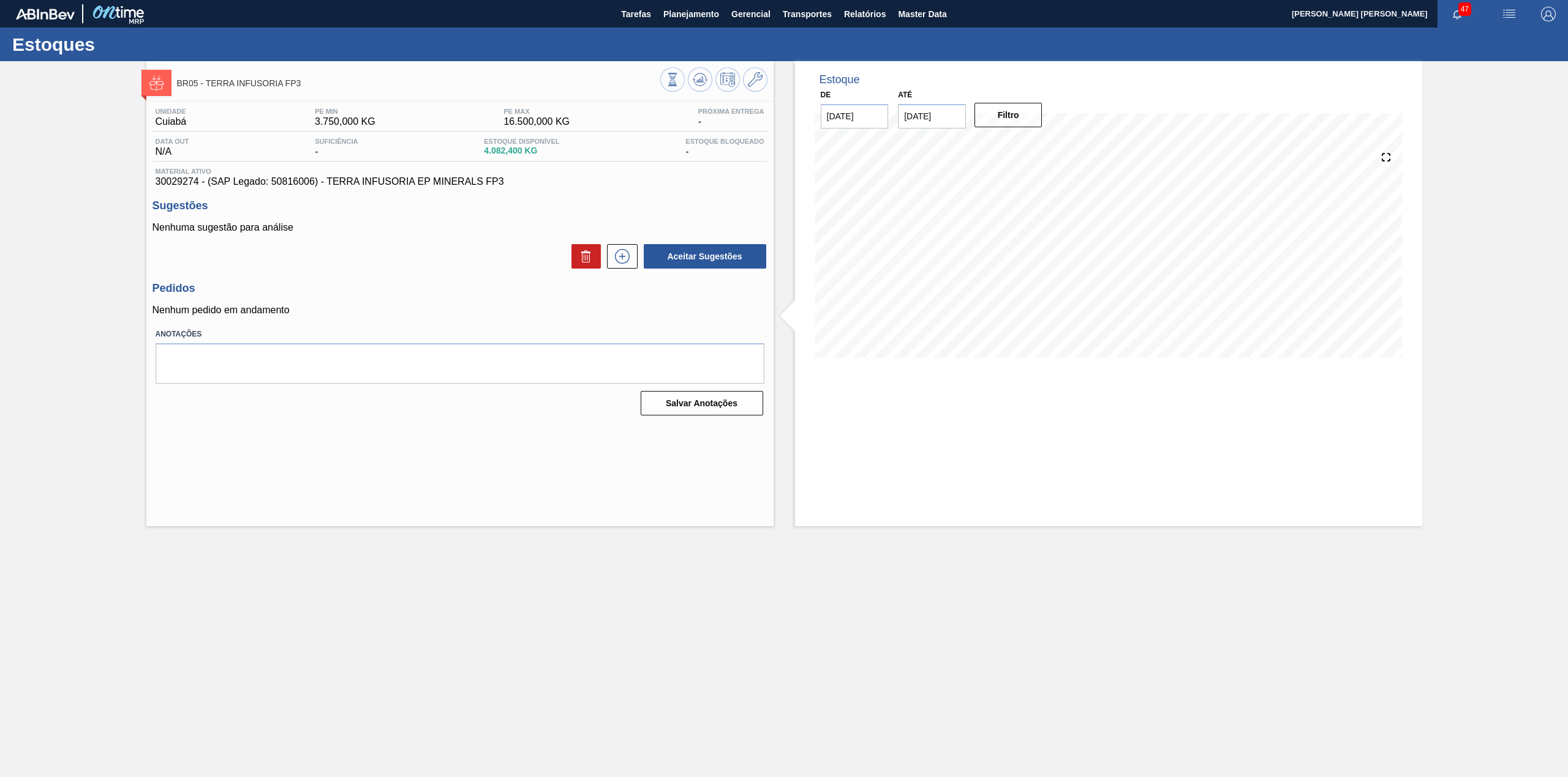
scroll to position [0, 0]
click at [507, 270] on div "Aceitar Sugestões" at bounding box center [459, 256] width 615 height 27
click at [616, 256] on icon at bounding box center [621, 256] width 20 height 14
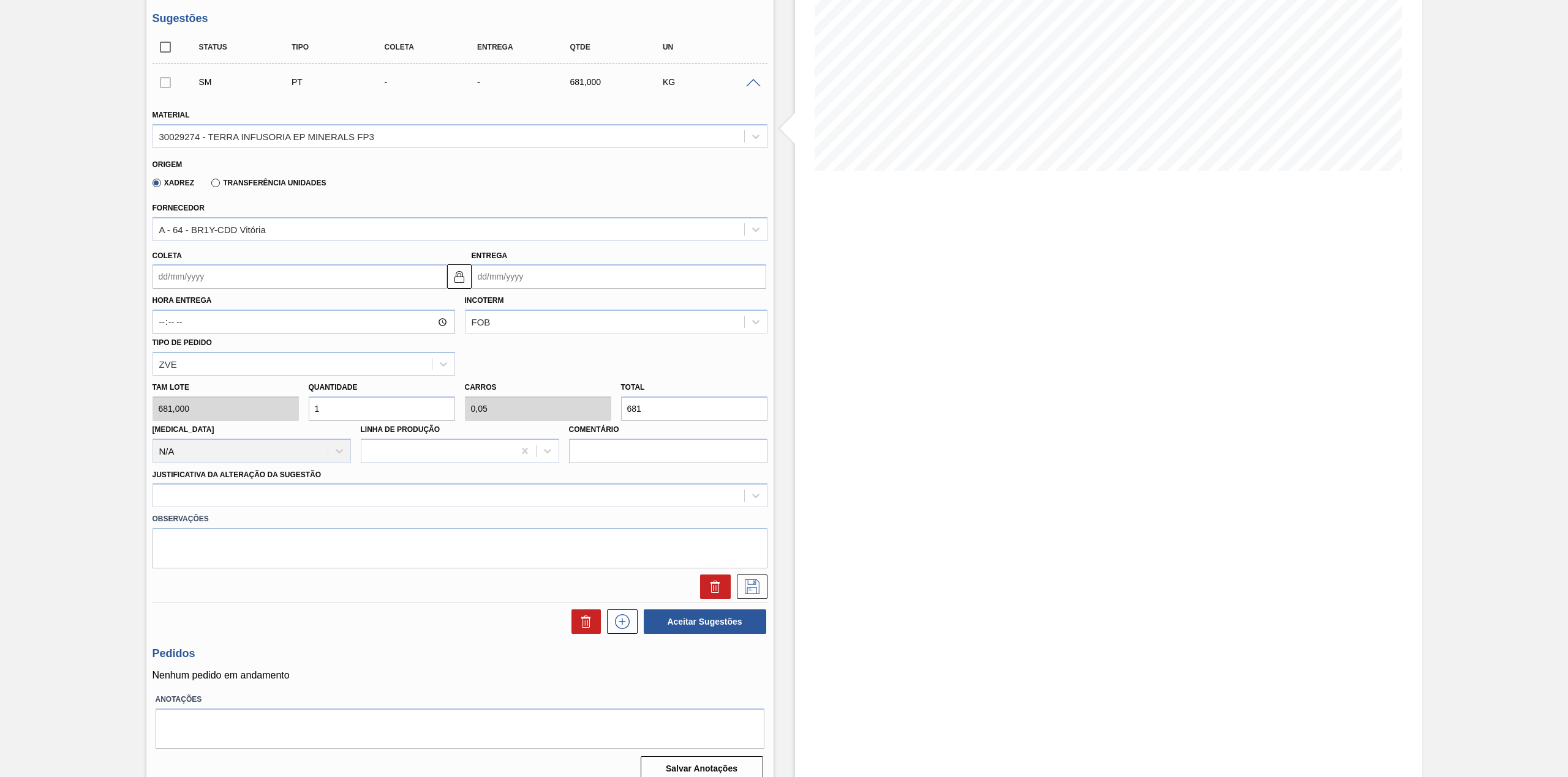
scroll to position [200, 0]
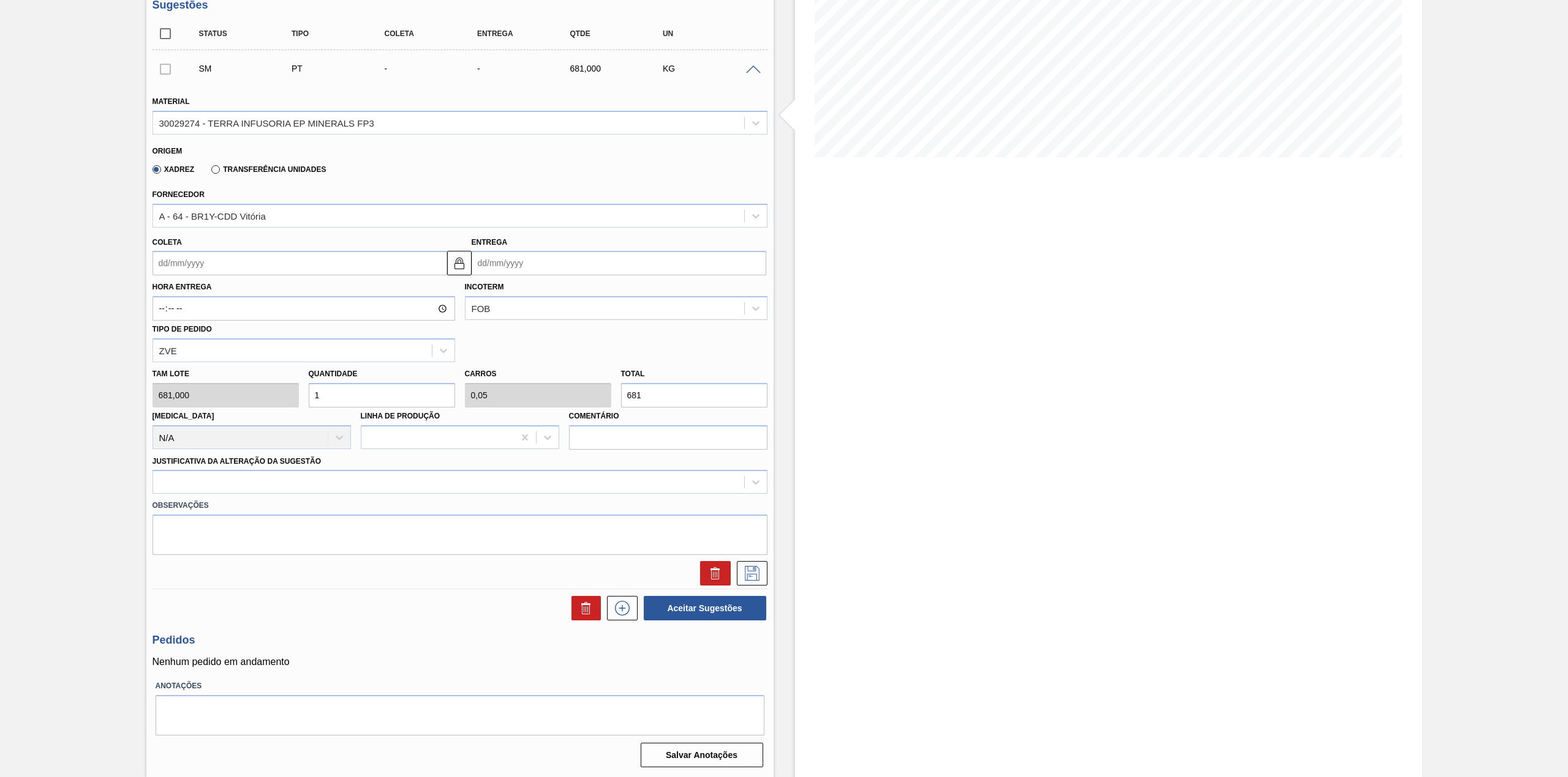
click at [252, 243] on div "Coleta" at bounding box center [299, 255] width 295 height 42
click at [251, 265] on input "Coleta" at bounding box center [299, 263] width 295 height 25
click at [189, 414] on div "25" at bounding box center [186, 411] width 16 height 16
type input "[DATE]"
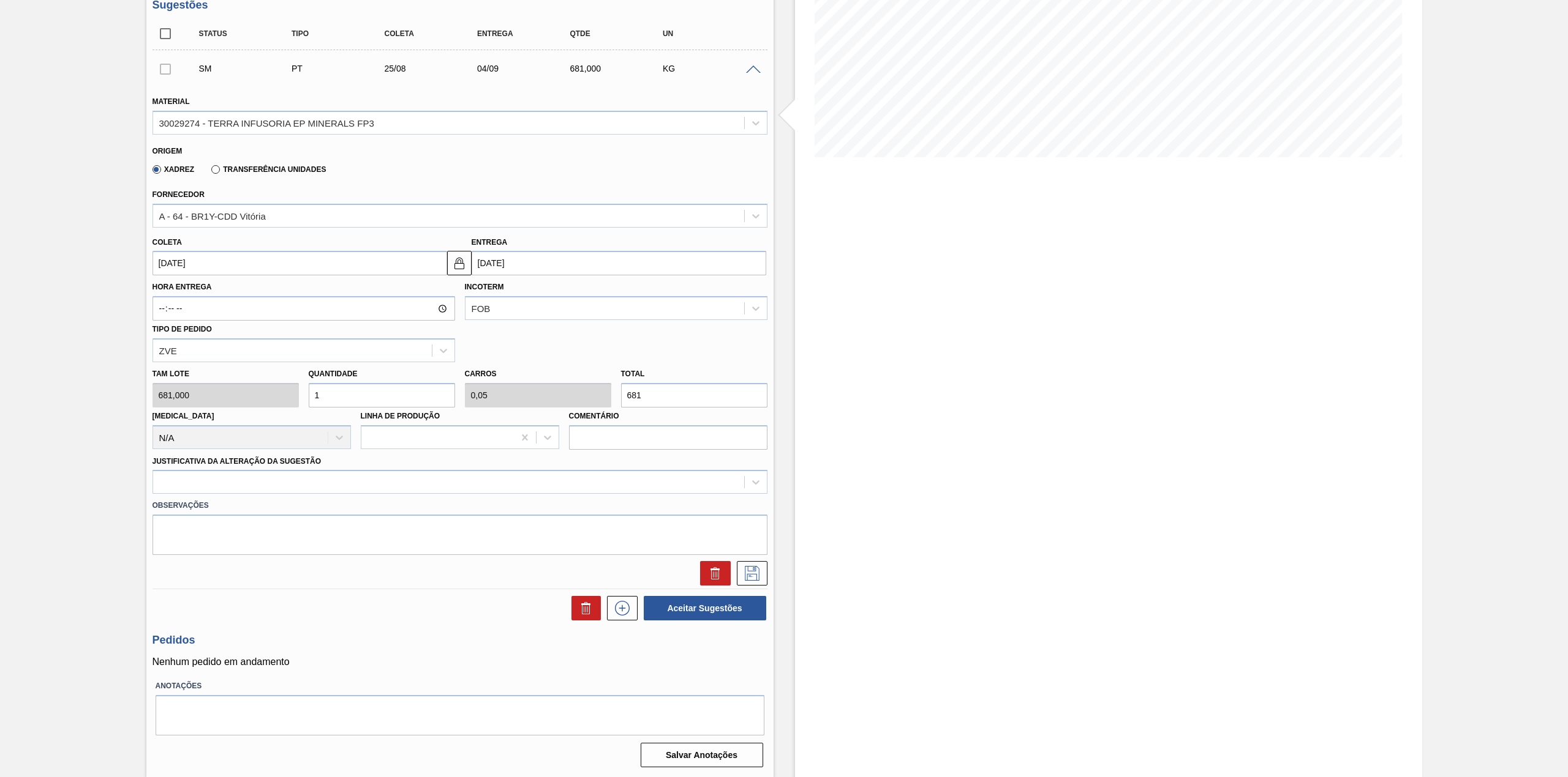
drag, startPoint x: 341, startPoint y: 407, endPoint x: 342, endPoint y: 398, distance: 9.1
click at [342, 403] on input "1" at bounding box center [382, 395] width 146 height 25
type input "12"
type input "0,6"
type input "8.172"
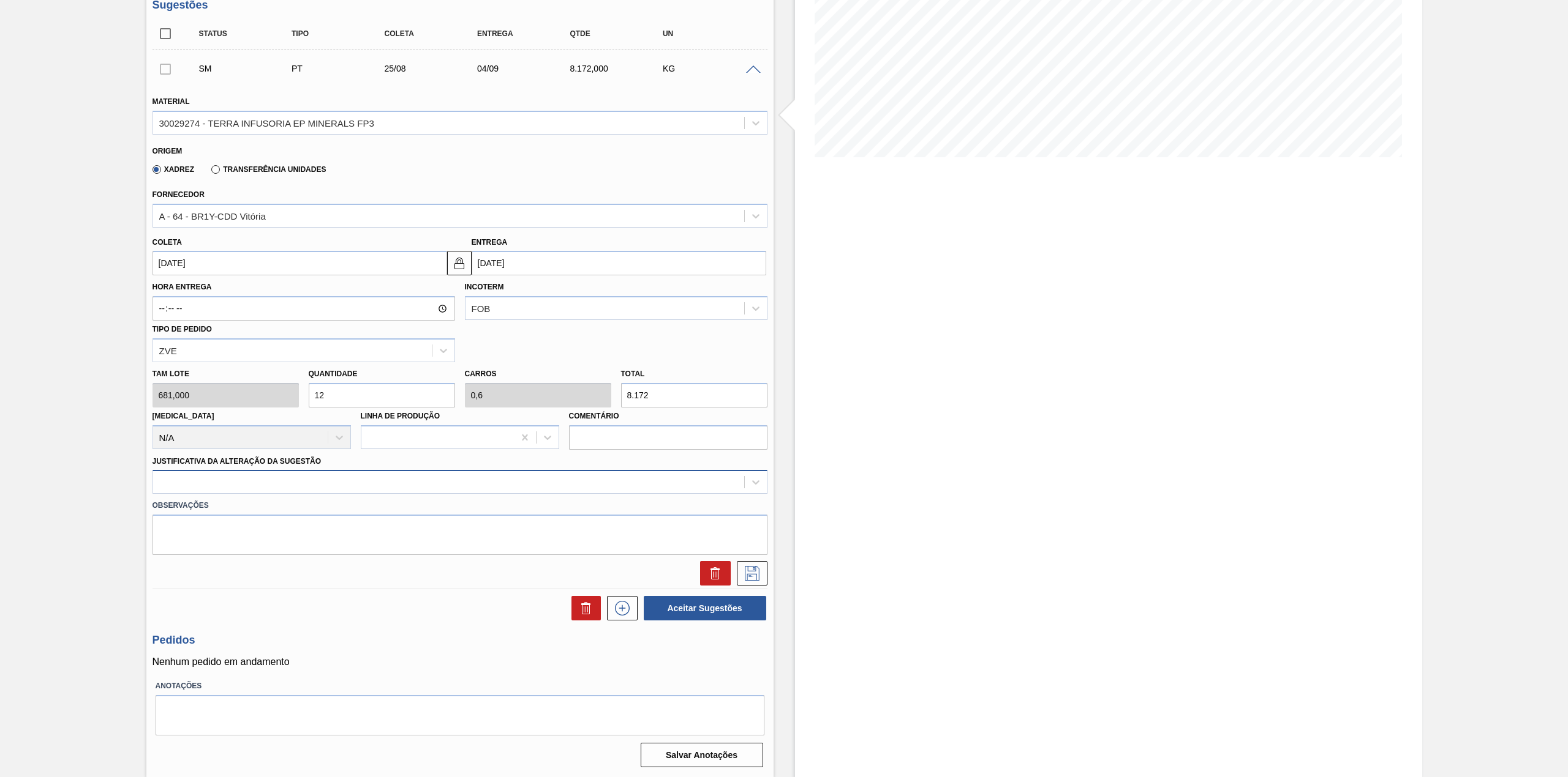
type input "12"
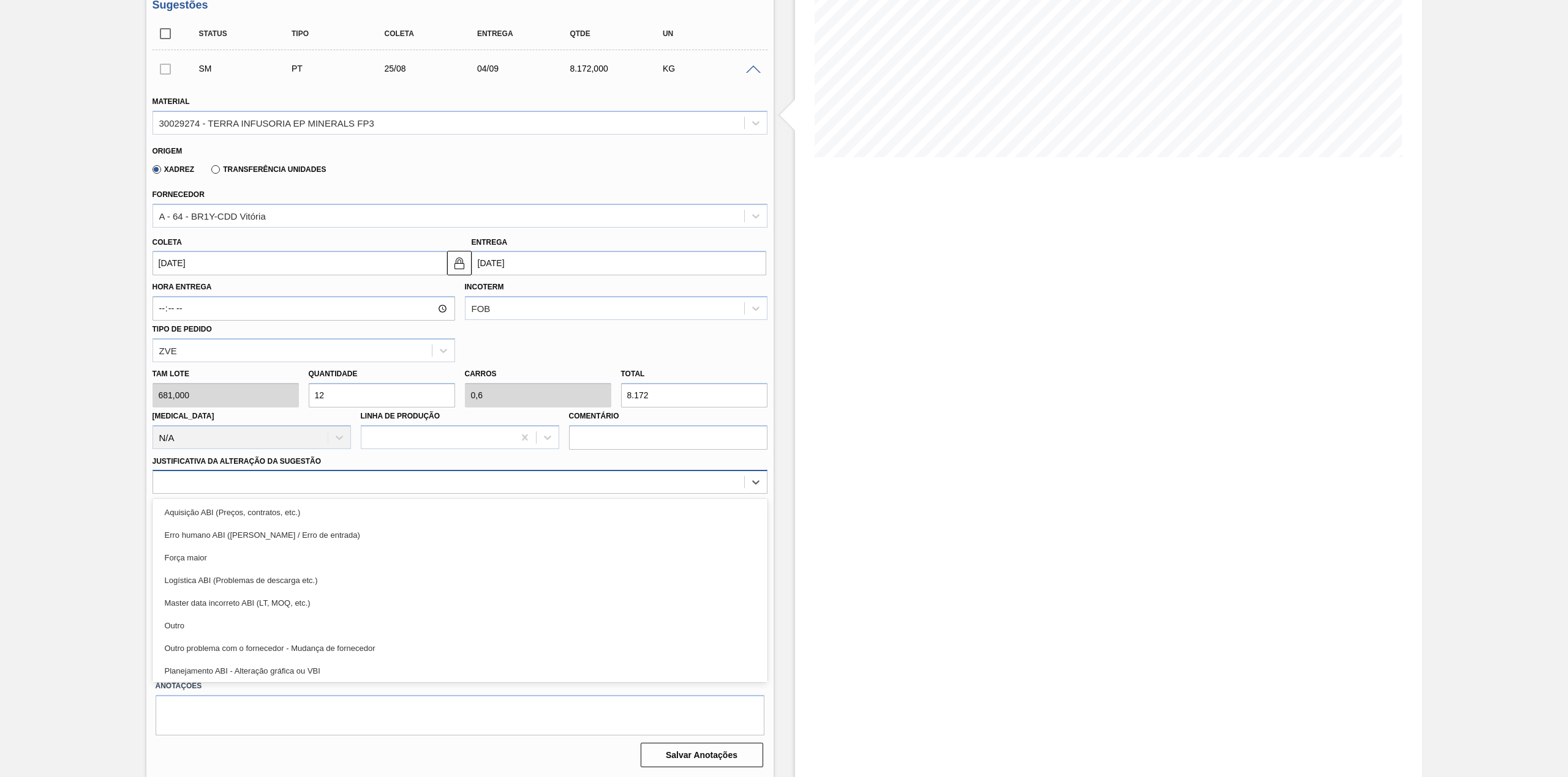
click at [346, 487] on div at bounding box center [449, 483] width 591 height 18
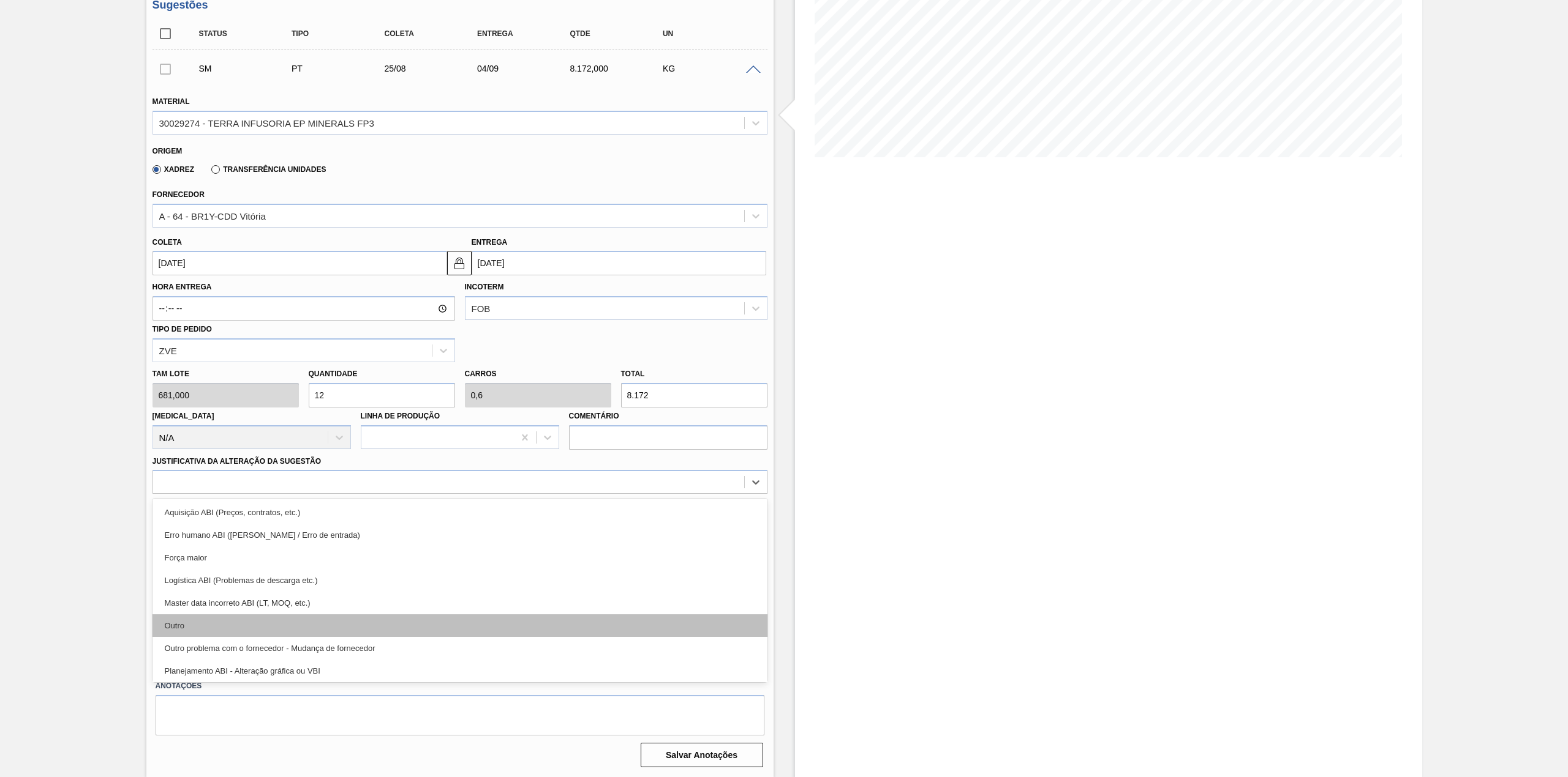
click at [271, 620] on div "Outro" at bounding box center [459, 626] width 615 height 23
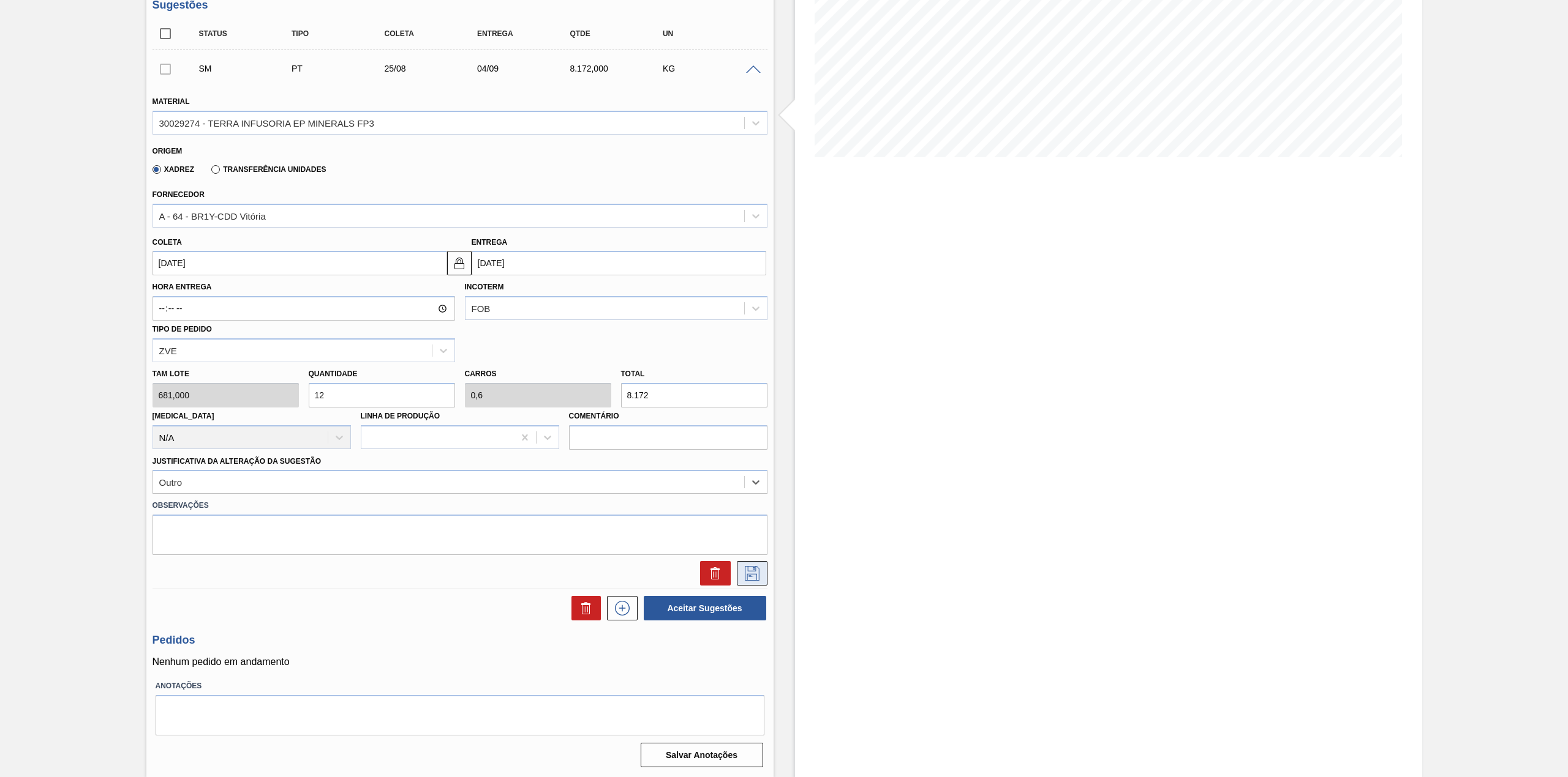
click at [747, 571] on icon at bounding box center [752, 573] width 20 height 14
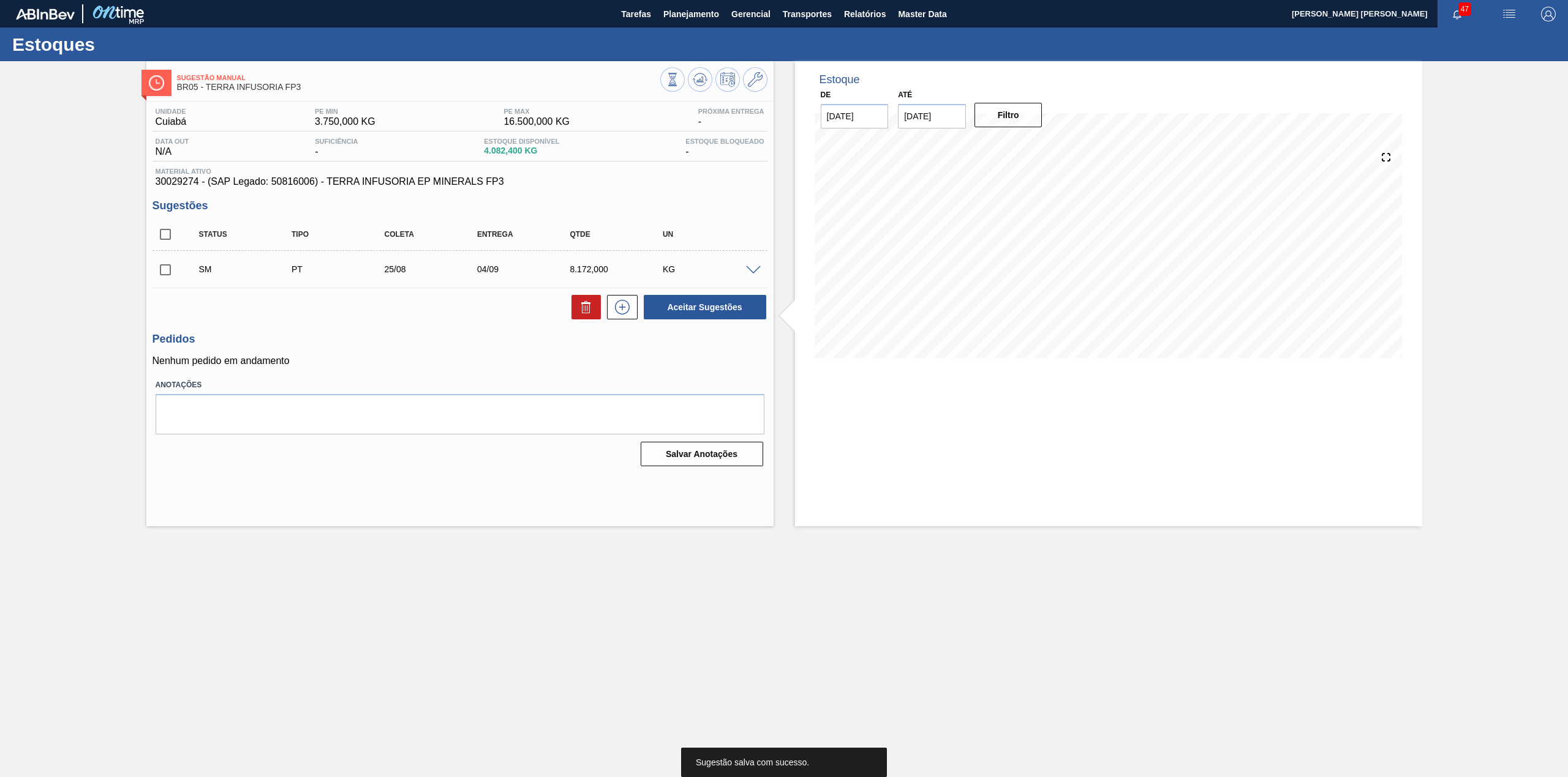
scroll to position [0, 0]
click at [170, 272] on input "checkbox" at bounding box center [164, 270] width 26 height 26
click at [729, 317] on button "Aceitar Sugestões" at bounding box center [704, 308] width 123 height 25
checkbox input "false"
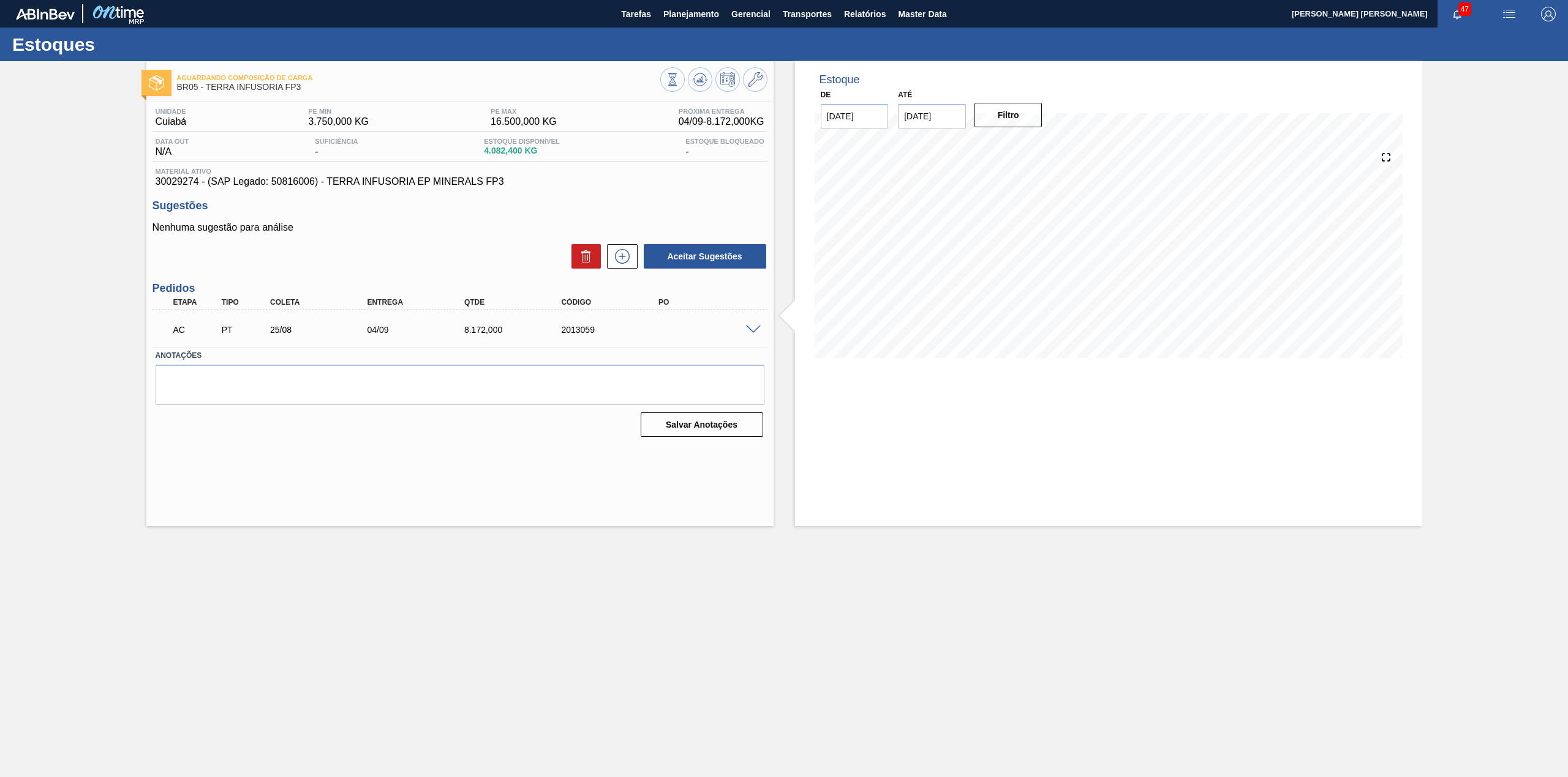
click at [758, 326] on span at bounding box center [753, 331] width 14 height 9
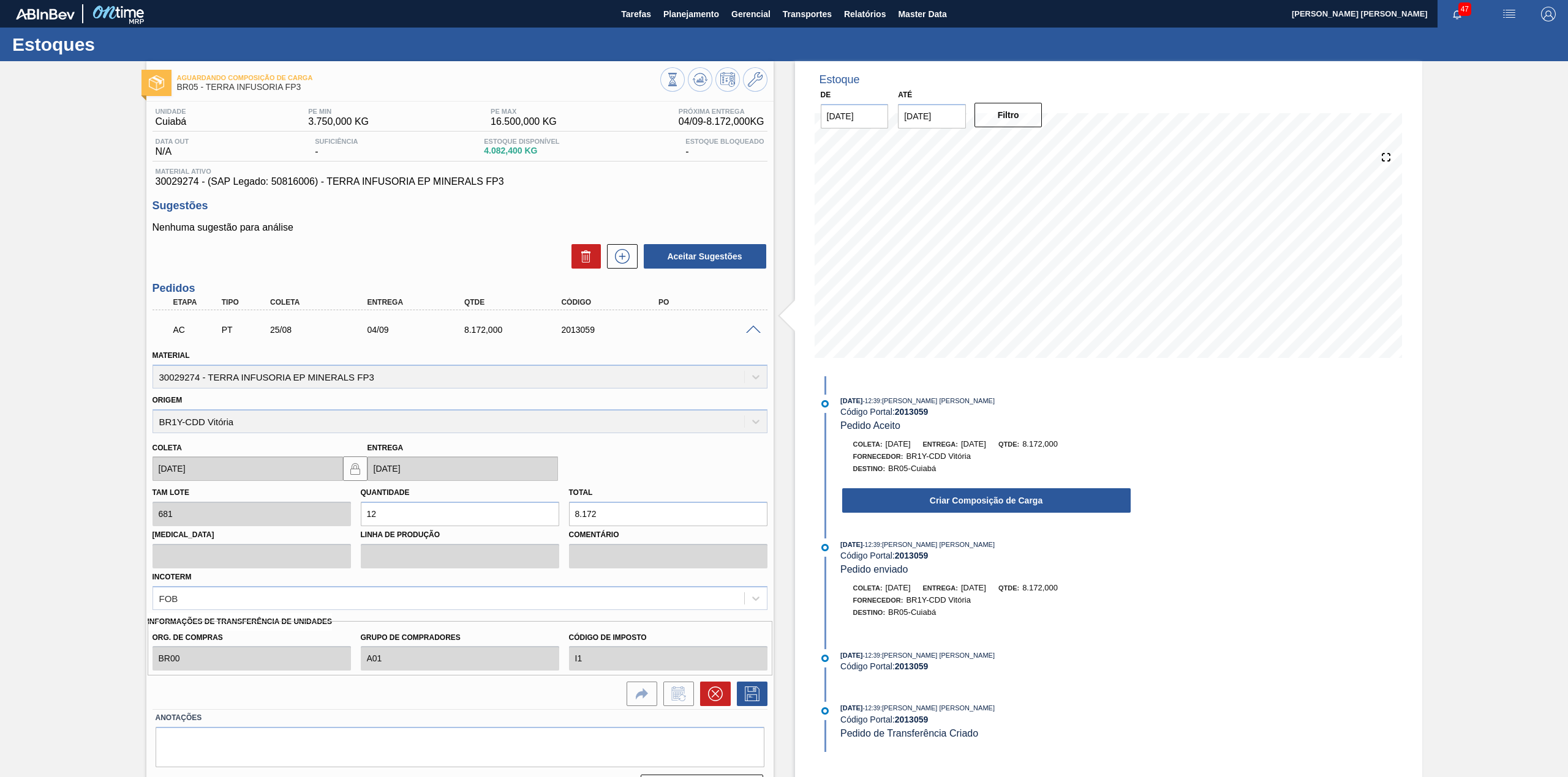
click at [964, 500] on button "Criar Composição de Carga" at bounding box center [985, 501] width 288 height 25
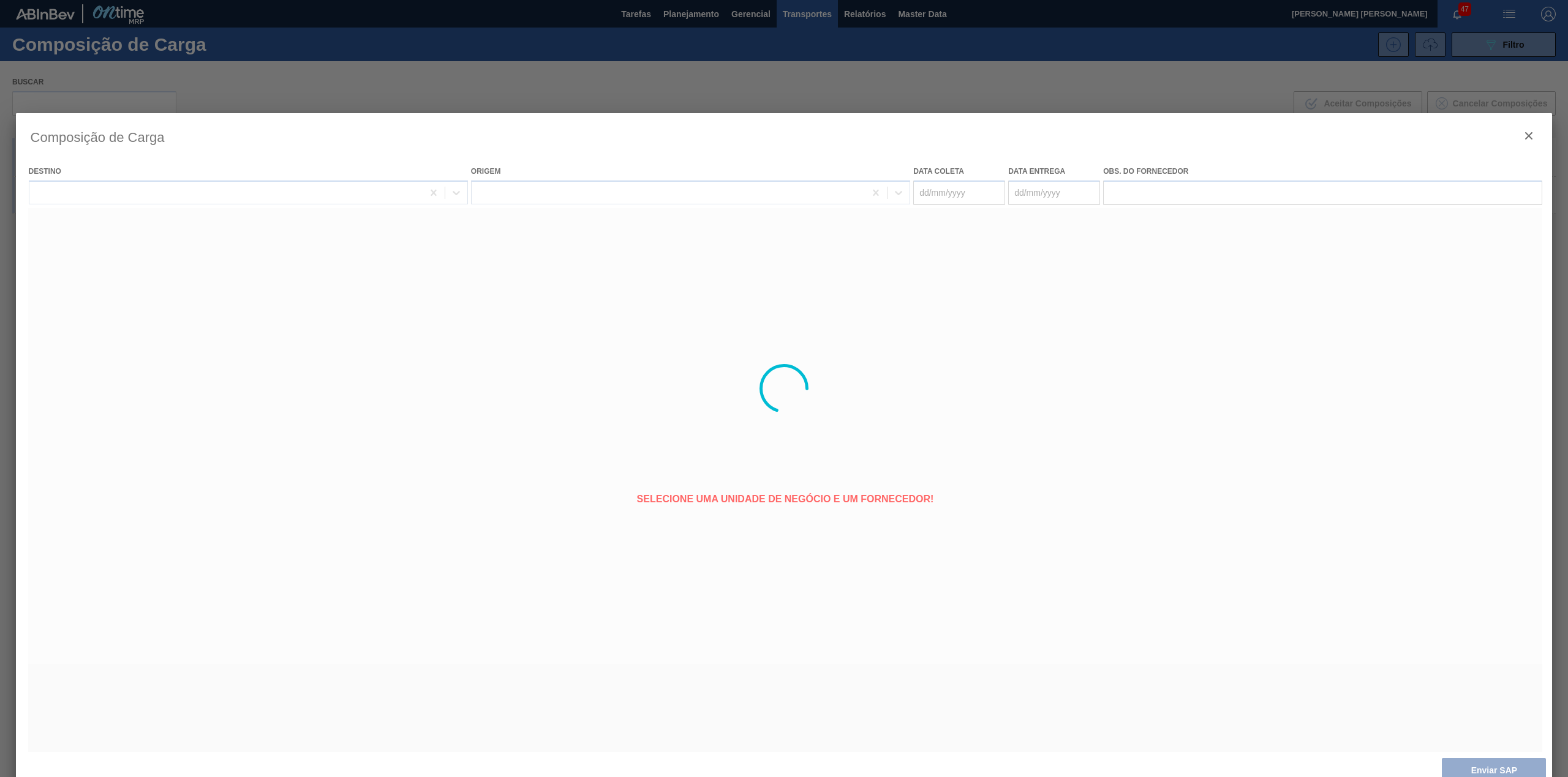
type coleta "[DATE]"
type entrega "[DATE]"
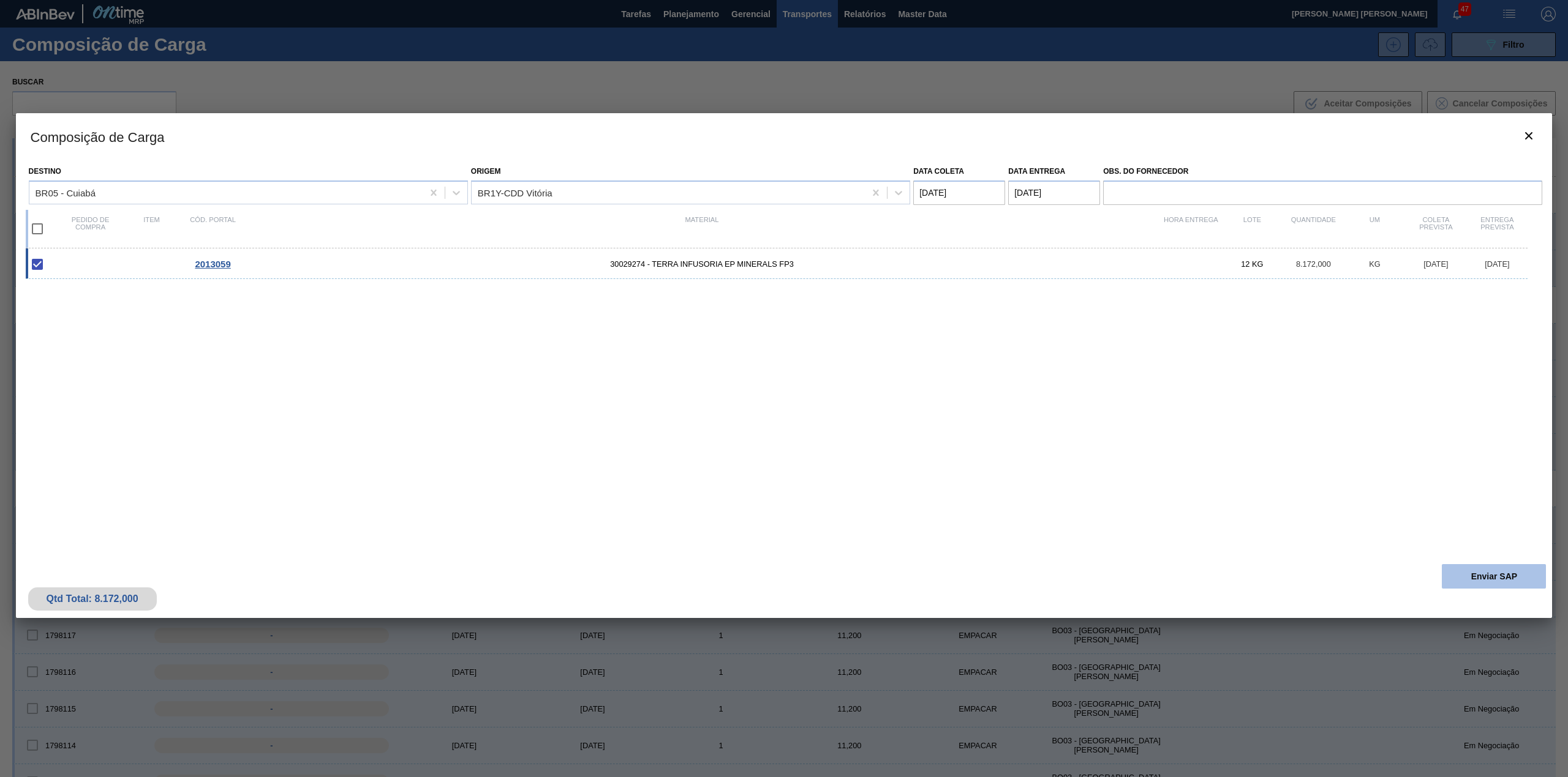
click at [1473, 576] on button "Enviar SAP" at bounding box center [1494, 577] width 105 height 25
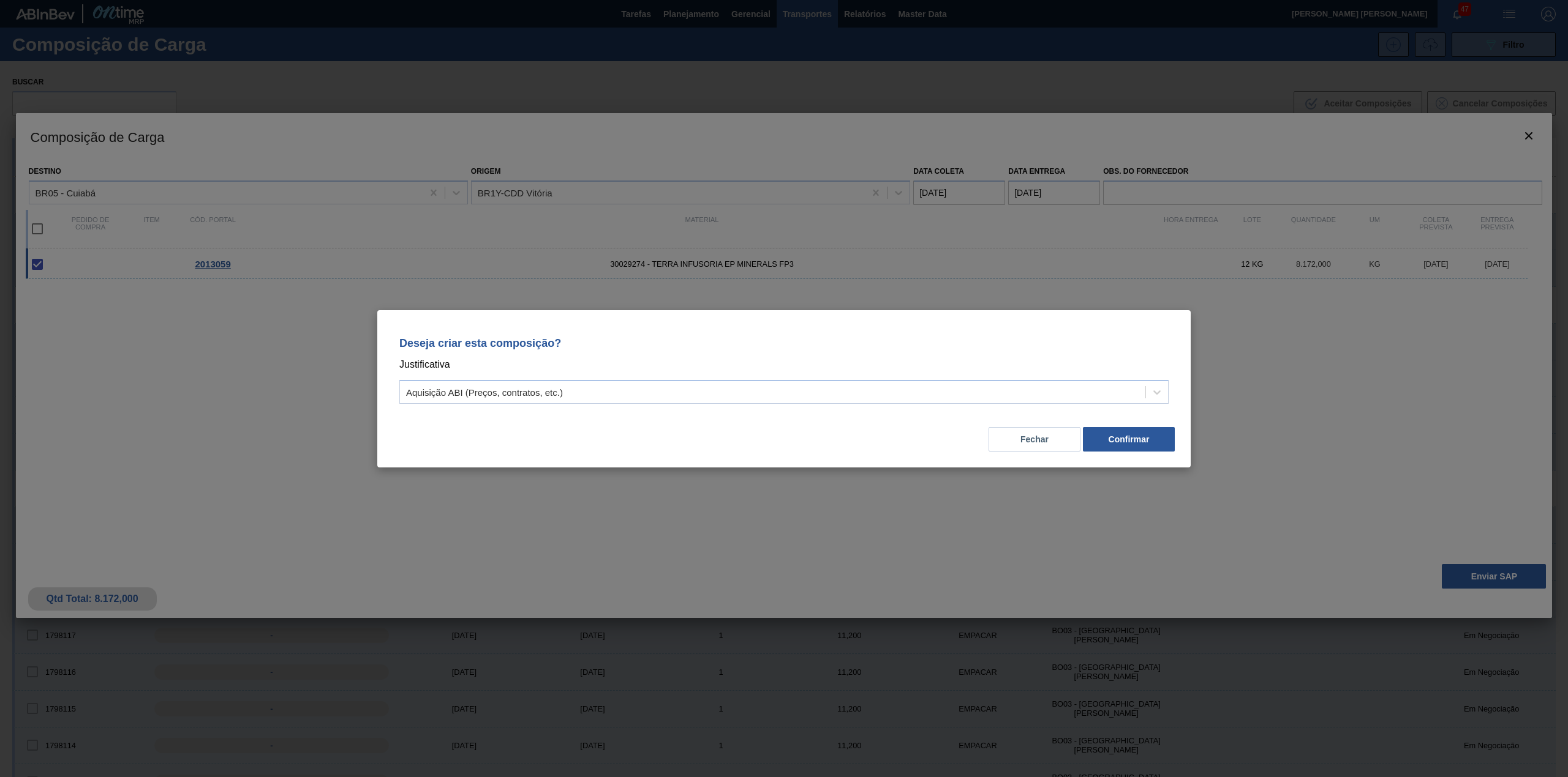
click at [684, 366] on p "Justificativa" at bounding box center [783, 365] width 769 height 16
click at [674, 383] on div "Aquisição ABI (Preços, contratos, etc.)" at bounding box center [783, 391] width 769 height 24
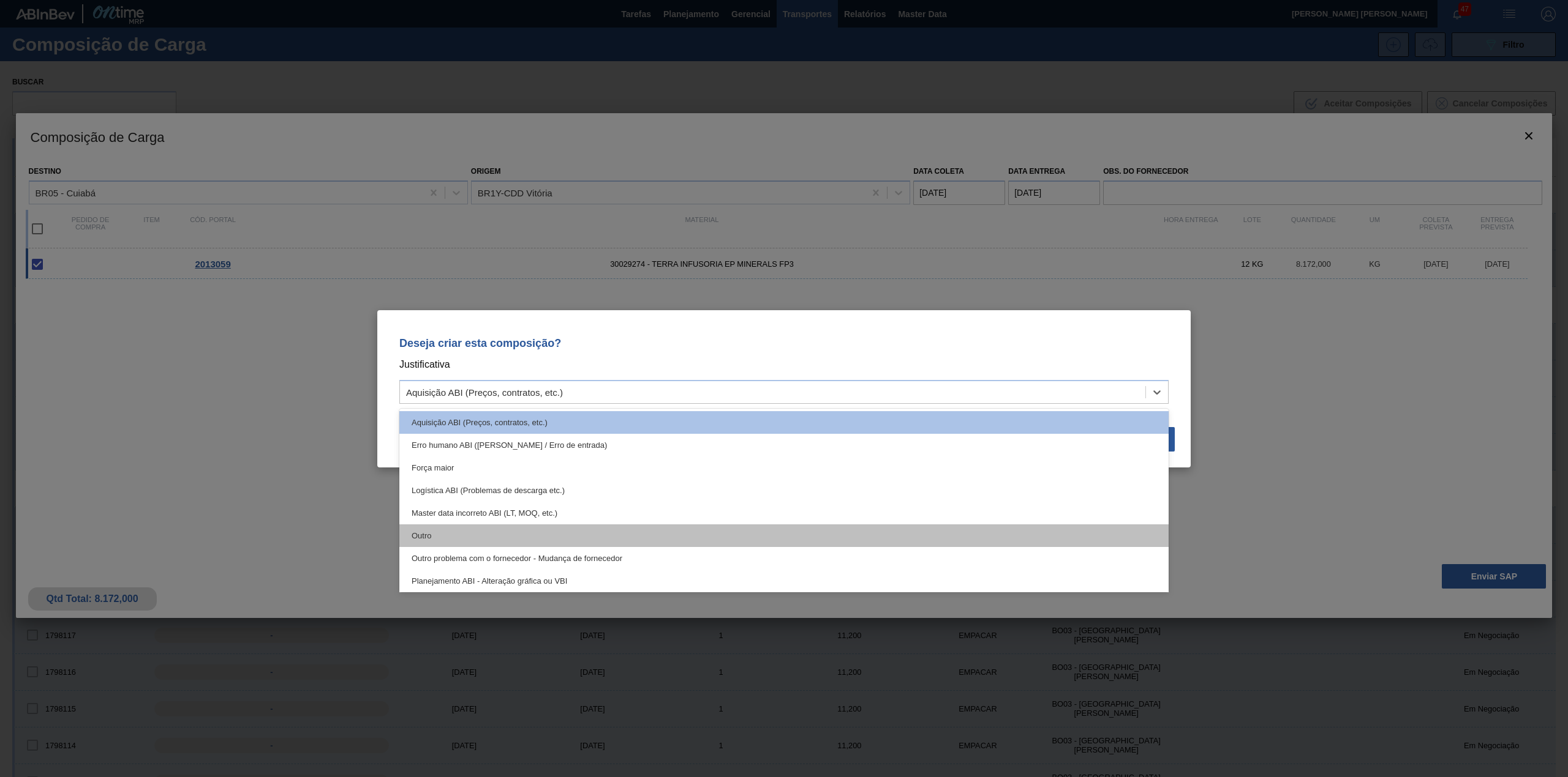
click at [545, 531] on div "Outro" at bounding box center [783, 536] width 769 height 23
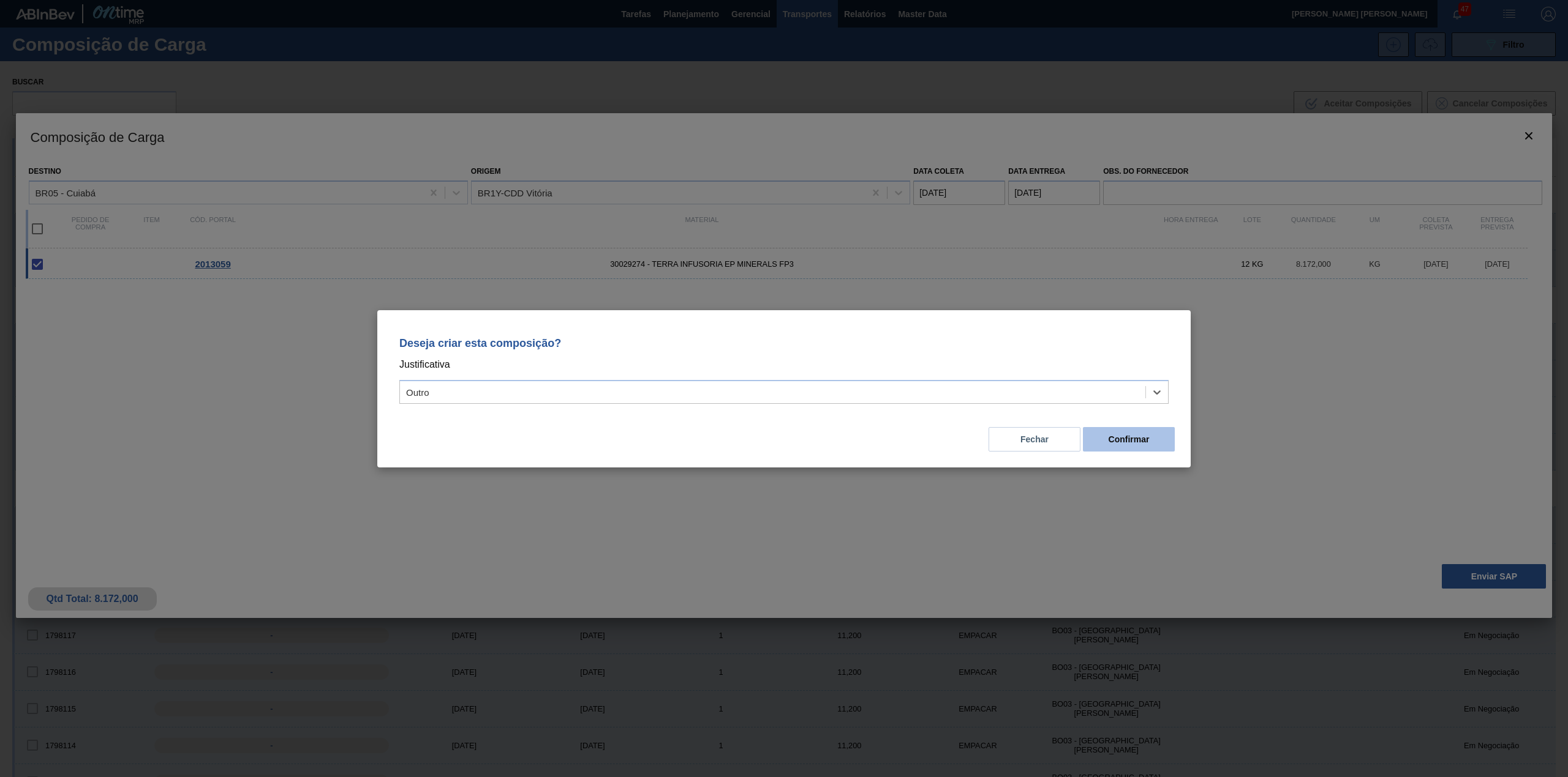
click at [1158, 440] on button "Confirmar" at bounding box center [1128, 440] width 92 height 25
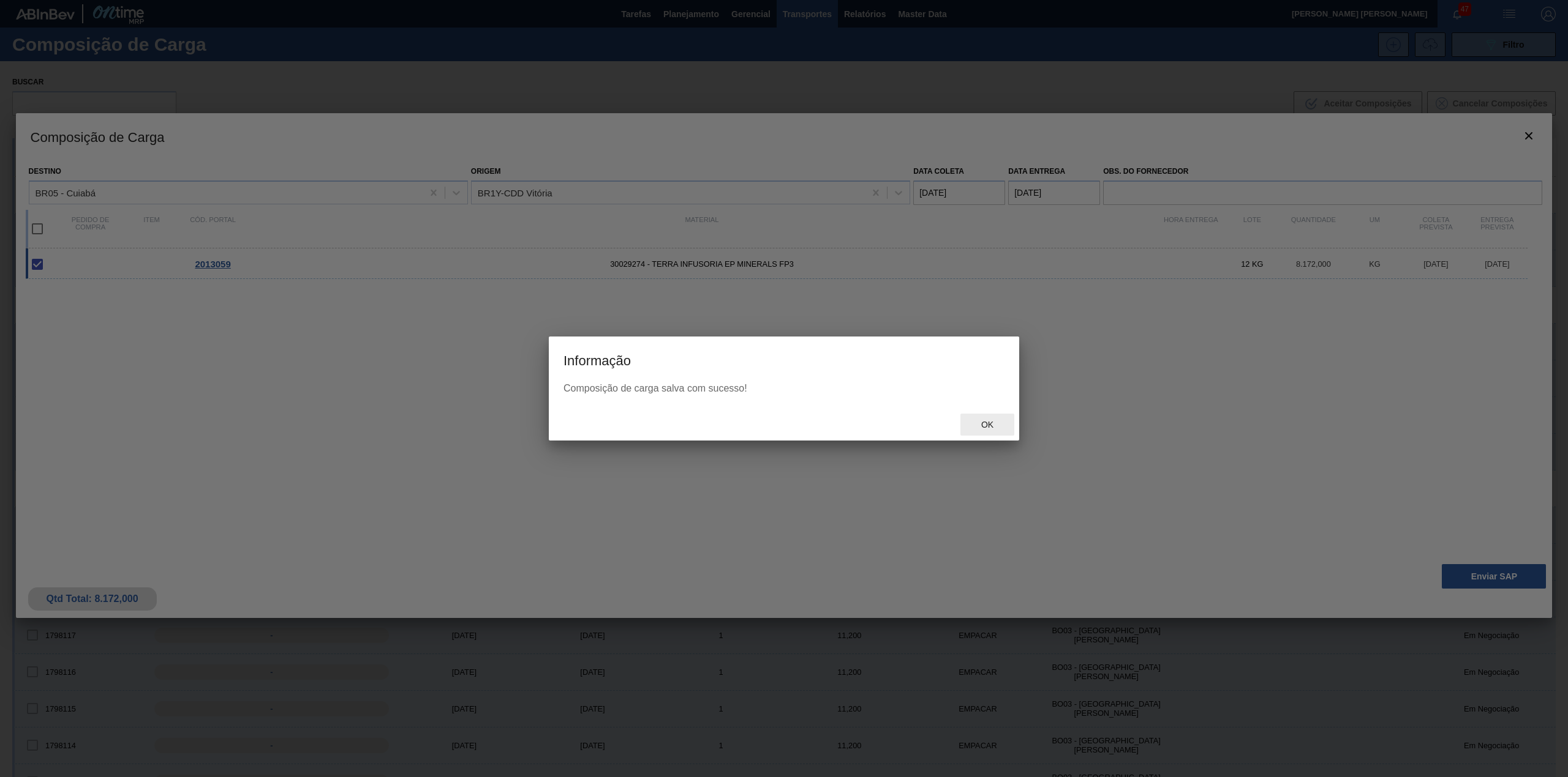
click at [992, 427] on span "Ok" at bounding box center [987, 425] width 32 height 9
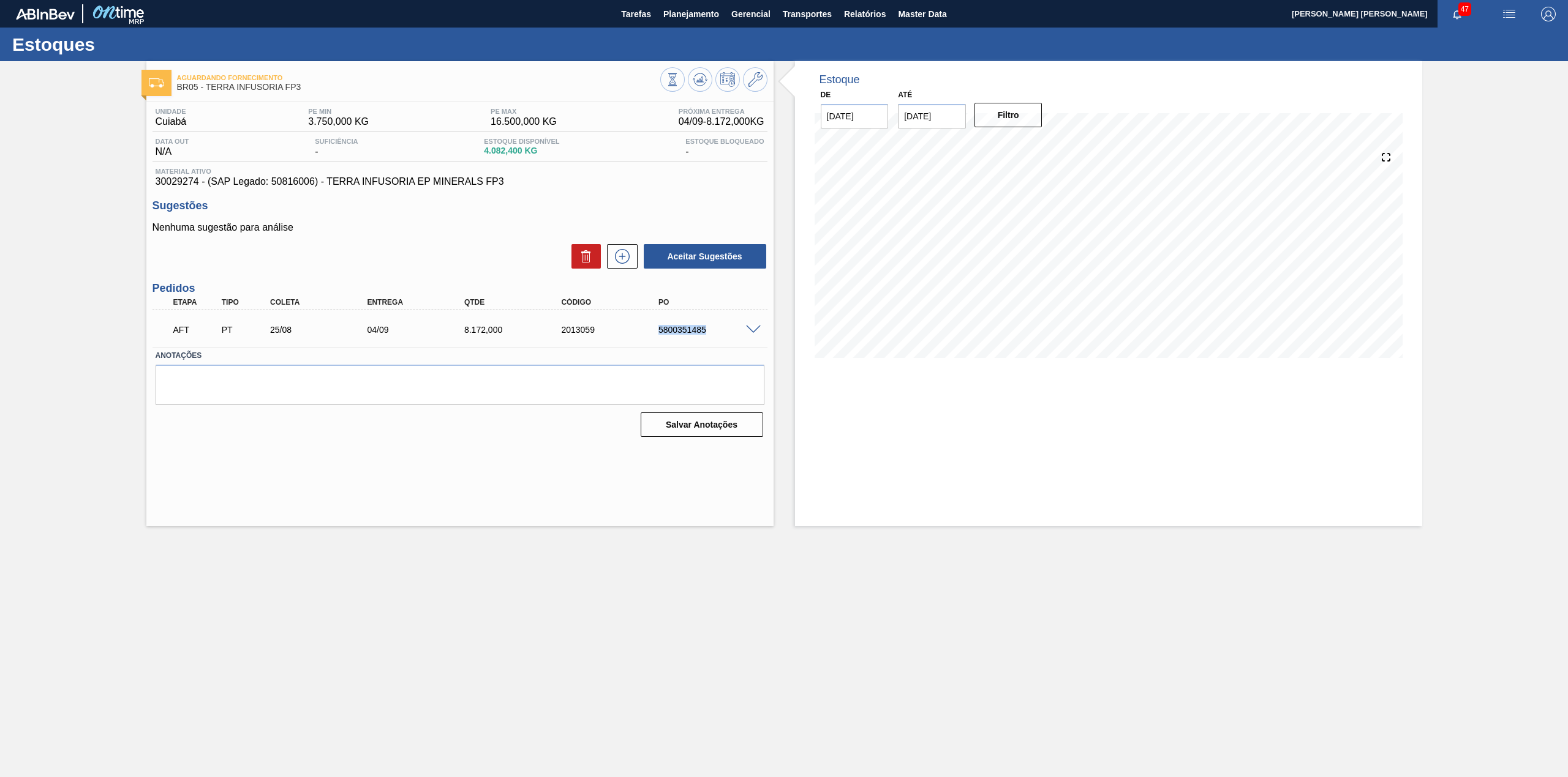
drag, startPoint x: 667, startPoint y: 340, endPoint x: 704, endPoint y: 347, distance: 37.7
click at [704, 347] on div "AFT PT 25/08 04/09 8.172,000 2013059 5800351485 Material 30029274 - TERRA INFUS…" at bounding box center [459, 329] width 615 height 37
copy div "5800351485"
